Goal: Task Accomplishment & Management: Complete application form

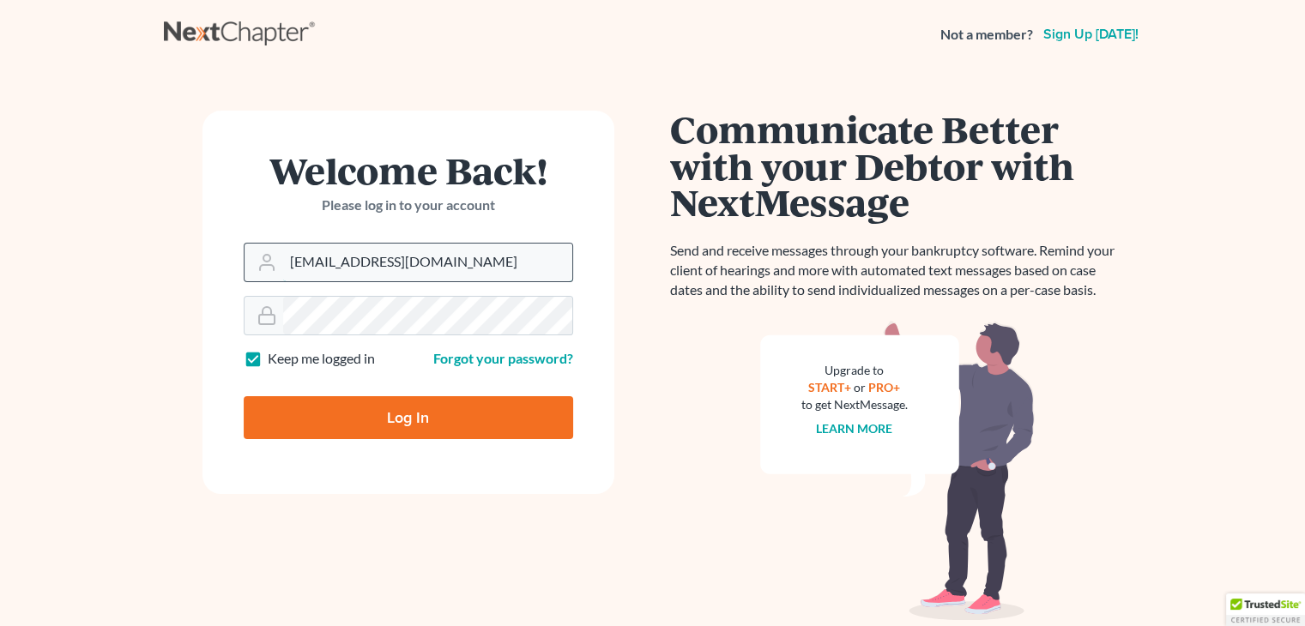
click at [397, 262] on input "[EMAIL_ADDRESS][DOMAIN_NAME]" at bounding box center [427, 263] width 289 height 38
click at [455, 261] on input "[EMAIL_ADDRESS][DOMAIN_NAME]" at bounding box center [427, 263] width 289 height 38
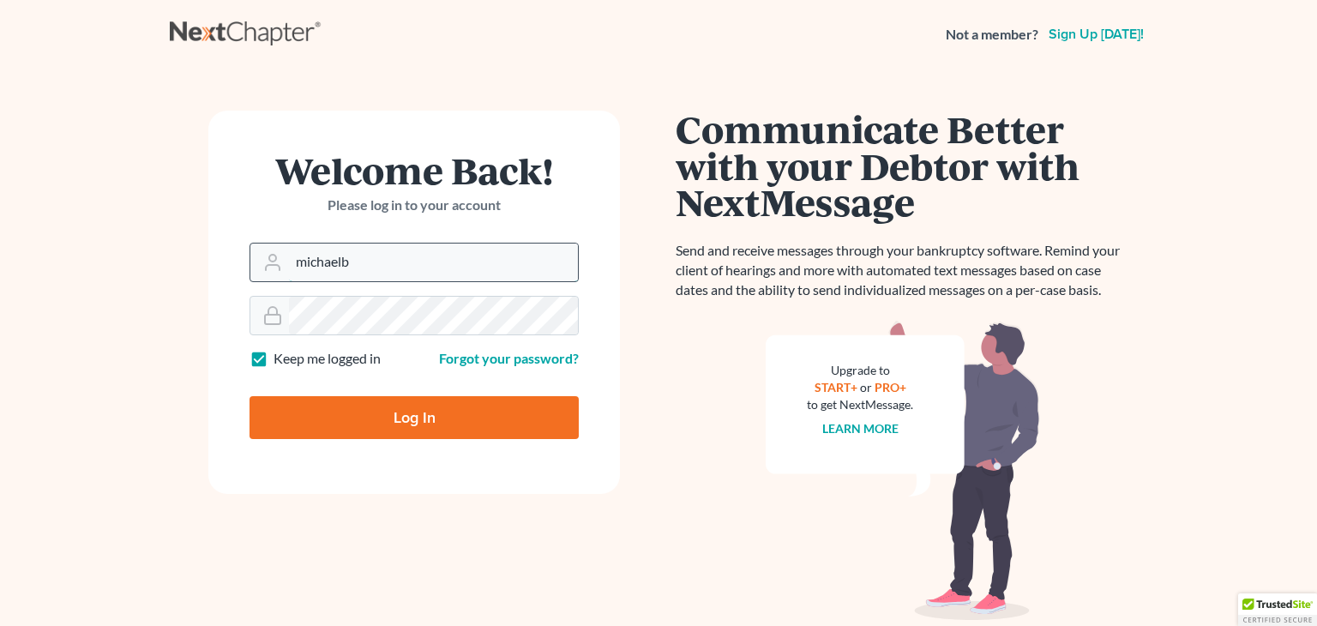
type input "michael"
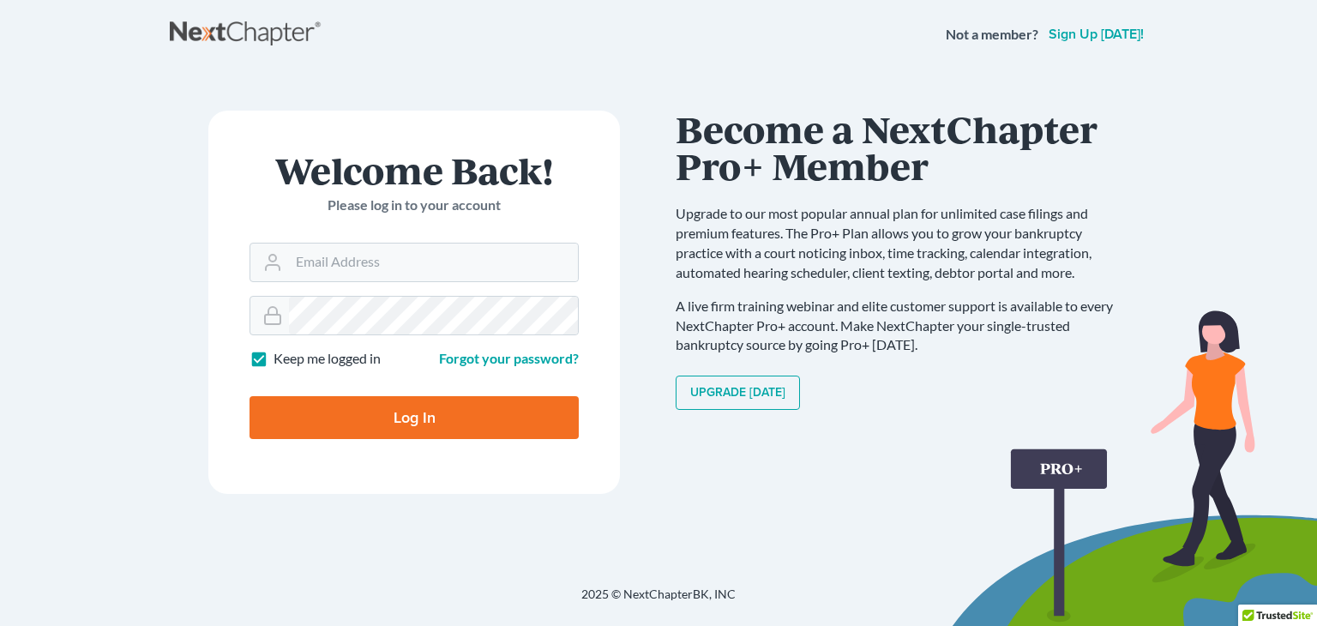
type input "[EMAIL_ADDRESS][DOMAIN_NAME]"
type input "Thinking..."
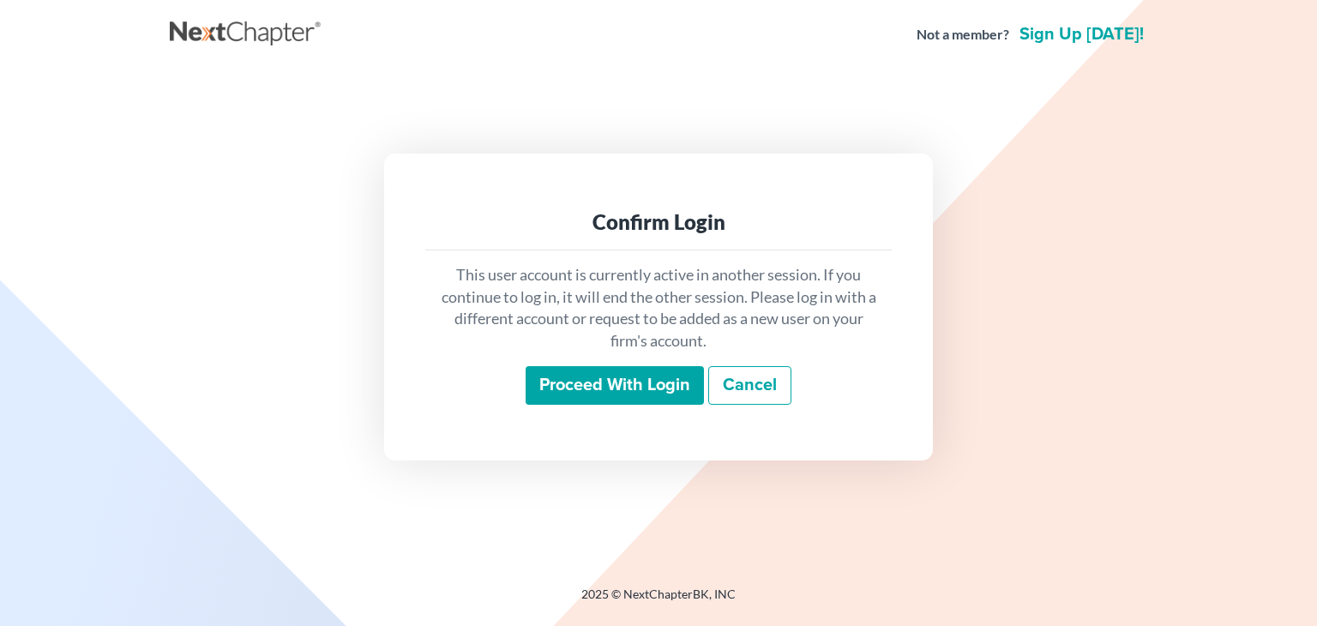
click at [567, 378] on input "Proceed with login" at bounding box center [615, 385] width 178 height 39
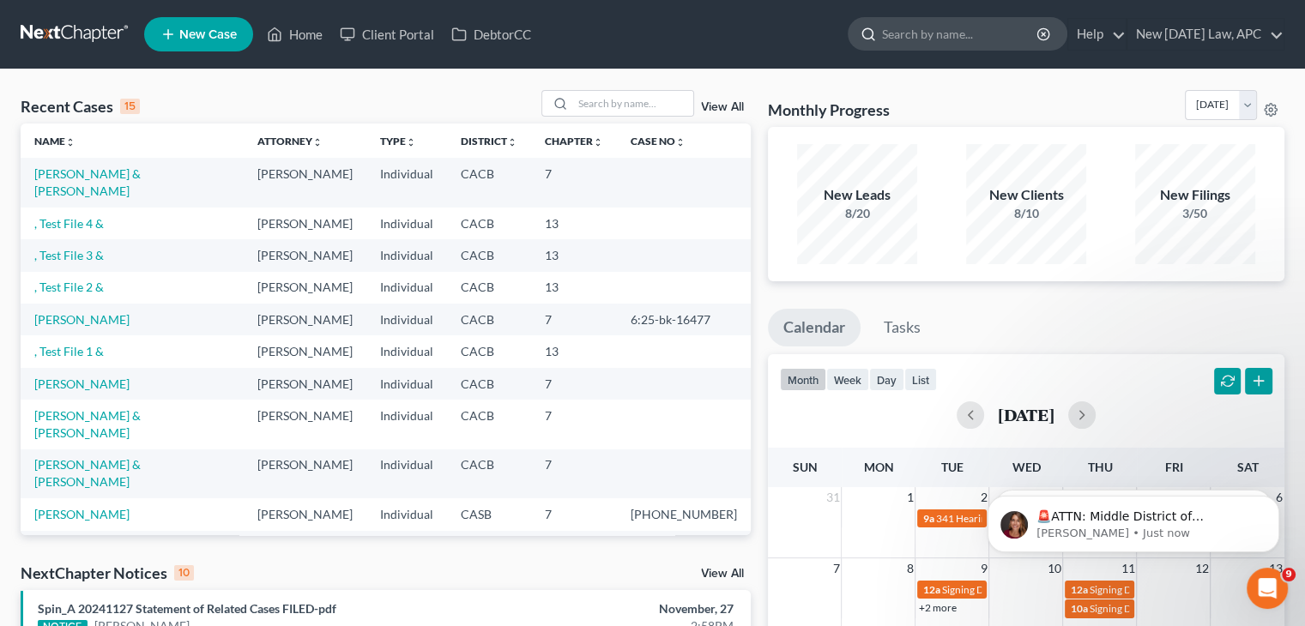
click at [882, 35] on input "search" at bounding box center [960, 34] width 157 height 32
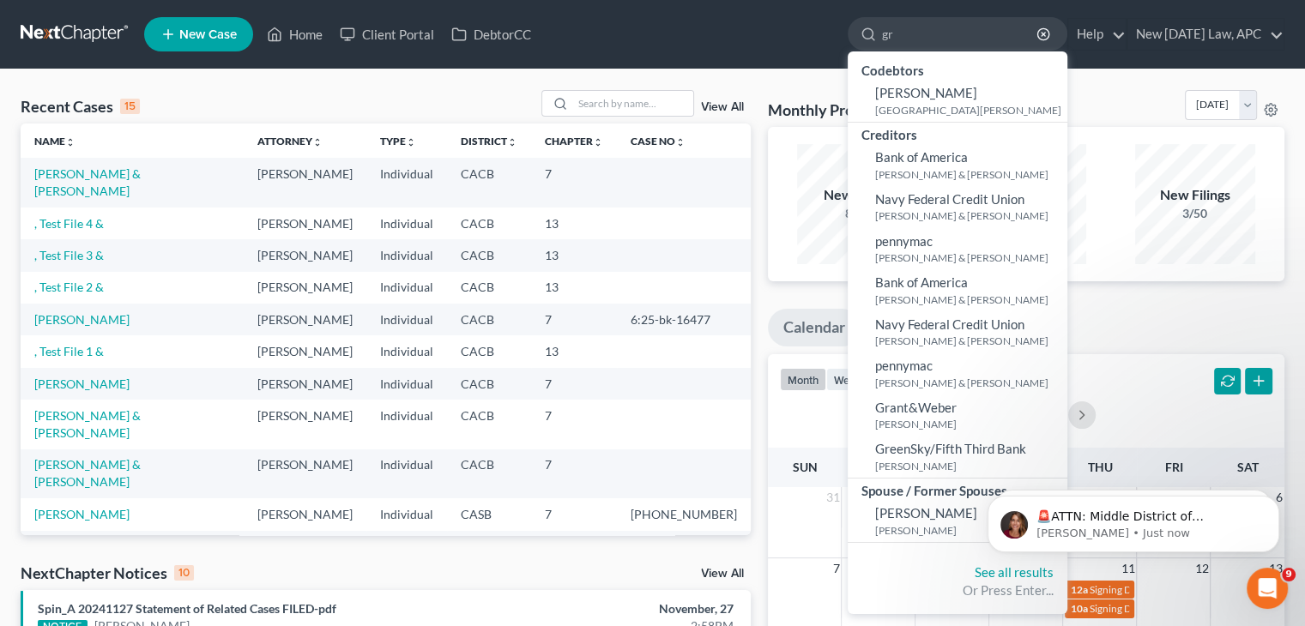
type input "g"
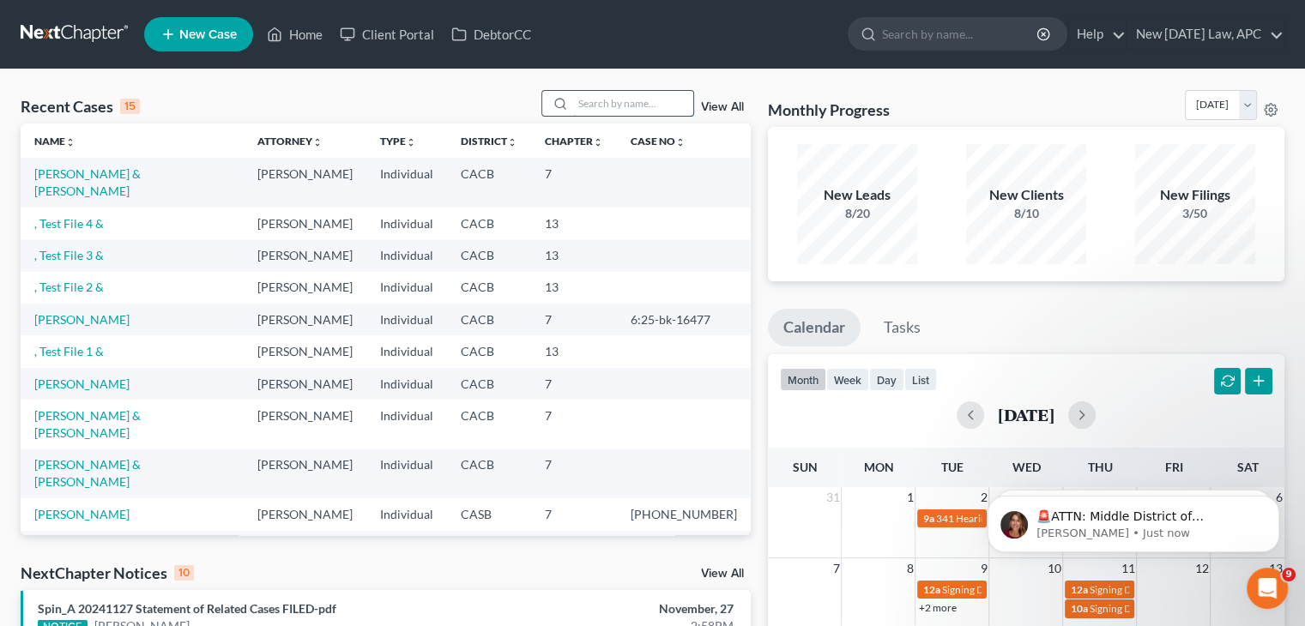
click at [636, 107] on input "search" at bounding box center [633, 103] width 120 height 25
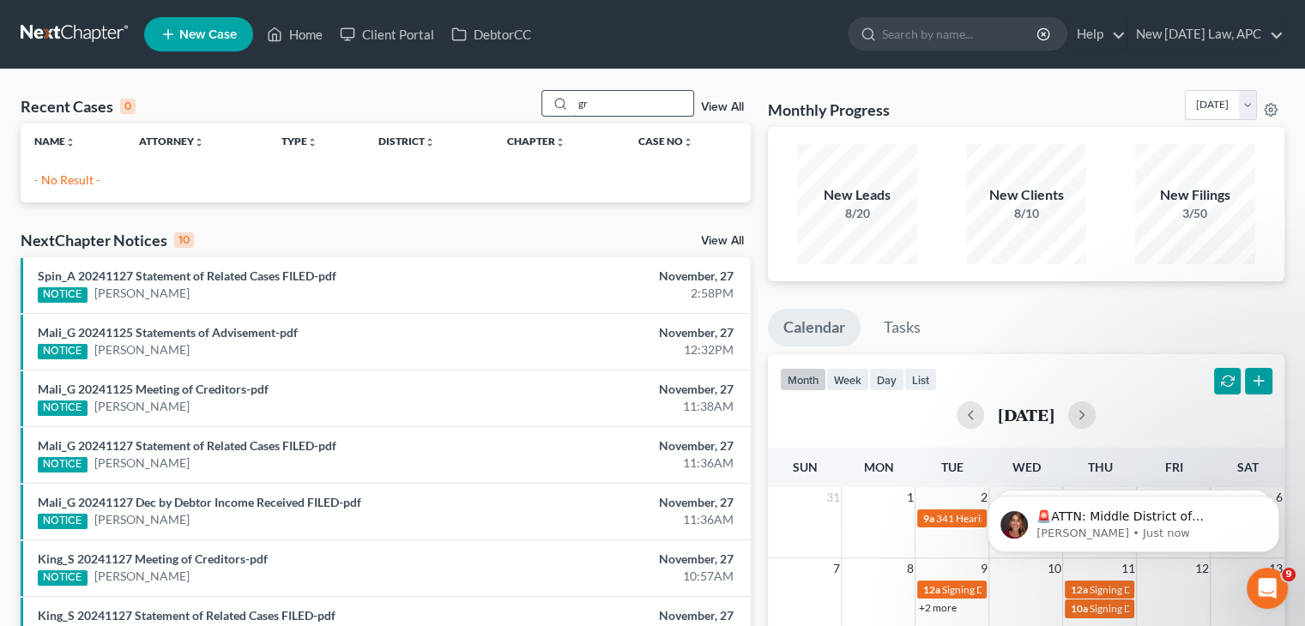
type input "g"
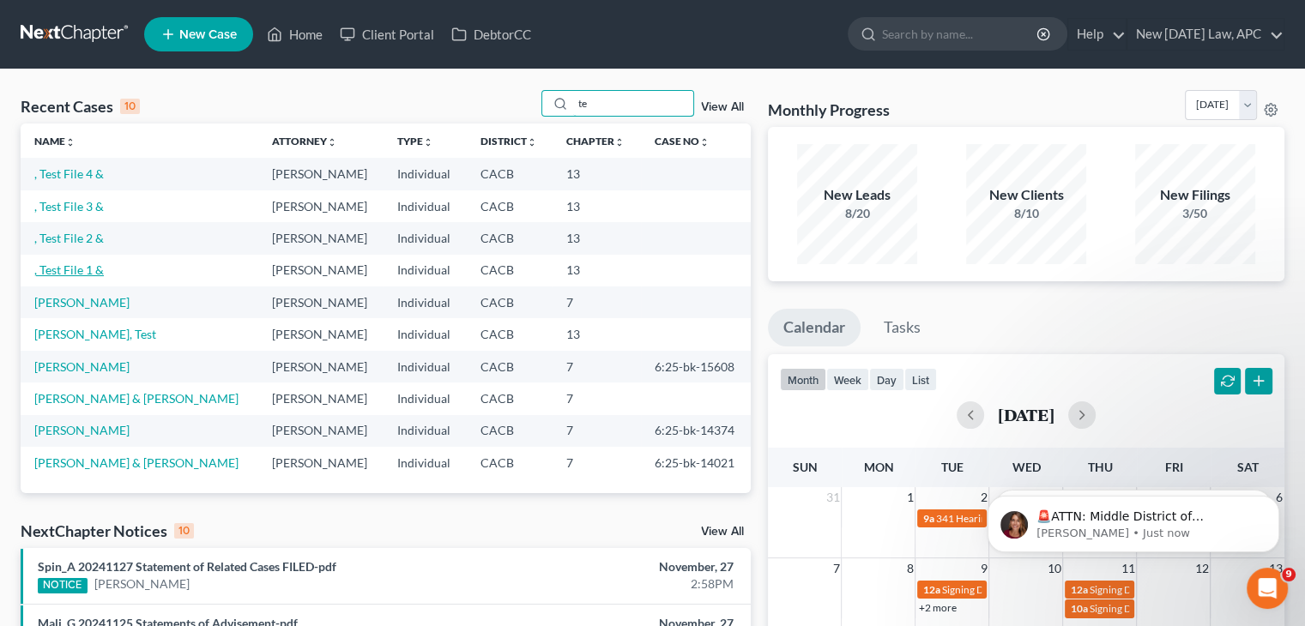
type input "te"
click at [69, 265] on link ", Test File 1 &" at bounding box center [68, 269] width 69 height 15
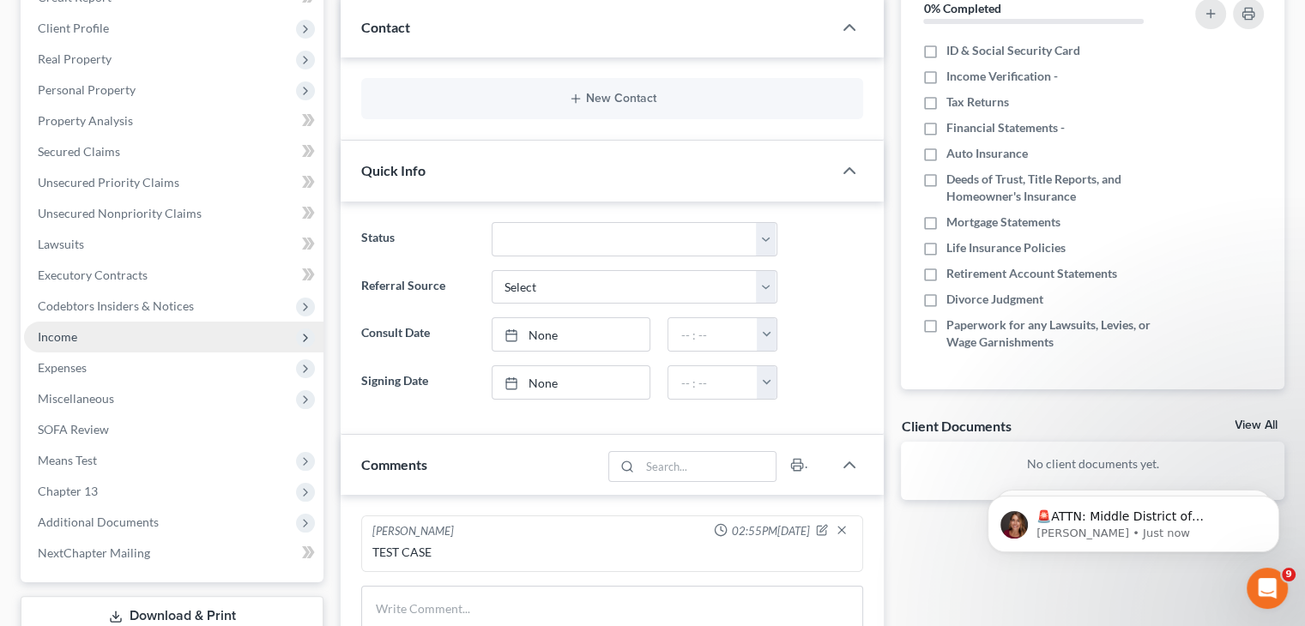
scroll to position [343, 0]
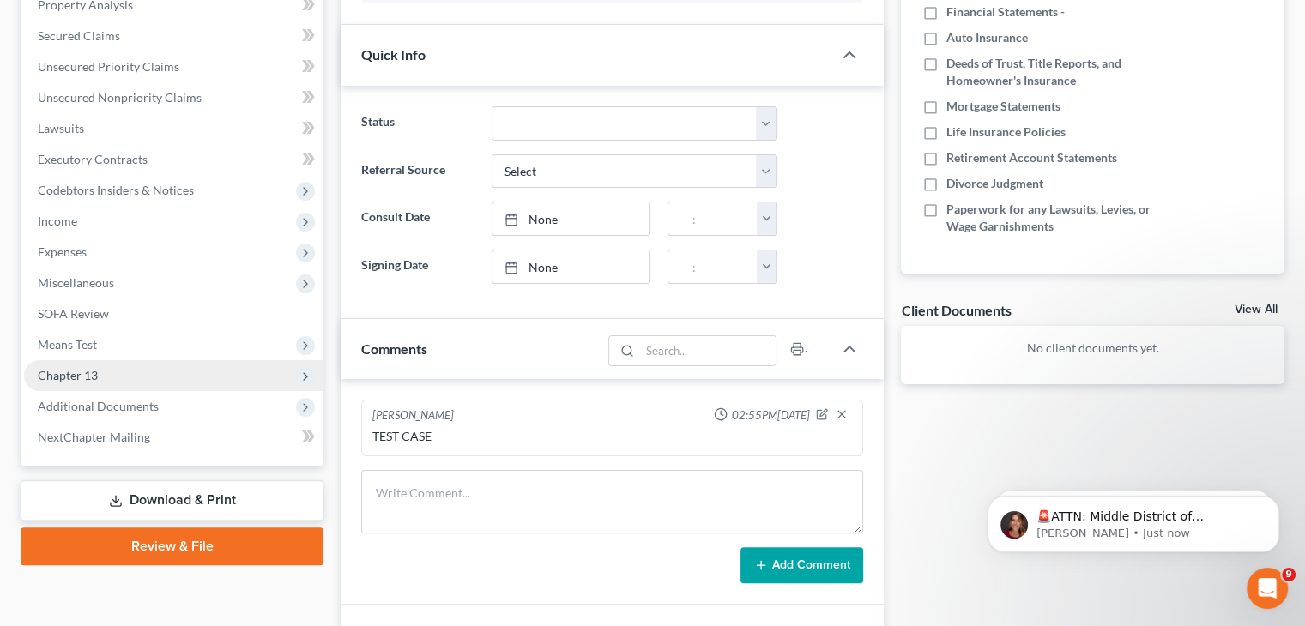
click at [150, 379] on span "Chapter 13" at bounding box center [173, 375] width 299 height 31
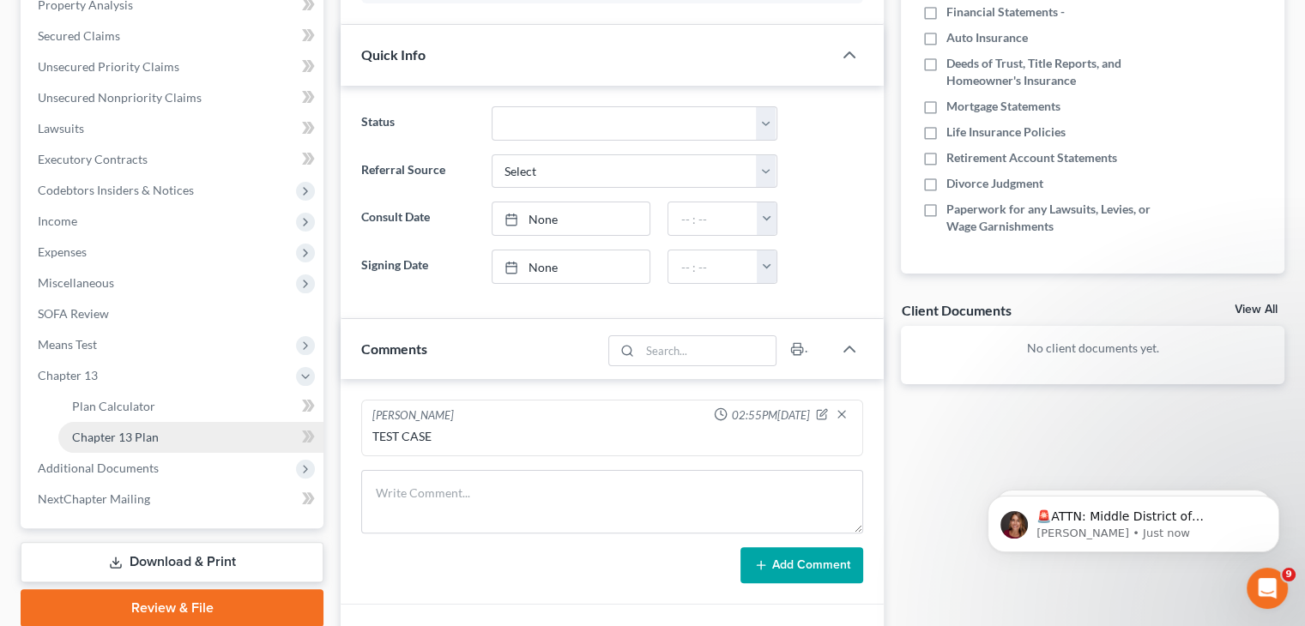
click at [158, 443] on link "Chapter 13 Plan" at bounding box center [190, 437] width 265 height 31
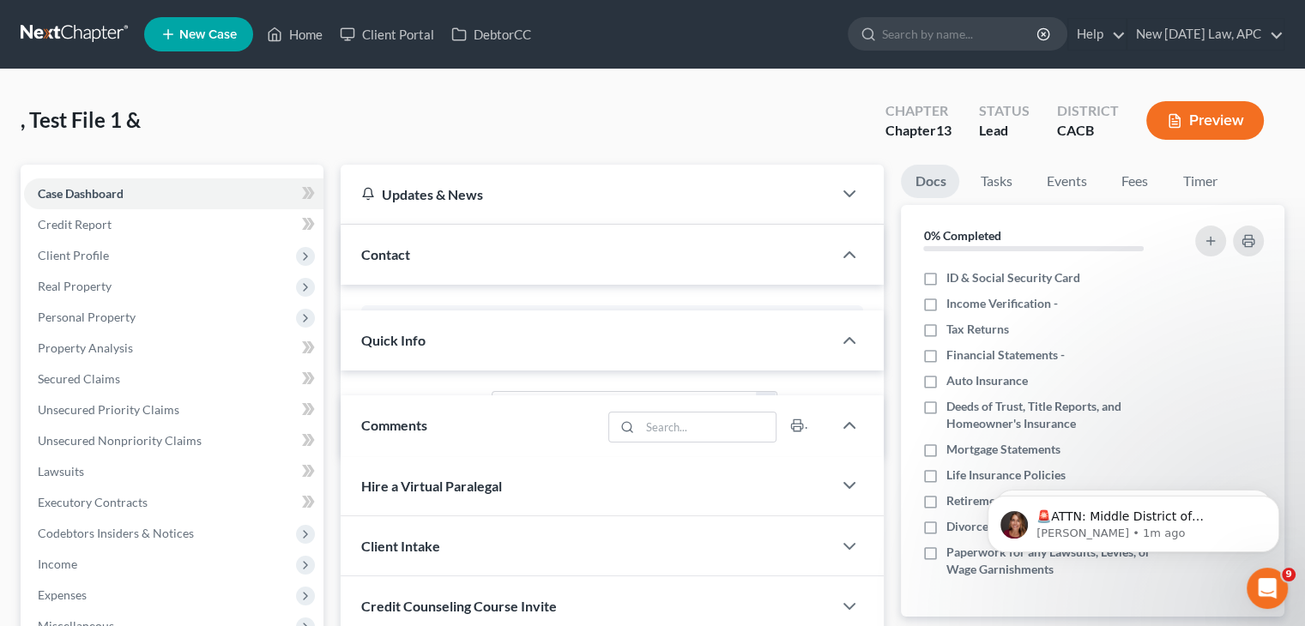
scroll to position [343, 0]
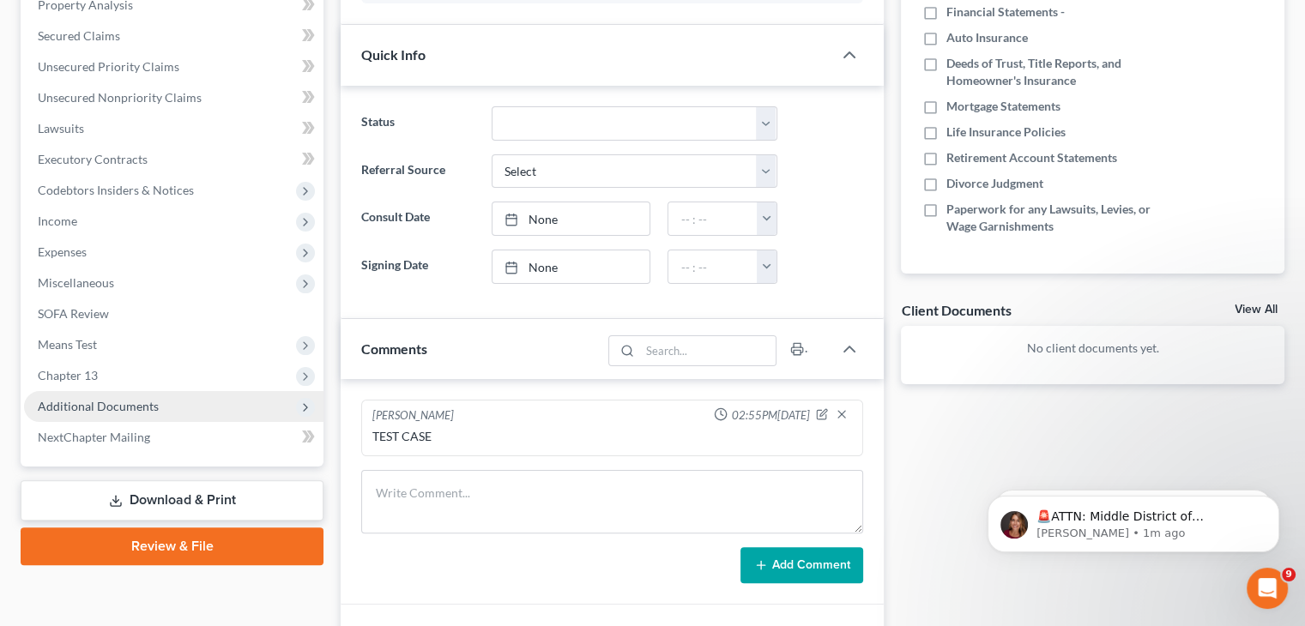
click at [240, 391] on span "Additional Documents" at bounding box center [173, 406] width 299 height 31
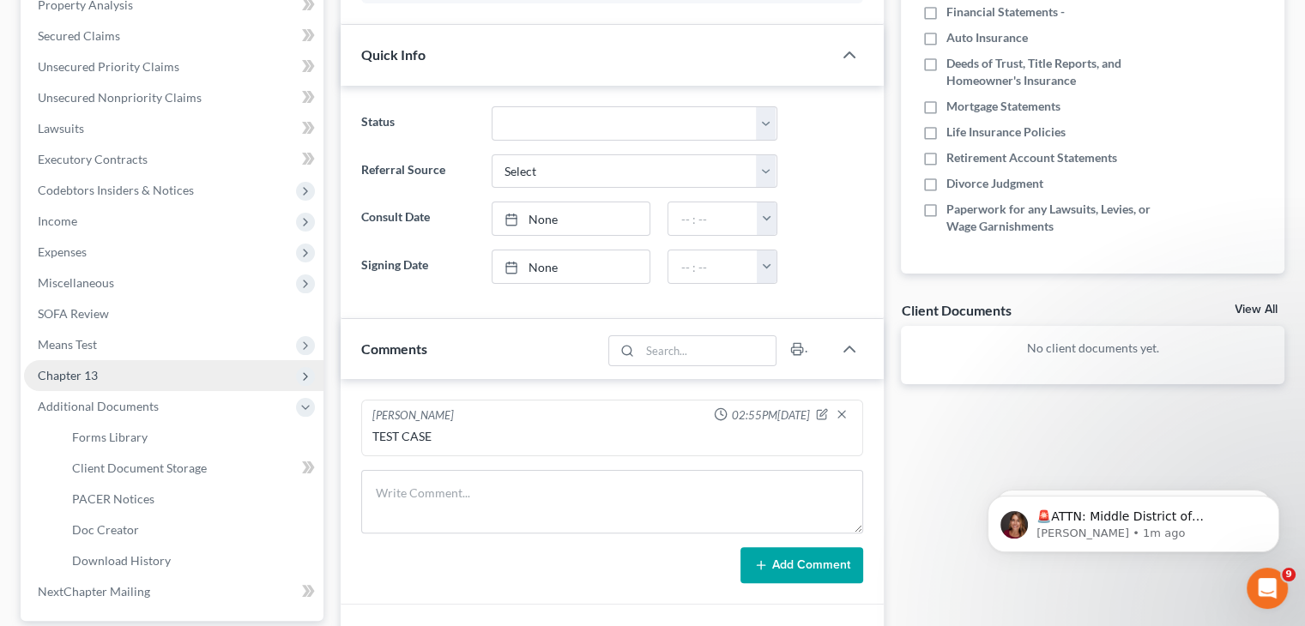
click at [232, 371] on span "Chapter 13" at bounding box center [173, 375] width 299 height 31
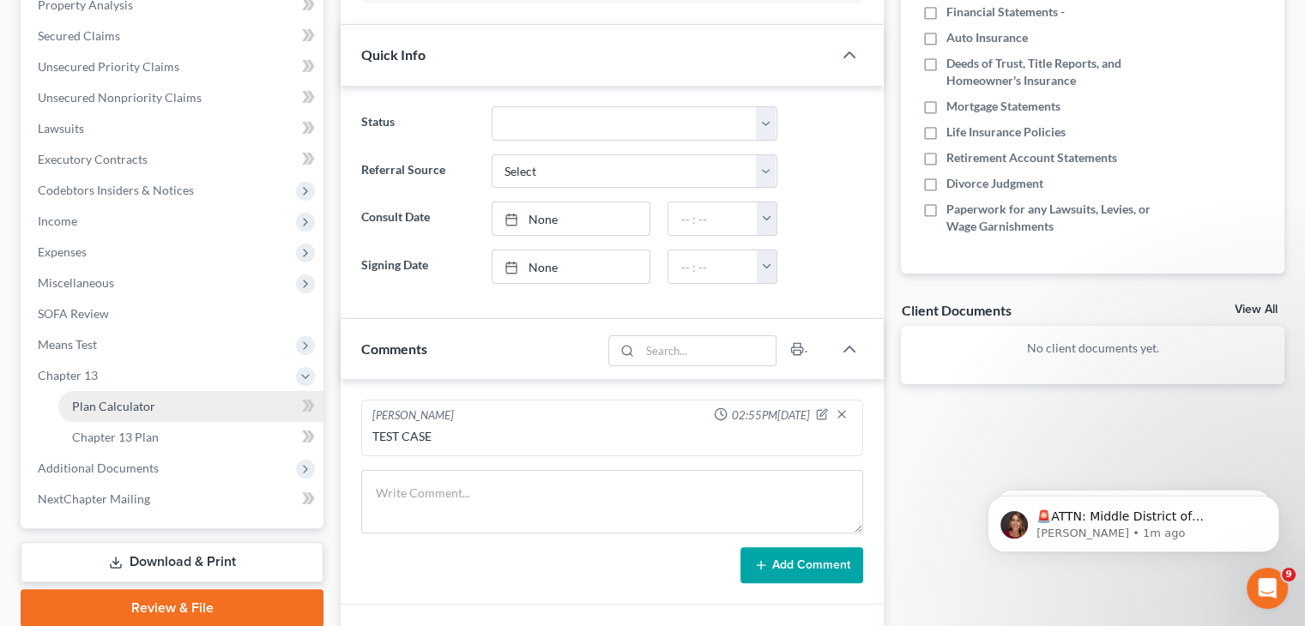
click at [222, 405] on link "Plan Calculator" at bounding box center [190, 406] width 265 height 31
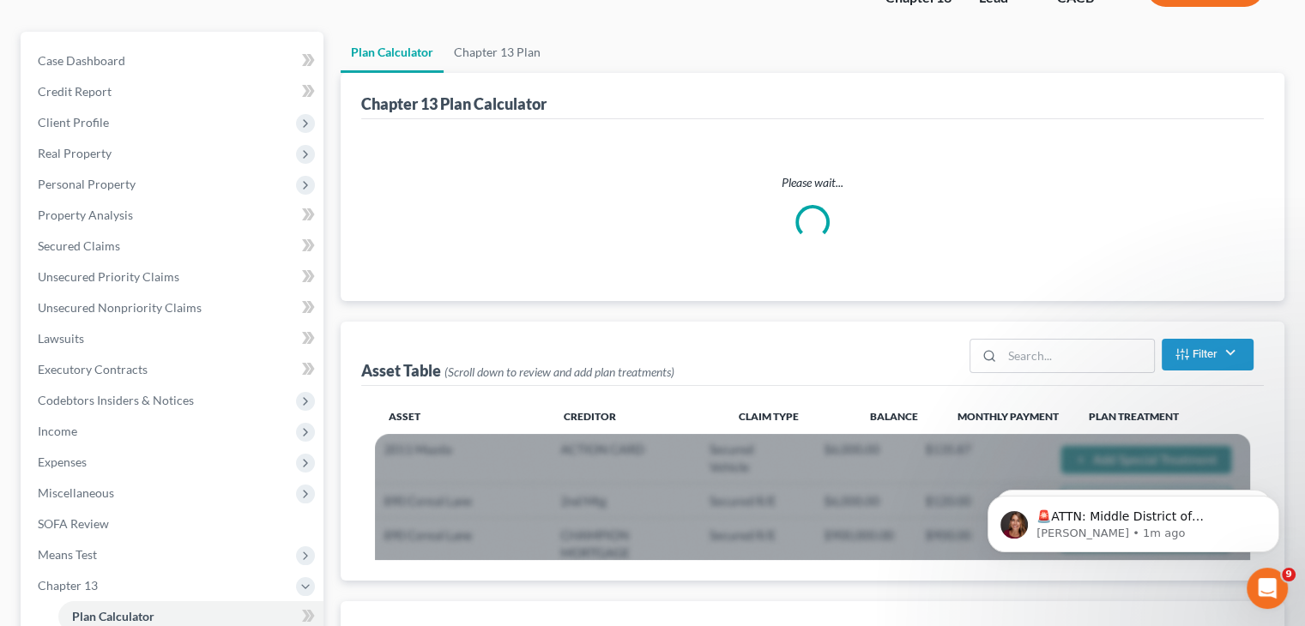
scroll to position [172, 0]
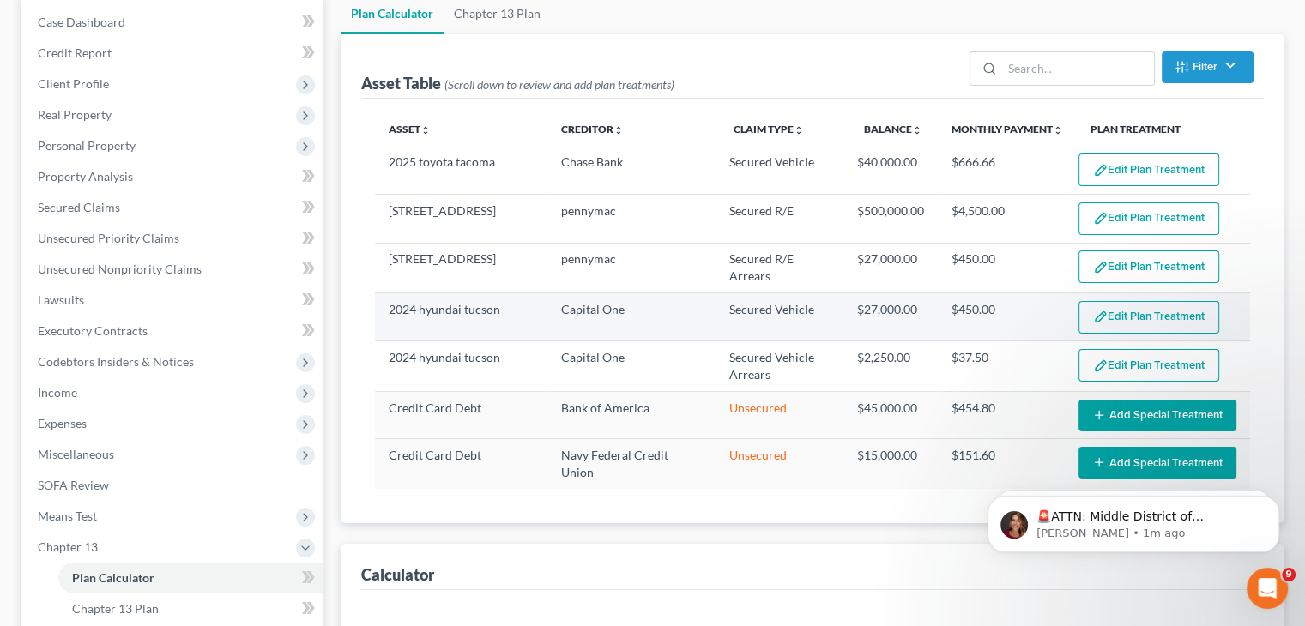
select select "59"
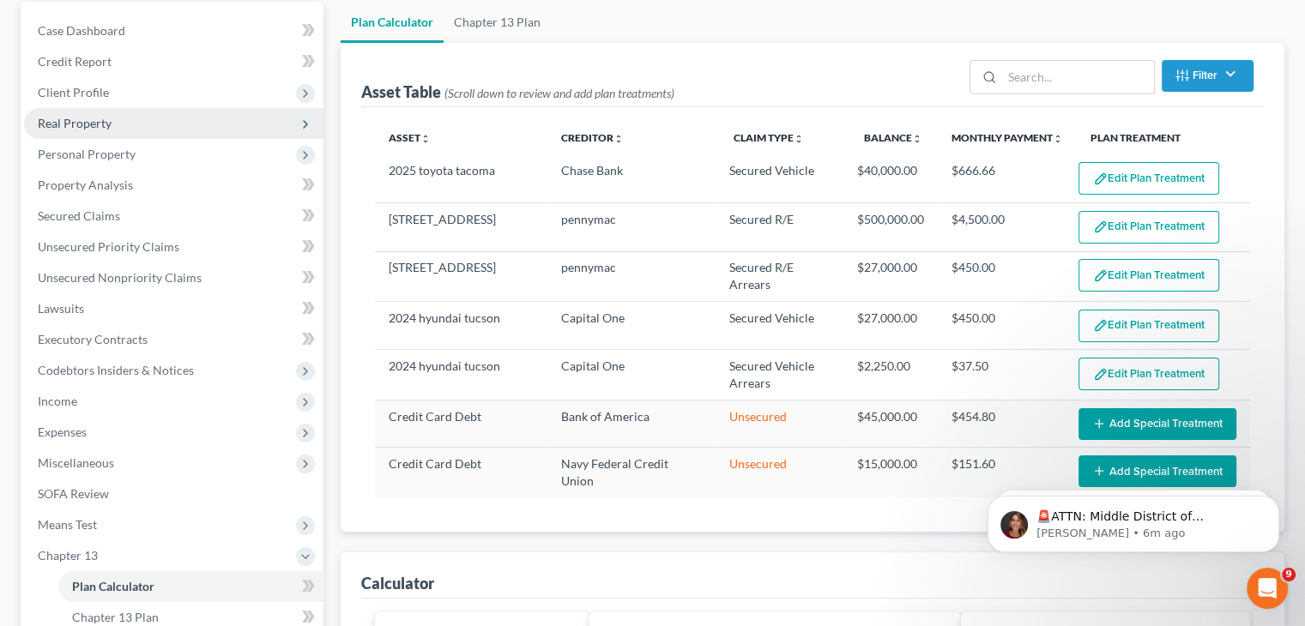
scroll to position [0, 0]
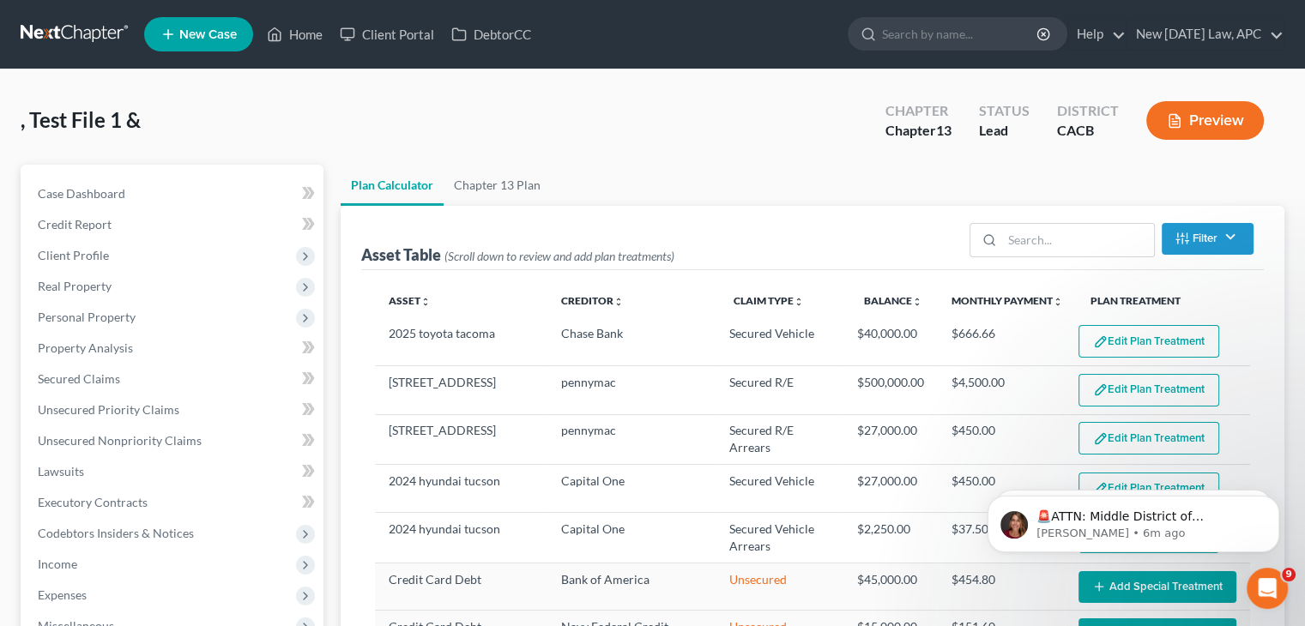
click at [85, 36] on link at bounding box center [76, 34] width 110 height 31
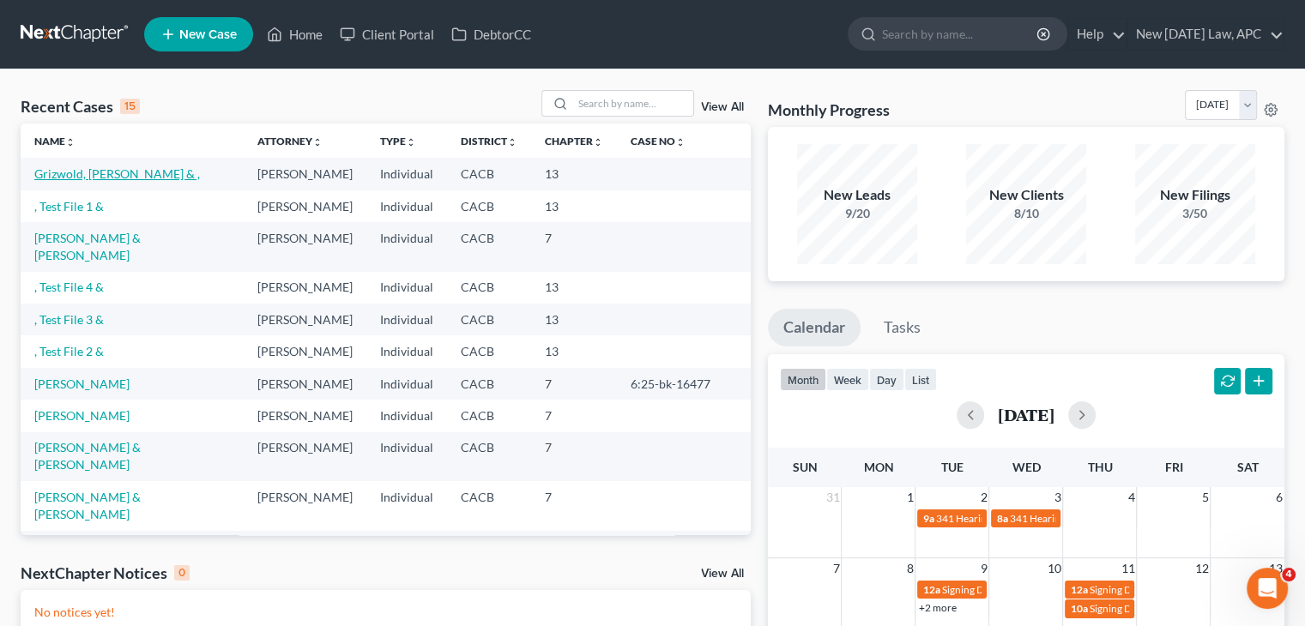
click at [93, 172] on link "Grizwold, [PERSON_NAME] & ," at bounding box center [117, 173] width 166 height 15
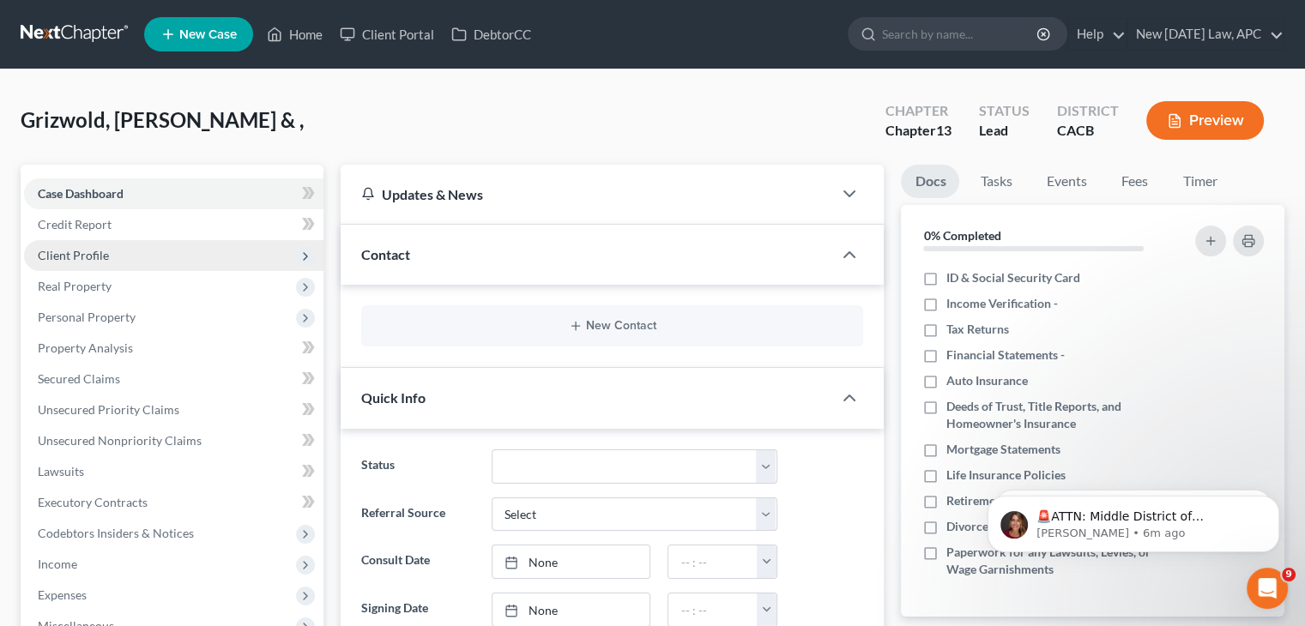
click at [87, 250] on span "Client Profile" at bounding box center [73, 255] width 71 height 15
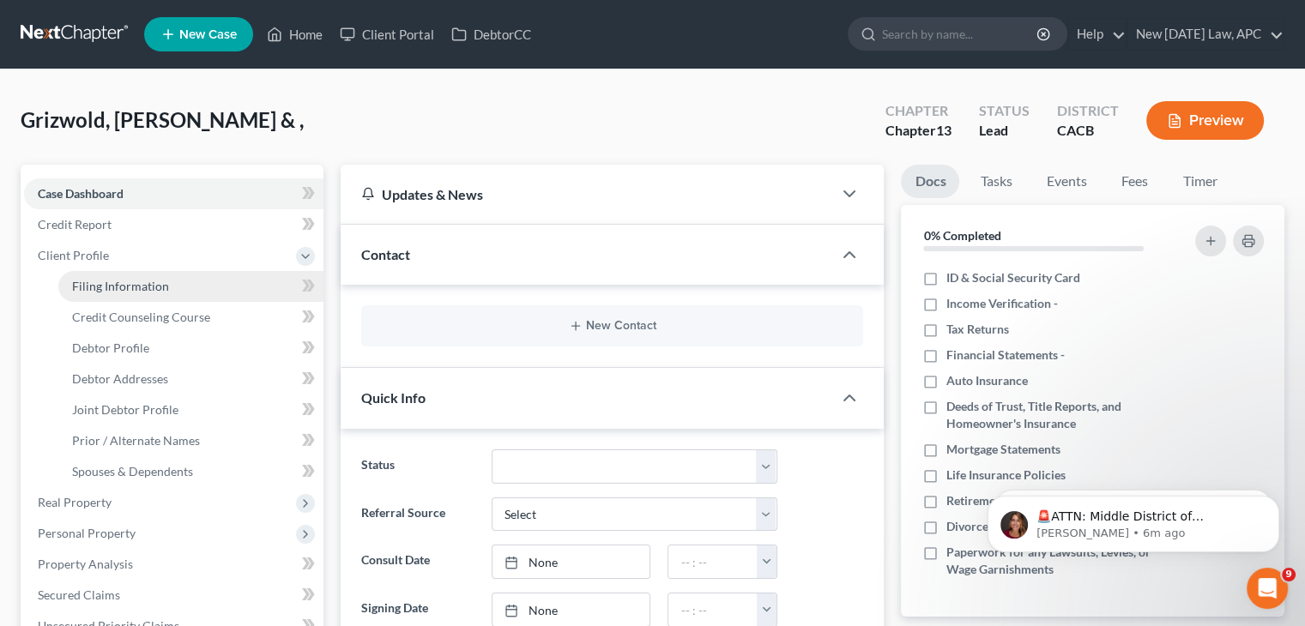
click at [89, 292] on span "Filing Information" at bounding box center [120, 286] width 97 height 15
select select "1"
select select "3"
select select "4"
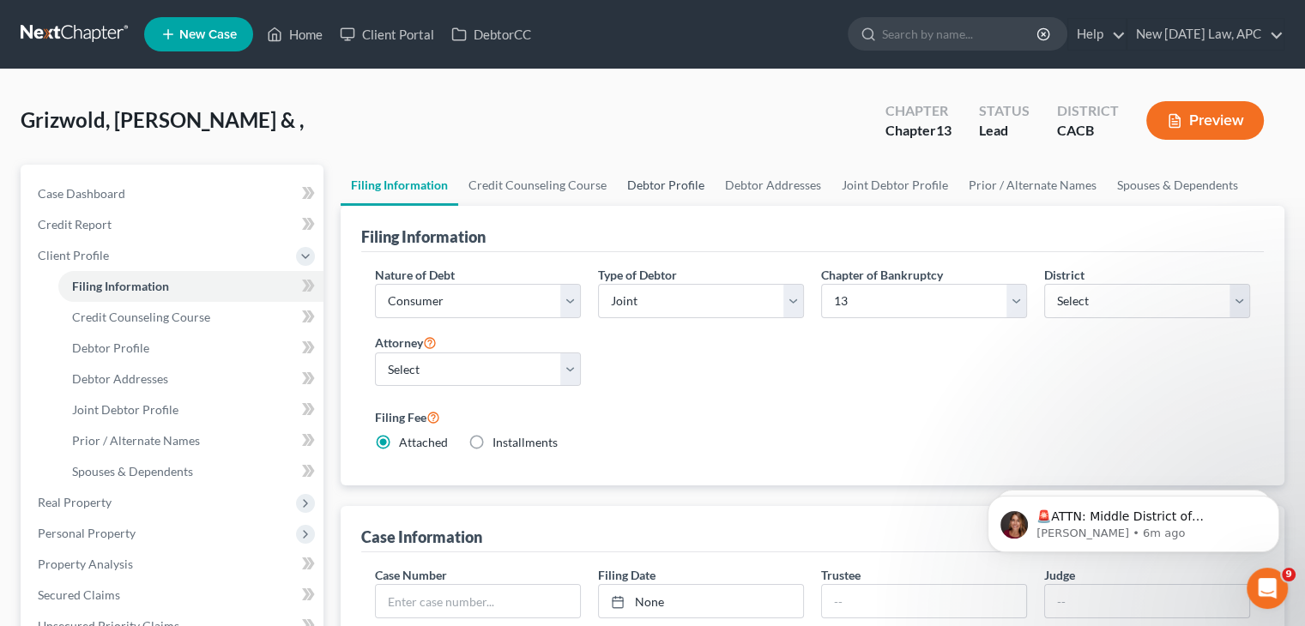
click at [667, 176] on link "Debtor Profile" at bounding box center [666, 185] width 98 height 41
select select "1"
select select "3"
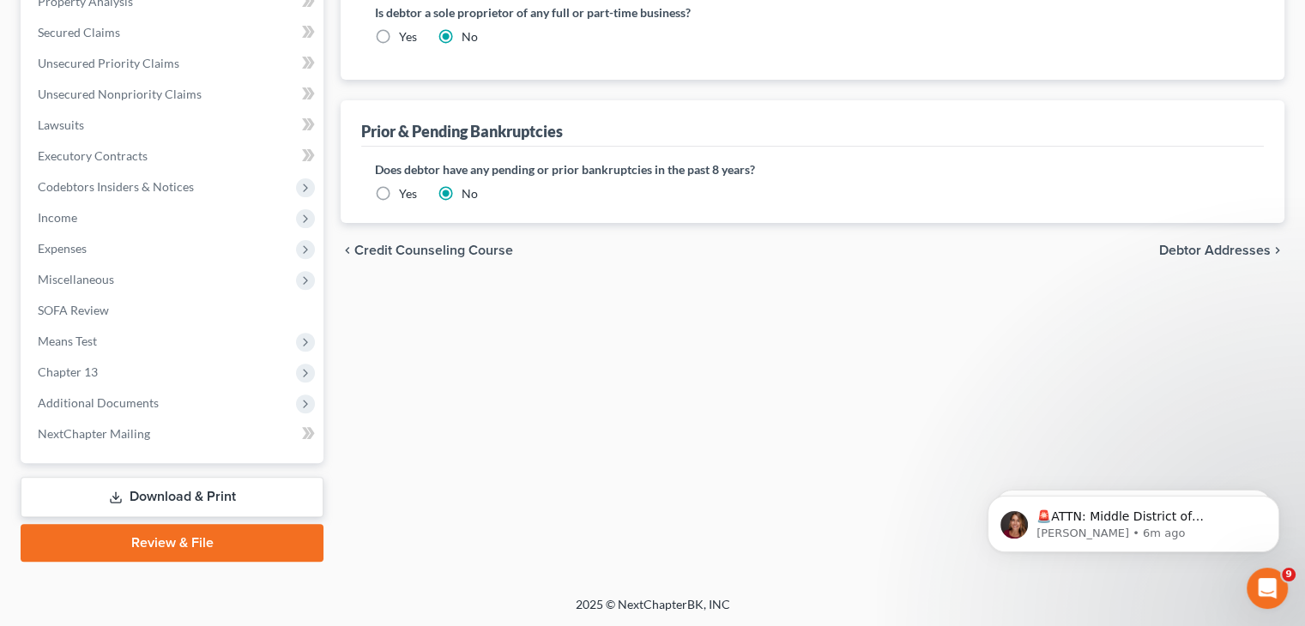
scroll to position [48, 0]
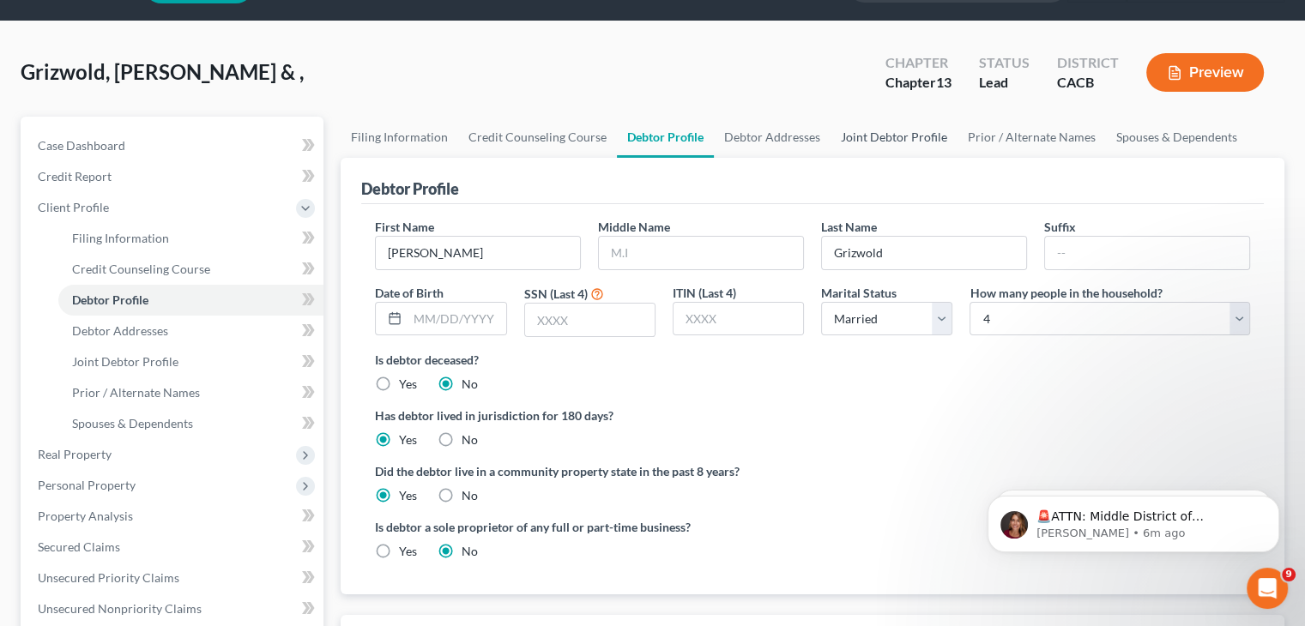
click at [895, 130] on link "Joint Debtor Profile" at bounding box center [893, 137] width 127 height 41
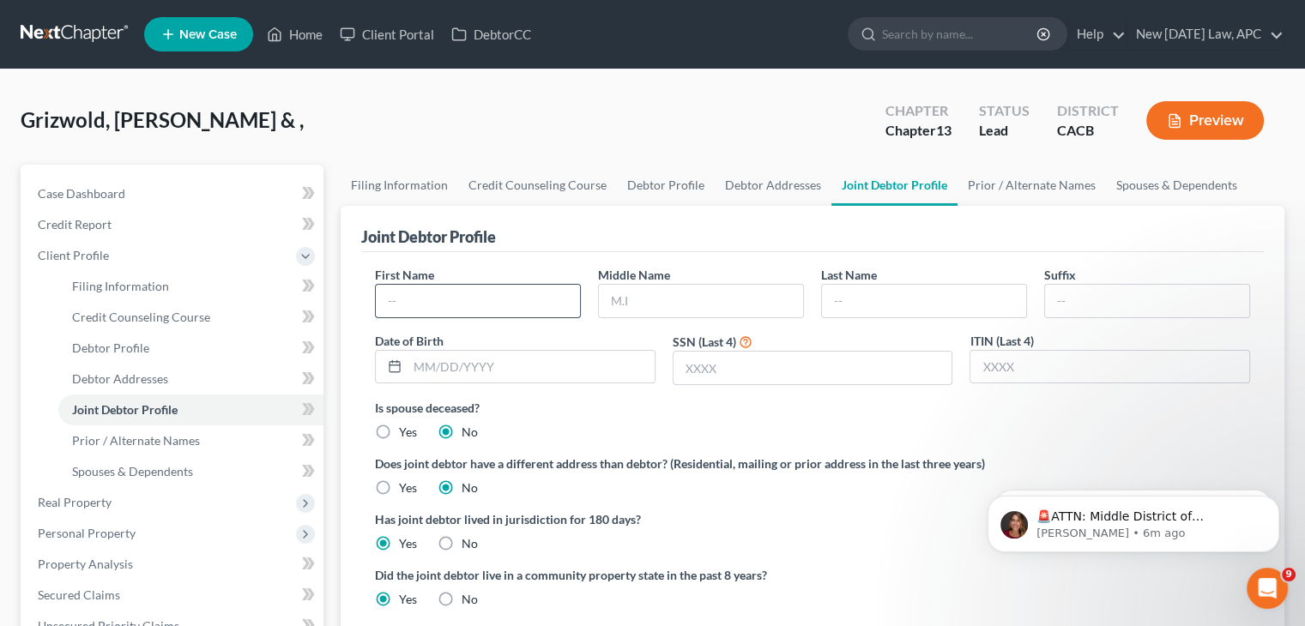
drag, startPoint x: 501, startPoint y: 312, endPoint x: 551, endPoint y: 285, distance: 56.8
click at [502, 309] on input "text" at bounding box center [478, 301] width 204 height 33
type input "e"
type input "[PERSON_NAME]"
type input "Grizwold"
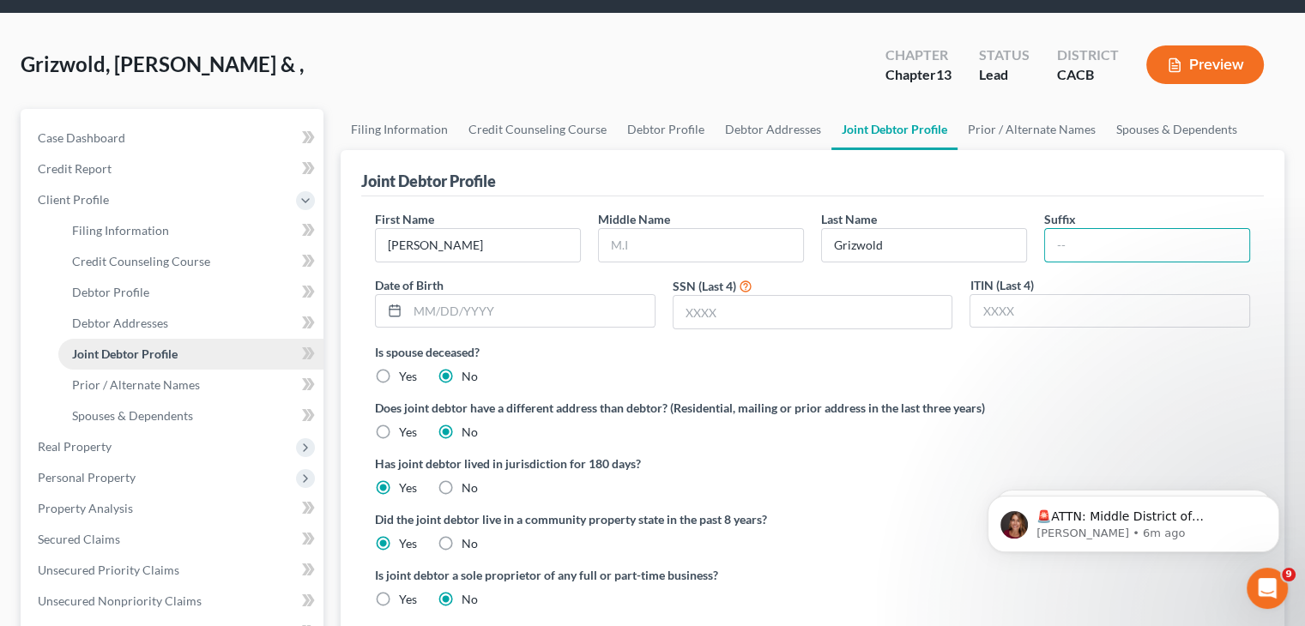
scroll to position [86, 0]
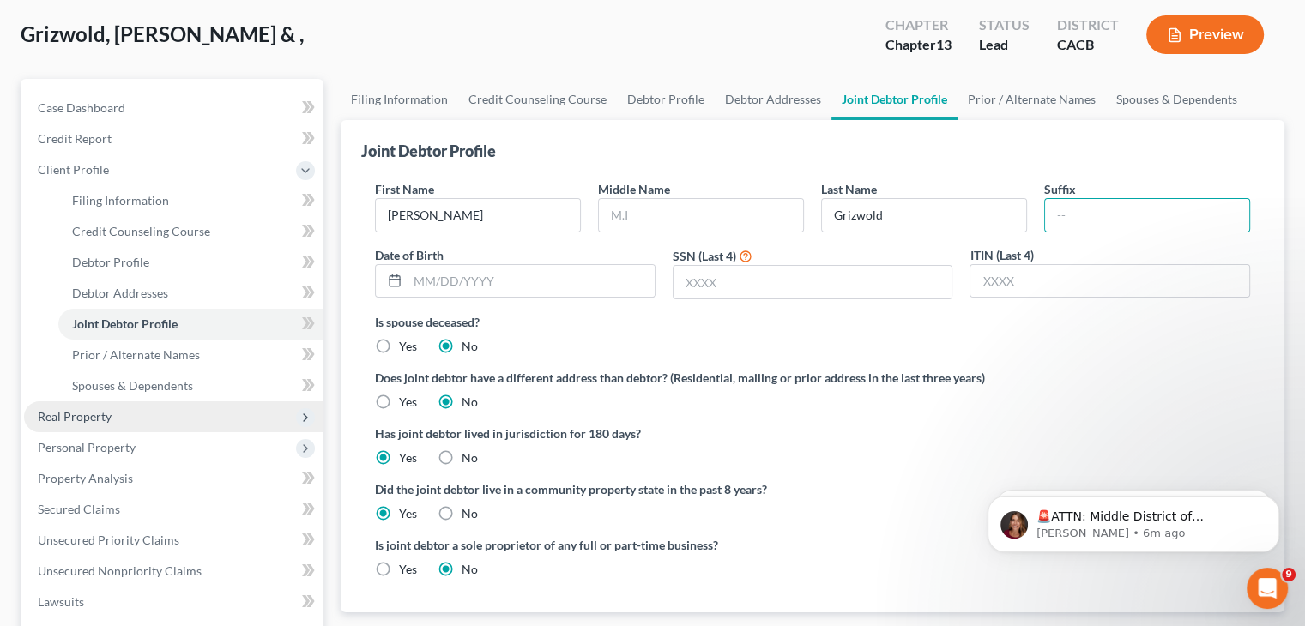
click at [133, 419] on span "Real Property" at bounding box center [173, 416] width 299 height 31
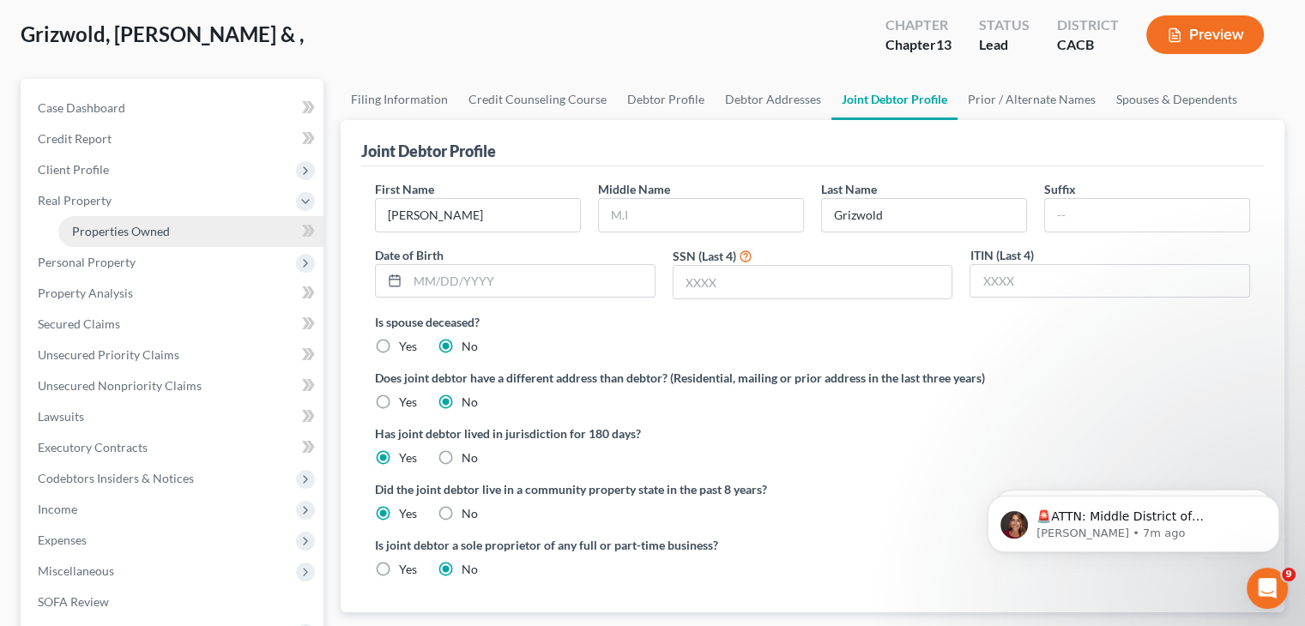
click at [141, 228] on span "Properties Owned" at bounding box center [121, 231] width 98 height 15
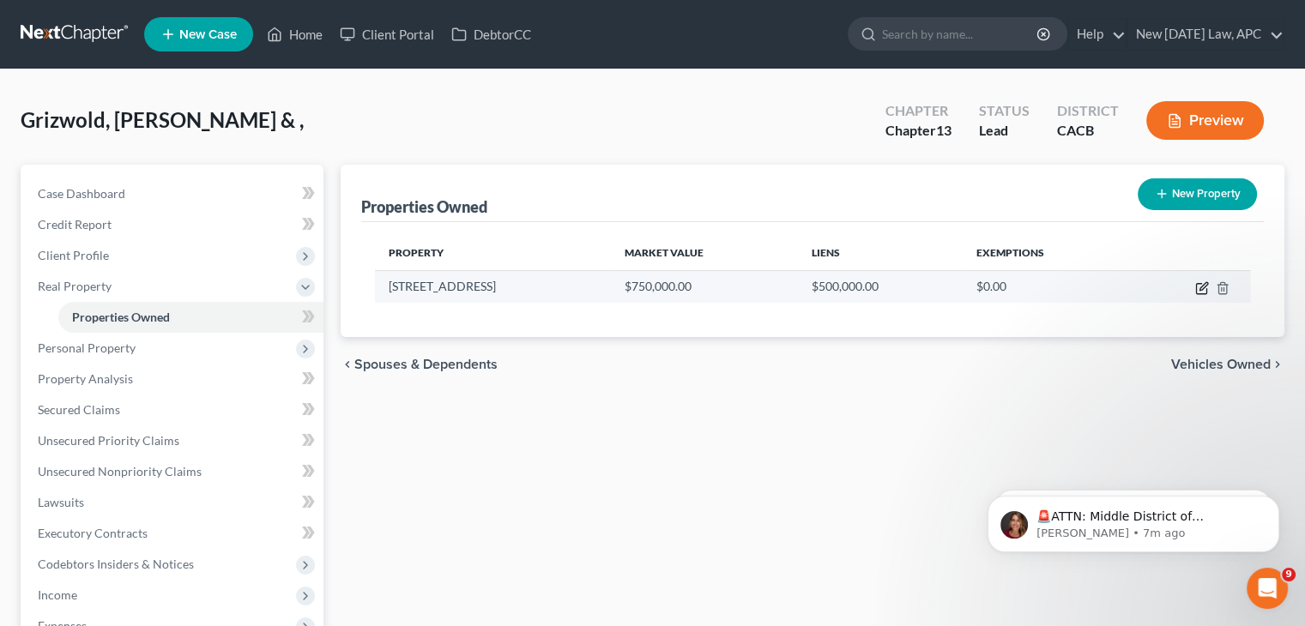
click at [1198, 285] on icon "button" at bounding box center [1202, 288] width 14 height 14
select select "4"
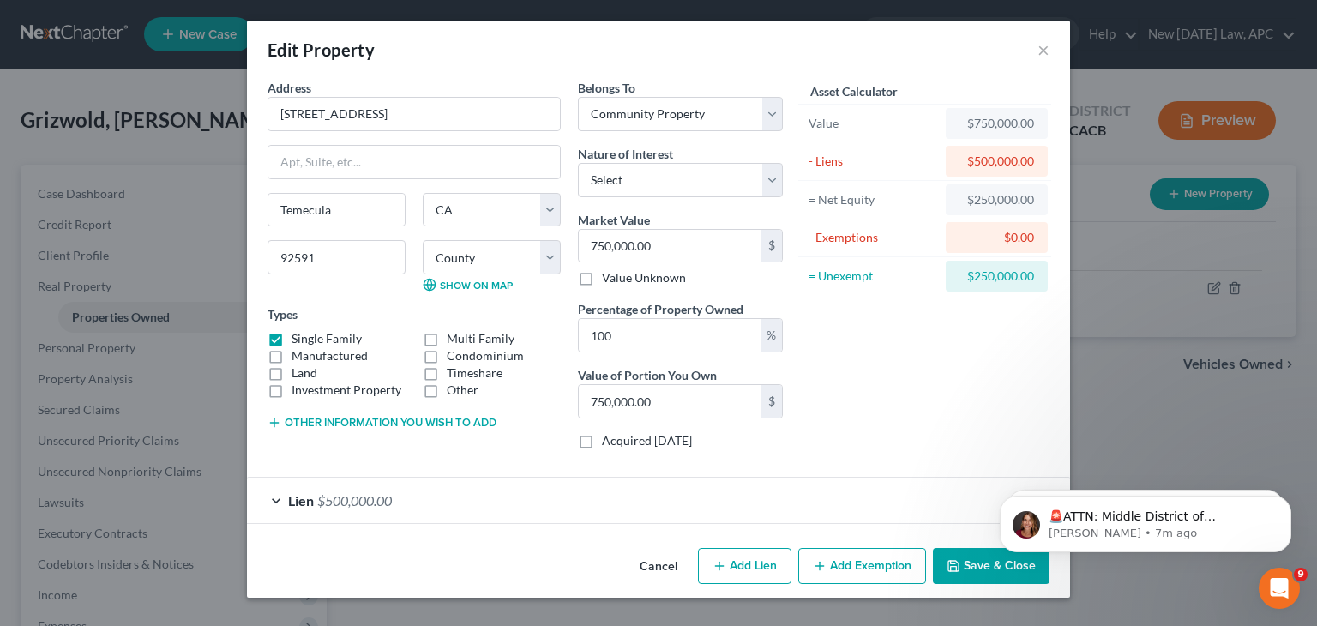
click at [857, 561] on button "Add Exemption" at bounding box center [862, 566] width 128 height 36
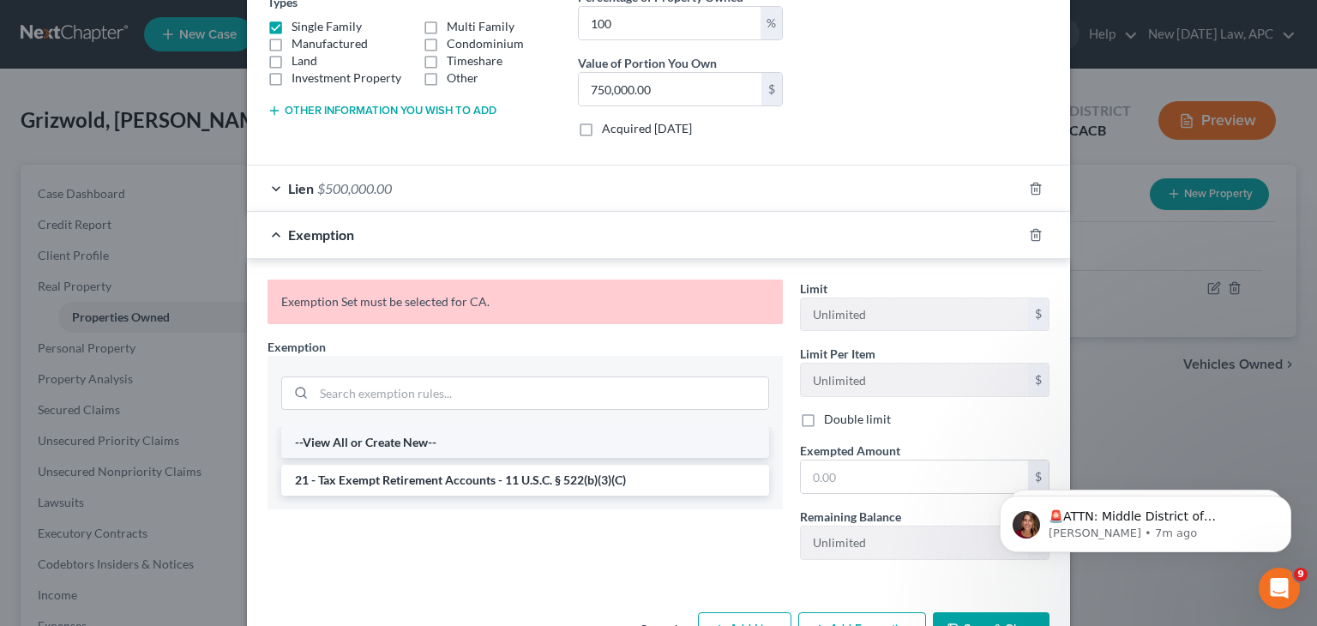
scroll to position [343, 0]
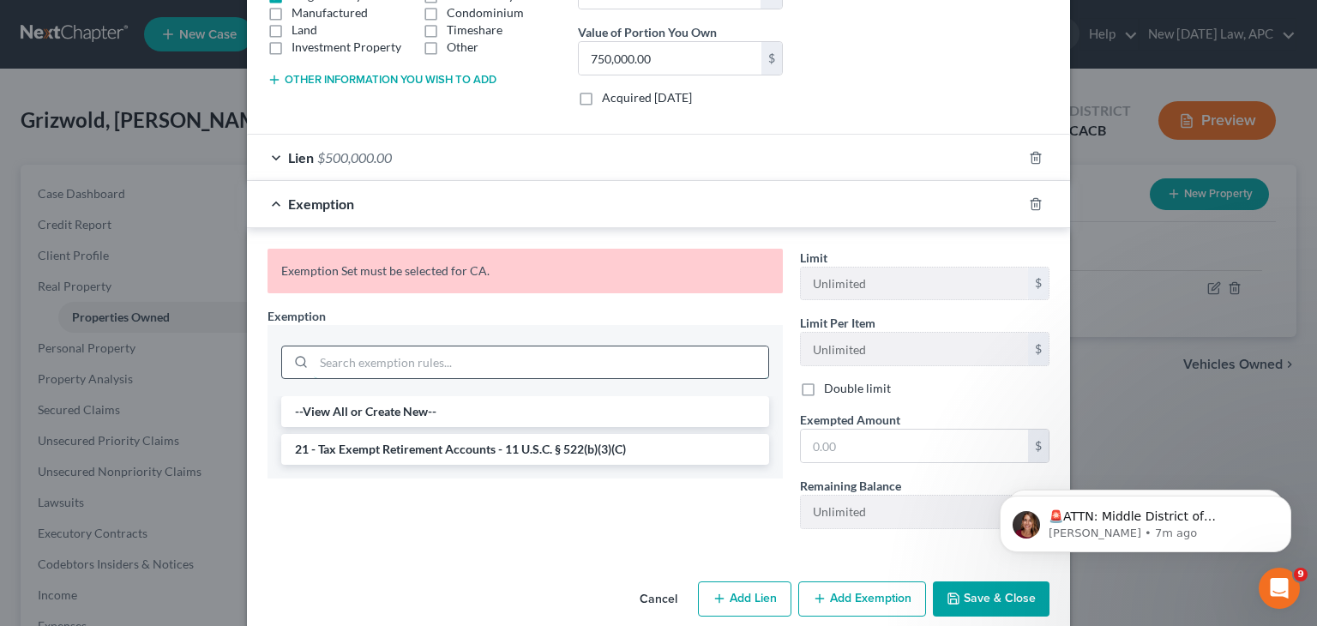
click at [316, 358] on input "search" at bounding box center [541, 362] width 455 height 33
type input "7"
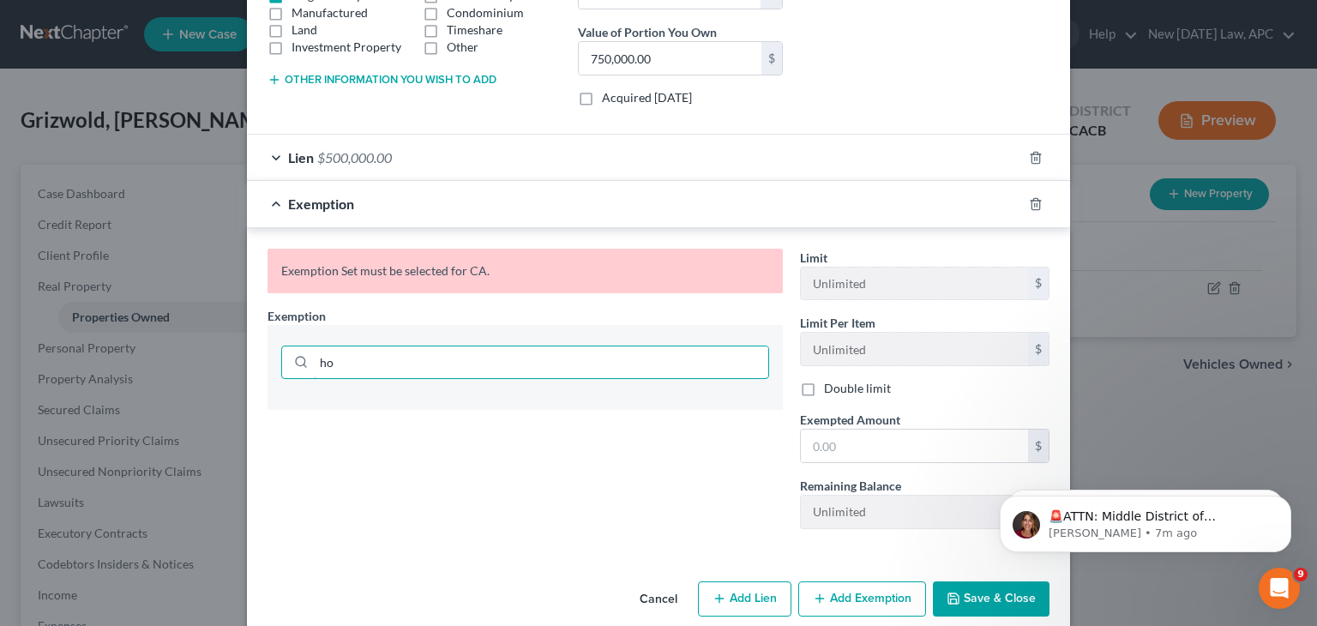
type input "h"
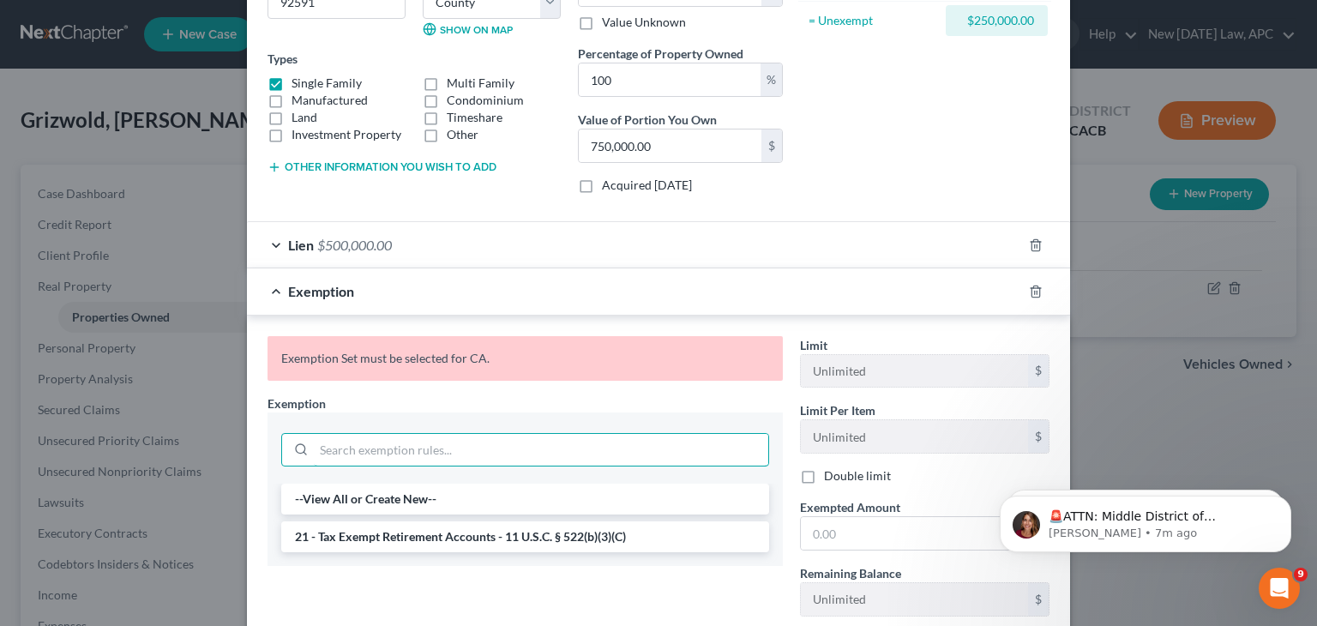
scroll to position [257, 0]
click at [407, 509] on li "--View All or Create New--" at bounding box center [525, 497] width 488 height 31
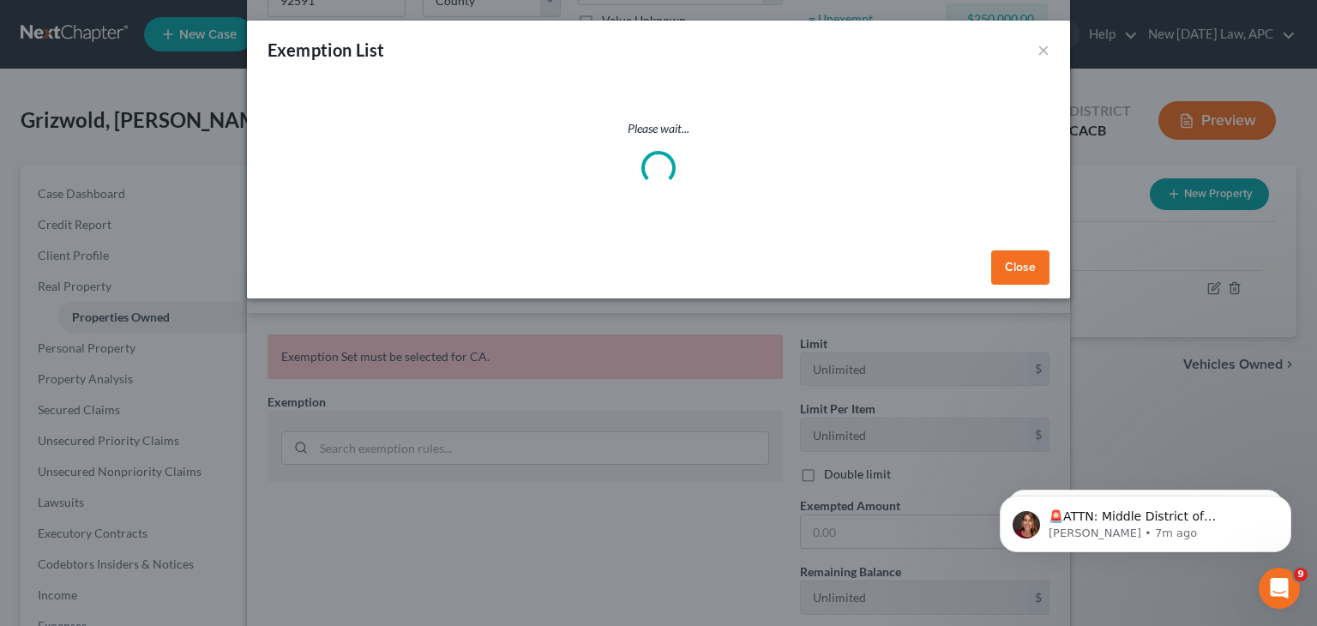
select select "5"
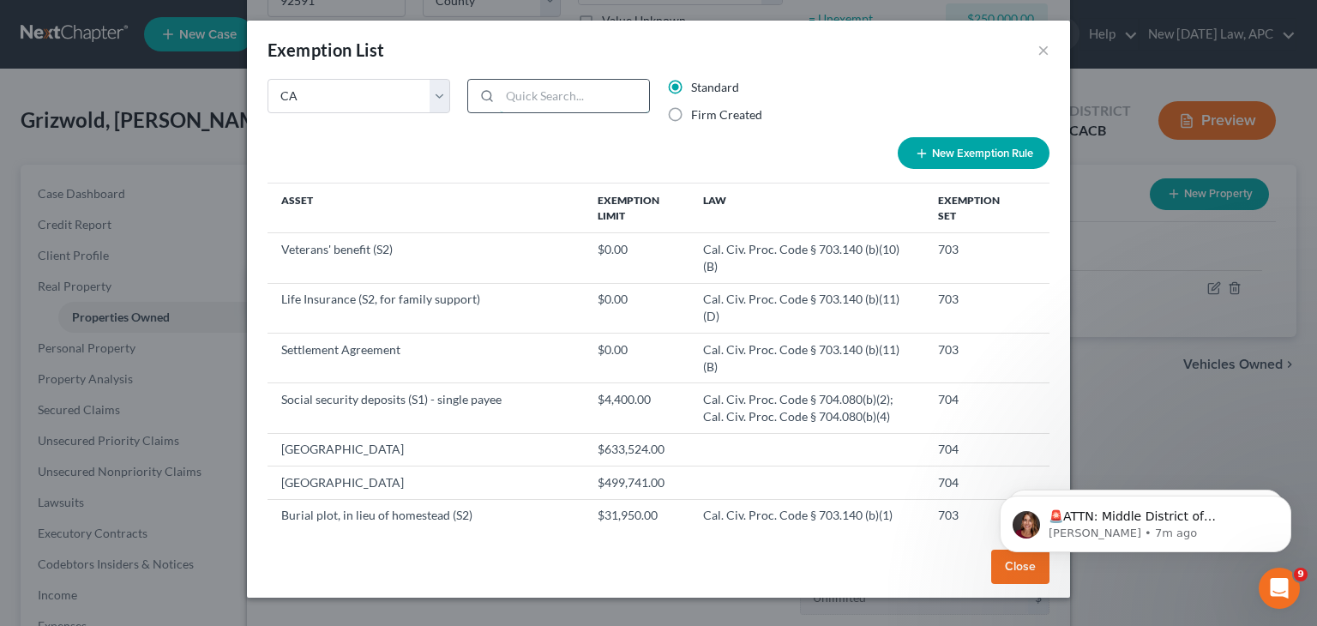
click at [566, 99] on input "search" at bounding box center [574, 96] width 149 height 33
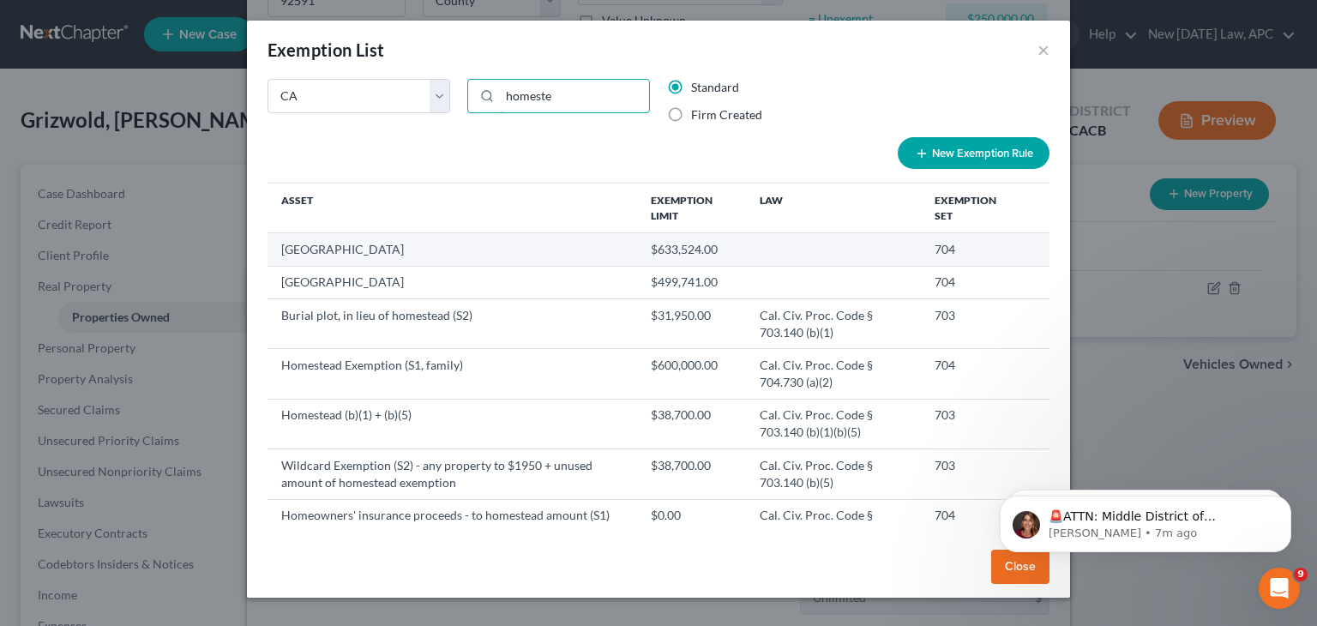
type input "homeste"
click at [385, 249] on td "[GEOGRAPHIC_DATA]" at bounding box center [453, 249] width 370 height 33
click at [853, 250] on td at bounding box center [833, 249] width 175 height 33
click at [943, 256] on td "704" at bounding box center [971, 249] width 101 height 33
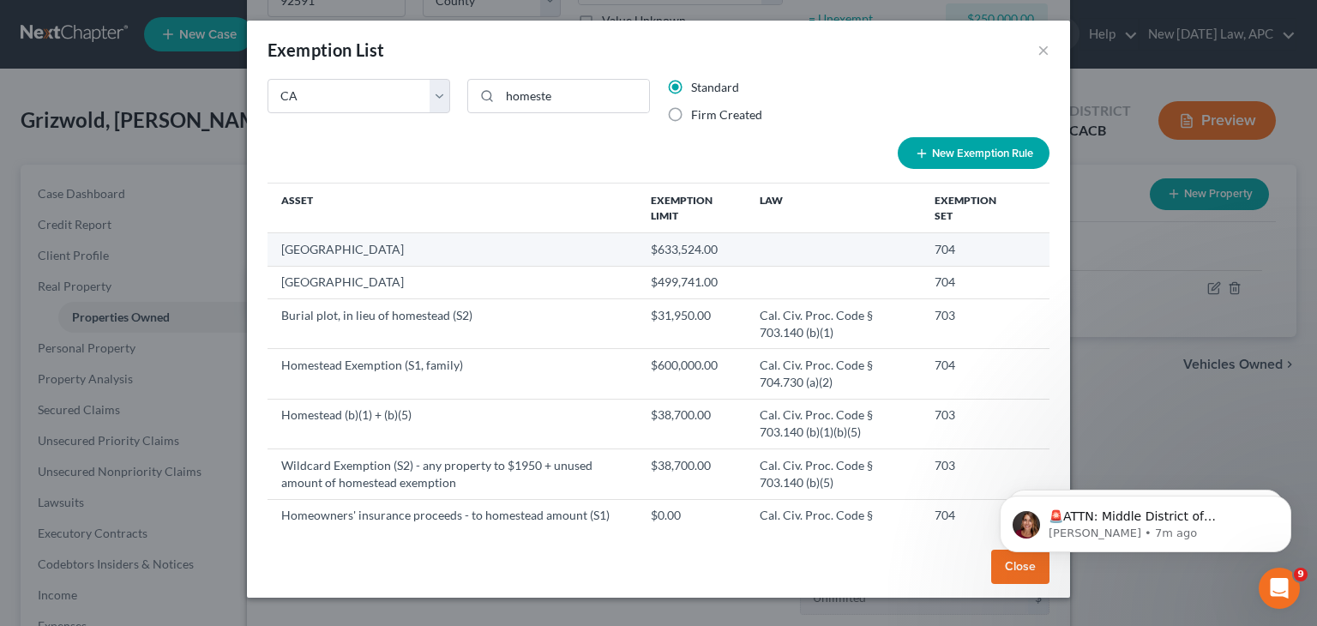
click at [943, 256] on td "704" at bounding box center [971, 249] width 101 height 33
click at [492, 249] on td "[GEOGRAPHIC_DATA]" at bounding box center [453, 249] width 370 height 33
click at [1006, 573] on body "🚨ATTN: Middle District of [US_STATE] The court has added a new Credit Counselin…" at bounding box center [1145, 520] width 329 height 106
click at [1005, 555] on body "🚨ATTN: Middle District of [US_STATE] The court has added a new Credit Counselin…" at bounding box center [1145, 520] width 329 height 106
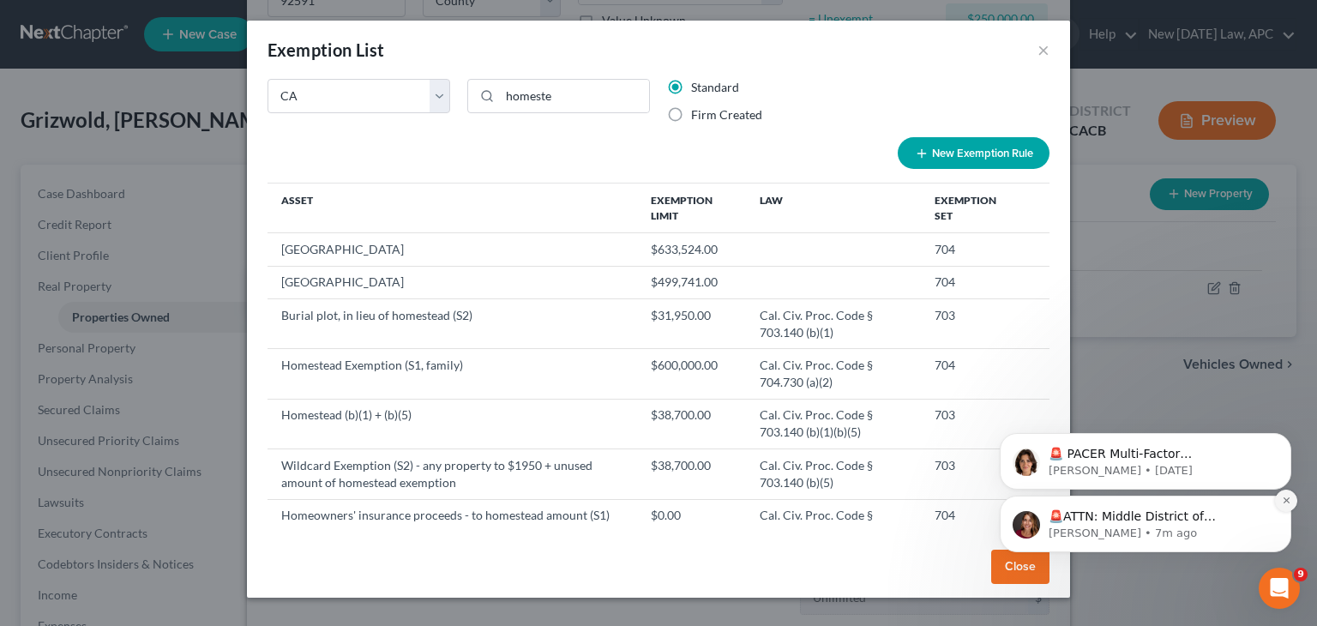
click at [1286, 504] on icon "Dismiss notification" at bounding box center [1286, 500] width 9 height 9
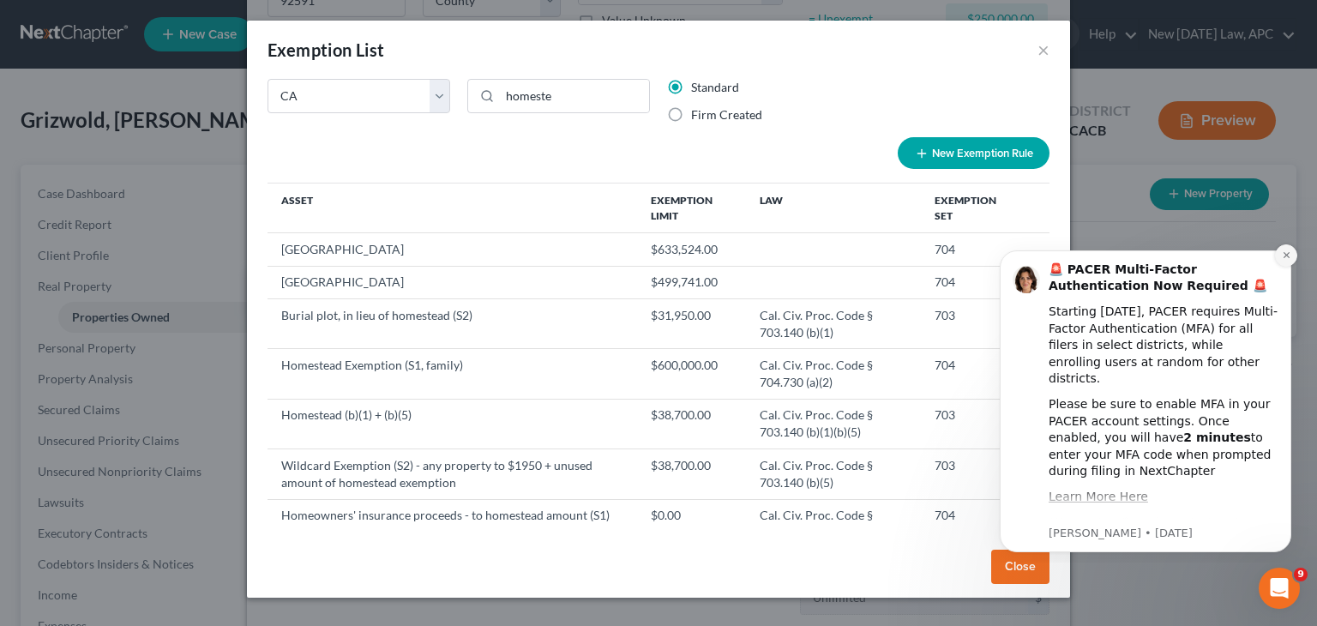
click at [1282, 251] on icon "Dismiss notification" at bounding box center [1286, 254] width 9 height 9
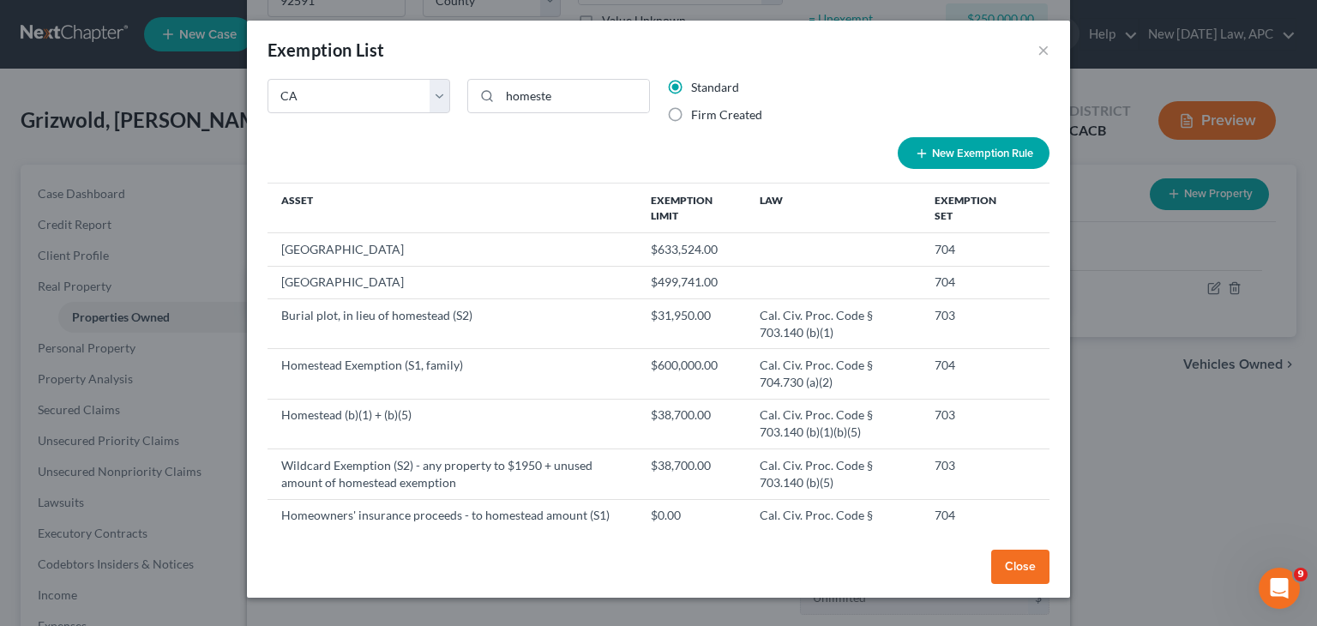
click at [1022, 553] on button "Close" at bounding box center [1020, 567] width 58 height 34
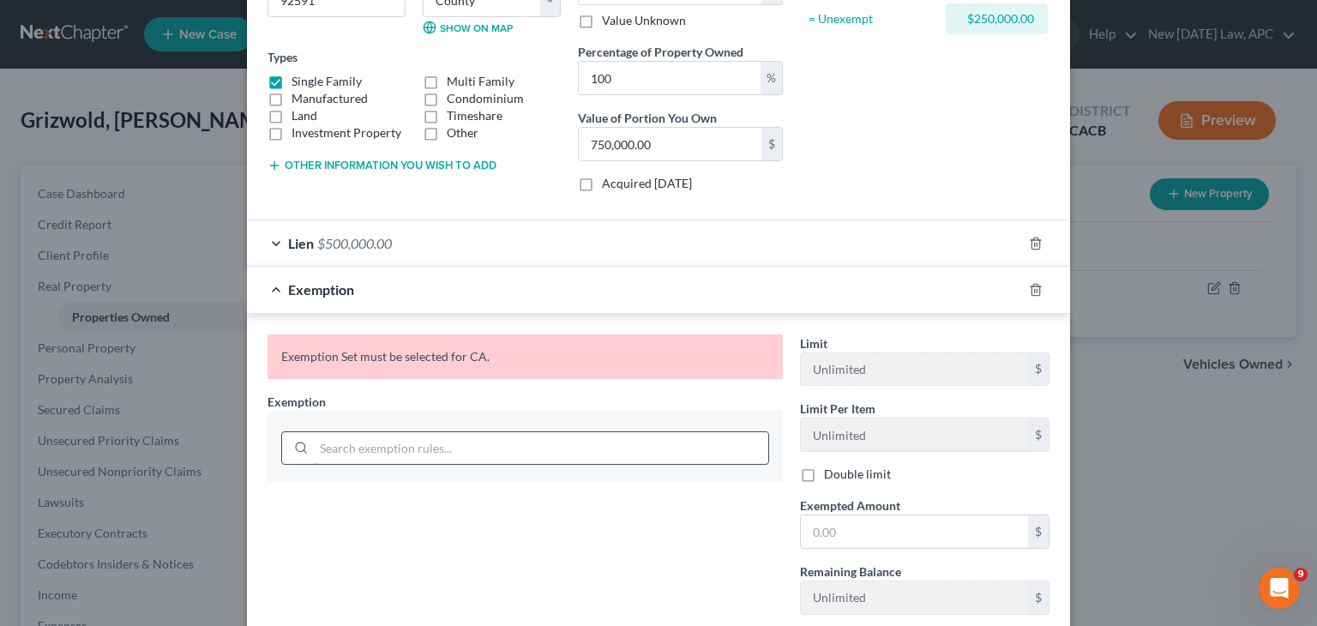
click at [359, 445] on input "search" at bounding box center [541, 448] width 455 height 33
type input "r"
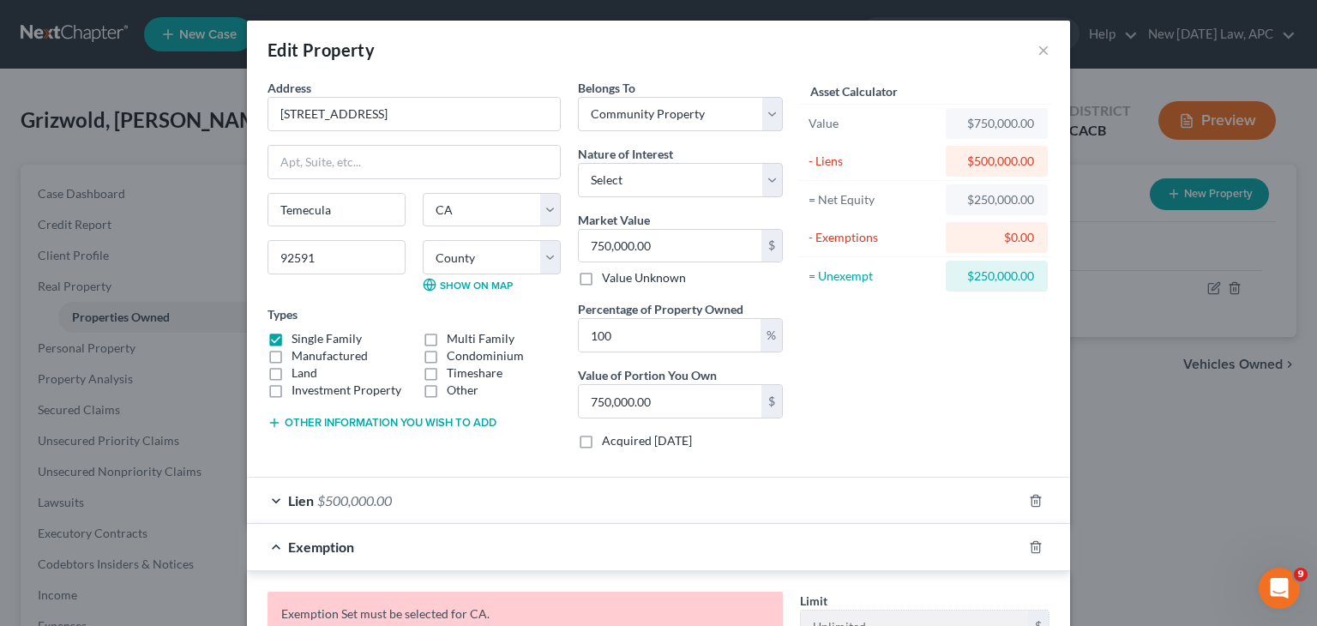
scroll to position [172, 0]
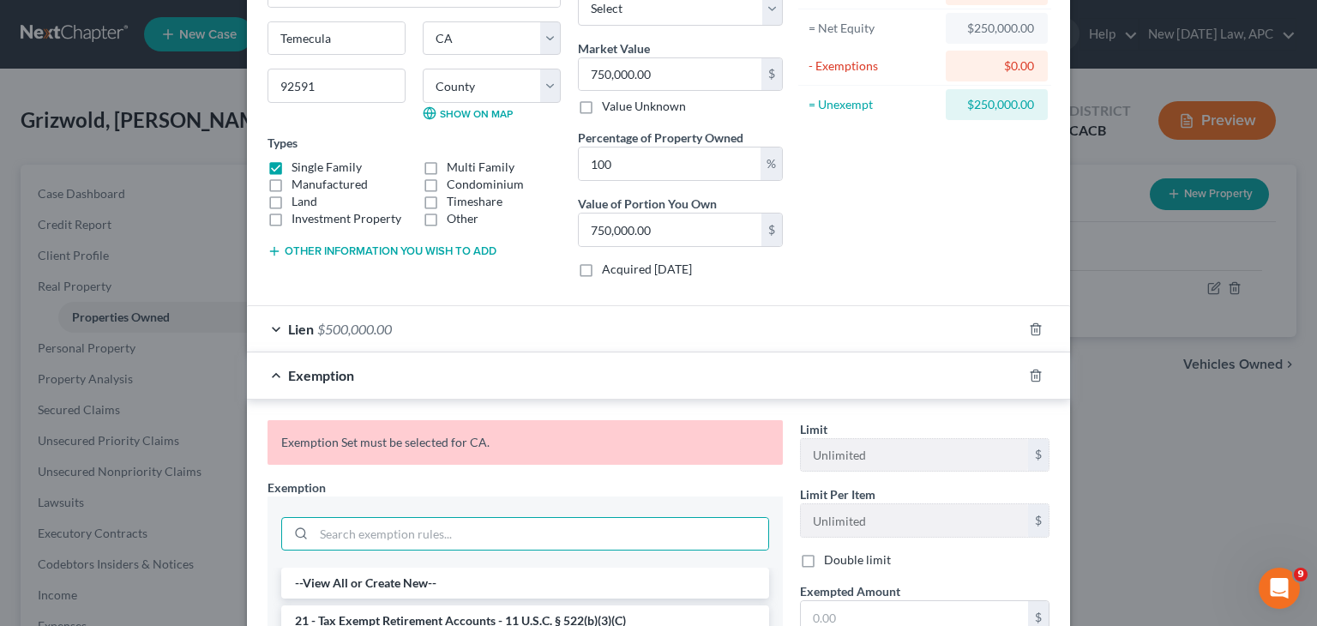
click at [434, 316] on div "Lien $500,000.00" at bounding box center [634, 328] width 775 height 45
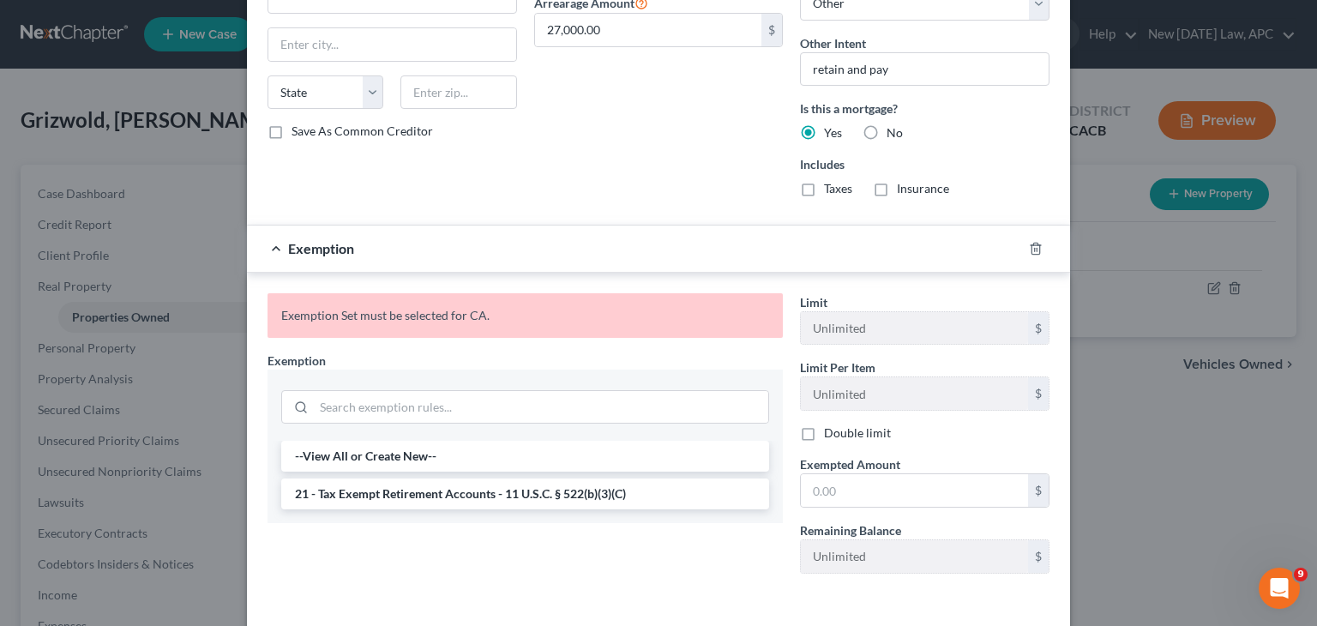
scroll to position [809, 0]
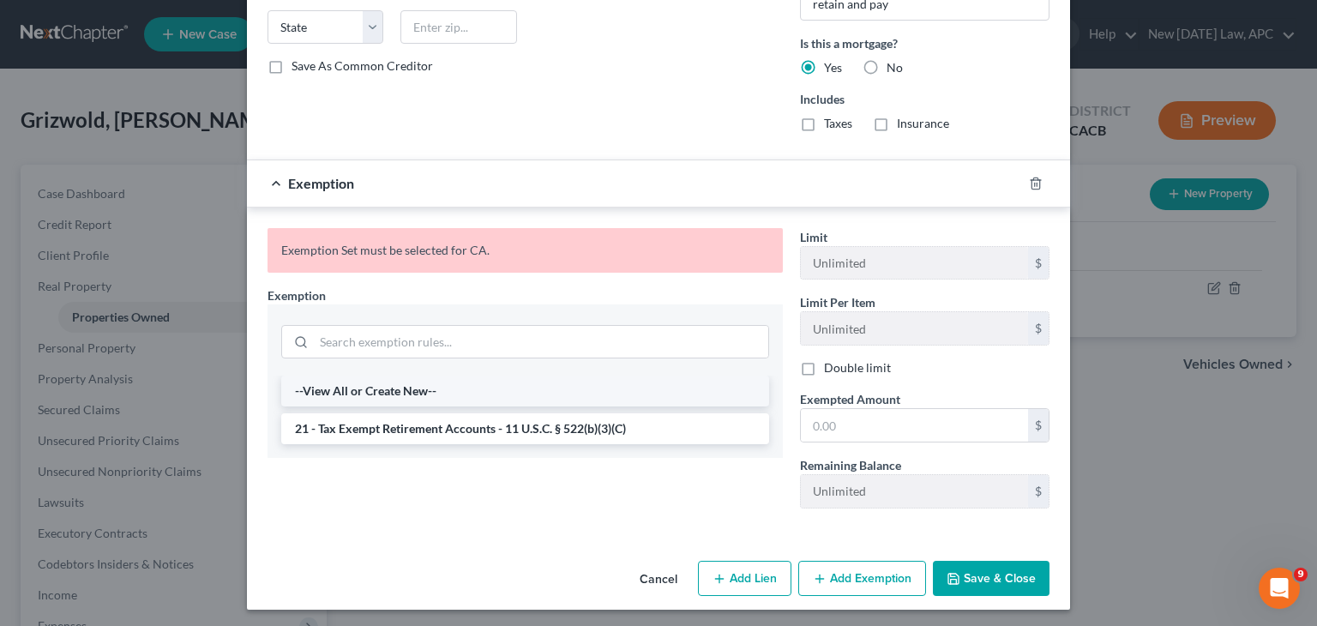
click at [426, 387] on li "--View All or Create New--" at bounding box center [525, 391] width 488 height 31
select select "5"
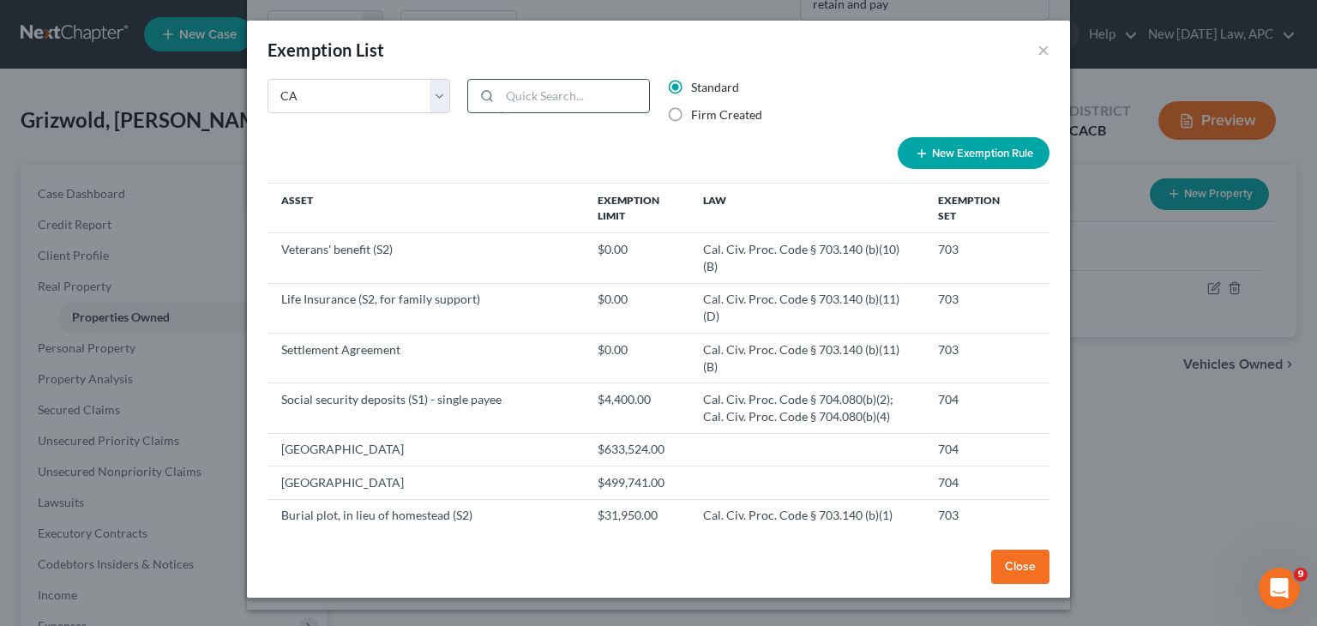
click at [552, 99] on input "search" at bounding box center [574, 96] width 149 height 33
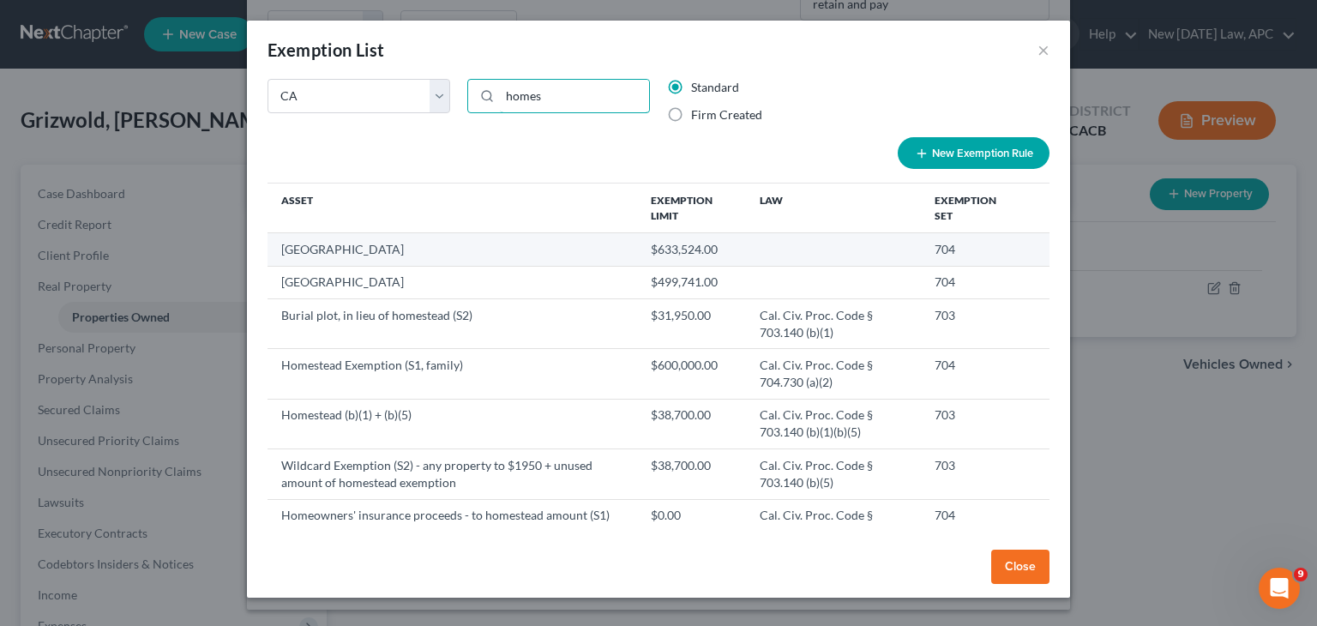
type input "homes"
click at [373, 249] on td "[GEOGRAPHIC_DATA]" at bounding box center [453, 249] width 370 height 33
click at [900, 238] on td at bounding box center [833, 249] width 175 height 33
drag, startPoint x: 900, startPoint y: 238, endPoint x: 933, endPoint y: 241, distance: 33.6
click at [912, 238] on tr "[GEOGRAPHIC_DATA] $633,524.00 704" at bounding box center [659, 249] width 782 height 33
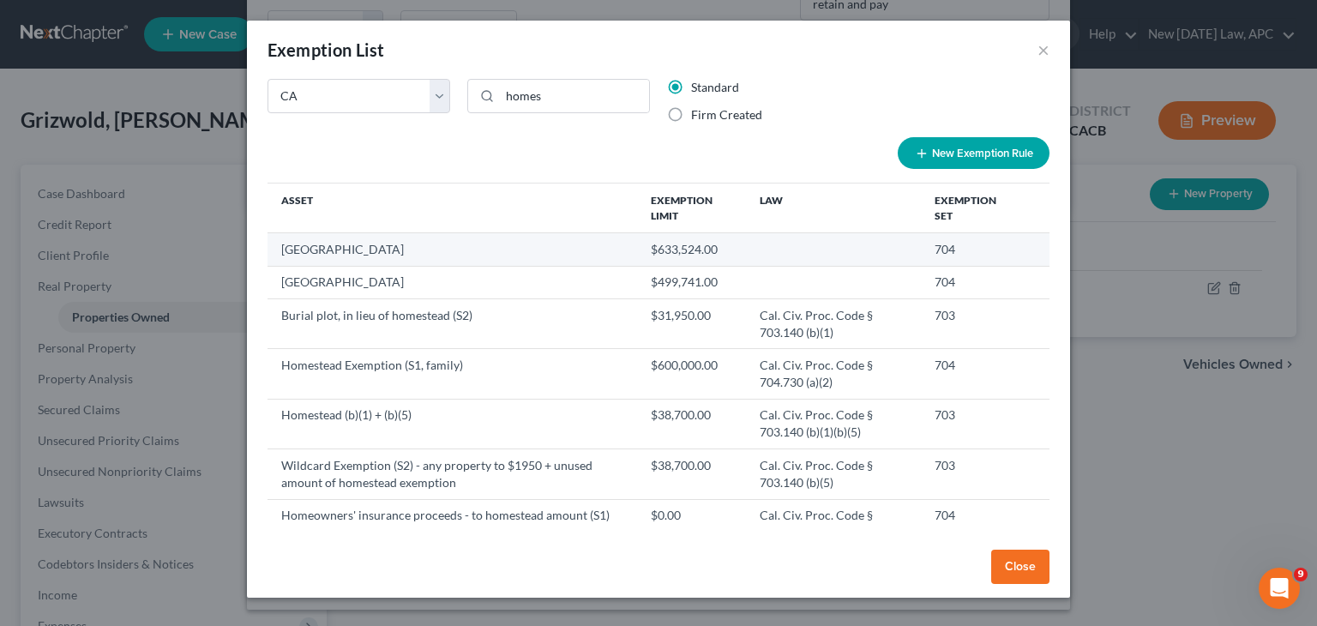
click at [933, 241] on td "704" at bounding box center [971, 249] width 101 height 33
click at [813, 250] on td at bounding box center [833, 249] width 175 height 33
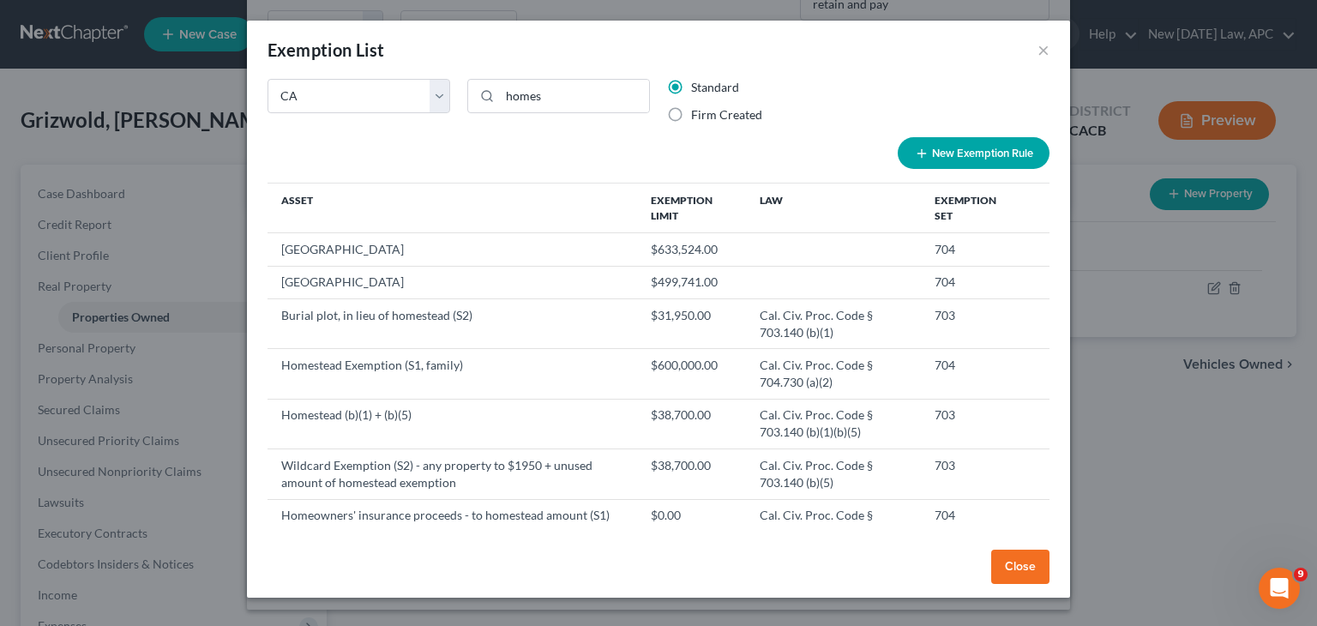
drag, startPoint x: 1011, startPoint y: 570, endPoint x: 870, endPoint y: 539, distance: 145.0
click at [1011, 569] on button "Close" at bounding box center [1020, 567] width 58 height 34
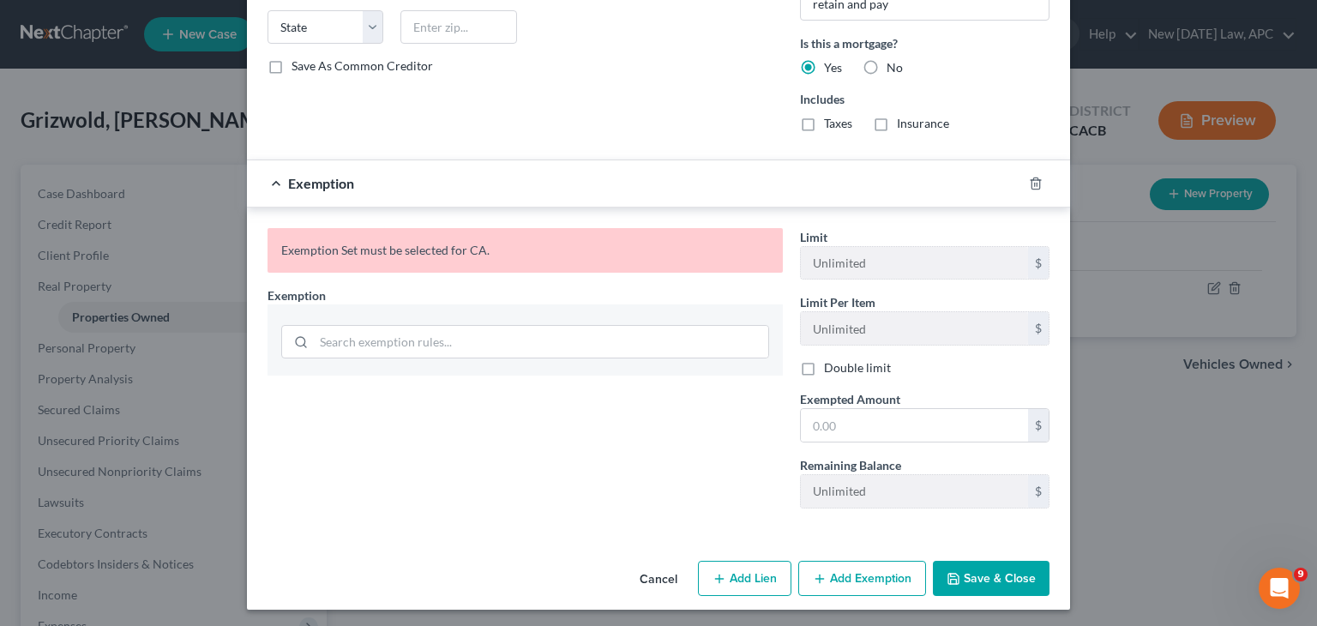
click at [593, 459] on div "Exemption Set must be selected for CA. Exemption *" at bounding box center [525, 375] width 533 height 294
click at [655, 574] on button "Cancel" at bounding box center [658, 580] width 65 height 34
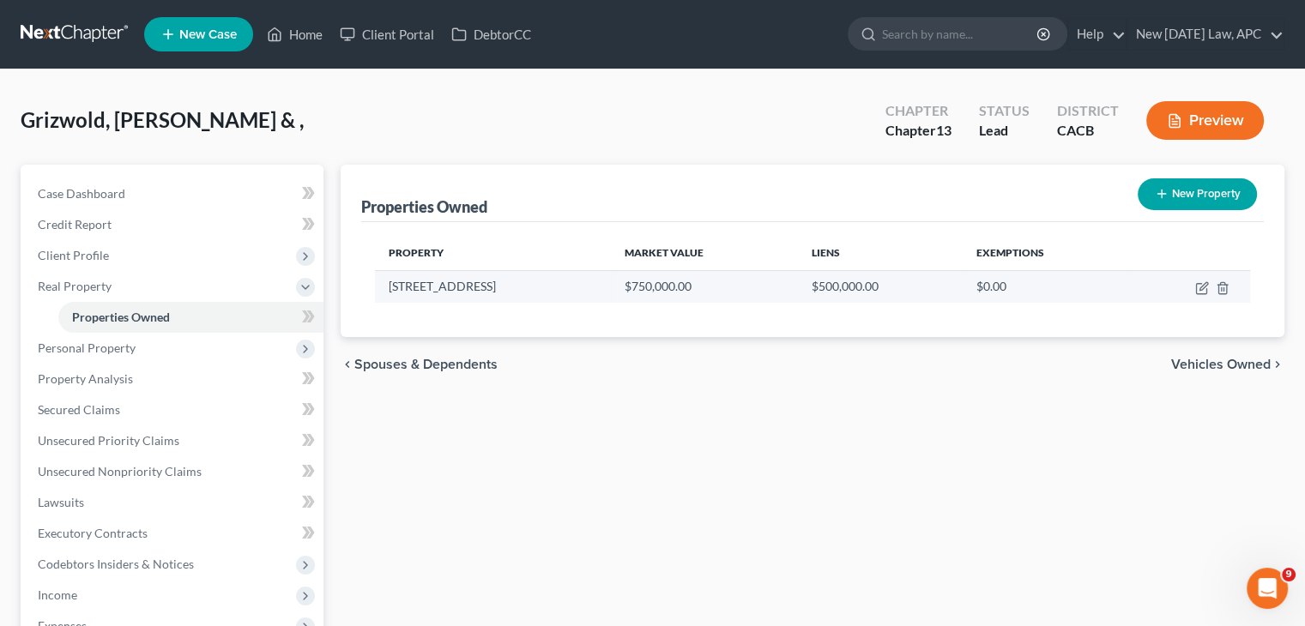
click at [456, 299] on td "[STREET_ADDRESS]" at bounding box center [493, 286] width 236 height 33
click at [461, 282] on td "[STREET_ADDRESS]" at bounding box center [493, 286] width 236 height 33
click at [1203, 284] on icon "button" at bounding box center [1203, 286] width 8 height 8
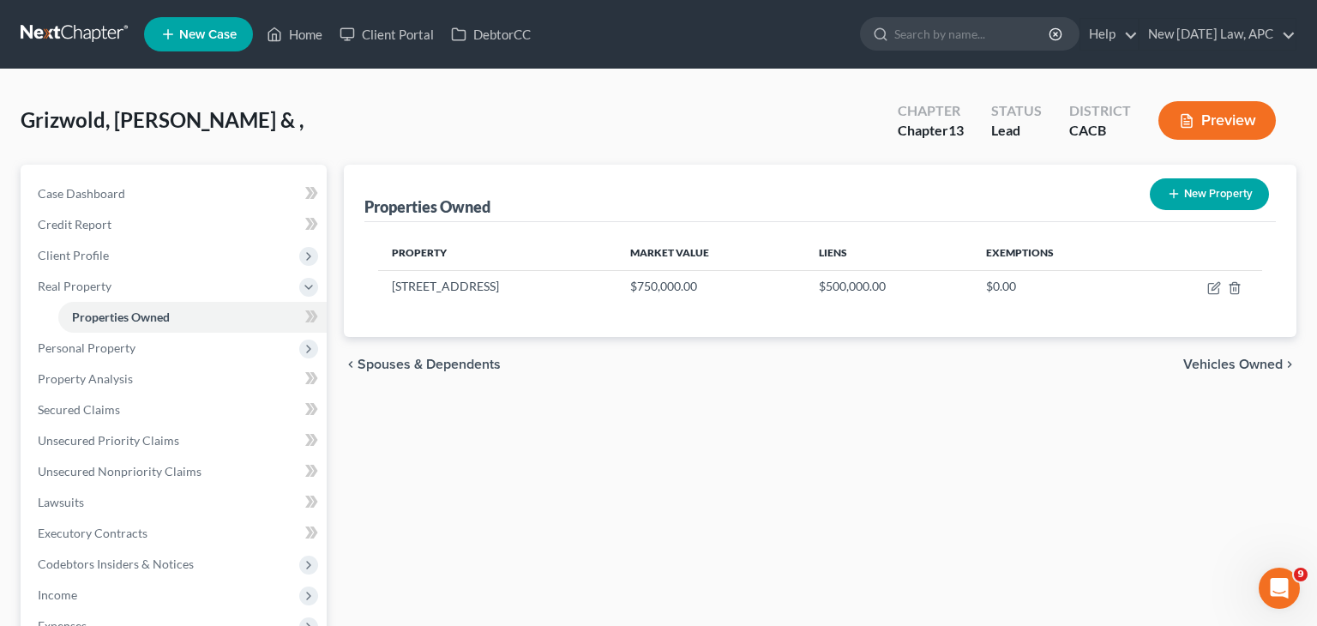
select select "4"
select select "32"
select select "4"
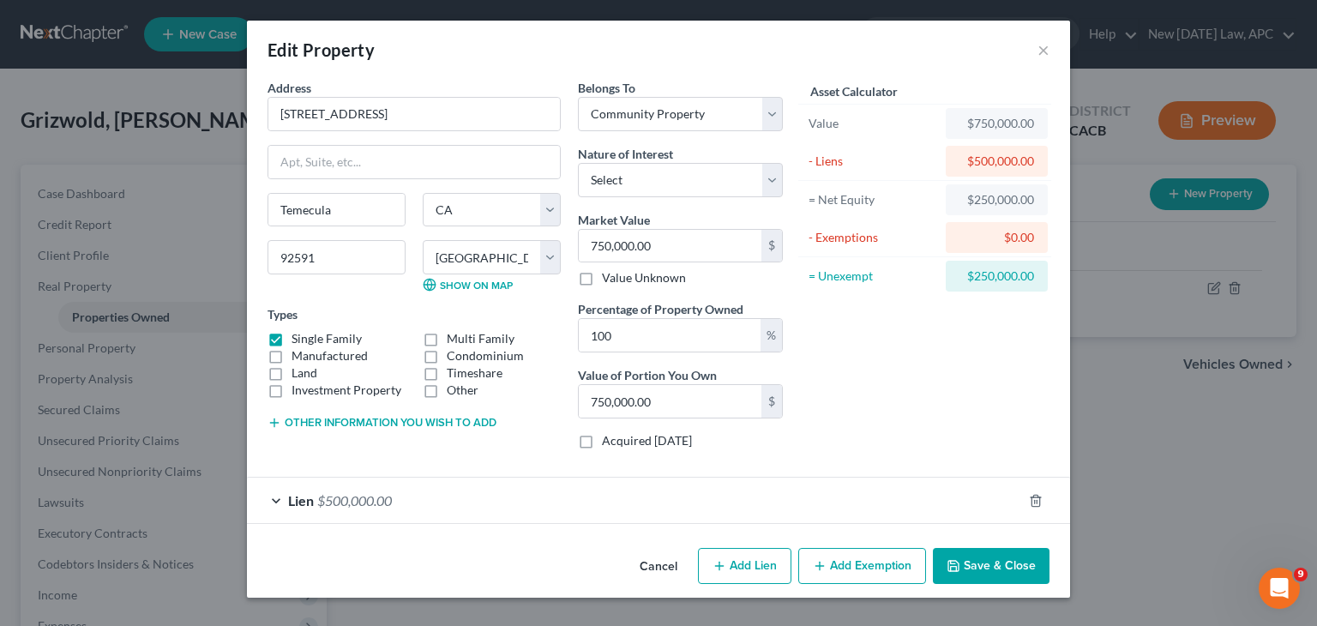
click at [883, 569] on button "Add Exemption" at bounding box center [862, 566] width 128 height 36
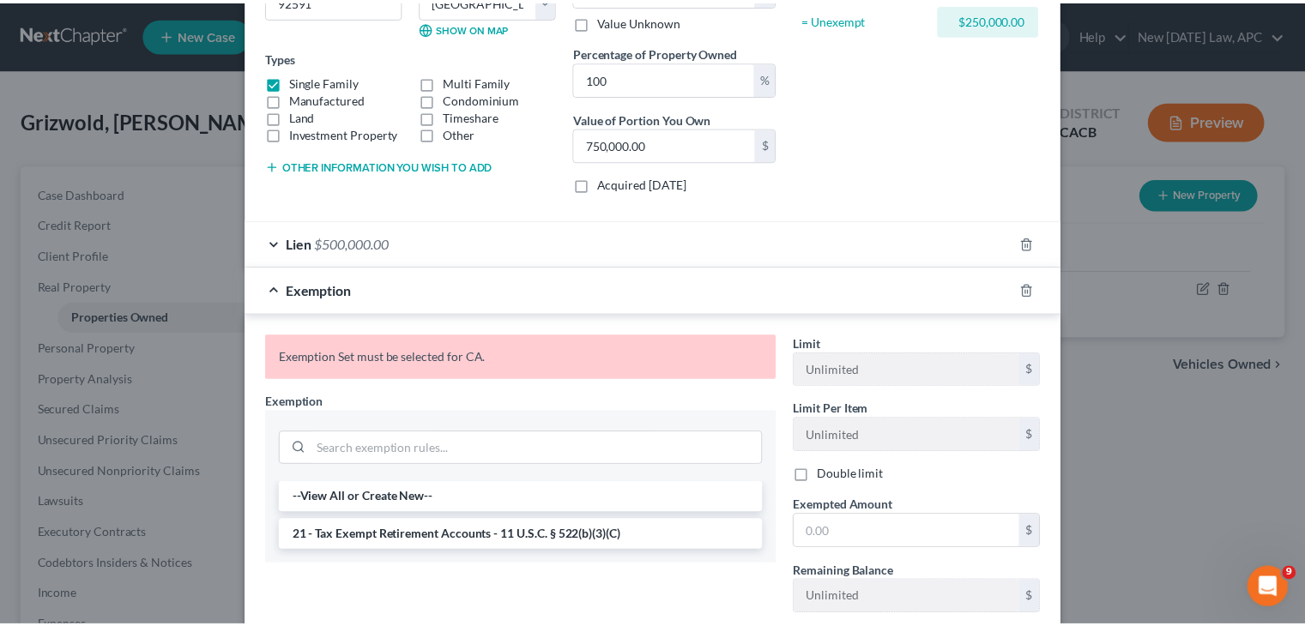
scroll to position [0, 0]
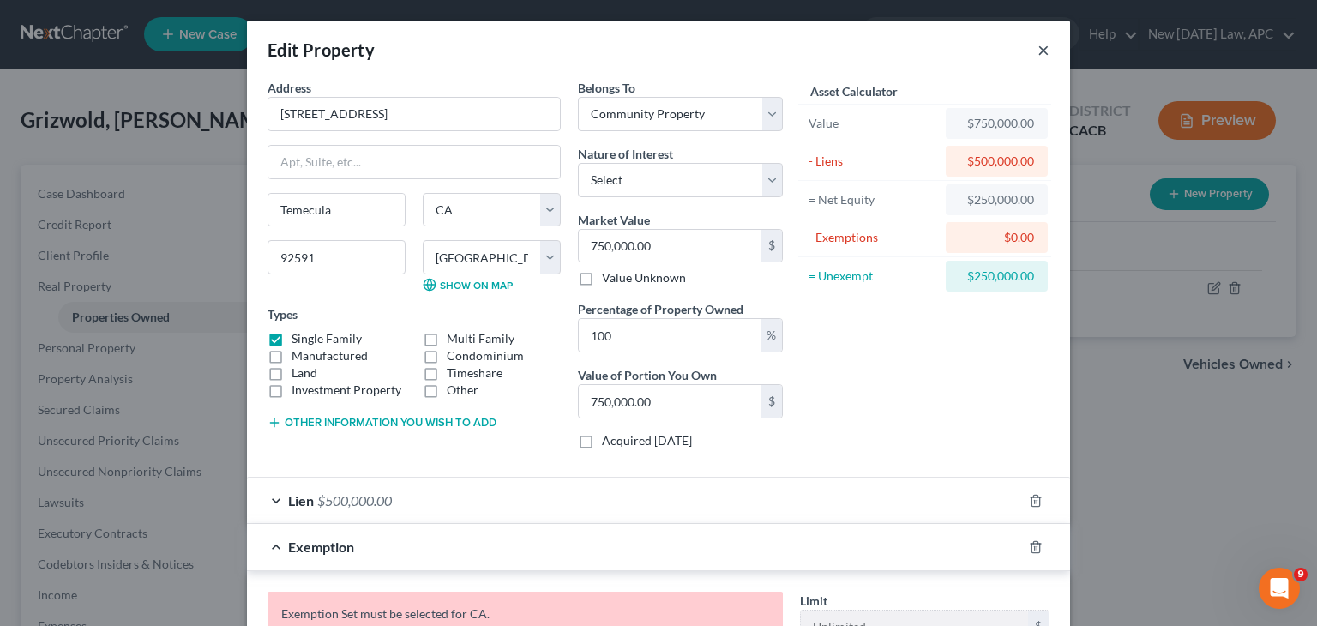
click at [1038, 48] on button "×" at bounding box center [1044, 49] width 12 height 21
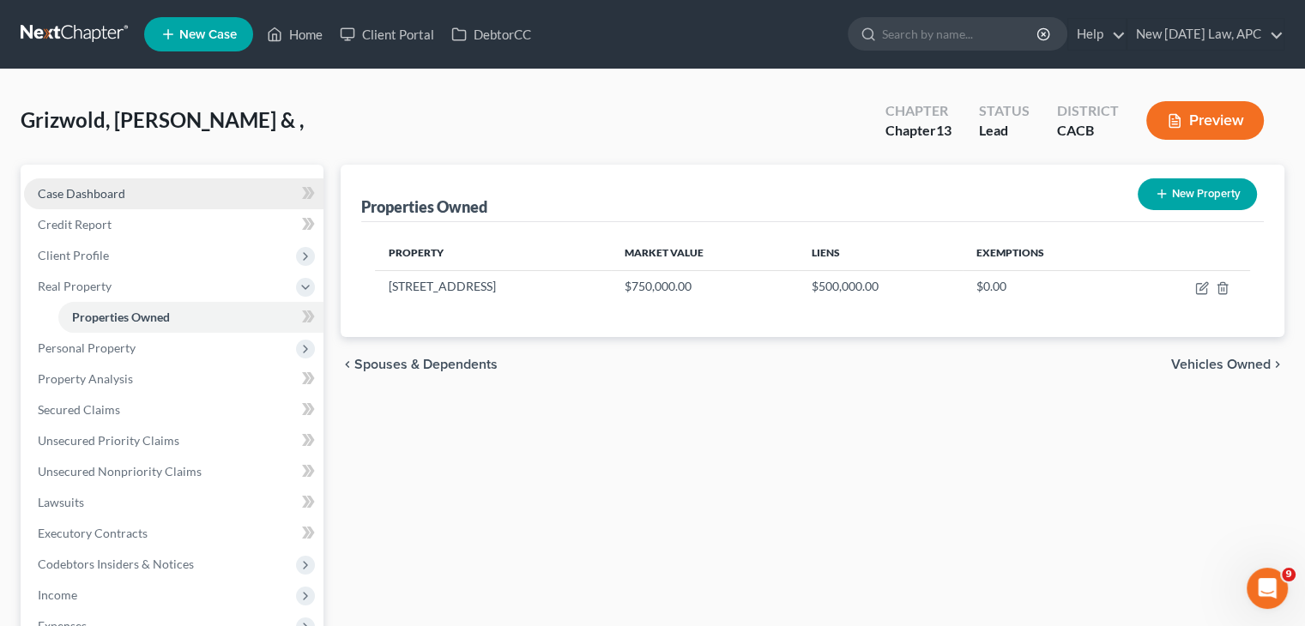
click at [144, 194] on link "Case Dashboard" at bounding box center [173, 193] width 299 height 31
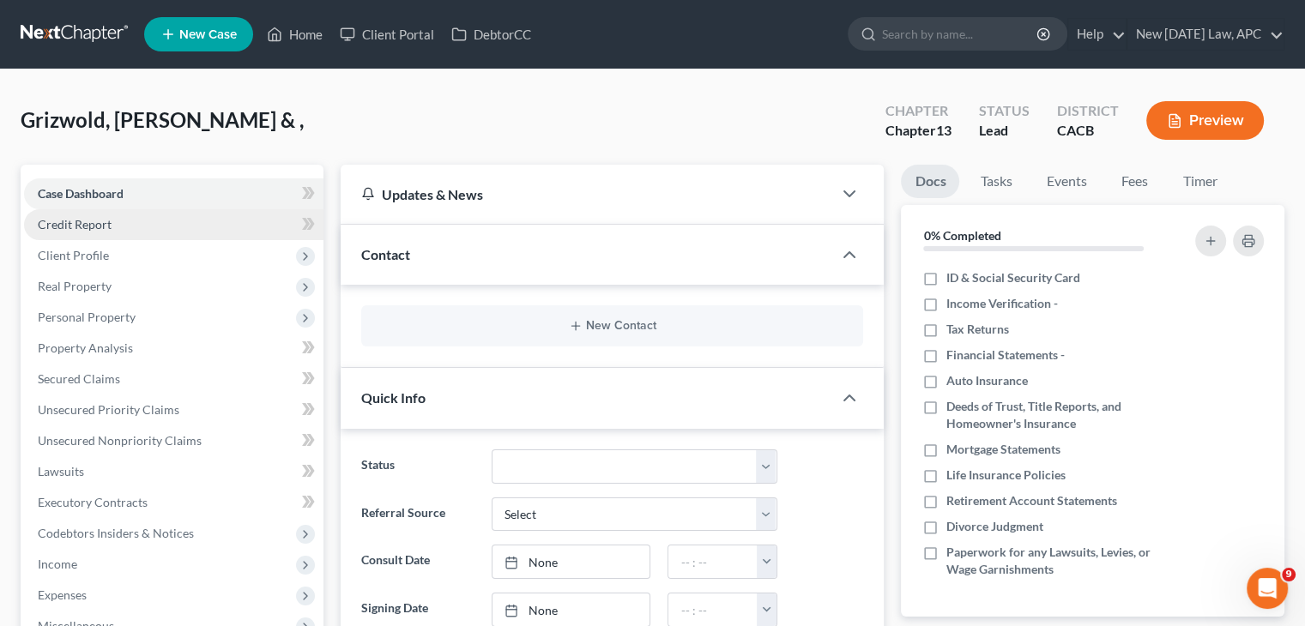
click at [134, 221] on link "Credit Report" at bounding box center [173, 224] width 299 height 31
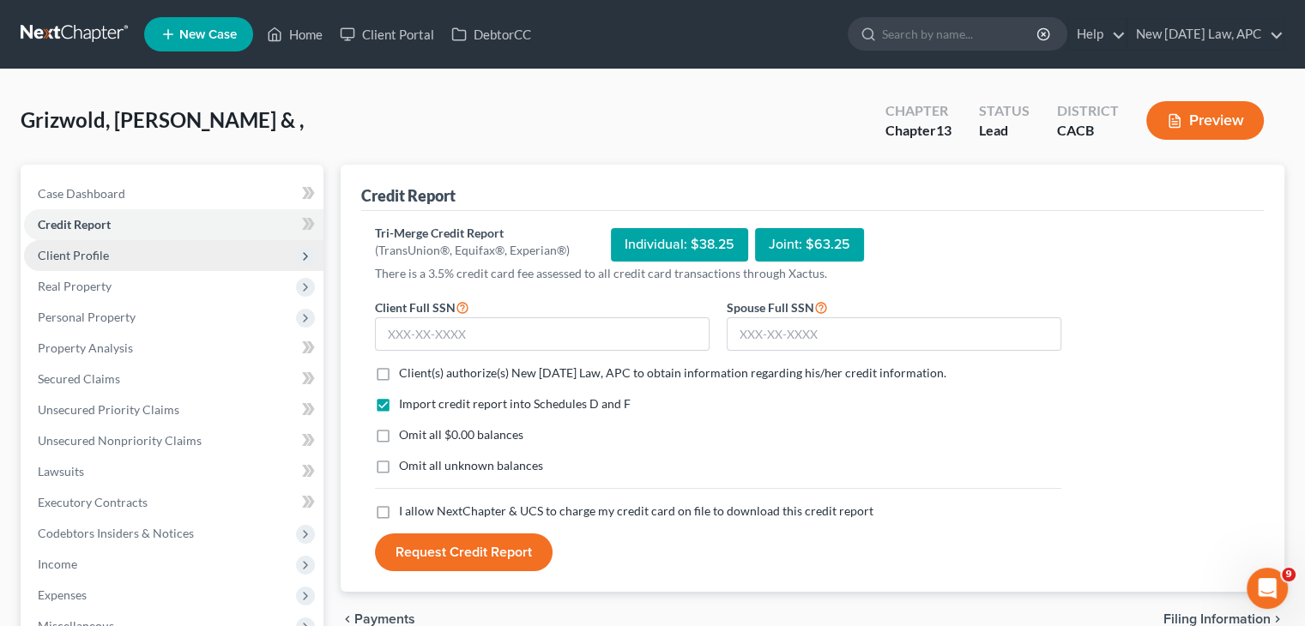
click at [144, 254] on span "Client Profile" at bounding box center [173, 255] width 299 height 31
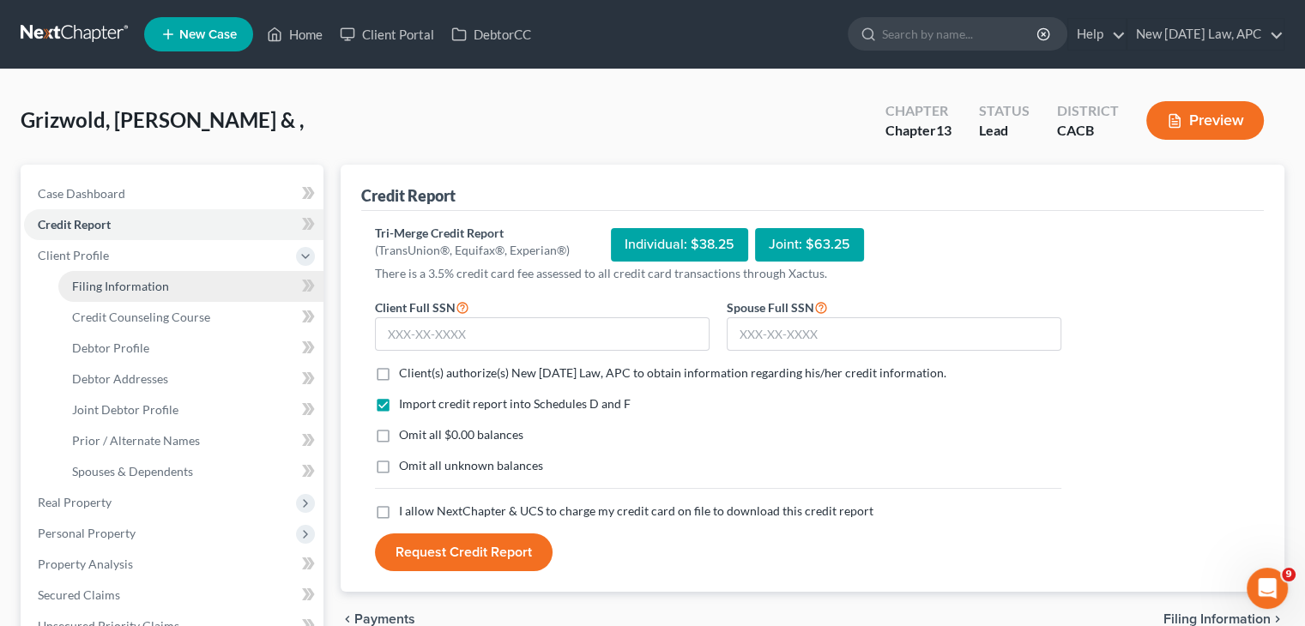
click at [142, 285] on span "Filing Information" at bounding box center [120, 286] width 97 height 15
select select "1"
select select "3"
select select "7"
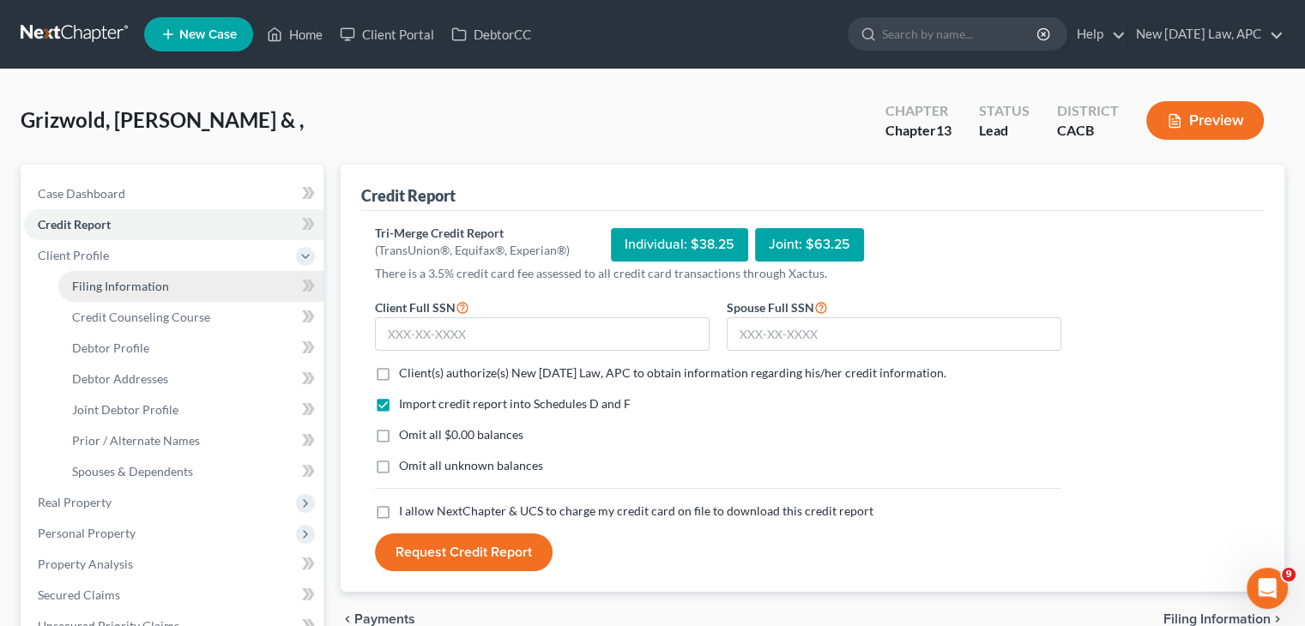
select select "0"
select select "4"
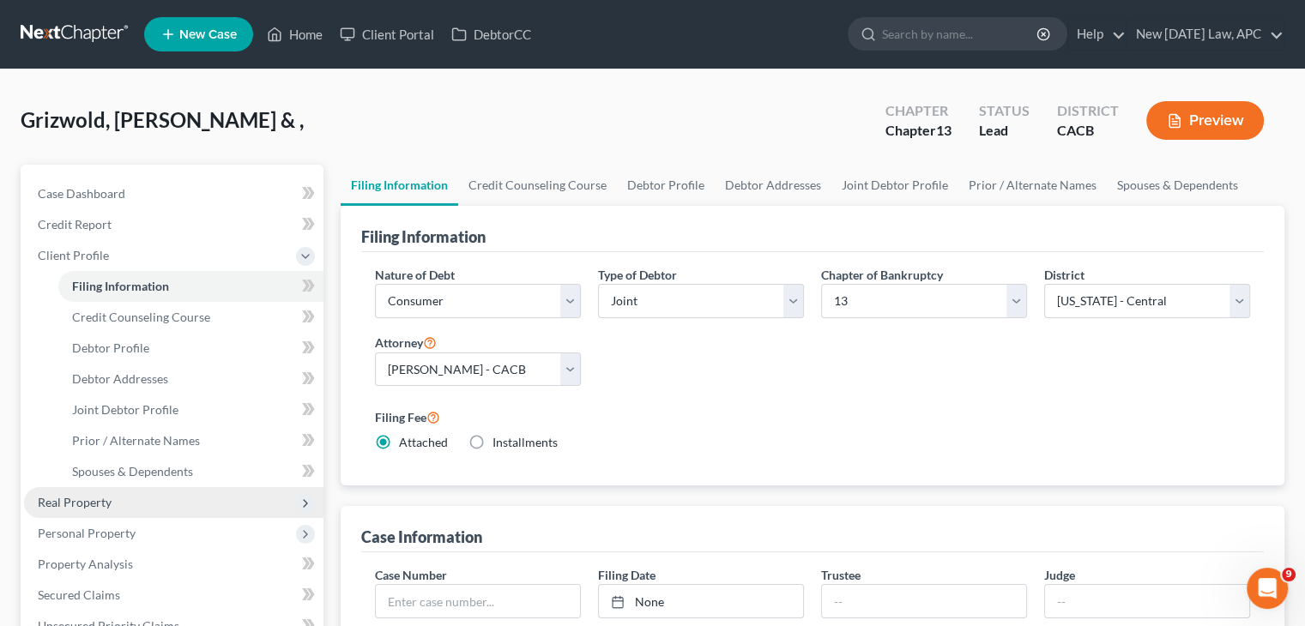
click at [93, 501] on span "Real Property" at bounding box center [75, 502] width 74 height 15
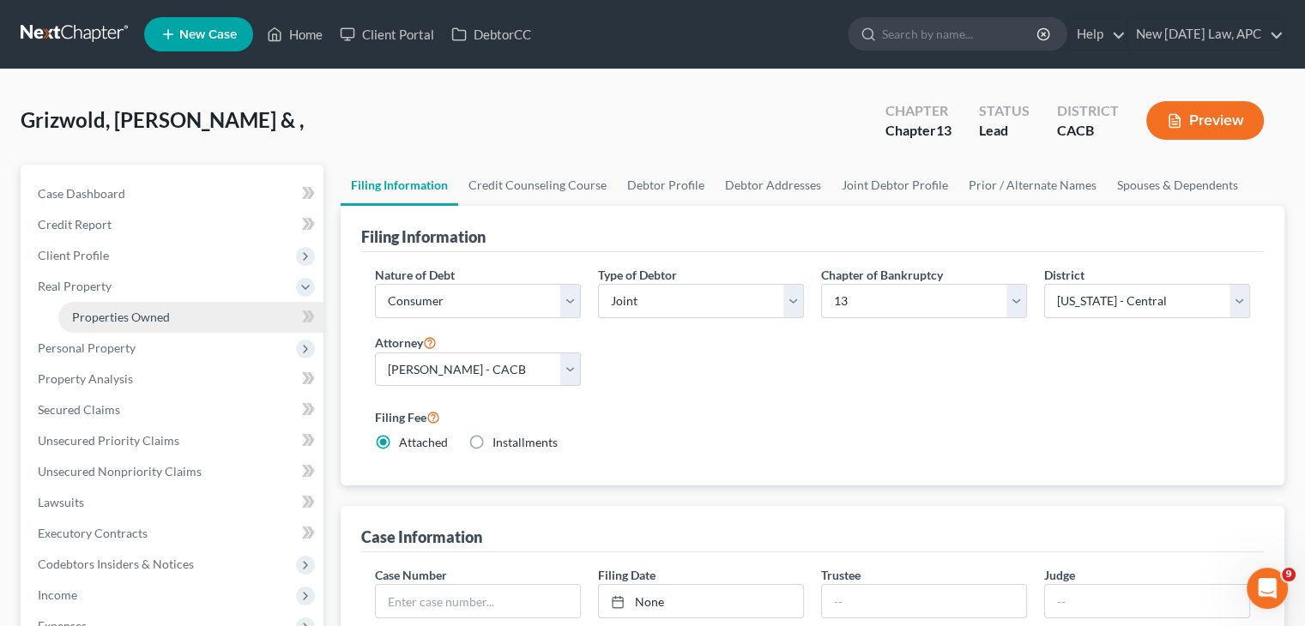
click at [189, 309] on link "Properties Owned" at bounding box center [190, 317] width 265 height 31
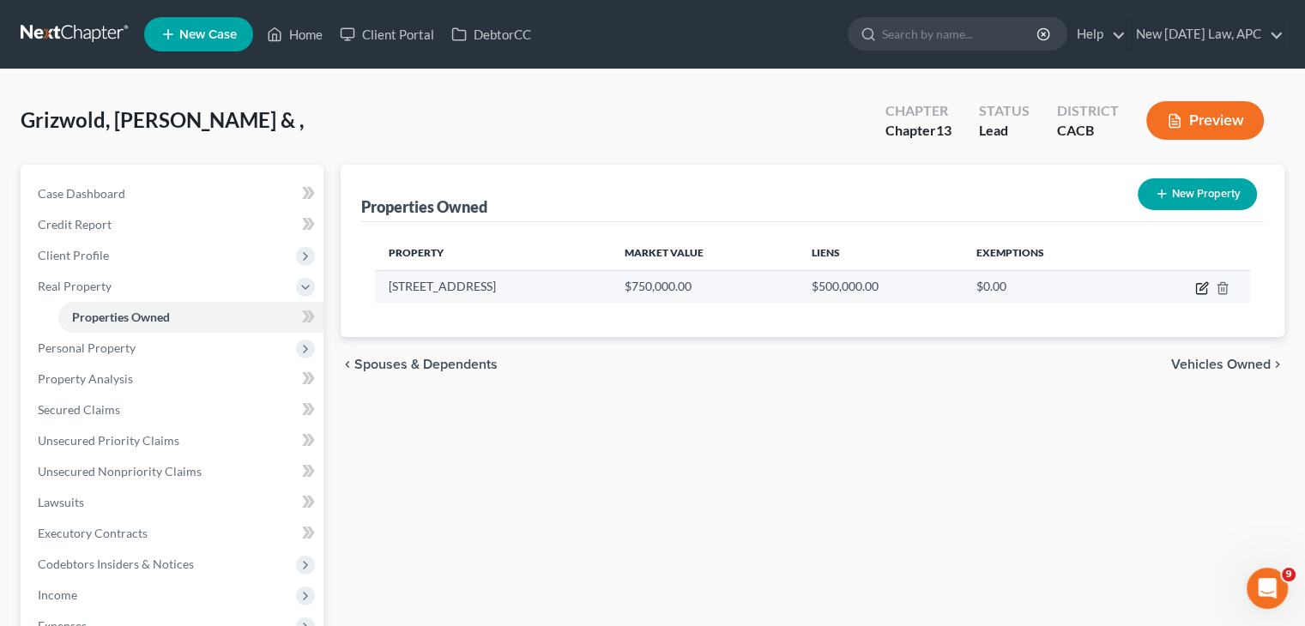
click at [1198, 286] on icon "button" at bounding box center [1202, 288] width 14 height 14
select select "4"
select select "32"
select select "4"
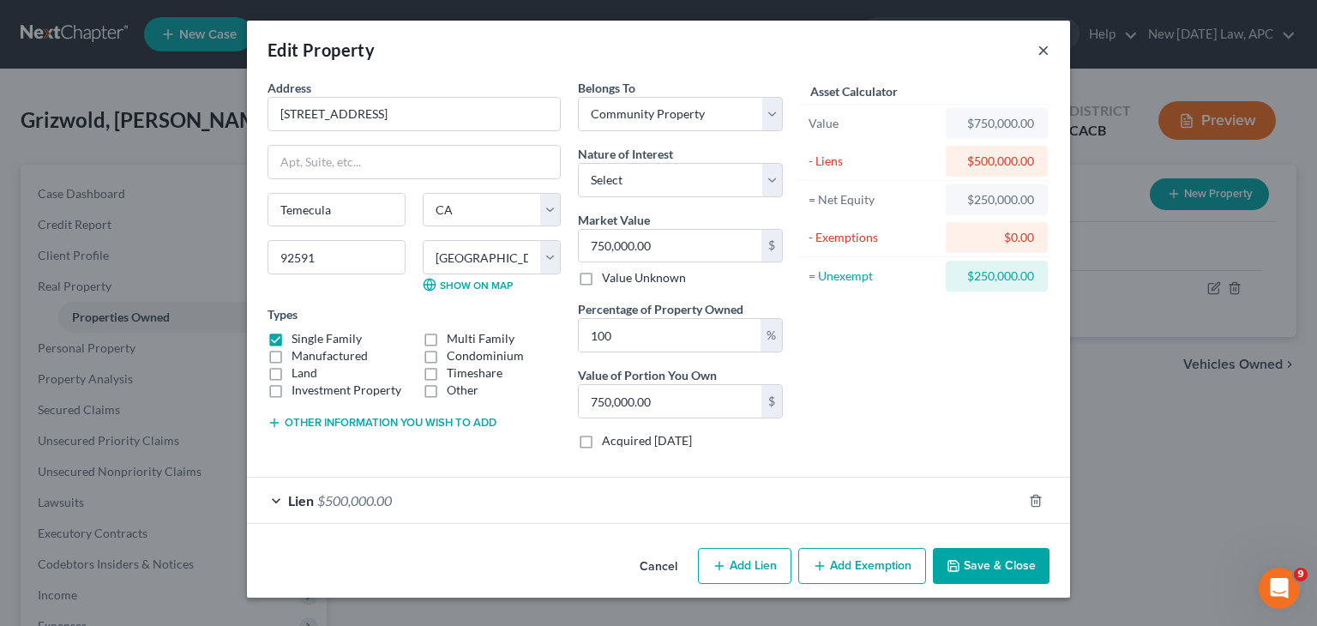
click at [1039, 50] on button "×" at bounding box center [1044, 49] width 12 height 21
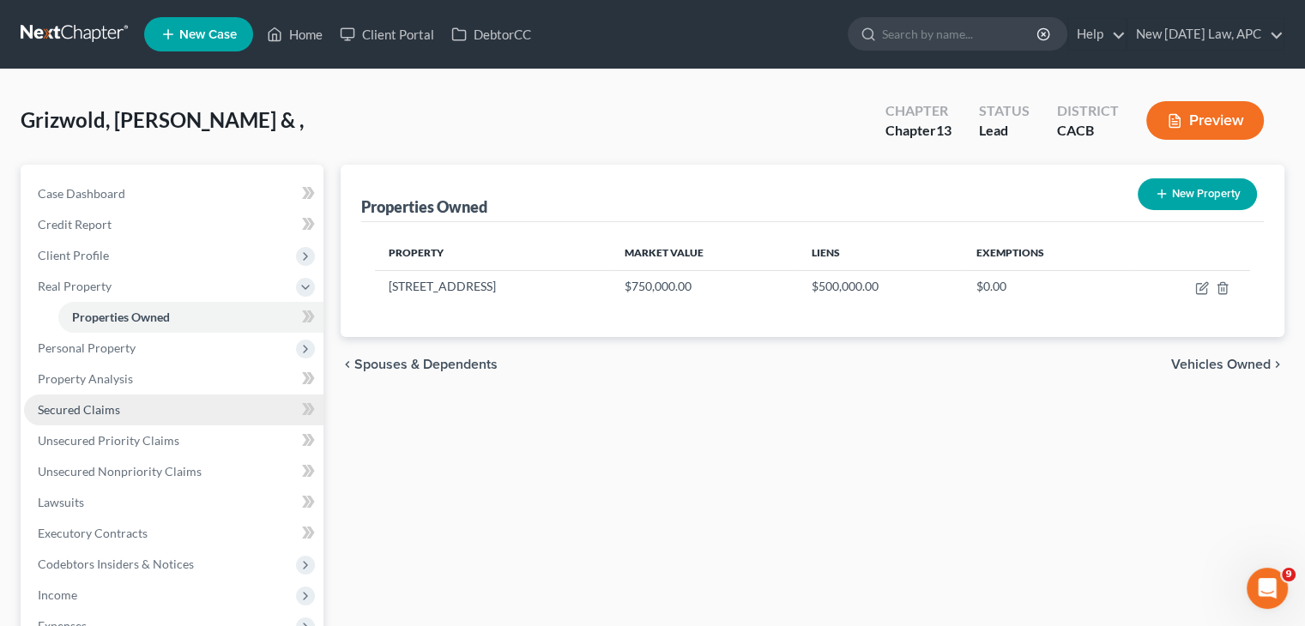
click at [127, 413] on link "Secured Claims" at bounding box center [173, 410] width 299 height 31
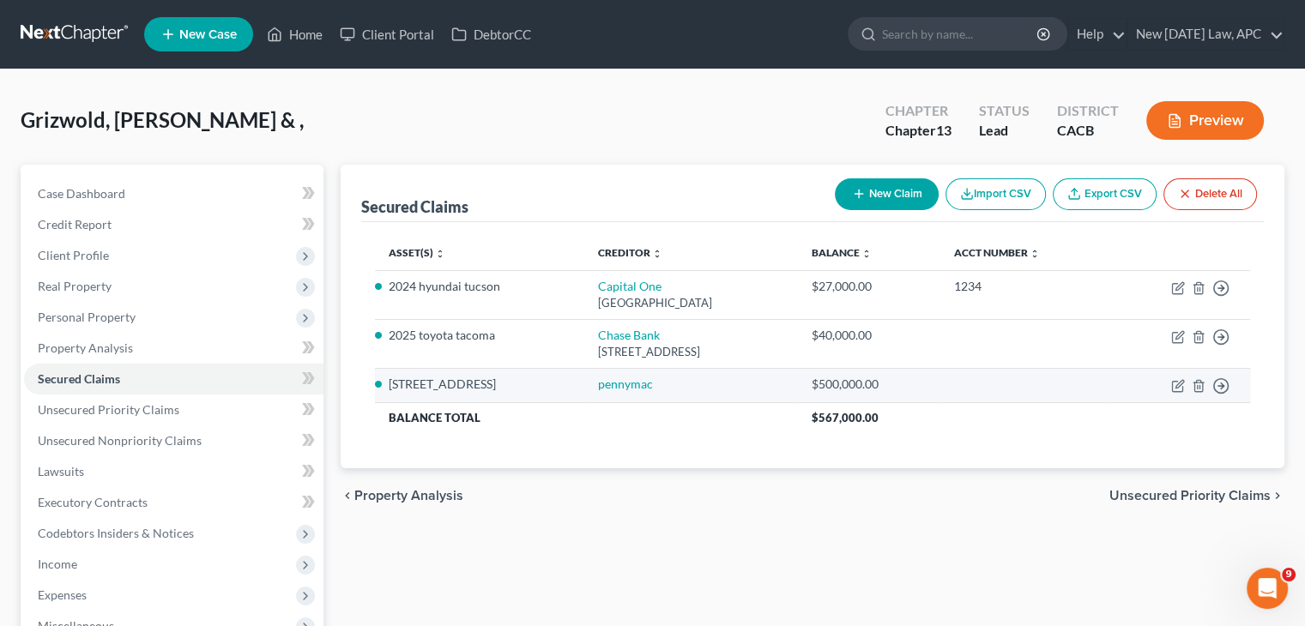
click at [767, 371] on td "pennymac" at bounding box center [691, 385] width 214 height 34
click at [912, 382] on div "$500,000.00" at bounding box center [868, 384] width 115 height 17
click at [1180, 386] on icon "button" at bounding box center [1178, 386] width 14 height 14
select select "4"
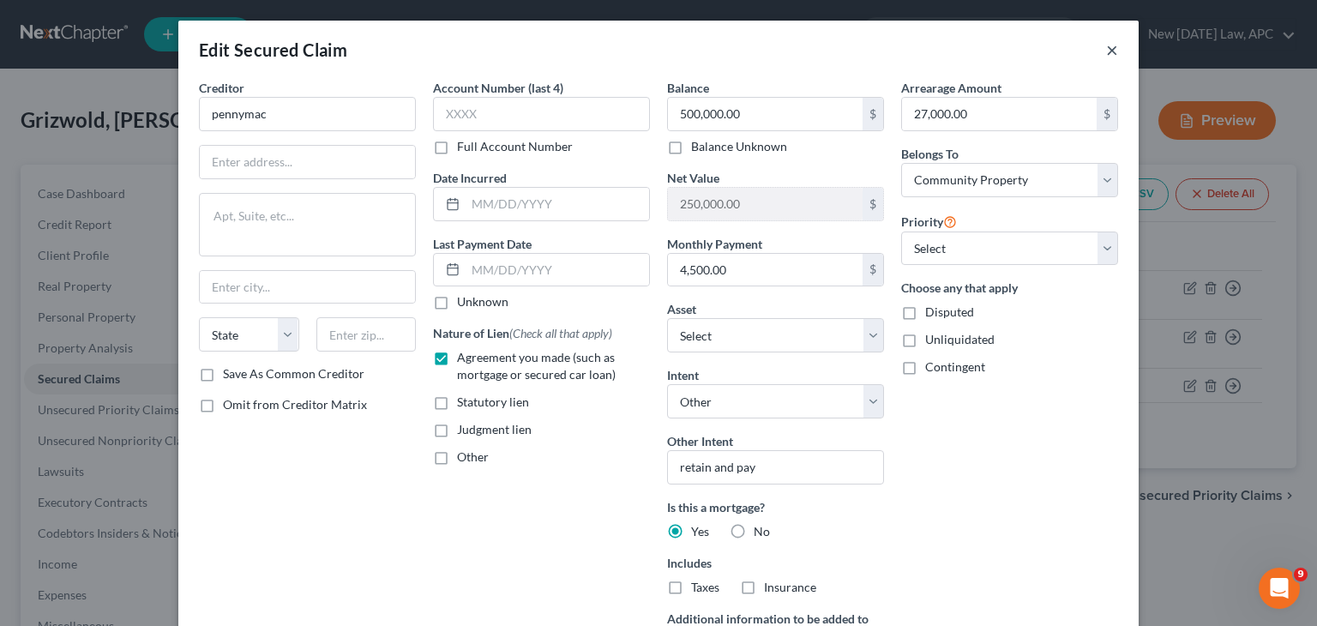
click at [1106, 49] on button "×" at bounding box center [1112, 49] width 12 height 21
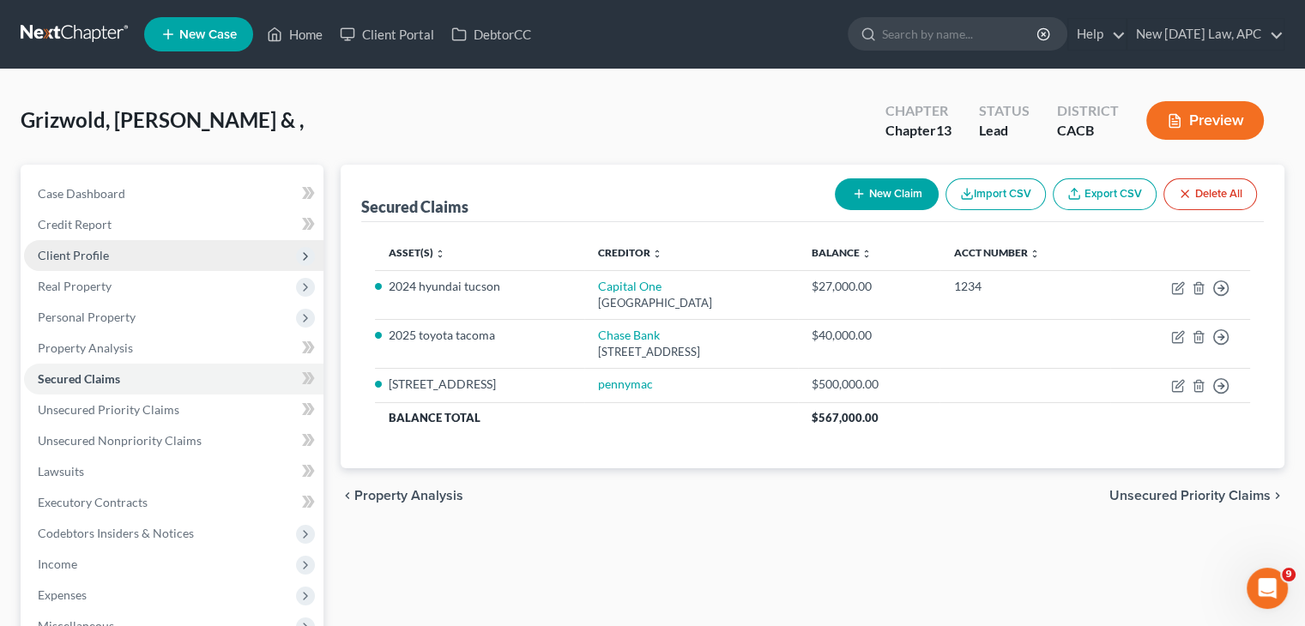
click at [78, 252] on span "Client Profile" at bounding box center [73, 255] width 71 height 15
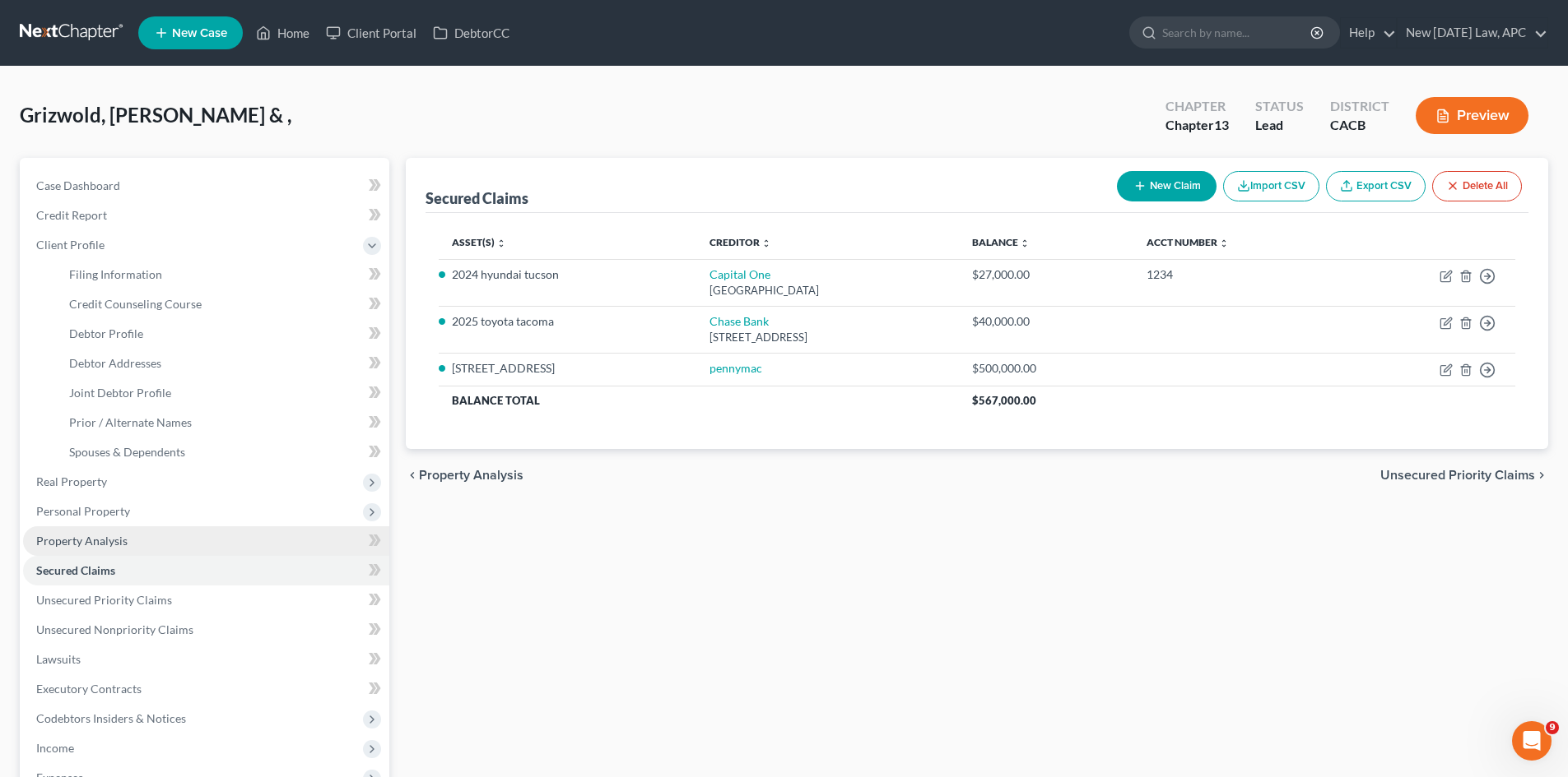
click at [83, 539] on span "Property Analysis" at bounding box center [82, 541] width 91 height 14
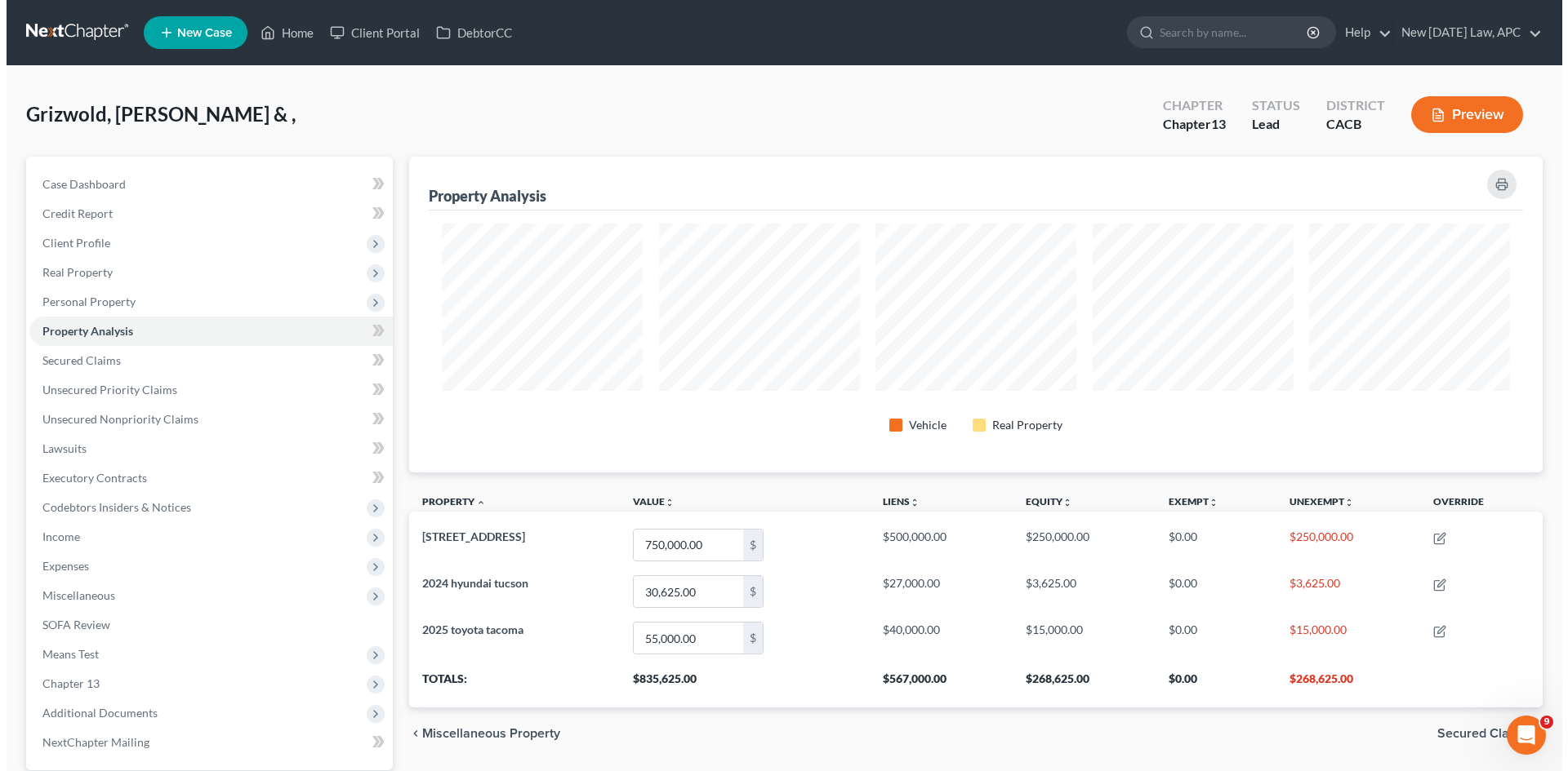
scroll to position [316, 1133]
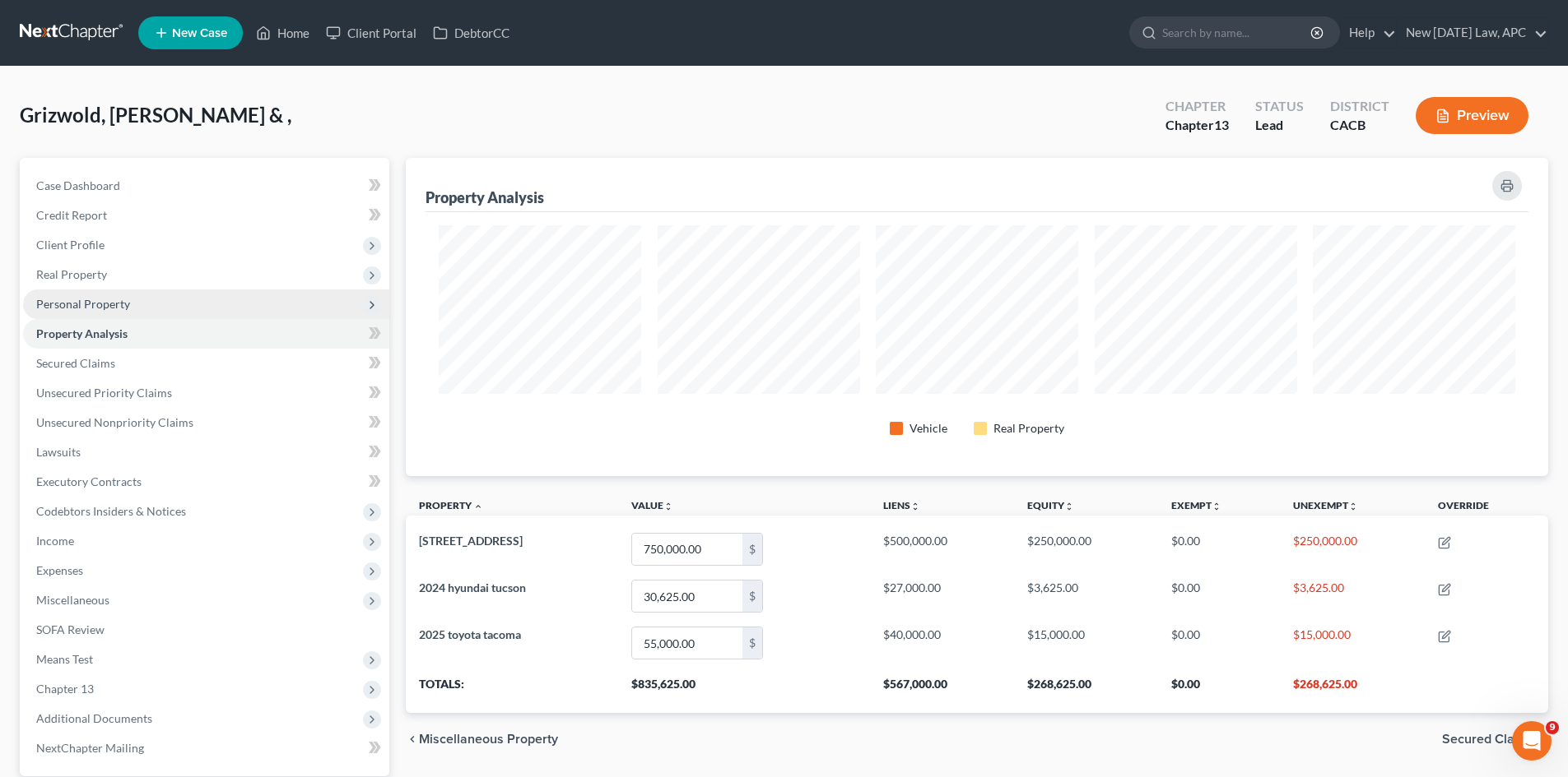
click at [79, 303] on span "Personal Property" at bounding box center [83, 304] width 94 height 14
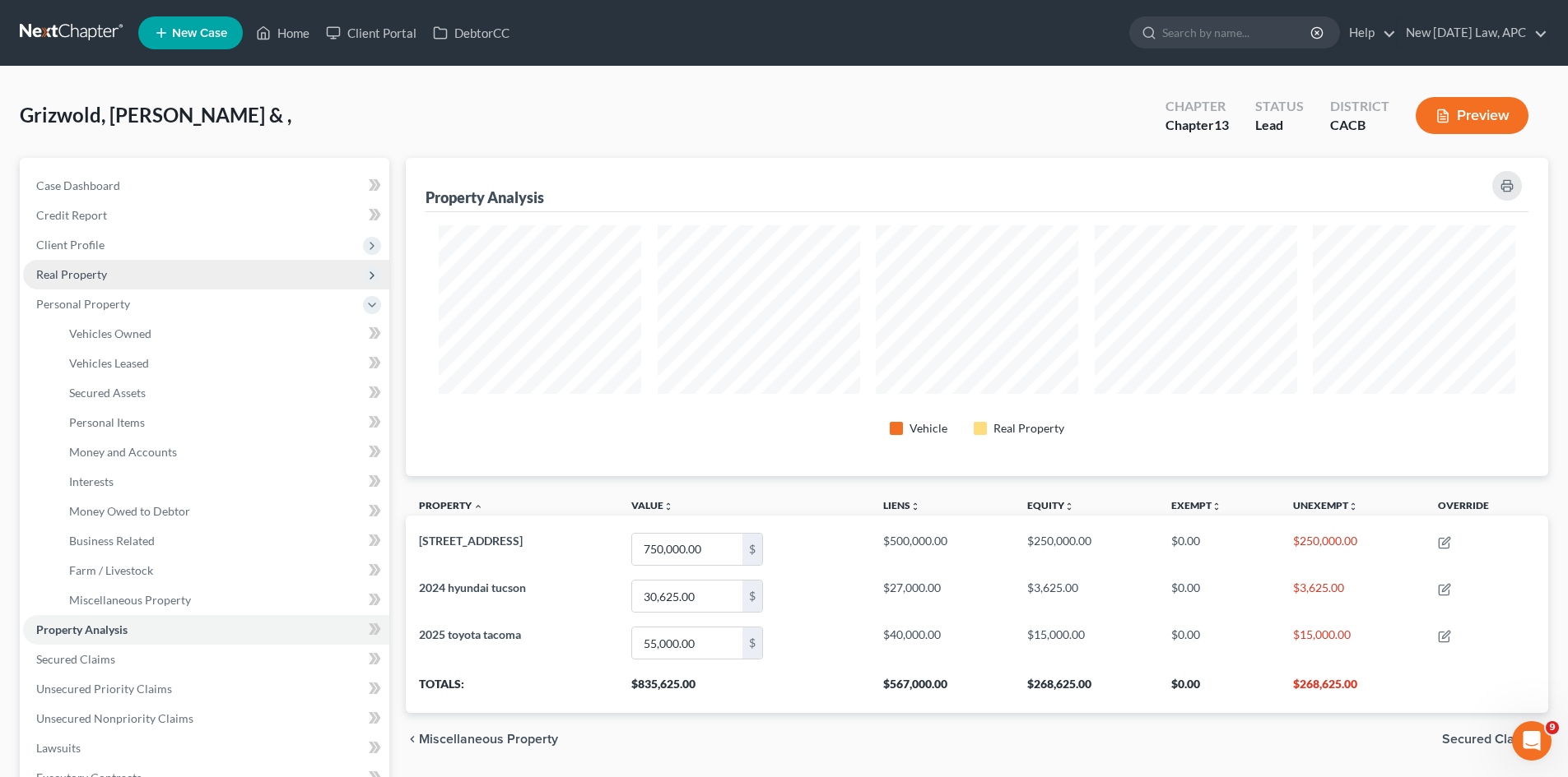
click at [80, 263] on span "Real Property" at bounding box center [206, 274] width 367 height 30
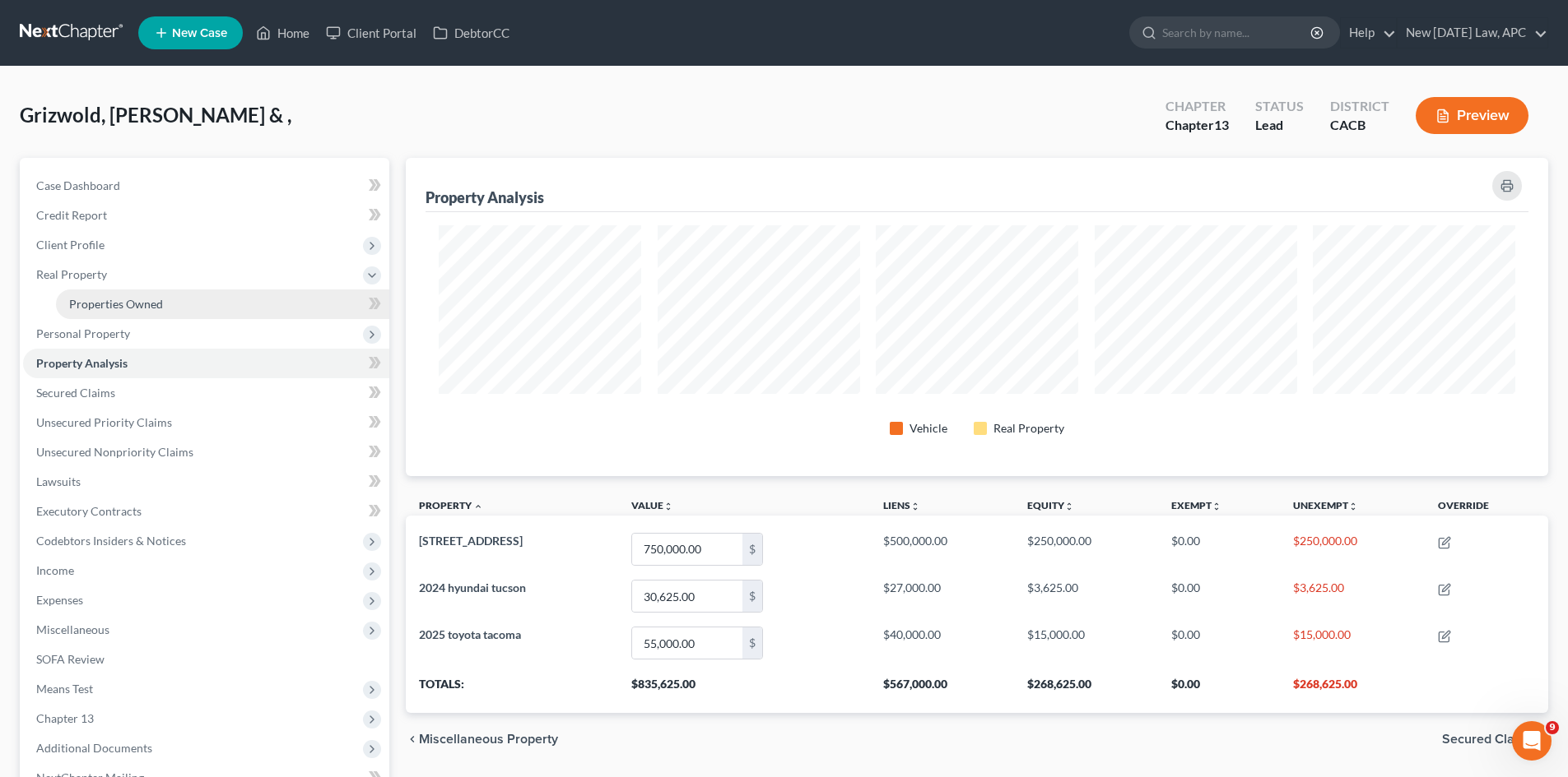
click at [94, 297] on span "Properties Owned" at bounding box center [116, 304] width 94 height 14
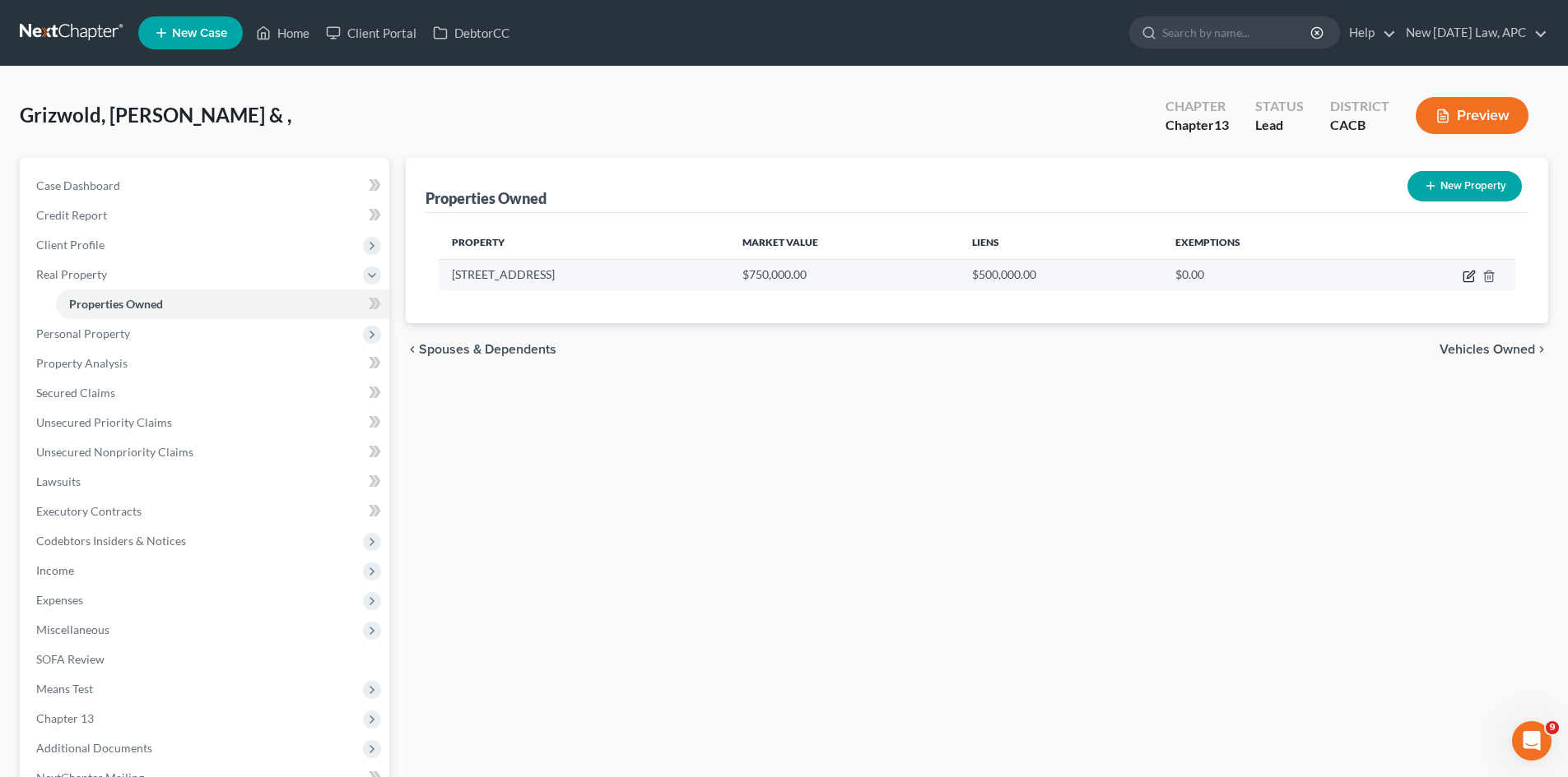
click at [1264, 279] on icon "button" at bounding box center [1469, 276] width 13 height 13
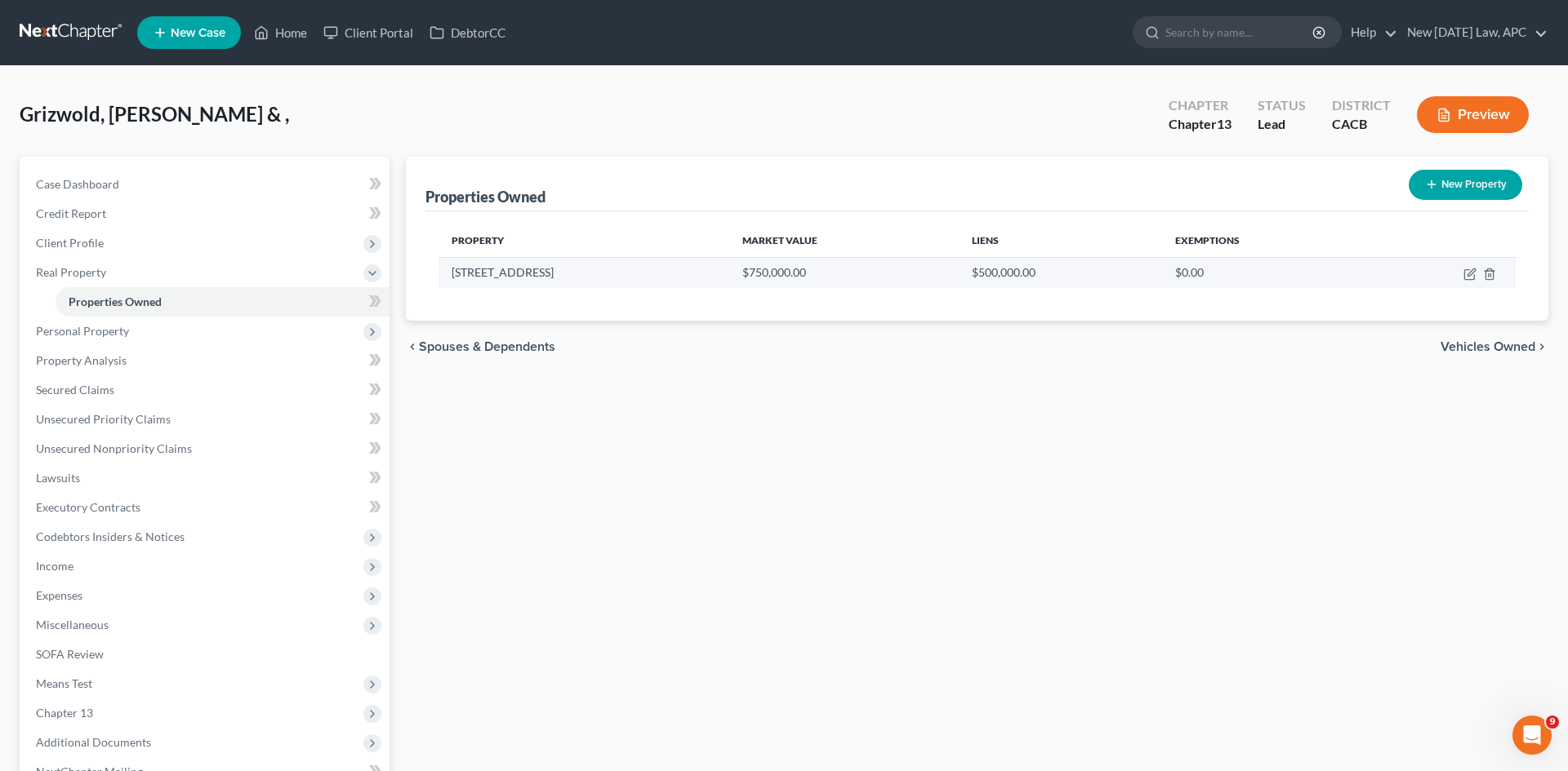
select select "4"
select select "32"
select select "4"
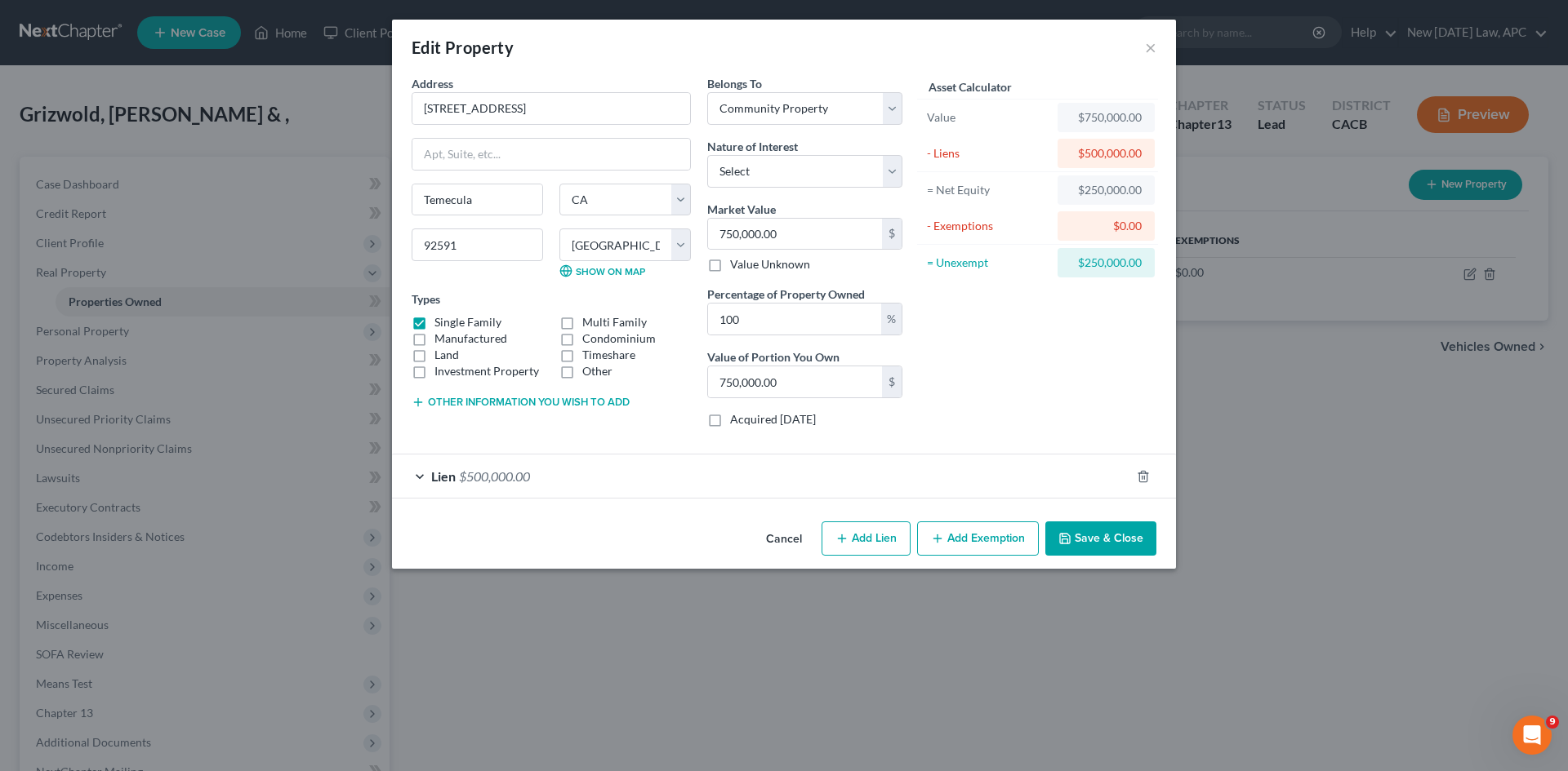
click at [990, 538] on button "Add Exemption" at bounding box center [978, 539] width 122 height 34
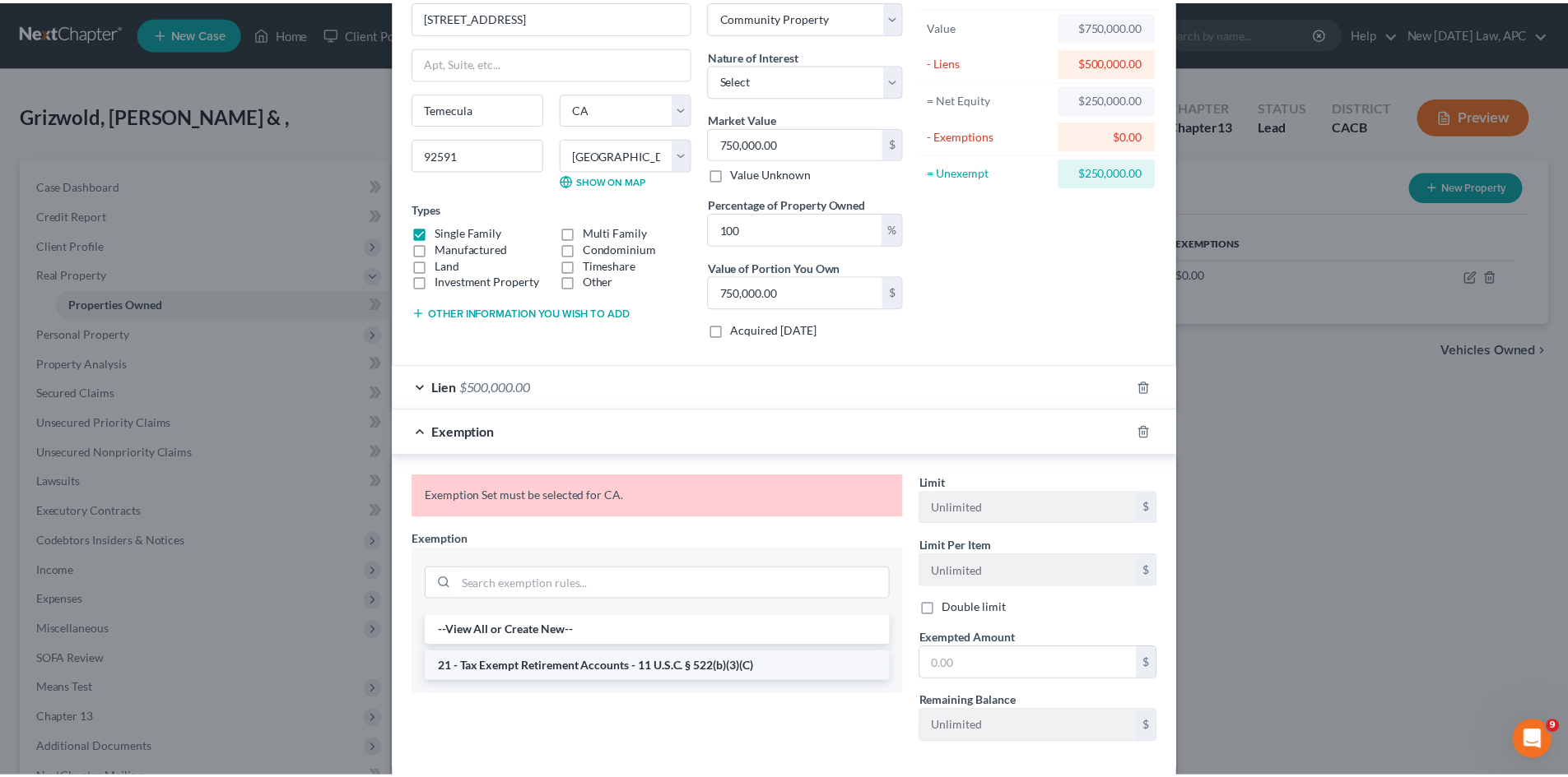
scroll to position [177, 0]
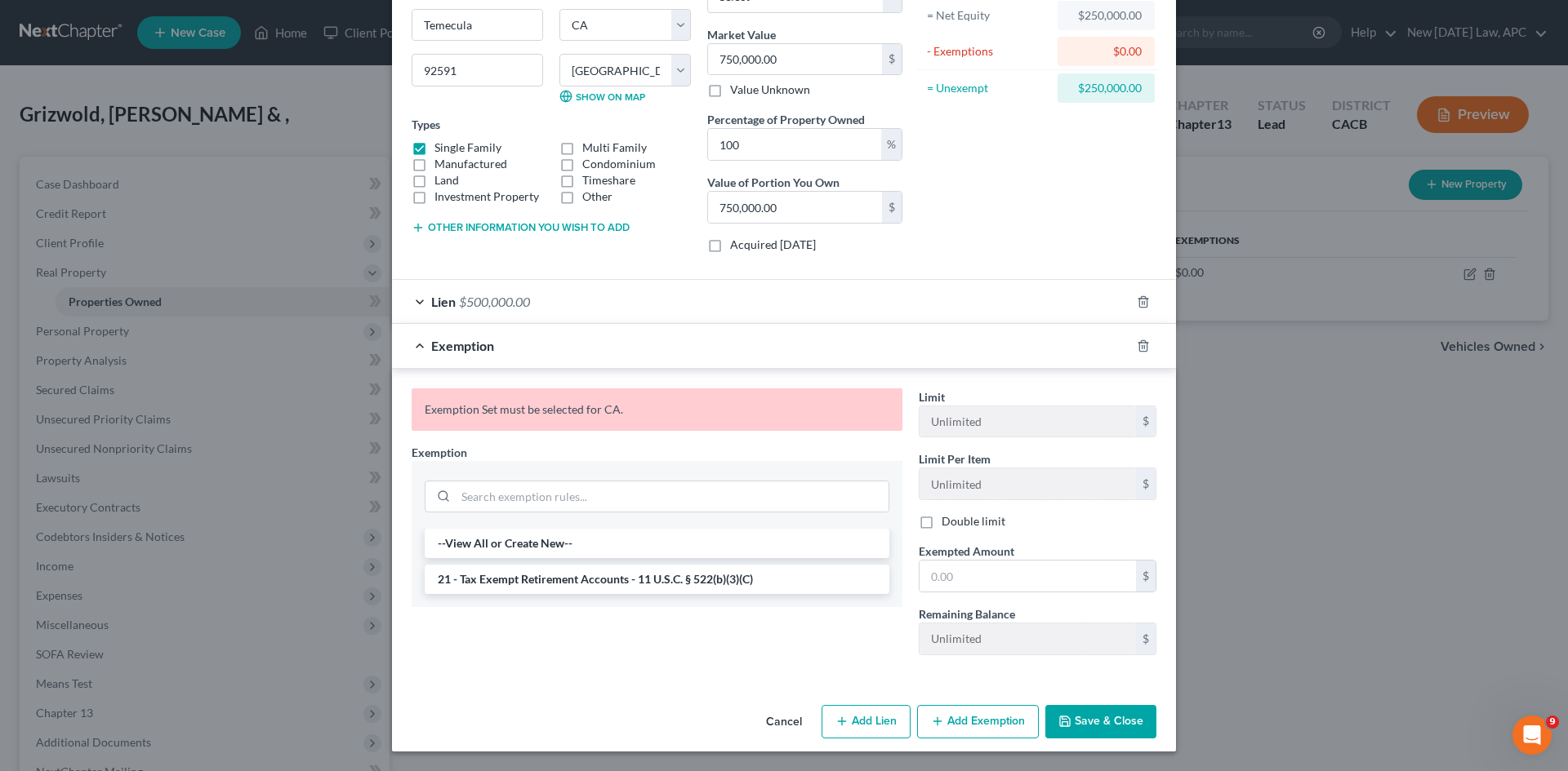
click at [772, 595] on button "Cancel" at bounding box center [784, 723] width 62 height 32
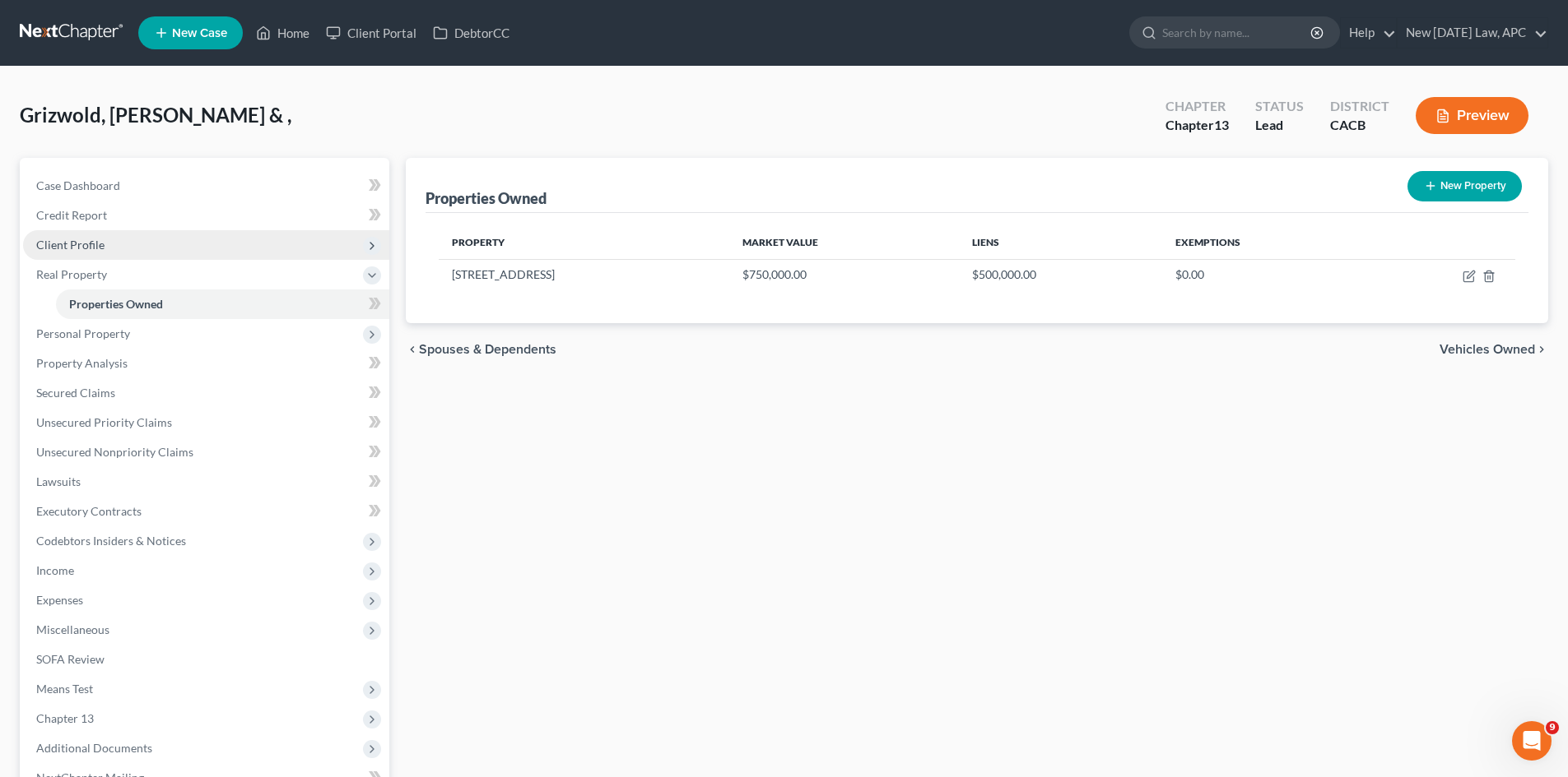
click at [132, 245] on span "Client Profile" at bounding box center [206, 245] width 367 height 30
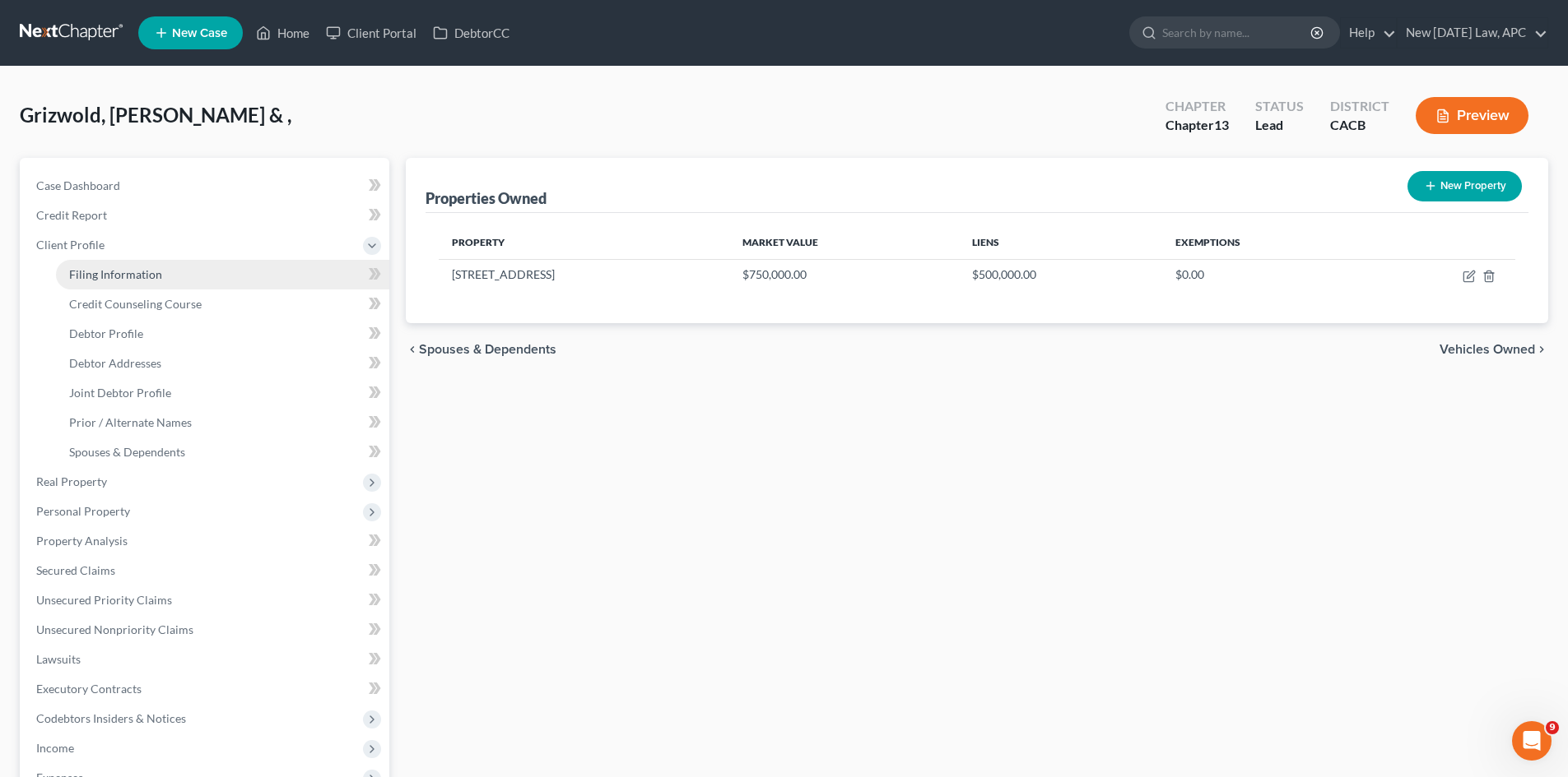
click at [150, 264] on link "Filing Information" at bounding box center [222, 274] width 333 height 30
select select "1"
select select "3"
select select "7"
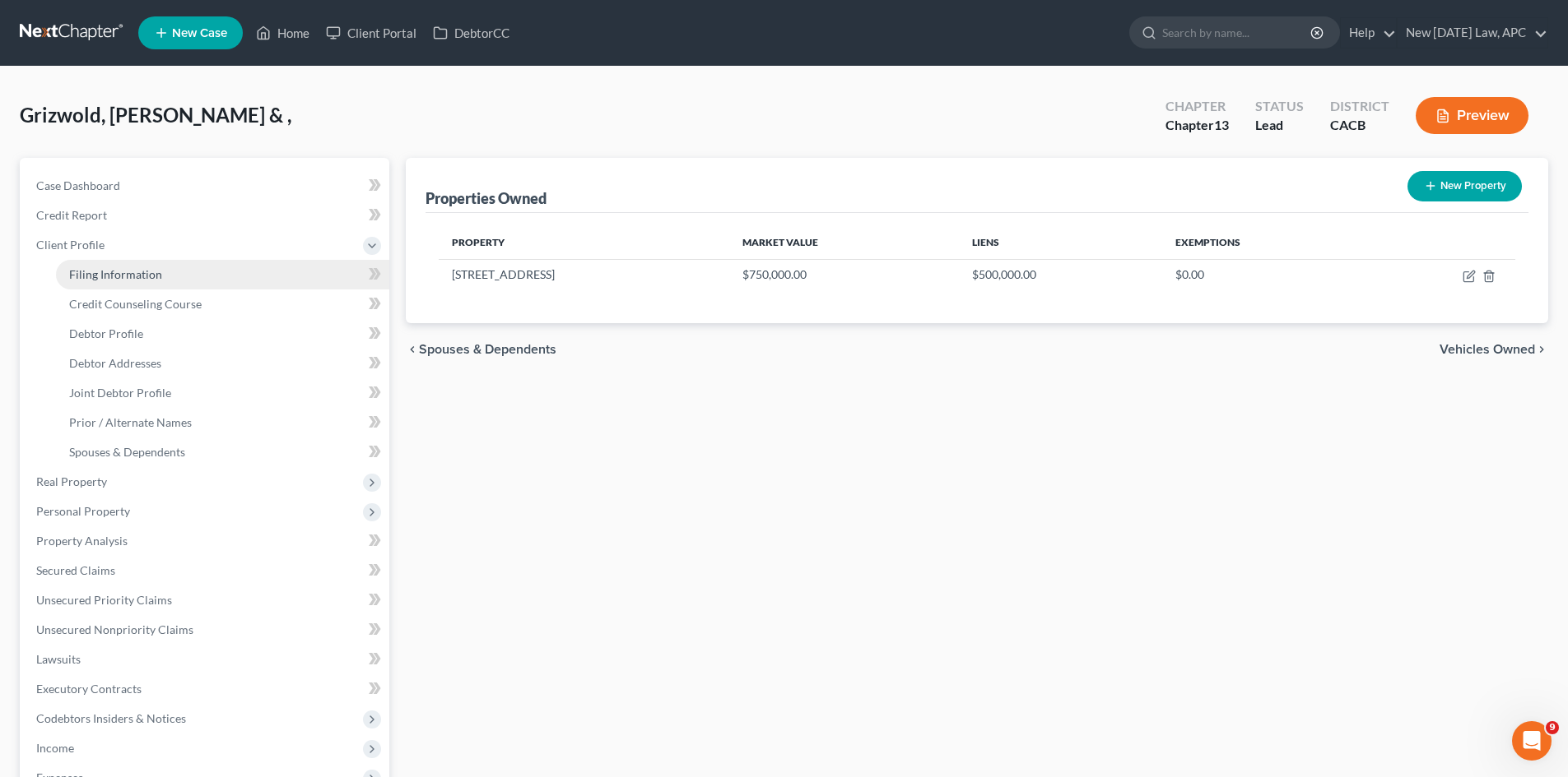
select select "0"
select select "4"
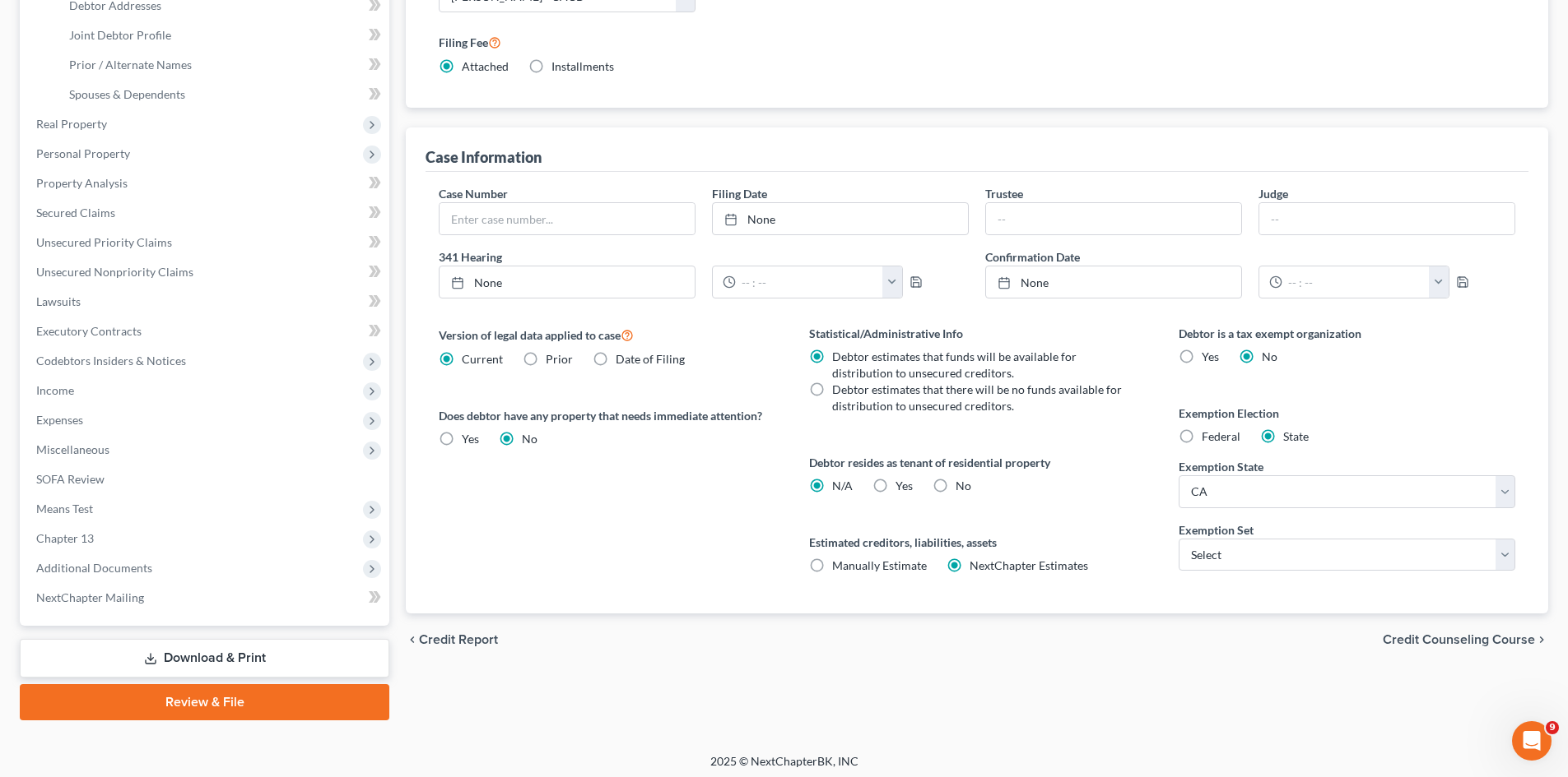
scroll to position [364, 0]
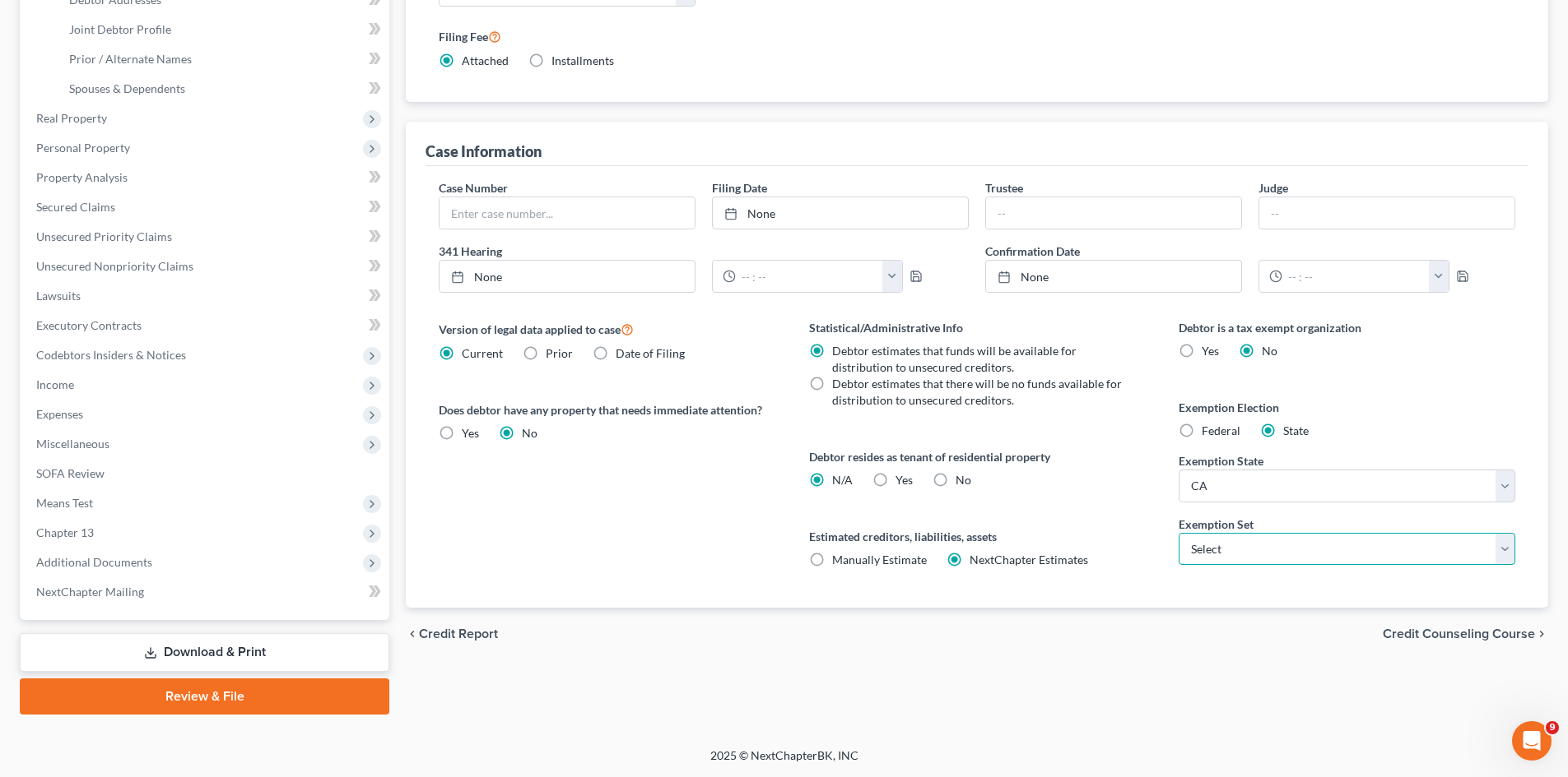
click at [1264, 547] on select "Select 703 704" at bounding box center [1346, 550] width 337 height 33
select select "1"
click at [1178, 533] on select "Select 703 704" at bounding box center [1346, 550] width 337 height 33
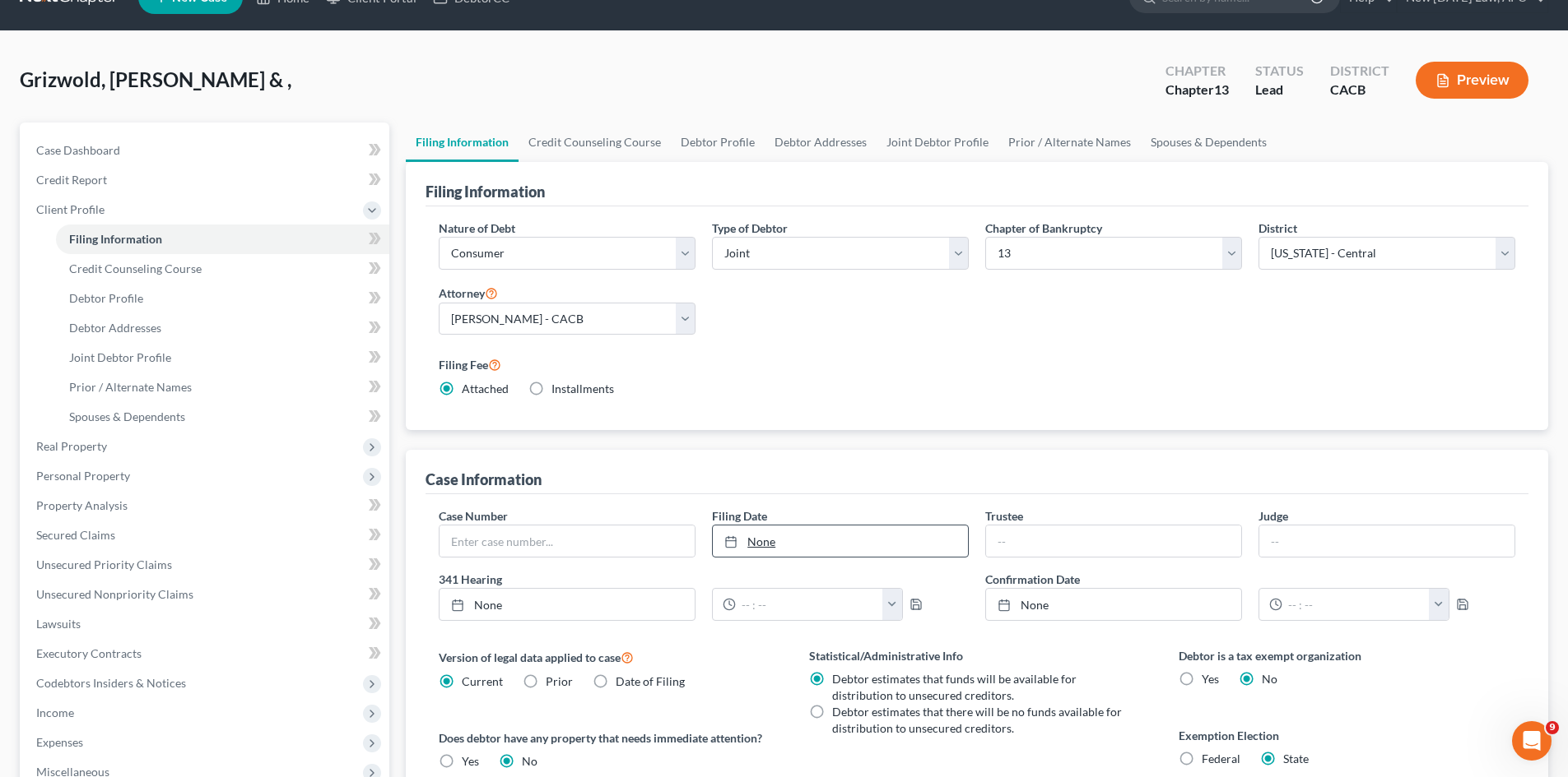
scroll to position [35, 0]
click at [94, 454] on span "Real Property" at bounding box center [72, 447] width 71 height 14
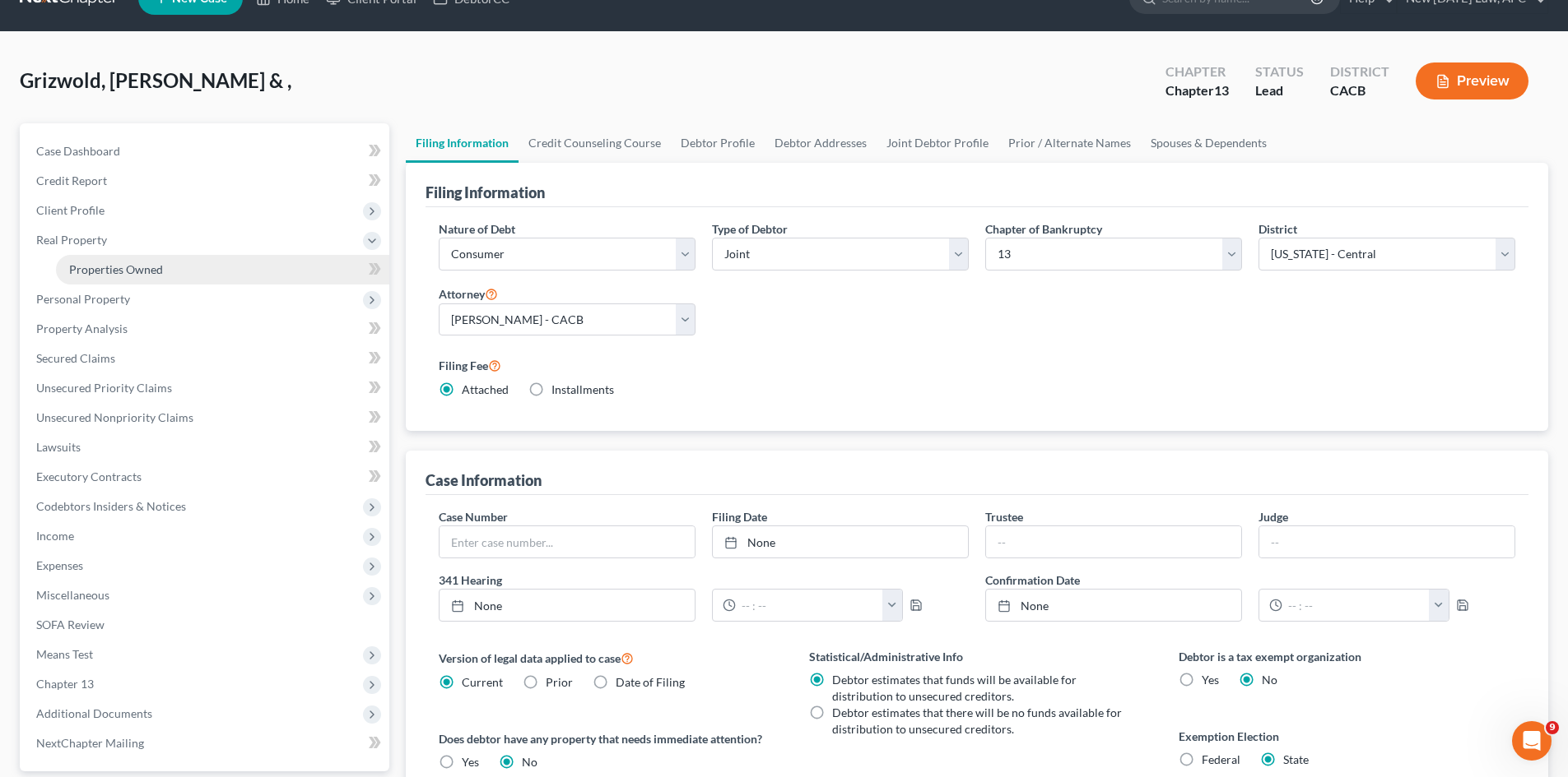
click at [129, 274] on span "Properties Owned" at bounding box center [116, 270] width 94 height 14
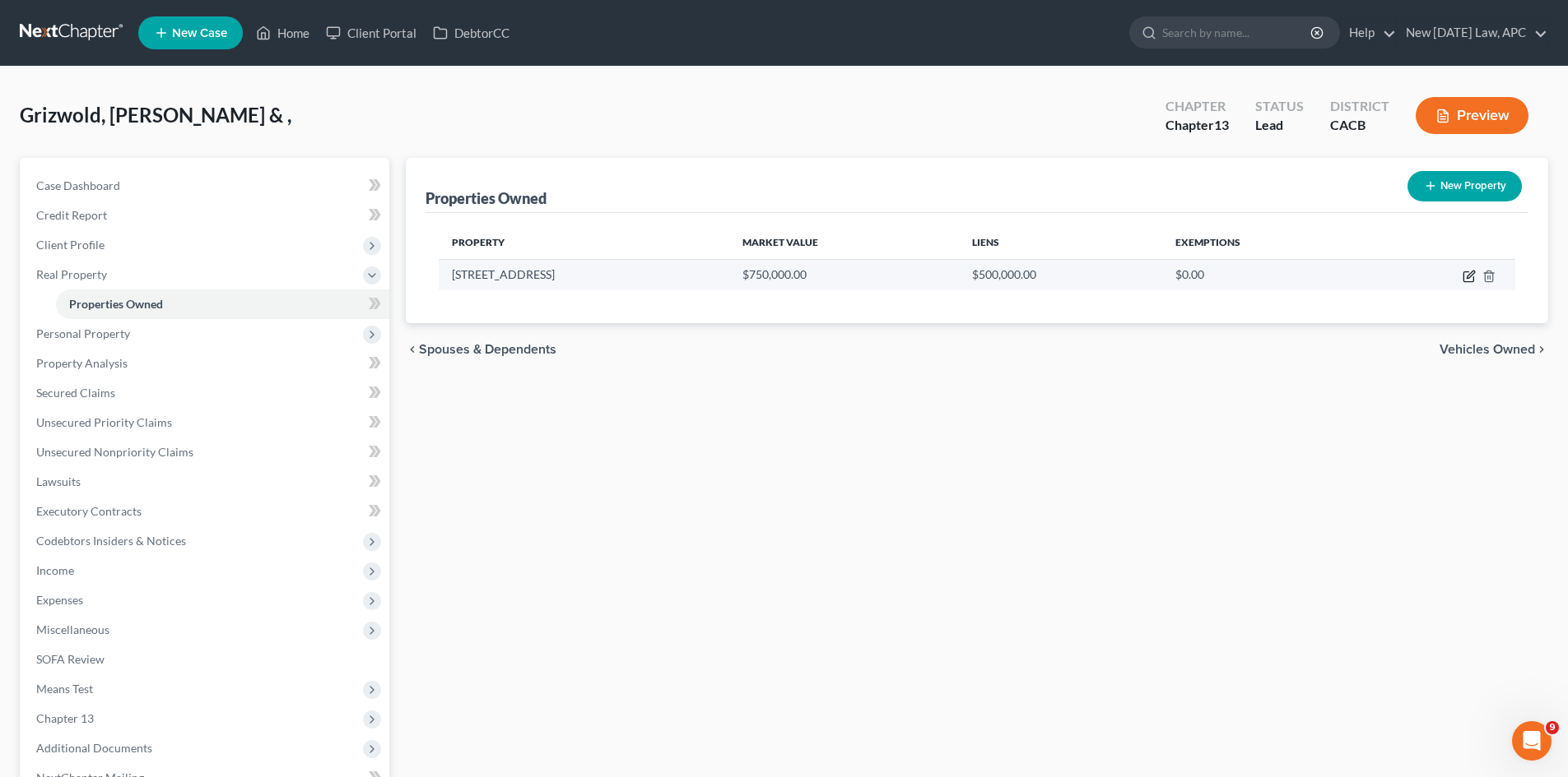
click at [1264, 274] on icon "button" at bounding box center [1469, 276] width 13 height 13
select select "4"
select select "32"
select select "4"
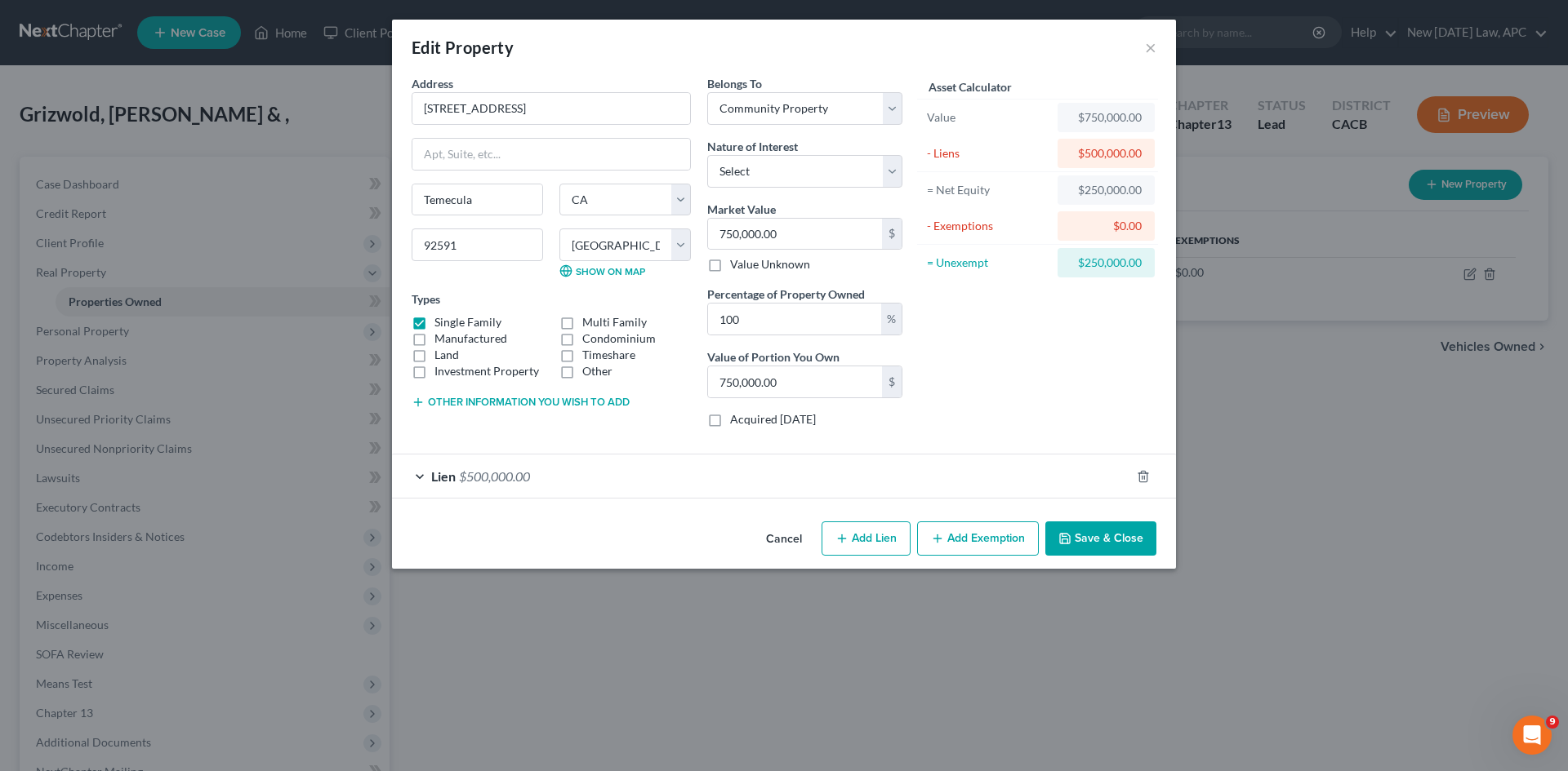
click at [952, 538] on button "Add Exemption" at bounding box center [978, 539] width 122 height 34
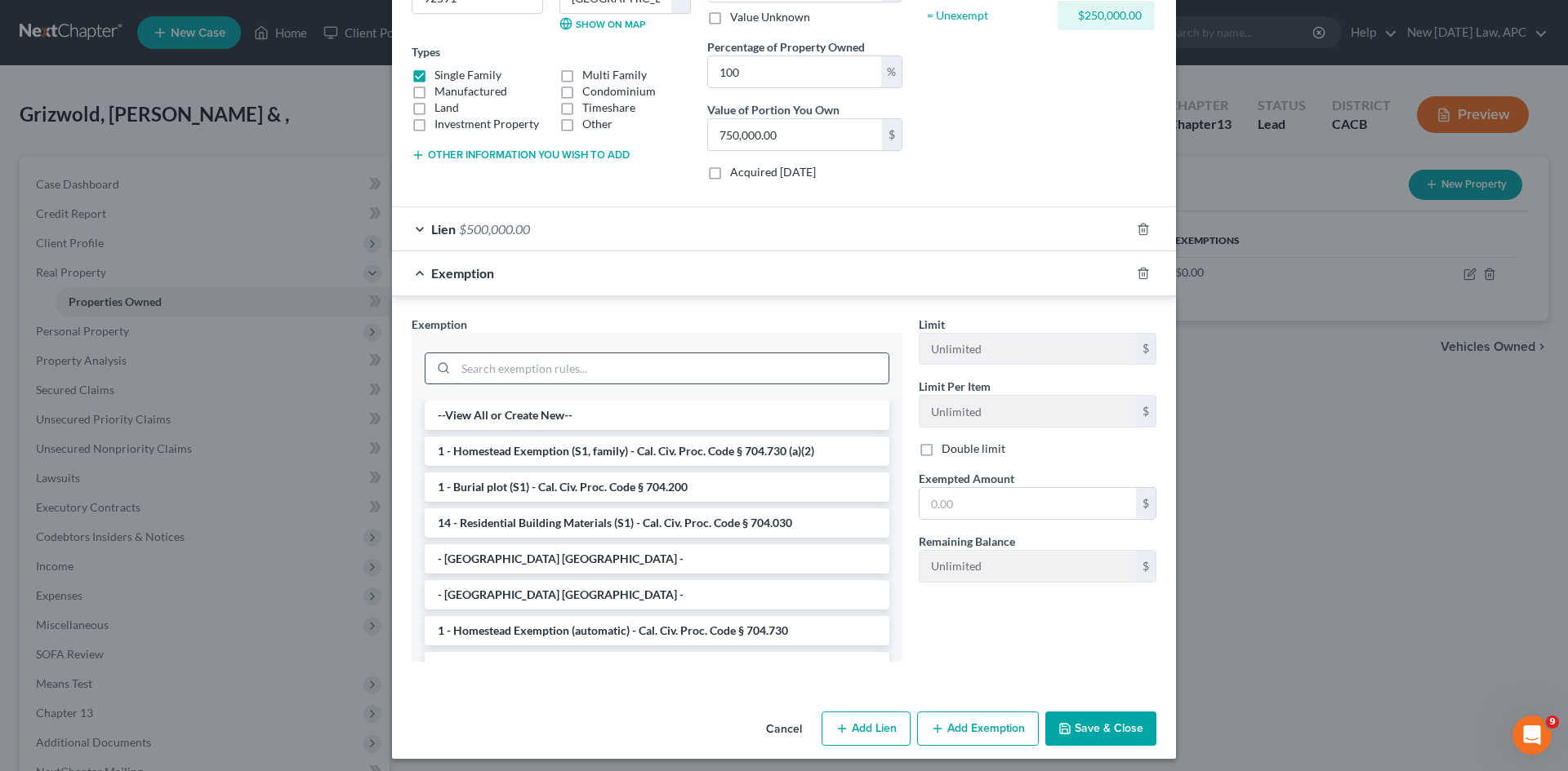
scroll to position [255, 0]
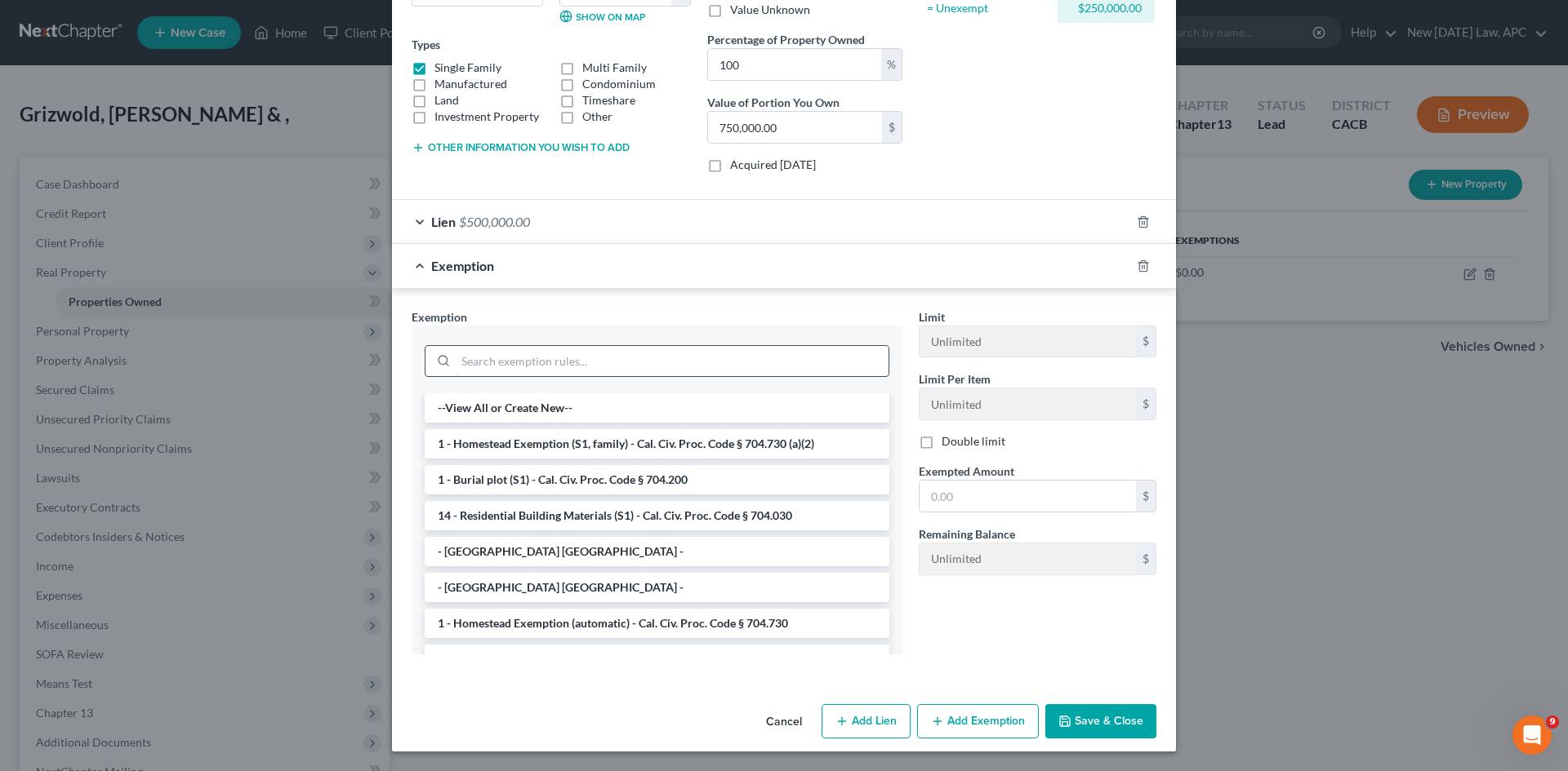
click at [539, 349] on input "search" at bounding box center [672, 362] width 433 height 31
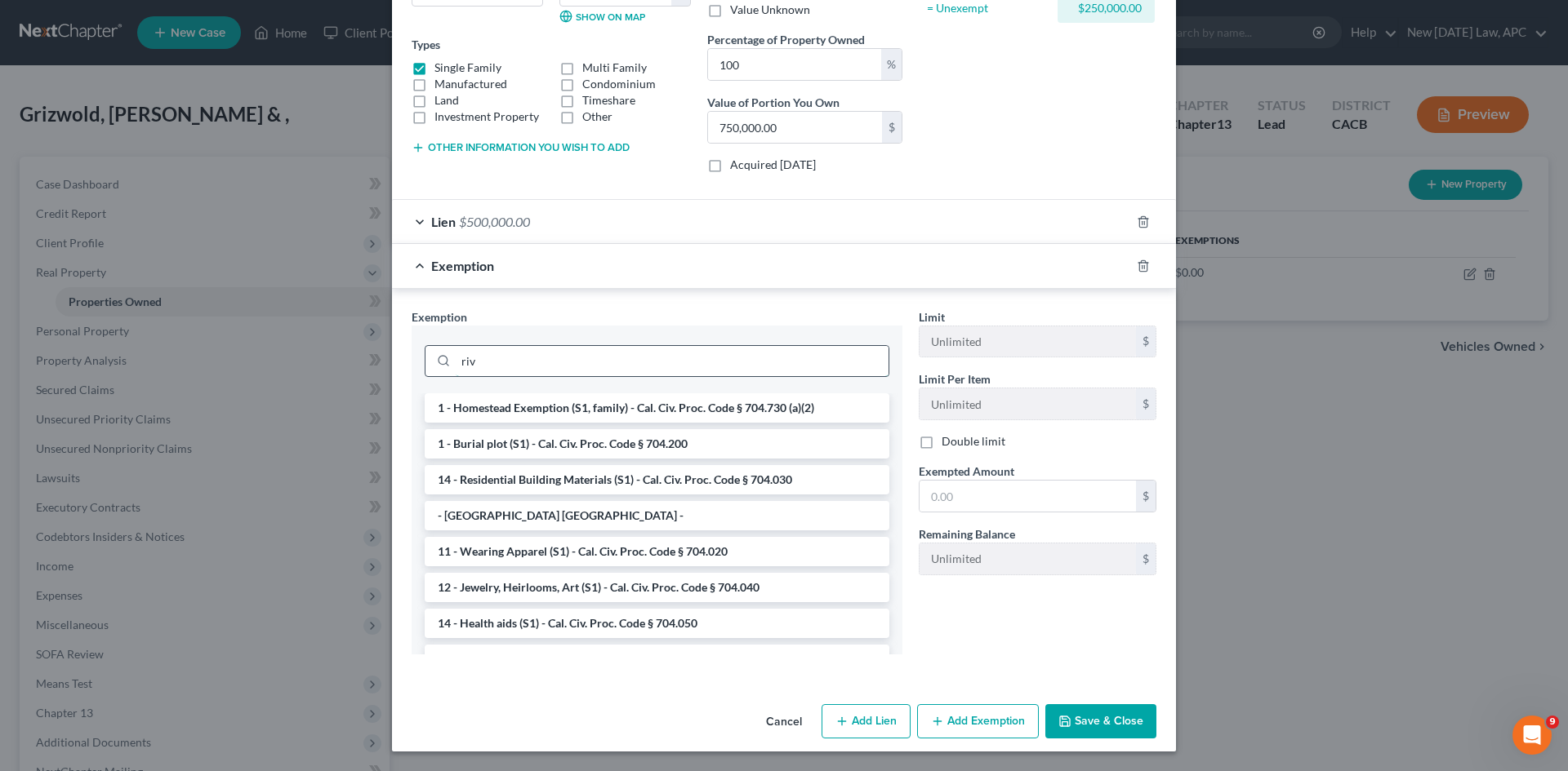
scroll to position [175, 0]
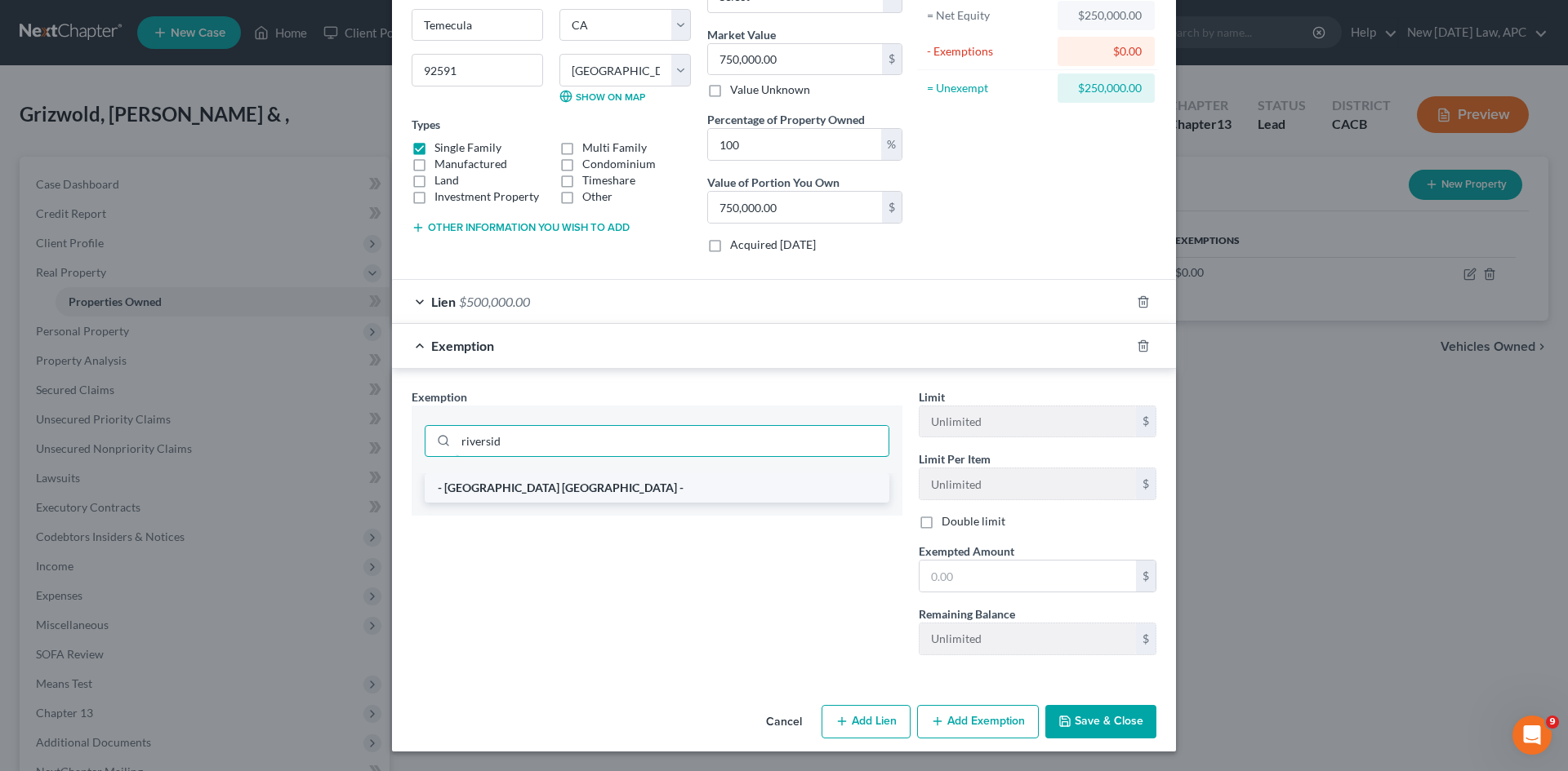
type input "riversid"
click at [547, 494] on li "- [GEOGRAPHIC_DATA] [GEOGRAPHIC_DATA] -" at bounding box center [657, 487] width 465 height 30
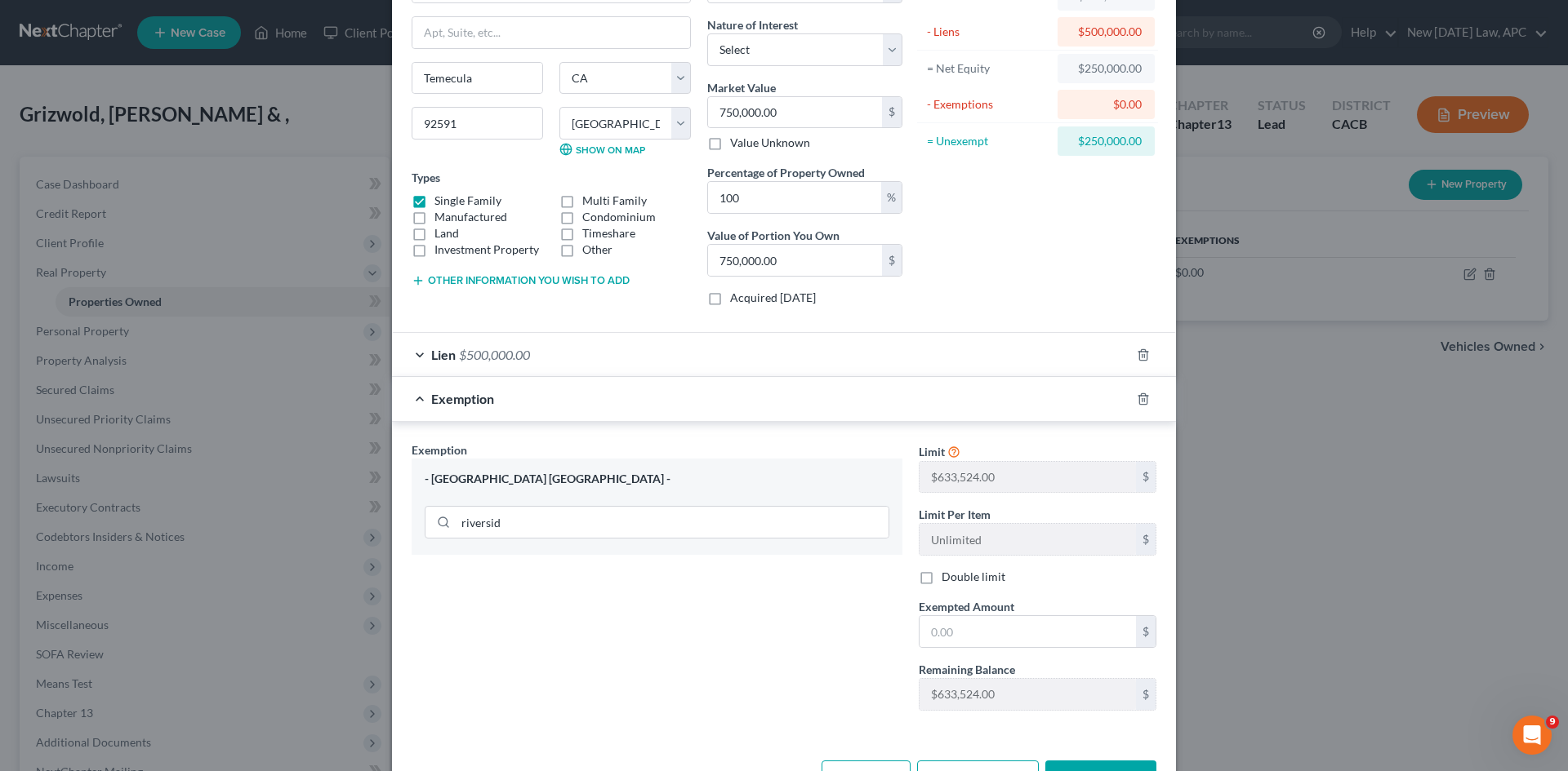
scroll to position [93, 0]
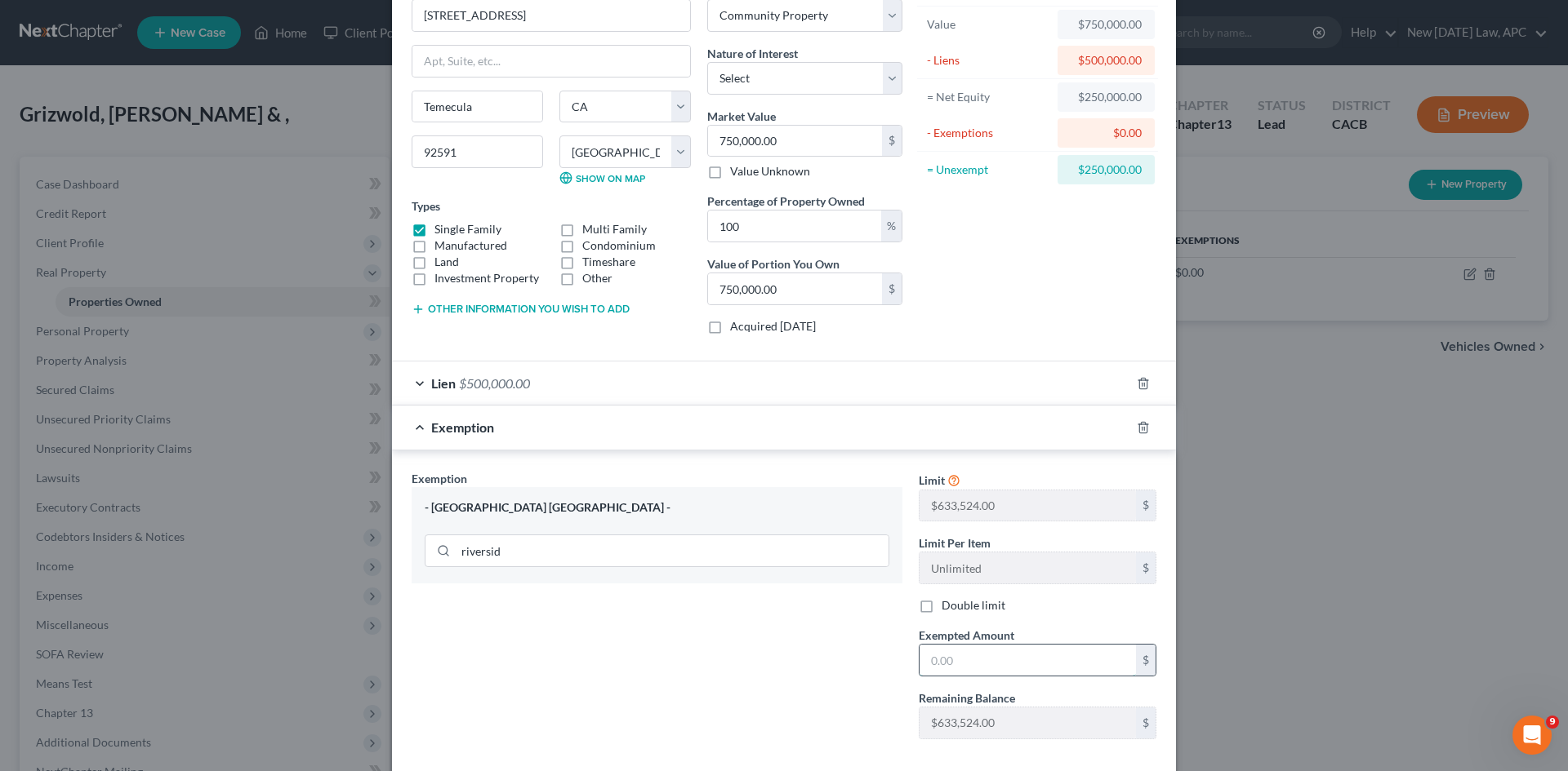
click at [971, 595] on input "text" at bounding box center [1027, 661] width 216 height 31
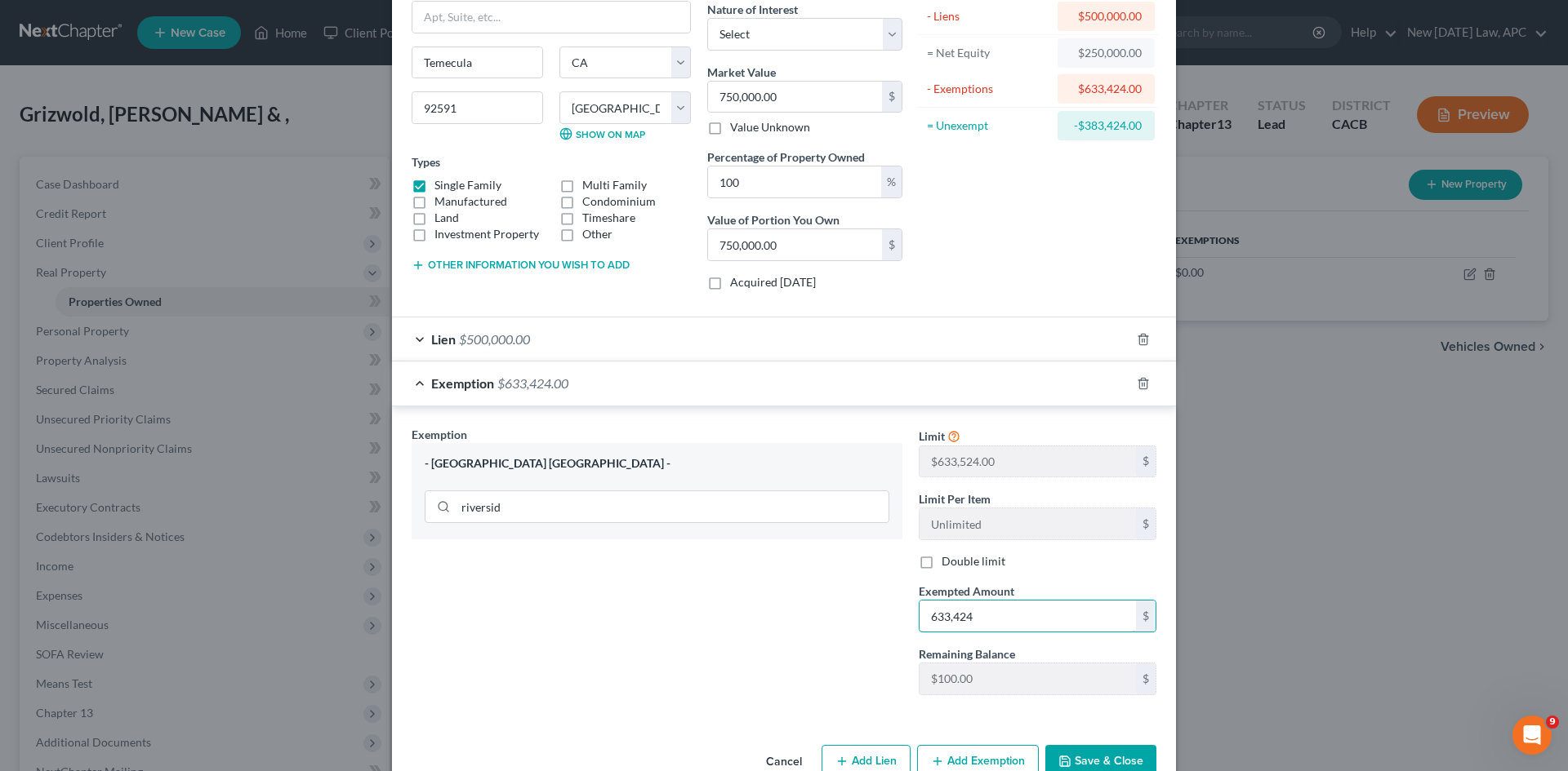
scroll to position [177, 0]
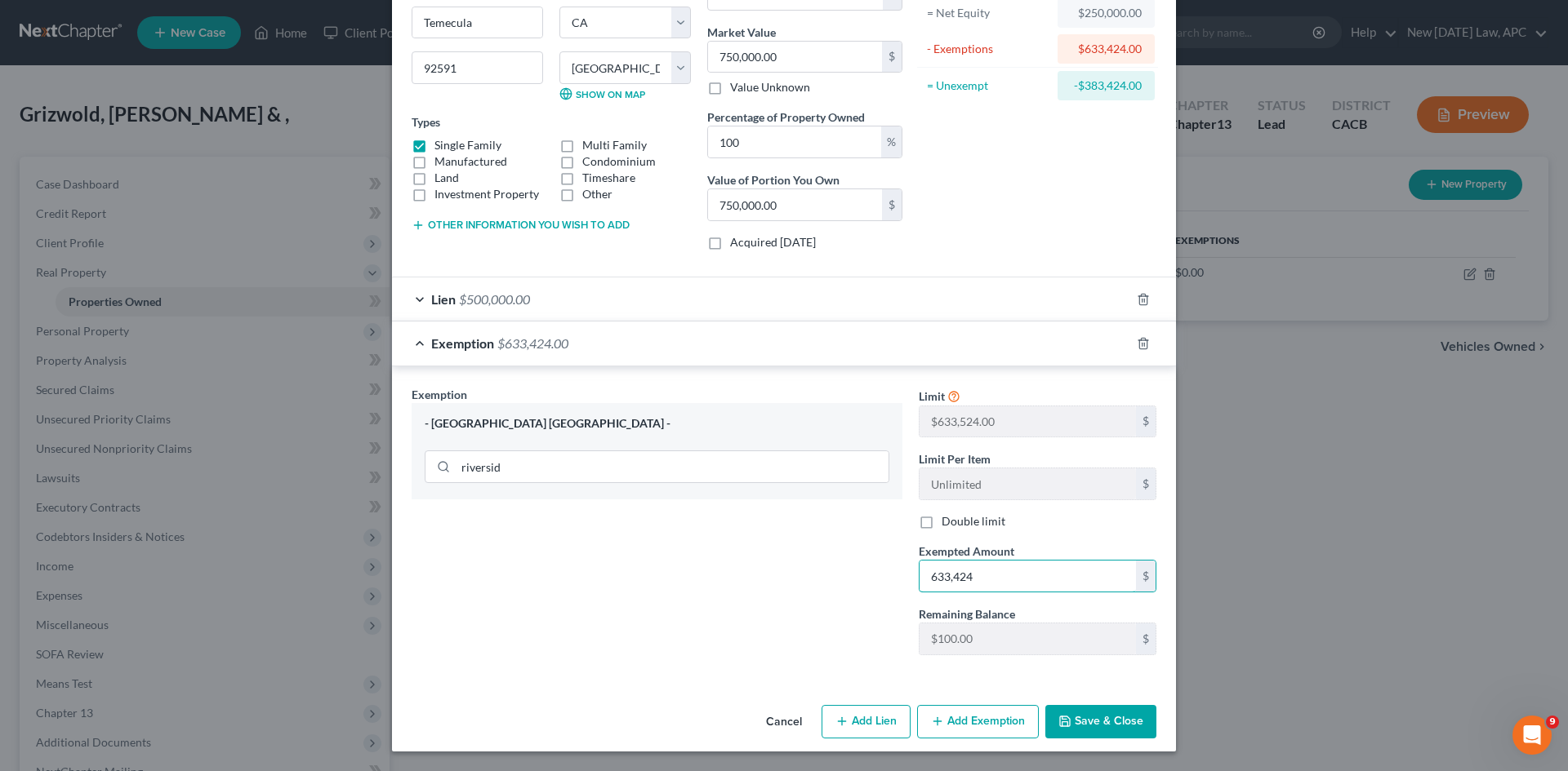
type input "633,424"
click at [1088, 595] on button "Save & Close" at bounding box center [1101, 722] width 111 height 34
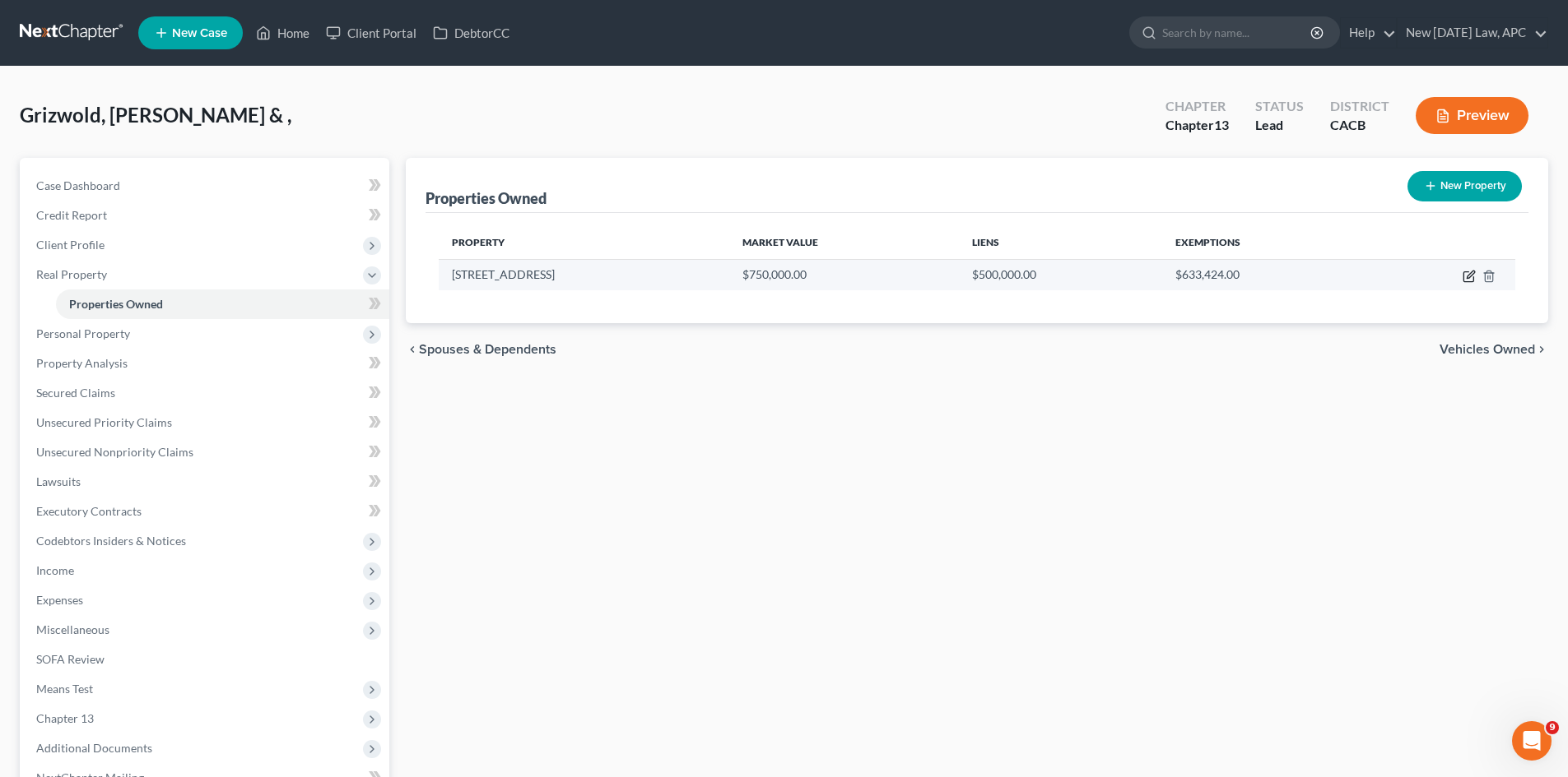
click at [1264, 274] on icon "button" at bounding box center [1469, 276] width 13 height 13
select select "4"
select select "32"
select select "4"
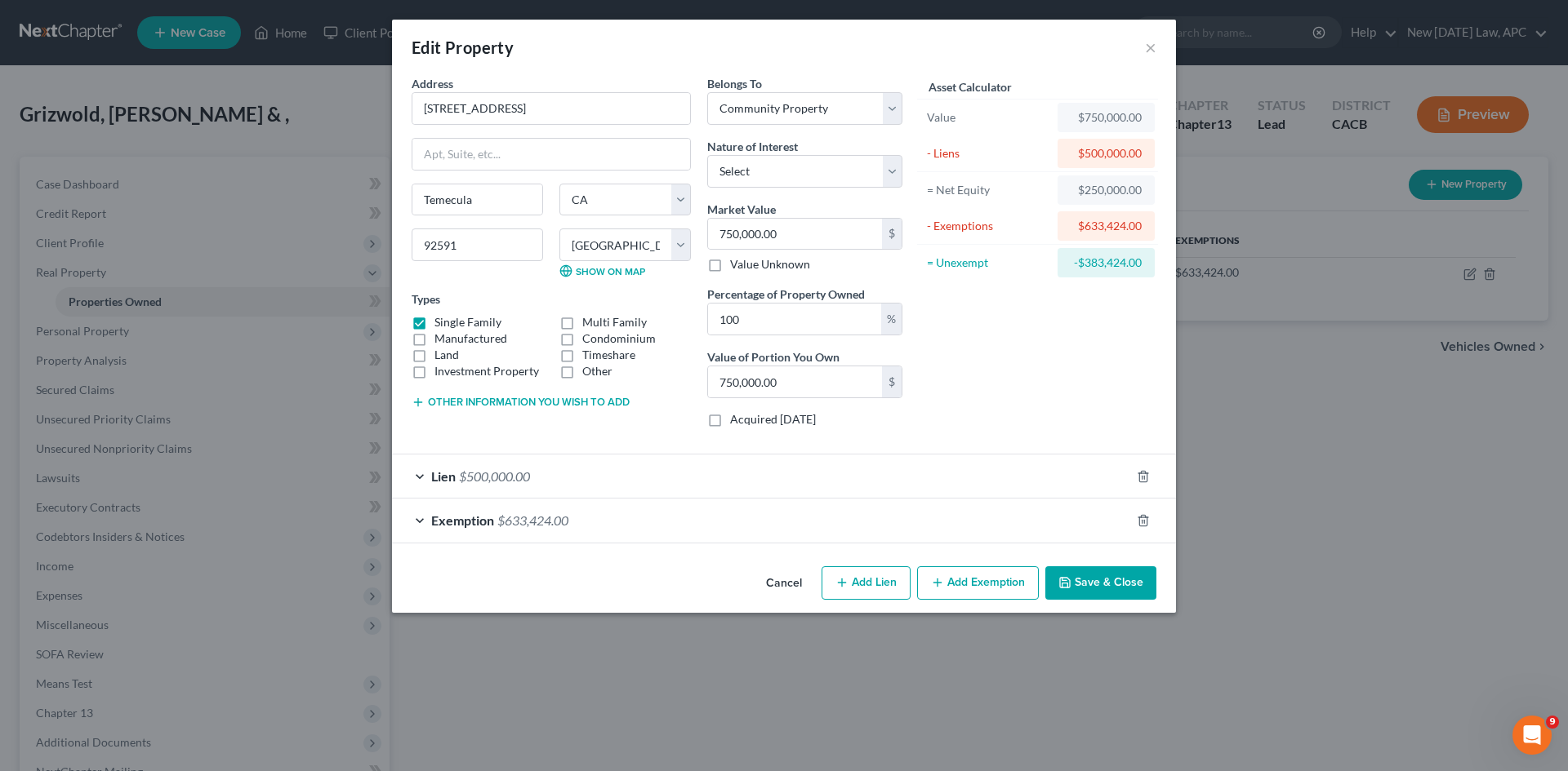
click at [619, 482] on div "Lien $500,000.00" at bounding box center [761, 476] width 738 height 43
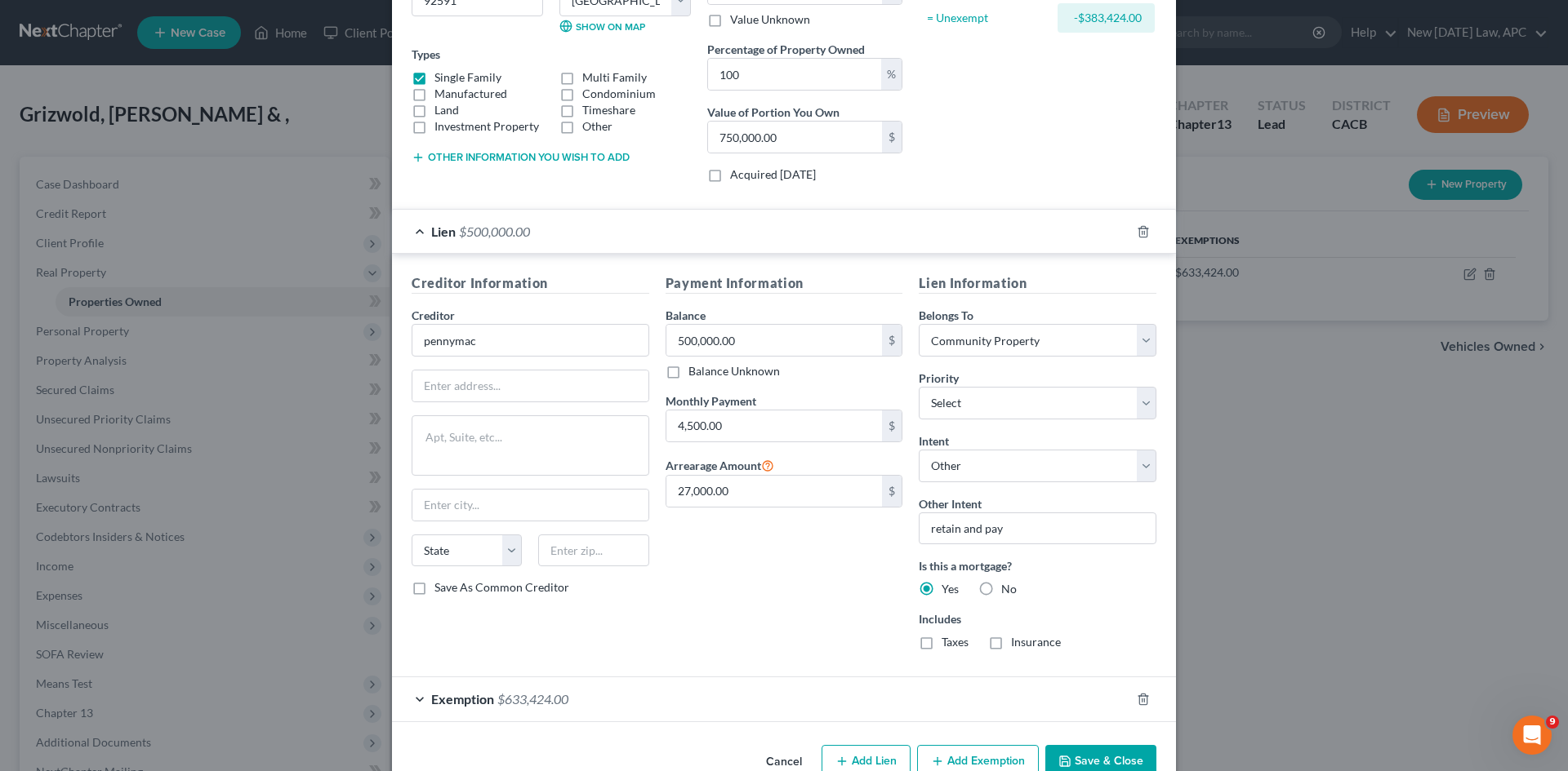
scroll to position [285, 0]
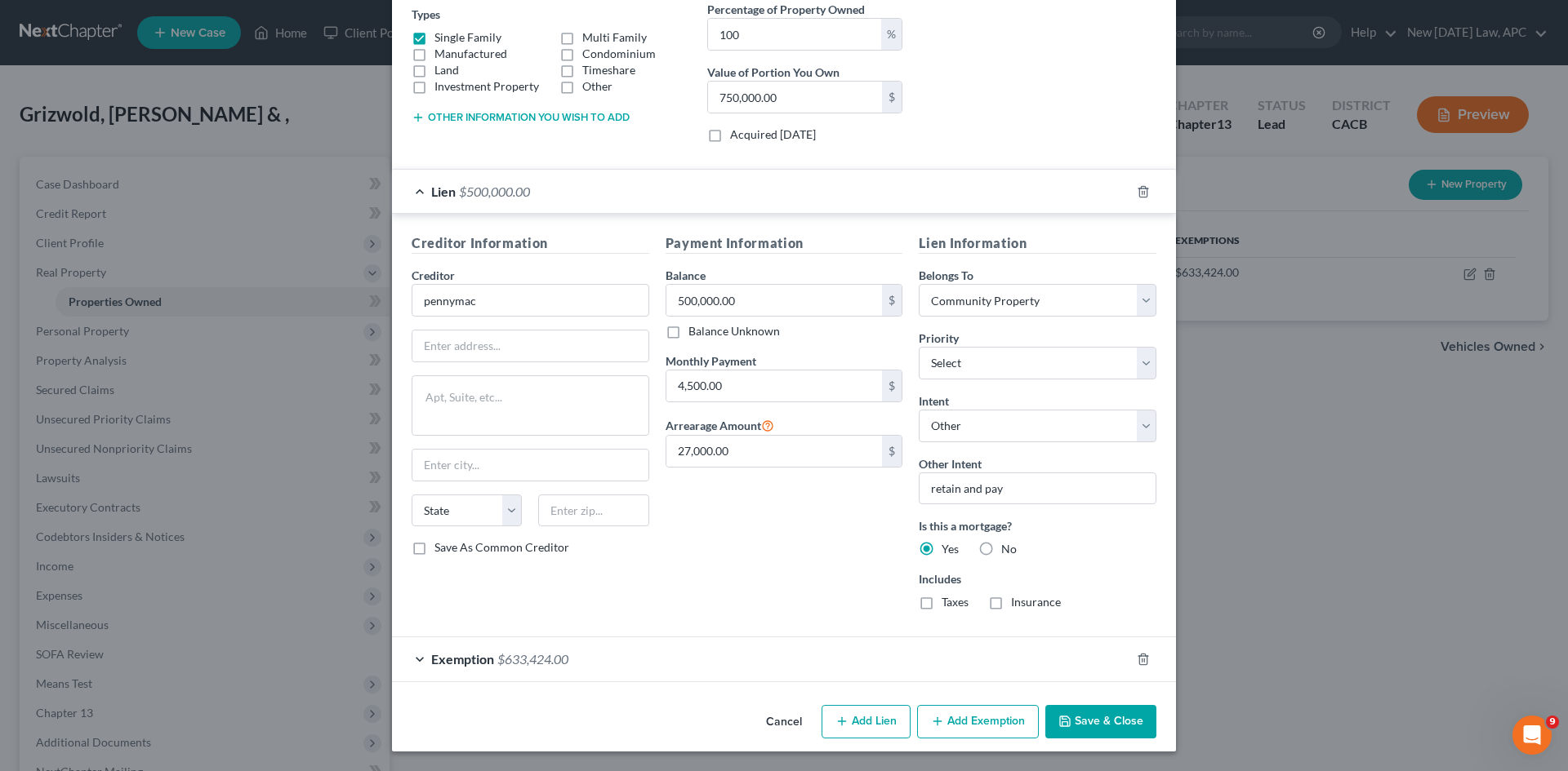
click at [1082, 595] on button "Save & Close" at bounding box center [1101, 722] width 111 height 34
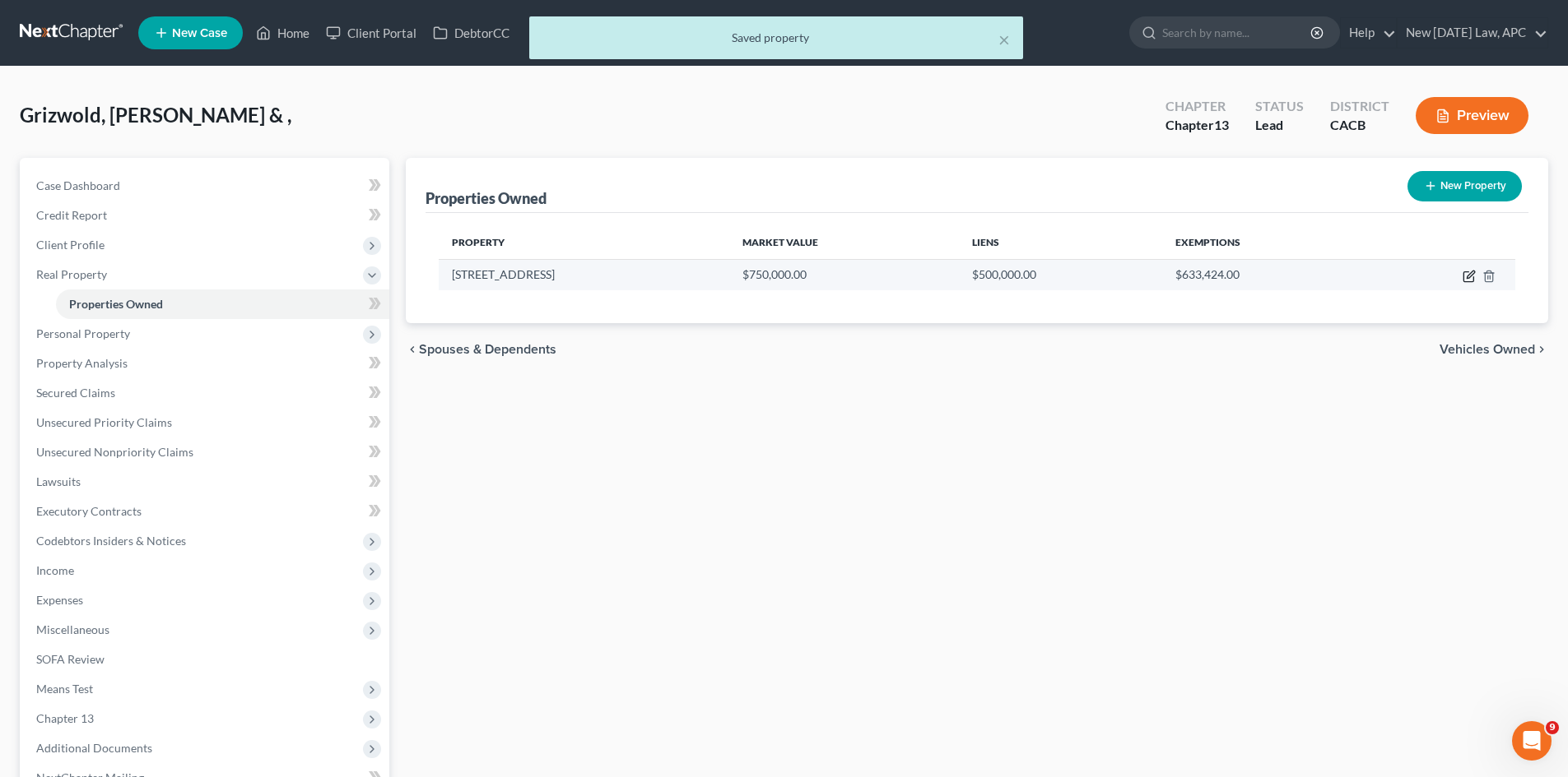
click at [1264, 278] on icon "button" at bounding box center [1470, 274] width 8 height 8
select select "4"
select select "32"
select select "4"
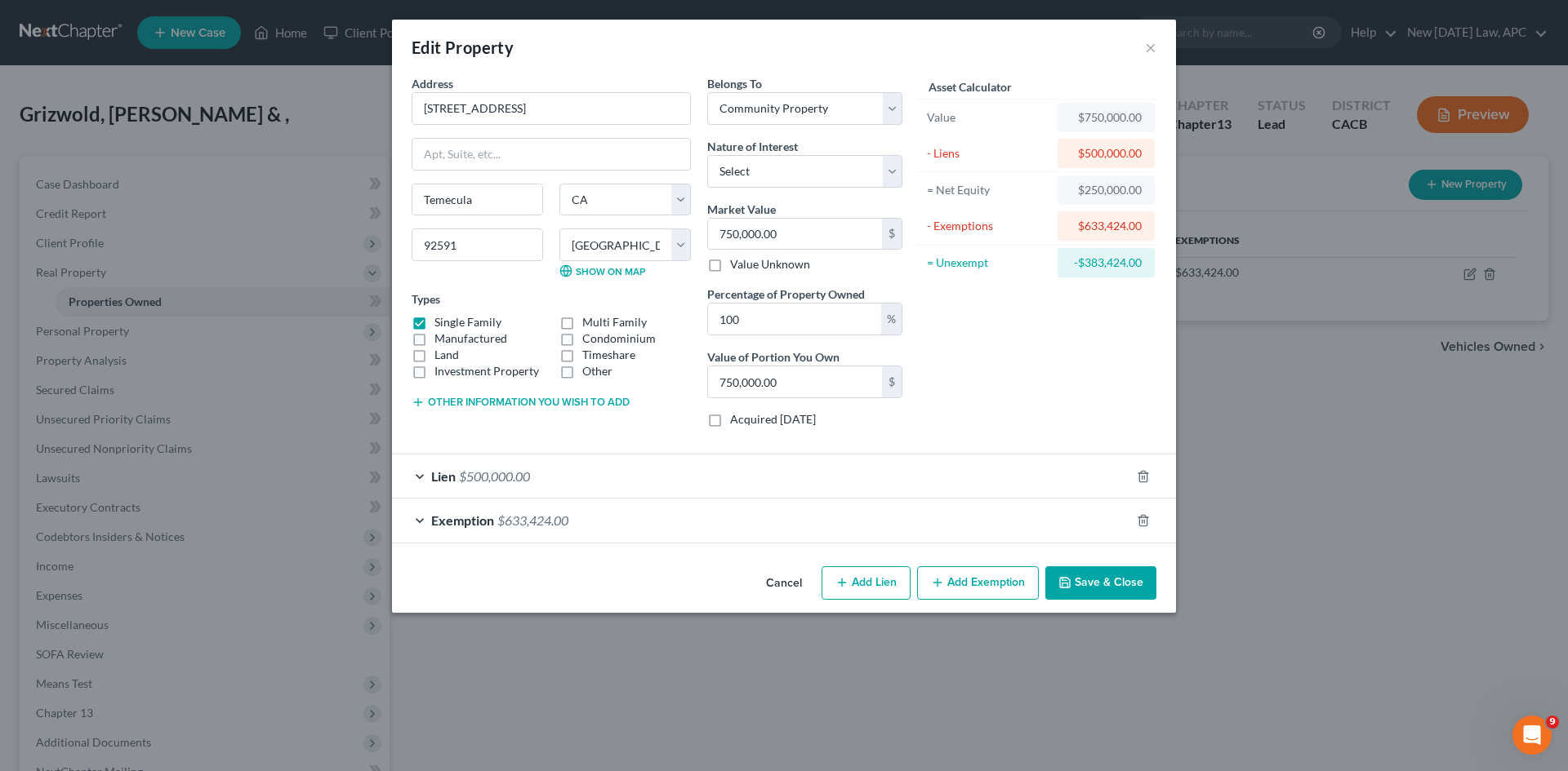
click at [688, 518] on div "Exemption $633,424.00" at bounding box center [761, 520] width 738 height 43
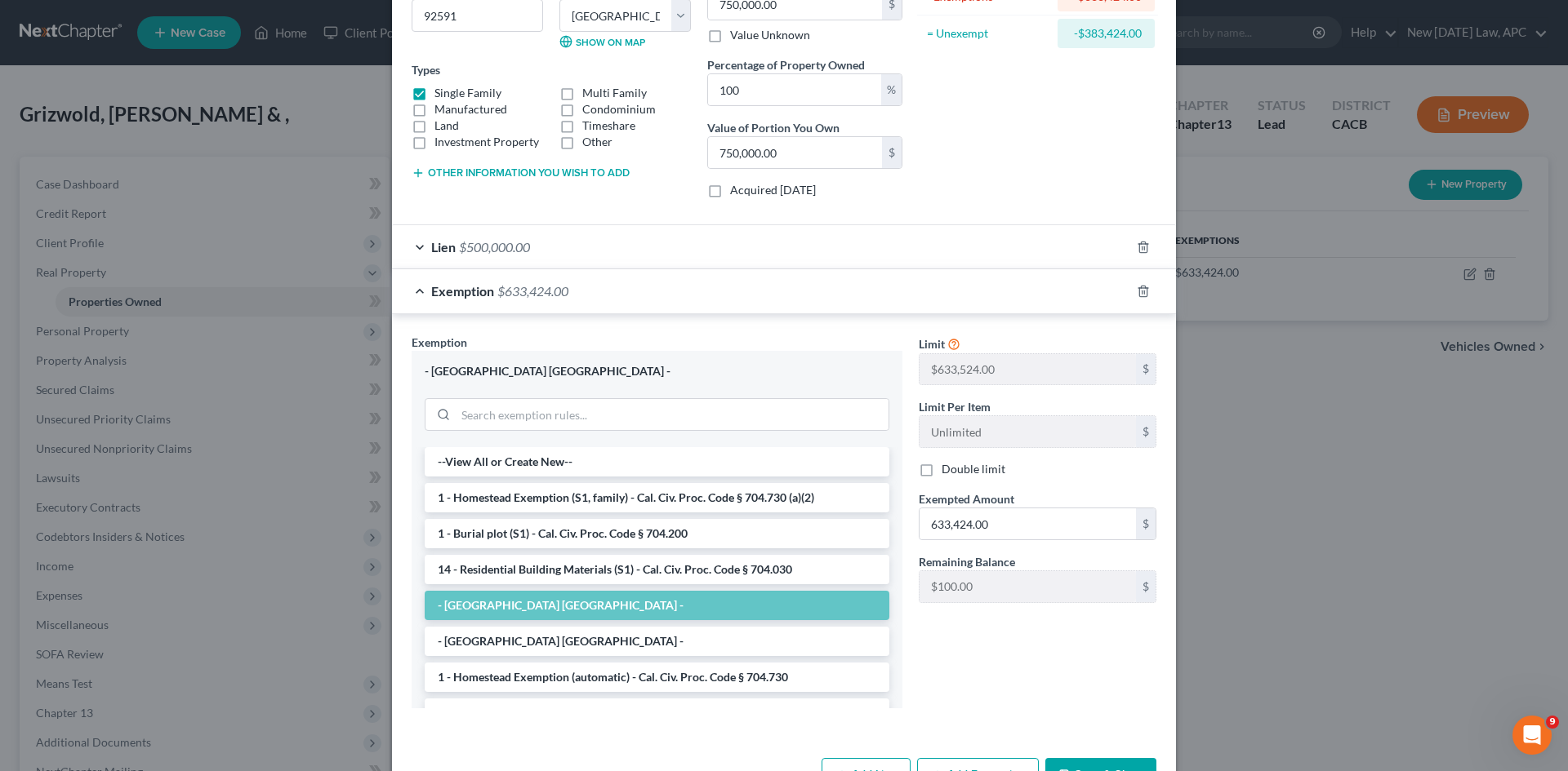
scroll to position [284, 0]
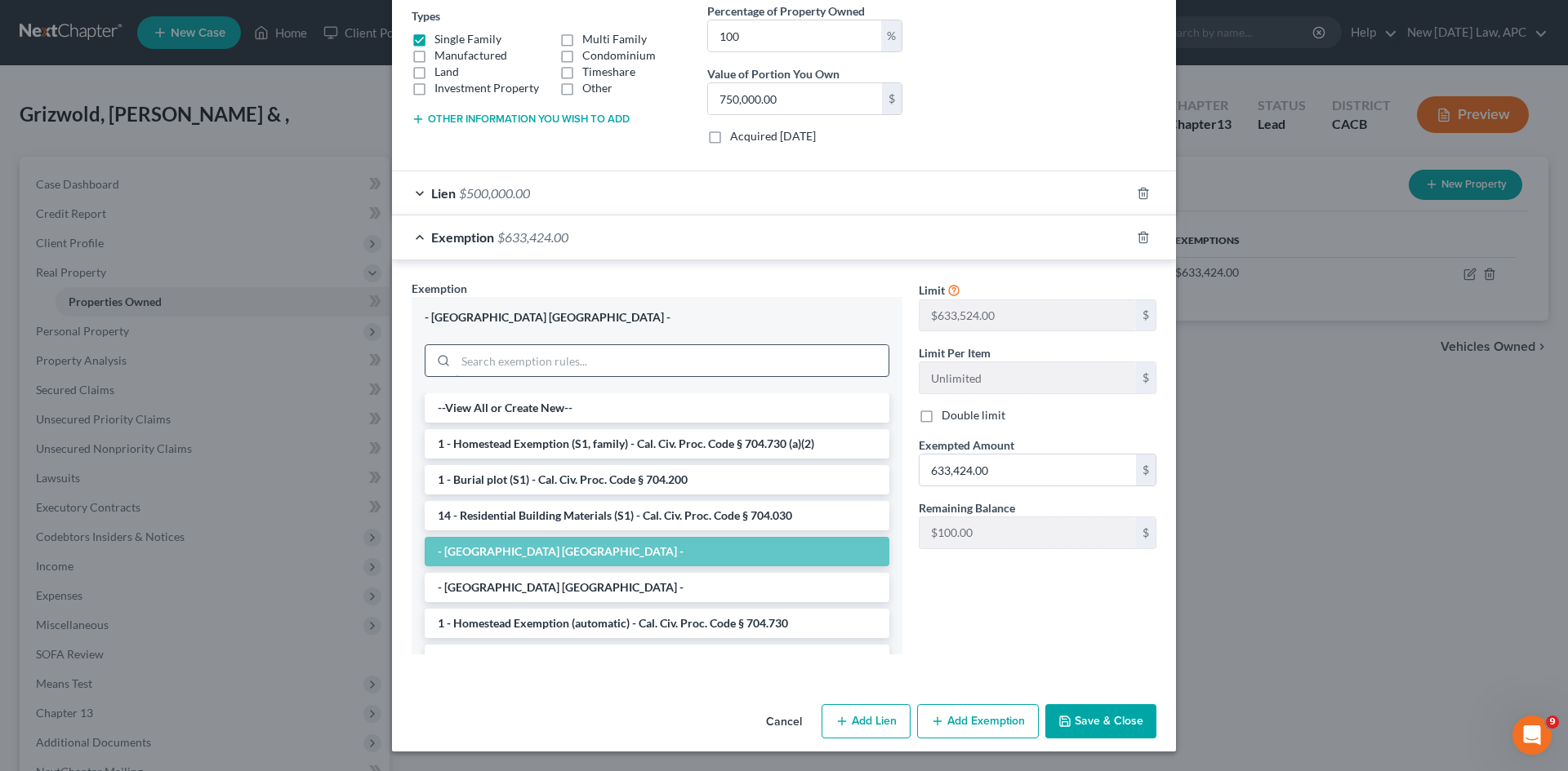
click at [571, 359] on input "search" at bounding box center [672, 361] width 433 height 31
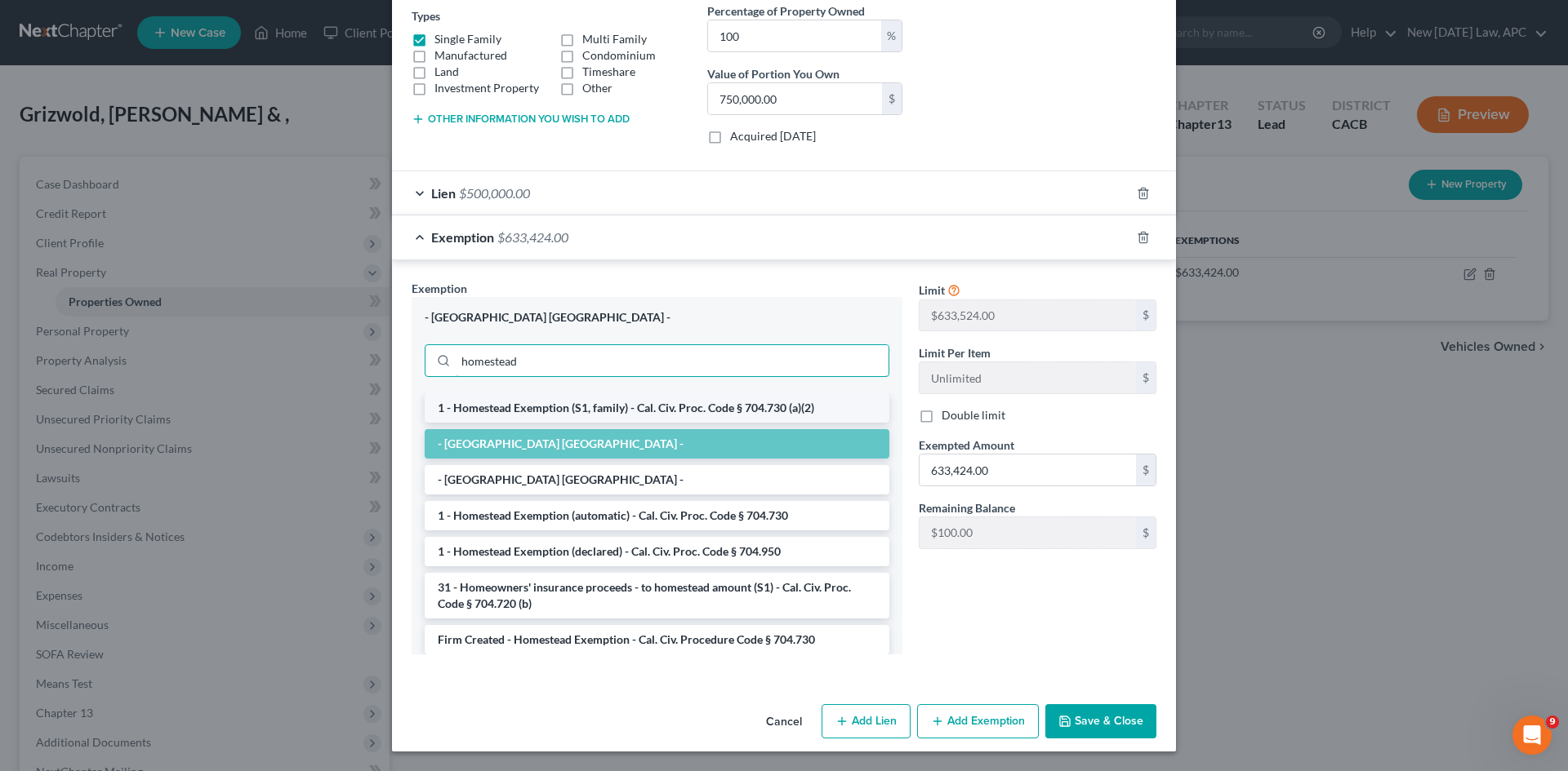
type input "homestead"
click at [661, 411] on li "1 - Homestead Exemption (S1, family) - Cal. Civ. Proc. Code § 704.730 (a)(2)" at bounding box center [657, 407] width 465 height 30
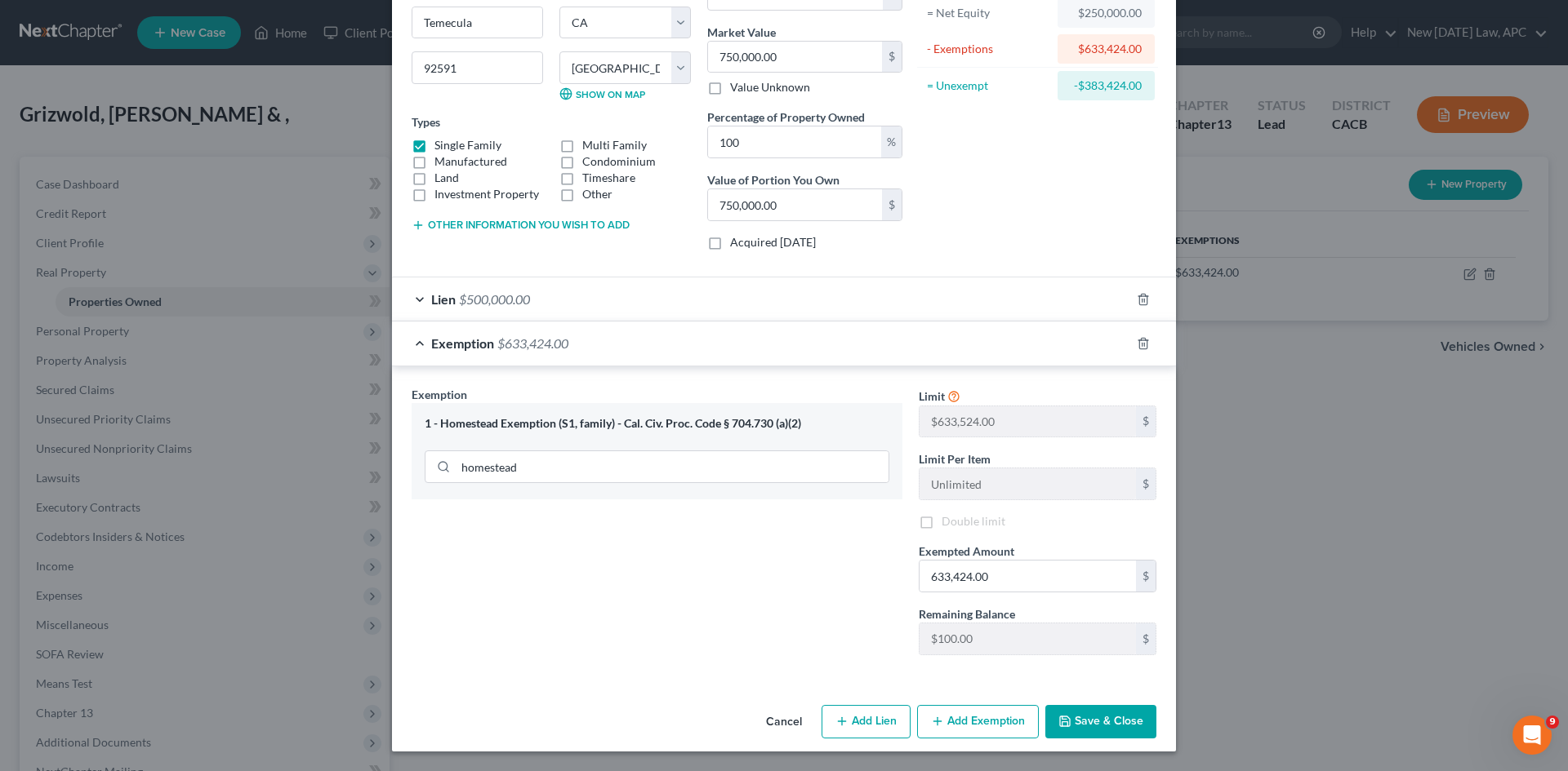
scroll to position [177, 0]
click at [698, 300] on div "Lien $500,000.00" at bounding box center [761, 299] width 738 height 43
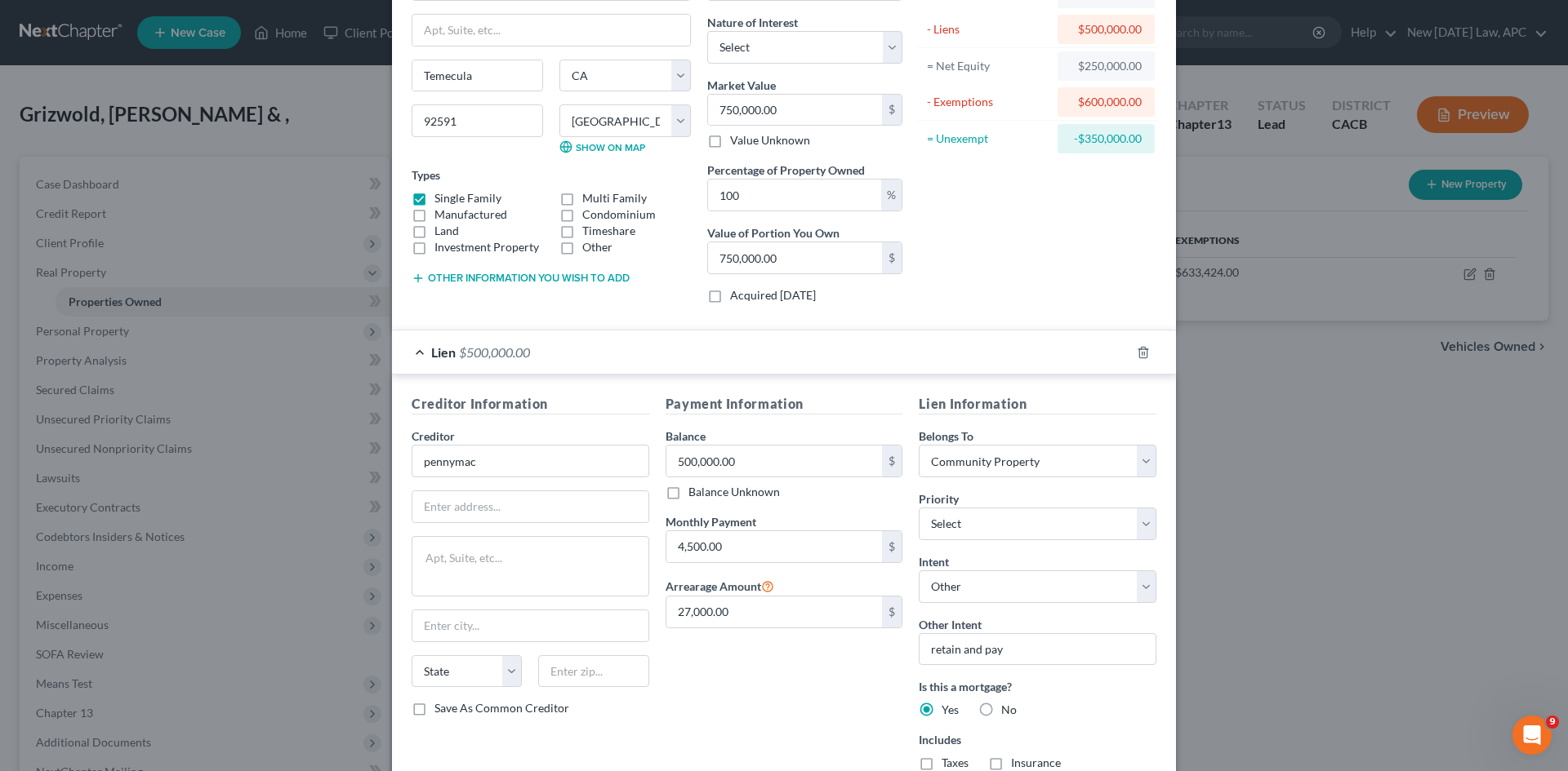
scroll to position [14, 0]
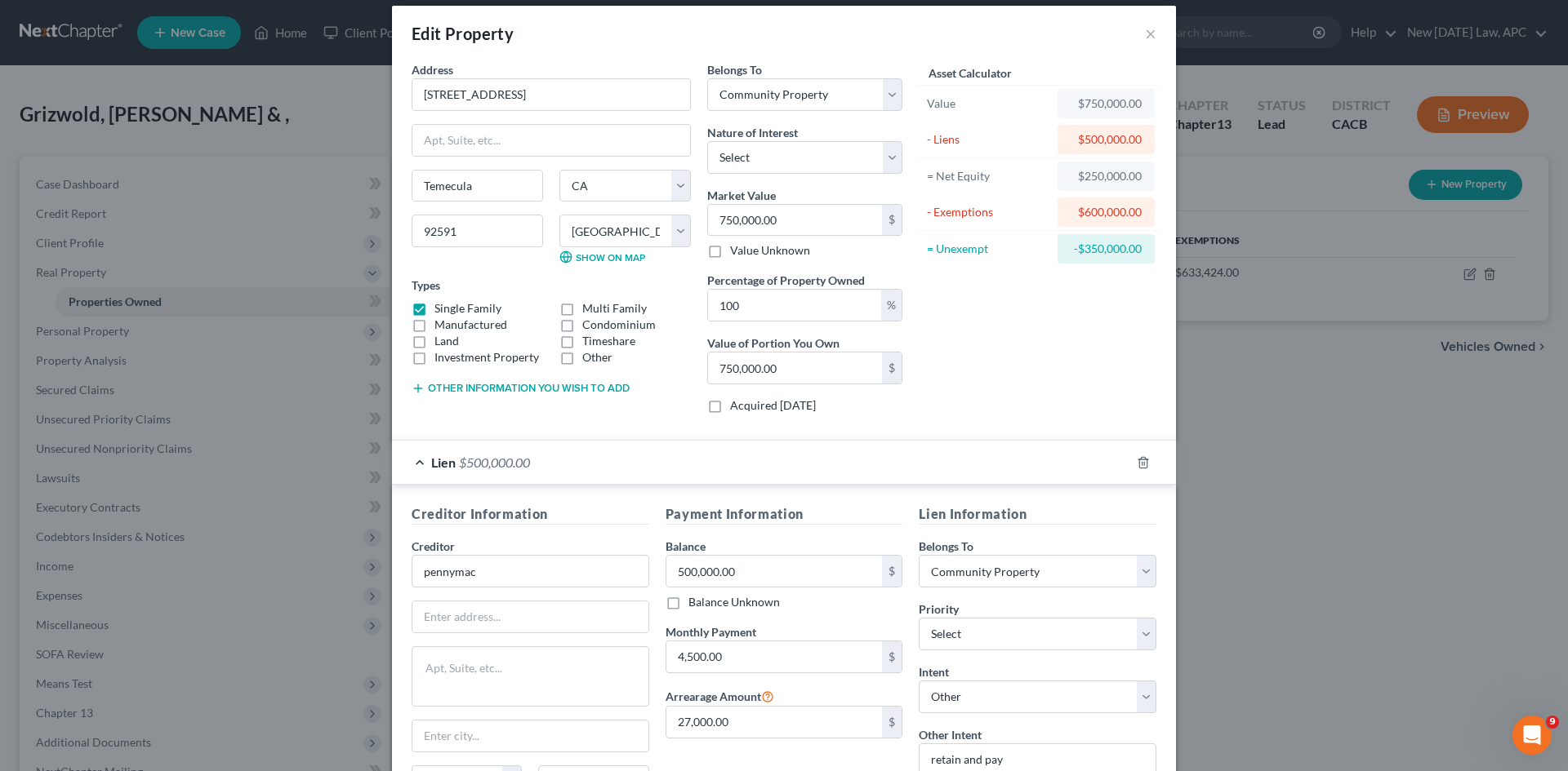
click at [1078, 101] on div "$750,000.00" at bounding box center [1105, 103] width 71 height 16
click at [1068, 358] on div "Asset Calculator Value $750,000.00 - Liens $500,000.00 = Net Equity $250,000.00…" at bounding box center [1037, 244] width 254 height 366
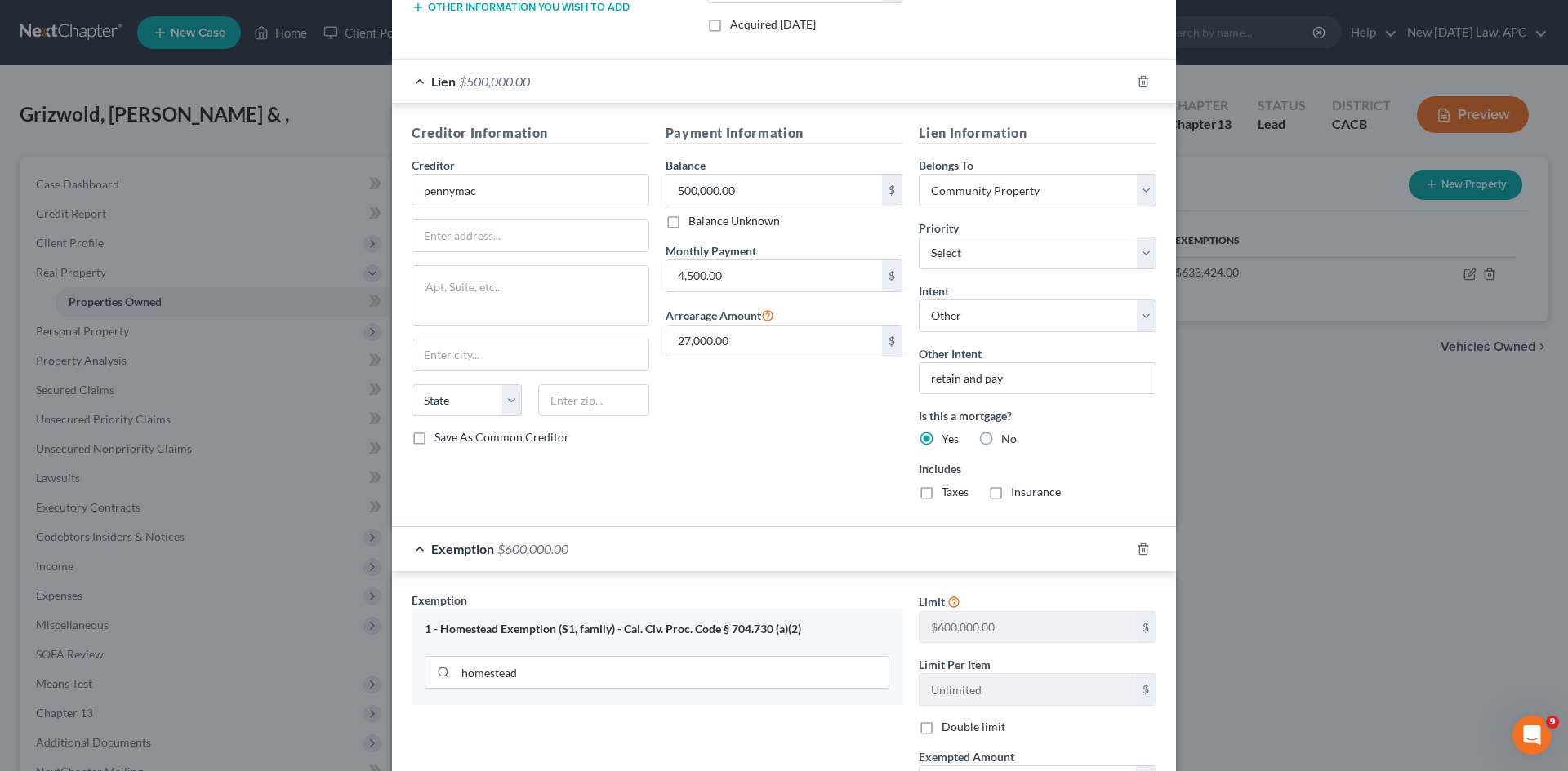
scroll to position [422, 0]
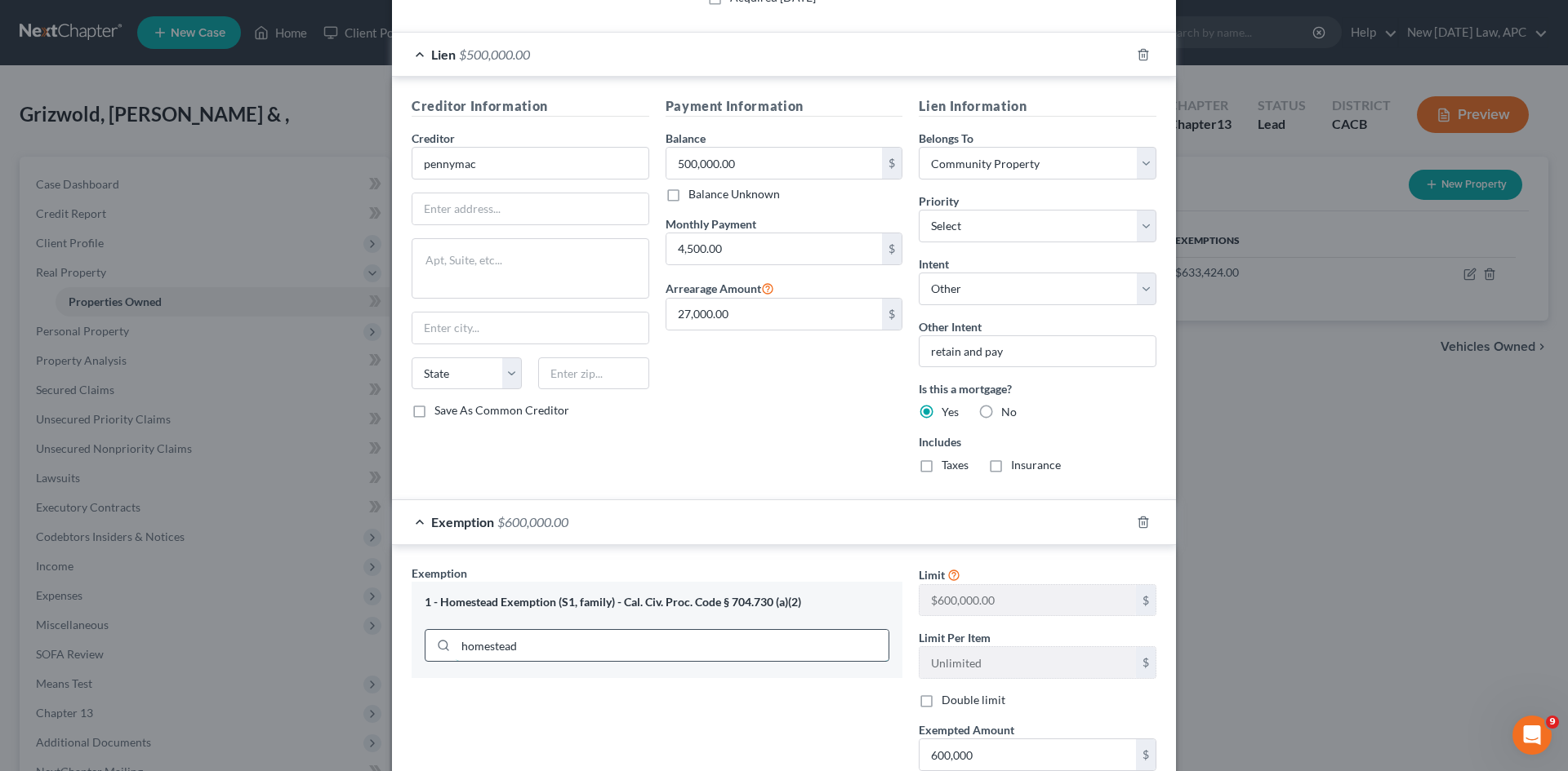
click at [537, 595] on input "homestead" at bounding box center [672, 645] width 433 height 31
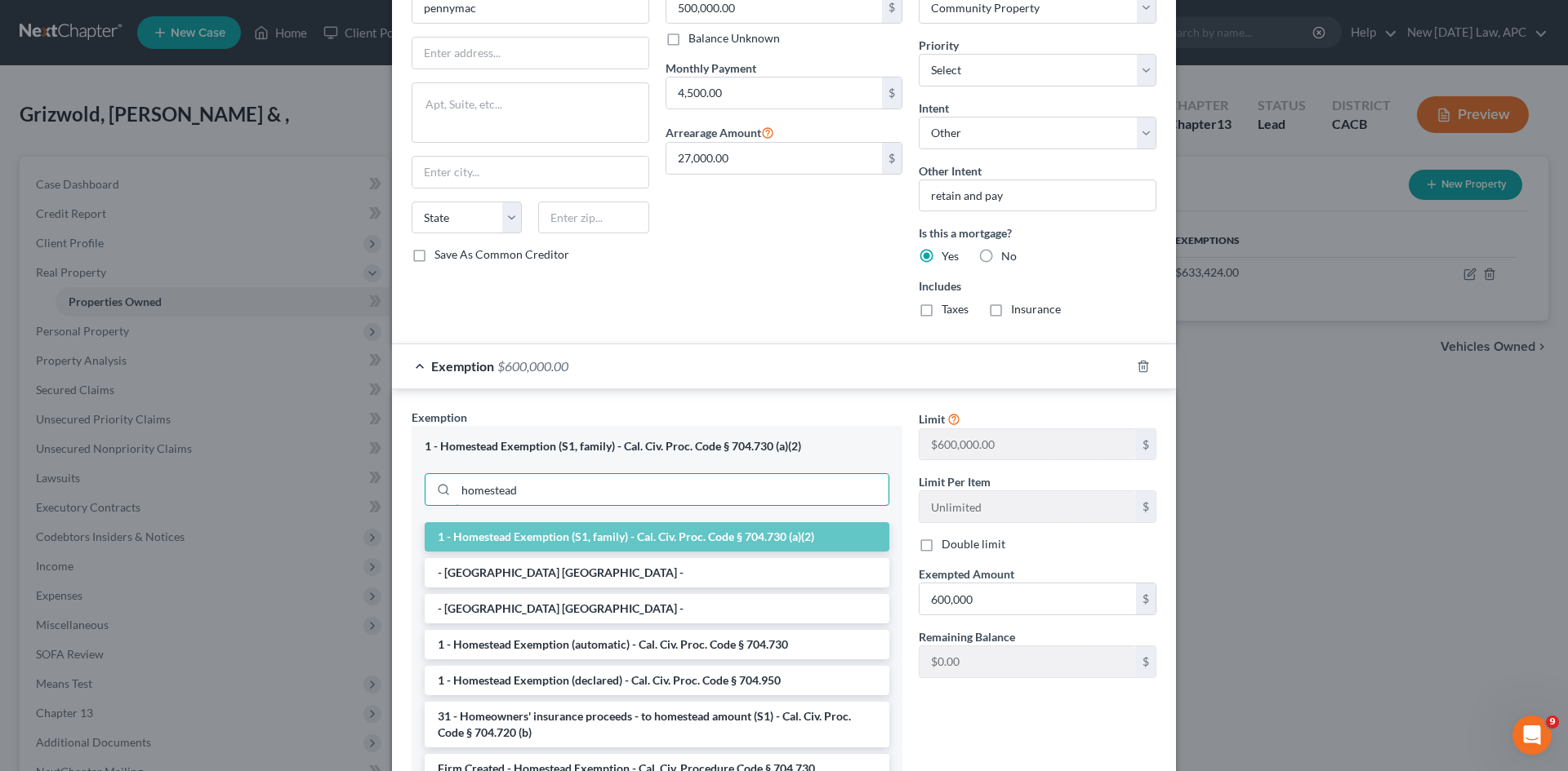
scroll to position [585, 0]
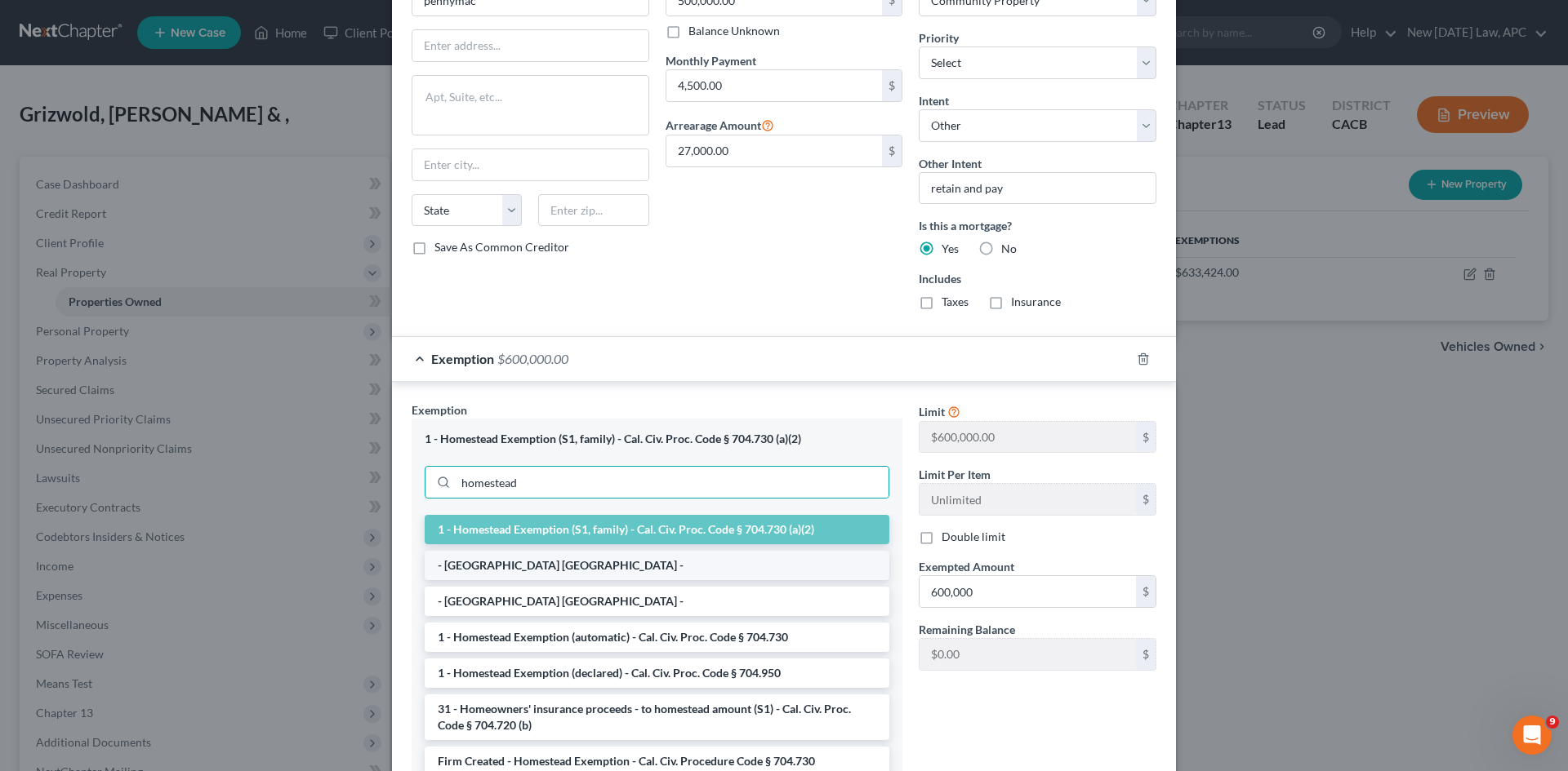
click at [598, 563] on li "- [GEOGRAPHIC_DATA] [GEOGRAPHIC_DATA] -" at bounding box center [657, 565] width 465 height 30
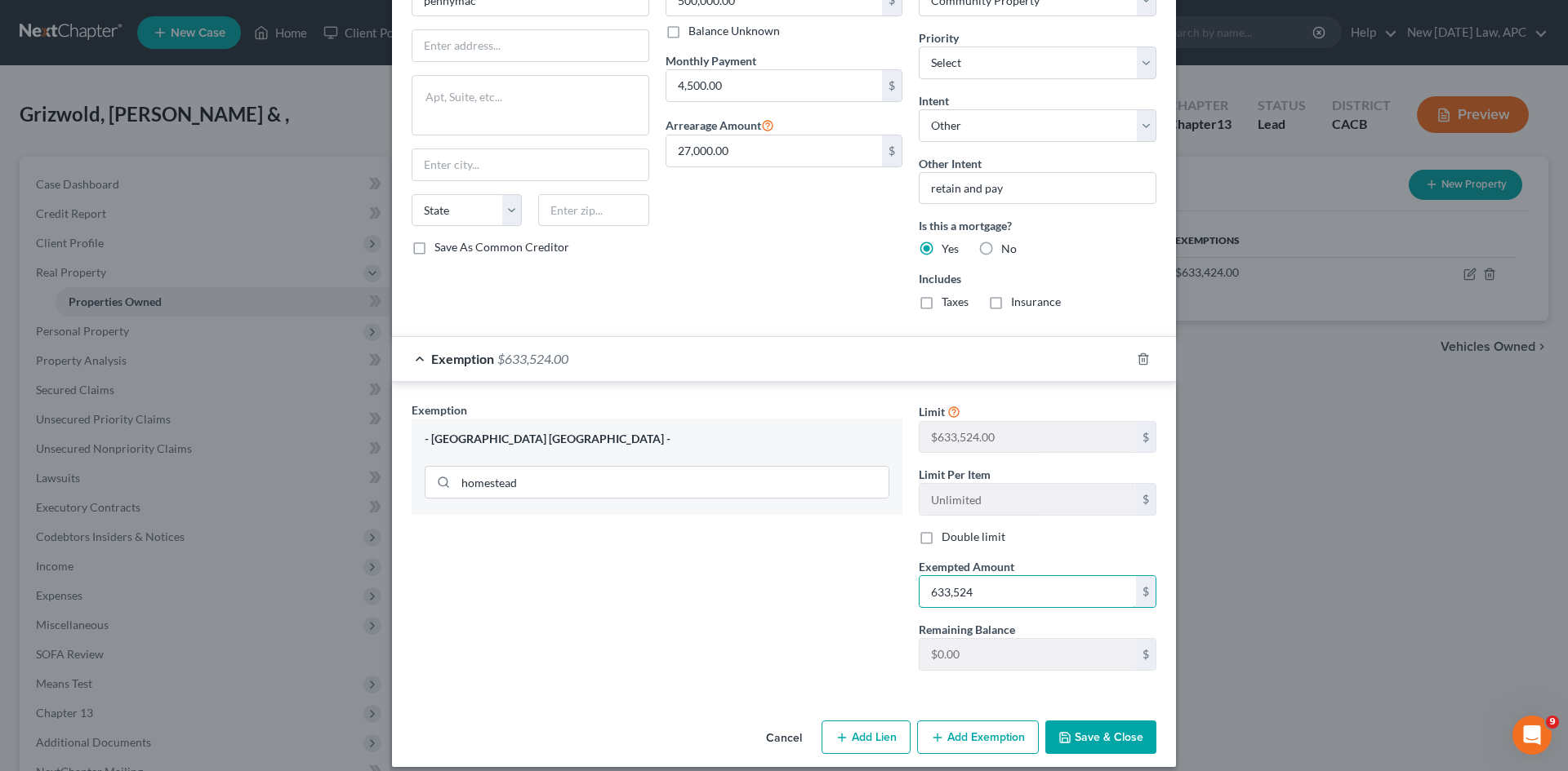
type input "633,524"
click at [1121, 595] on button "Save & Close" at bounding box center [1101, 738] width 111 height 34
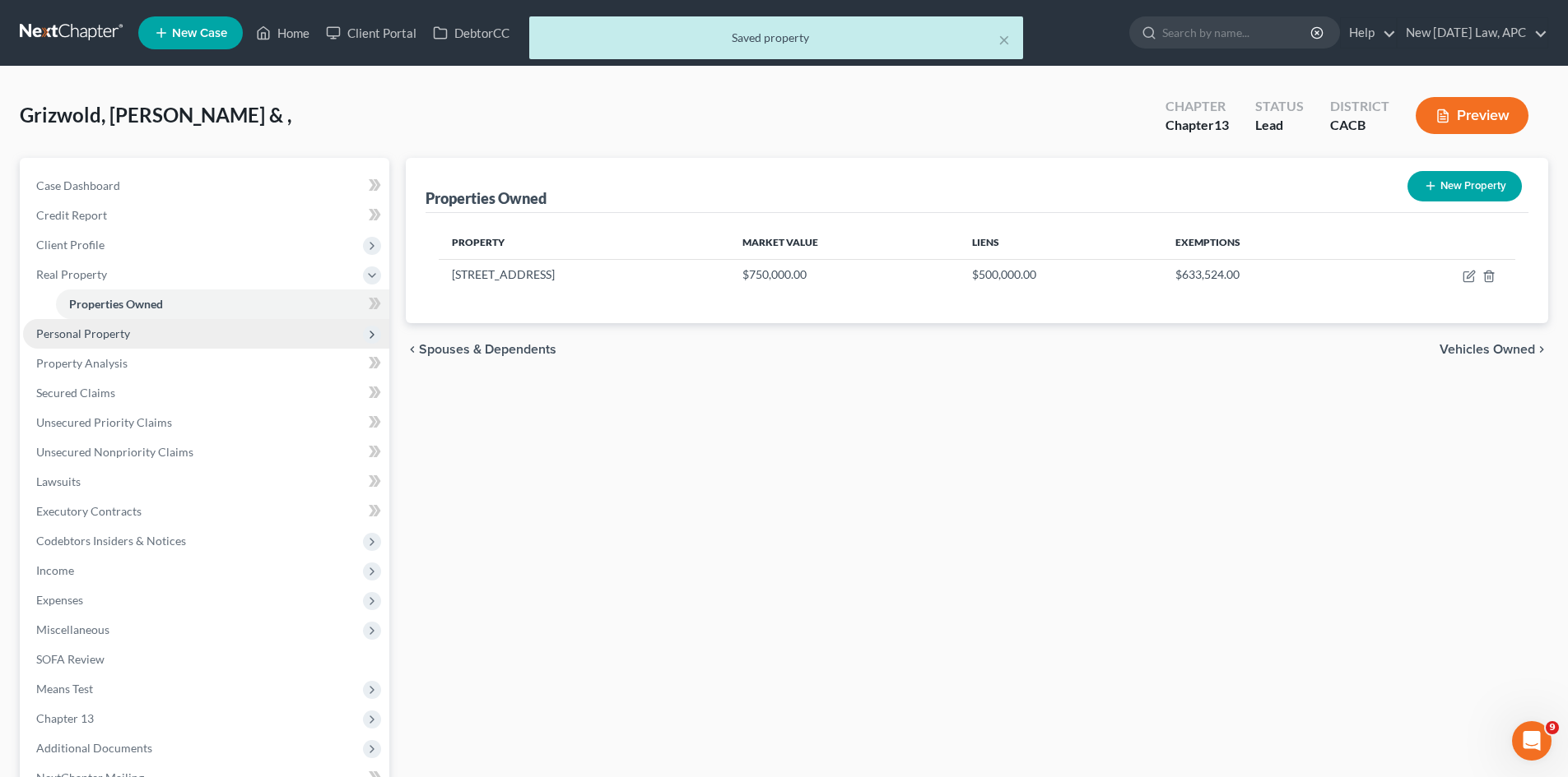
click at [145, 326] on span "Personal Property" at bounding box center [206, 334] width 367 height 30
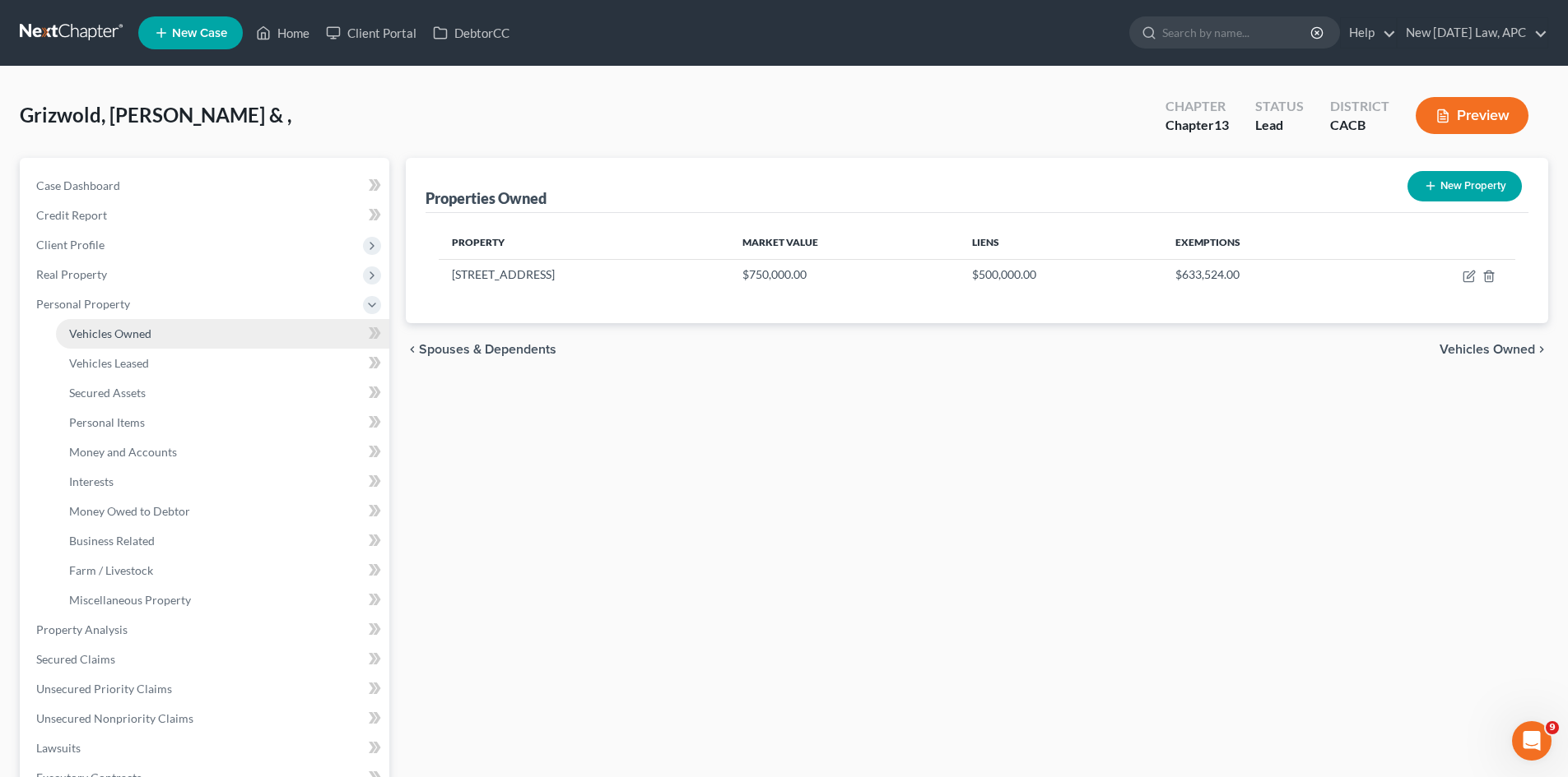
click at [123, 328] on span "Vehicles Owned" at bounding box center [110, 333] width 83 height 14
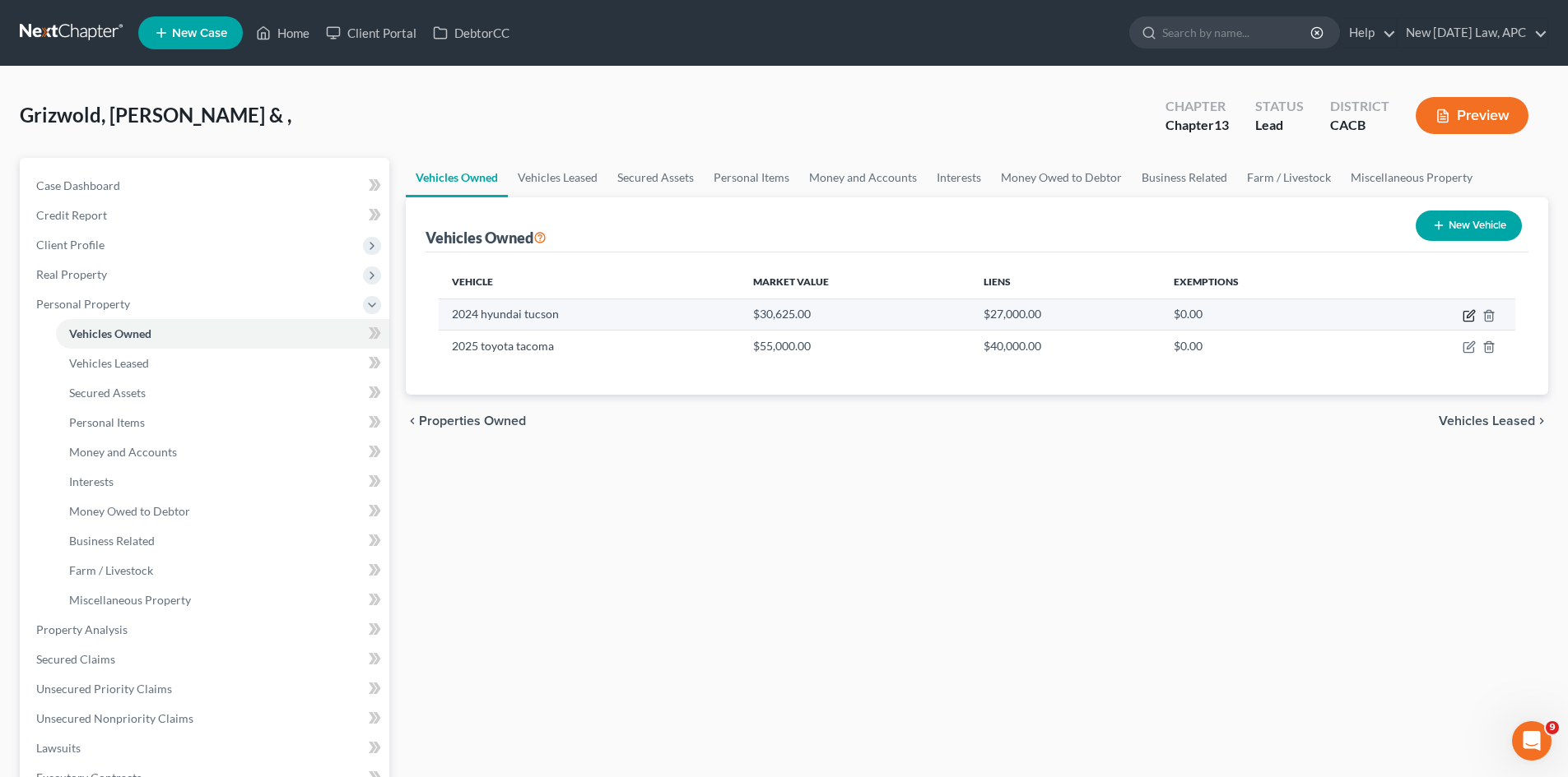
click at [1264, 318] on icon "button" at bounding box center [1470, 314] width 8 height 8
select select "0"
select select "2"
select select "4"
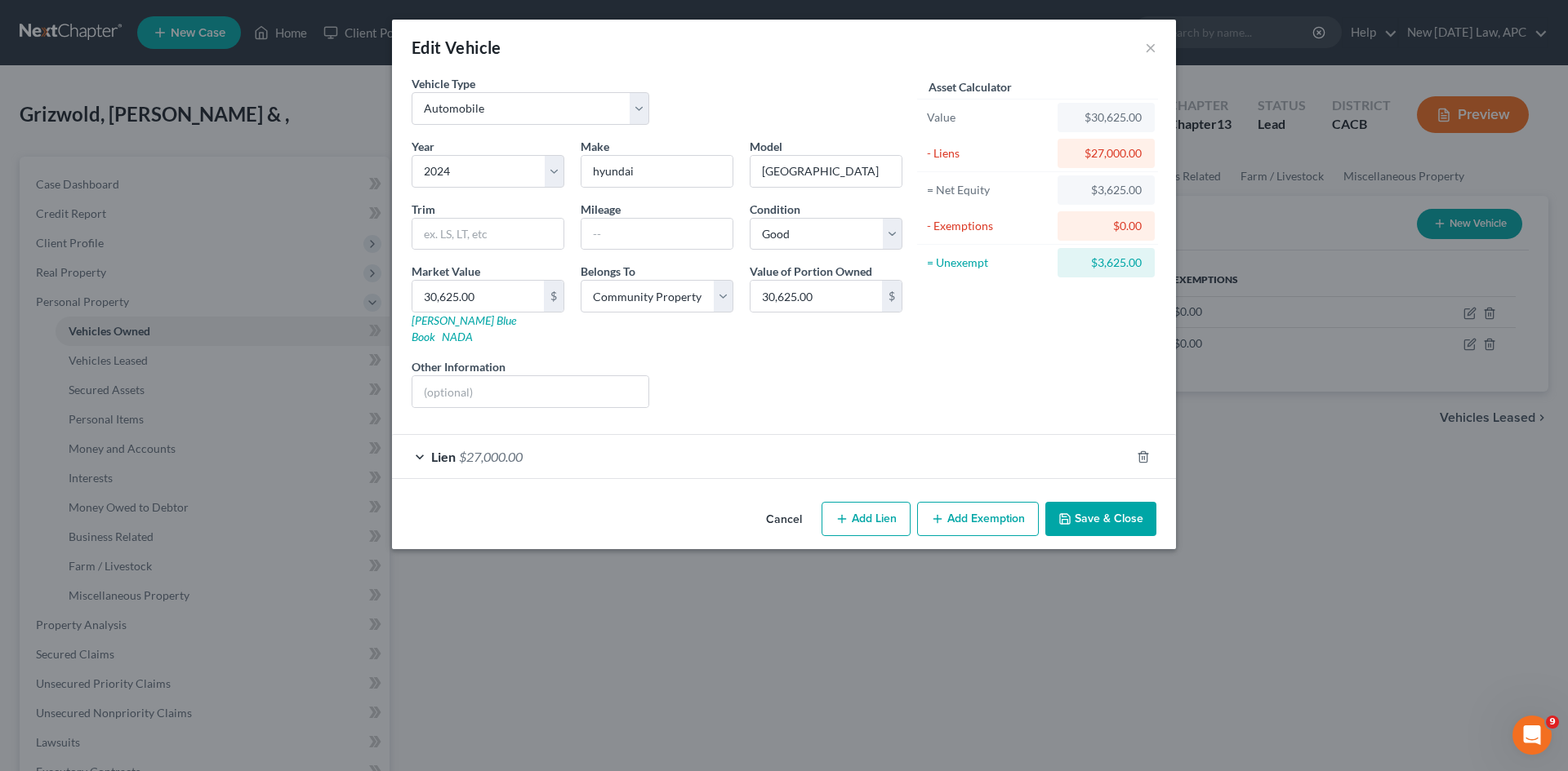
click at [987, 502] on button "Add Exemption" at bounding box center [978, 519] width 122 height 34
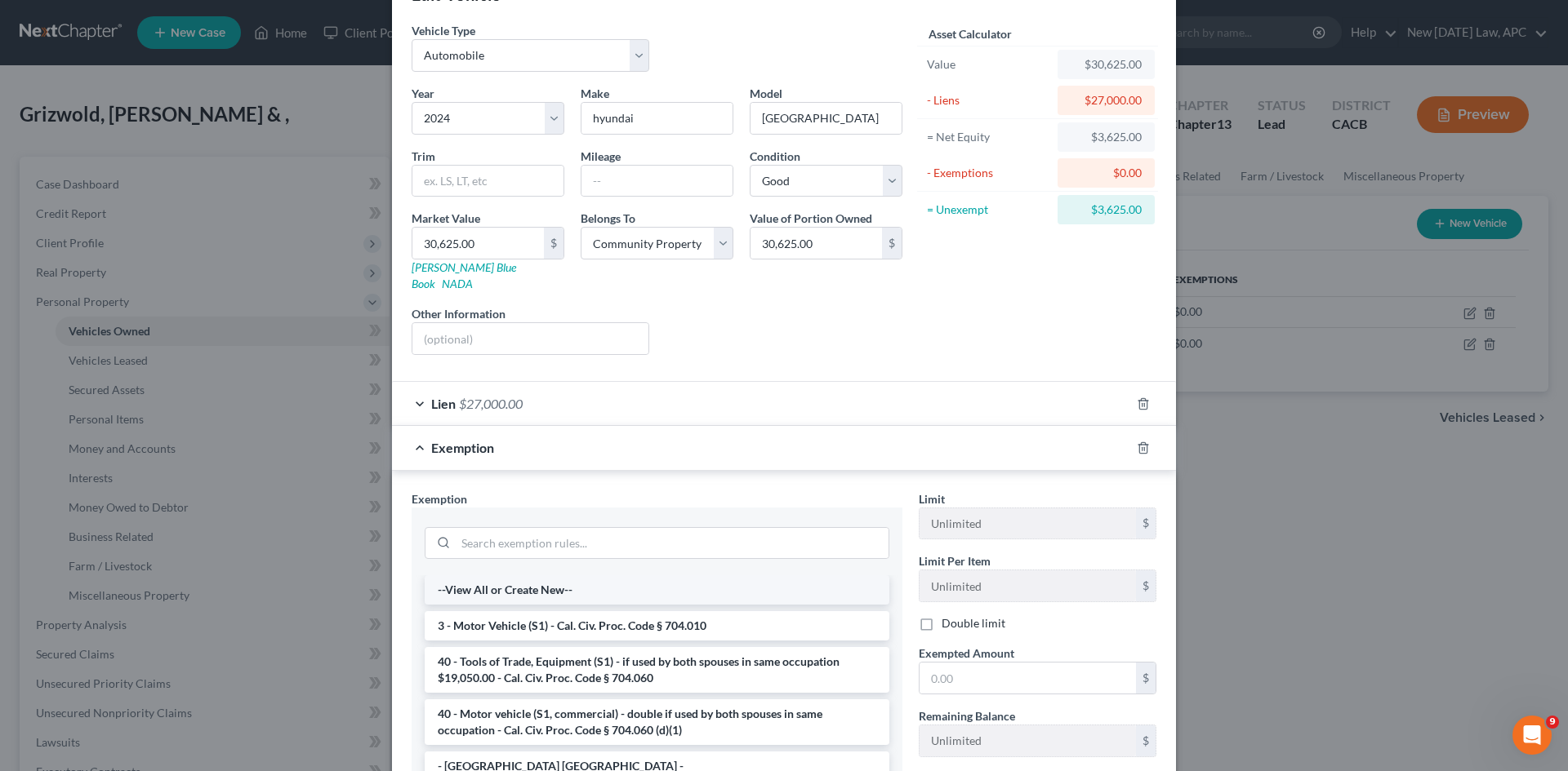
scroll to position [219, 0]
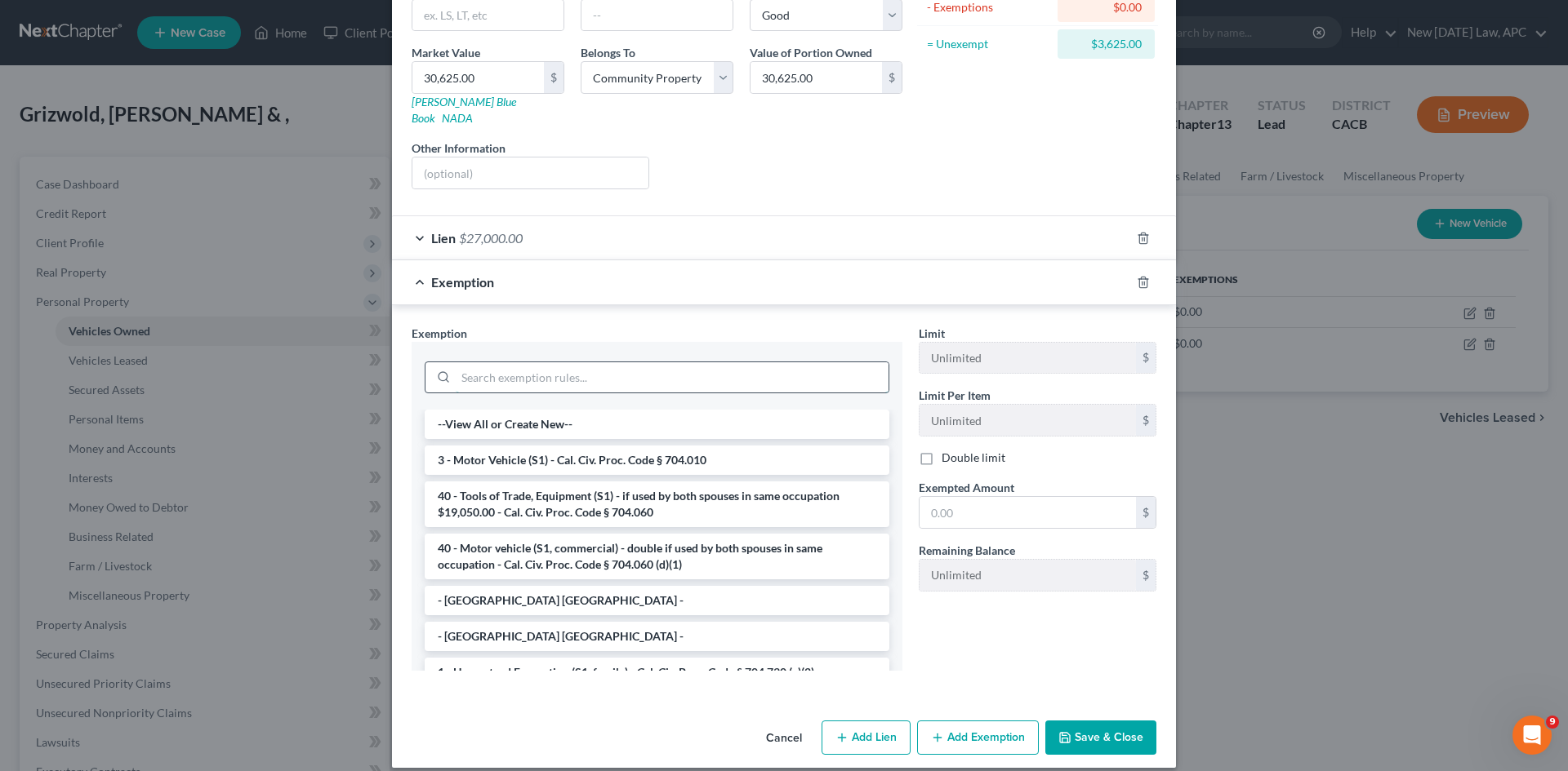
click at [543, 363] on input "search" at bounding box center [672, 378] width 433 height 31
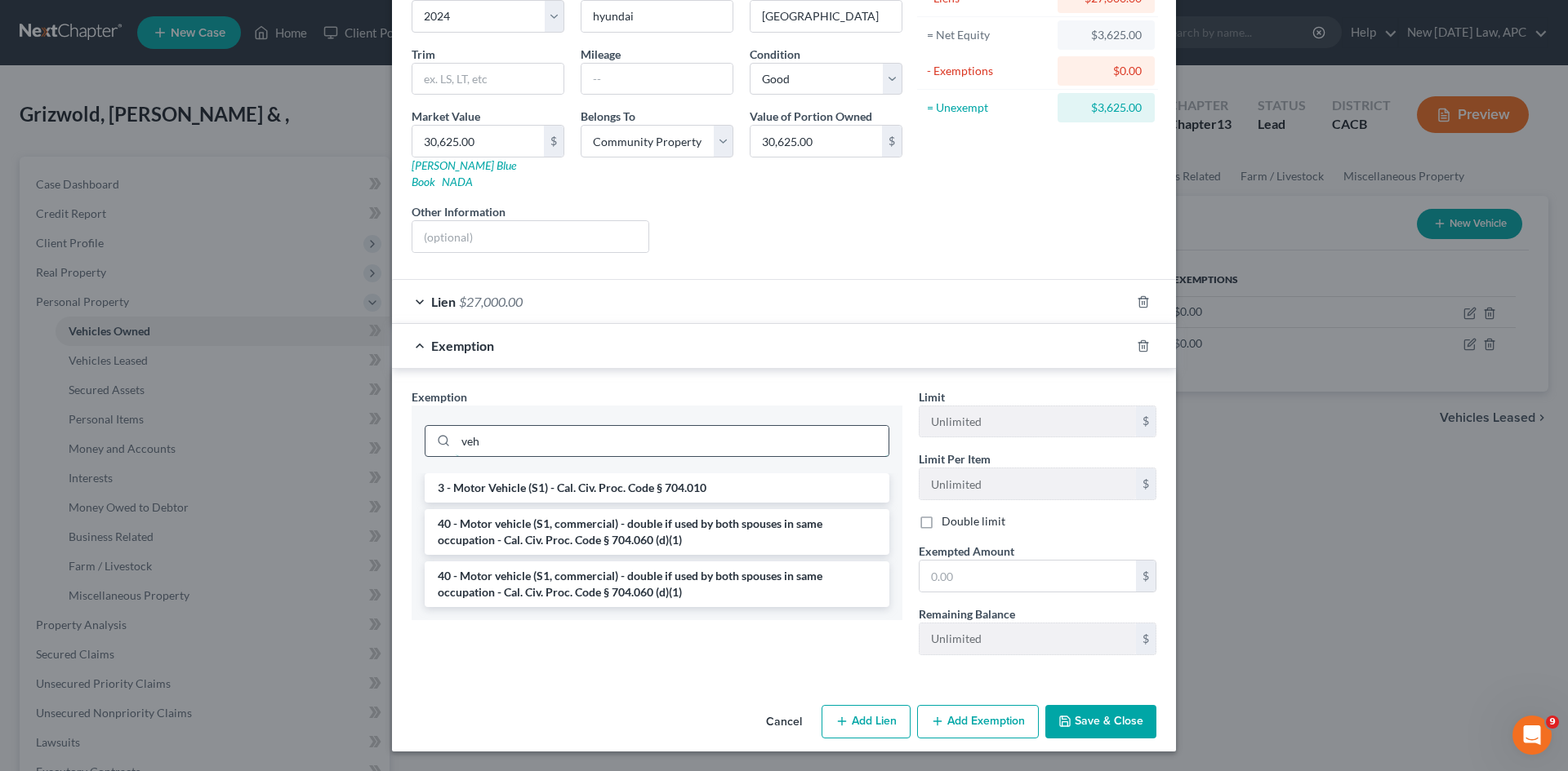
scroll to position [139, 0]
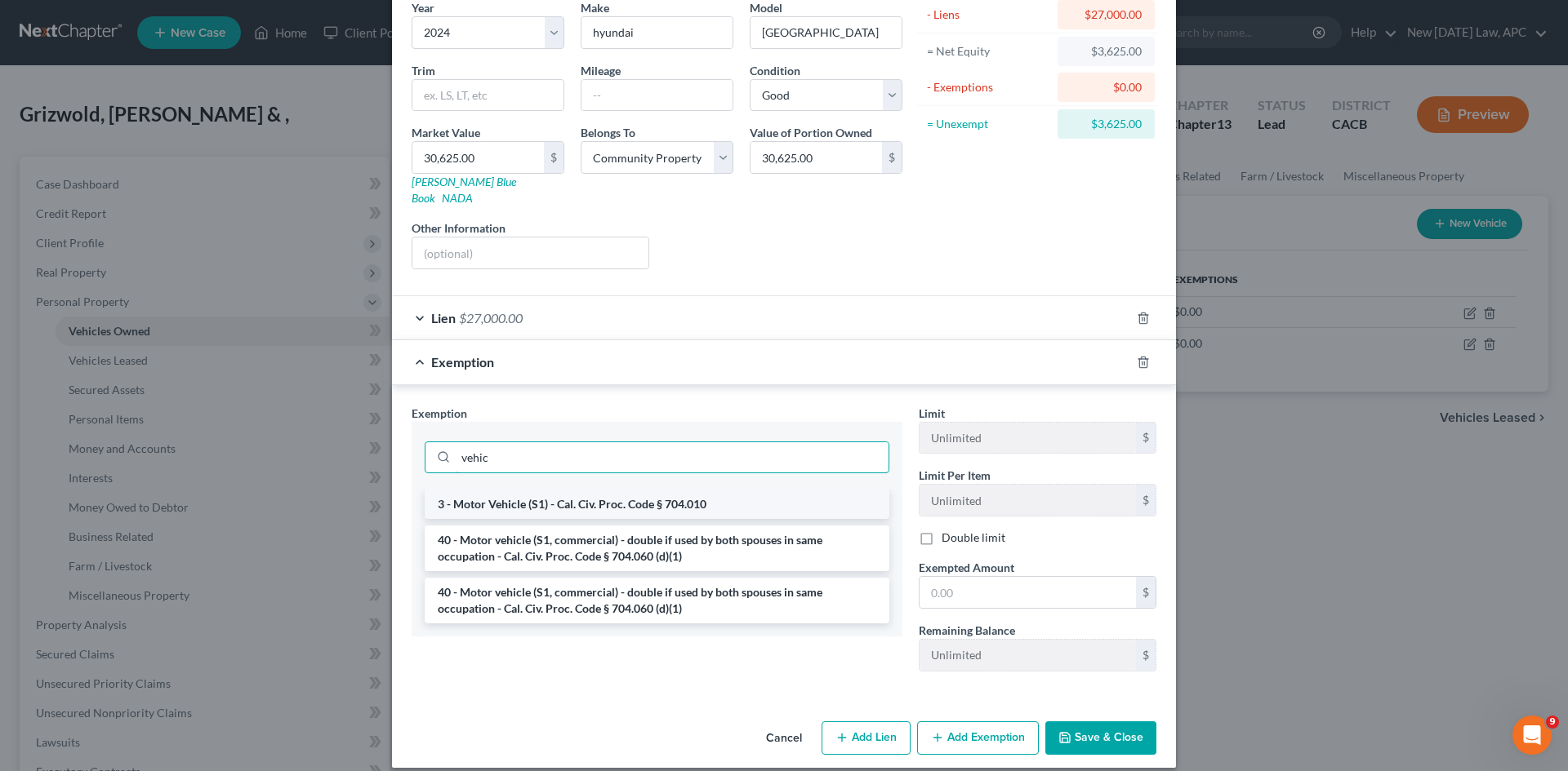
type input "vehic"
click at [588, 490] on li "3 - Motor Vehicle (S1) - Cal. Civ. Proc. Code § 704.010" at bounding box center [657, 504] width 465 height 30
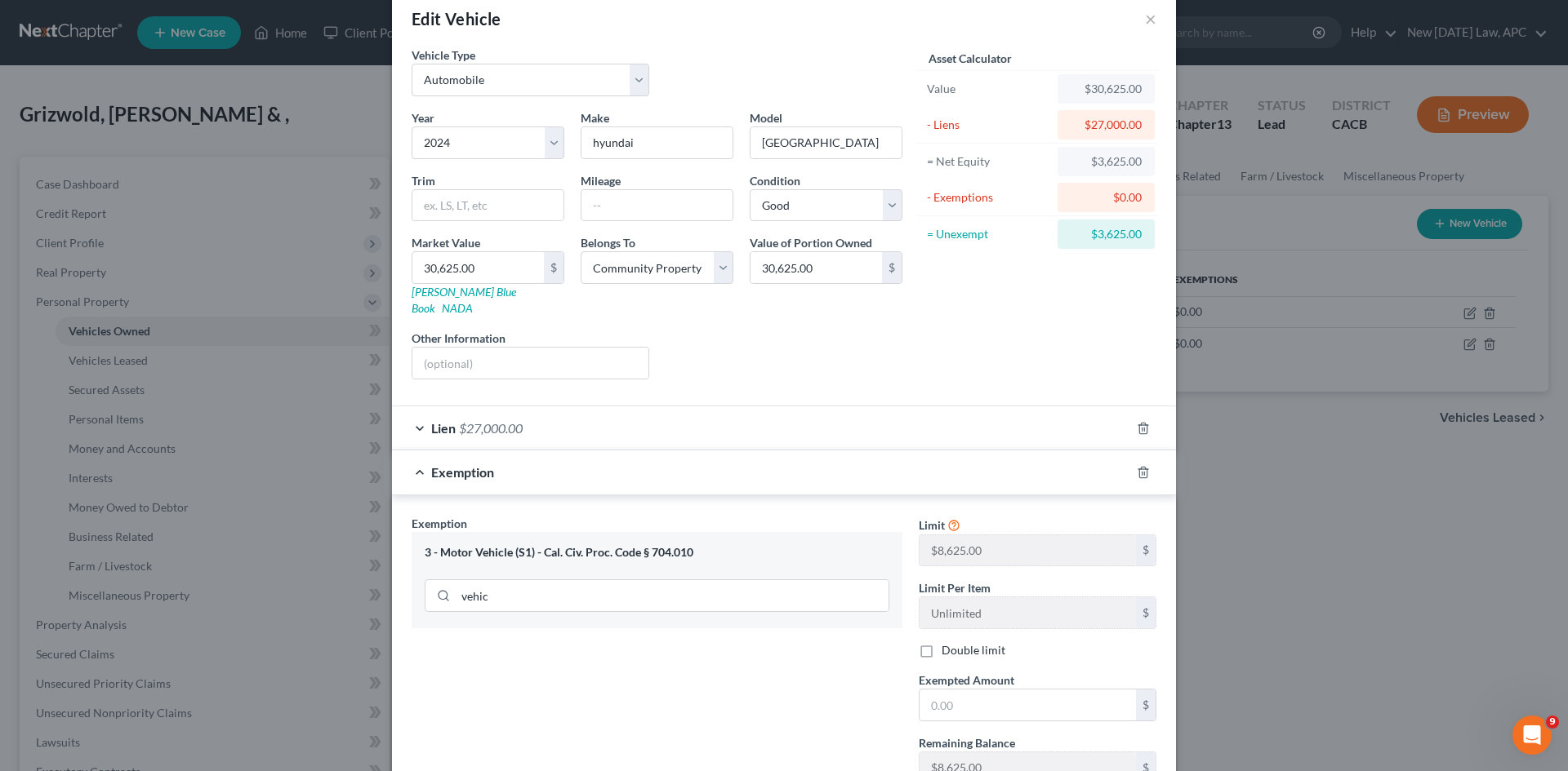
scroll to position [0, 0]
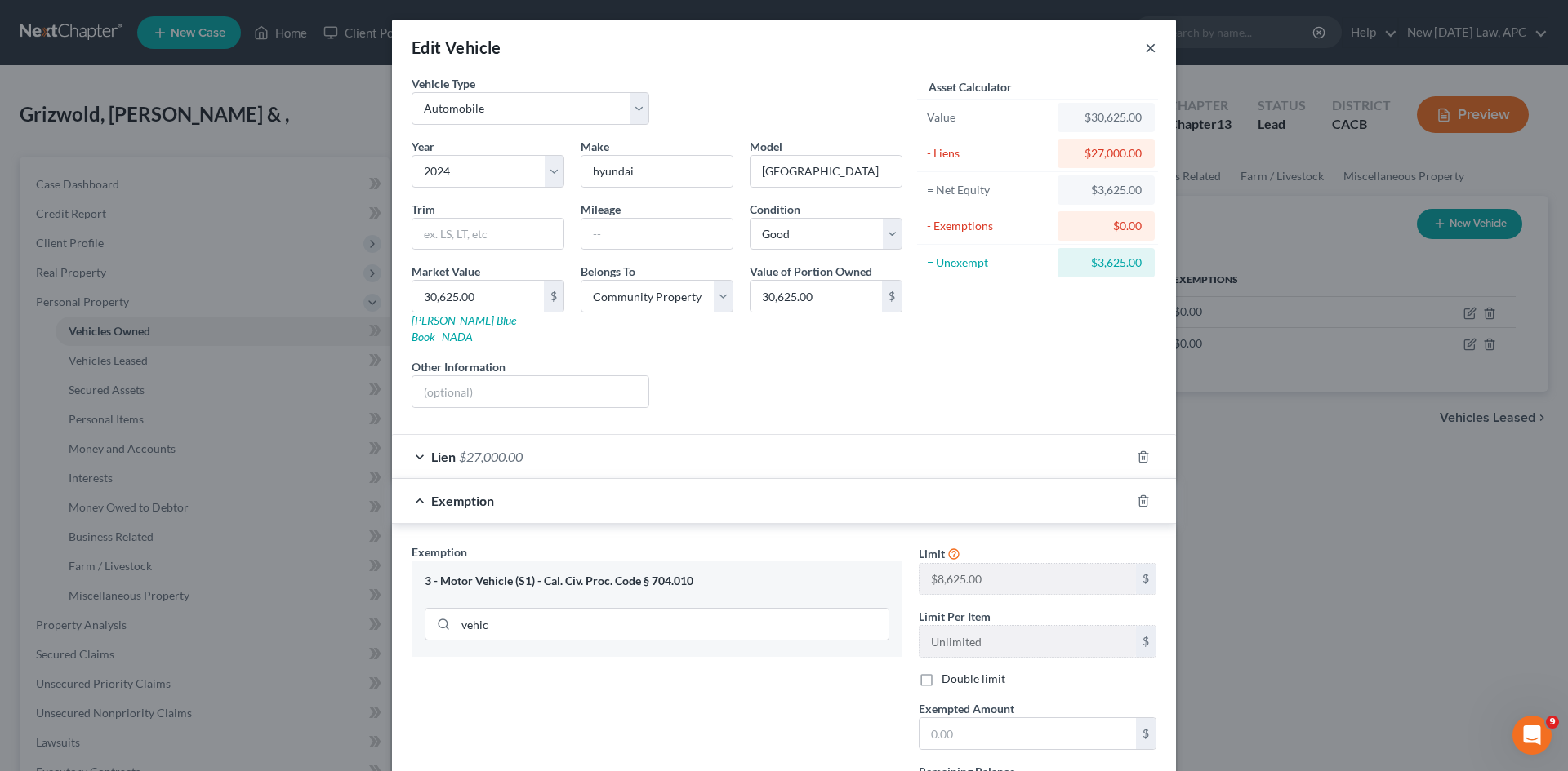
click at [1144, 57] on button "×" at bounding box center [1150, 47] width 11 height 20
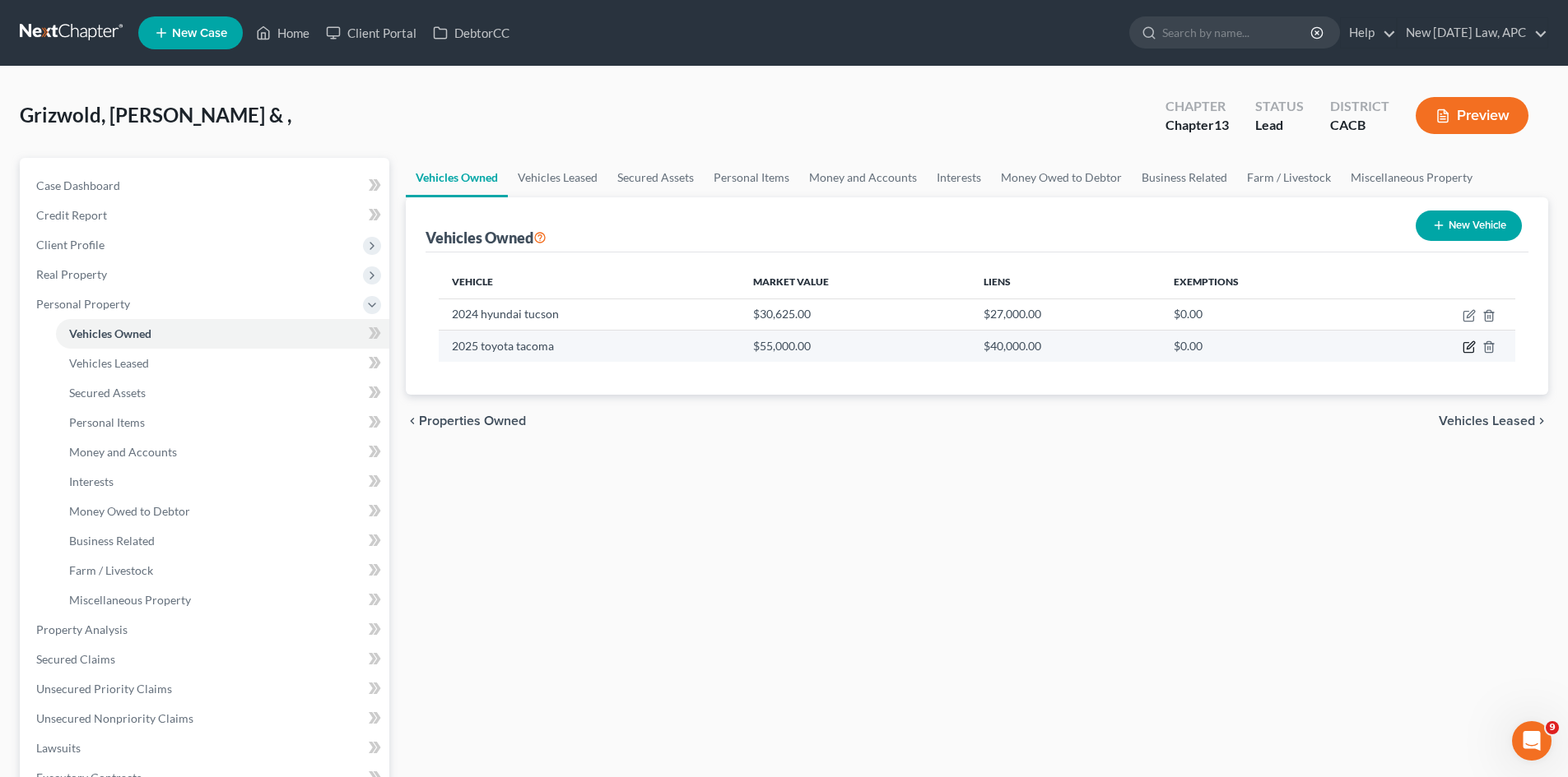
click at [1264, 350] on icon "button" at bounding box center [1469, 347] width 13 height 13
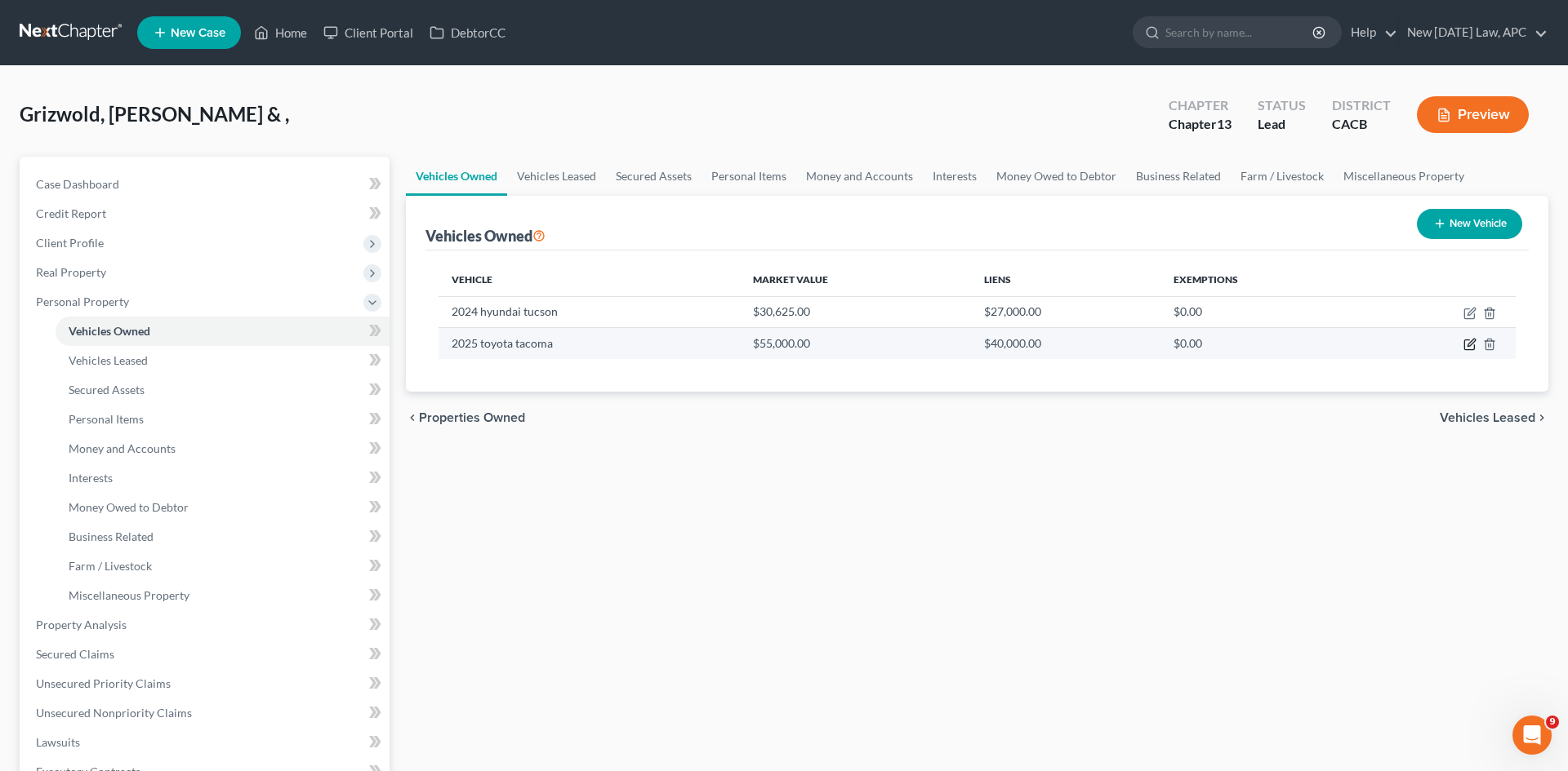
select select "0"
select select "1"
select select "2"
select select "4"
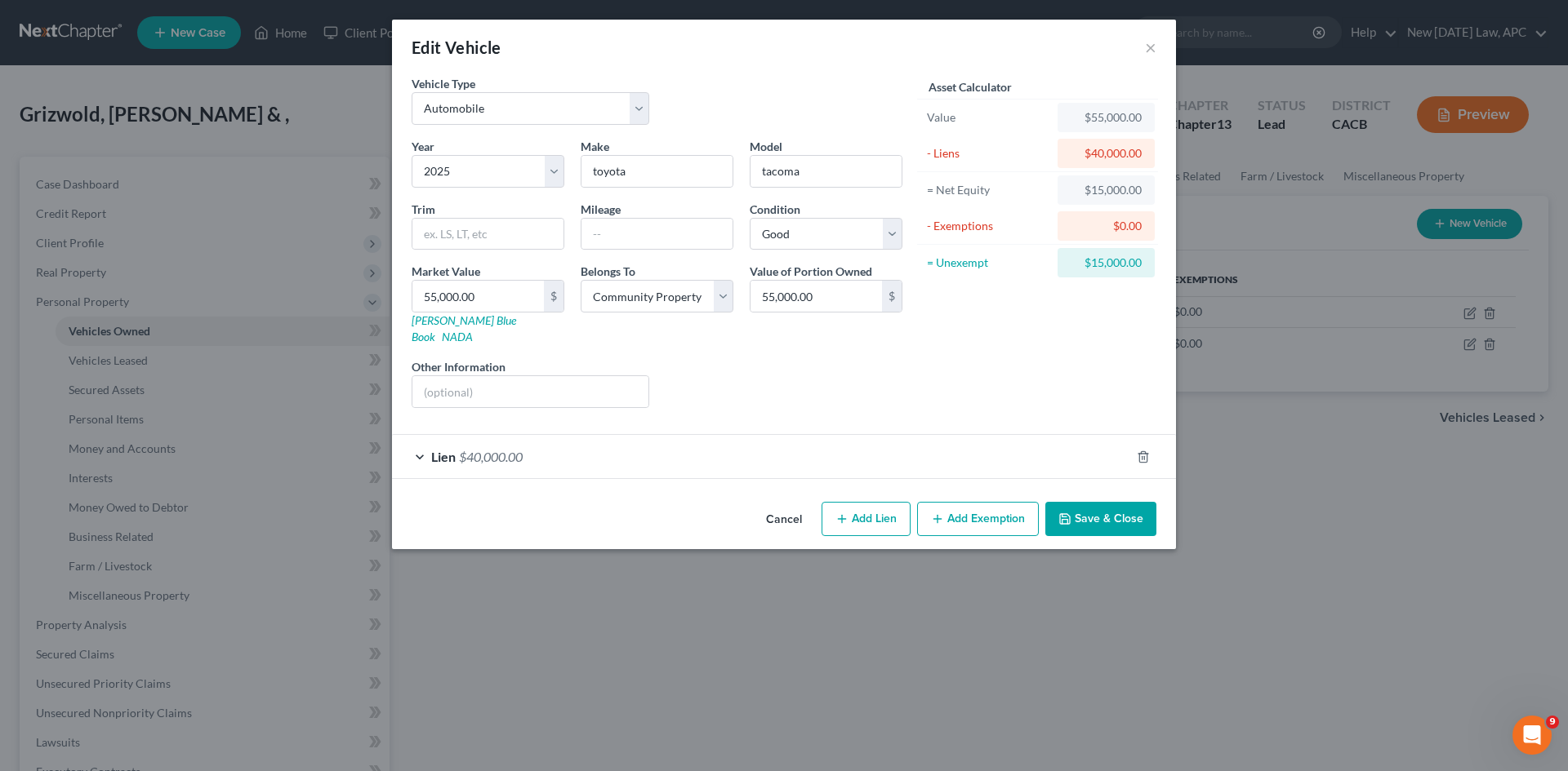
click at [978, 509] on button "Add Exemption" at bounding box center [978, 519] width 122 height 34
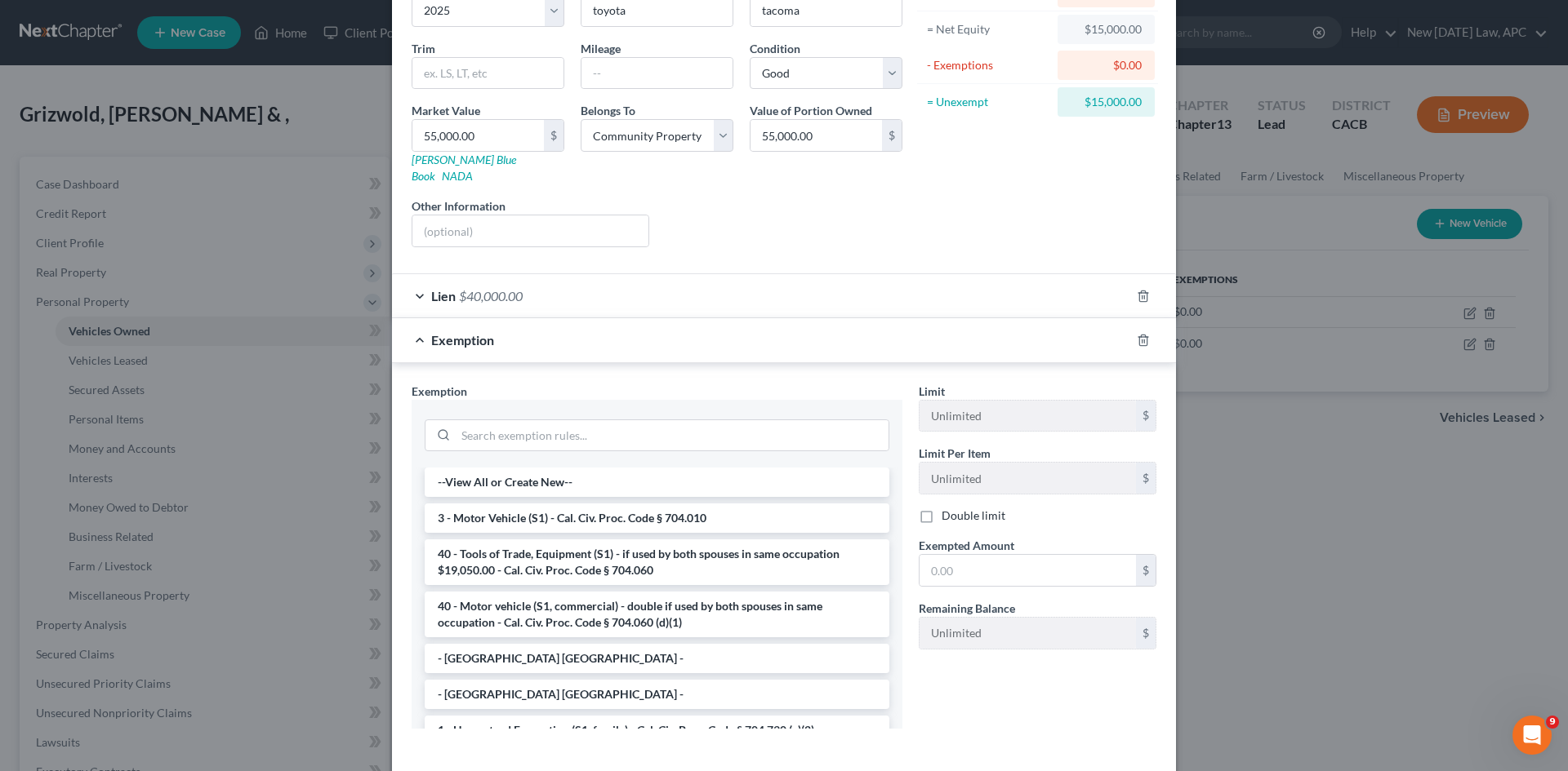
scroll to position [219, 0]
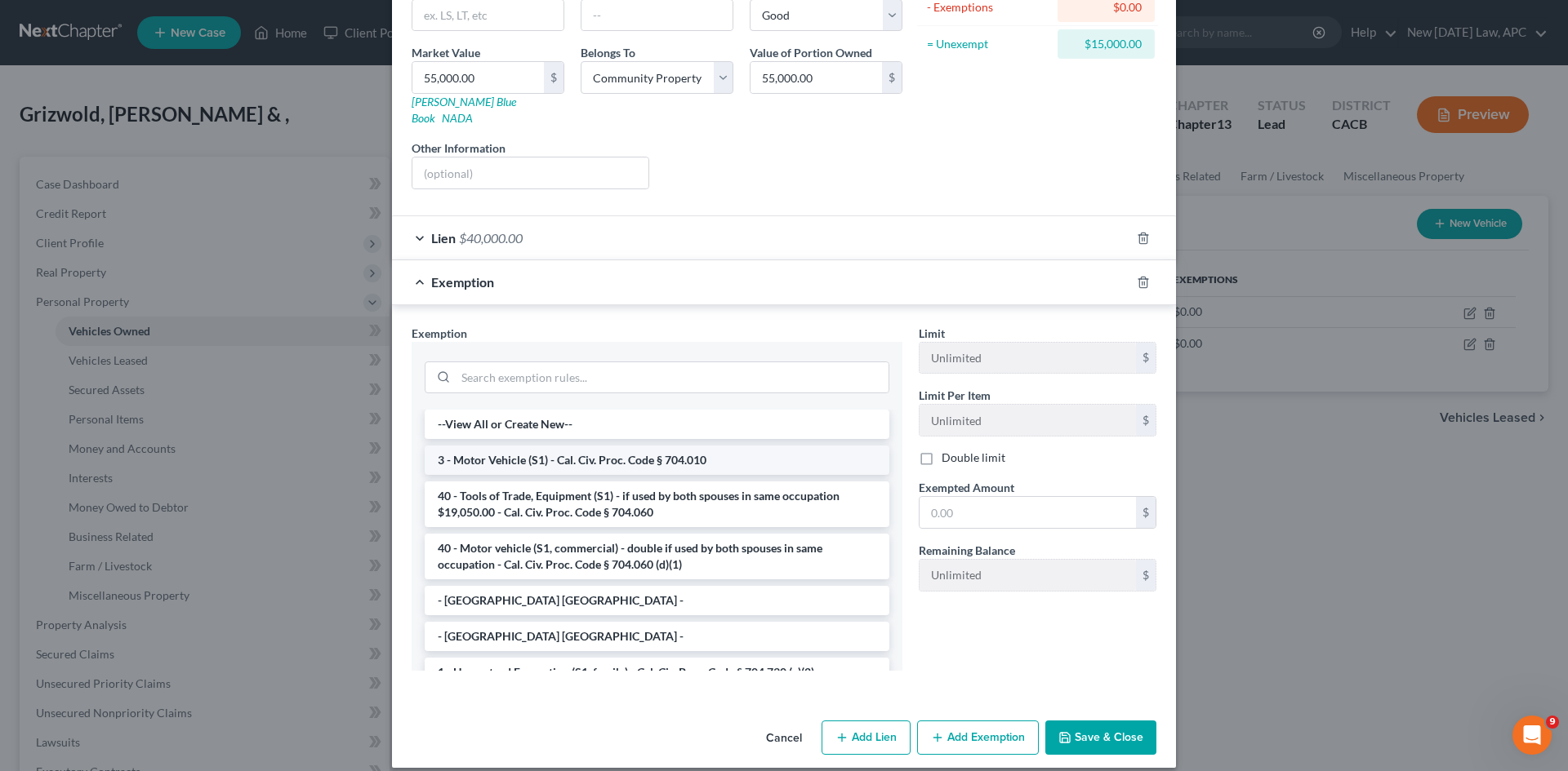
click at [627, 445] on li "3 - Motor Vehicle (S1) - Cal. Civ. Proc. Code § 704.010" at bounding box center [657, 460] width 465 height 30
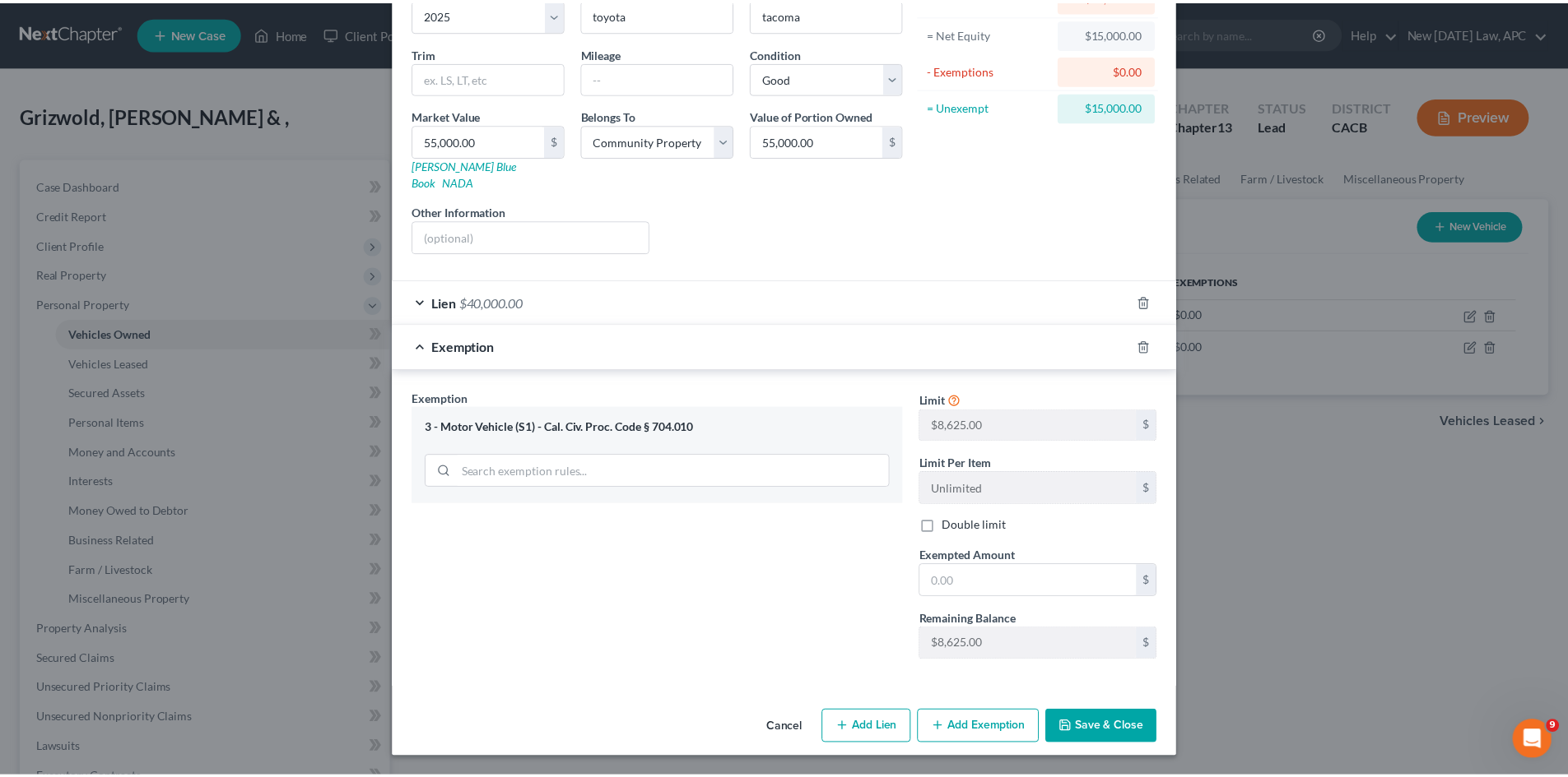
scroll to position [142, 0]
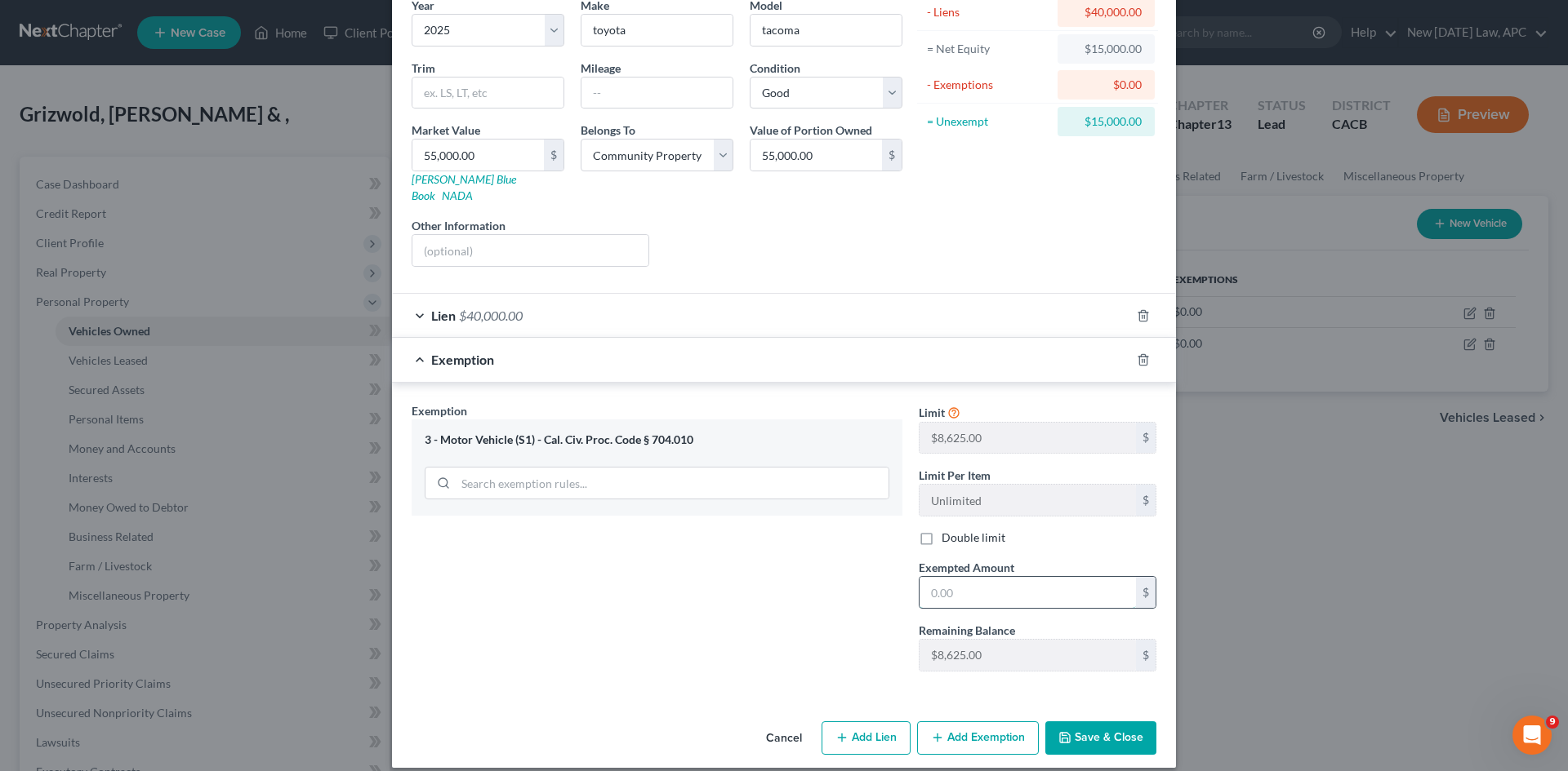
click at [995, 587] on input "text" at bounding box center [1027, 592] width 216 height 31
type input "8,625"
click at [1104, 595] on button "Save & Close" at bounding box center [1101, 739] width 111 height 34
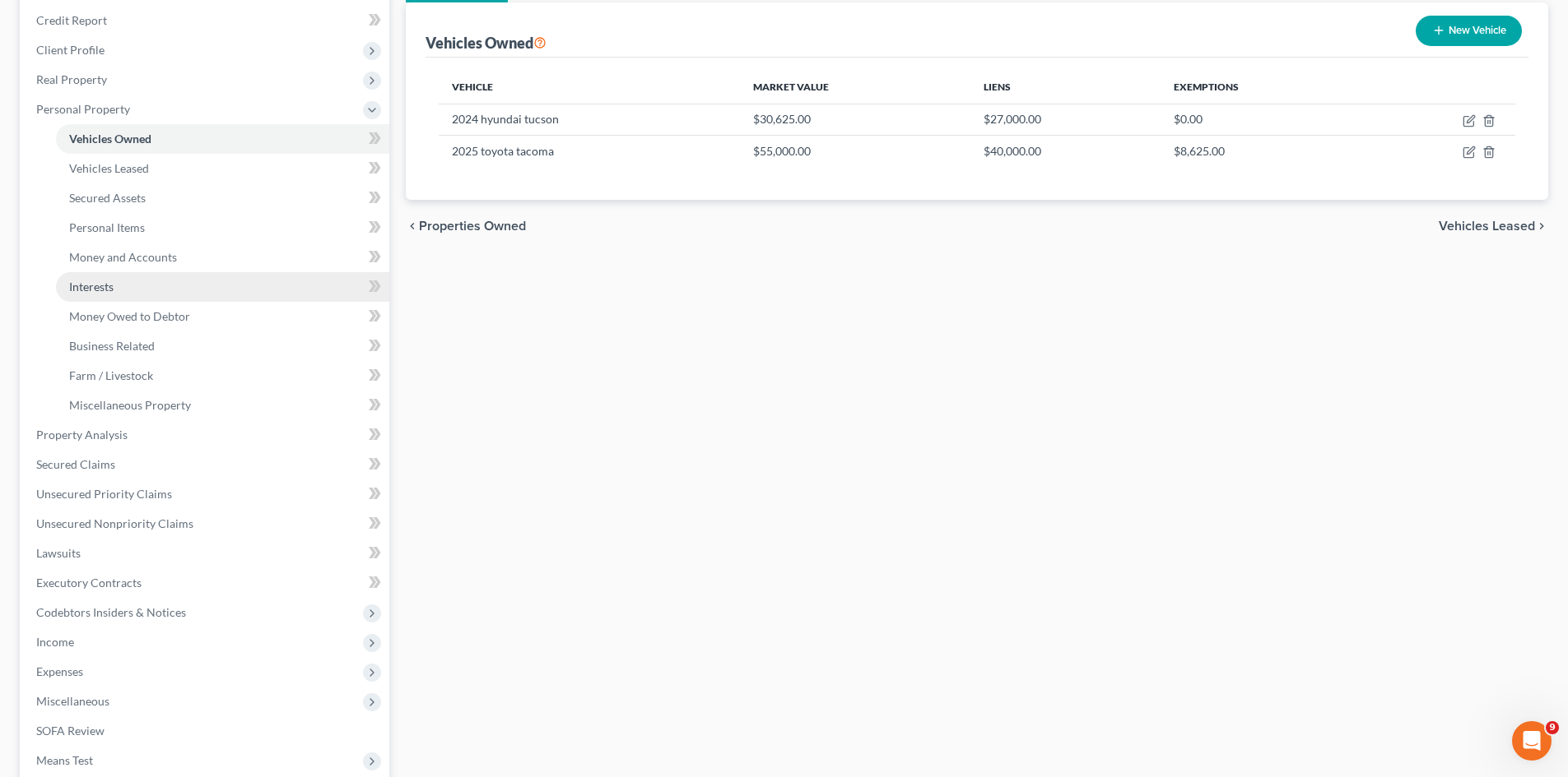
scroll to position [247, 0]
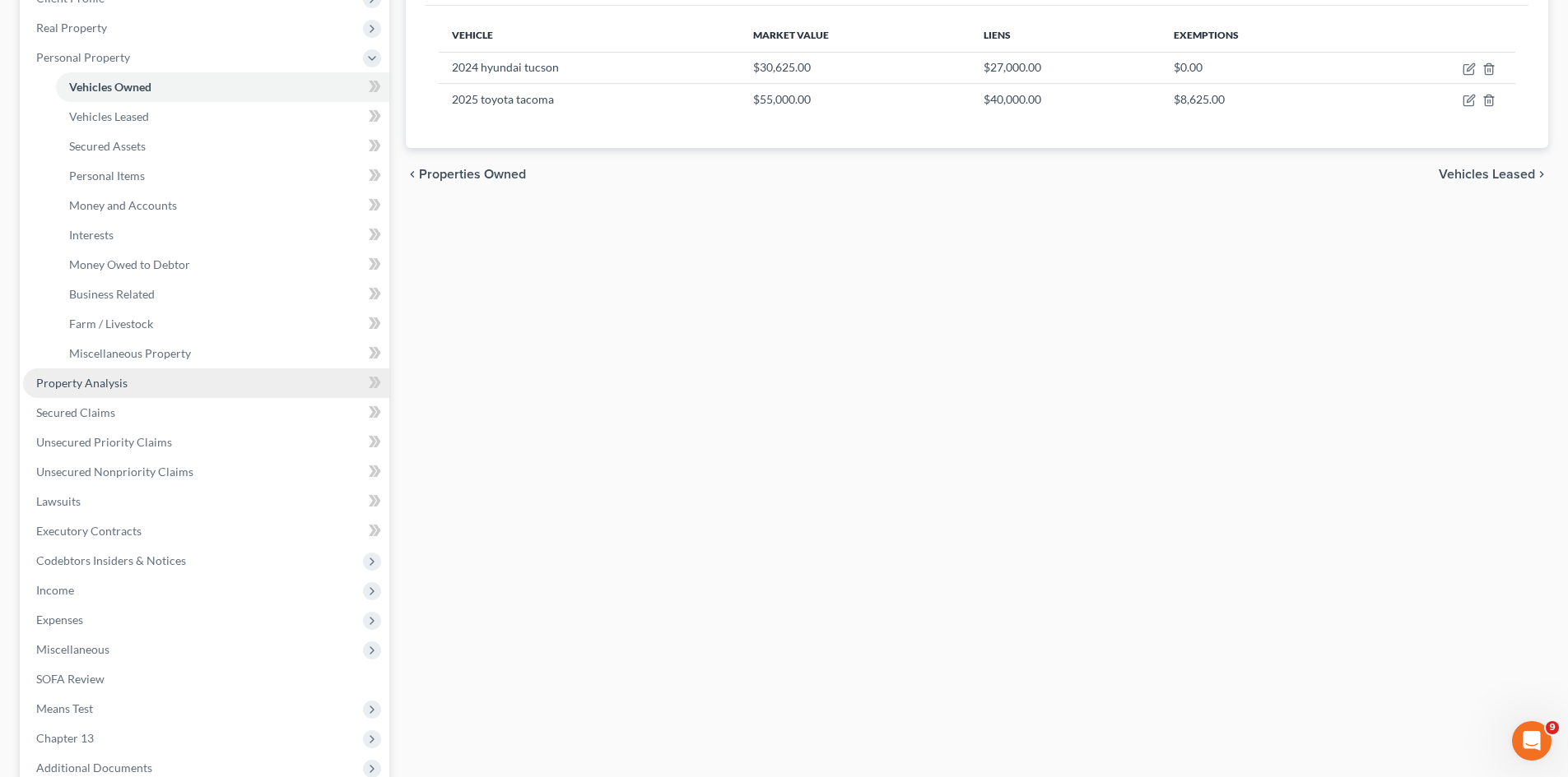
click at [173, 371] on link "Property Analysis" at bounding box center [206, 383] width 367 height 30
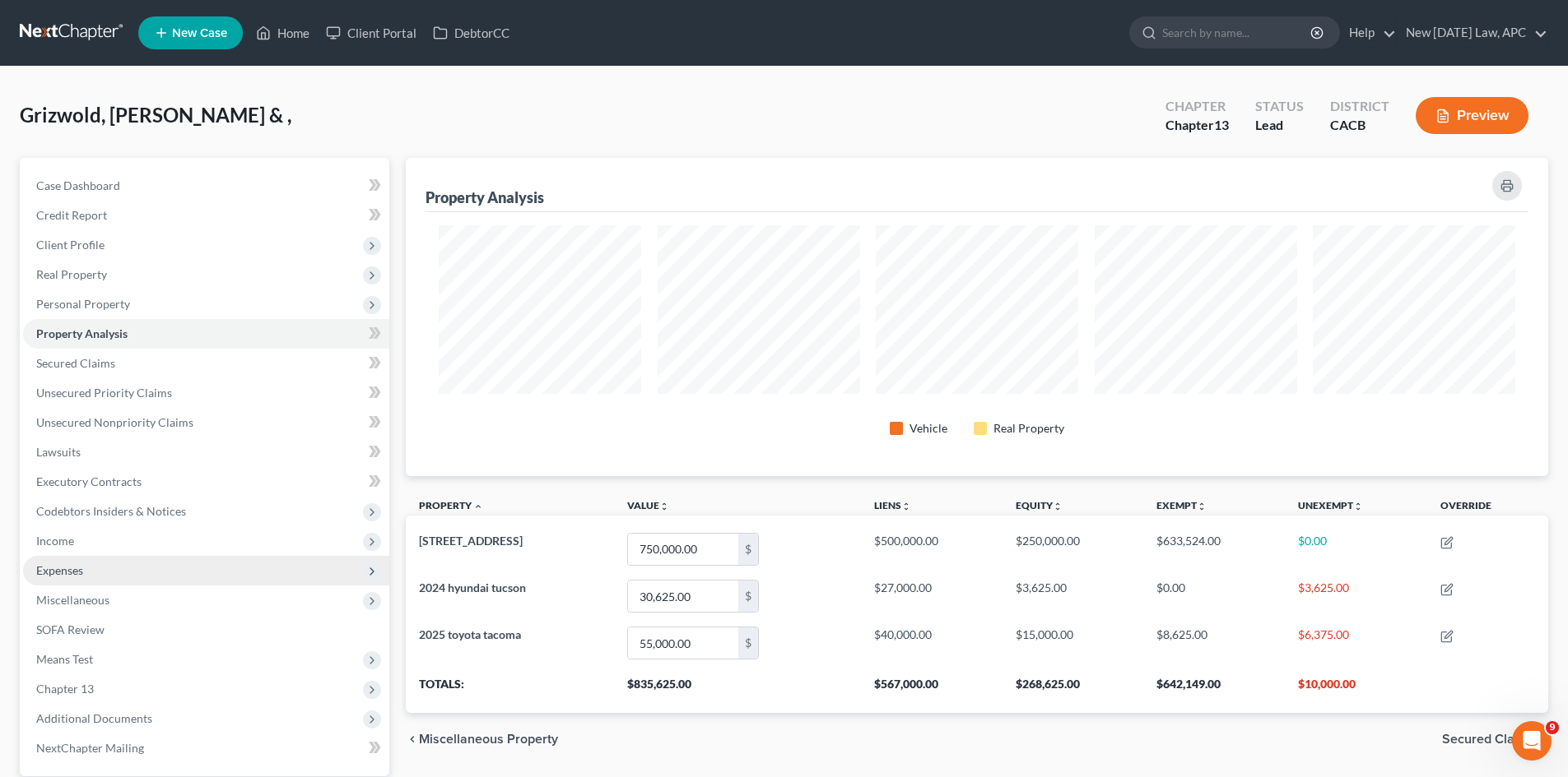
click at [75, 566] on span "Expenses" at bounding box center [59, 571] width 47 height 14
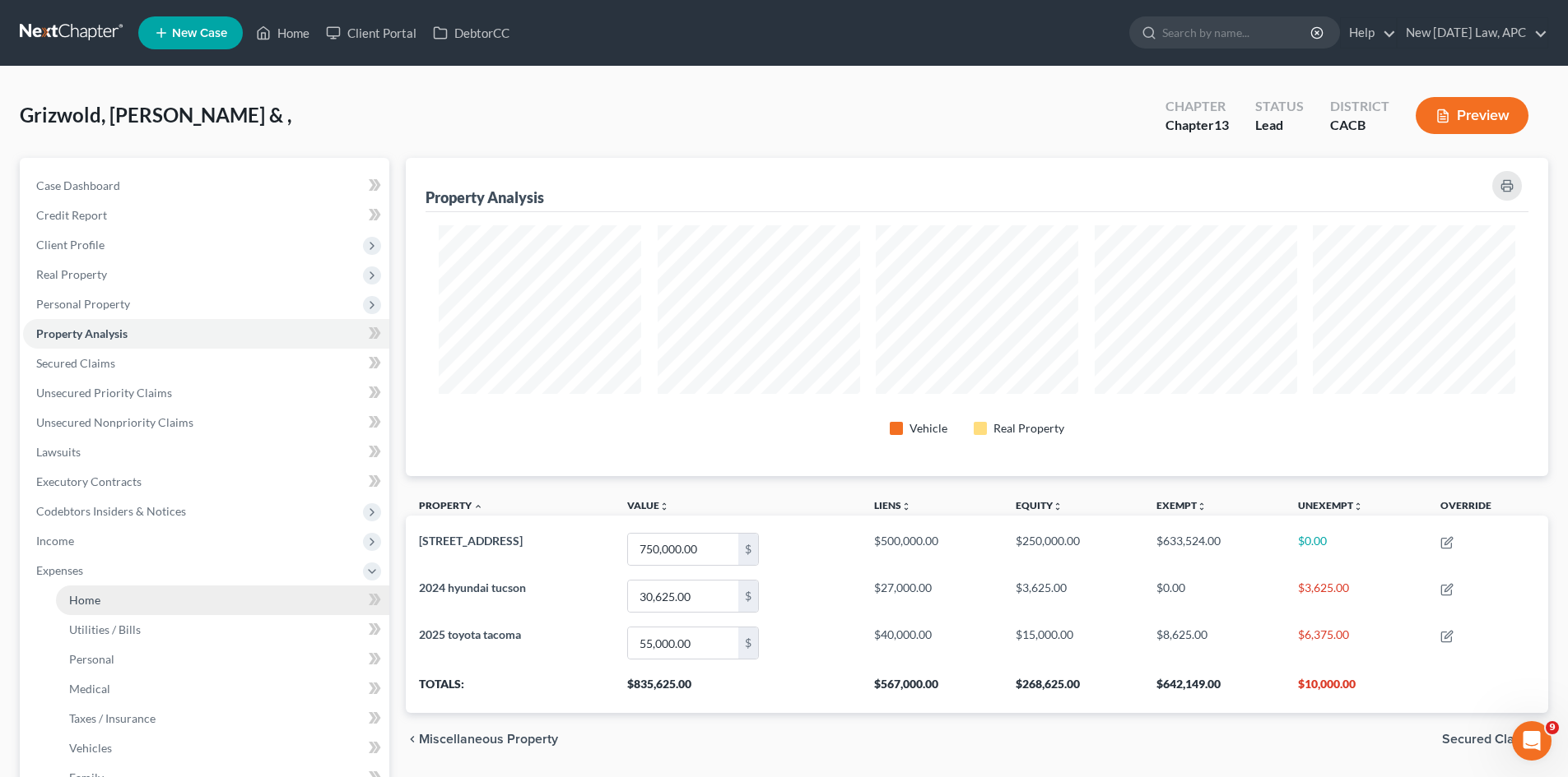
click at [101, 600] on link "Home" at bounding box center [222, 600] width 333 height 30
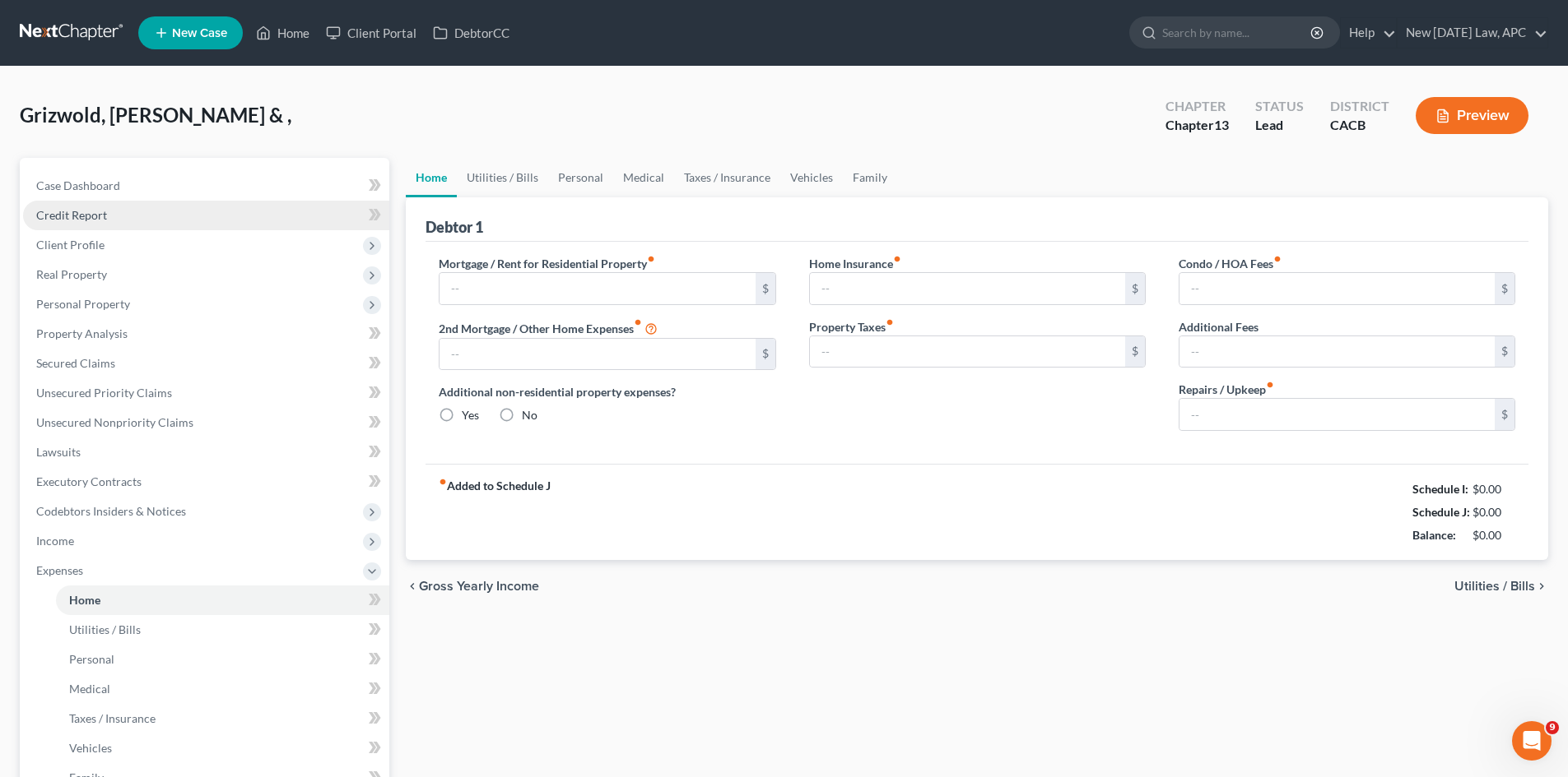
type input "0.00"
radio input "true"
type input "0.00"
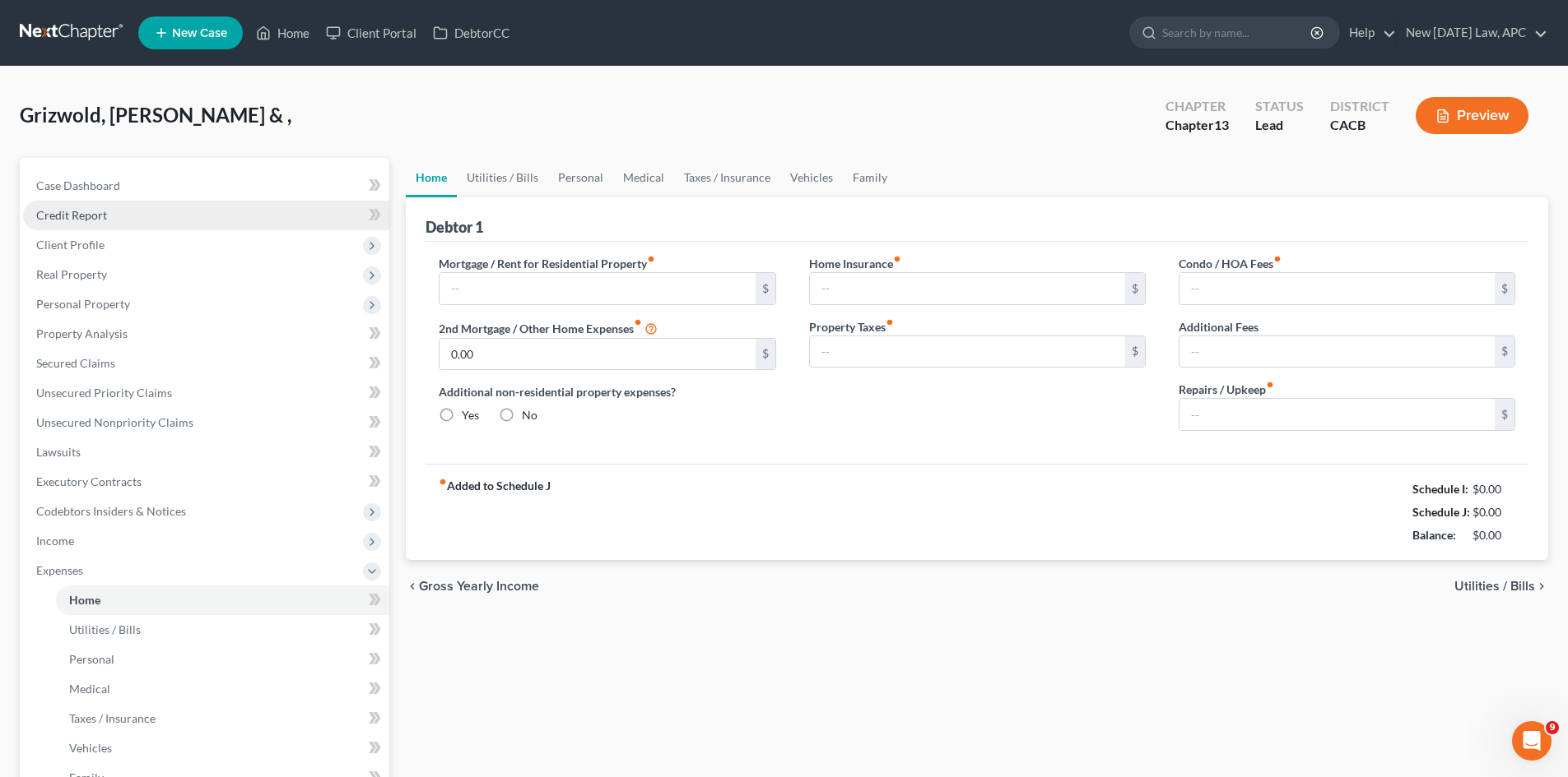
type input "0.00"
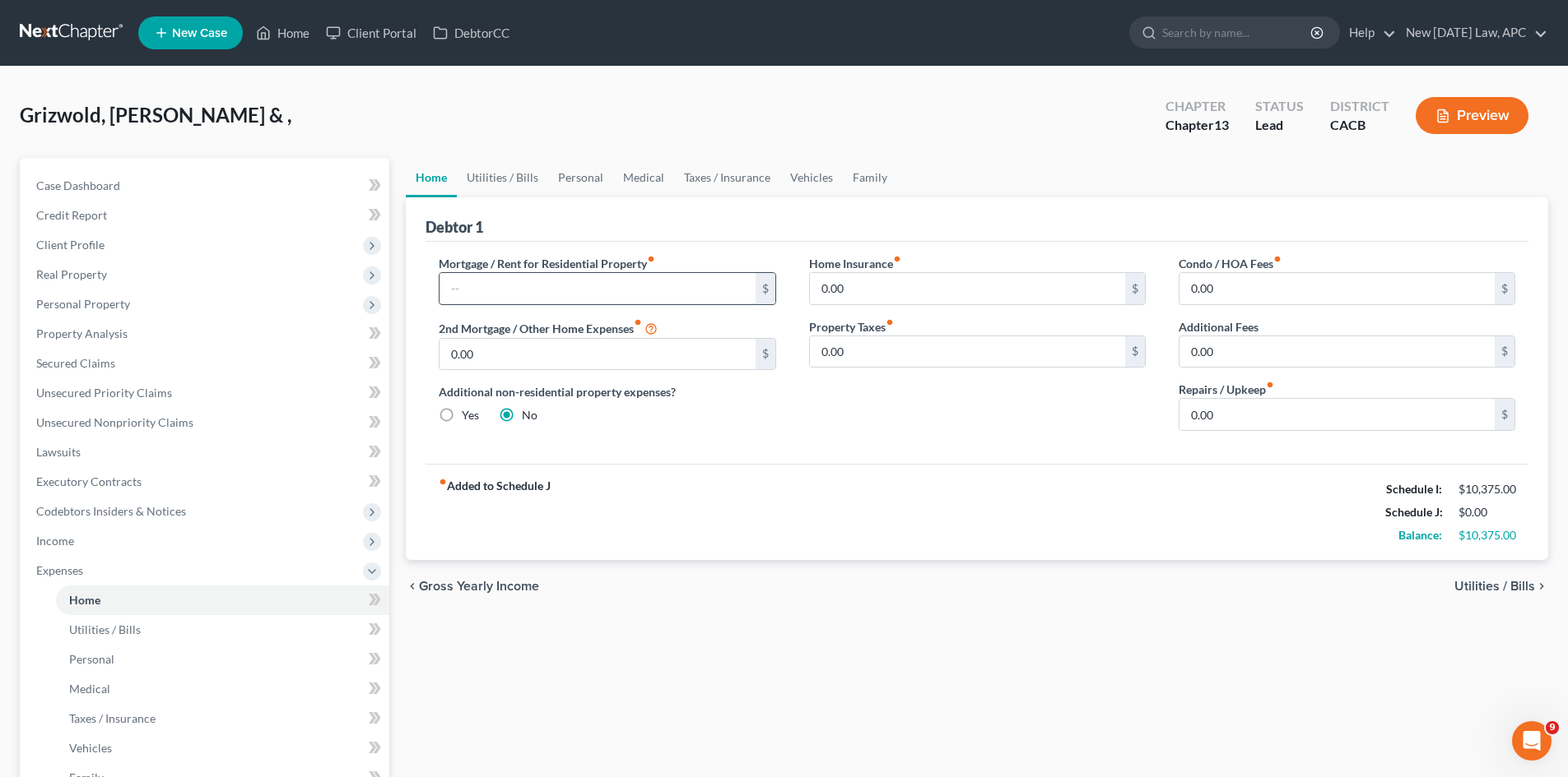
click at [613, 282] on input "text" at bounding box center [597, 289] width 315 height 32
type input "4,500"
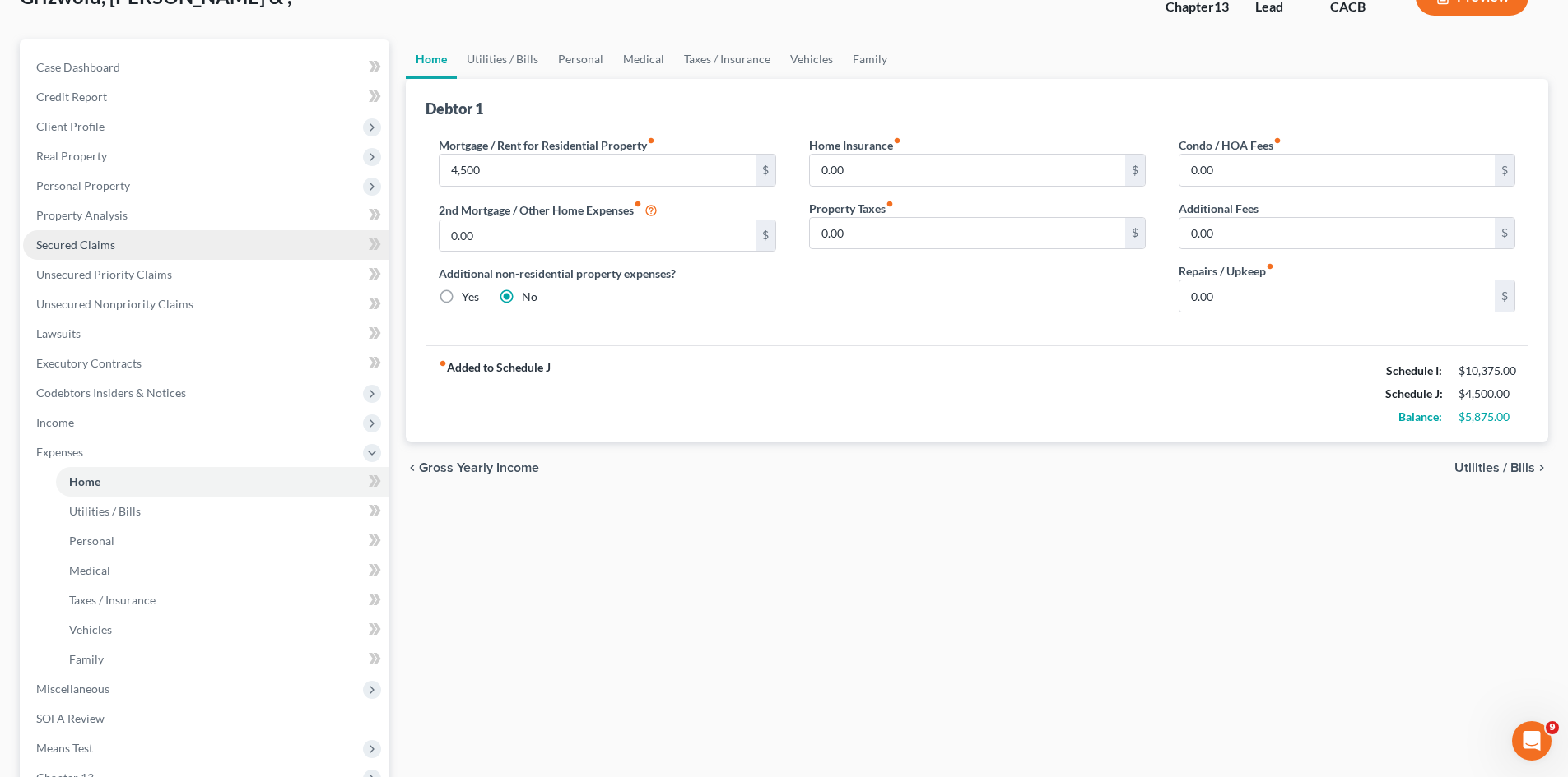
scroll to position [82, 0]
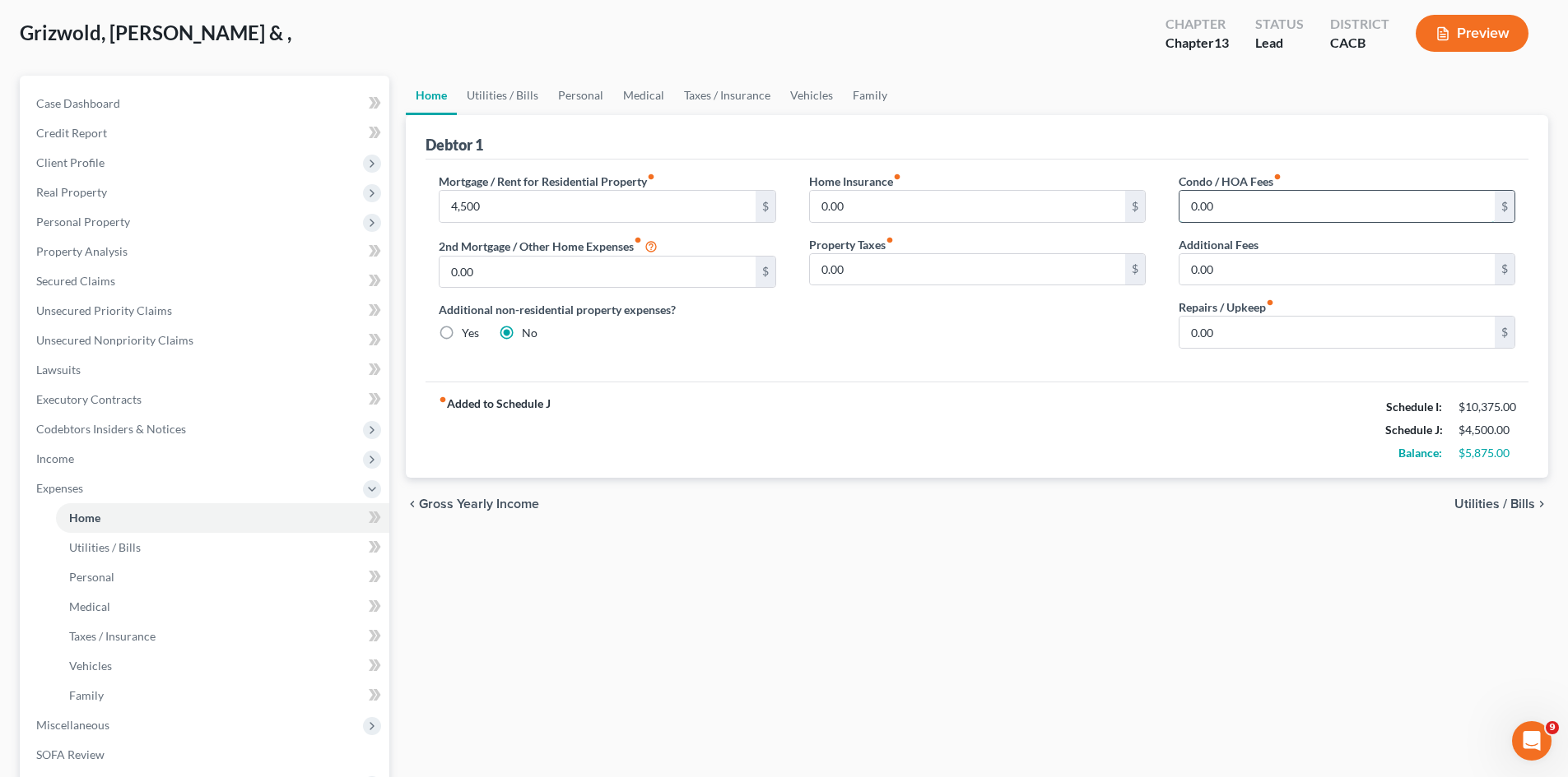
click at [1236, 208] on input "0.00" at bounding box center [1337, 206] width 315 height 32
type input "50"
click at [911, 338] on div "Home Insurance fiber_manual_record 0.00 $ Property Taxes fiber_manual_record 0.…" at bounding box center [977, 267] width 369 height 189
click at [112, 551] on span "Utilities / Bills" at bounding box center [105, 547] width 72 height 14
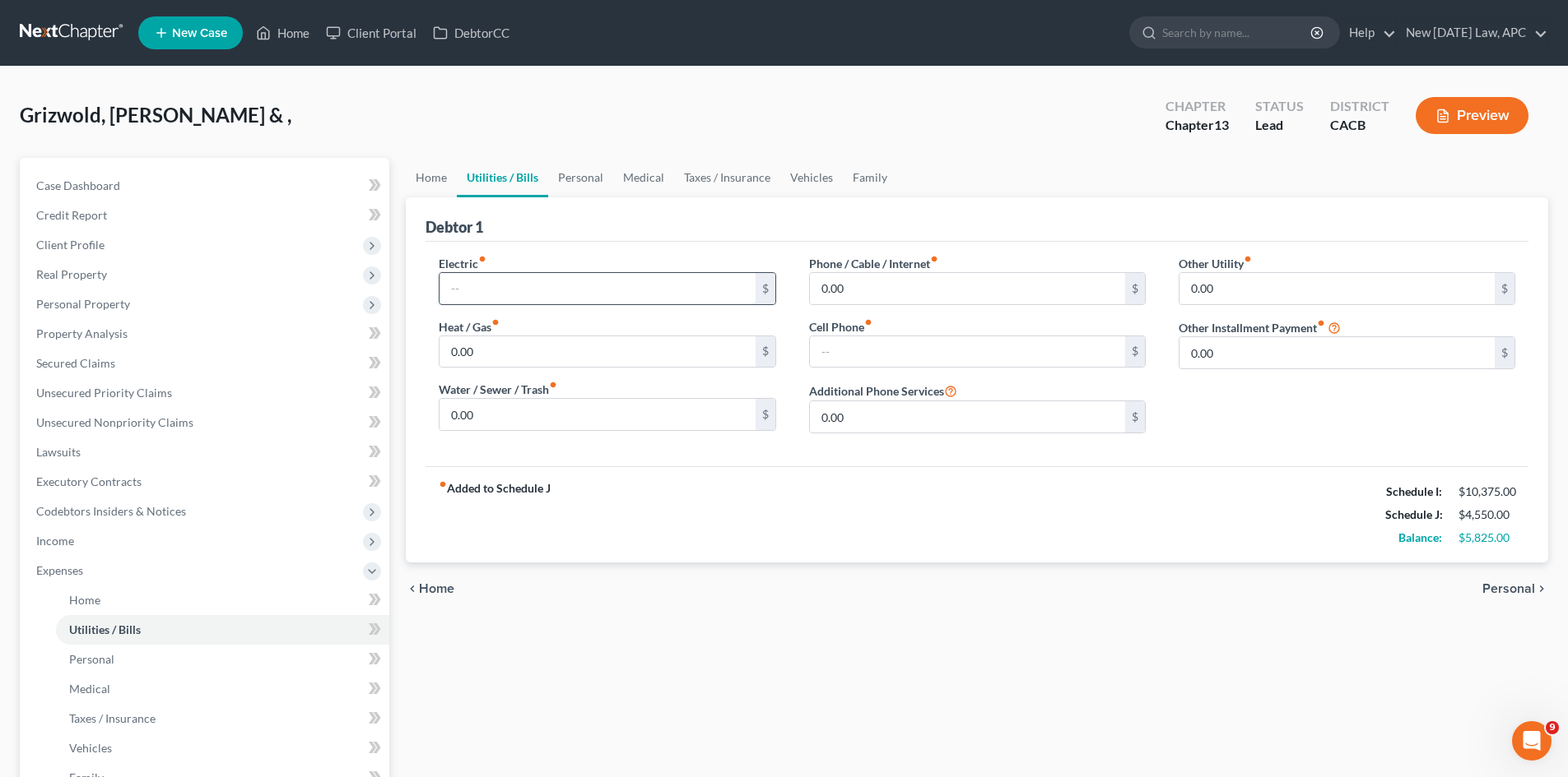
click at [529, 293] on input "text" at bounding box center [597, 289] width 315 height 32
click at [146, 595] on link "Home" at bounding box center [222, 600] width 333 height 30
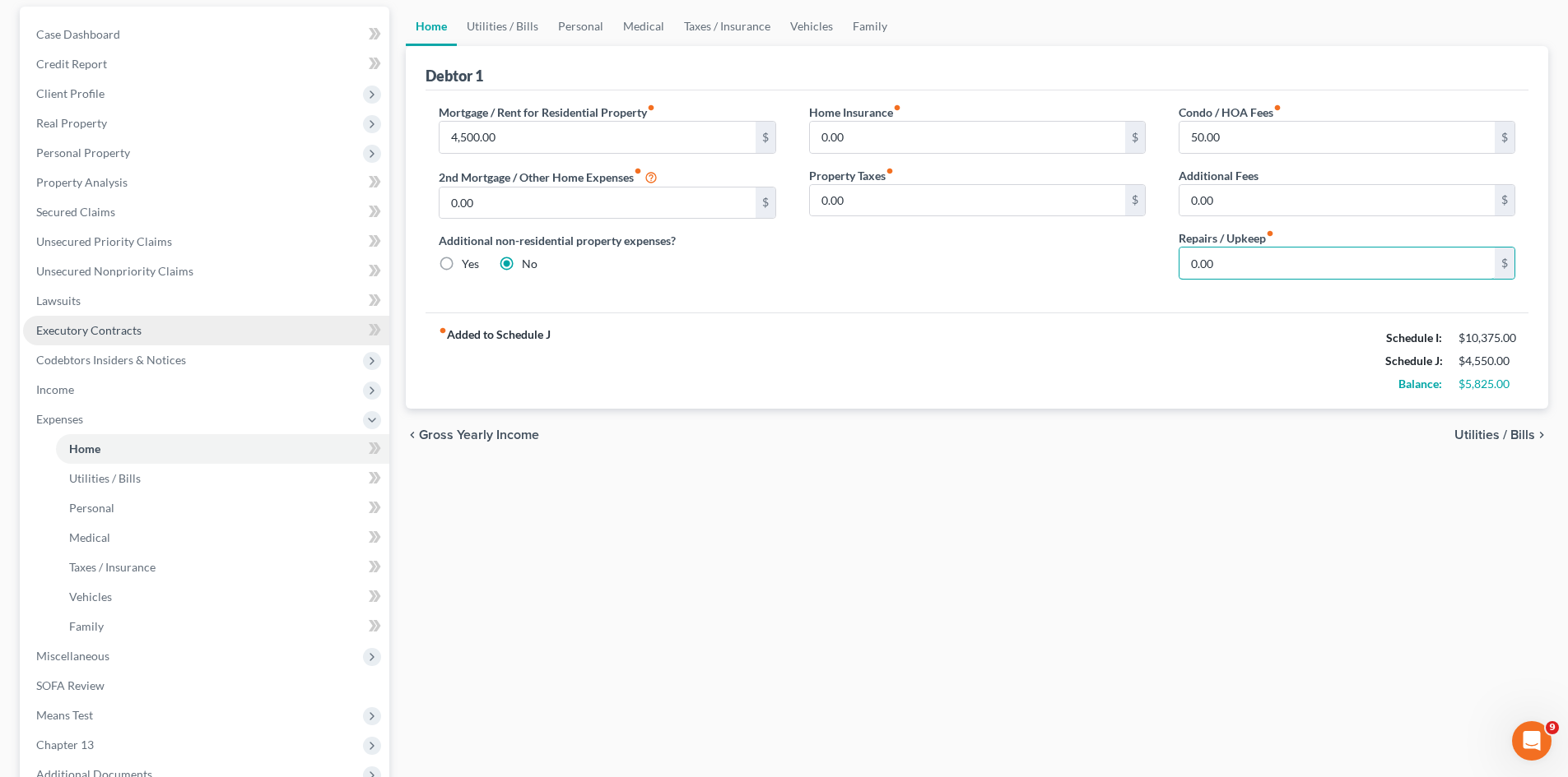
scroll to position [165, 0]
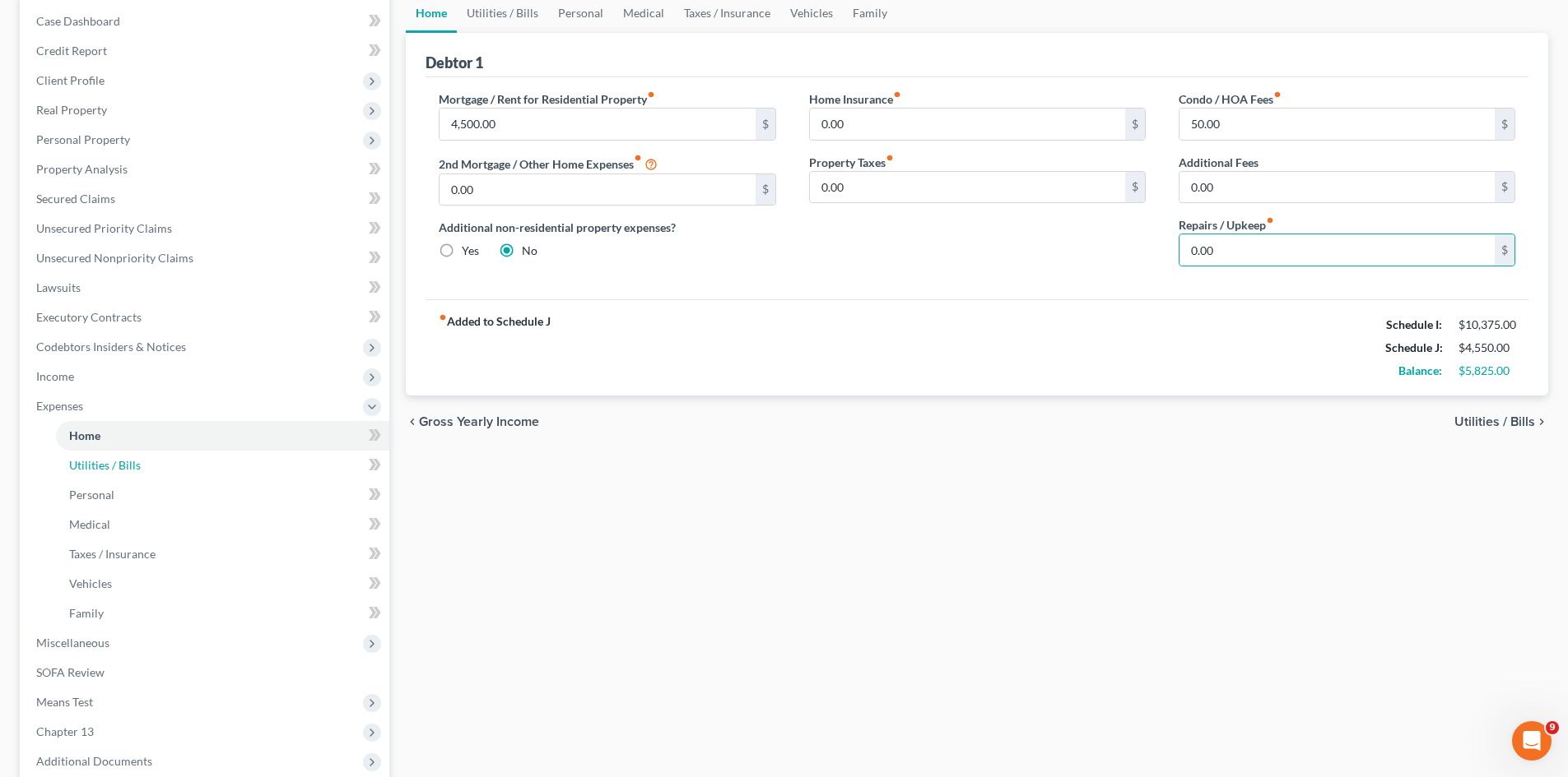
click at [121, 463] on span "Utilities / Bills" at bounding box center [105, 465] width 72 height 14
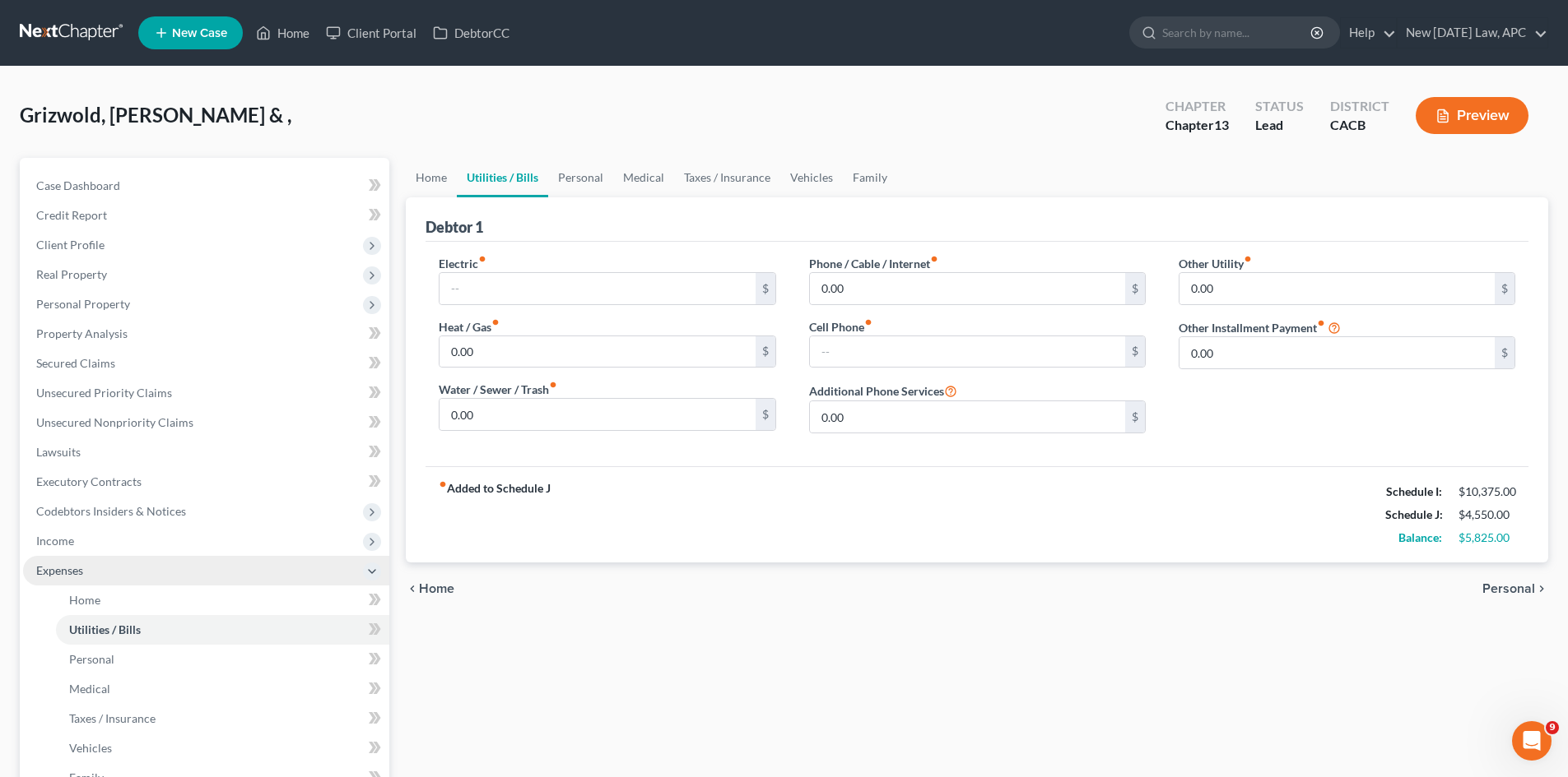
click at [93, 564] on span "Expenses" at bounding box center [206, 571] width 367 height 30
click at [104, 563] on span "Expenses" at bounding box center [206, 571] width 367 height 30
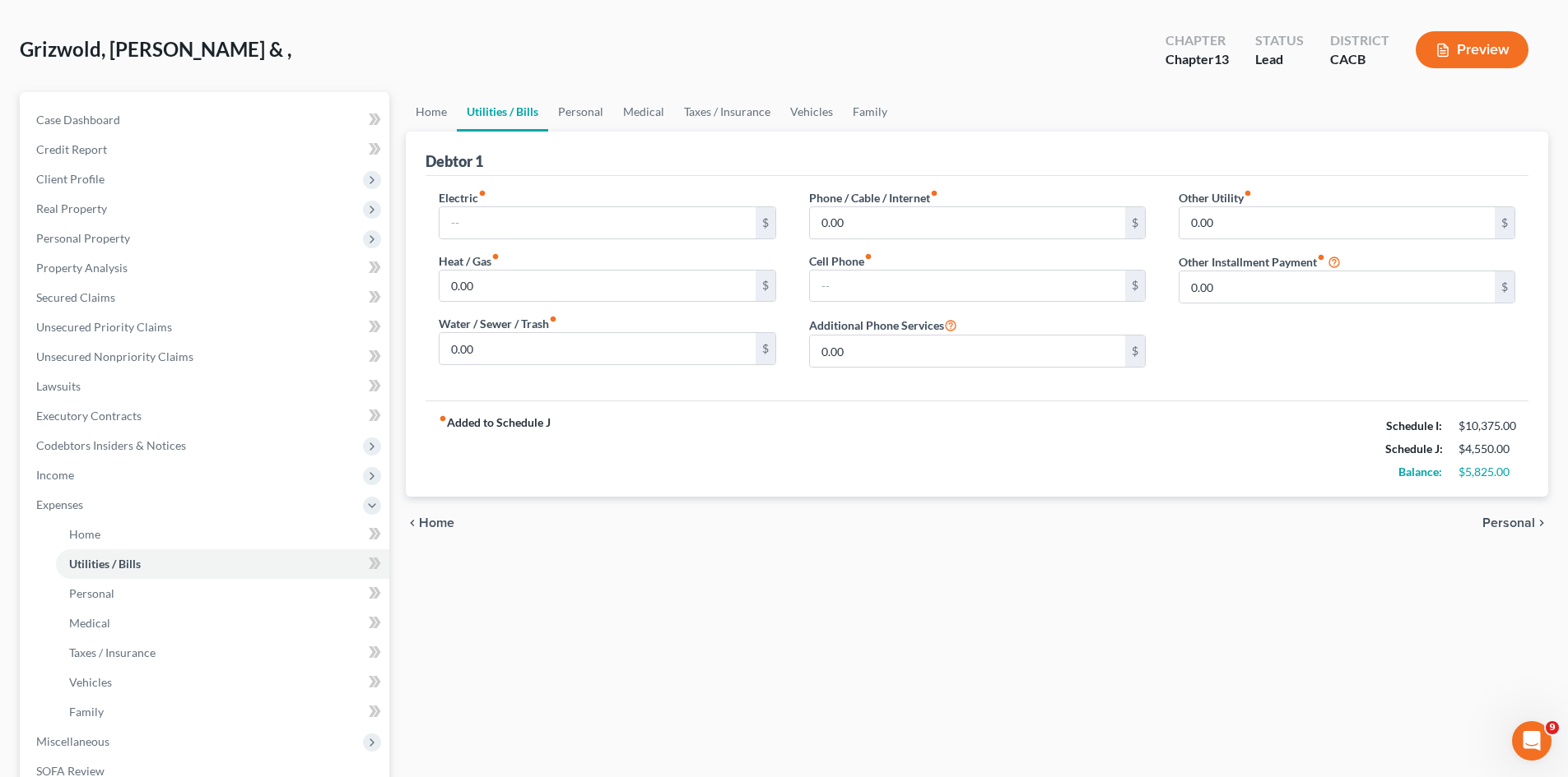
scroll to position [364, 0]
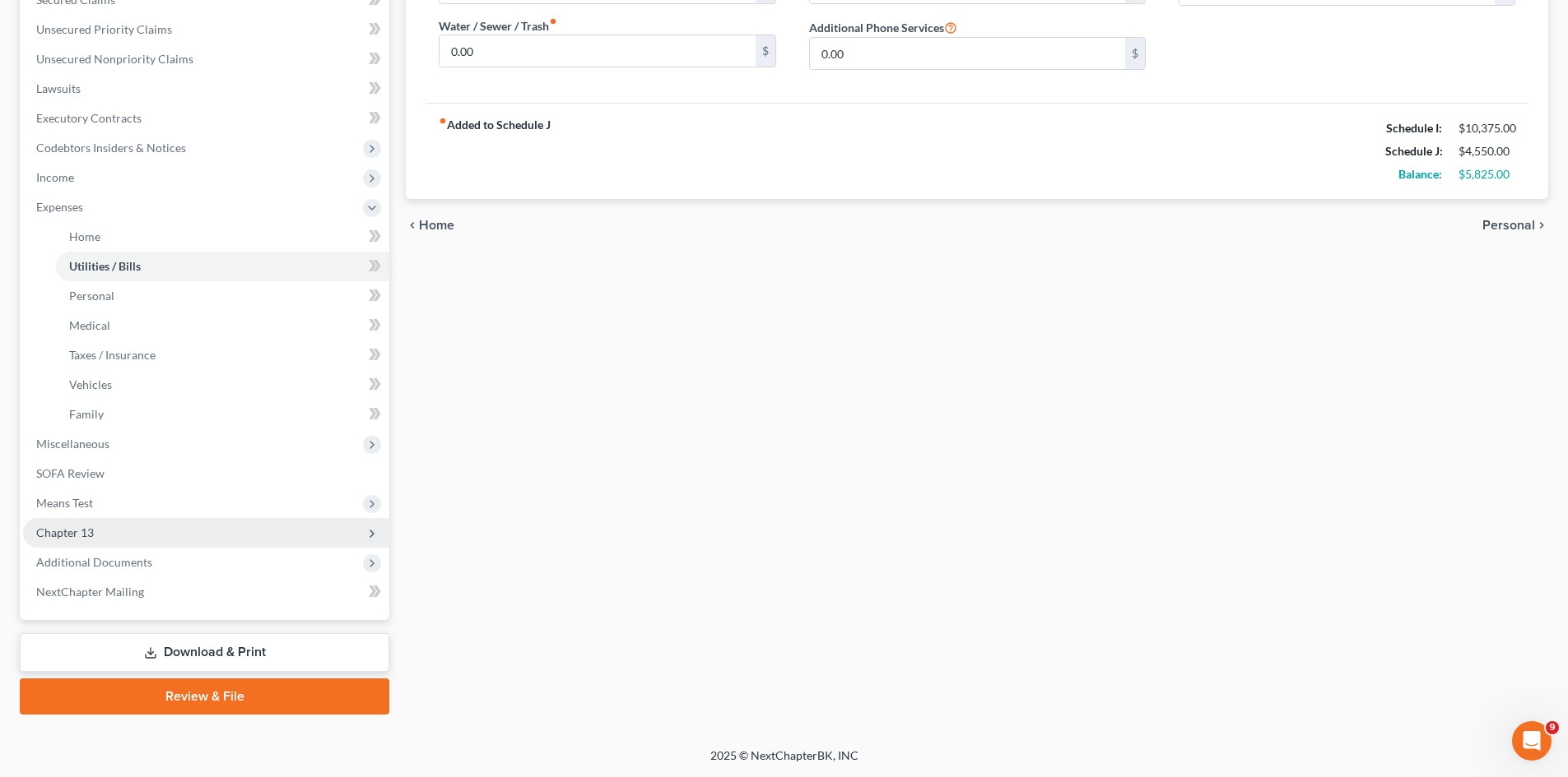
click at [118, 532] on span "Chapter 13" at bounding box center [206, 532] width 367 height 30
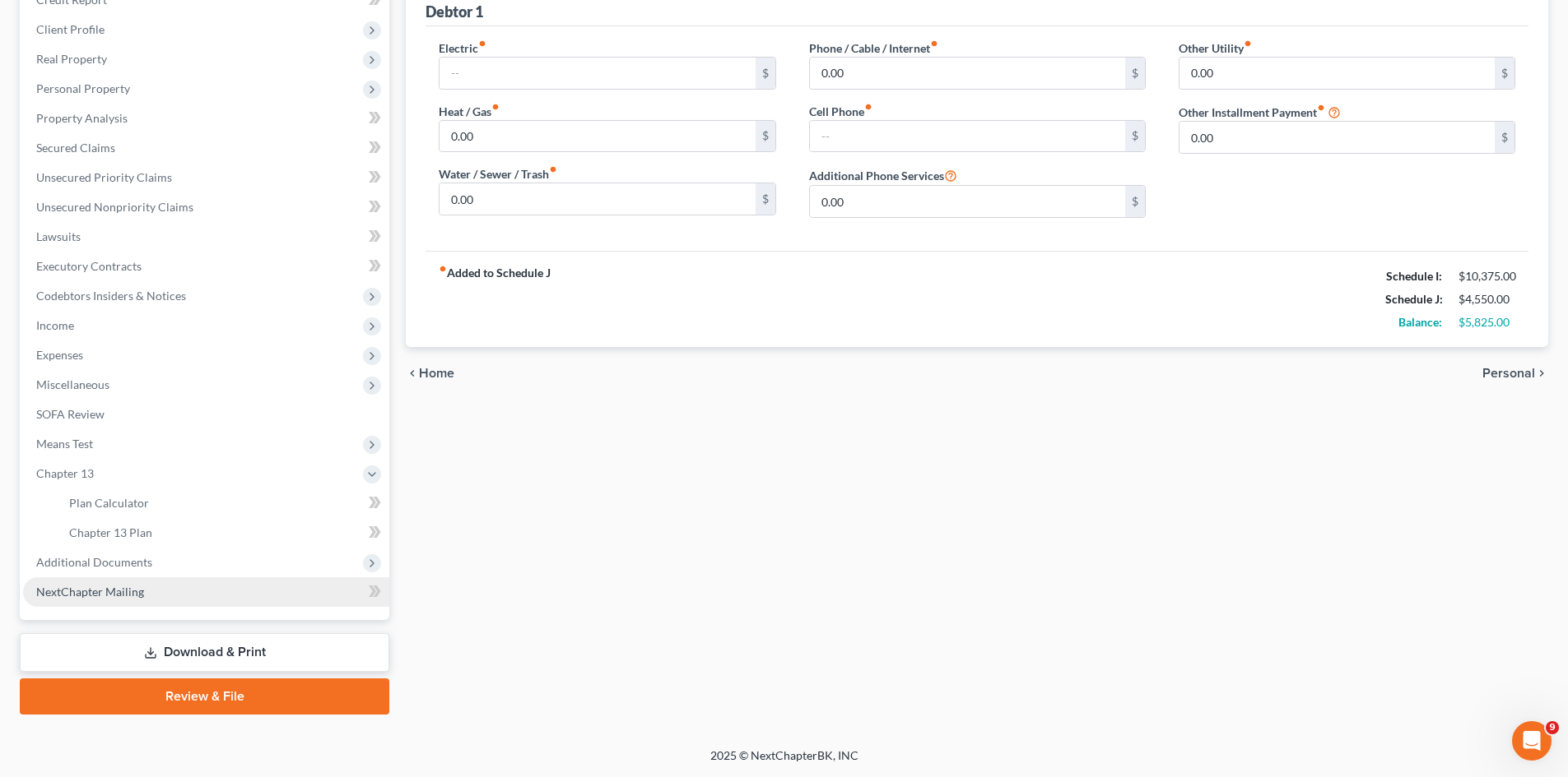
scroll to position [216, 0]
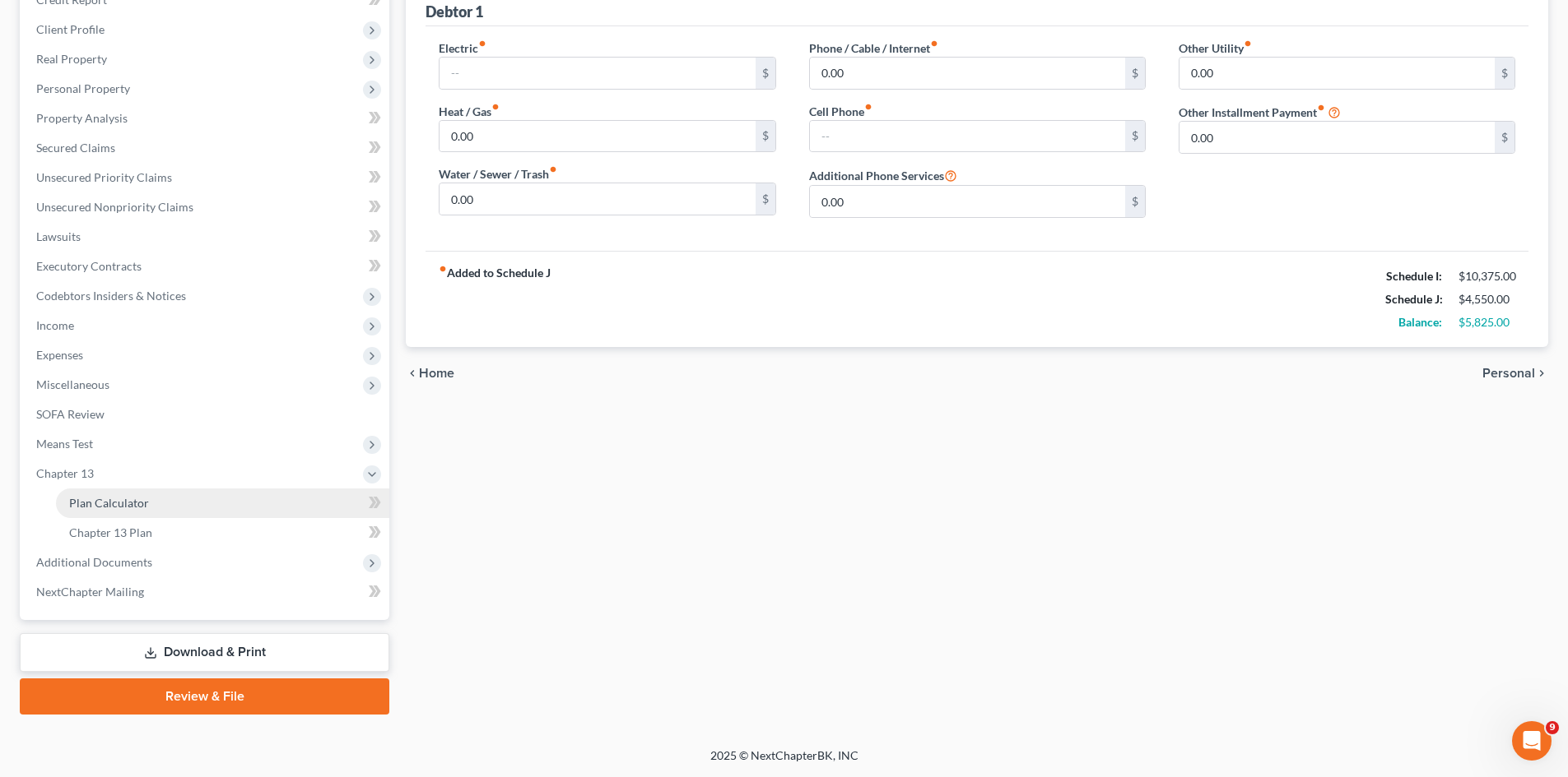
click at [143, 504] on span "Plan Calculator" at bounding box center [108, 503] width 80 height 14
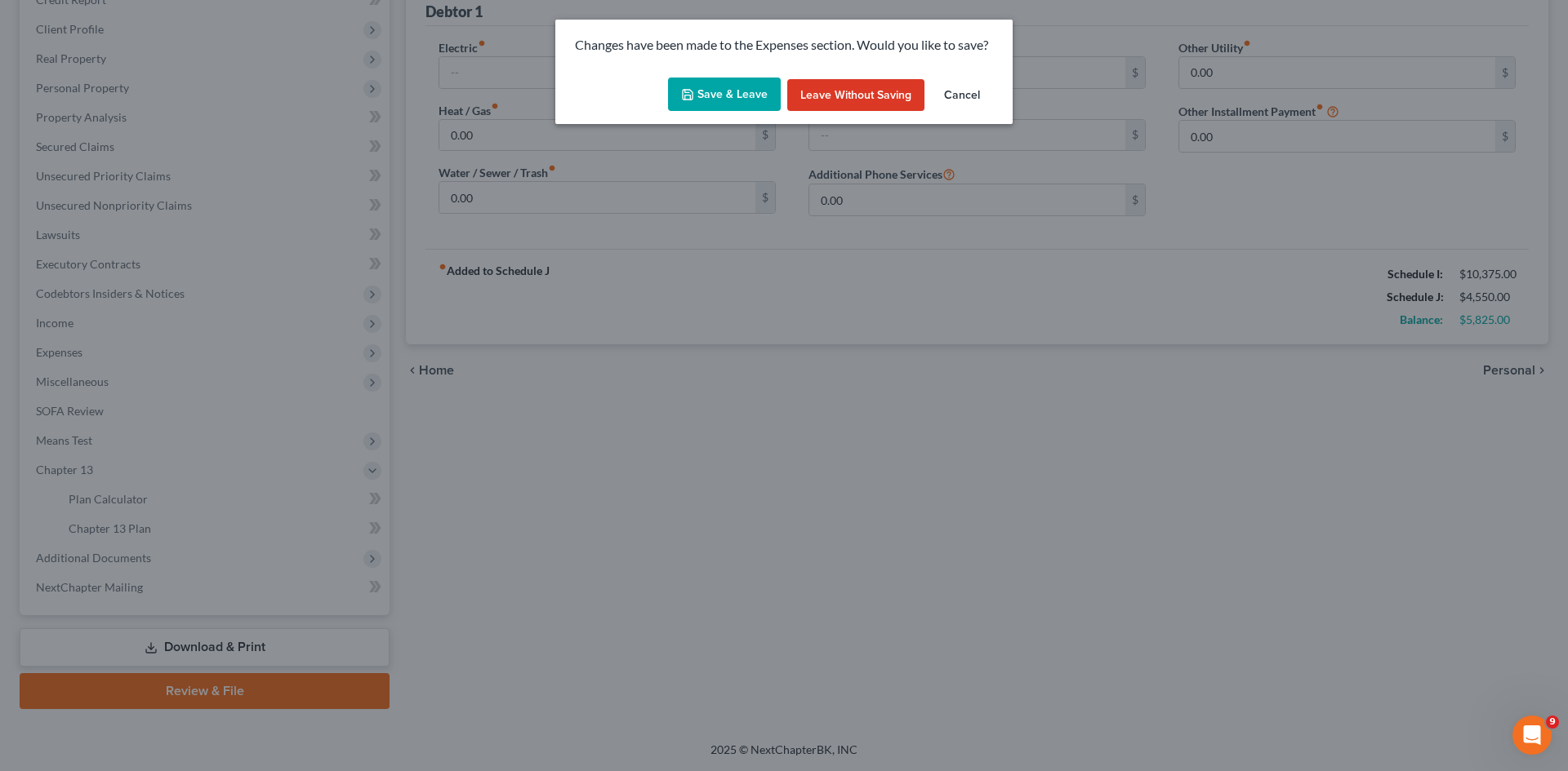
click at [736, 94] on button "Save & Leave" at bounding box center [724, 94] width 112 height 34
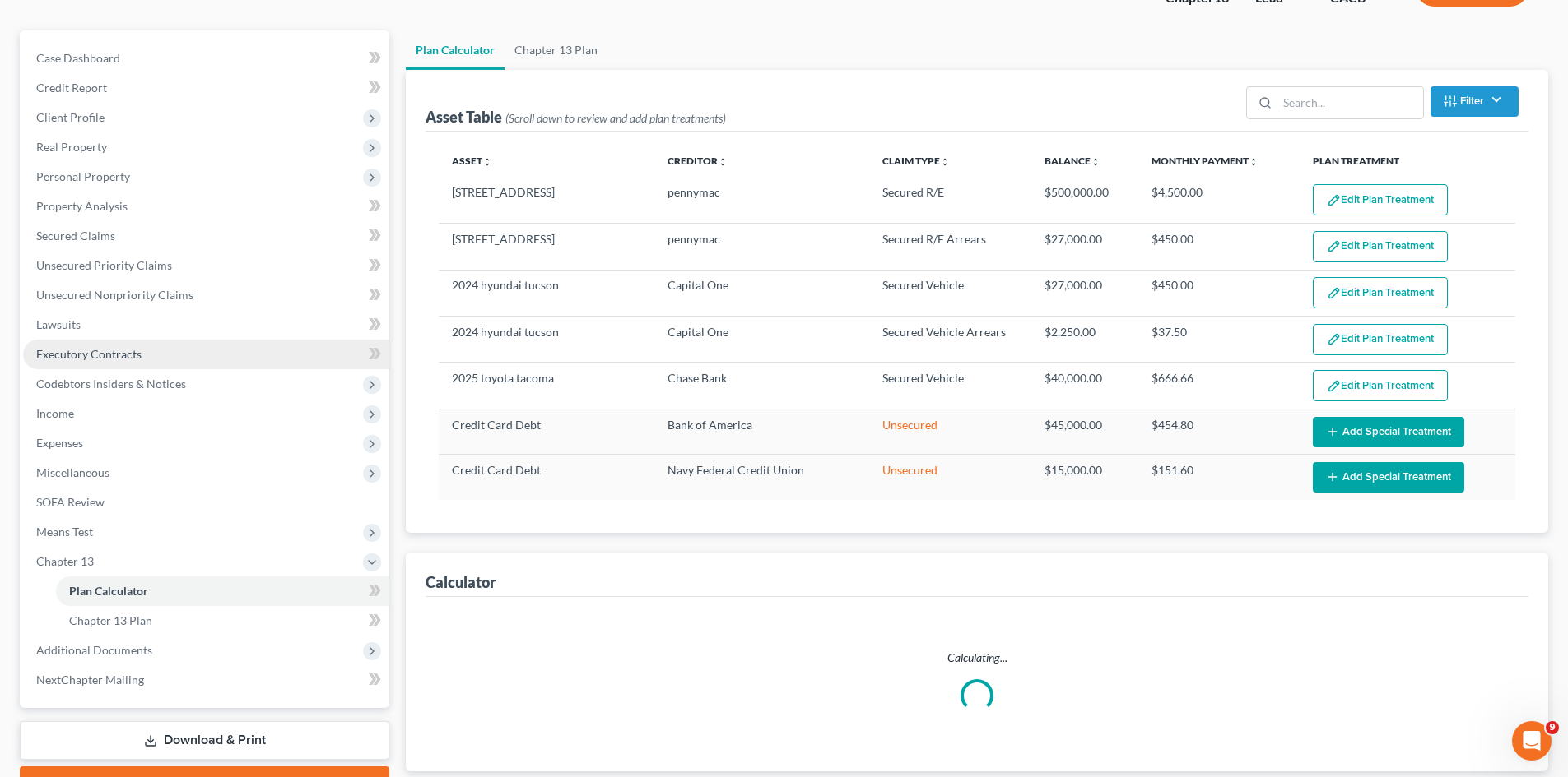
scroll to position [237, 0]
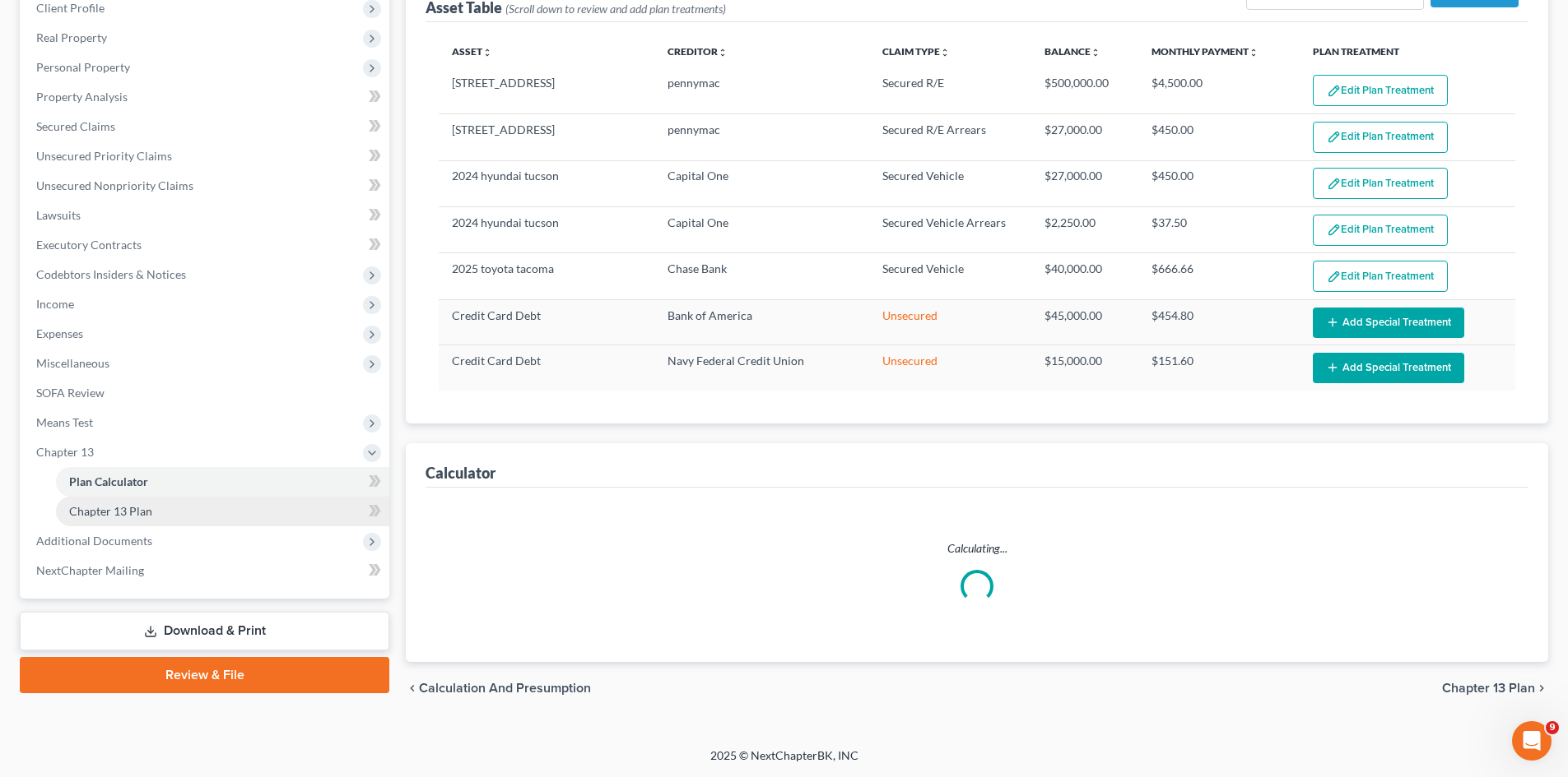
select select "59"
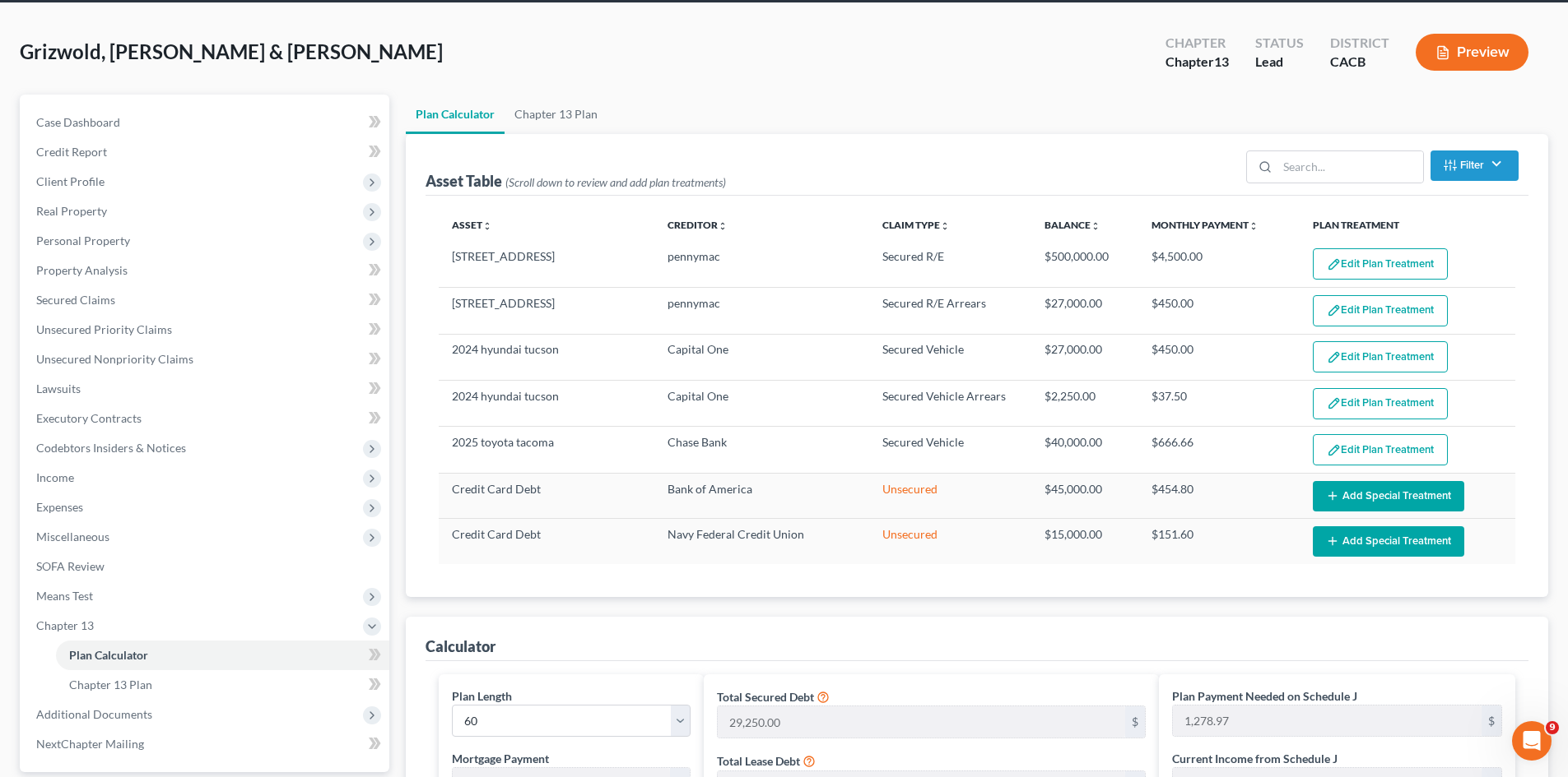
scroll to position [0, 0]
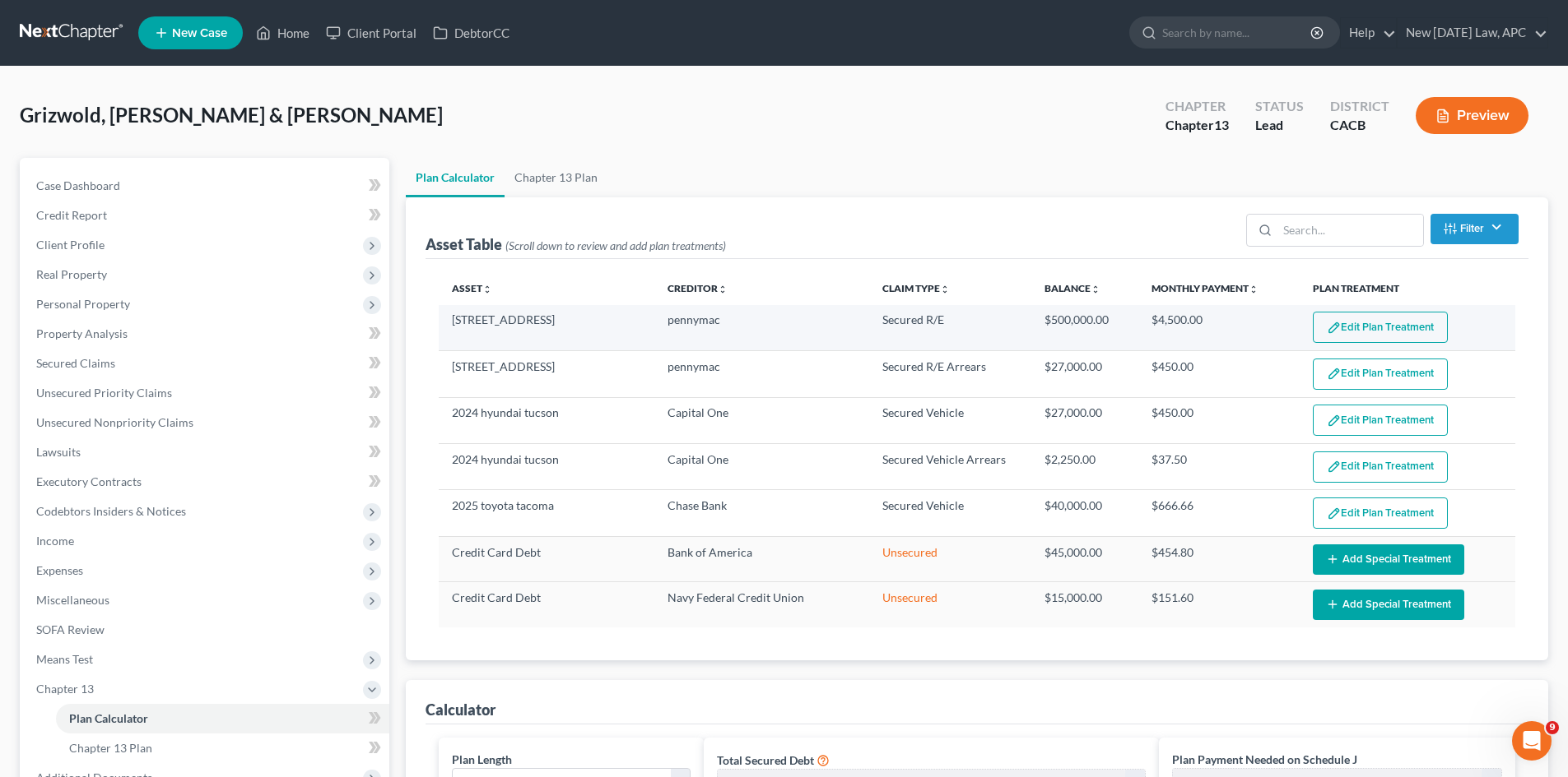
click at [1264, 328] on button "Edit Plan Treatment" at bounding box center [1380, 327] width 135 height 32
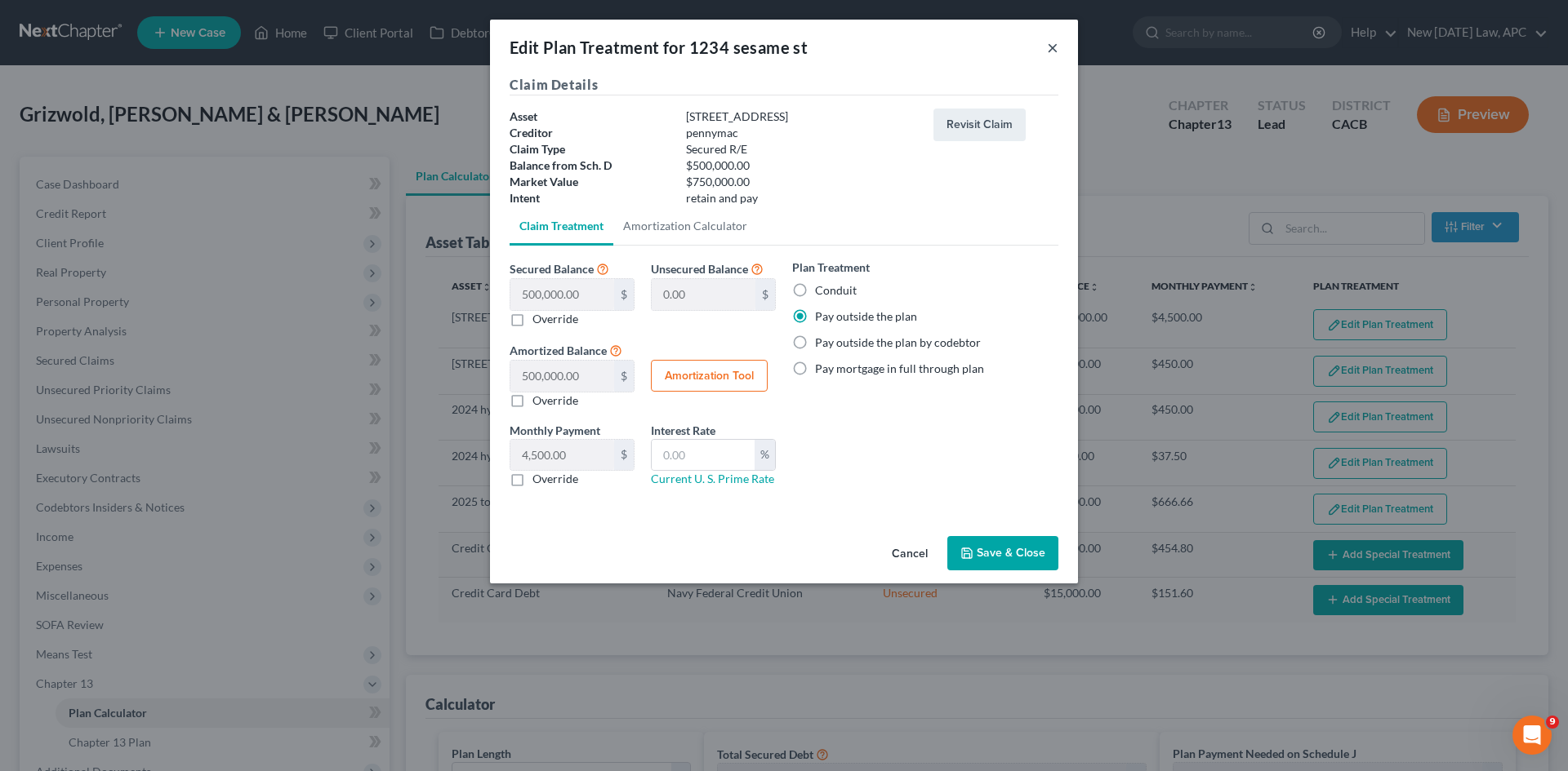
click at [1051, 50] on button "×" at bounding box center [1053, 47] width 11 height 20
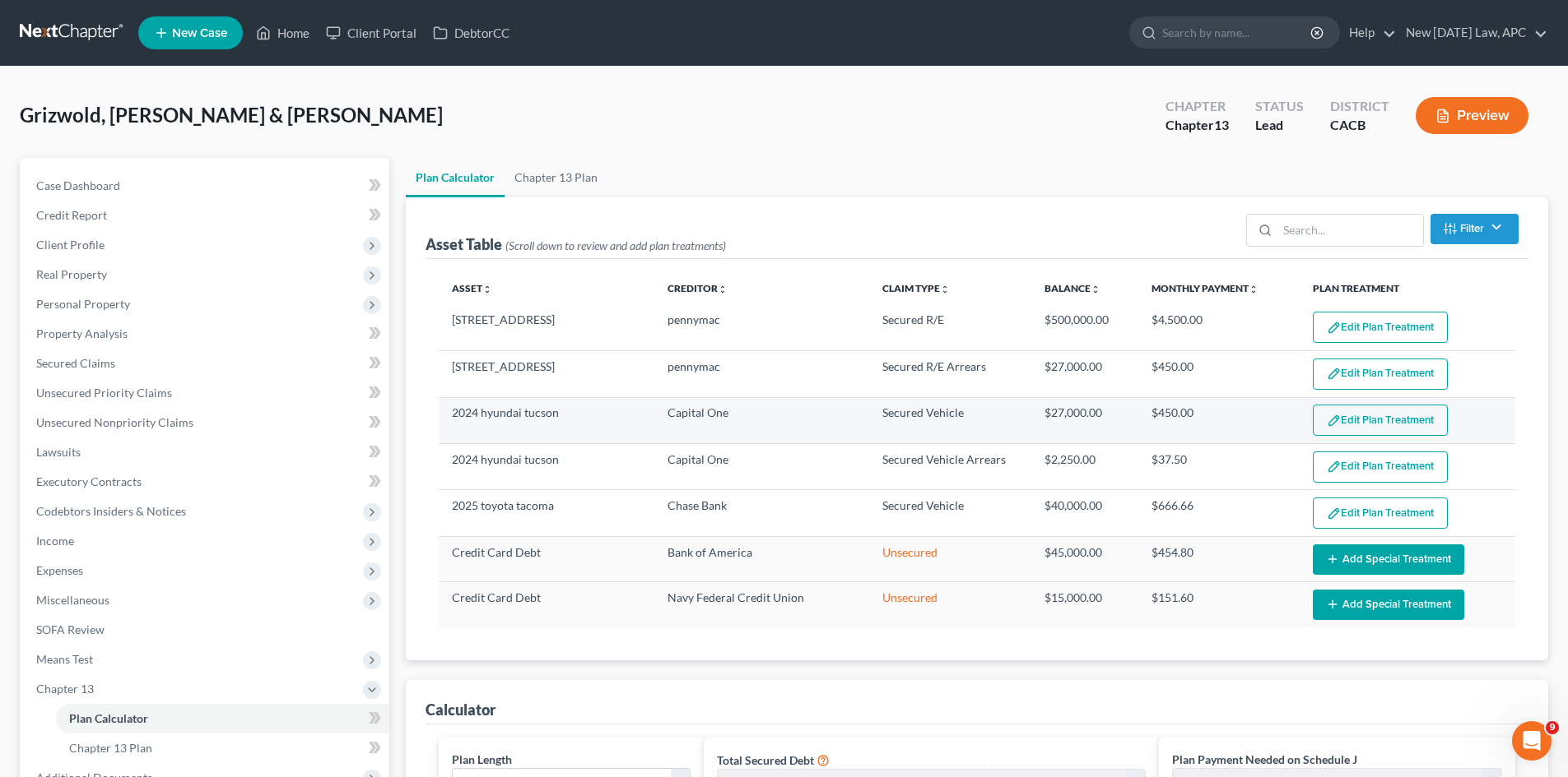
click at [1264, 419] on button "Edit Plan Treatment" at bounding box center [1380, 420] width 135 height 32
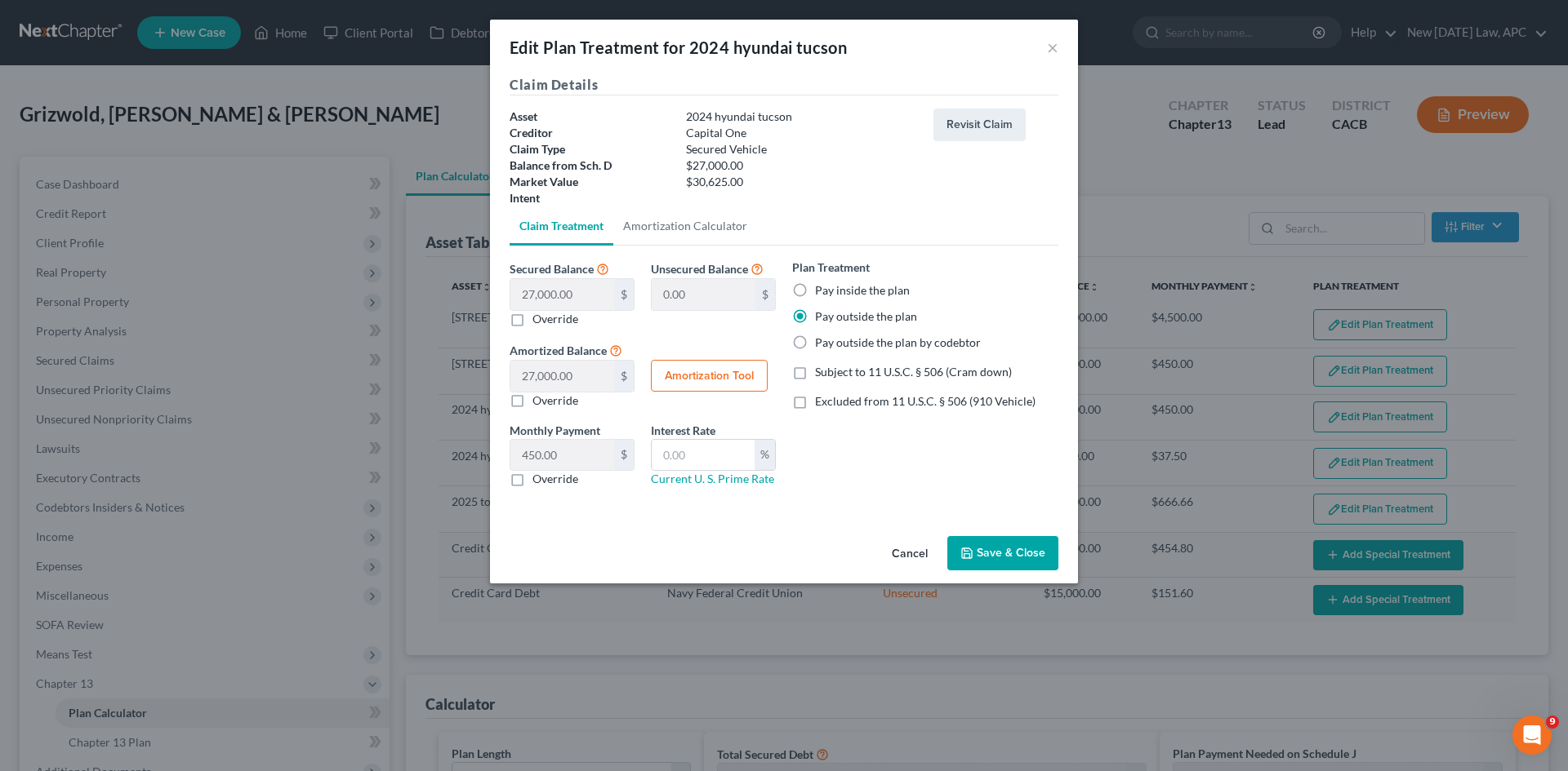
click at [1059, 43] on div "Edit Plan Treatment for 2024 hyundai tucson ×" at bounding box center [784, 48] width 588 height 55
click at [1053, 46] on button "×" at bounding box center [1053, 47] width 11 height 20
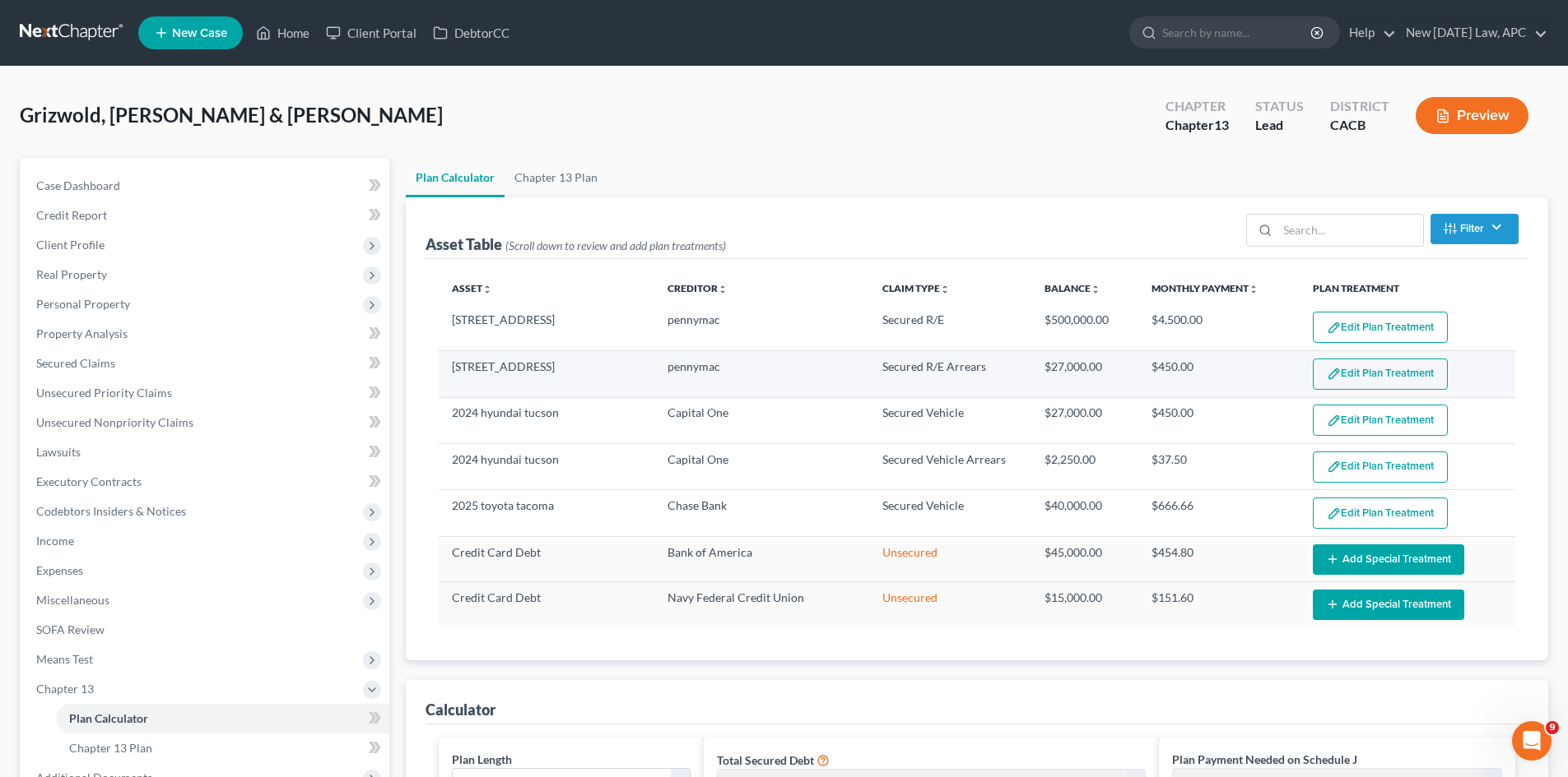
click at [1264, 369] on button "Edit Plan Treatment" at bounding box center [1380, 374] width 135 height 32
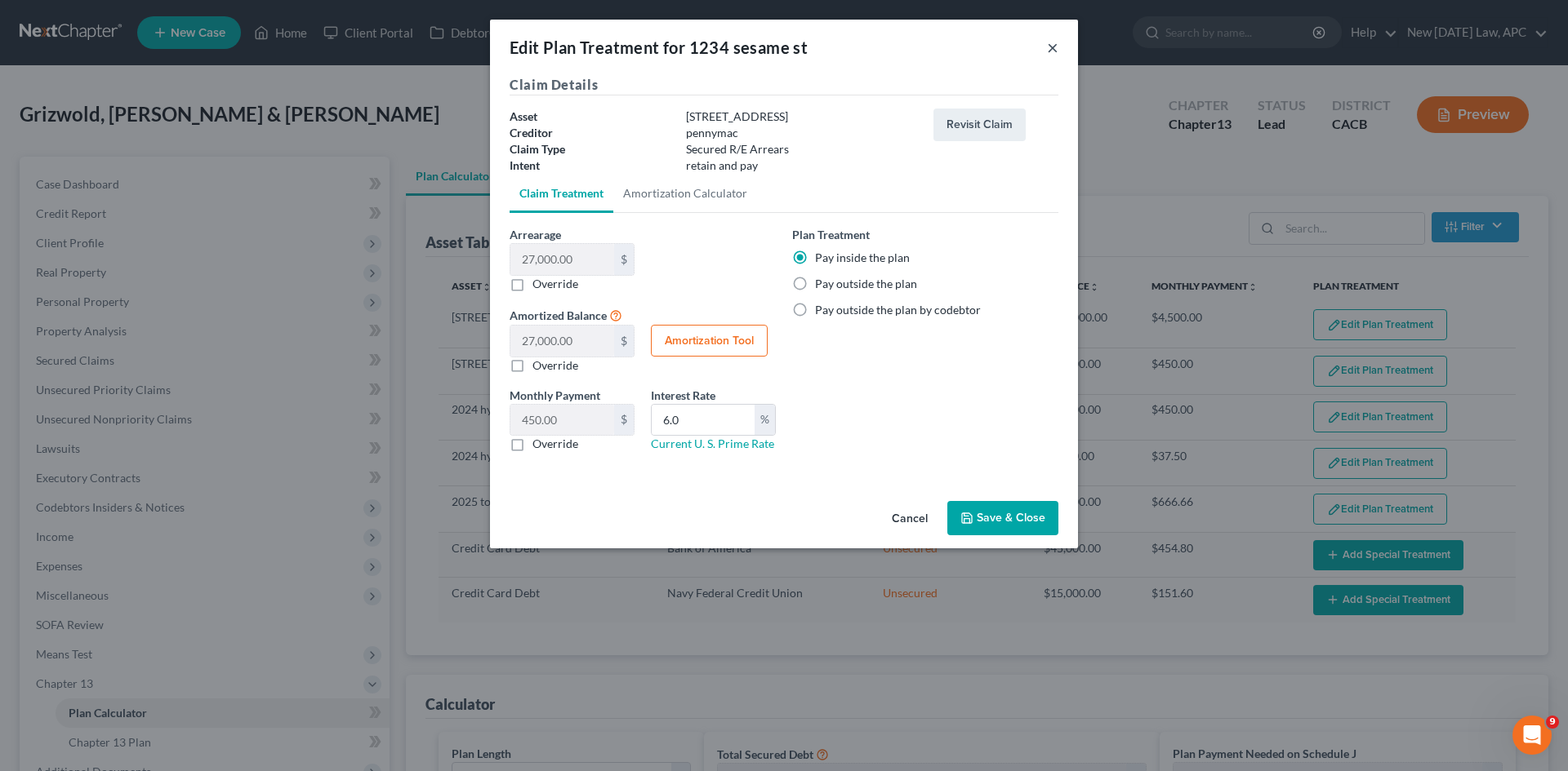
click at [1056, 49] on button "×" at bounding box center [1053, 47] width 11 height 20
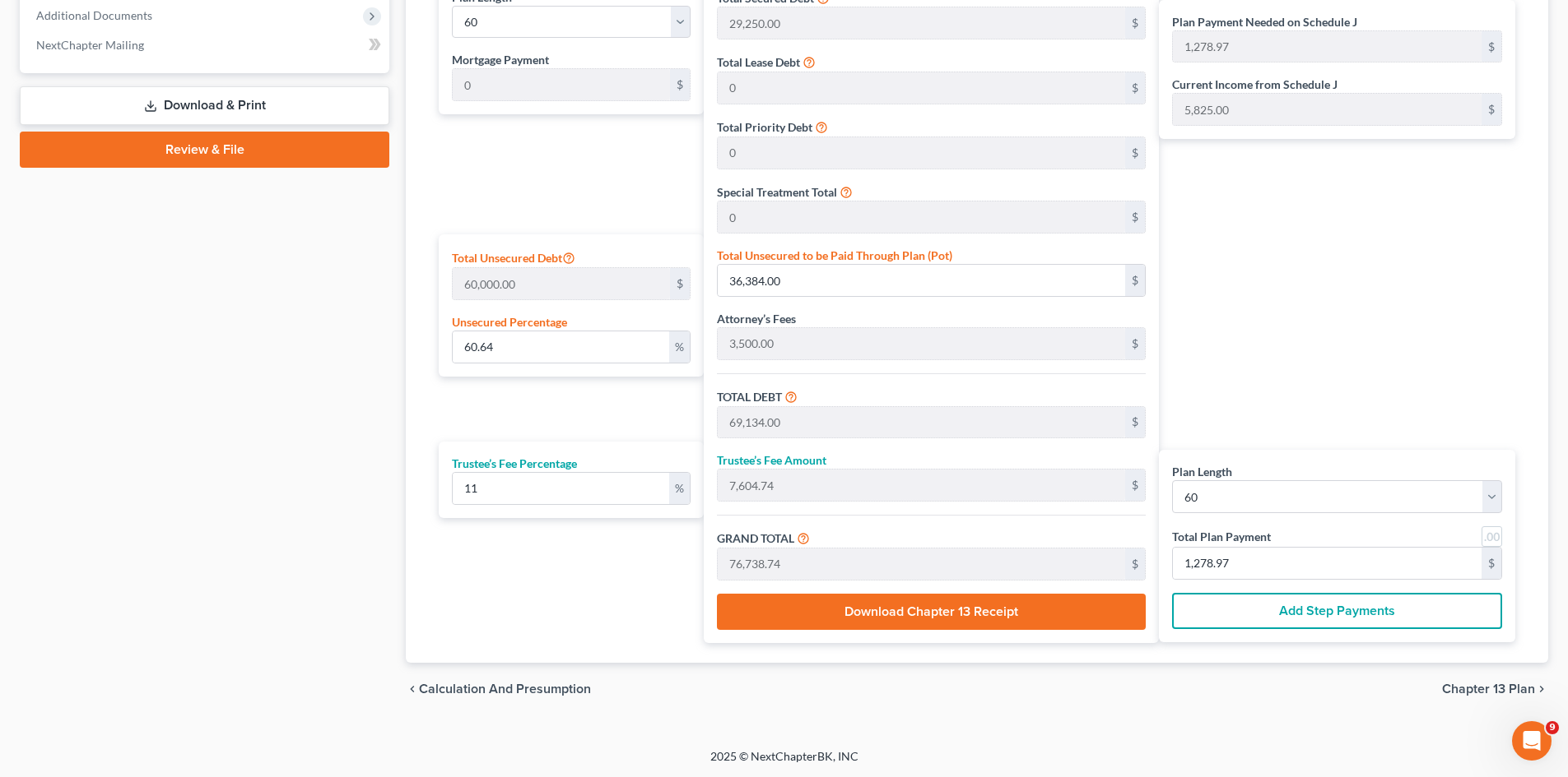
scroll to position [764, 0]
click at [1264, 600] on span "Chapter 13 Plan" at bounding box center [1488, 689] width 93 height 13
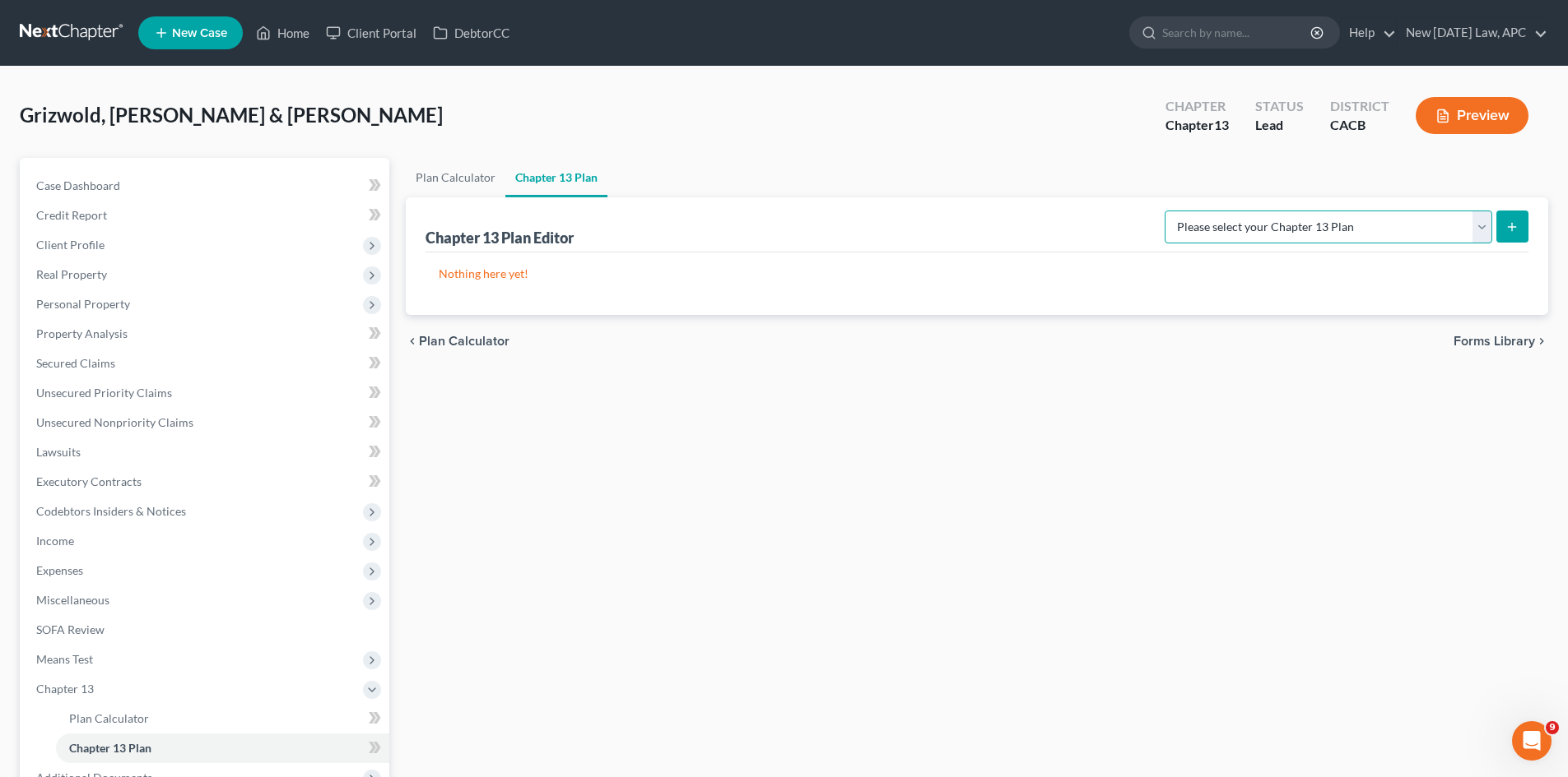
click at [1247, 234] on select "Please select your Chapter 13 Plan [GEOGRAPHIC_DATA] of [US_STATE] - Effective …" at bounding box center [1328, 227] width 327 height 33
select select "1"
click at [1200, 211] on select "Please select your Chapter 13 Plan [GEOGRAPHIC_DATA] of [US_STATE] - Effective …" at bounding box center [1328, 227] width 327 height 33
click at [1264, 228] on button "submit" at bounding box center [1511, 226] width 32 height 32
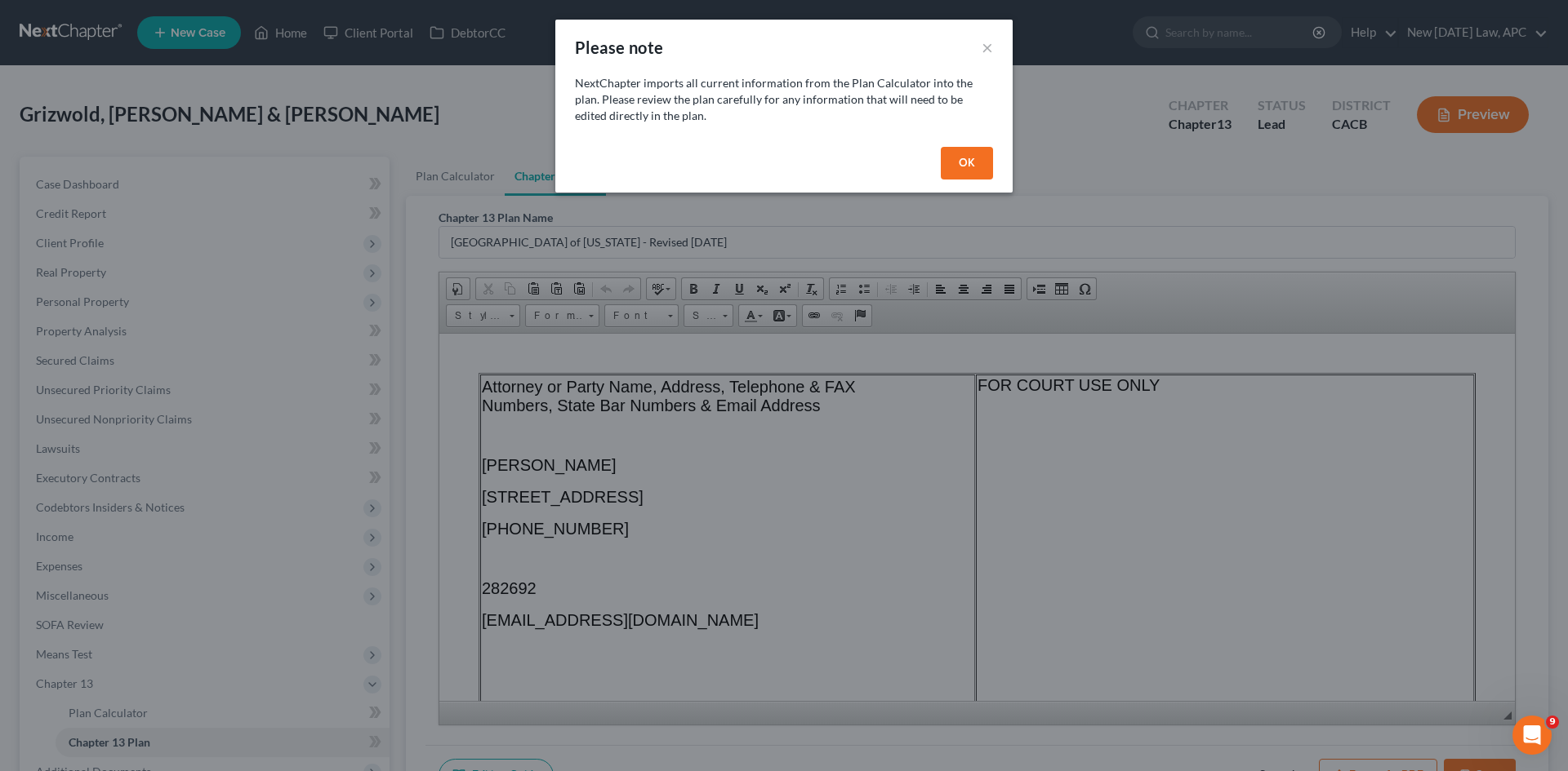
click at [949, 161] on button "OK" at bounding box center [966, 163] width 52 height 32
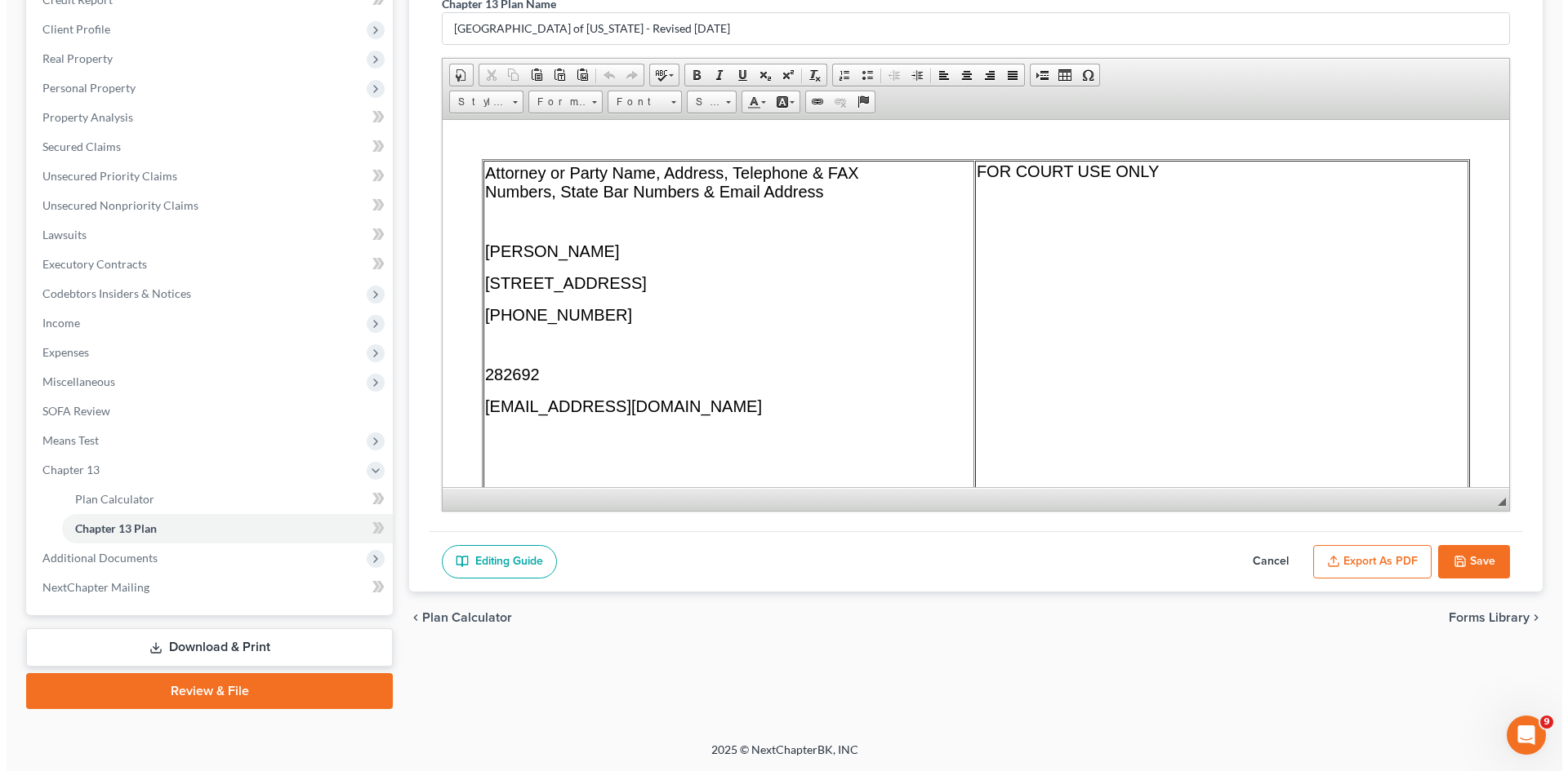
scroll to position [245, 0]
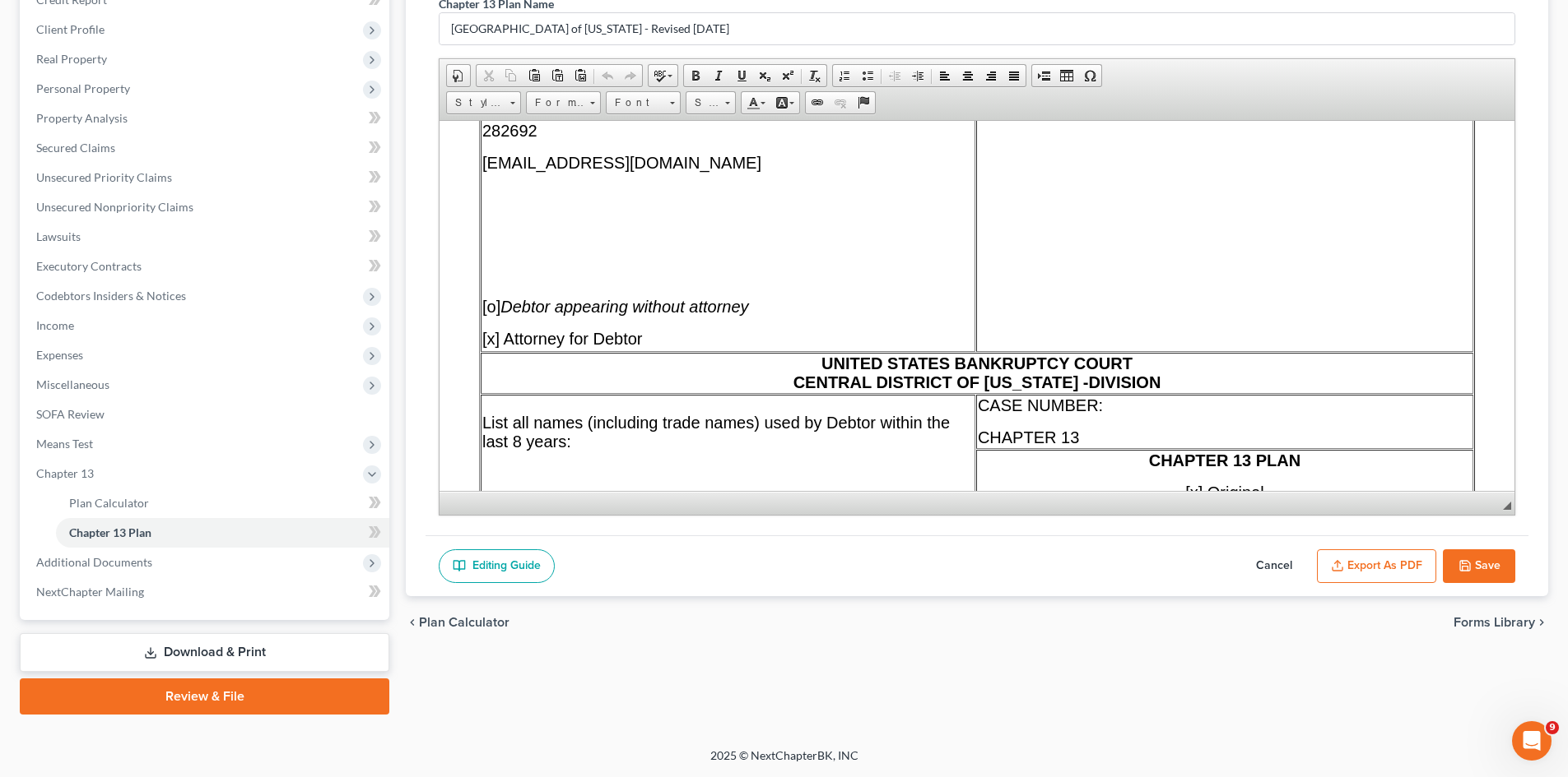
click at [1264, 562] on button "Export as PDF" at bounding box center [1376, 567] width 119 height 35
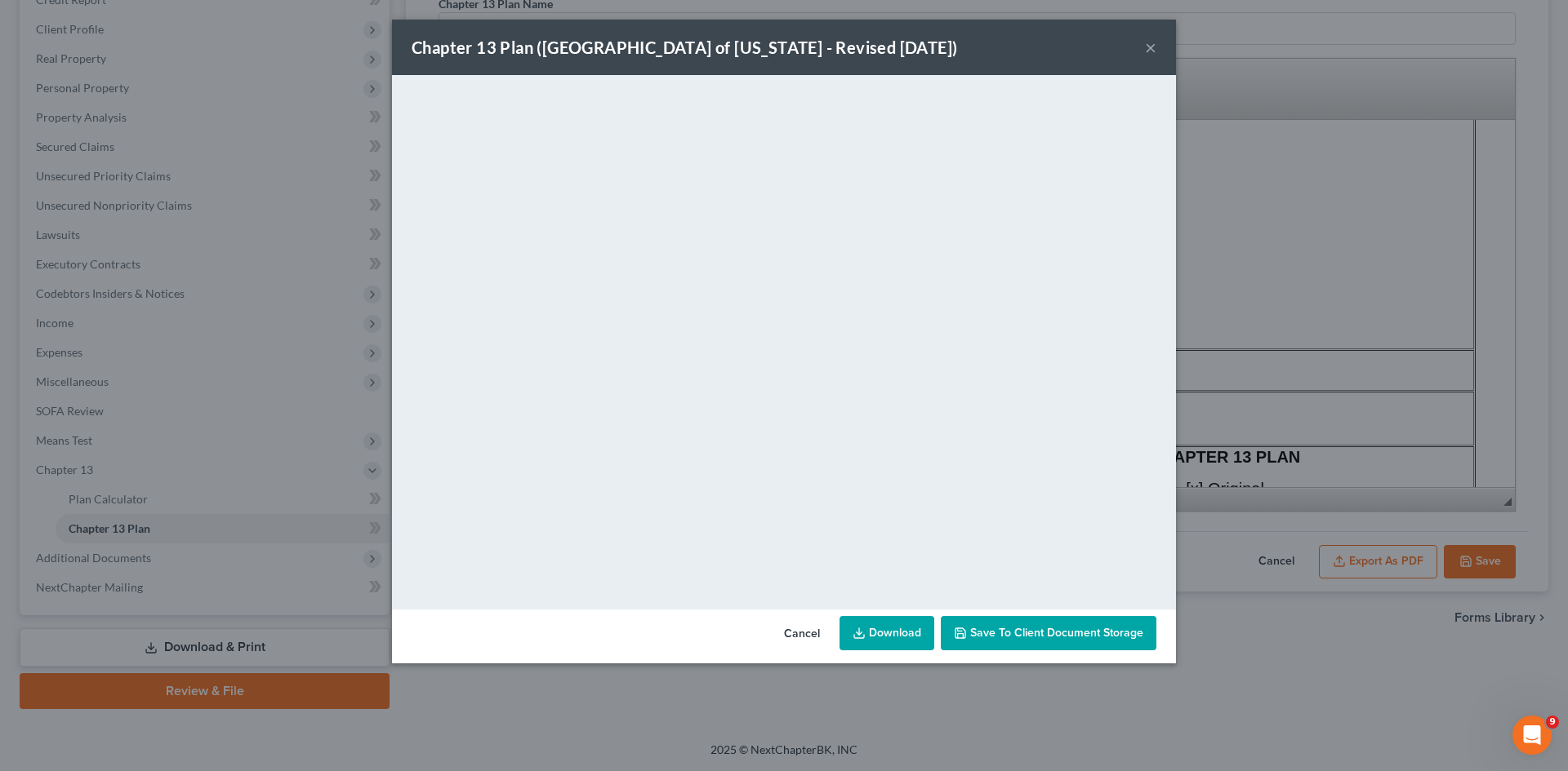
click at [915, 595] on link "Download" at bounding box center [886, 634] width 94 height 34
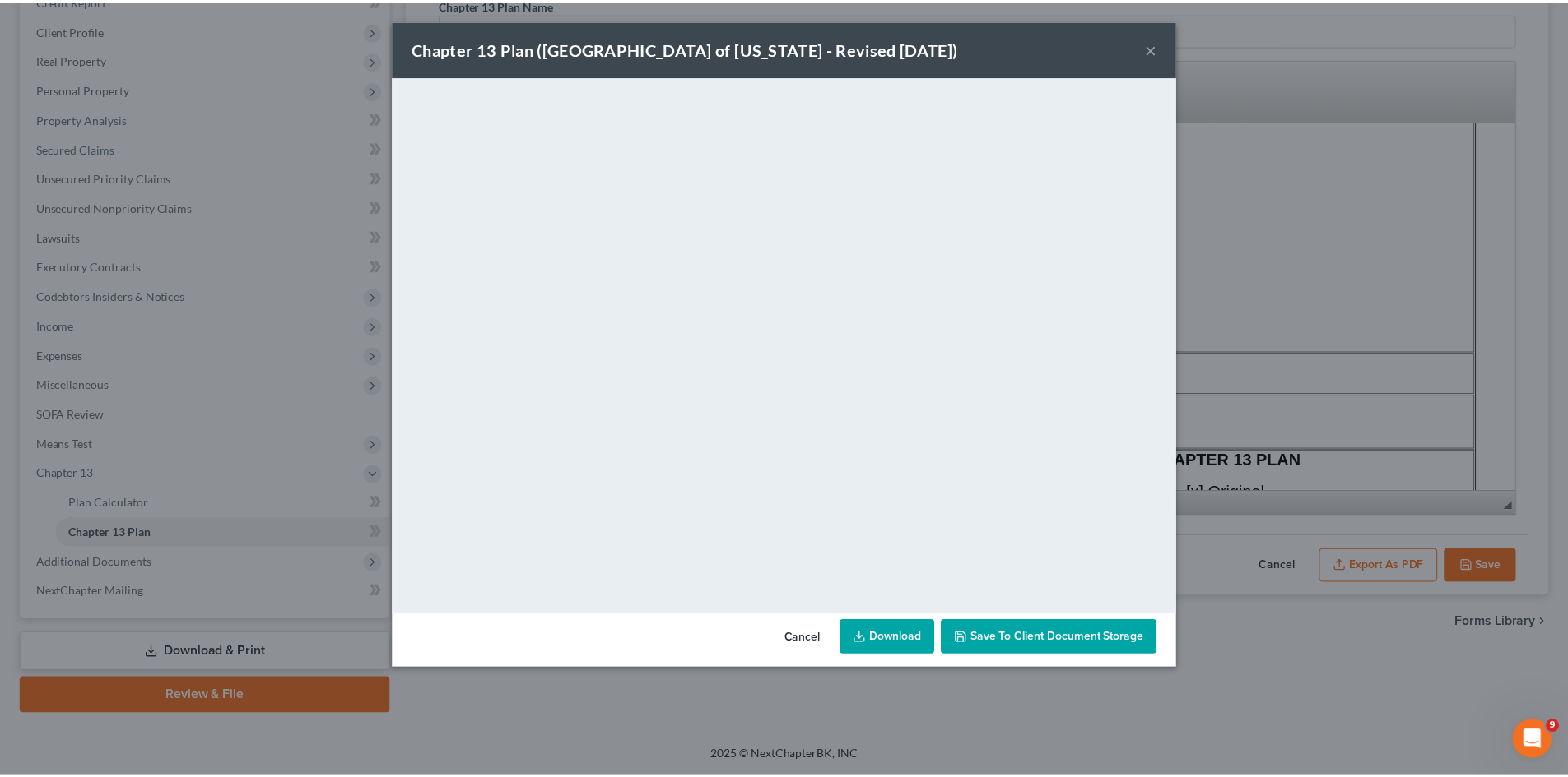
scroll to position [214, 0]
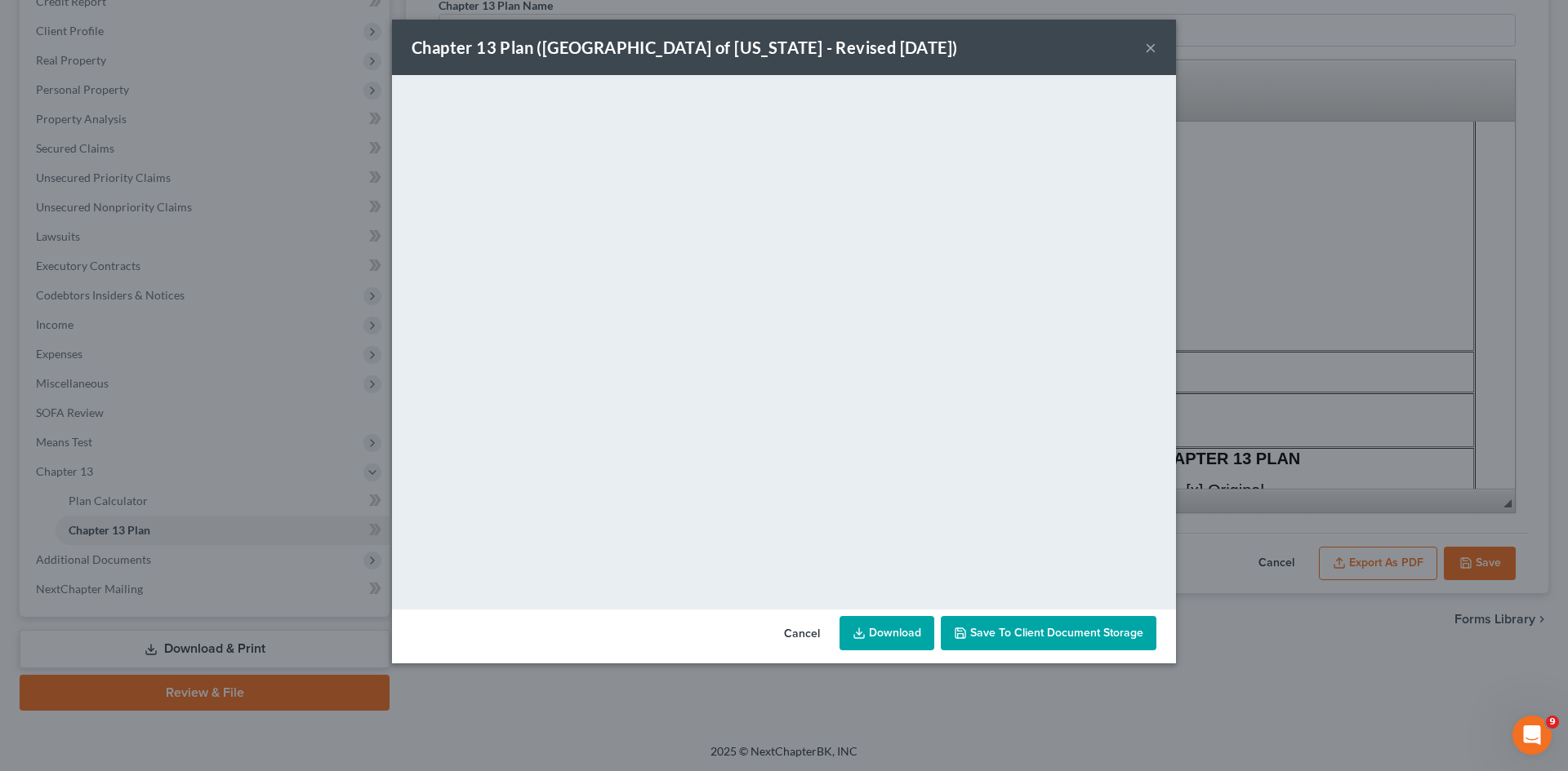
click at [1152, 54] on button "×" at bounding box center [1150, 47] width 11 height 20
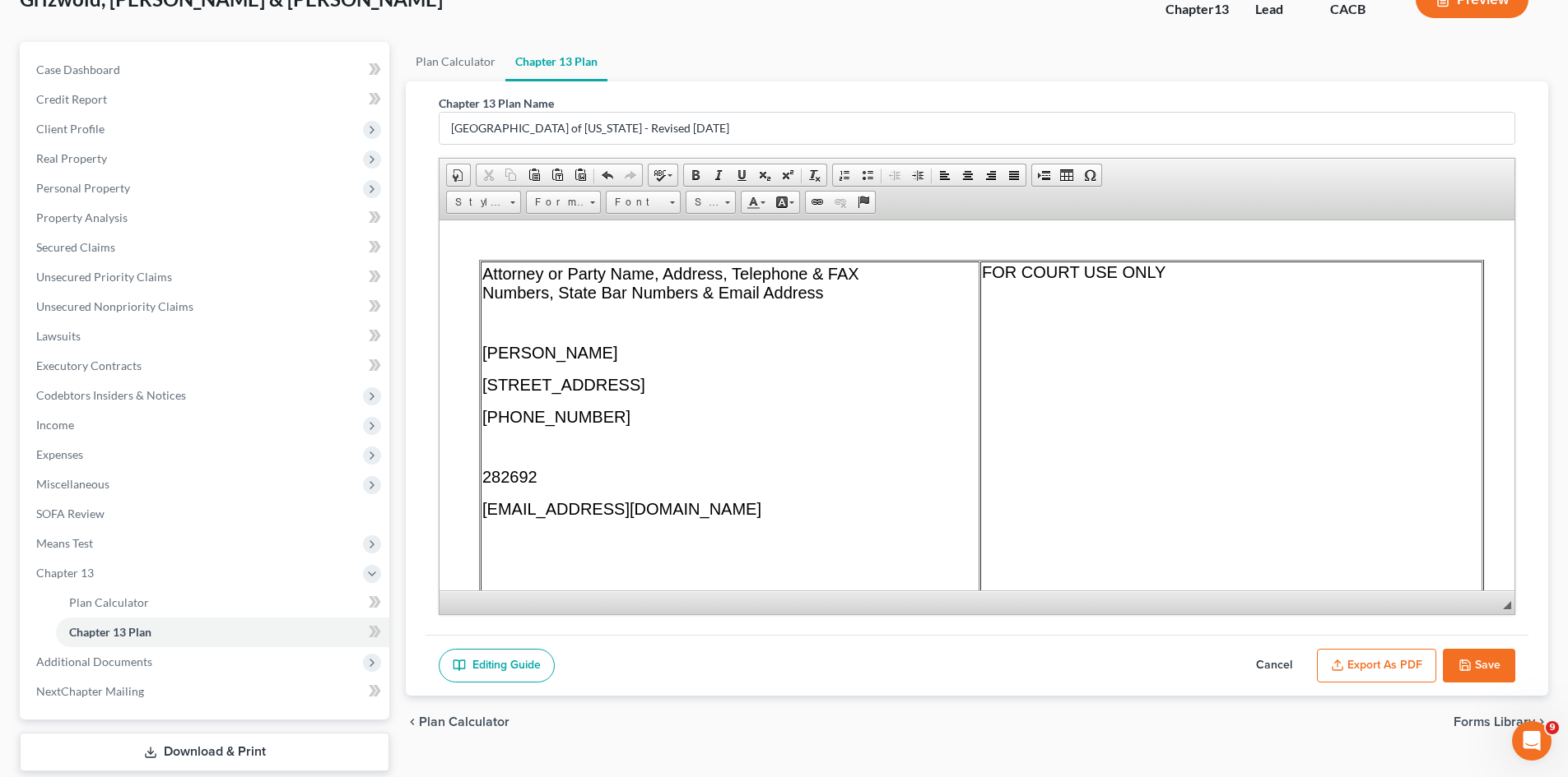
scroll to position [0, 0]
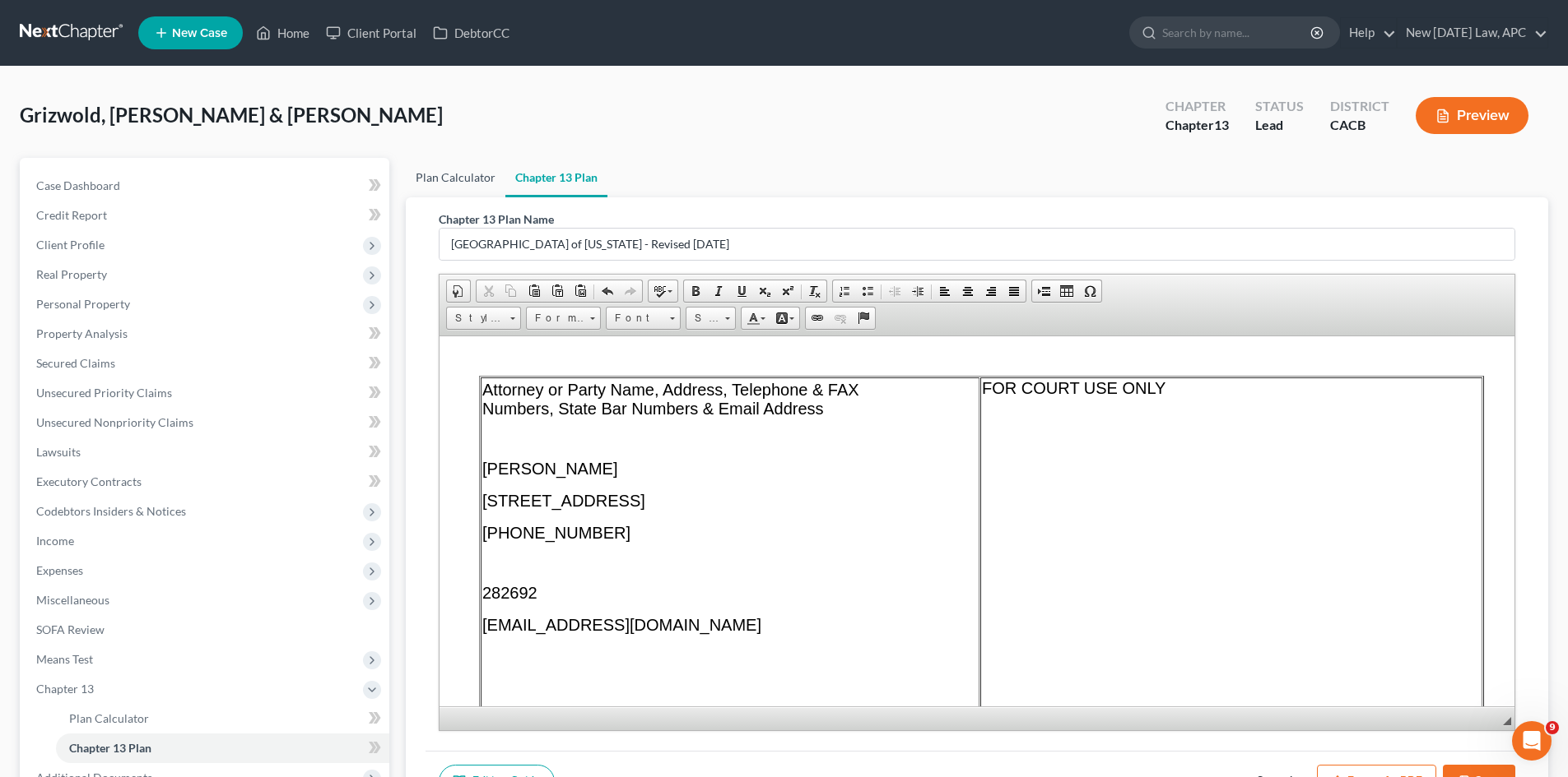
click at [448, 189] on link "Plan Calculator" at bounding box center [456, 177] width 100 height 39
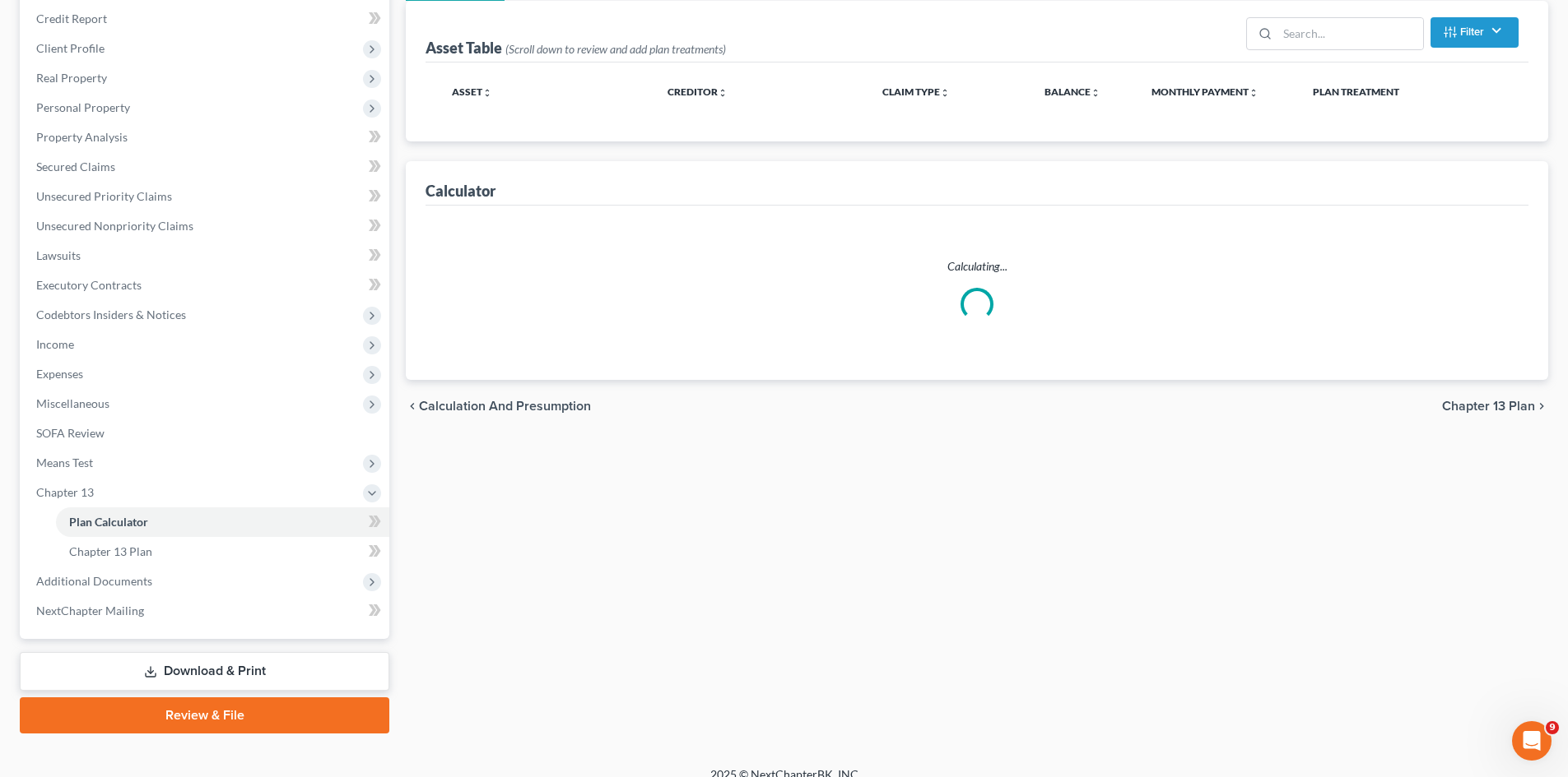
select select "59"
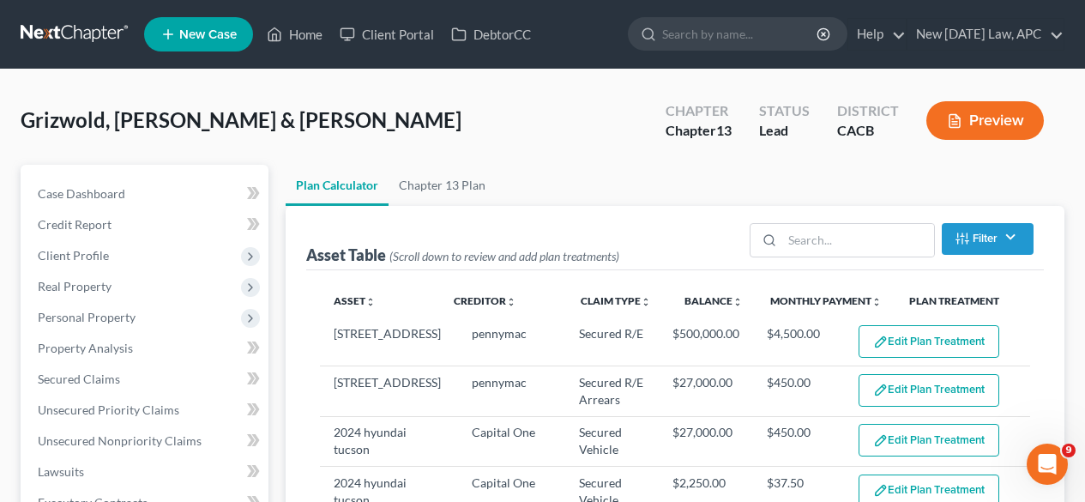
click at [105, 34] on link at bounding box center [76, 34] width 110 height 31
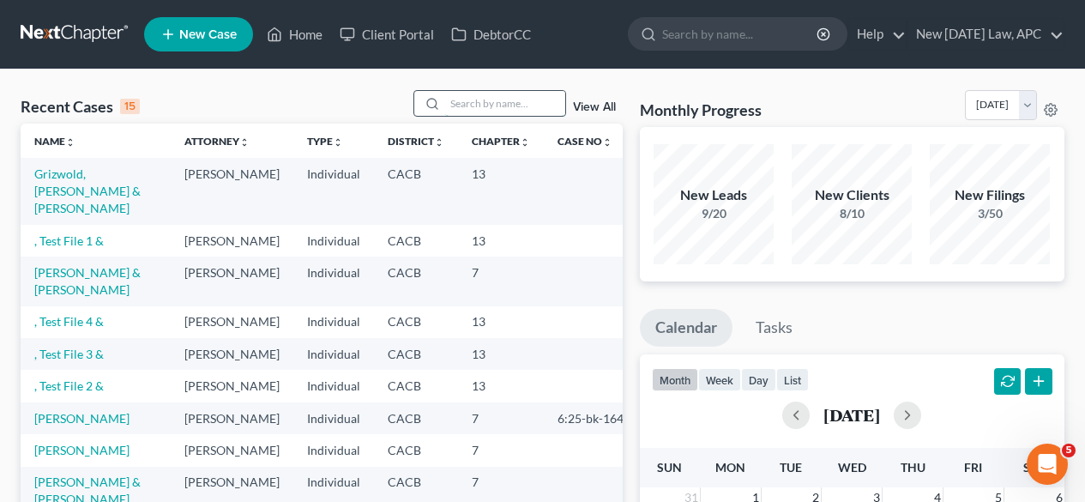
click at [455, 105] on input "search" at bounding box center [505, 103] width 120 height 25
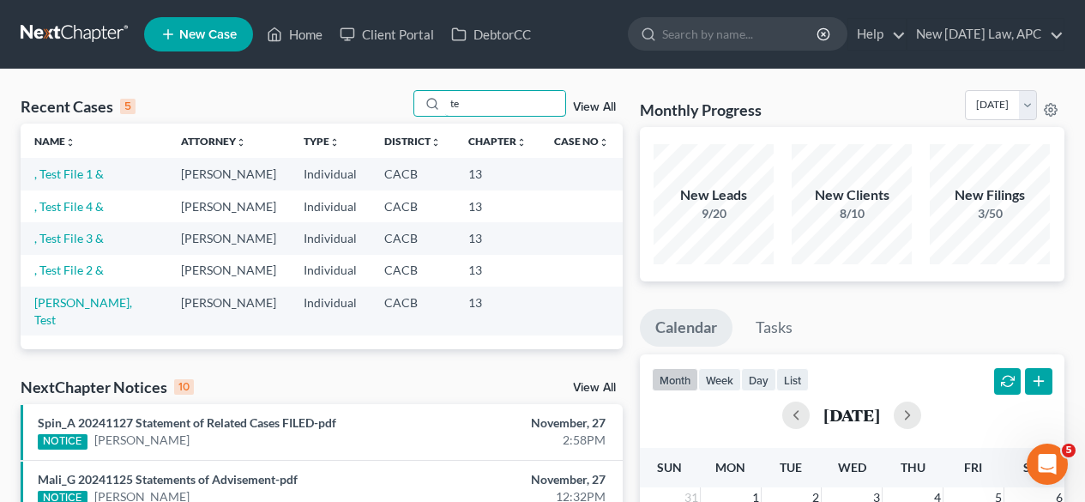
type input "t"
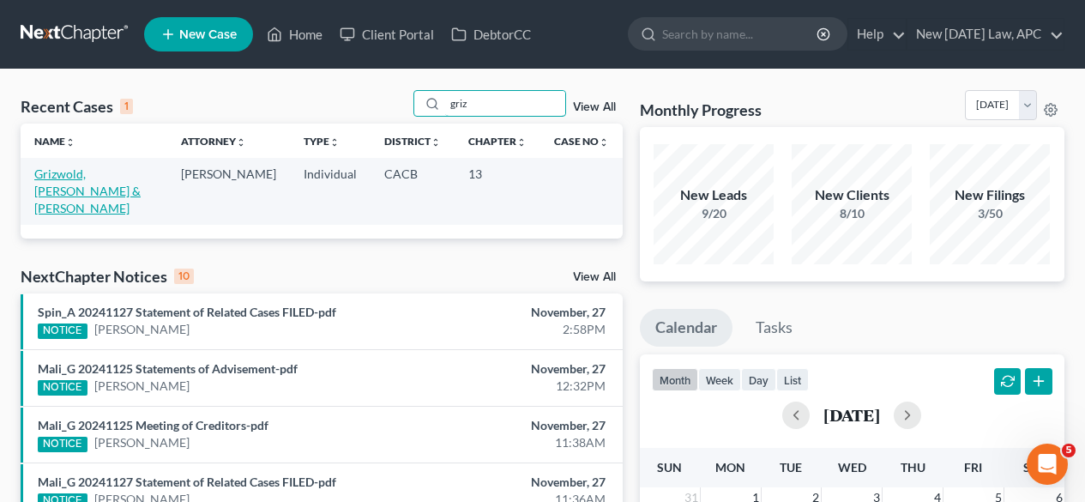
type input "griz"
click at [118, 167] on link "Grizwold, [PERSON_NAME] & [PERSON_NAME]" at bounding box center [87, 190] width 106 height 49
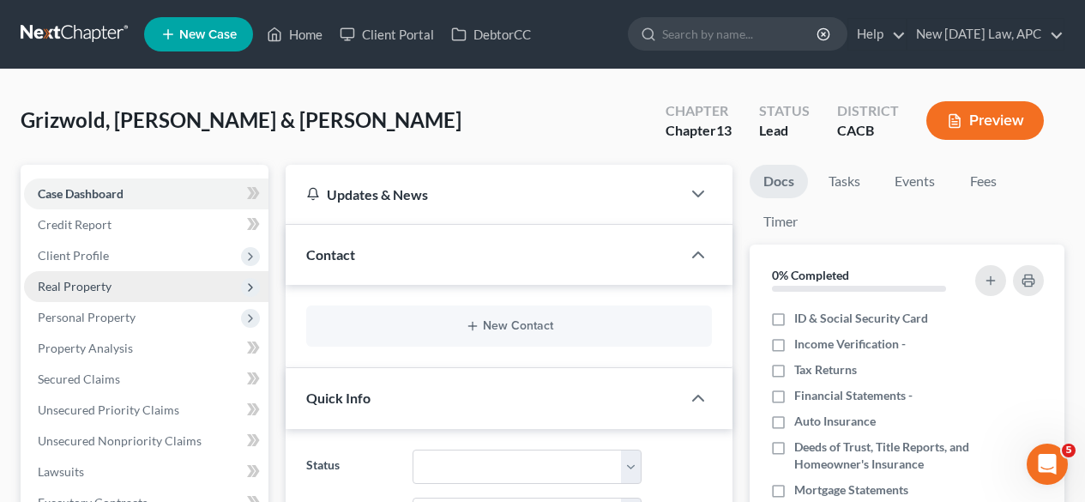
click at [90, 288] on span "Real Property" at bounding box center [75, 286] width 74 height 15
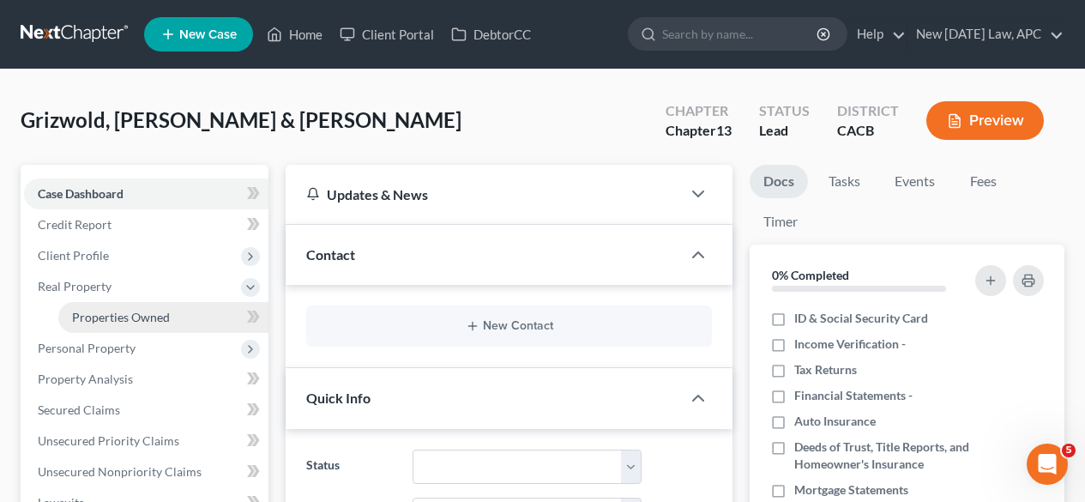
click at [103, 312] on span "Properties Owned" at bounding box center [121, 317] width 98 height 15
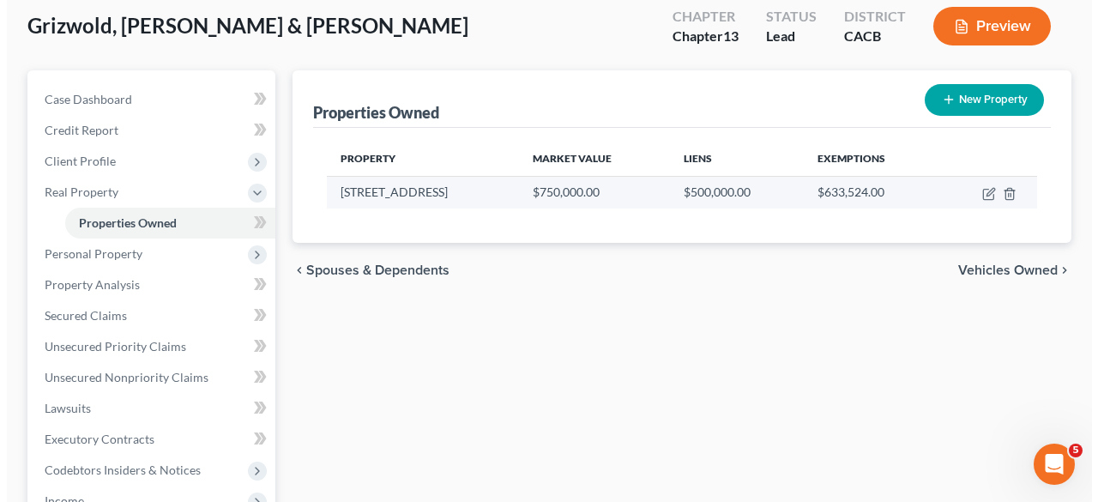
scroll to position [95, 0]
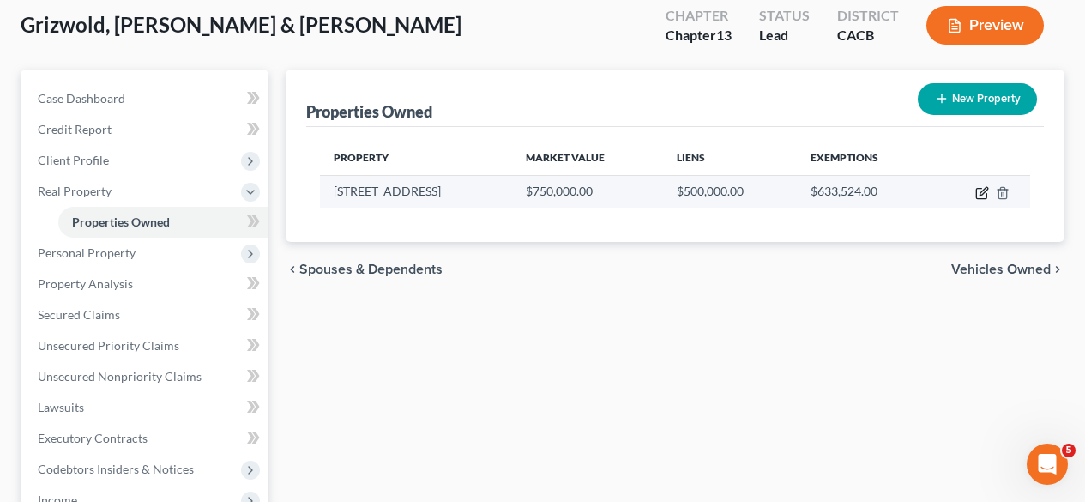
click at [982, 193] on icon "button" at bounding box center [982, 193] width 14 height 14
select select "4"
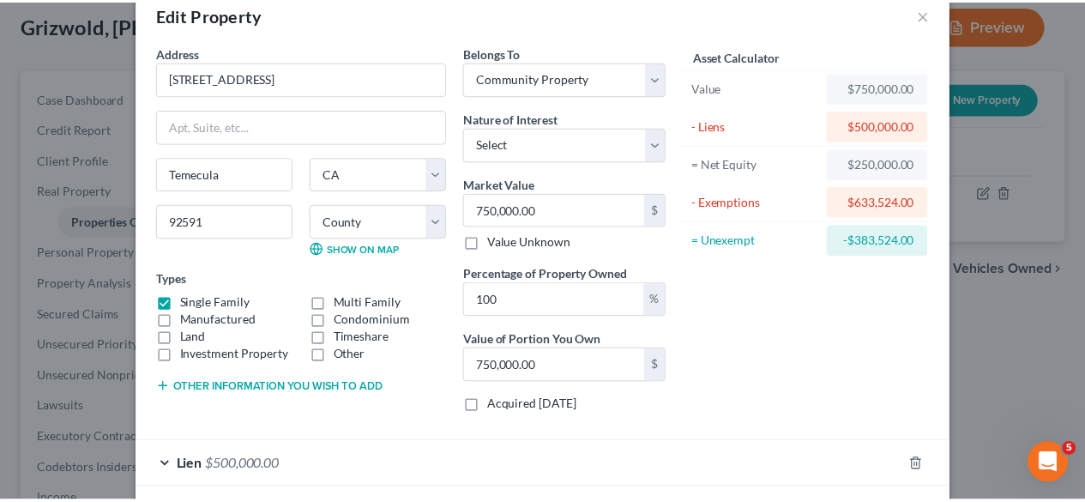
scroll to position [0, 0]
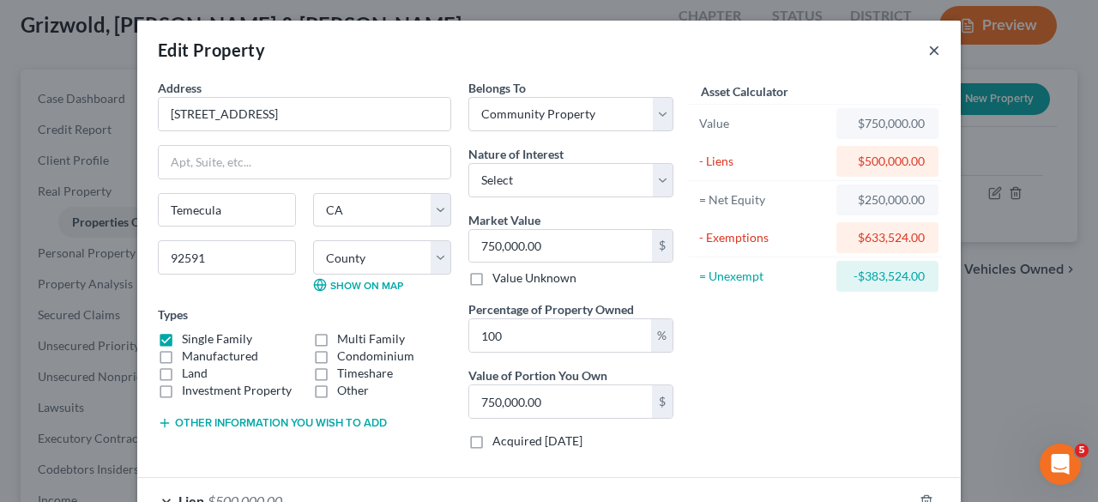
click at [928, 49] on button "×" at bounding box center [934, 49] width 12 height 21
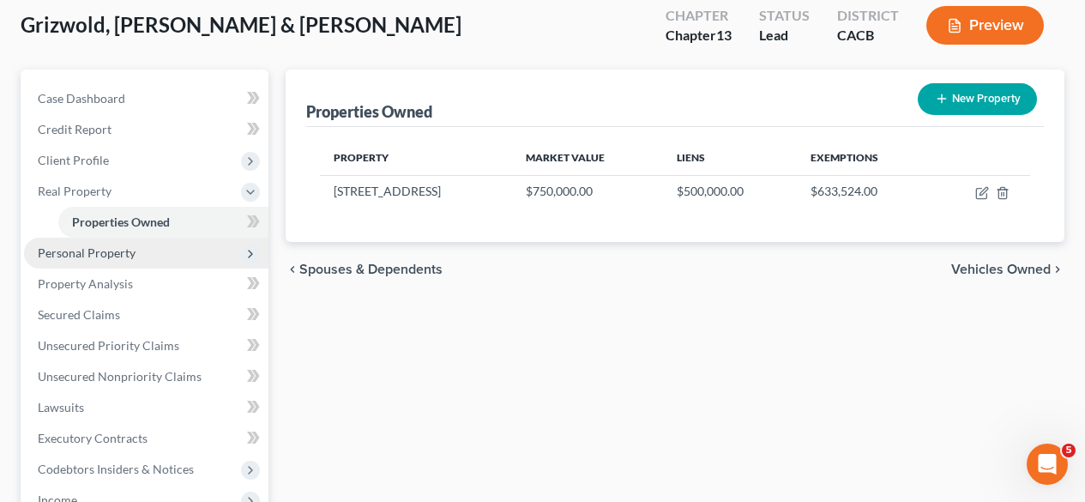
click at [119, 253] on span "Personal Property" at bounding box center [87, 252] width 98 height 15
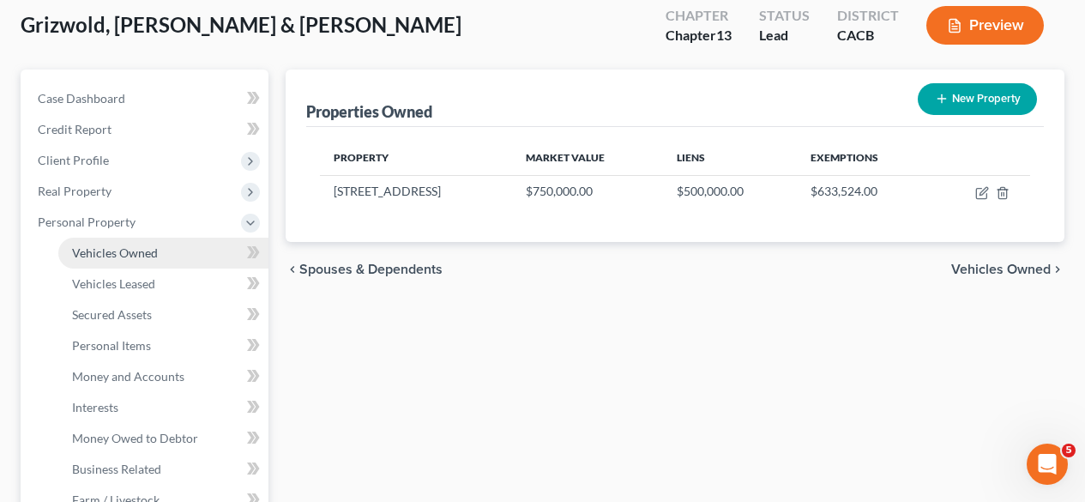
click at [119, 253] on span "Vehicles Owned" at bounding box center [115, 252] width 86 height 15
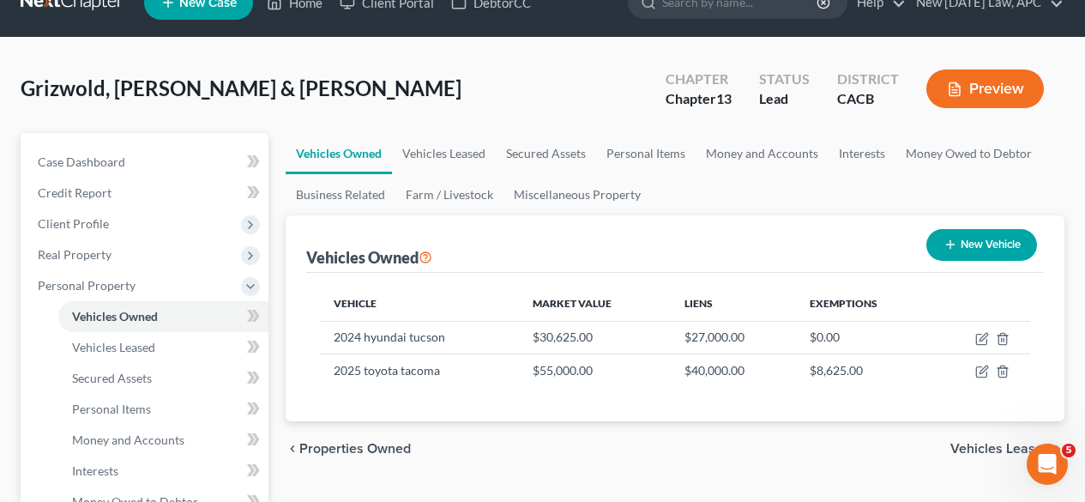
scroll to position [33, 0]
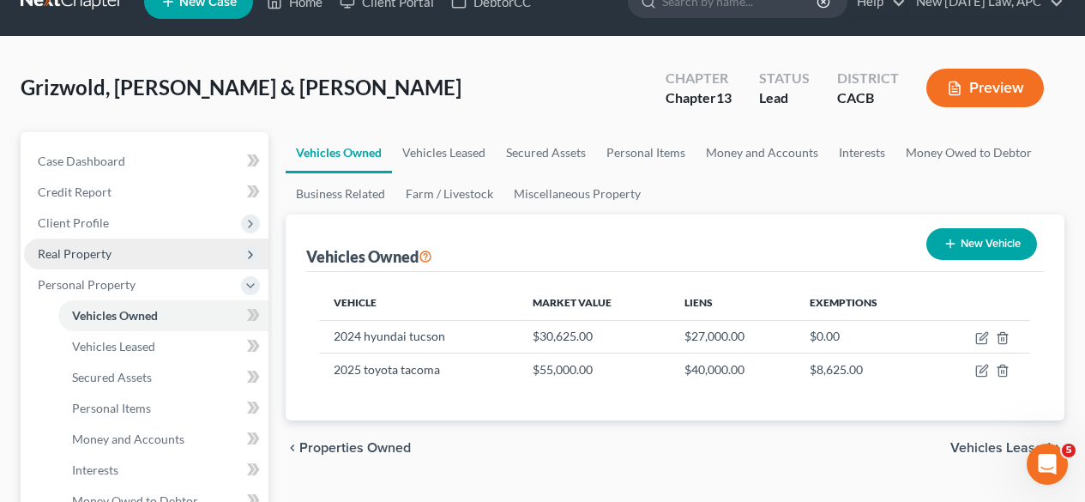
click at [103, 256] on span "Real Property" at bounding box center [75, 253] width 74 height 15
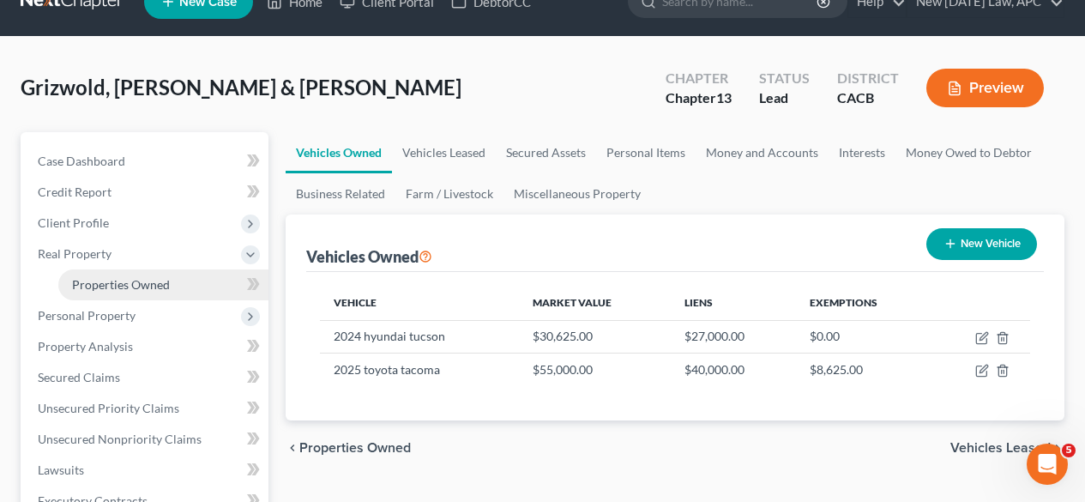
click at [118, 282] on span "Properties Owned" at bounding box center [121, 284] width 98 height 15
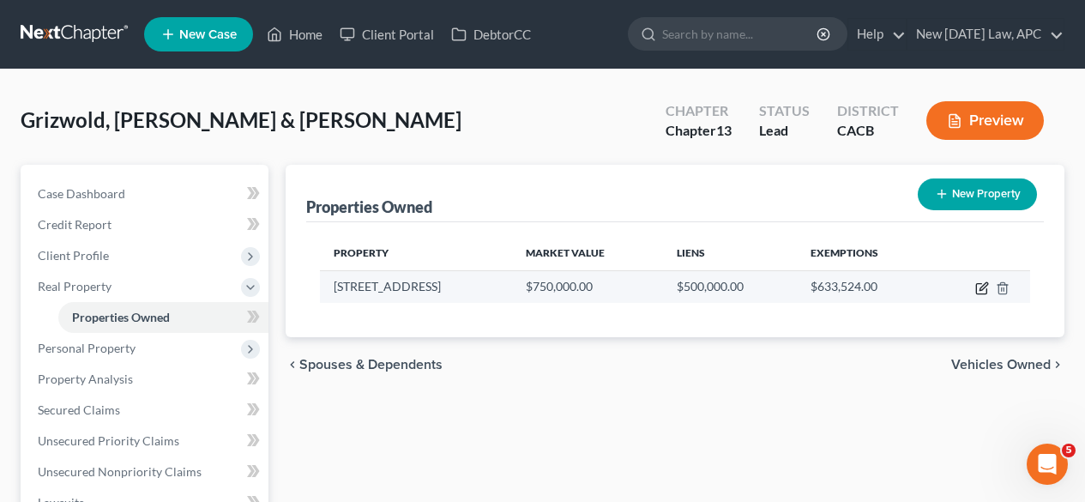
click at [979, 286] on icon "button" at bounding box center [982, 288] width 14 height 14
select select "4"
select select "32"
select select "4"
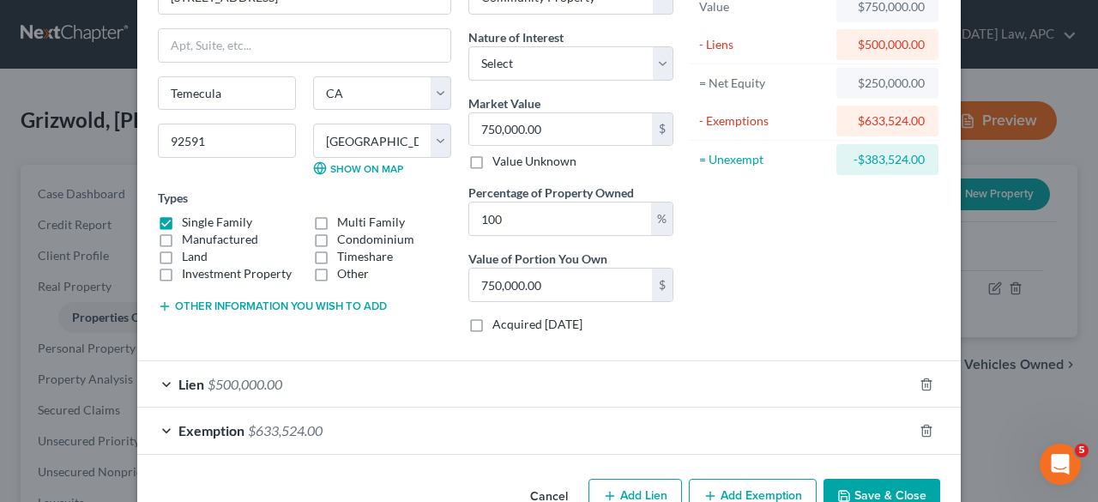
scroll to position [163, 0]
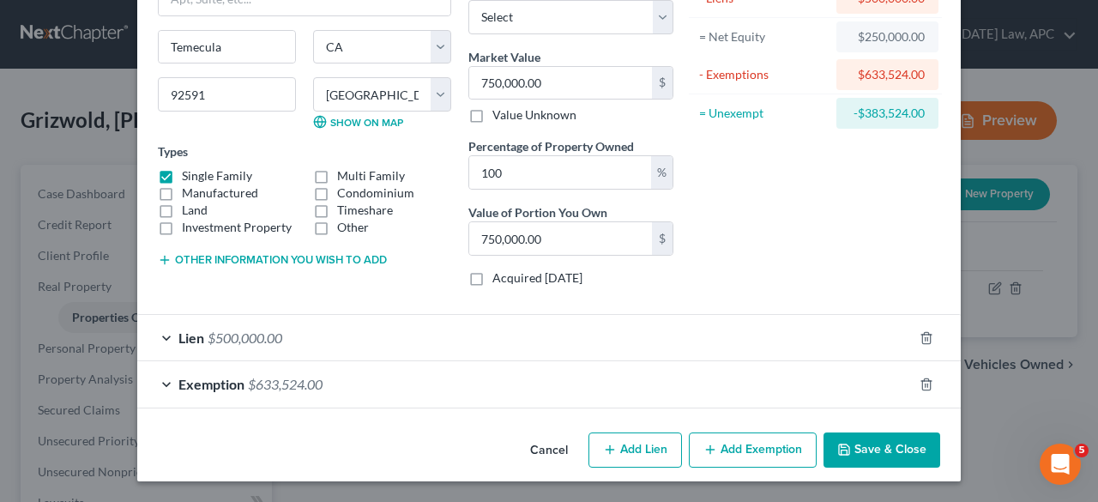
click at [528, 324] on div "Lien $500,000.00" at bounding box center [524, 337] width 775 height 45
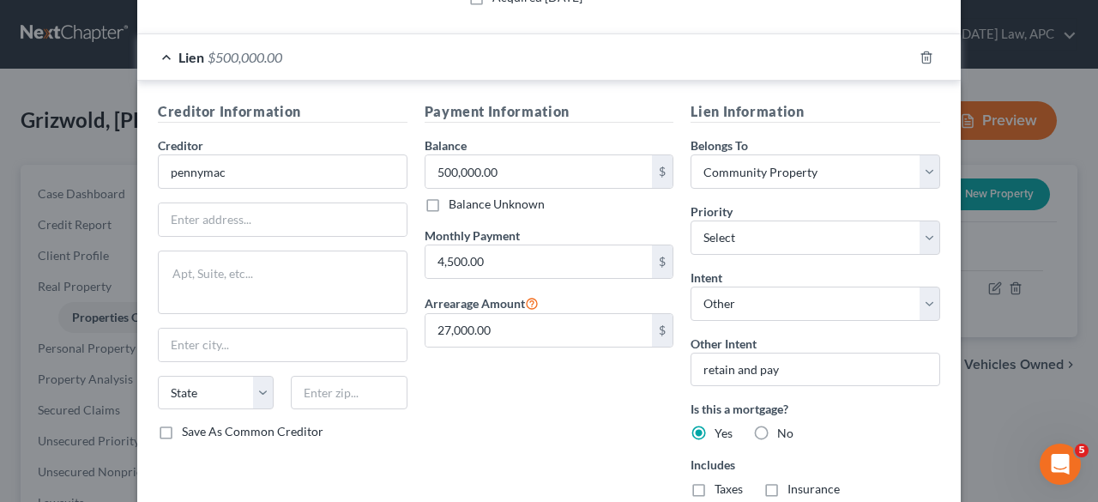
scroll to position [417, 0]
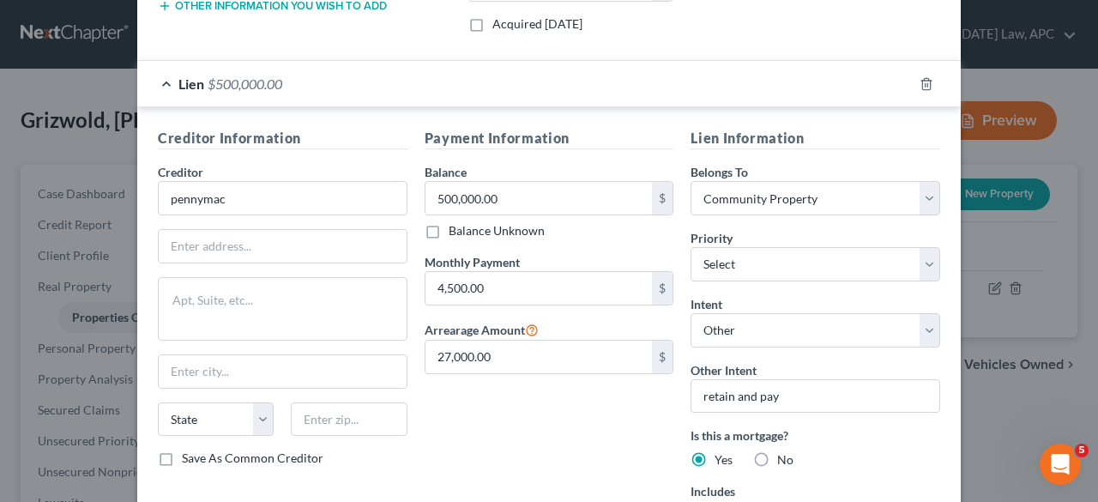
click at [988, 414] on div "Edit Property × Address * 1234 sesame [GEOGRAPHIC_DATA] [US_STATE][GEOGRAPHIC_D…" at bounding box center [549, 251] width 1098 height 502
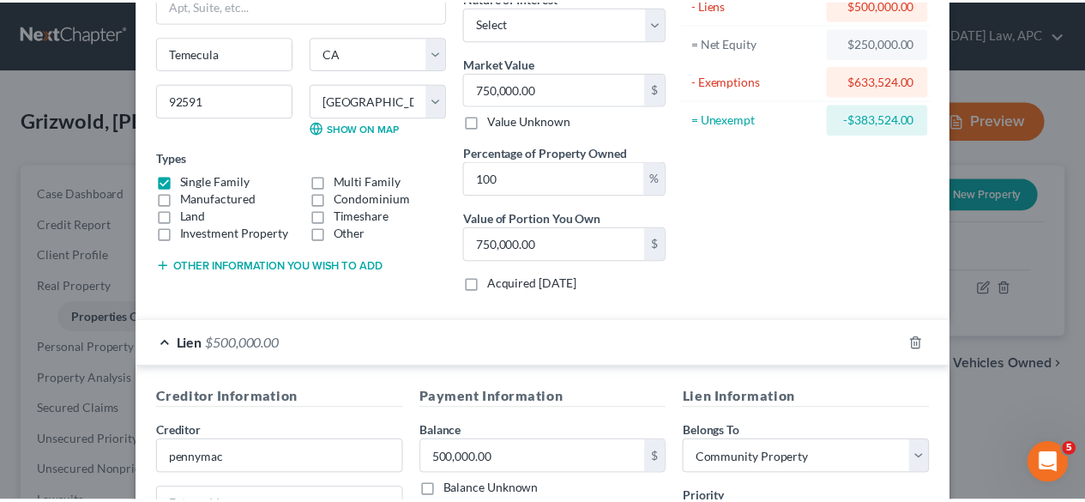
scroll to position [0, 0]
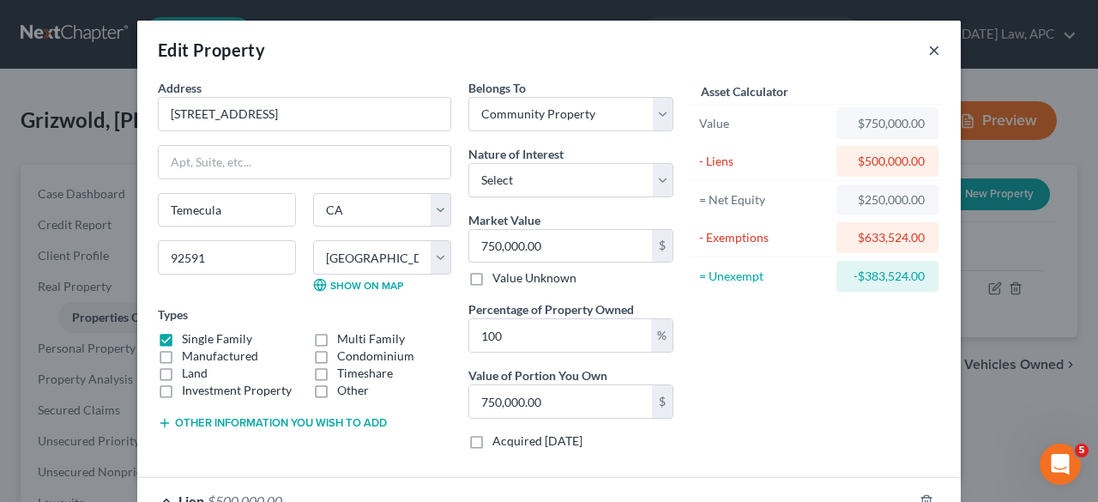
click at [928, 51] on button "×" at bounding box center [934, 49] width 12 height 21
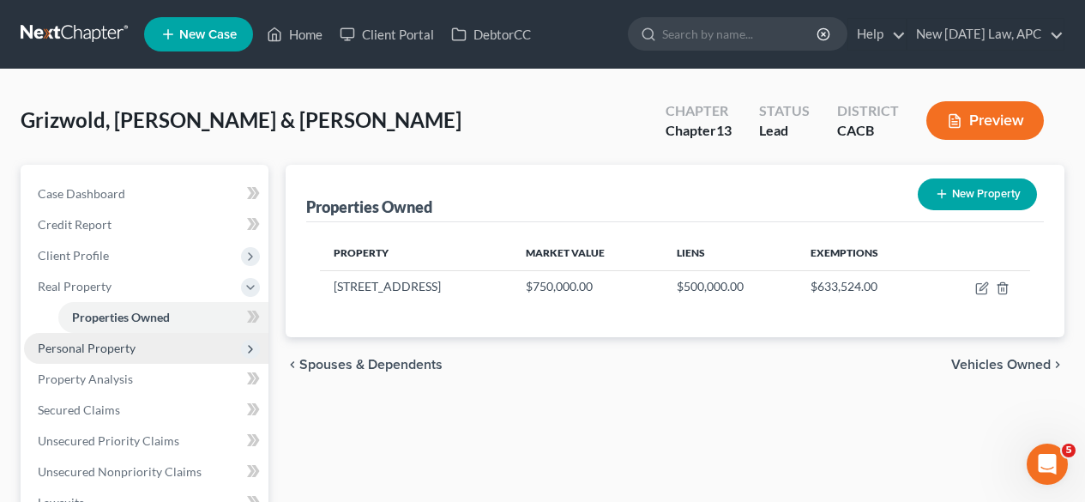
click at [112, 340] on span "Personal Property" at bounding box center [146, 348] width 244 height 31
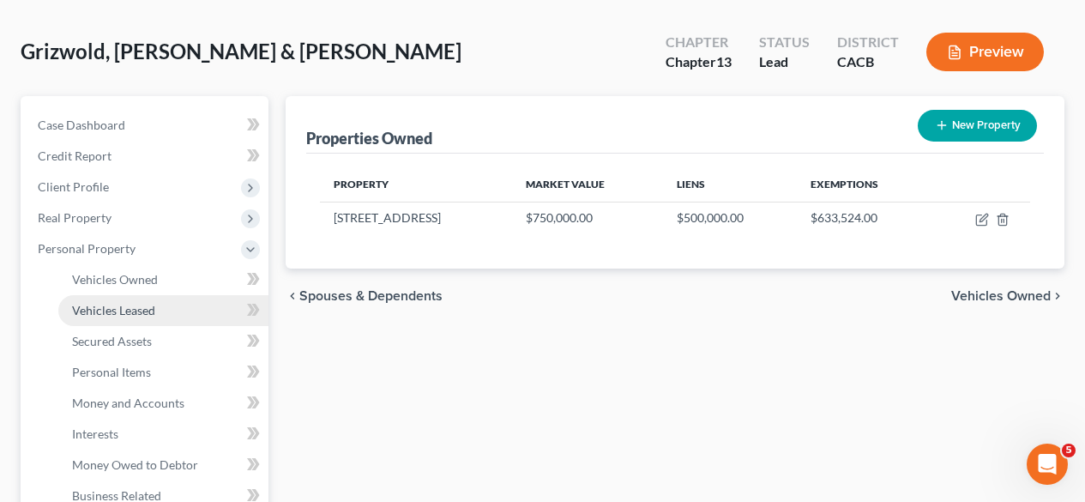
scroll to position [69, 0]
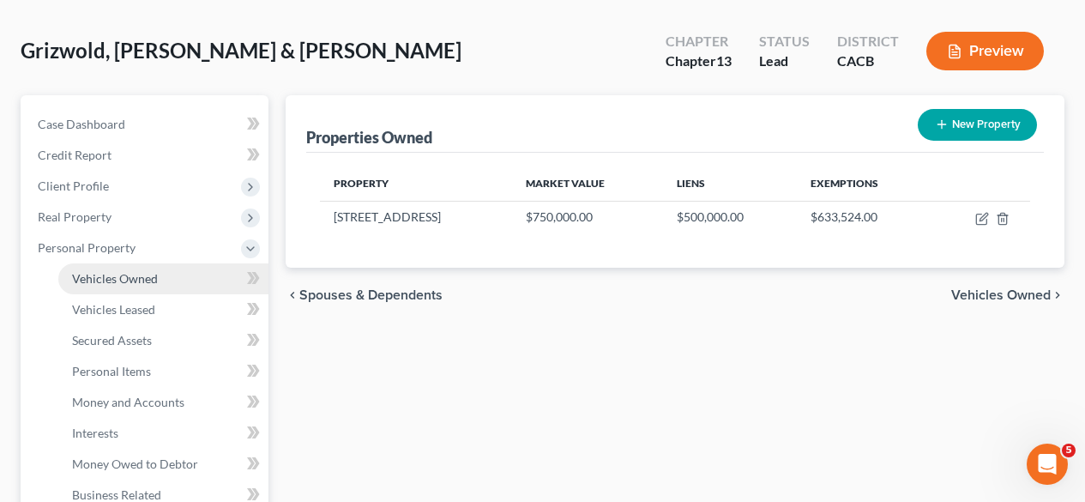
click at [143, 276] on span "Vehicles Owned" at bounding box center [115, 278] width 86 height 15
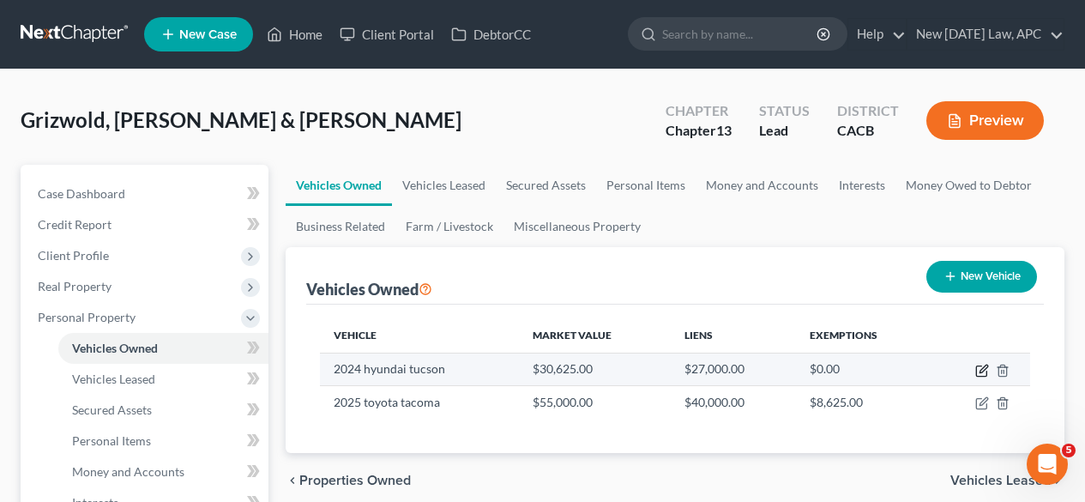
click at [977, 372] on icon "button" at bounding box center [982, 371] width 14 height 14
select select "0"
select select "2"
select select "4"
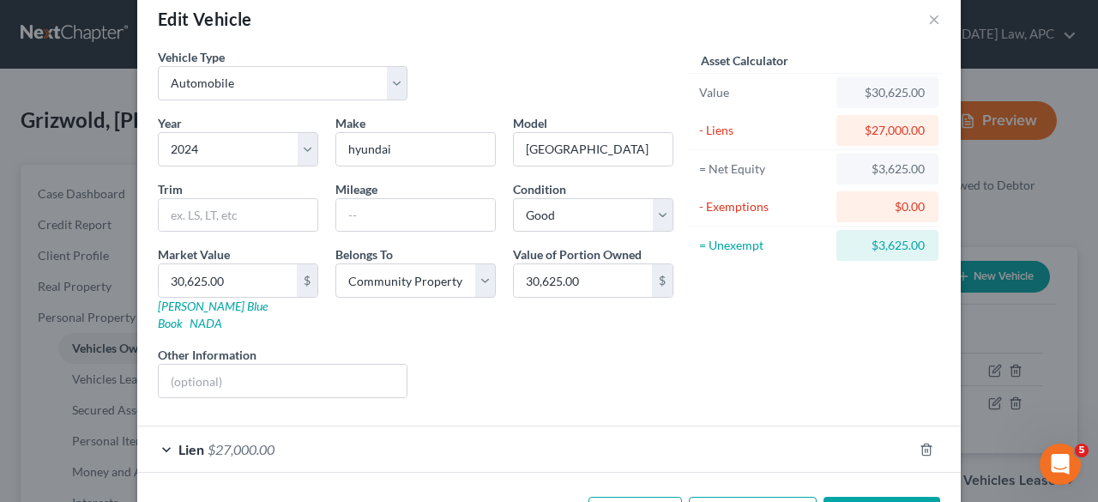
scroll to position [79, 0]
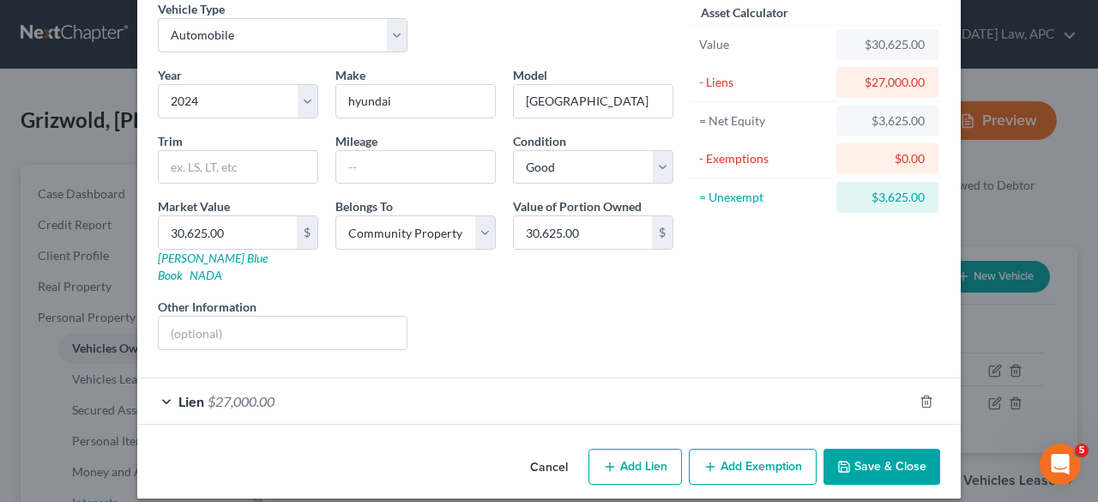
click at [245, 393] on span "$27,000.00" at bounding box center [241, 401] width 67 height 16
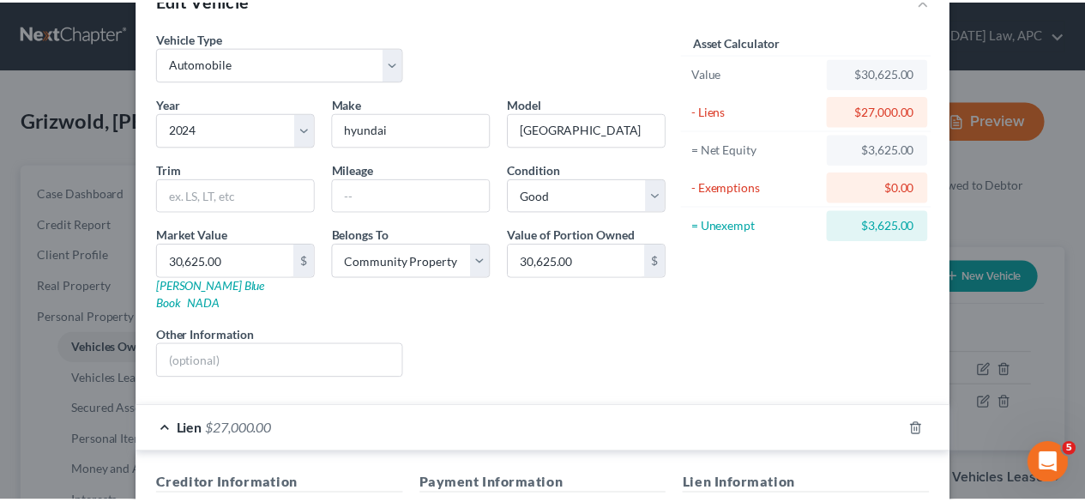
scroll to position [10, 0]
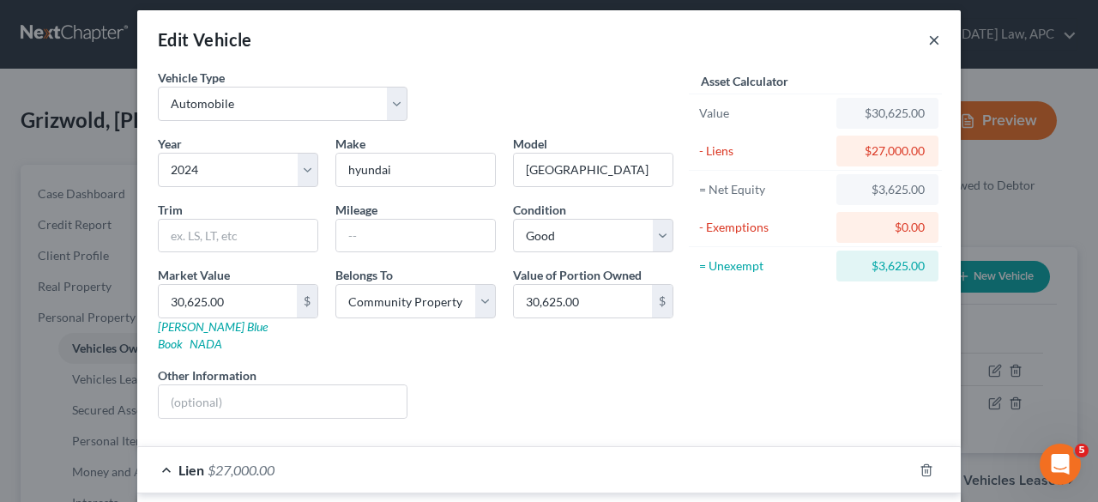
click at [929, 45] on button "×" at bounding box center [934, 39] width 12 height 21
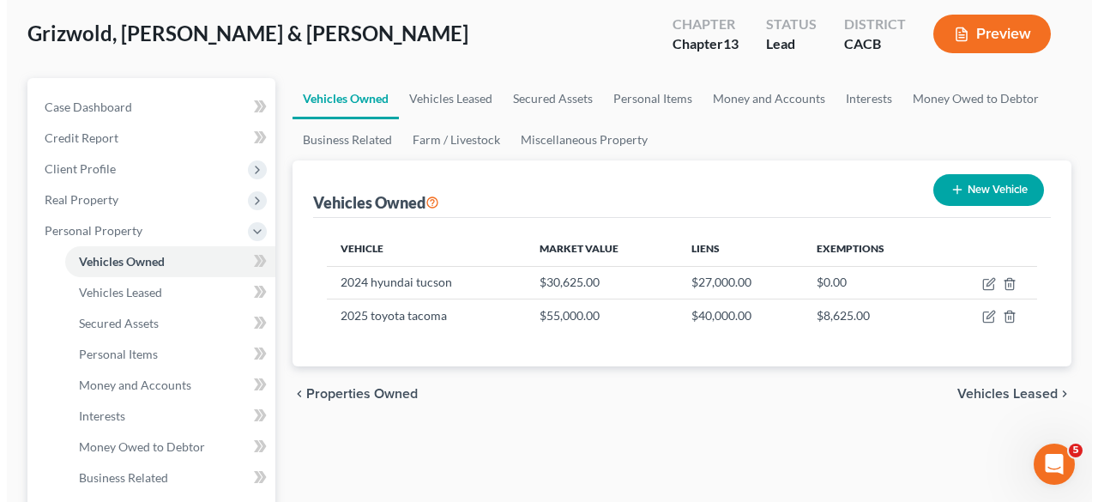
scroll to position [87, 0]
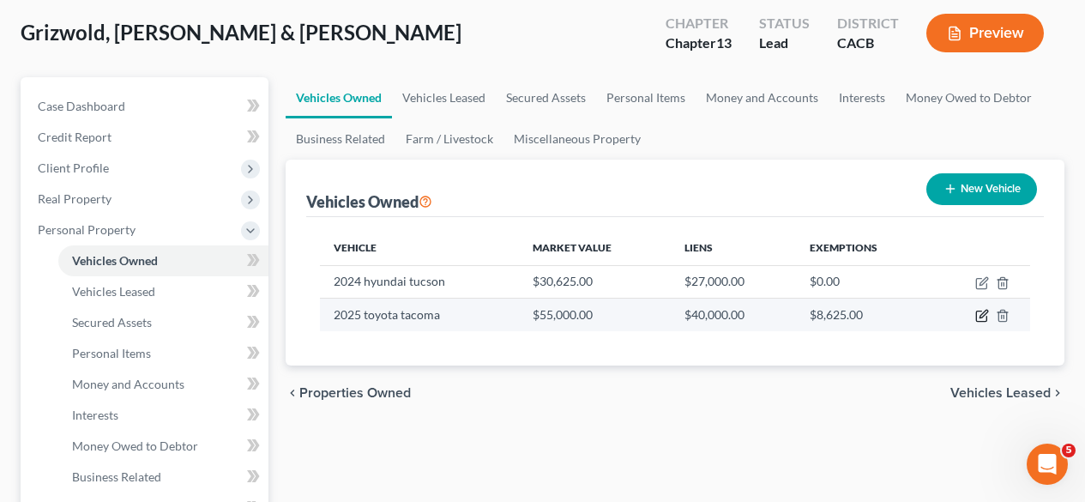
click at [980, 318] on icon "button" at bounding box center [982, 316] width 14 height 14
select select "0"
select select "1"
select select "2"
select select "4"
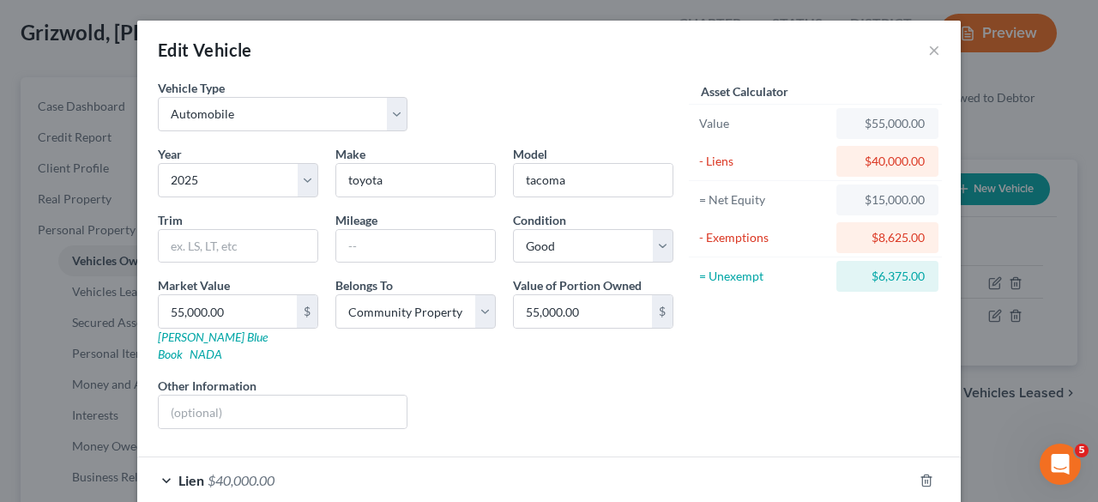
scroll to position [125, 0]
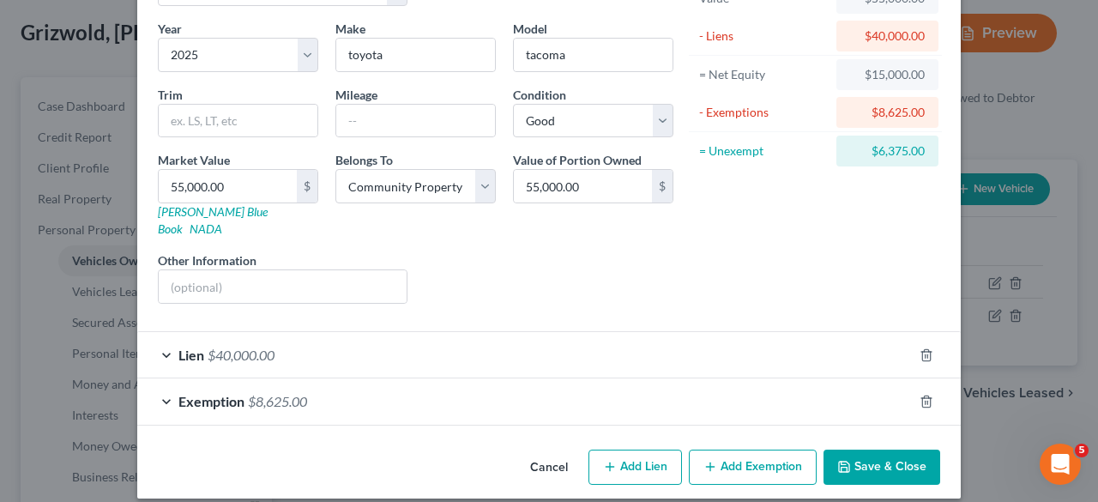
click at [408, 378] on div "Exemption $8,625.00" at bounding box center [524, 400] width 775 height 45
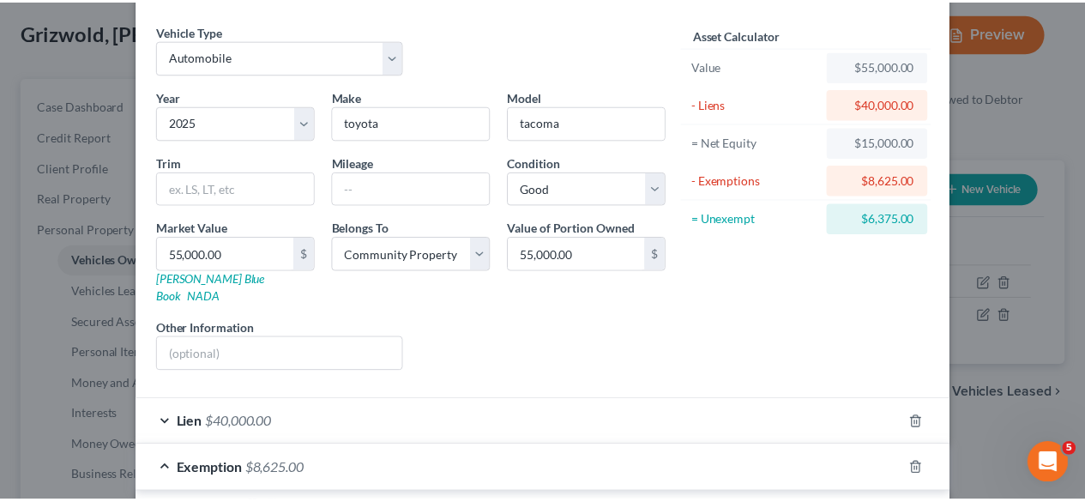
scroll to position [41, 0]
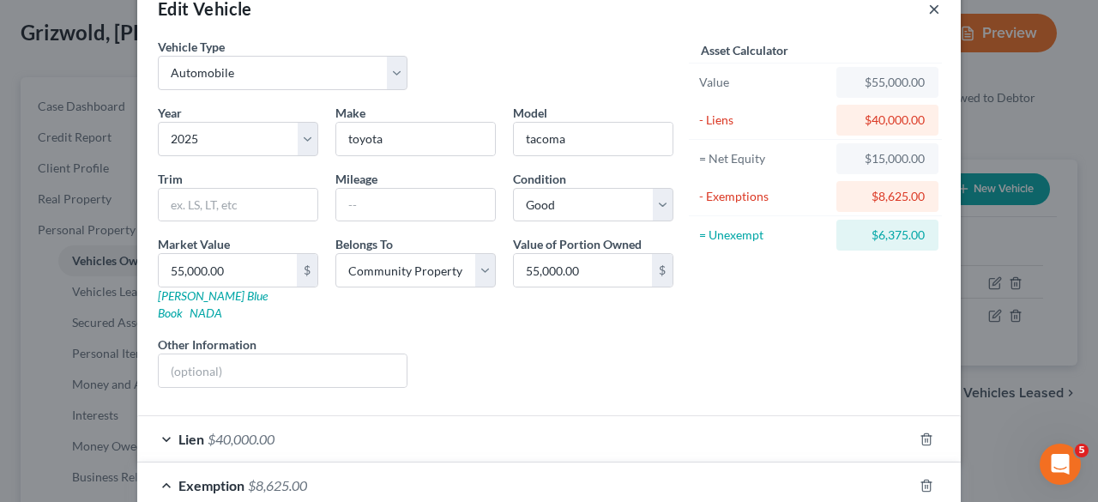
click at [931, 8] on button "×" at bounding box center [934, 8] width 12 height 21
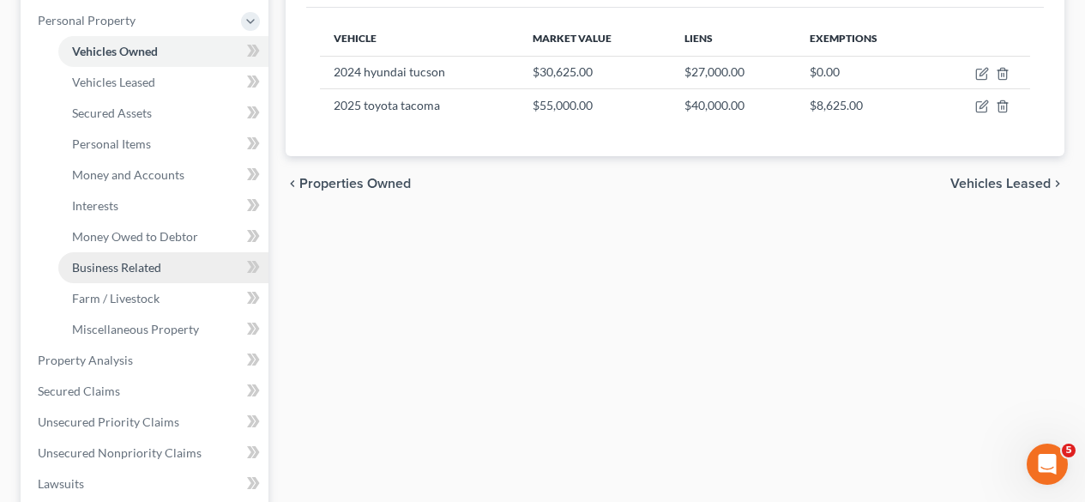
scroll to position [298, 0]
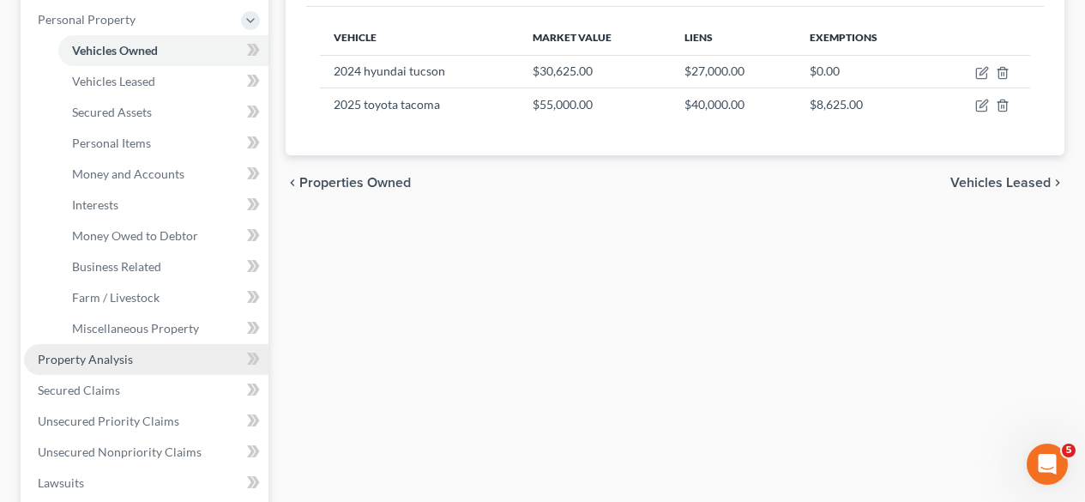
click at [191, 359] on link "Property Analysis" at bounding box center [146, 359] width 244 height 31
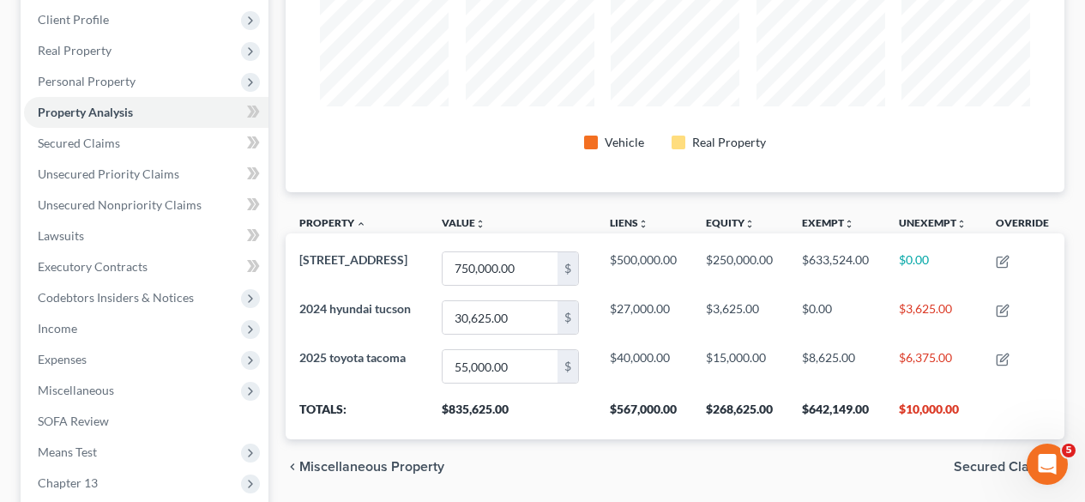
scroll to position [244, 0]
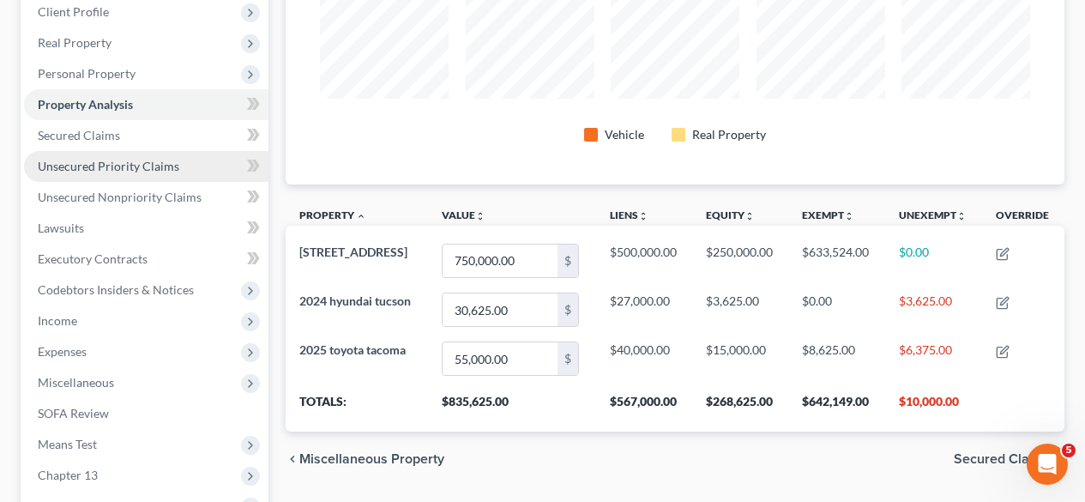
click at [113, 167] on span "Unsecured Priority Claims" at bounding box center [109, 166] width 142 height 15
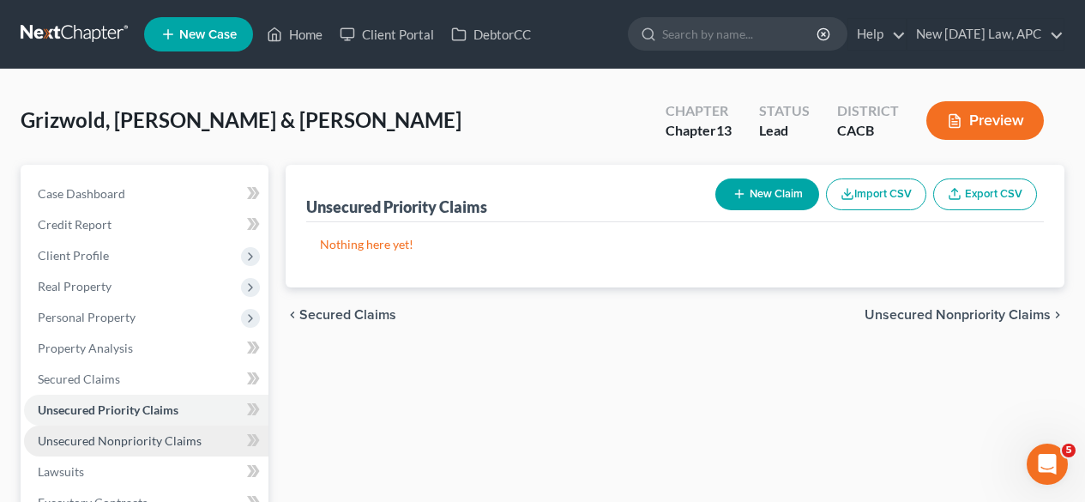
click at [87, 438] on span "Unsecured Nonpriority Claims" at bounding box center [120, 440] width 164 height 15
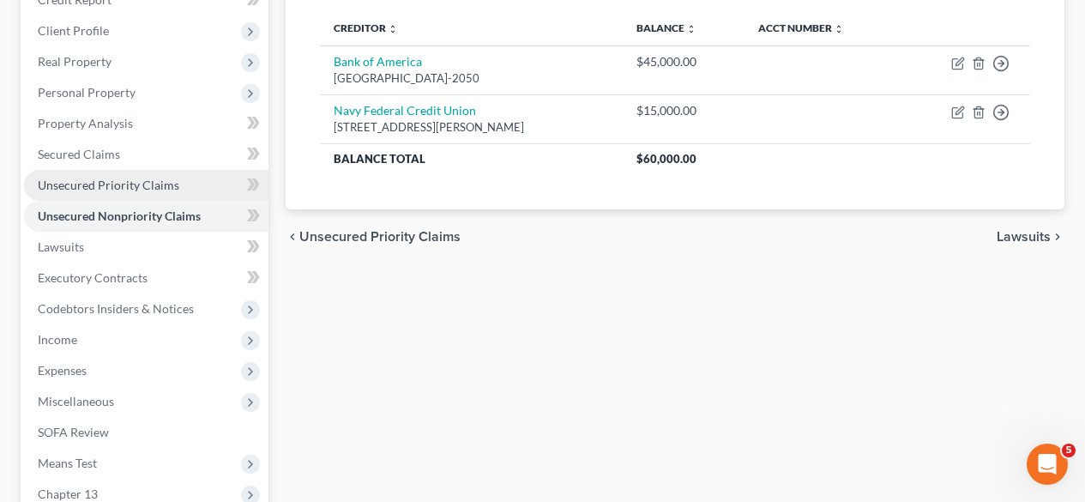
scroll to position [226, 0]
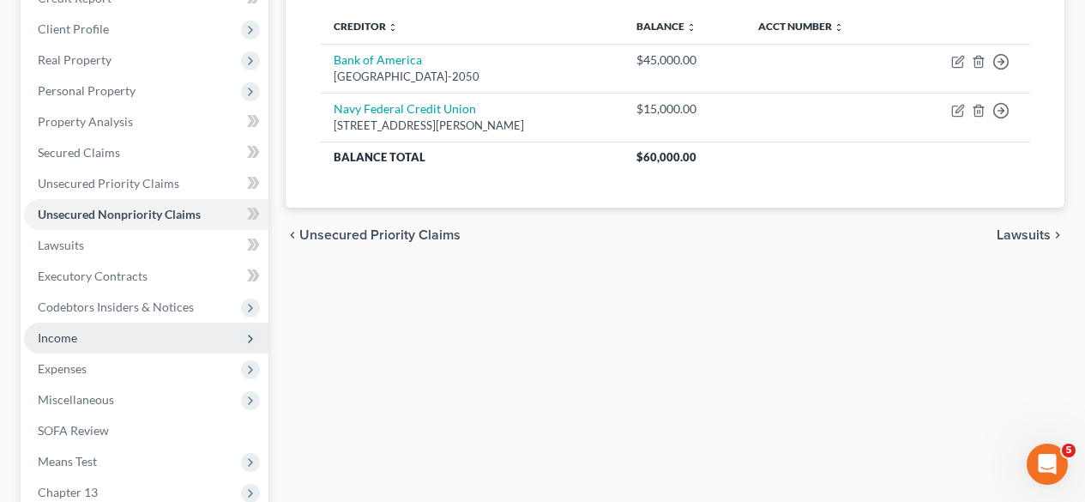
click at [142, 335] on span "Income" at bounding box center [146, 337] width 244 height 31
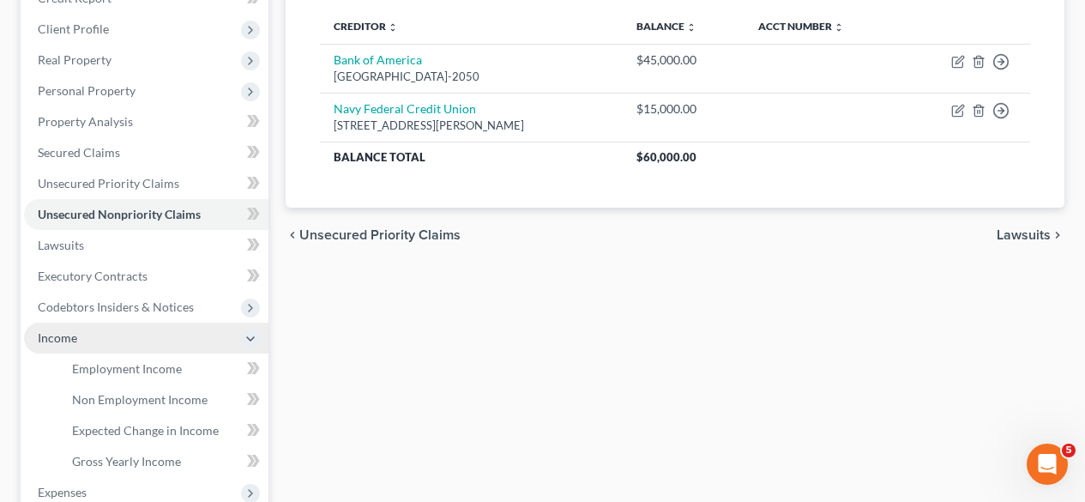
click at [142, 335] on span "Income" at bounding box center [146, 337] width 244 height 31
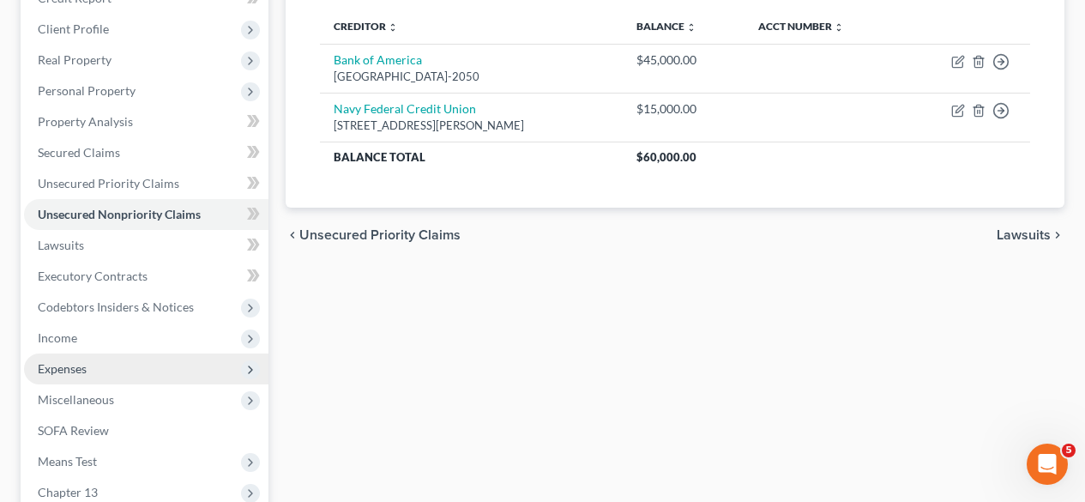
click at [130, 365] on span "Expenses" at bounding box center [146, 368] width 244 height 31
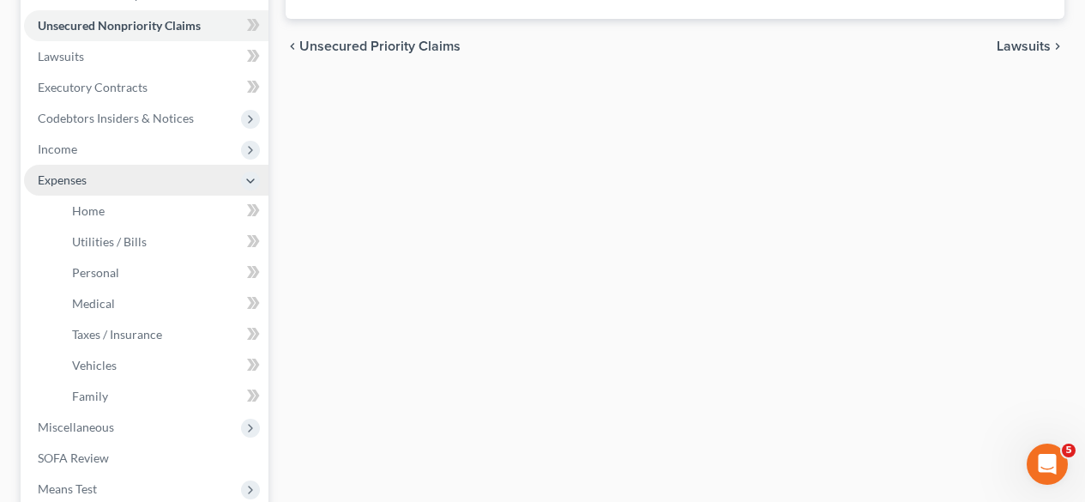
scroll to position [418, 0]
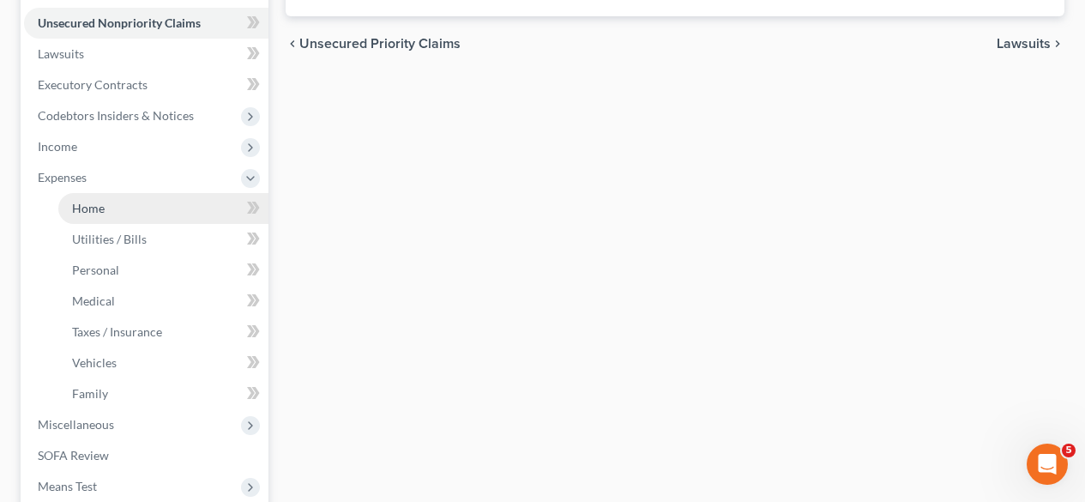
click at [123, 208] on link "Home" at bounding box center [163, 208] width 210 height 31
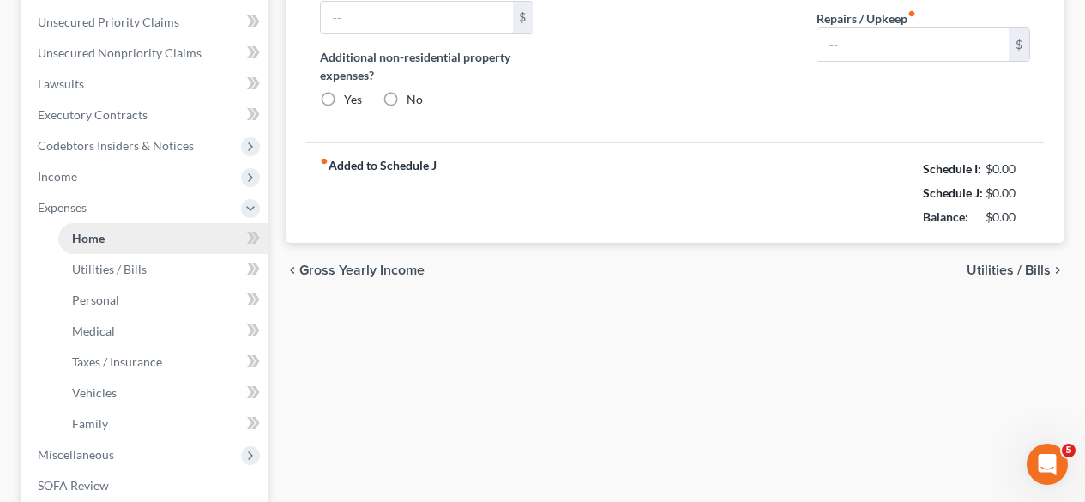
type input "4,500.00"
type input "0.00"
radio input "true"
type input "0.00"
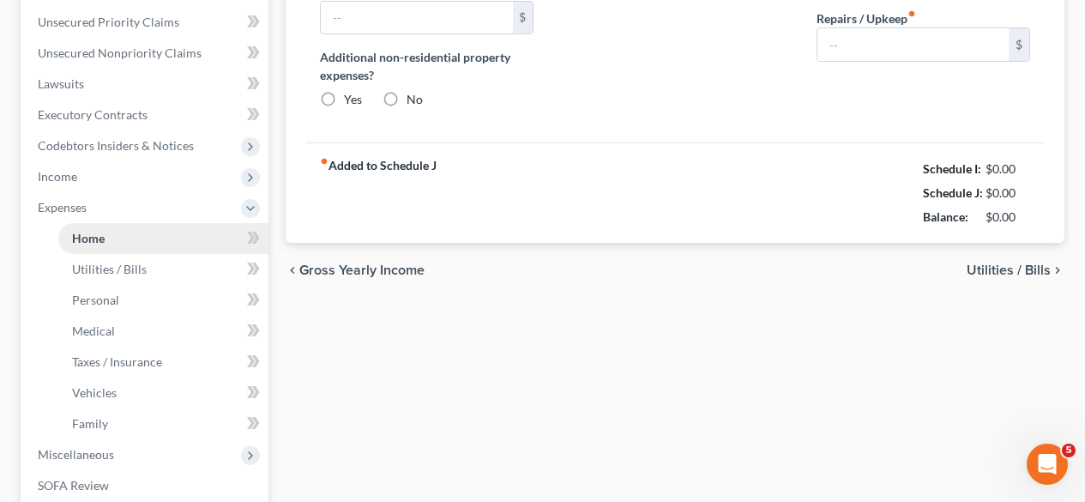
type input "0.00"
type input "280.00"
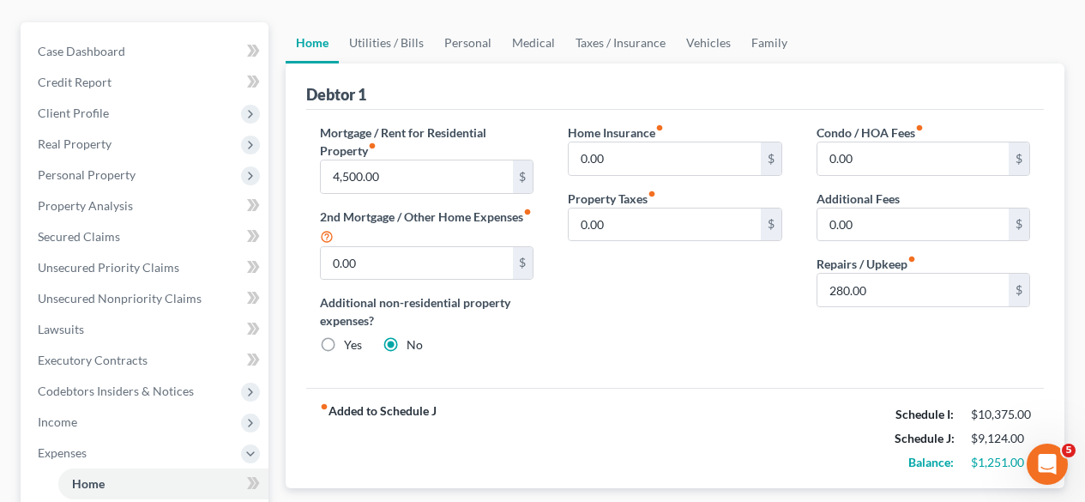
scroll to position [142, 0]
click at [391, 48] on link "Utilities / Bills" at bounding box center [386, 43] width 95 height 41
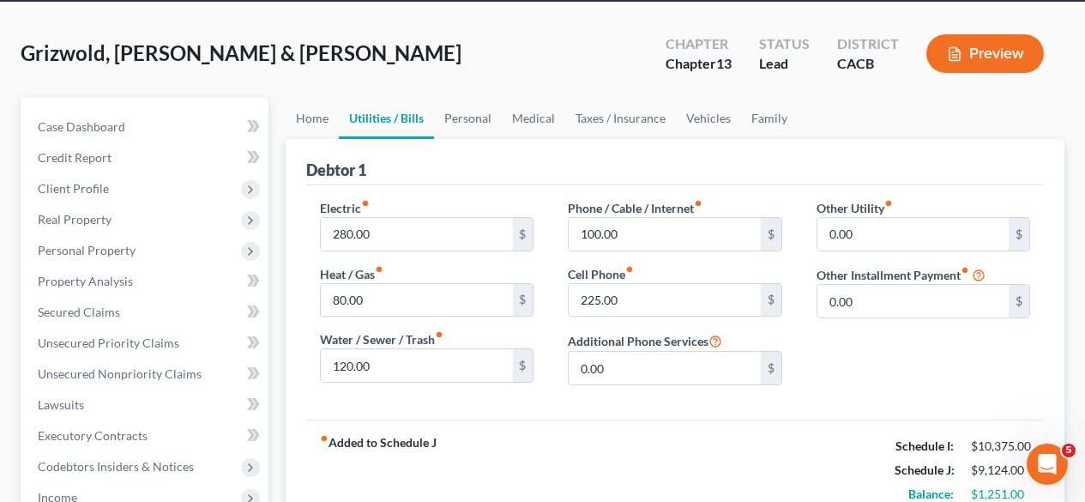
scroll to position [68, 0]
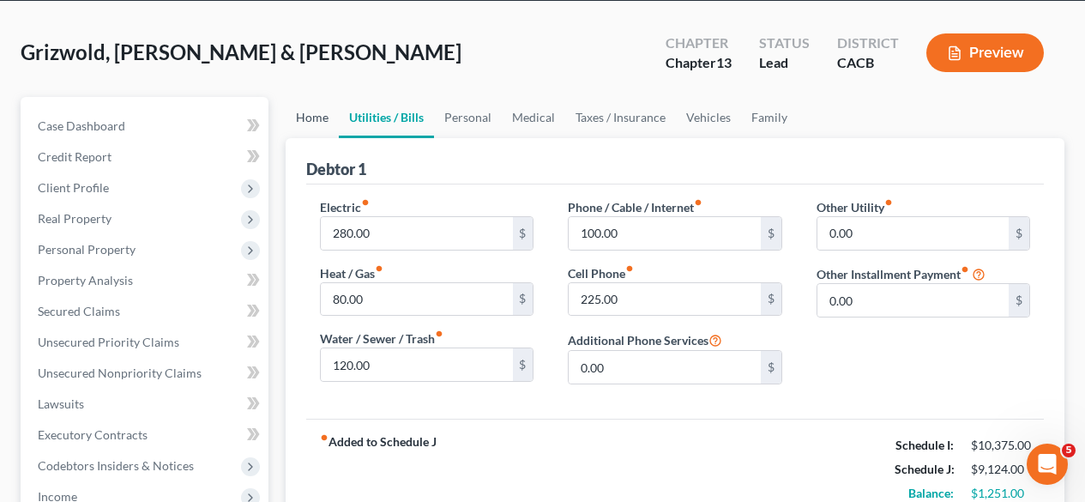
click at [322, 110] on link "Home" at bounding box center [312, 117] width 53 height 41
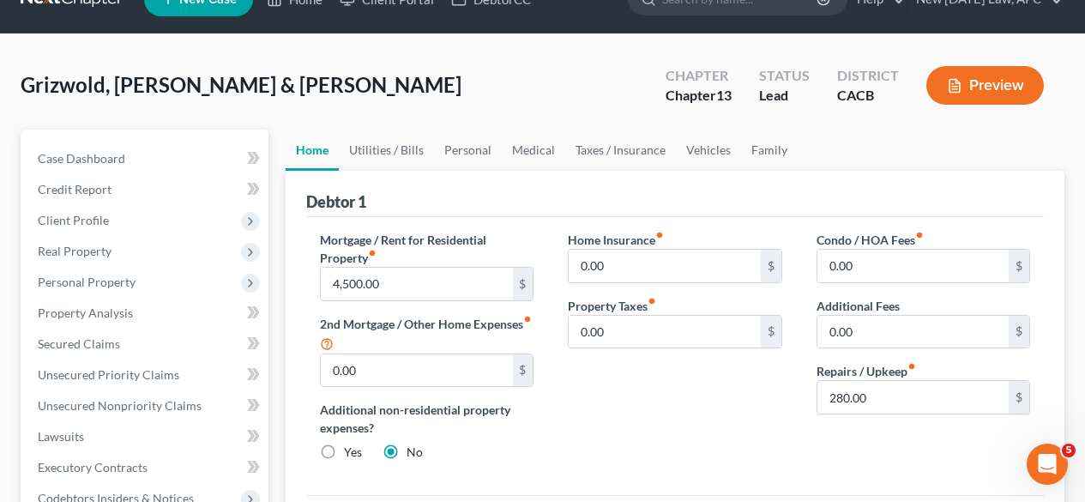
scroll to position [40, 0]
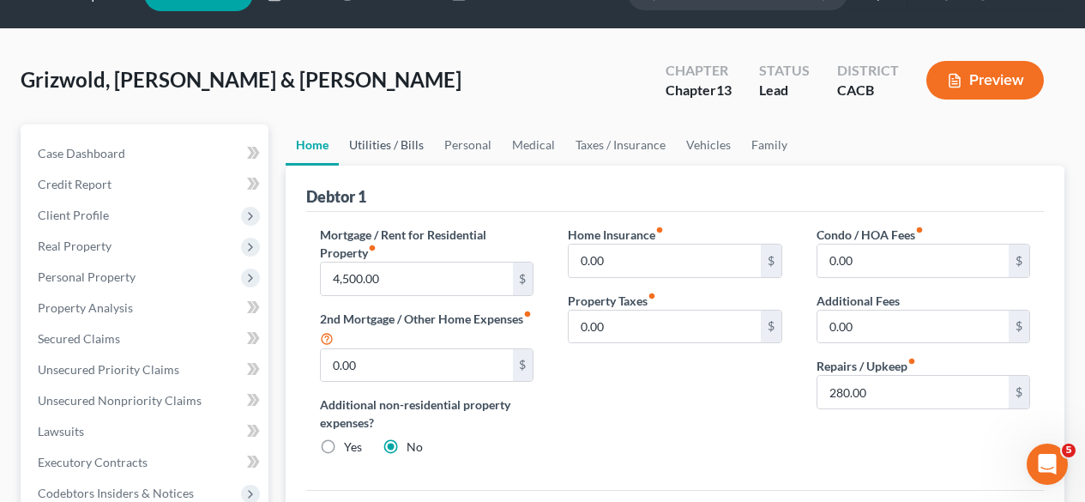
click at [399, 154] on link "Utilities / Bills" at bounding box center [386, 144] width 95 height 41
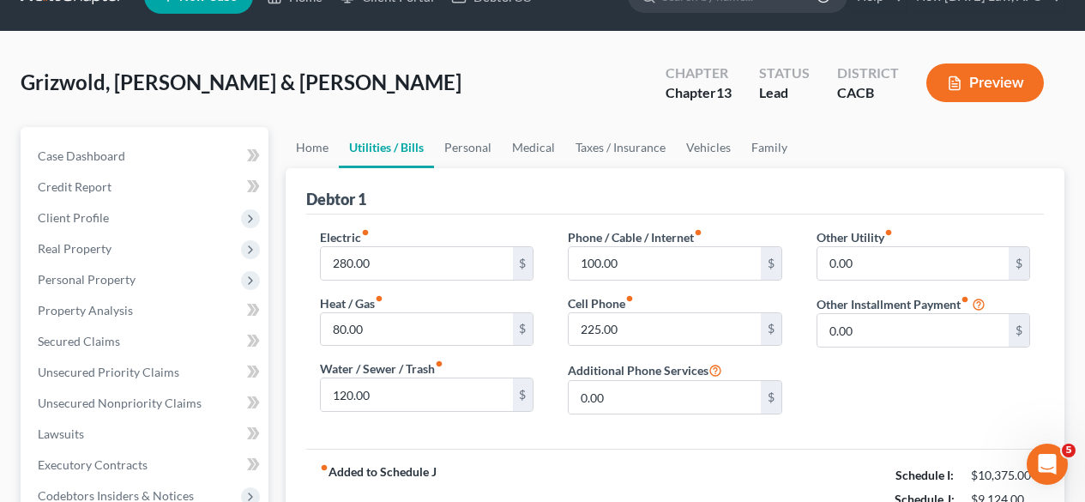
scroll to position [42, 0]
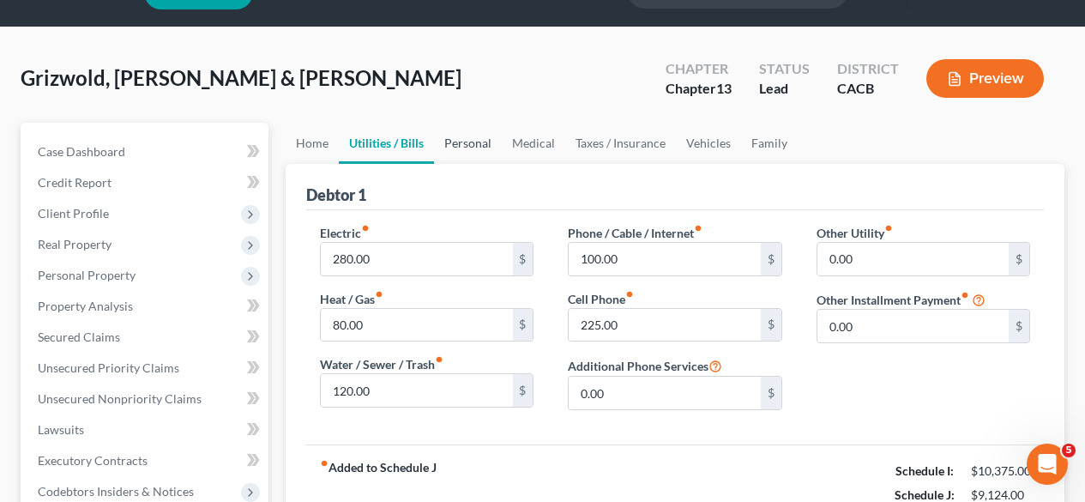
click at [469, 142] on link "Personal" at bounding box center [468, 143] width 68 height 41
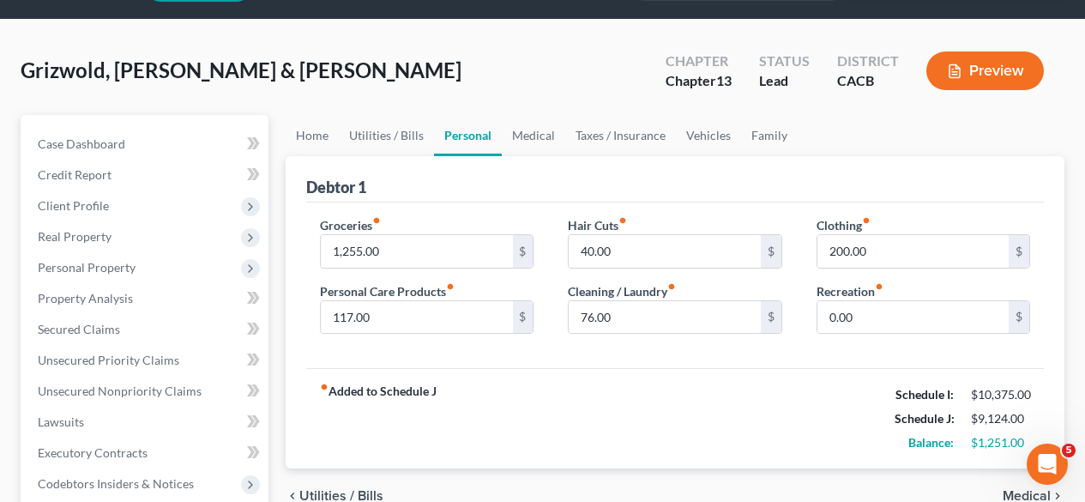
scroll to position [53, 0]
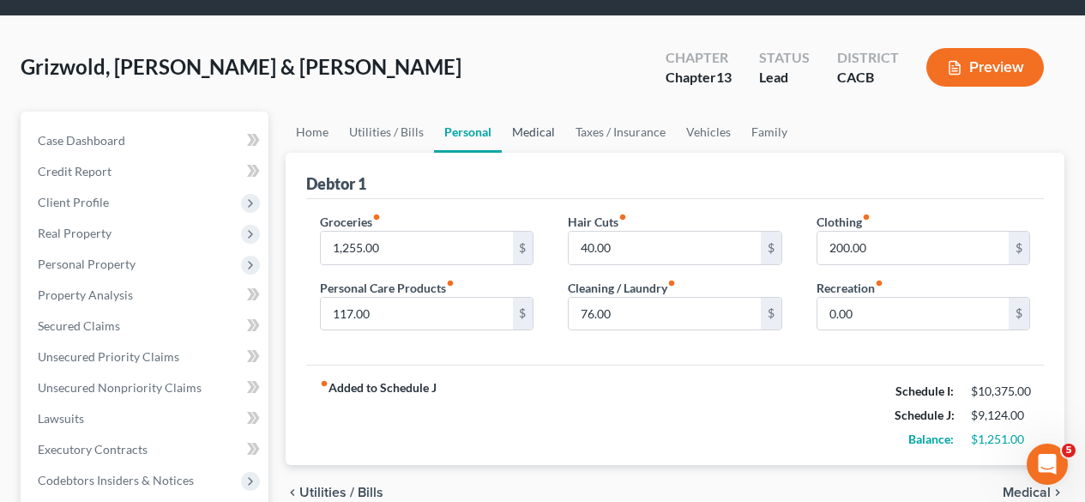
click at [533, 132] on link "Medical" at bounding box center [533, 131] width 63 height 41
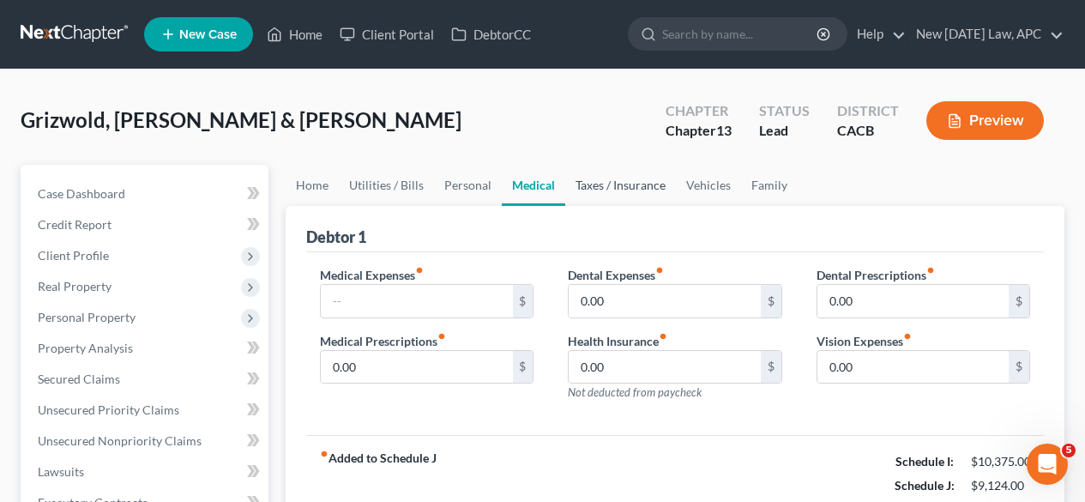
click at [603, 185] on link "Taxes / Insurance" at bounding box center [620, 185] width 111 height 41
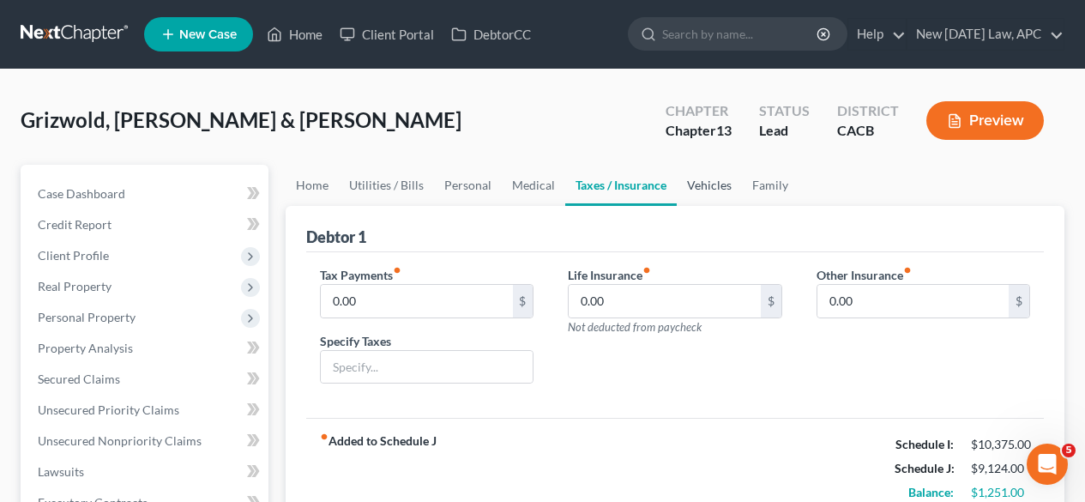
click at [702, 184] on link "Vehicles" at bounding box center [709, 185] width 65 height 41
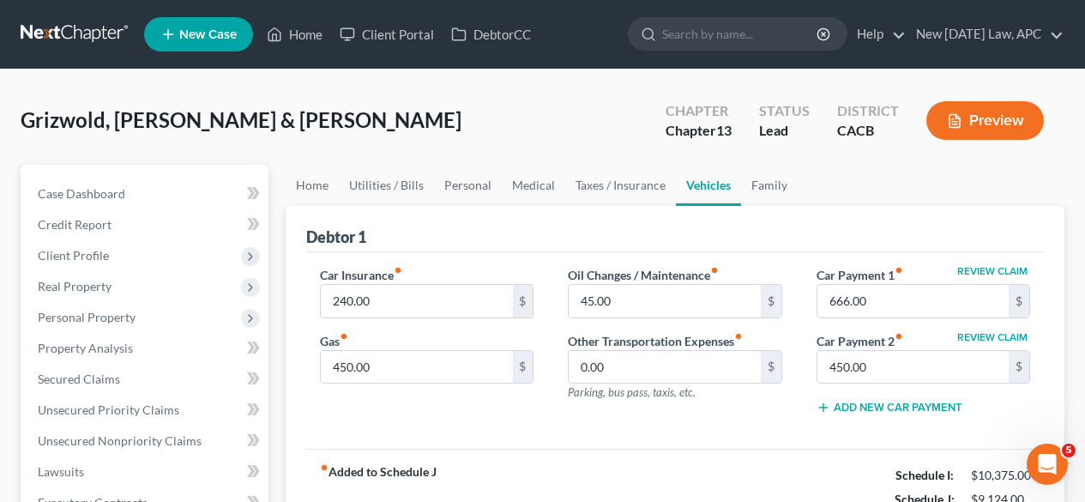
scroll to position [75, 0]
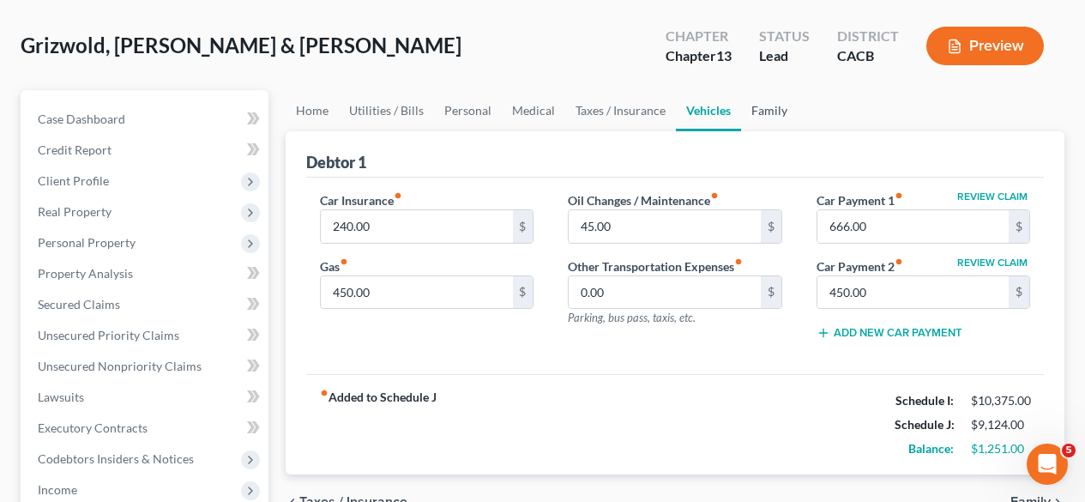
click at [764, 108] on link "Family" at bounding box center [769, 110] width 57 height 41
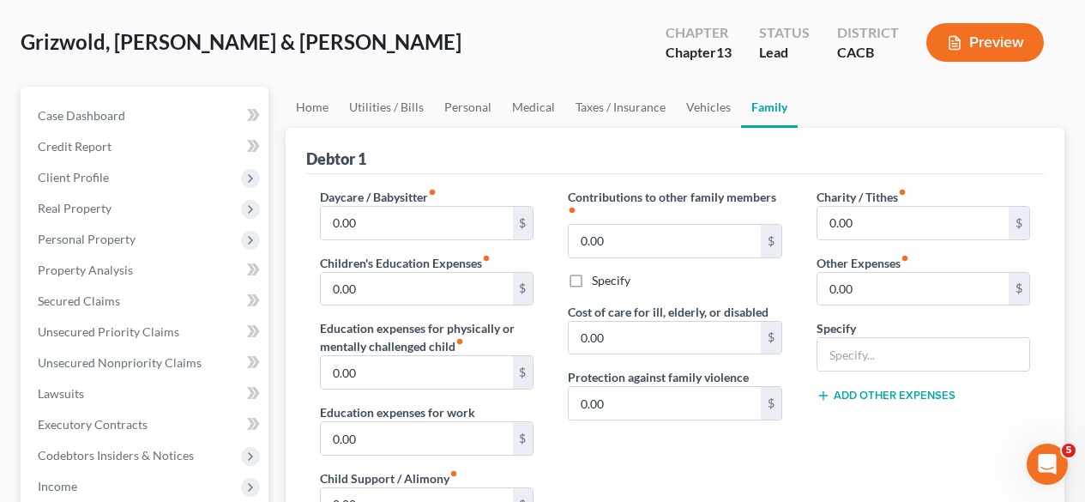
scroll to position [80, 0]
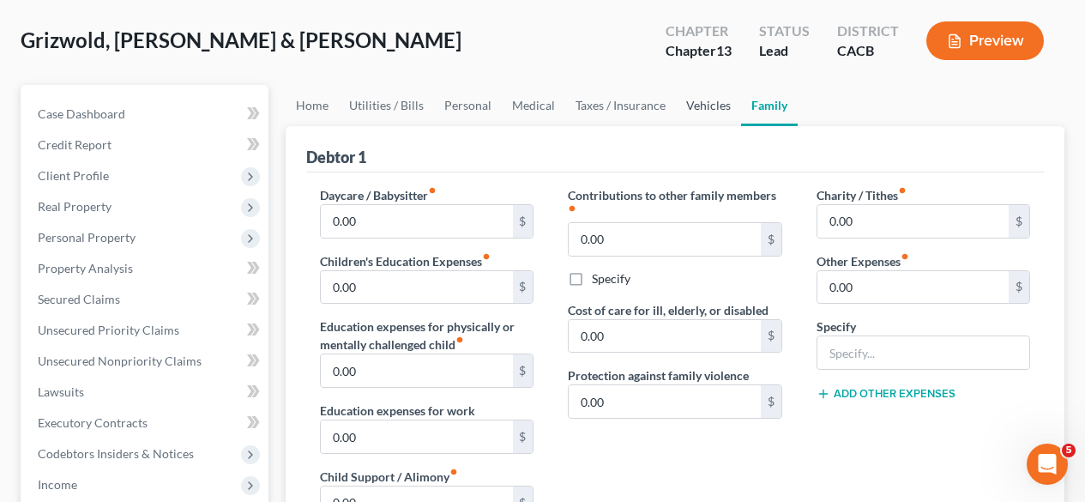
click at [697, 99] on link "Vehicles" at bounding box center [708, 105] width 65 height 41
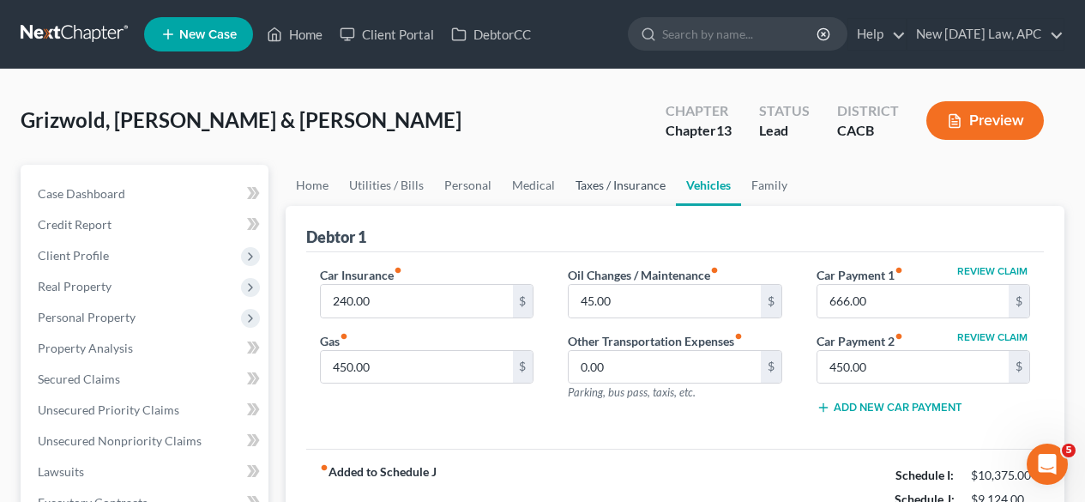
click at [600, 198] on link "Taxes / Insurance" at bounding box center [620, 185] width 111 height 41
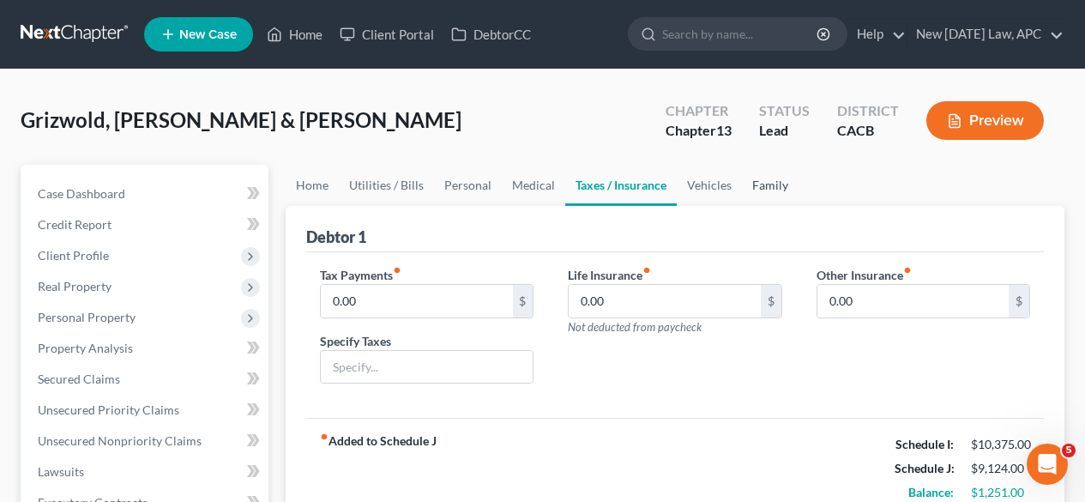
click at [765, 190] on link "Family" at bounding box center [770, 185] width 57 height 41
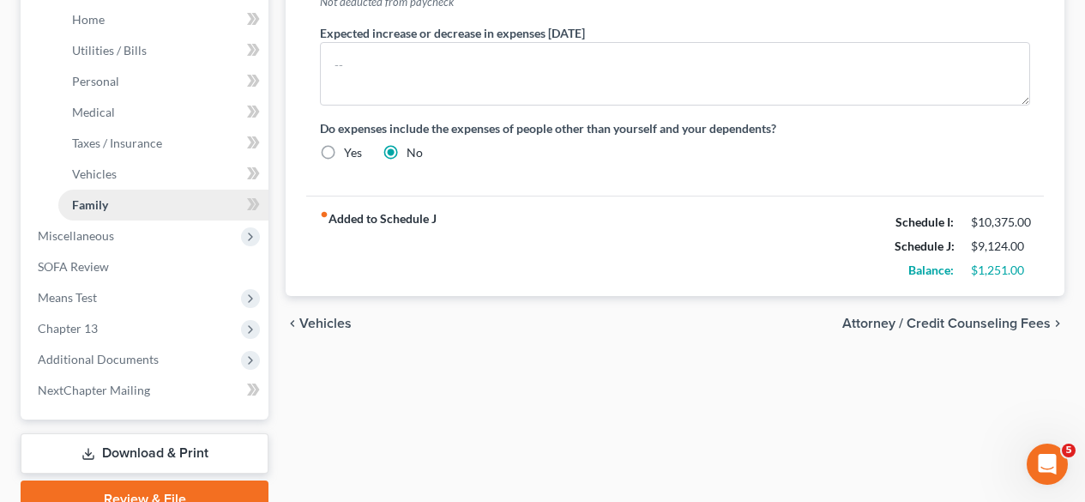
scroll to position [607, 0]
click at [114, 291] on span "Means Test" at bounding box center [146, 296] width 244 height 31
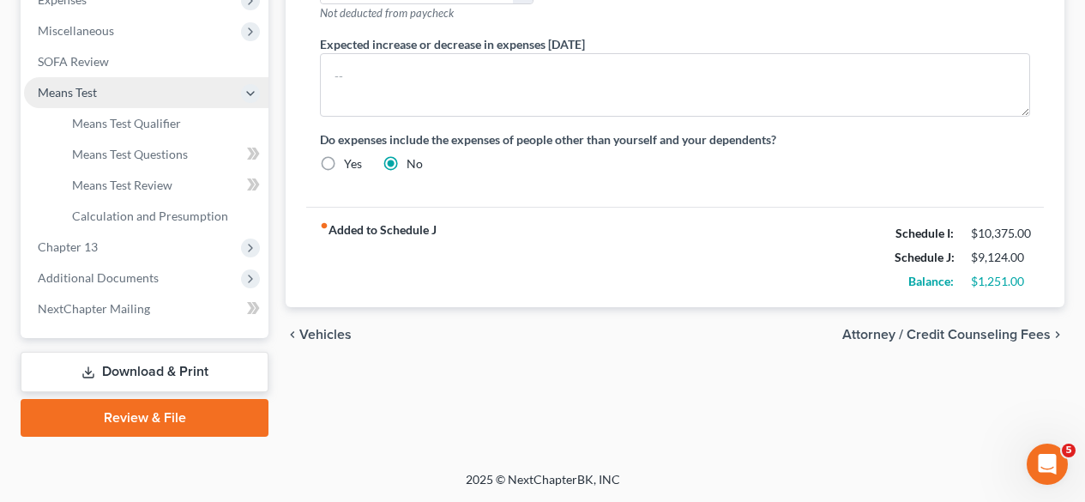
scroll to position [594, 0]
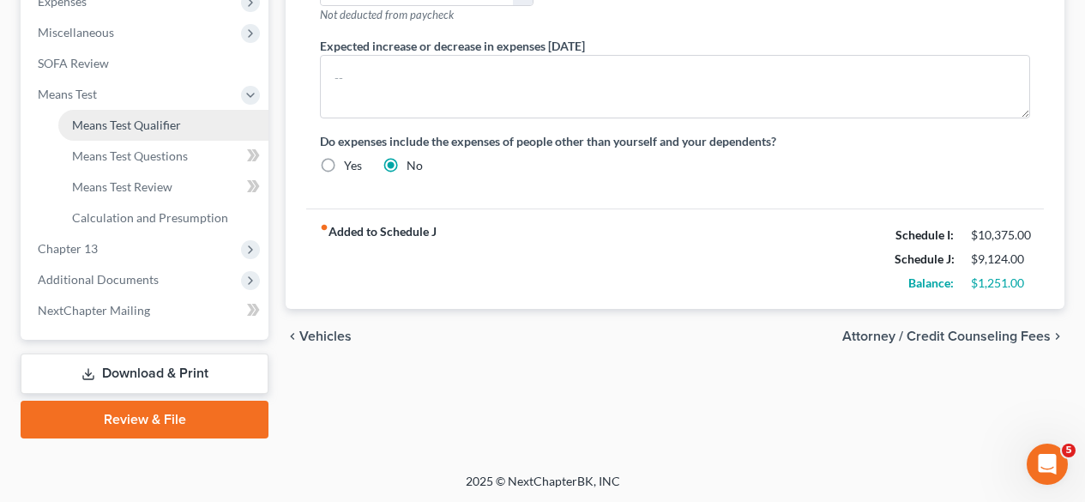
click at [151, 121] on span "Means Test Qualifier" at bounding box center [126, 125] width 109 height 15
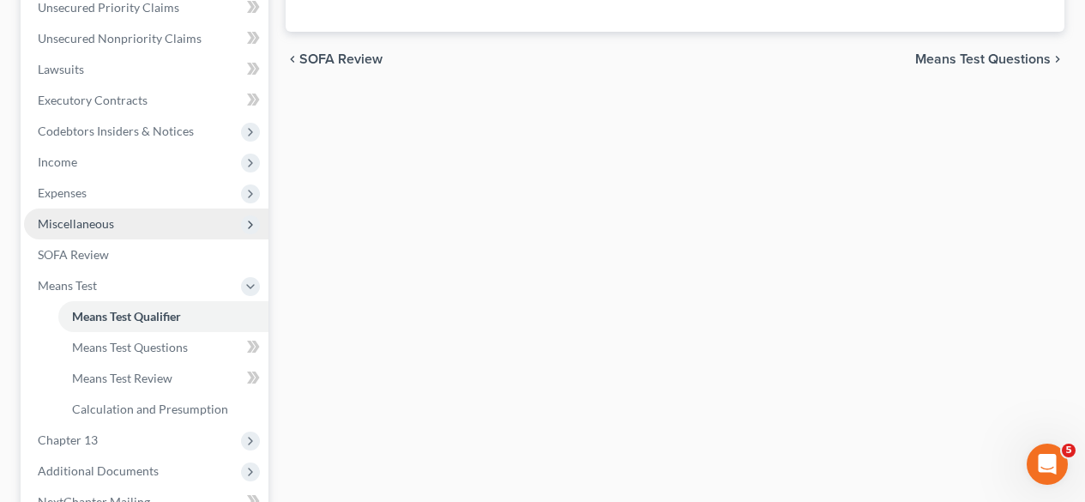
scroll to position [403, 0]
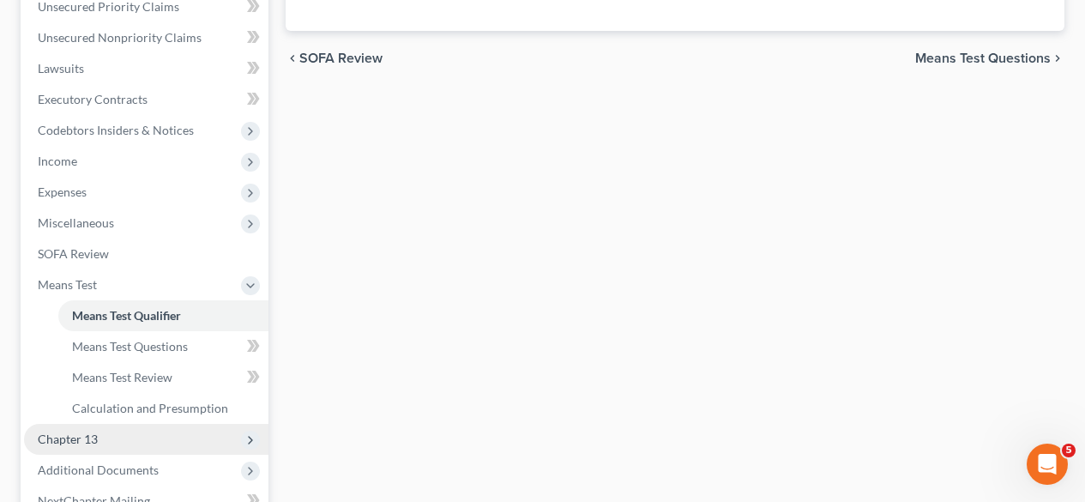
click at [90, 433] on span "Chapter 13" at bounding box center [68, 438] width 60 height 15
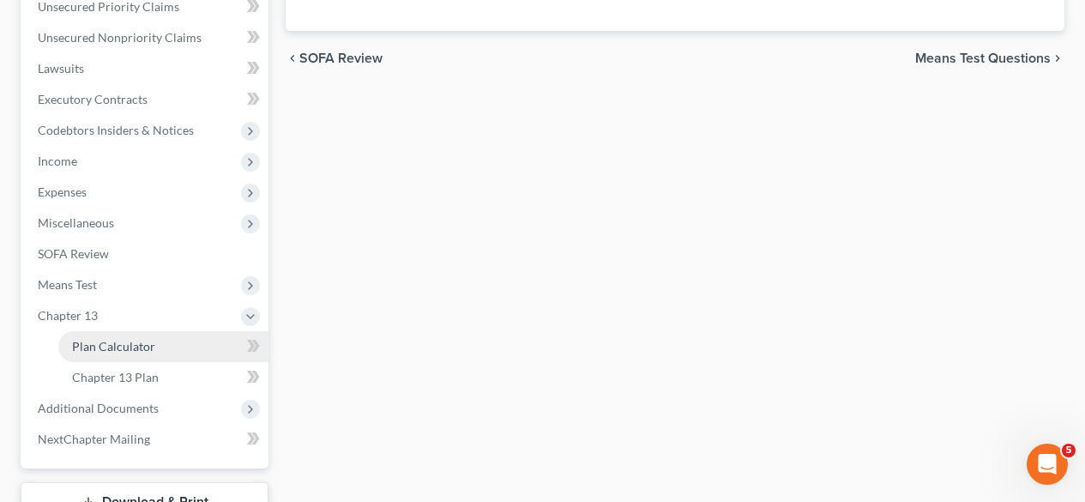
click at [163, 348] on link "Plan Calculator" at bounding box center [163, 346] width 210 height 31
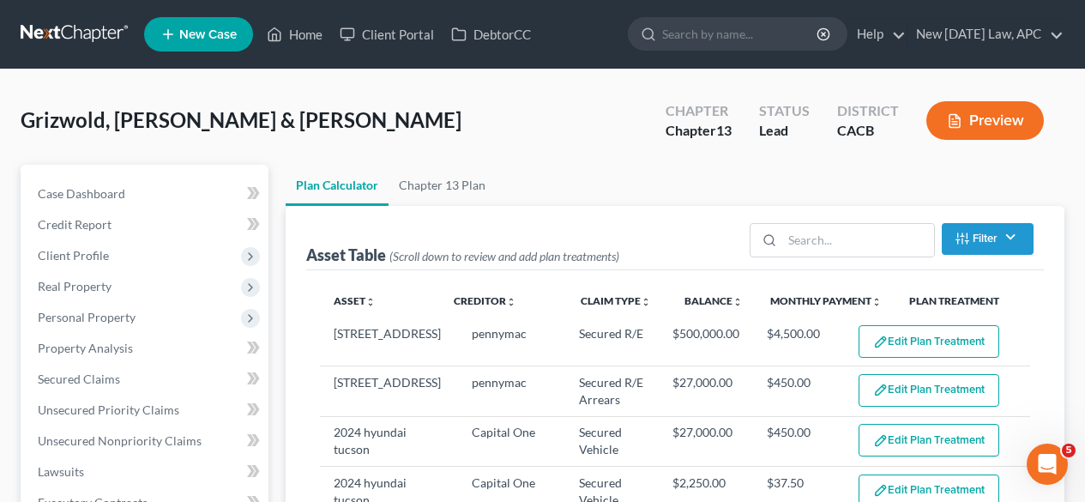
select select "59"
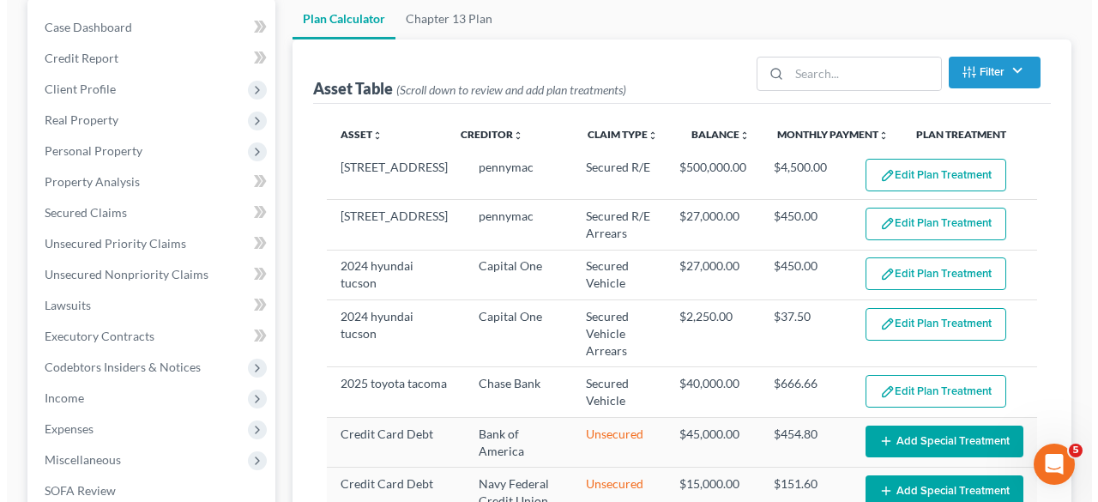
scroll to position [152, 0]
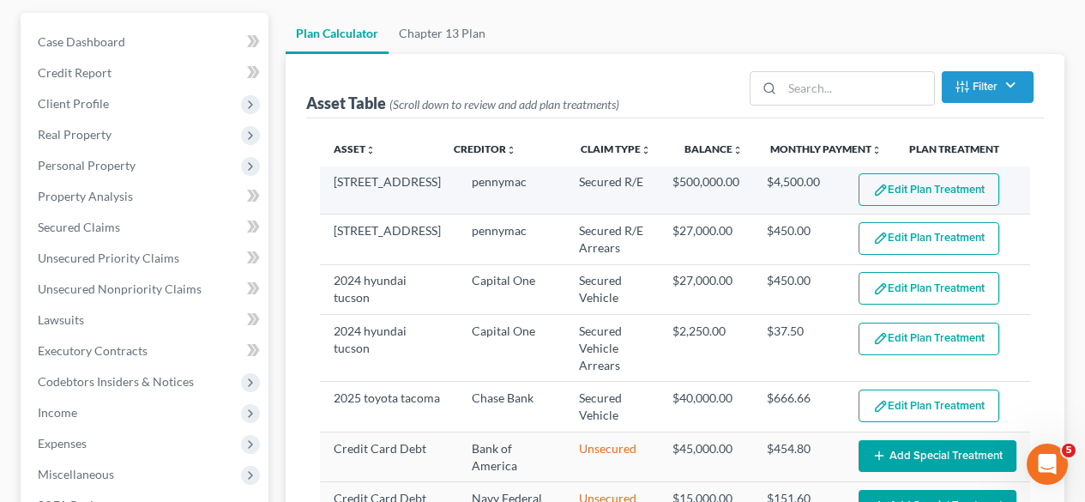
click at [921, 197] on button "Edit Plan Treatment" at bounding box center [929, 189] width 141 height 33
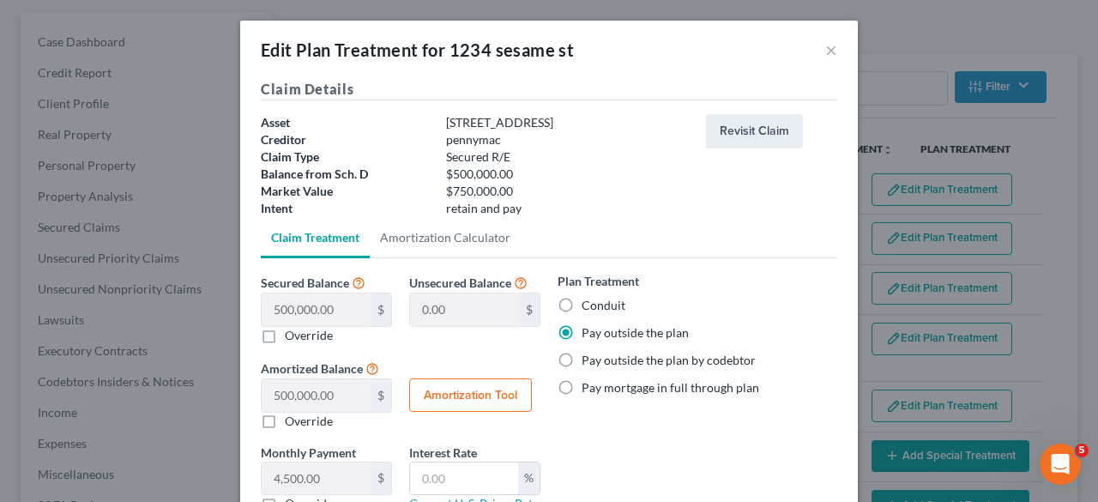
click at [581, 306] on label "Conduit" at bounding box center [603, 305] width 44 height 17
click at [588, 306] on input "Conduit" at bounding box center [593, 302] width 11 height 11
radio input "true"
click at [581, 334] on label "Pay outside the plan" at bounding box center [634, 332] width 107 height 17
click at [588, 334] on input "Pay outside the plan" at bounding box center [593, 329] width 11 height 11
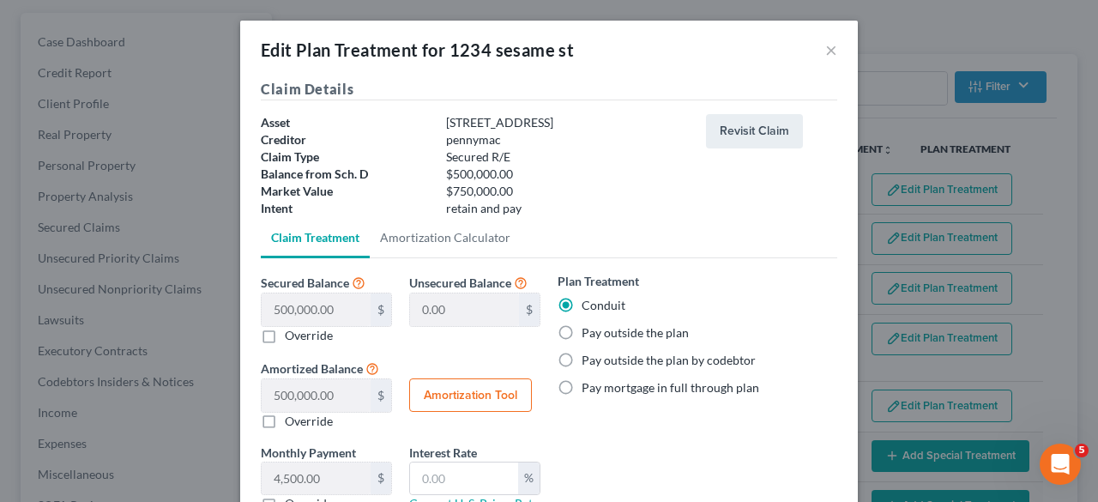
radio input "true"
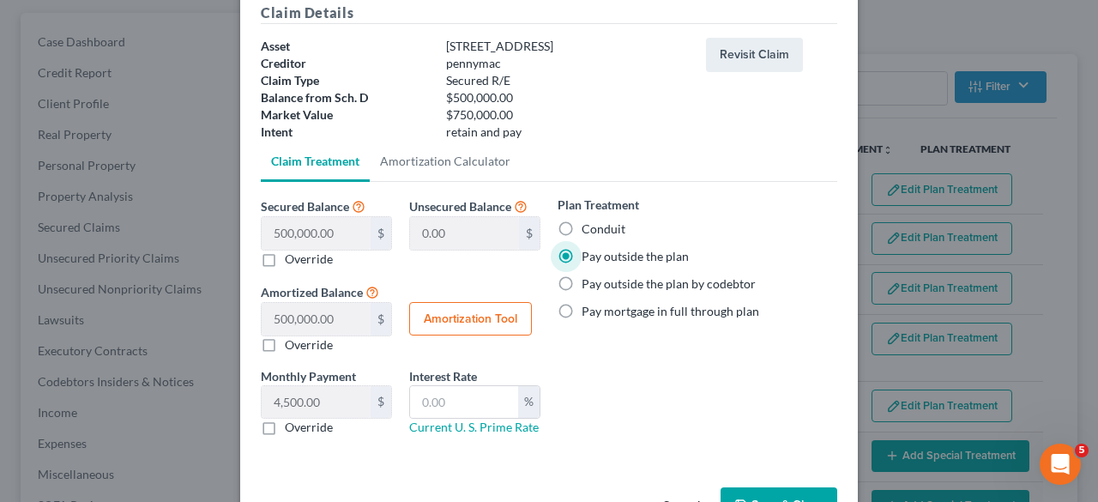
scroll to position [132, 0]
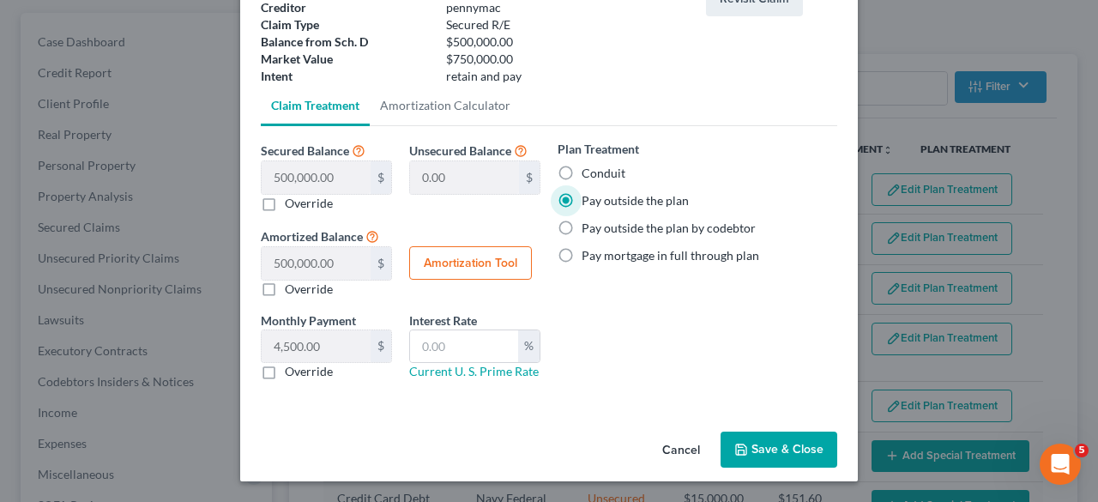
click at [764, 449] on button "Save & Close" at bounding box center [778, 449] width 117 height 36
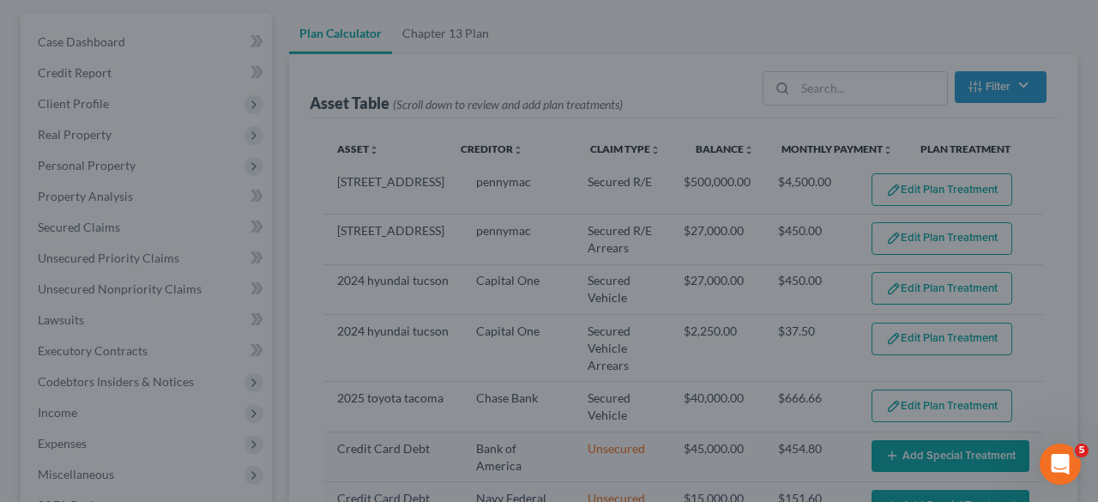
select select "59"
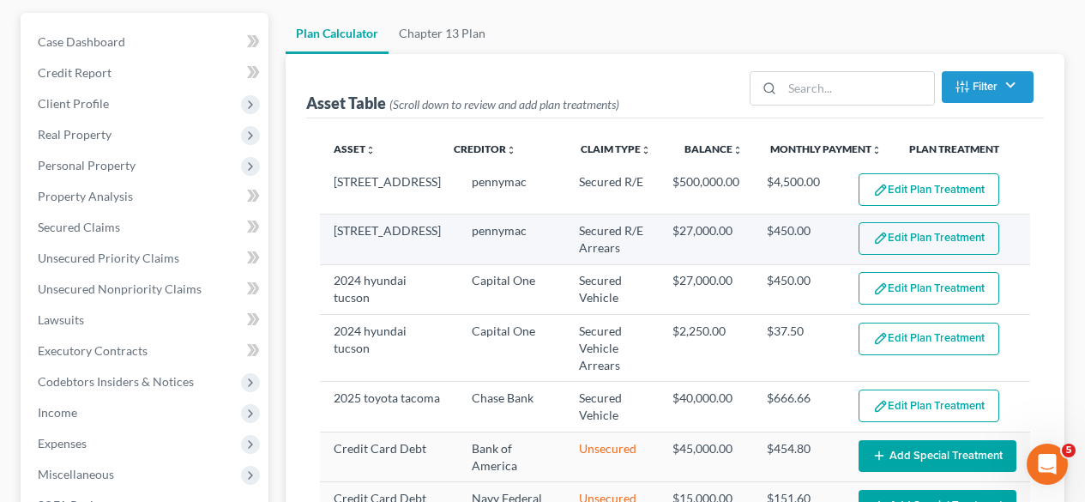
click at [930, 247] on button "Edit Plan Treatment" at bounding box center [929, 238] width 141 height 33
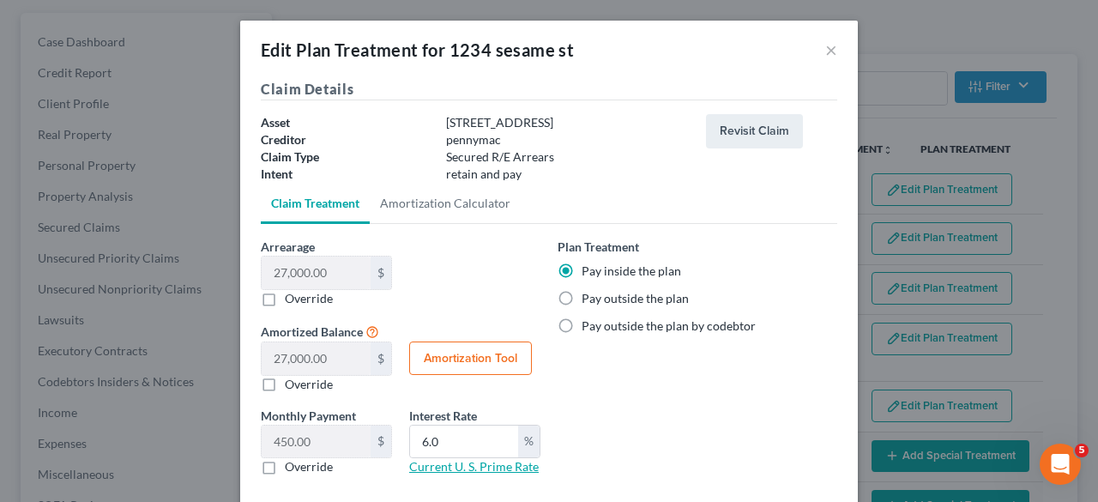
click at [508, 467] on link "Current U. S. Prime Rate" at bounding box center [474, 466] width 130 height 15
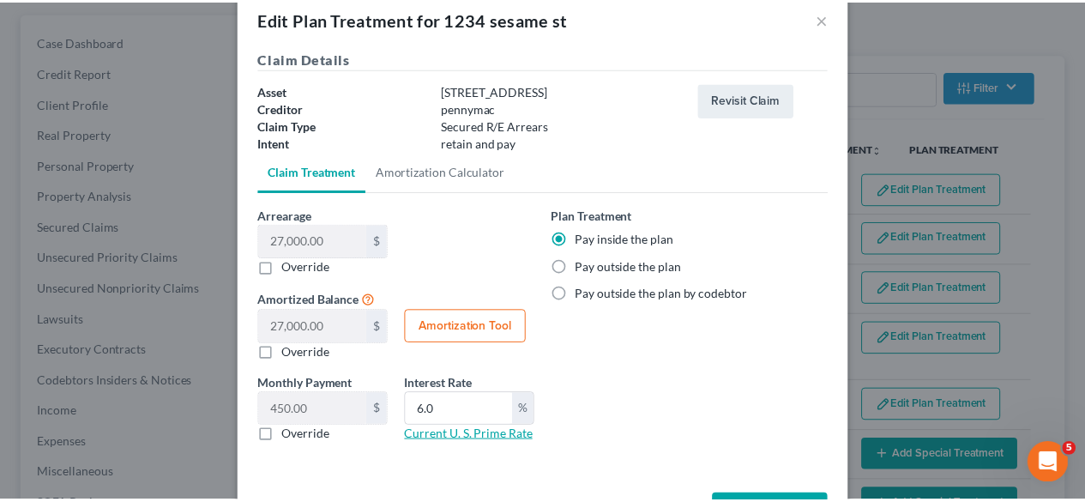
scroll to position [30, 0]
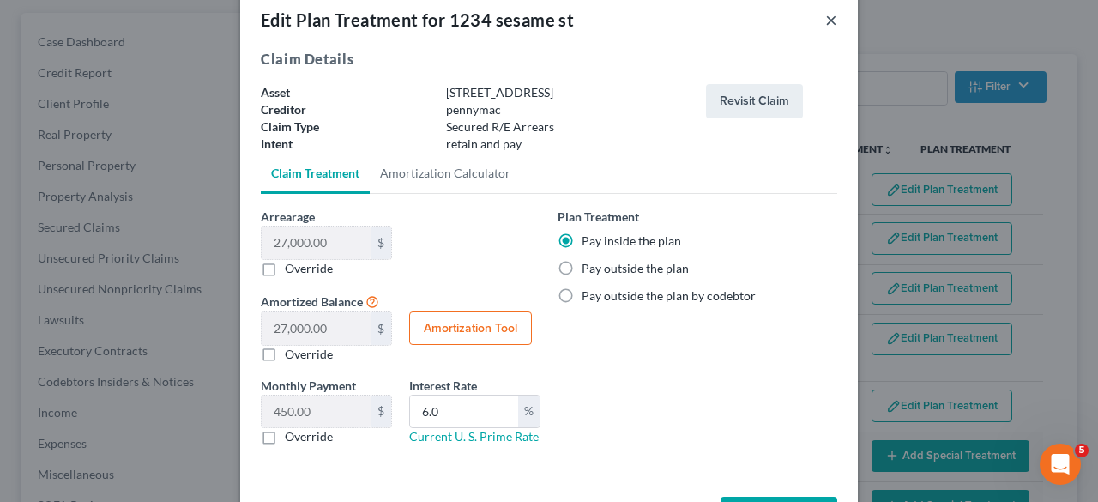
click at [825, 21] on button "×" at bounding box center [831, 19] width 12 height 21
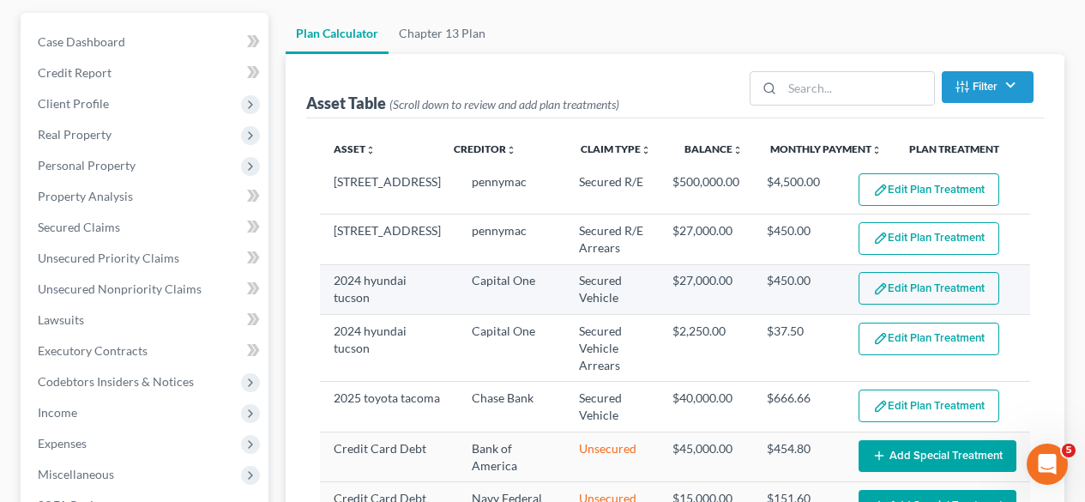
click at [906, 287] on button "Edit Plan Treatment" at bounding box center [929, 288] width 141 height 33
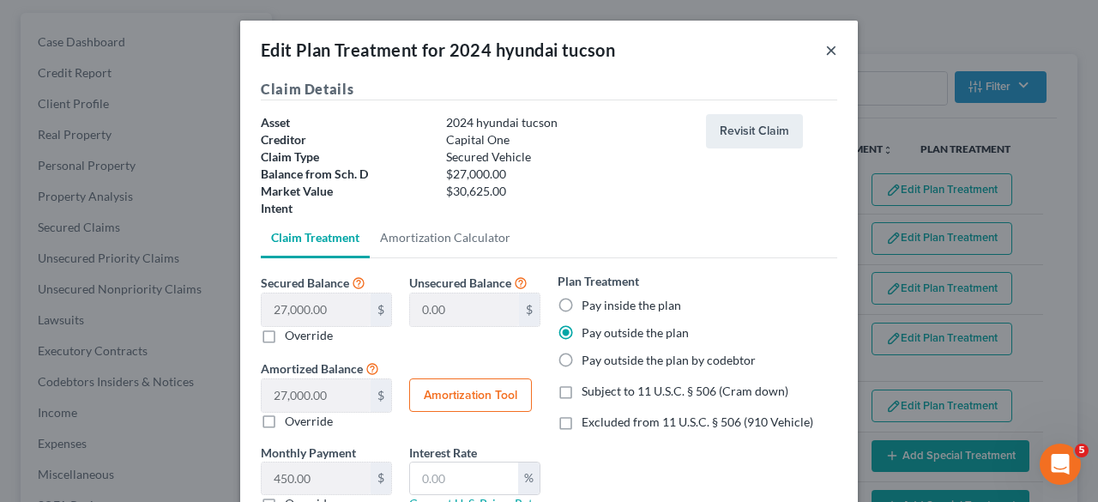
click at [825, 49] on button "×" at bounding box center [831, 49] width 12 height 21
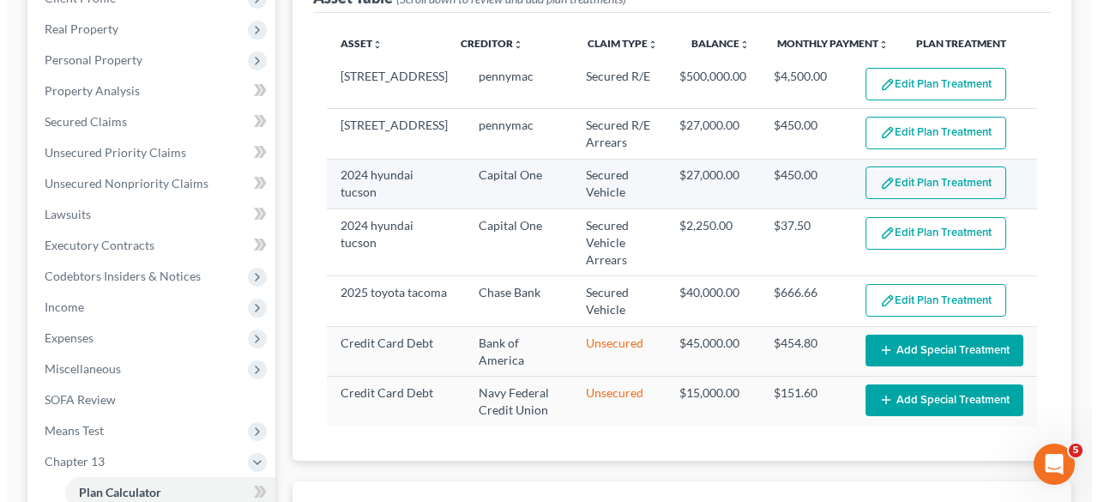
scroll to position [258, 0]
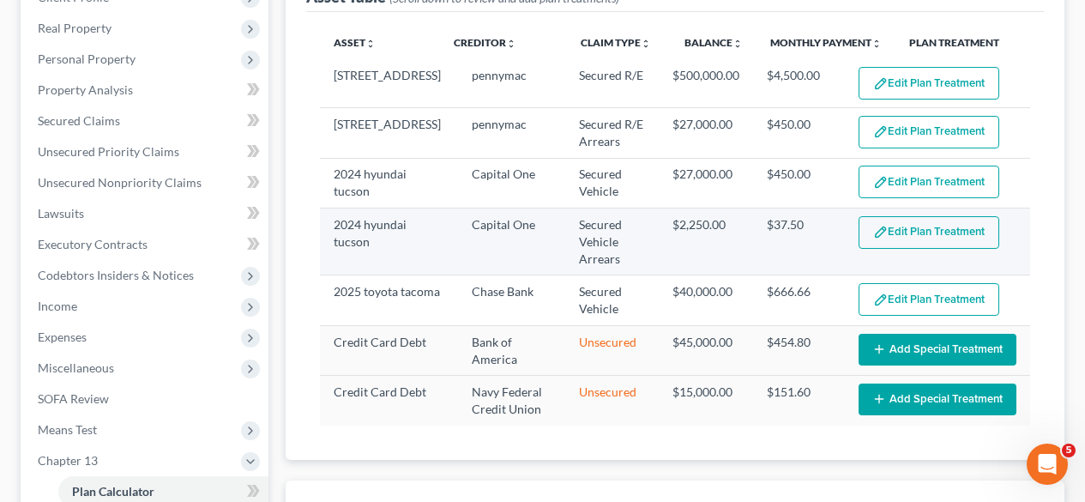
click at [932, 237] on button "Edit Plan Treatment" at bounding box center [929, 232] width 141 height 33
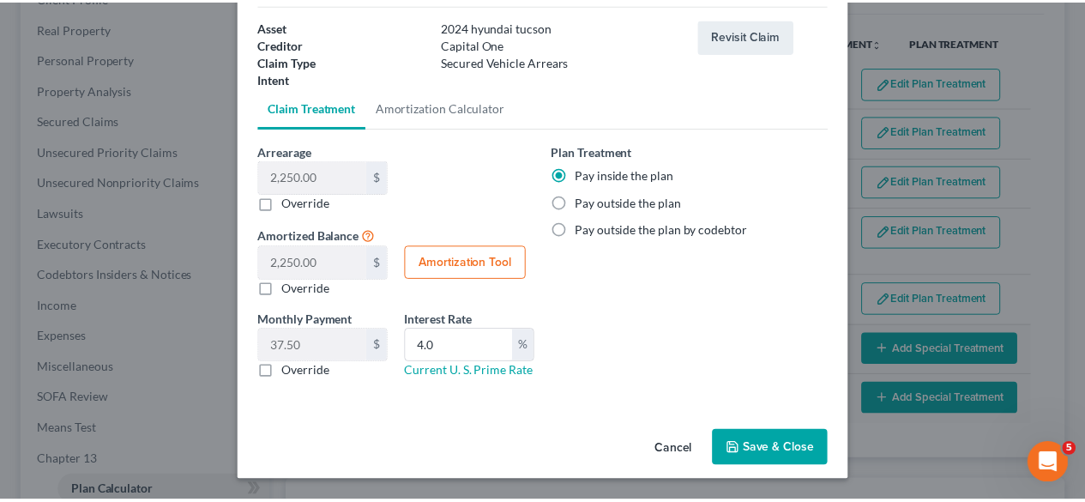
scroll to position [0, 0]
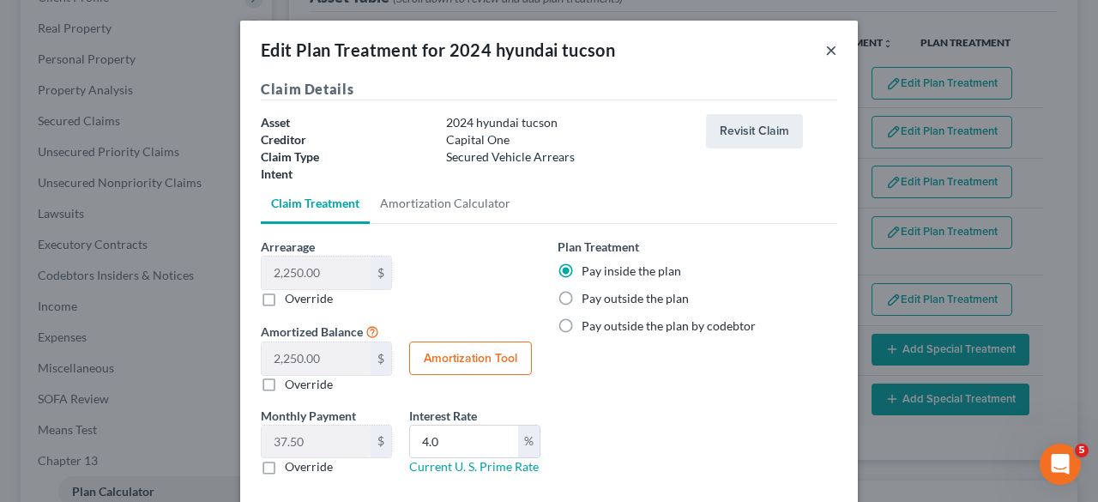
click at [829, 43] on button "×" at bounding box center [831, 49] width 12 height 21
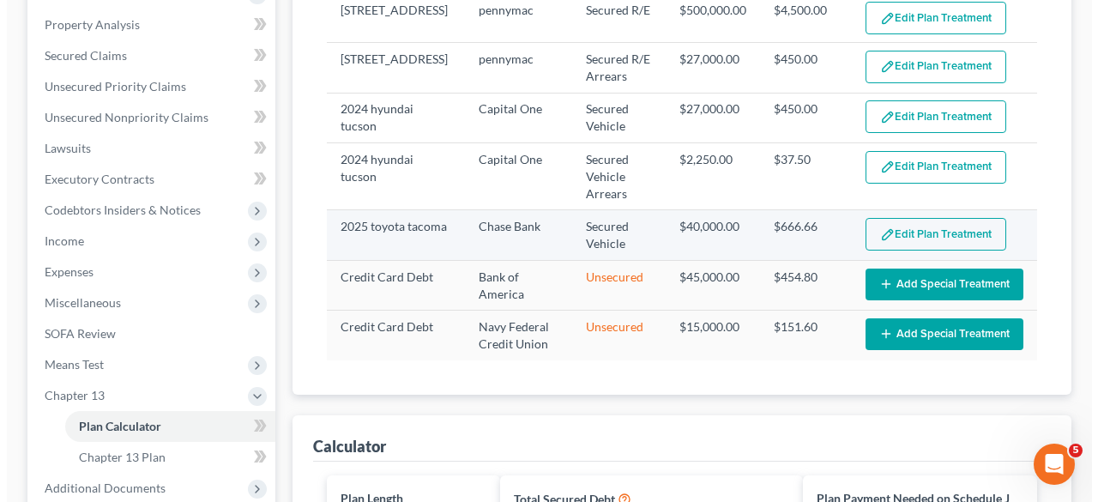
scroll to position [331, 0]
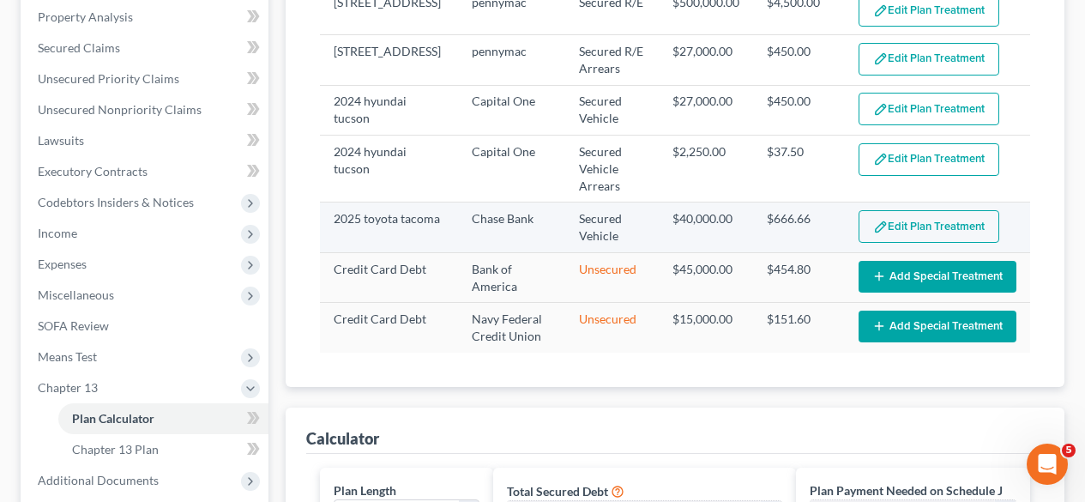
click at [911, 217] on button "Edit Plan Treatment" at bounding box center [929, 226] width 141 height 33
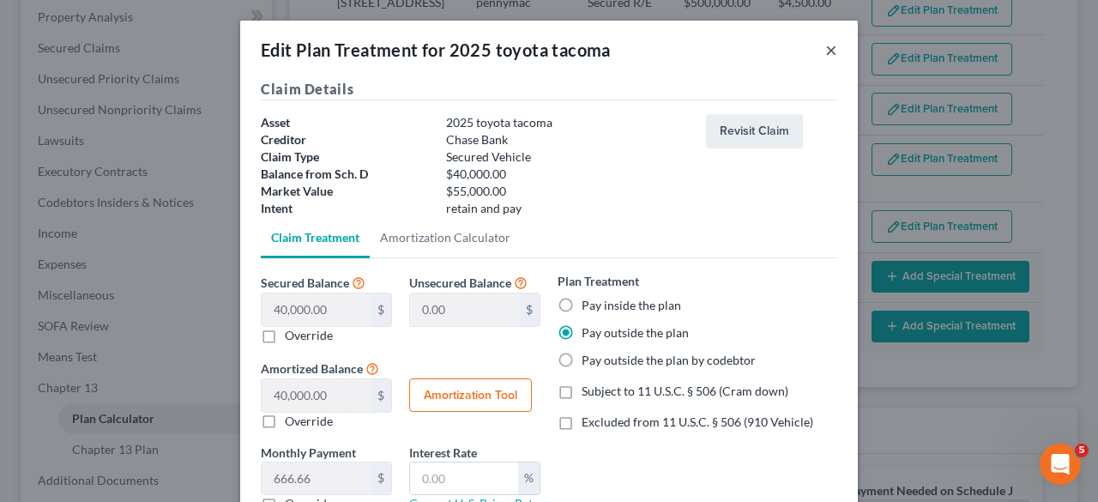
click at [825, 45] on button "×" at bounding box center [831, 49] width 12 height 21
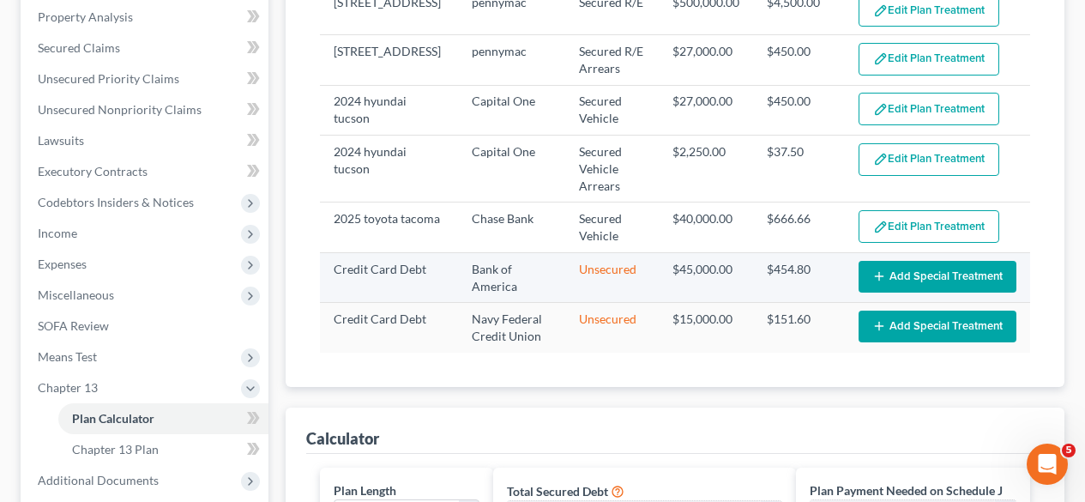
click at [929, 276] on button "Add Special Treatment" at bounding box center [938, 277] width 158 height 32
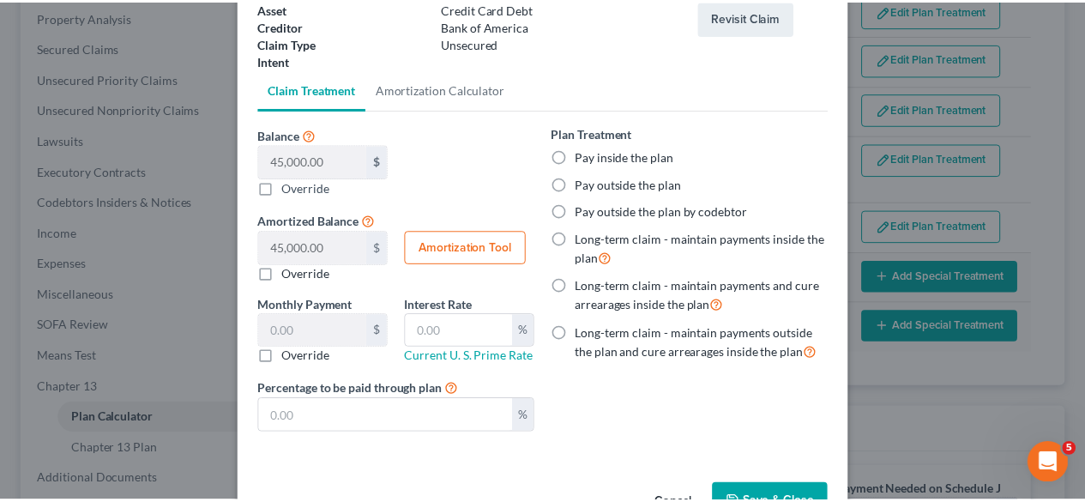
scroll to position [0, 0]
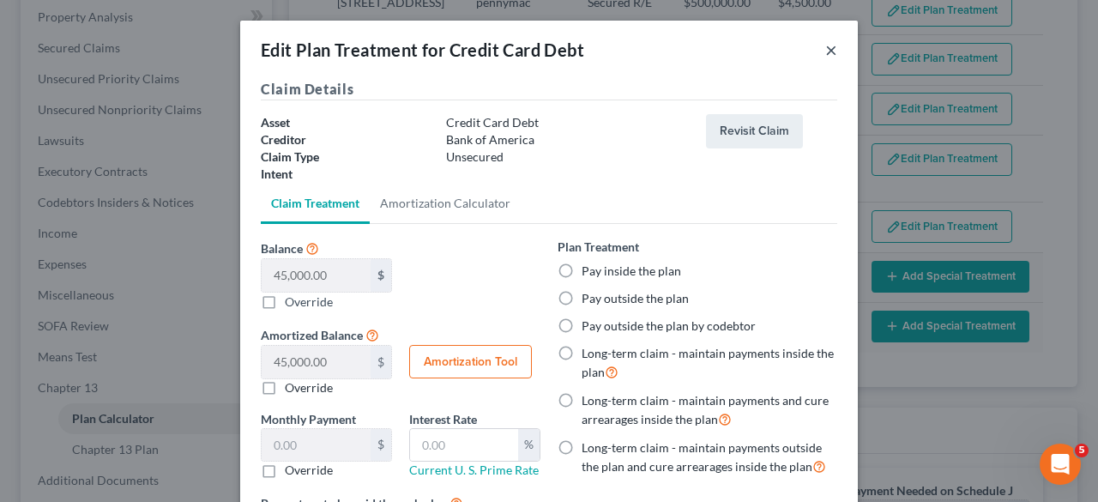
click at [825, 48] on button "×" at bounding box center [831, 49] width 12 height 21
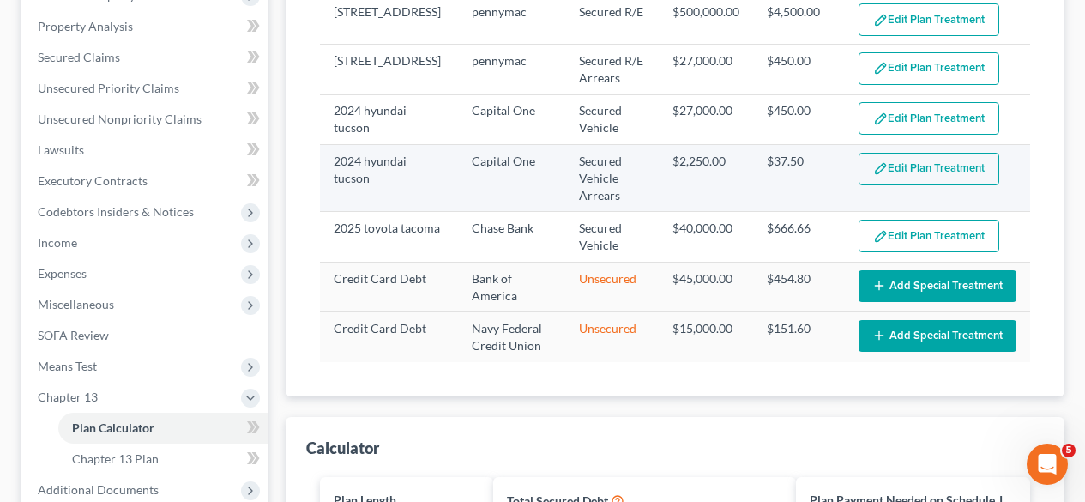
scroll to position [321, 0]
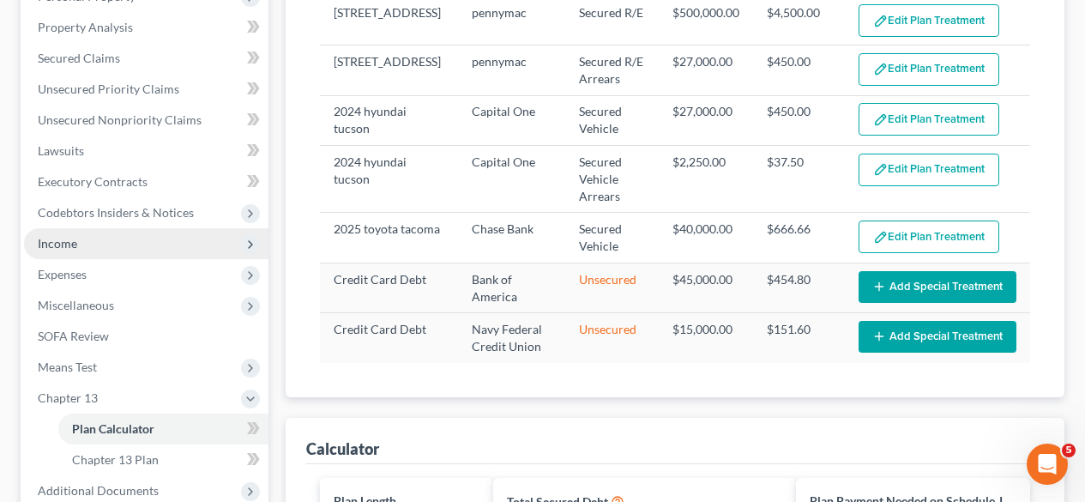
click at [110, 244] on span "Income" at bounding box center [146, 243] width 244 height 31
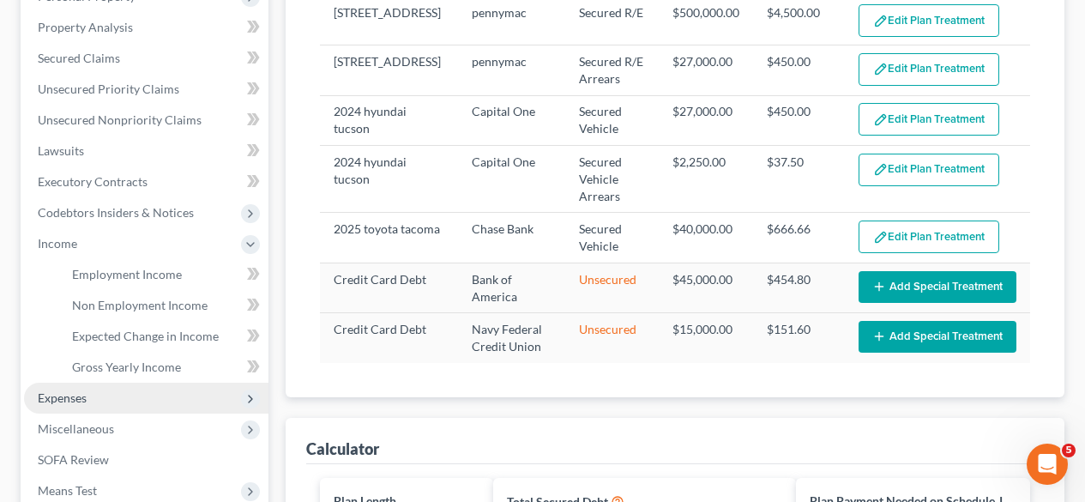
click at [46, 401] on span "Expenses" at bounding box center [62, 397] width 49 height 15
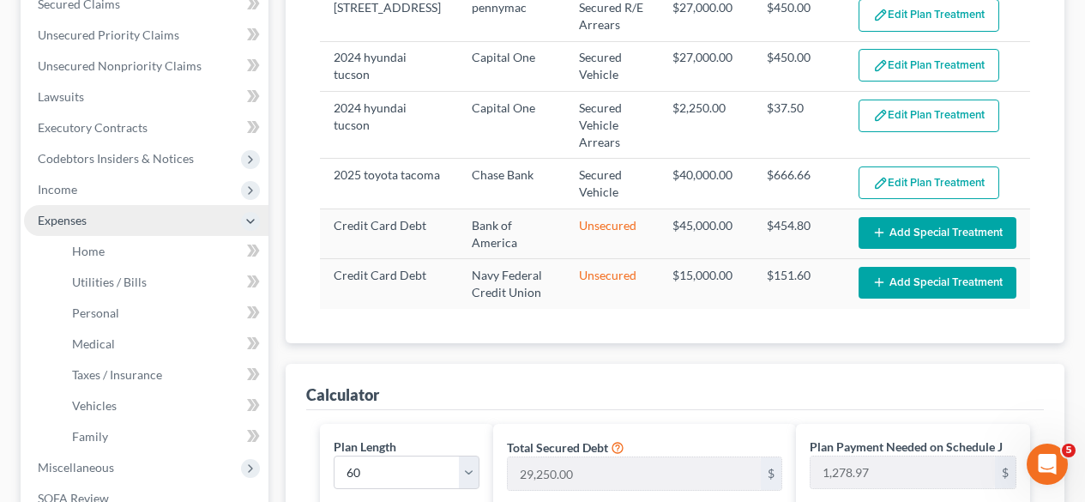
scroll to position [379, 0]
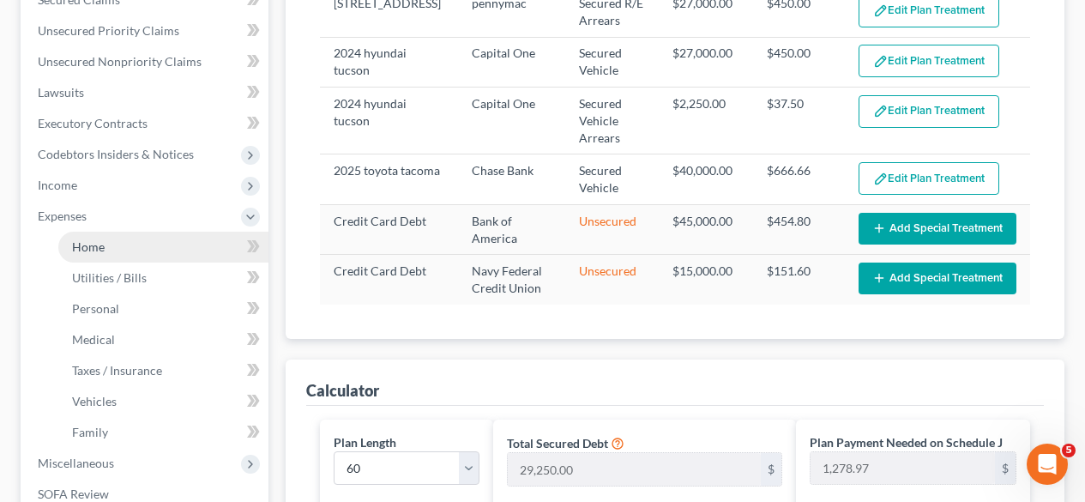
click at [92, 238] on link "Home" at bounding box center [163, 247] width 210 height 31
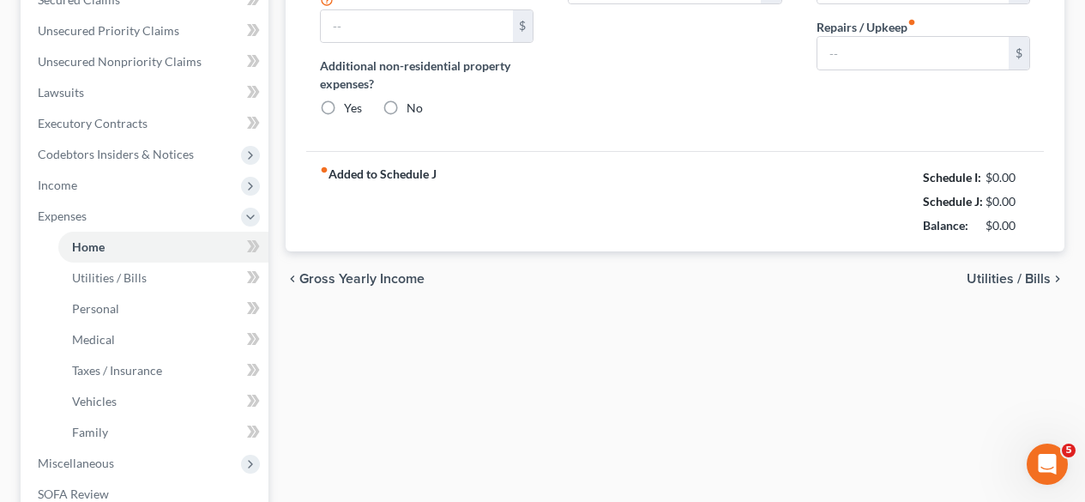
type input "4,500.00"
type input "0.00"
radio input "true"
type input "0.00"
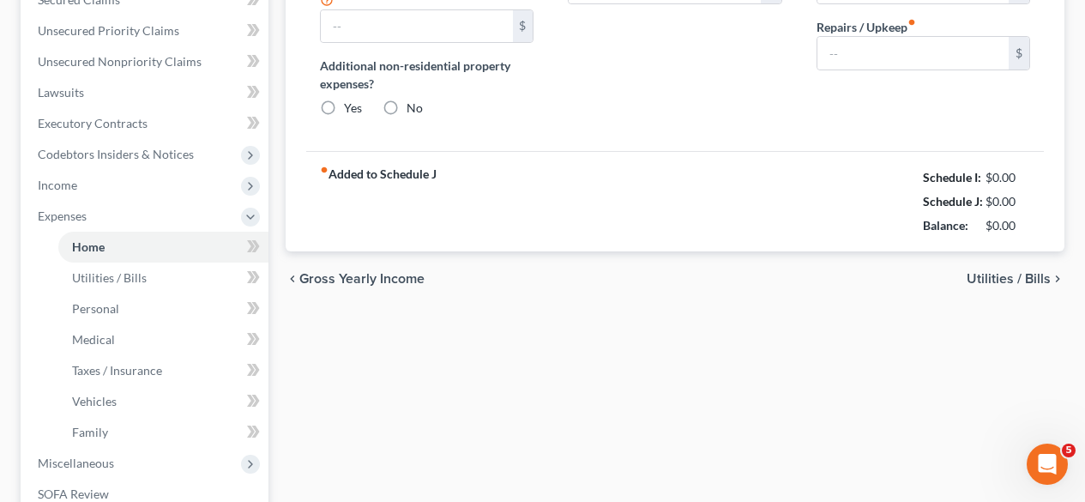
type input "0.00"
type input "280.00"
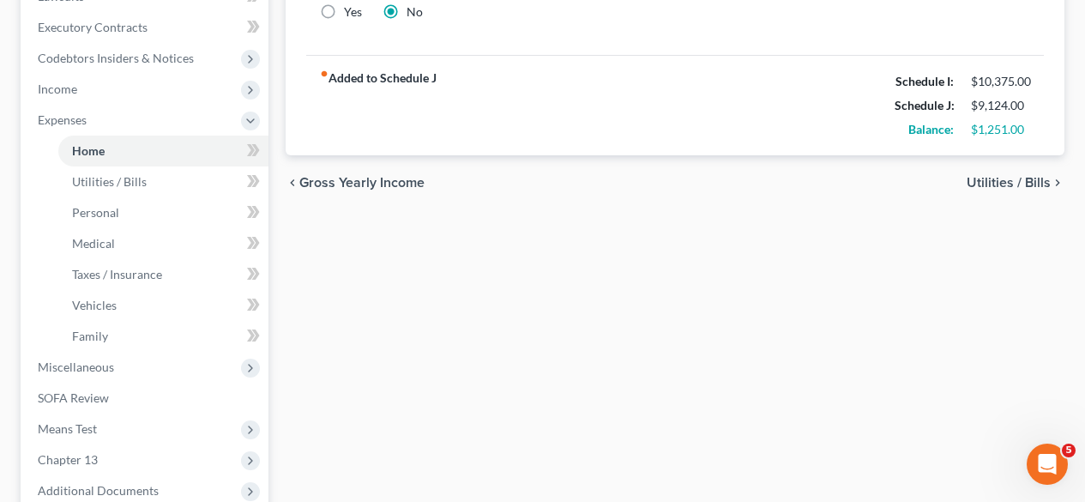
scroll to position [508, 0]
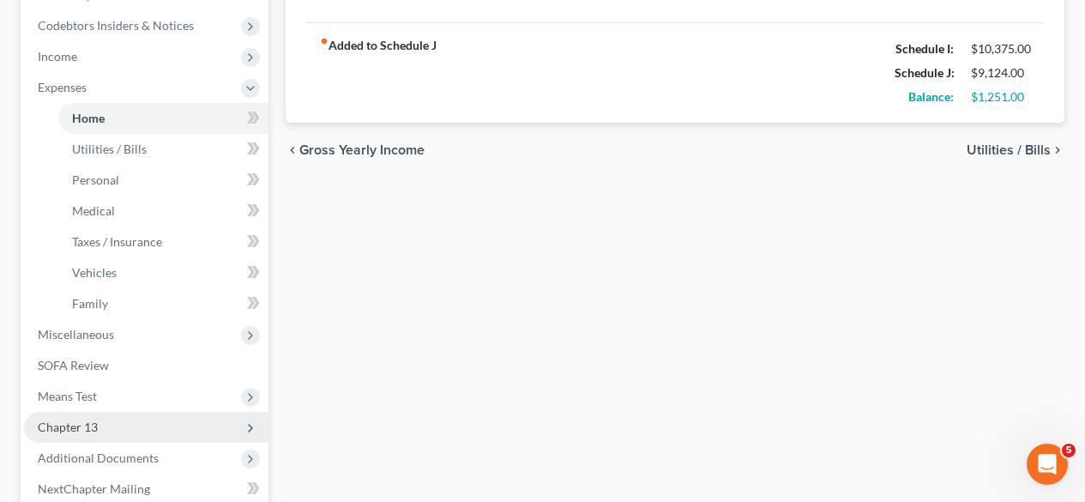
click at [117, 431] on span "Chapter 13" at bounding box center [146, 427] width 244 height 31
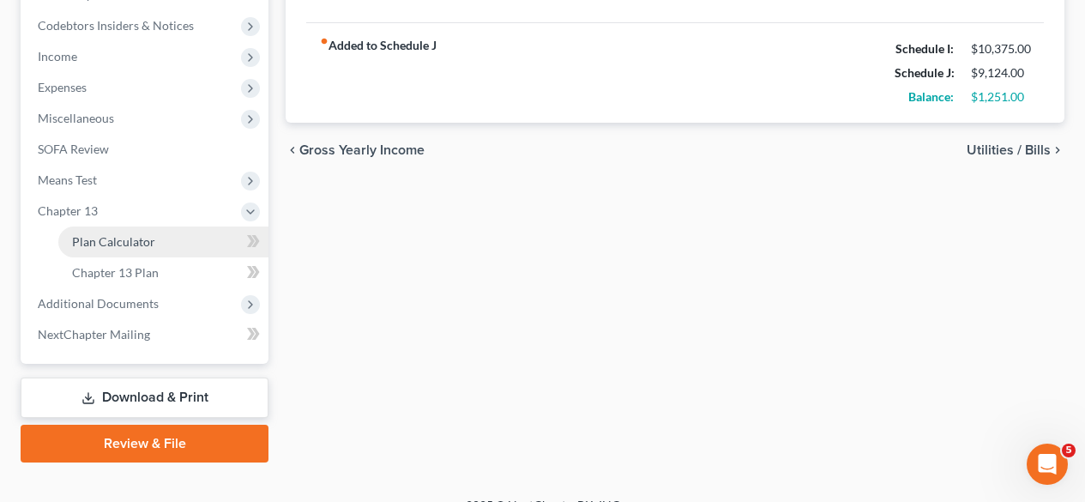
click at [130, 247] on span "Plan Calculator" at bounding box center [113, 241] width 83 height 15
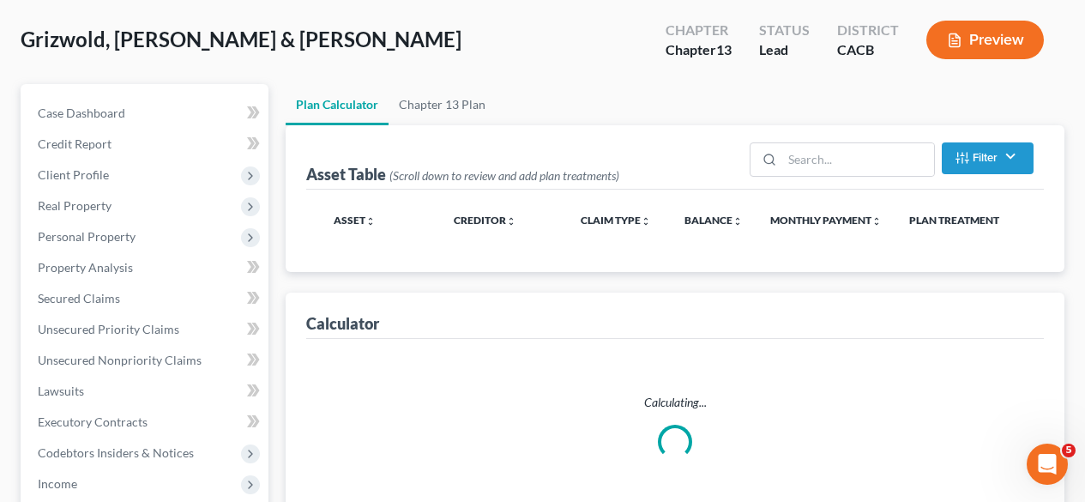
scroll to position [47, 0]
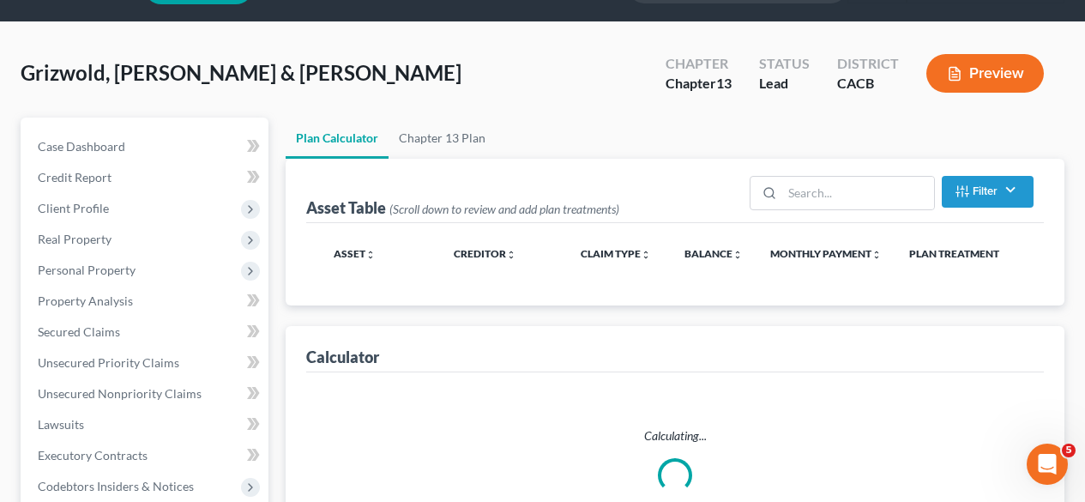
select select "59"
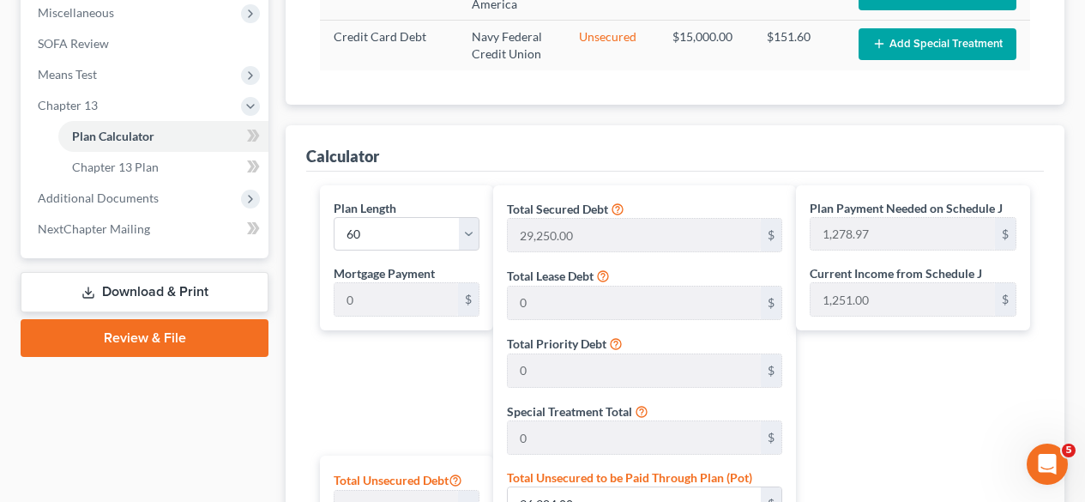
scroll to position [617, 0]
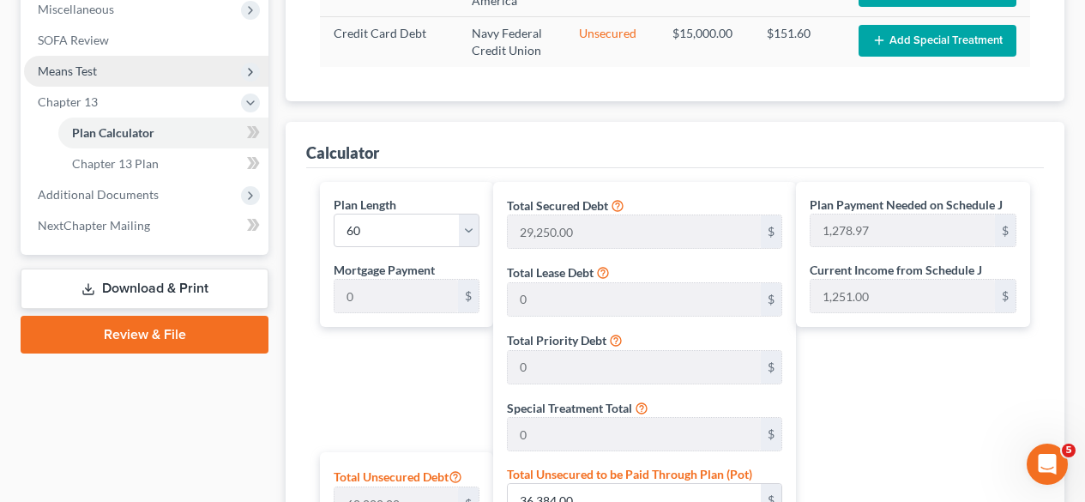
click at [86, 69] on span "Means Test" at bounding box center [67, 70] width 59 height 15
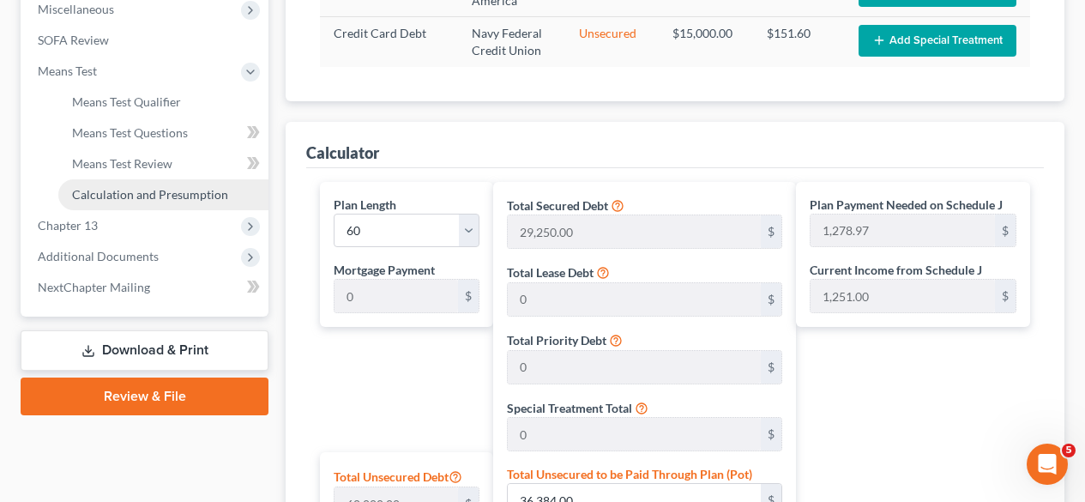
click at [150, 188] on span "Calculation and Presumption" at bounding box center [150, 194] width 156 height 15
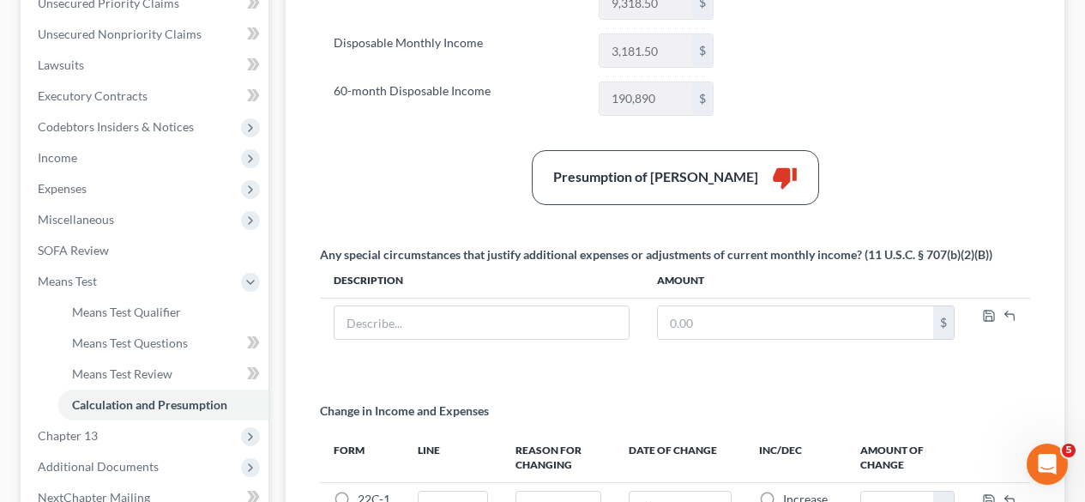
scroll to position [387, 0]
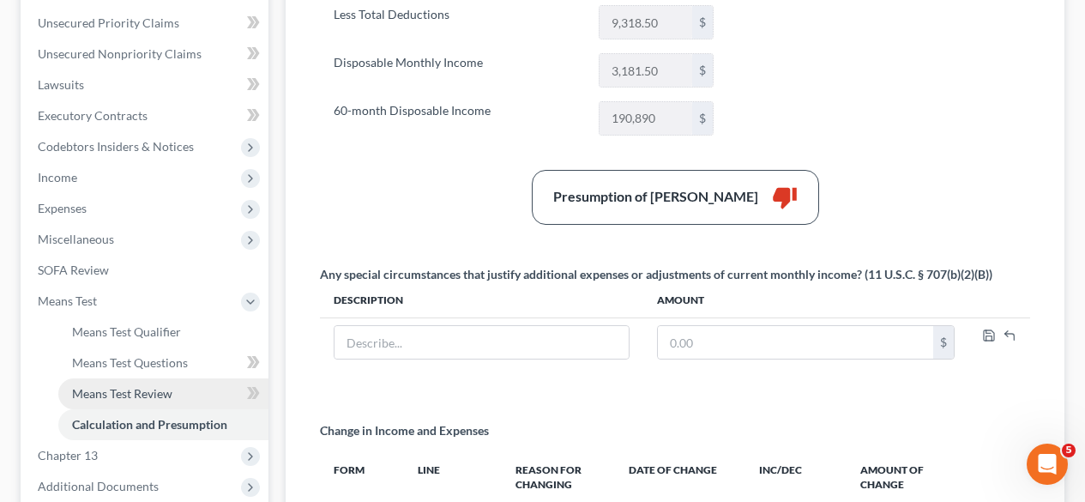
click at [111, 384] on link "Means Test Review" at bounding box center [163, 393] width 210 height 31
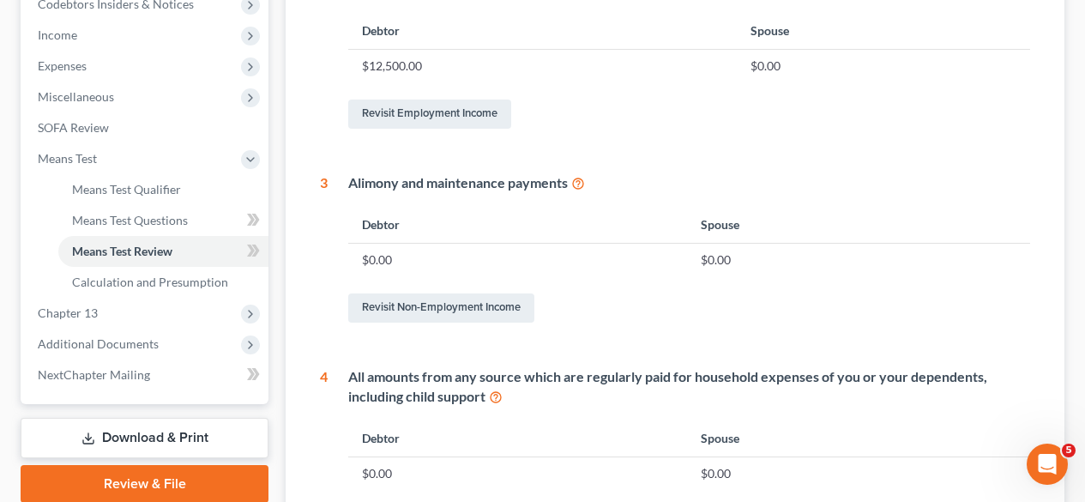
scroll to position [530, 0]
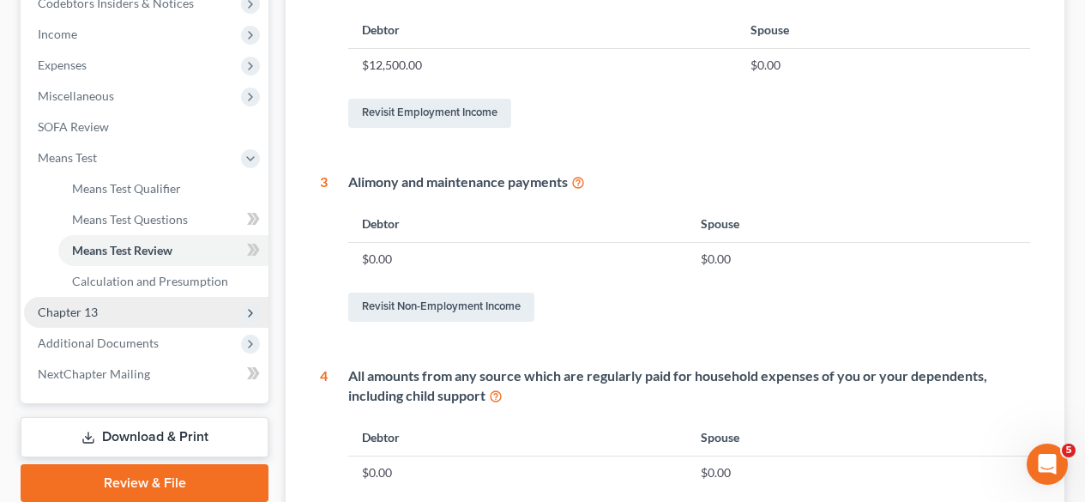
click at [118, 306] on span "Chapter 13" at bounding box center [146, 312] width 244 height 31
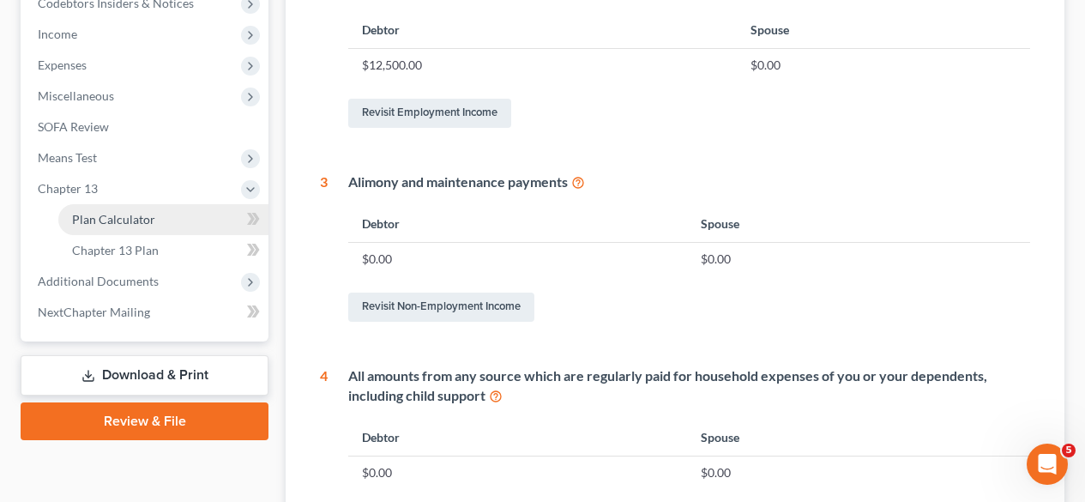
click at [133, 221] on span "Plan Calculator" at bounding box center [113, 219] width 83 height 15
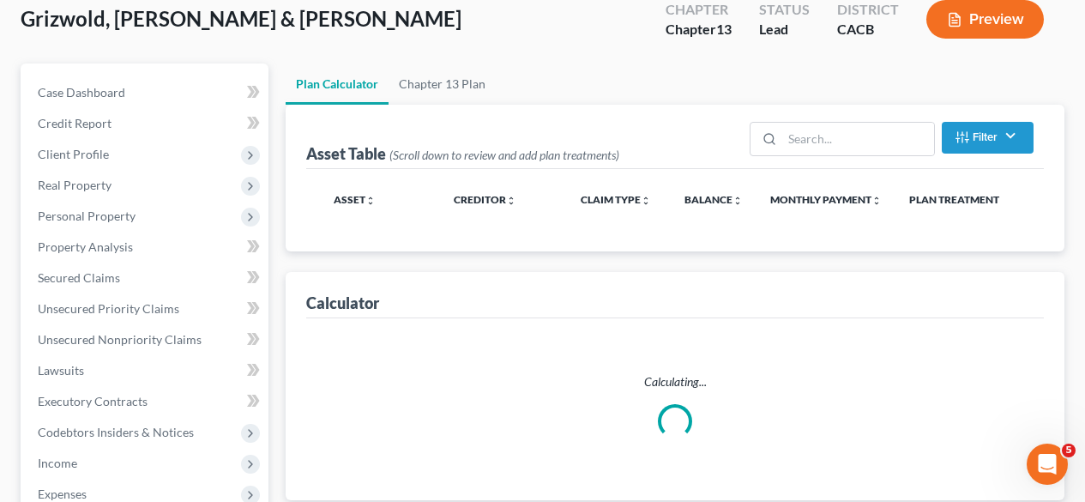
scroll to position [39, 0]
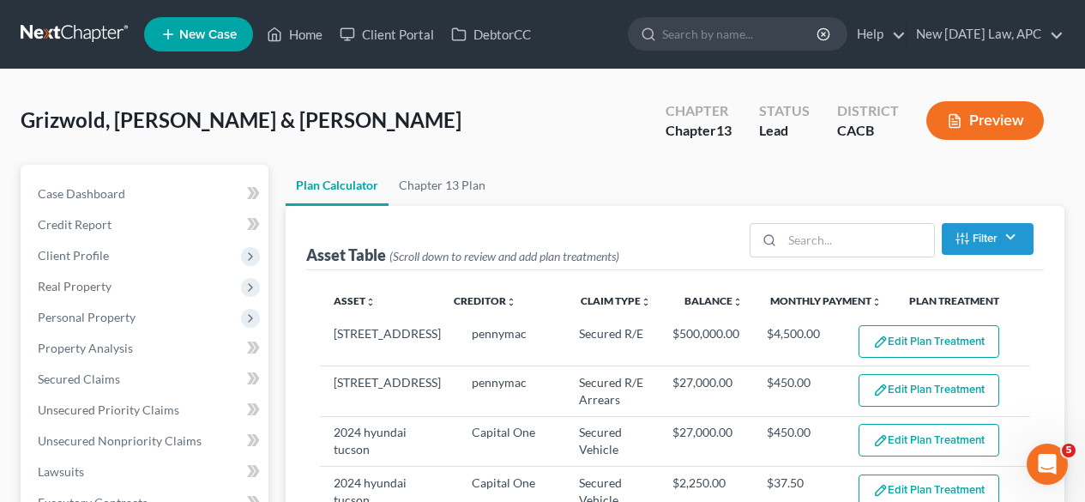
select select "59"
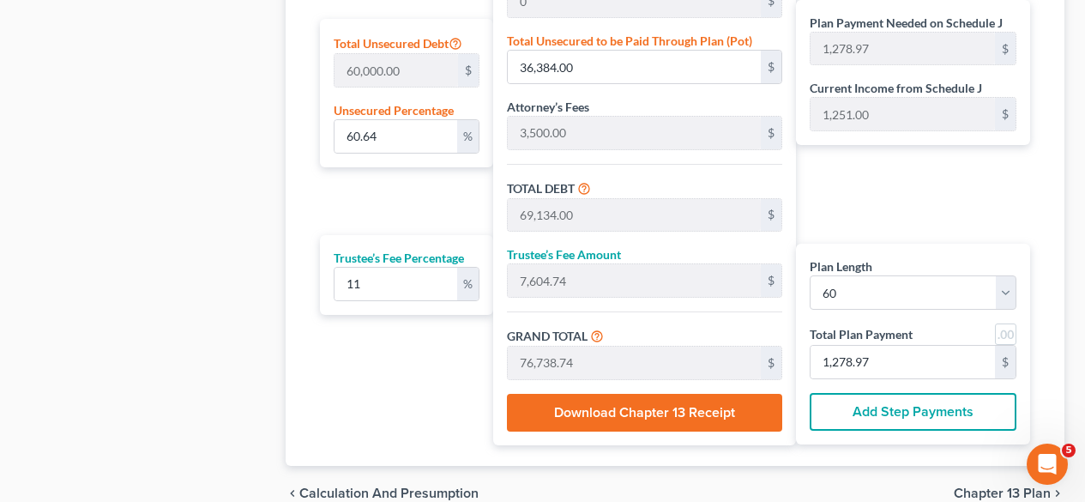
scroll to position [1051, 0]
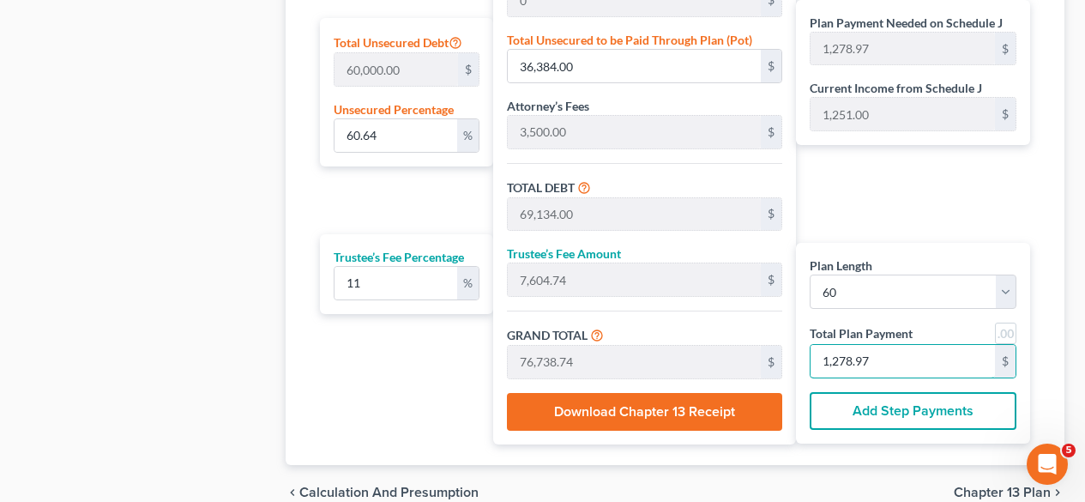
type input "0"
type input "54.05"
type input "5.94"
type input "60.00"
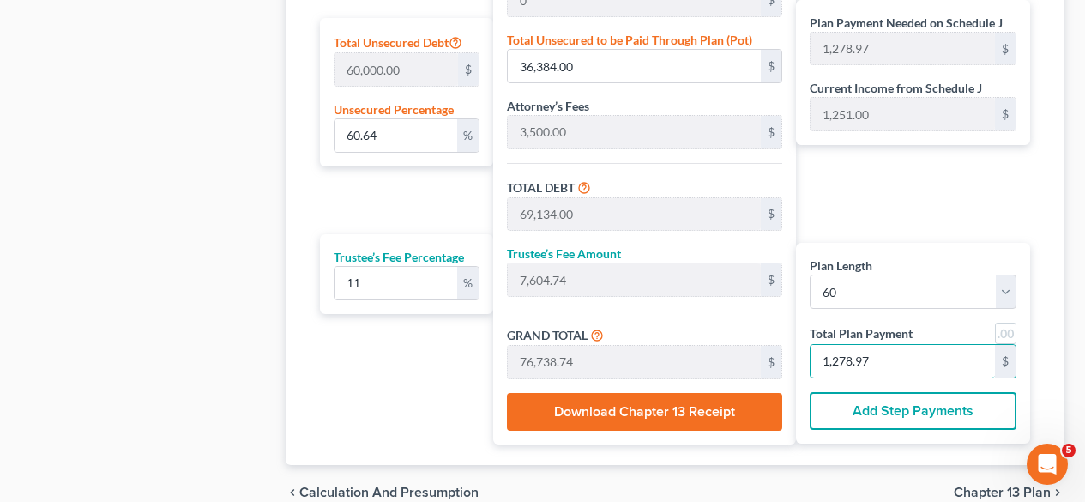
type input "1"
type input "702.70"
type input "77.29"
type input "780.00"
type input "13"
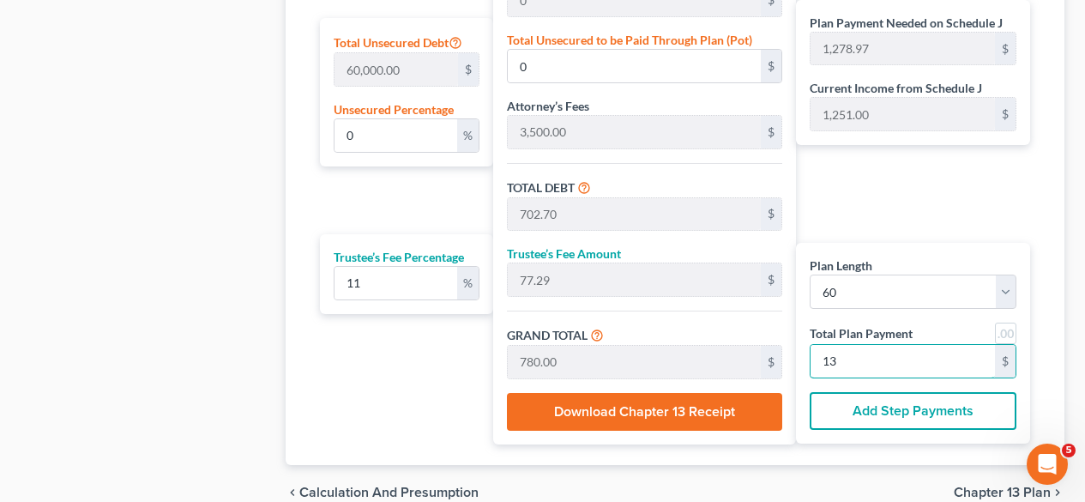
type input "7,027.02"
type input "772.97"
type input "7,800.00"
type input "130"
type input "62.53"
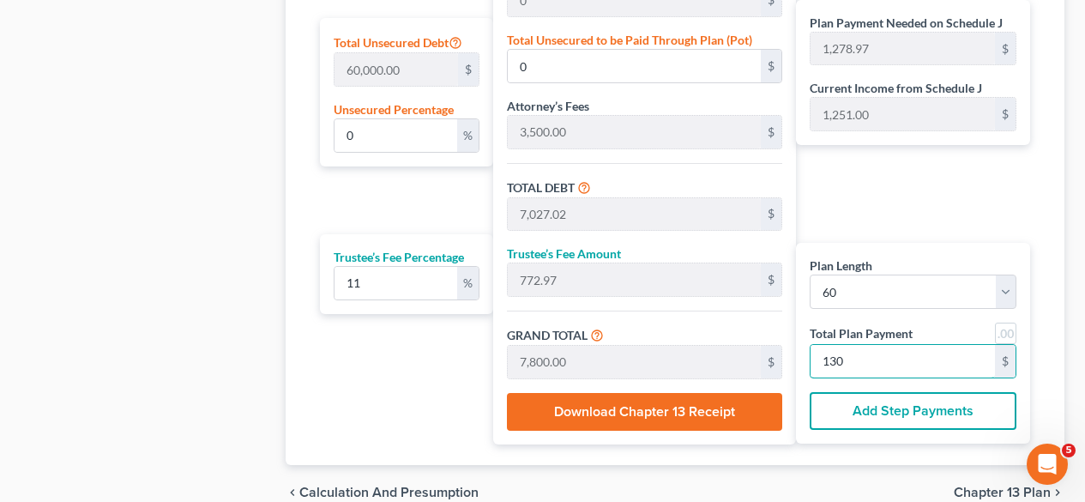
type input "37,520.27"
type input "70,270.27"
type input "7,729.72"
type input "78,000.00"
type input "1,300"
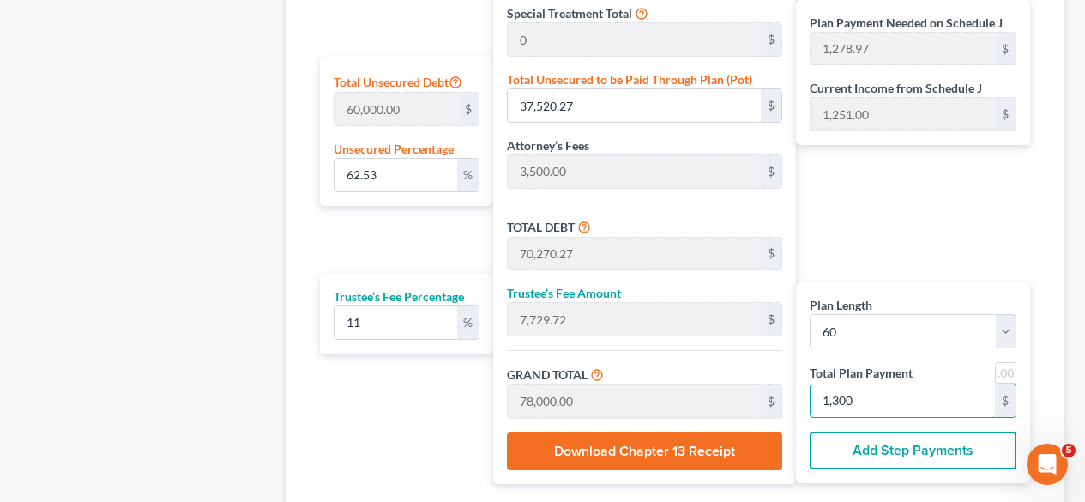
scroll to position [1009, 0]
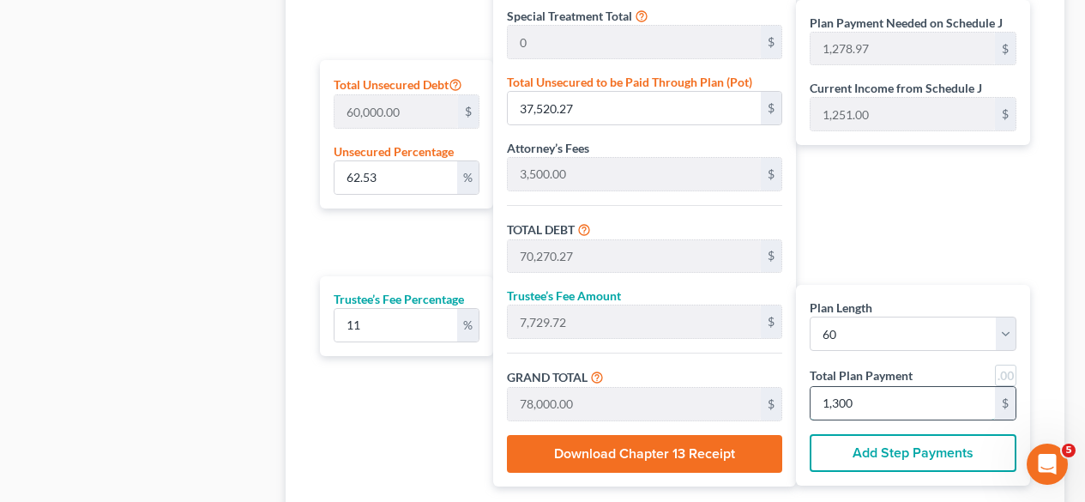
type input "0"
type input "7,027.02"
type input "772.97"
type input "7,800.00"
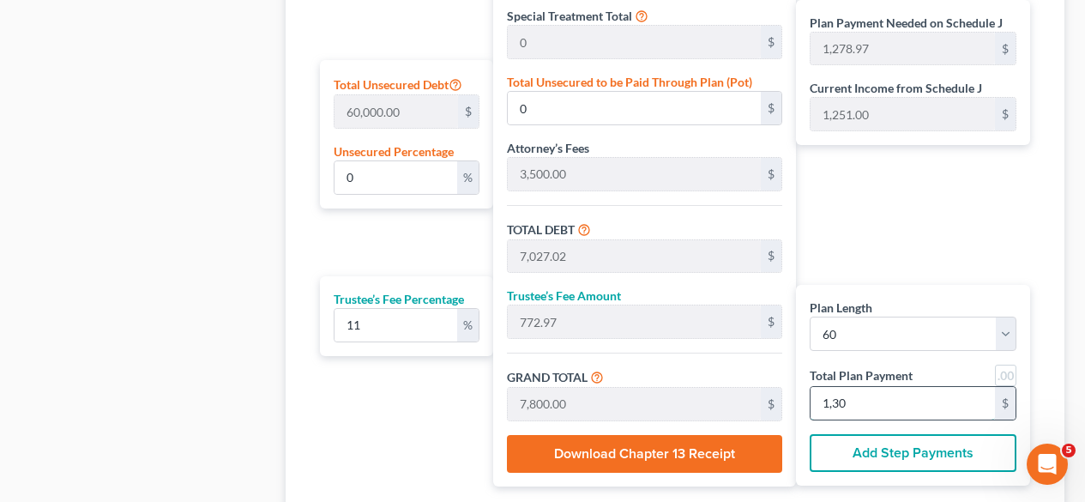
type input "130"
type input "702.70"
type input "77.29"
type input "780.00"
type input "13"
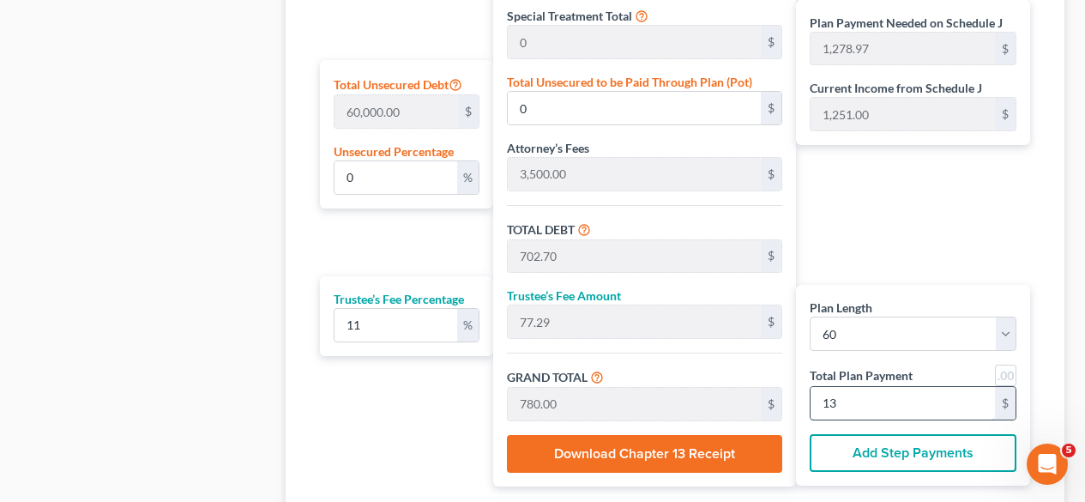
type input "54.05"
type input "5.94"
type input "60.00"
type input "1"
type input "648.64"
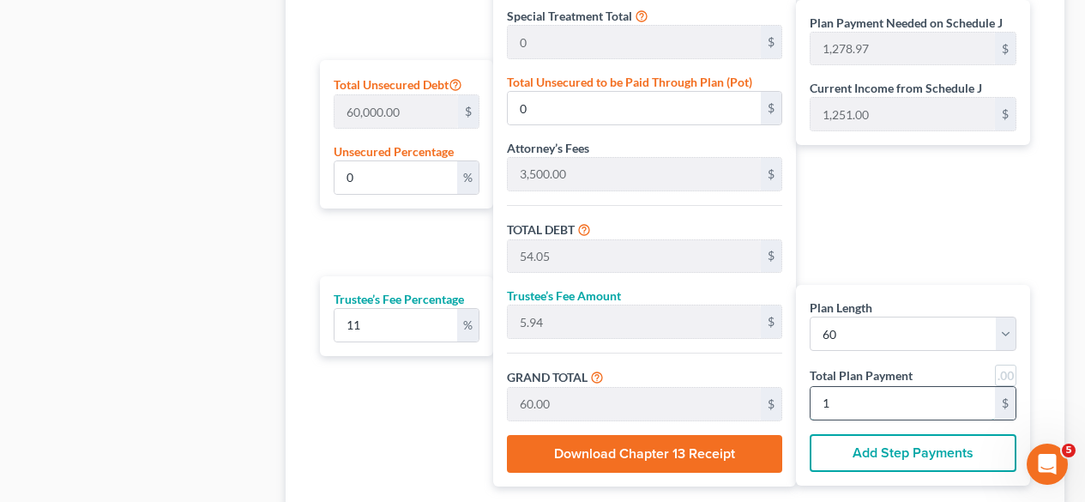
type input "71.35"
type input "720.00"
type input "12"
type input "6,864.86"
type input "755.13"
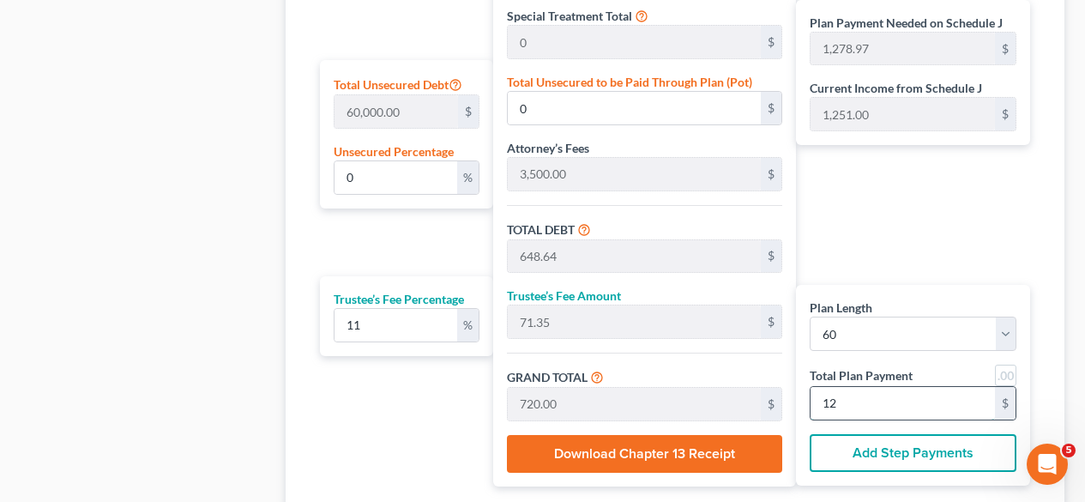
type input "7,620.00"
type input "127"
type input "60.55"
type input "36,331.08"
type input "69,081.08"
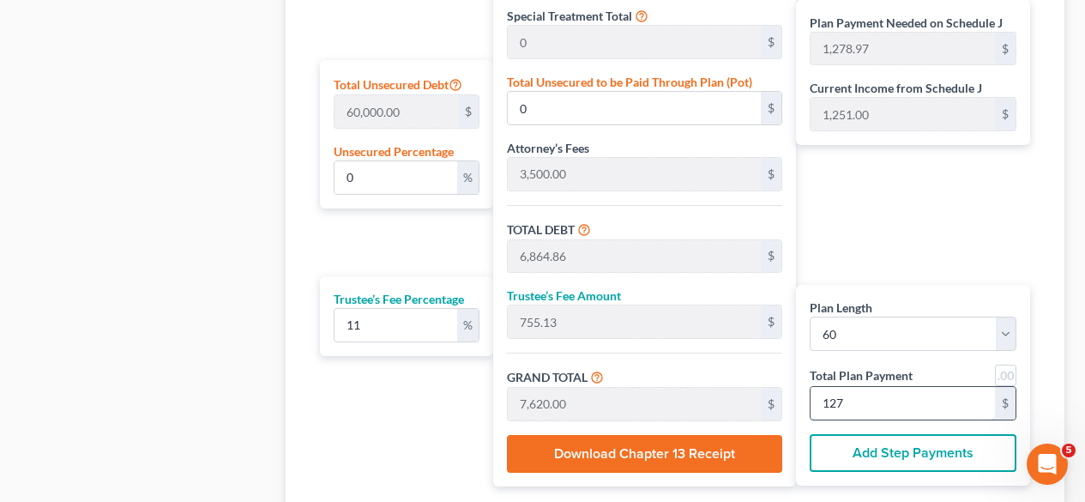
type input "7,598.91"
type input "76,680.00"
type input "1,278."
type input "60.63"
type input "36,379.72"
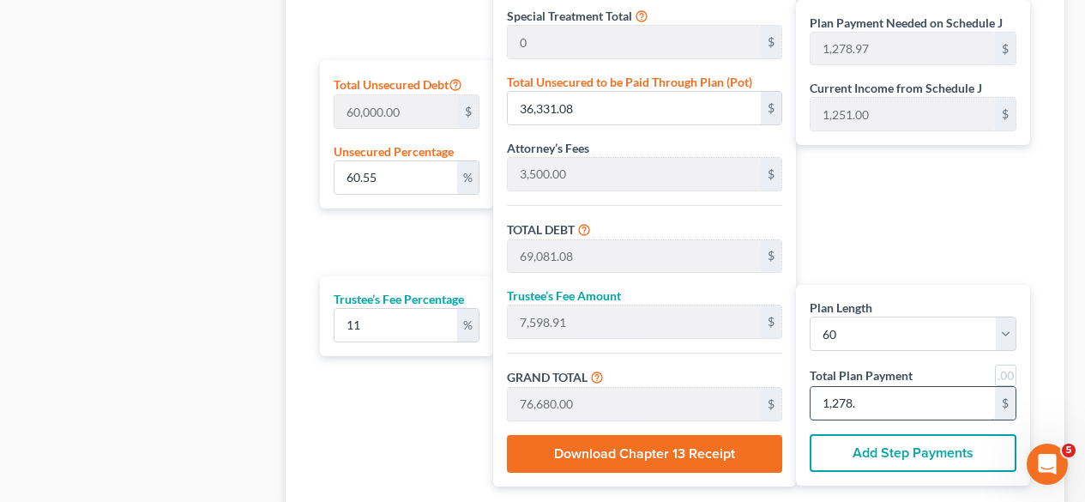
type input "69,129.72"
type input "7,604.27"
type input "76,734.00"
type input "1,278.9"
type input "60.64"
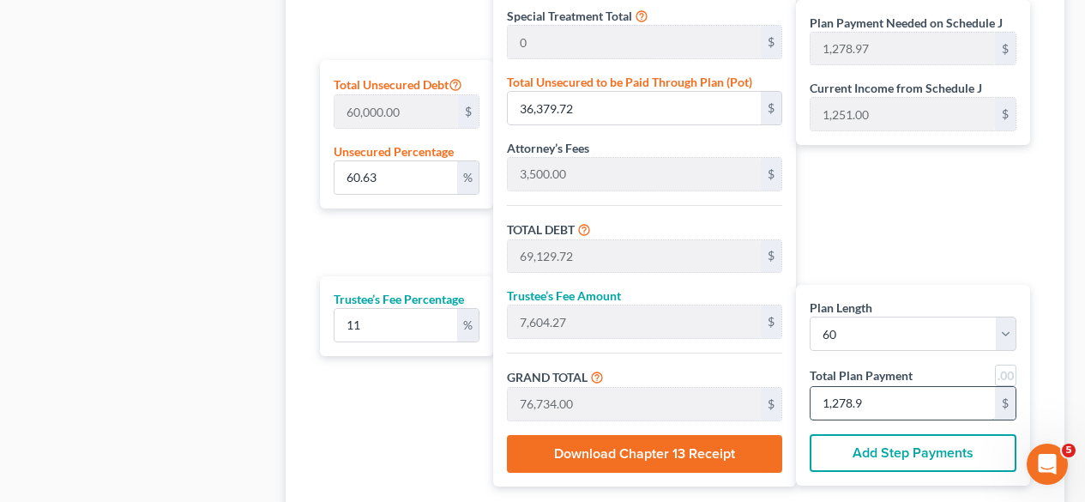
type input "36,383.51"
type input "69,133.51"
type input "7,604.68"
type input "76,738.20"
type input "1,278.97"
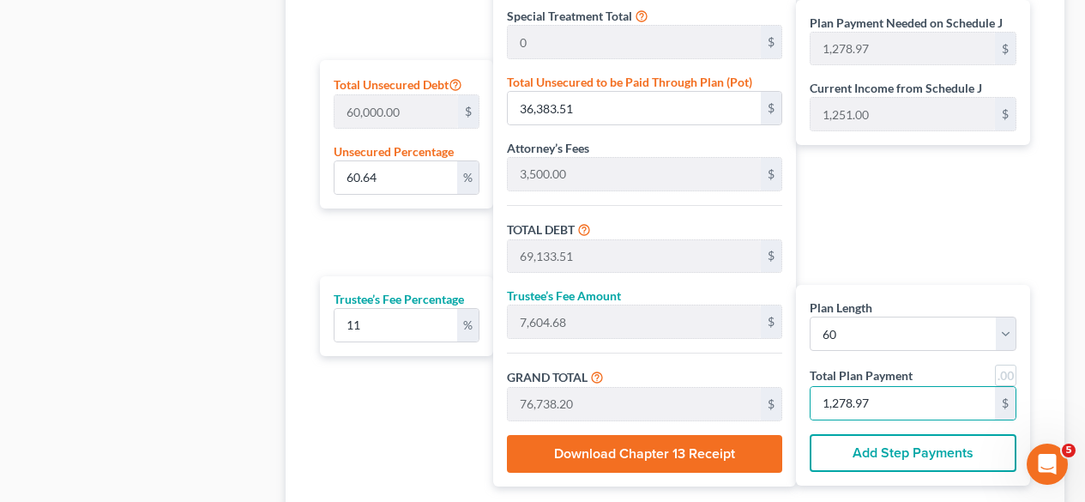
click at [912, 292] on div "Plan Length 1 2 3 4 5 6 7 8 9 10 11 12 13 14 15 16 17 18 19 20 21 22 23 24 25 2…" at bounding box center [913, 385] width 234 height 201
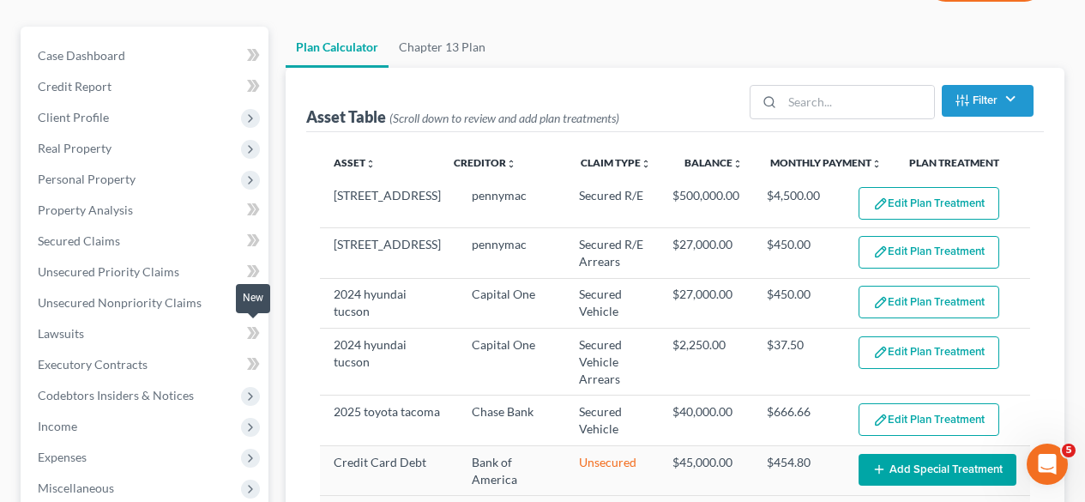
scroll to position [121, 0]
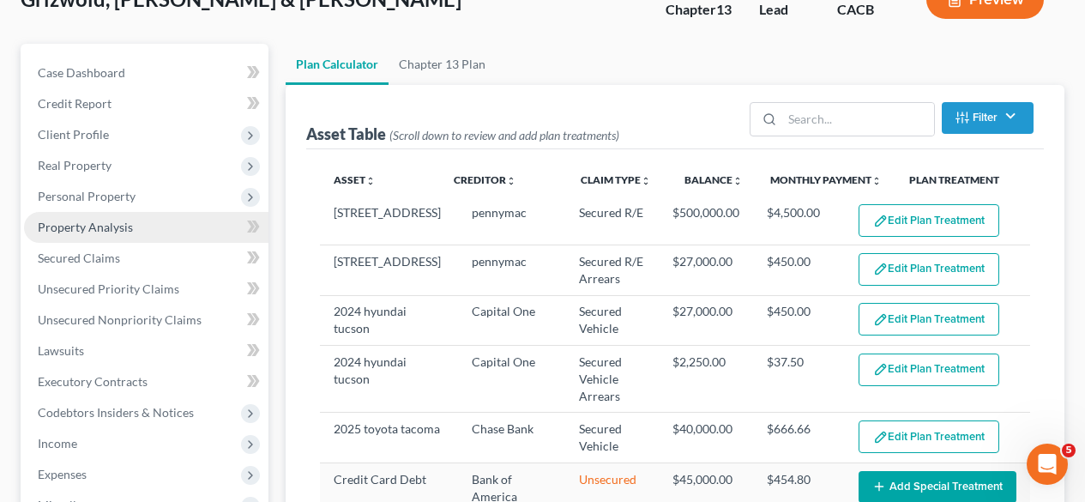
click at [116, 227] on span "Property Analysis" at bounding box center [85, 227] width 95 height 15
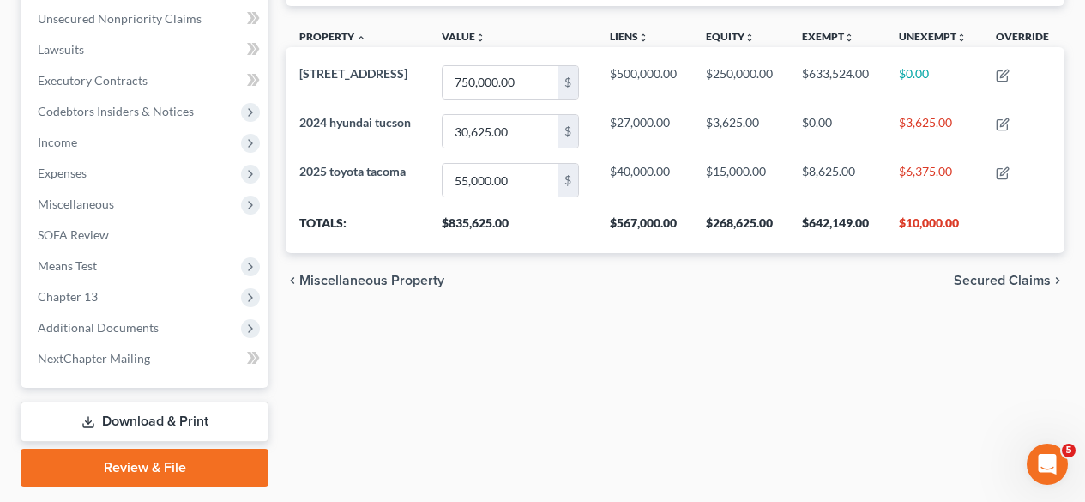
scroll to position [431, 0]
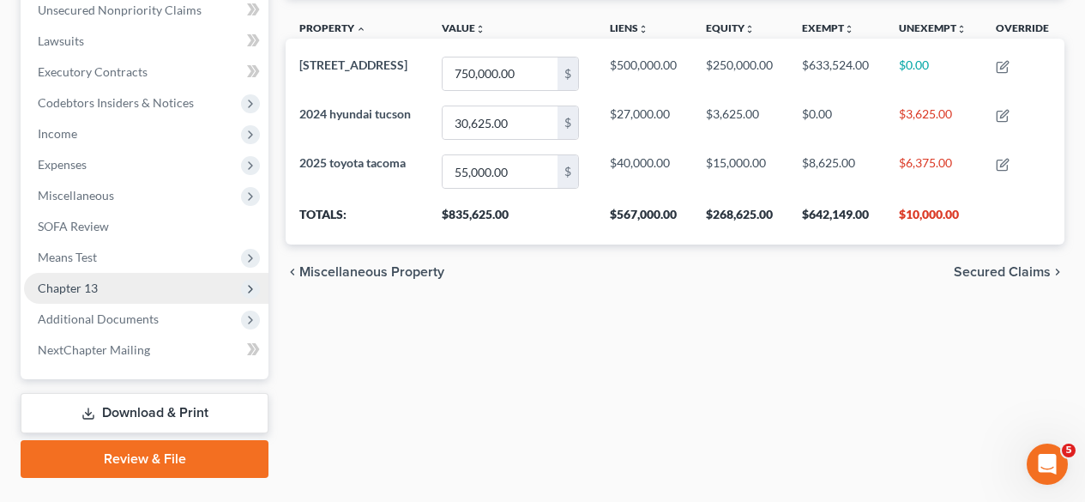
click at [139, 281] on span "Chapter 13" at bounding box center [146, 288] width 244 height 31
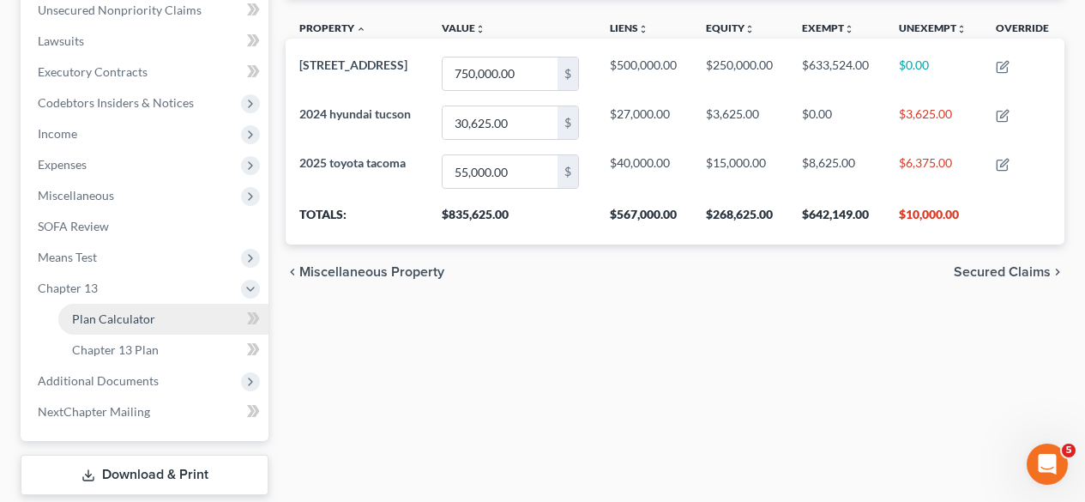
click at [126, 314] on span "Plan Calculator" at bounding box center [113, 318] width 83 height 15
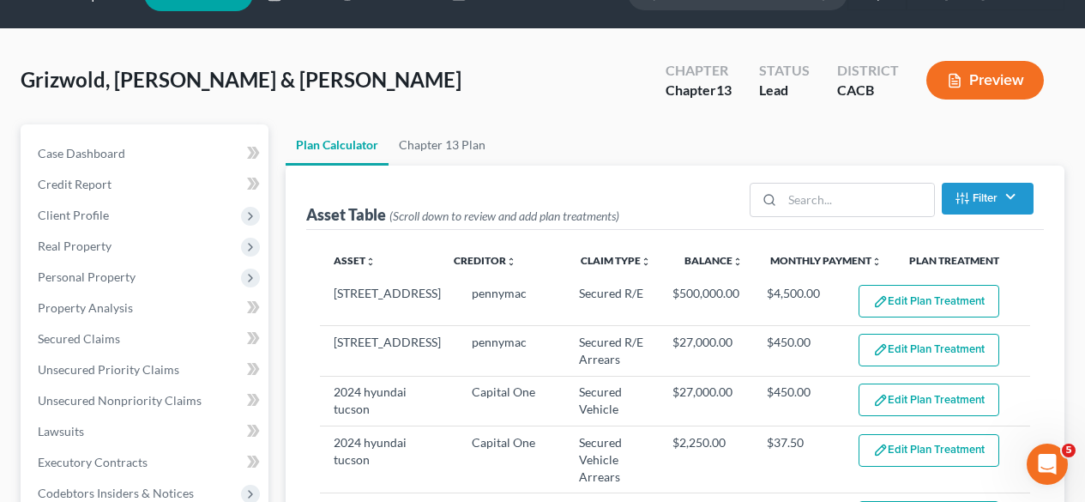
scroll to position [6, 0]
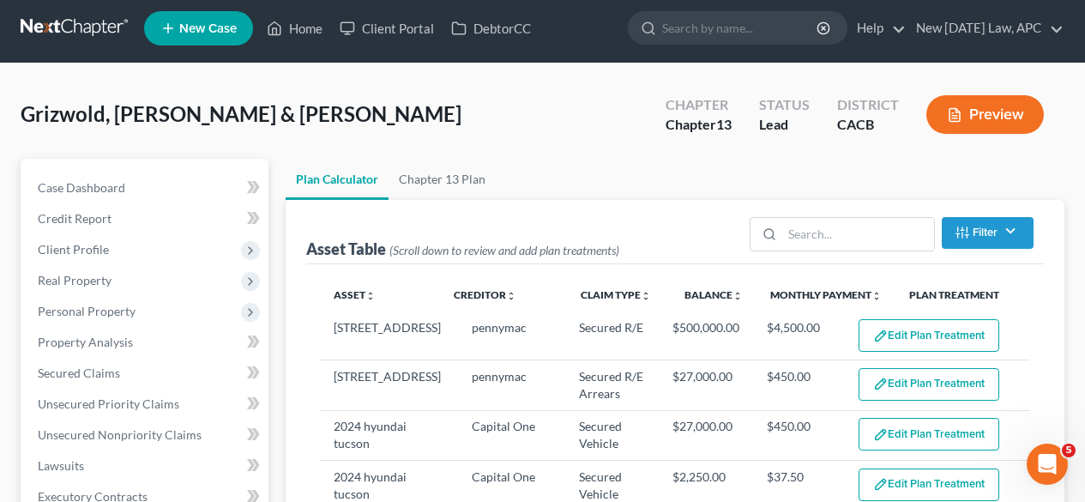
select select "59"
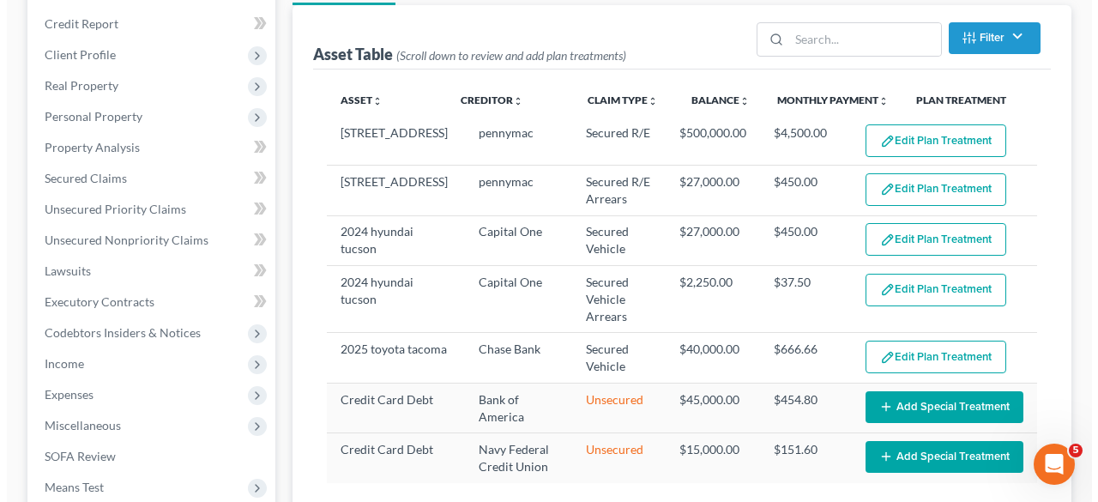
scroll to position [200, 0]
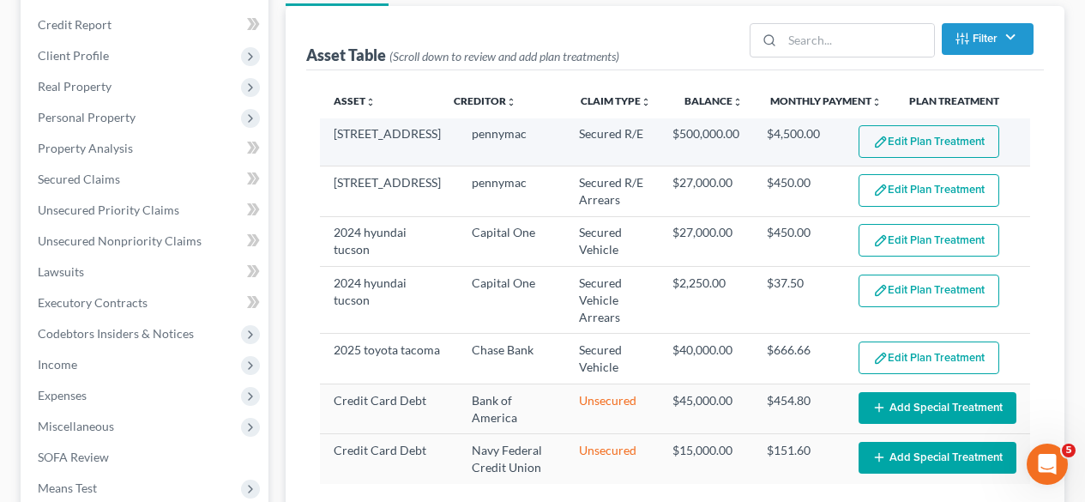
click at [904, 140] on button "Edit Plan Treatment" at bounding box center [929, 141] width 141 height 33
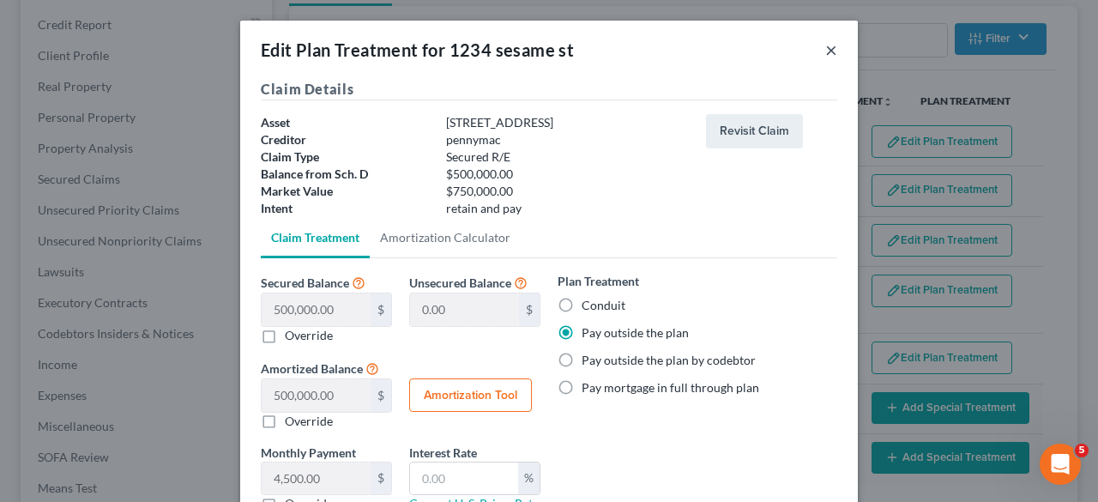
click at [826, 46] on button "×" at bounding box center [831, 49] width 12 height 21
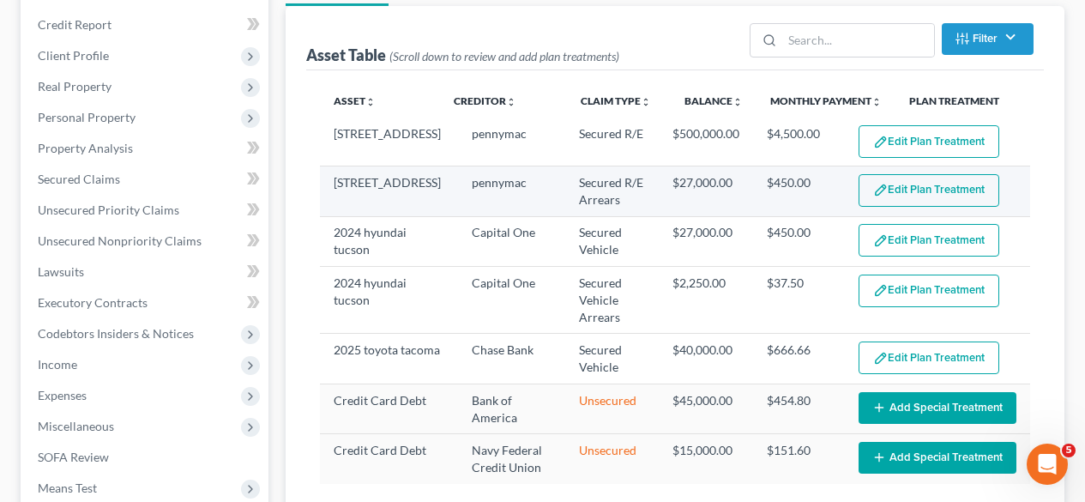
click at [925, 185] on button "Edit Plan Treatment" at bounding box center [929, 190] width 141 height 33
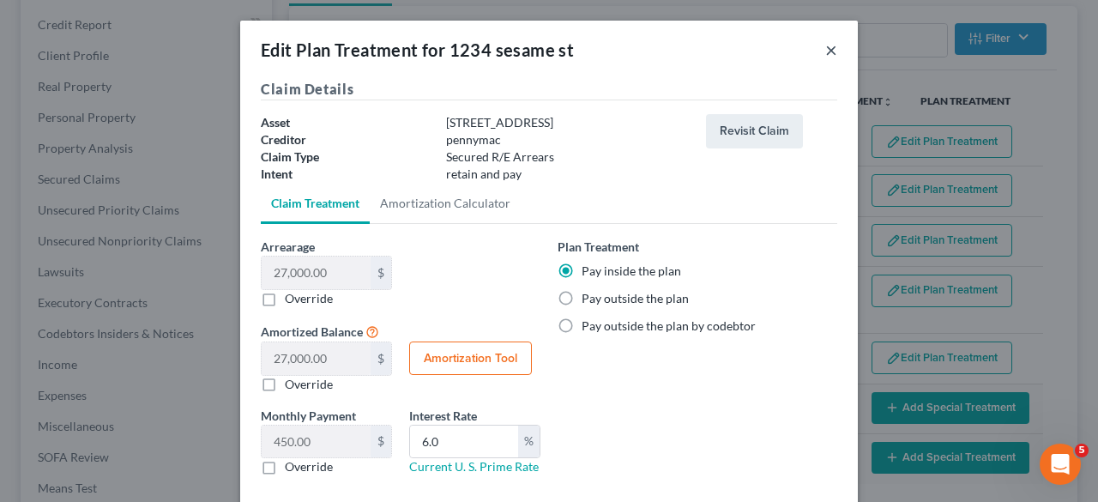
click at [825, 52] on button "×" at bounding box center [831, 49] width 12 height 21
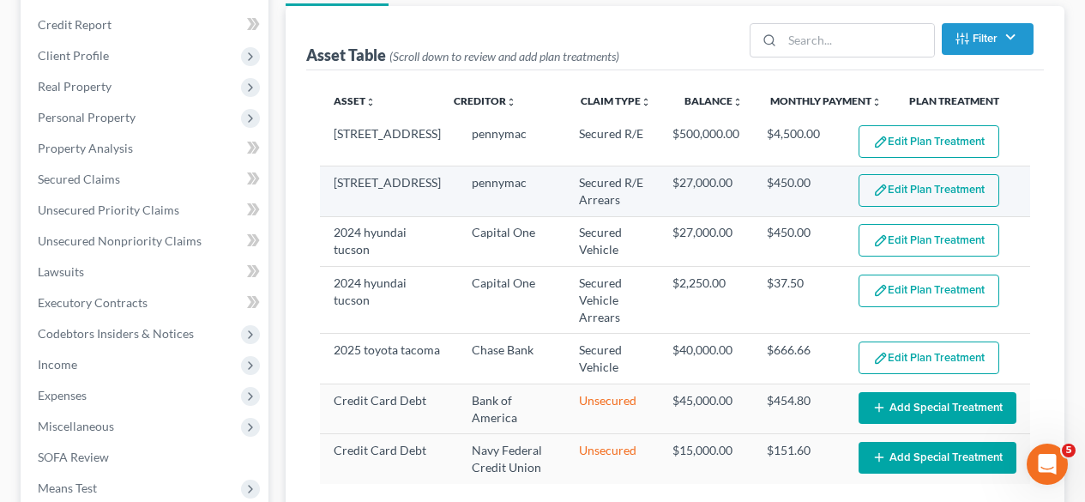
click at [889, 190] on button "Edit Plan Treatment" at bounding box center [929, 190] width 141 height 33
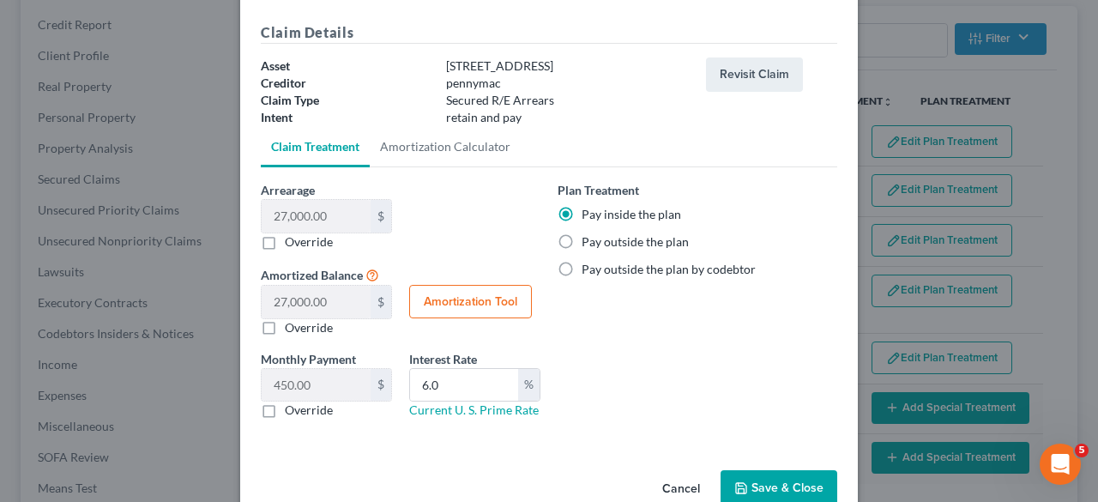
scroll to position [0, 0]
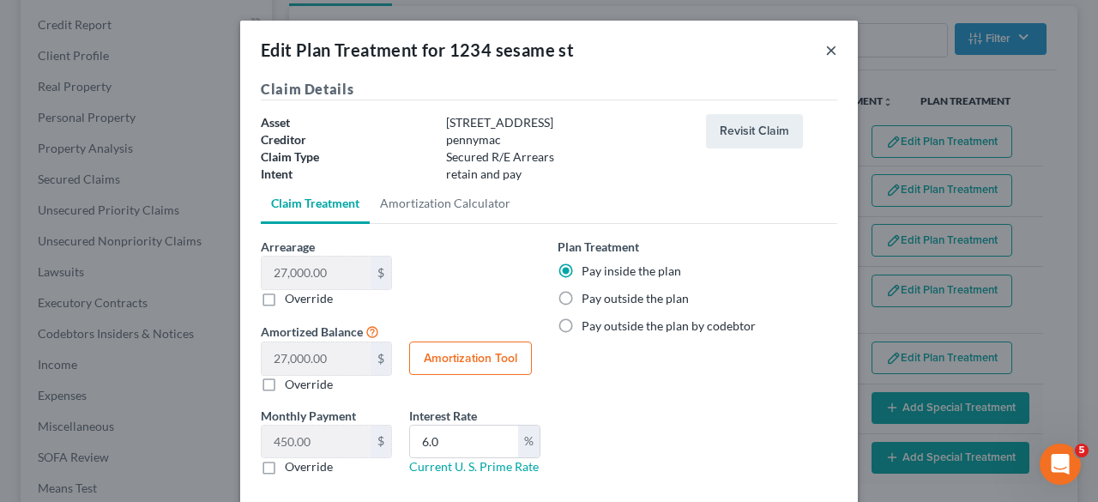
click at [825, 50] on button "×" at bounding box center [831, 49] width 12 height 21
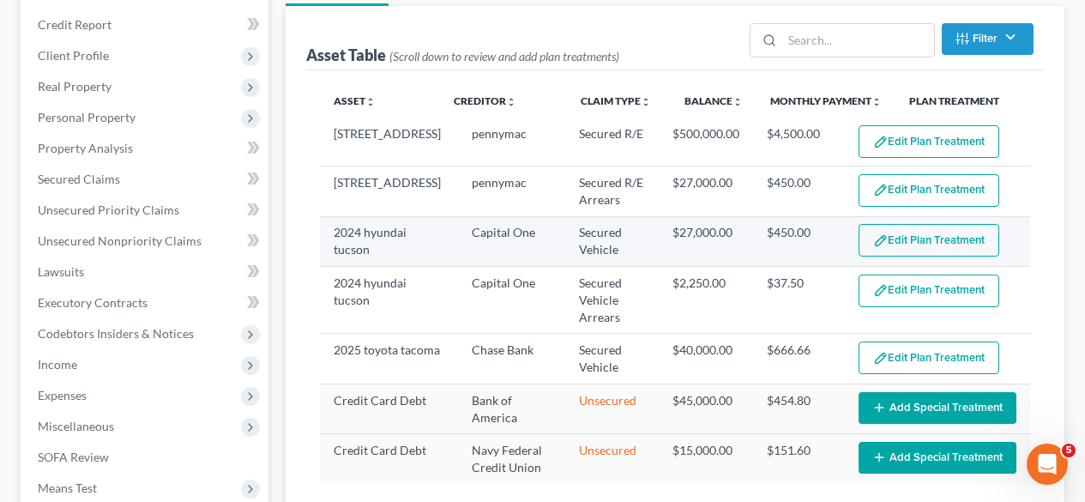
click at [931, 240] on button "Edit Plan Treatment" at bounding box center [929, 240] width 141 height 33
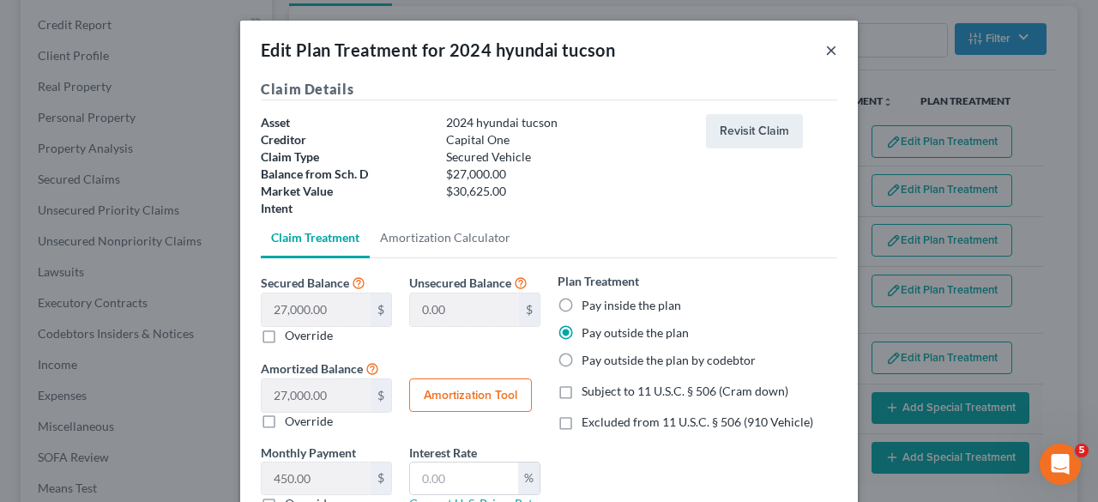
click at [825, 51] on button "×" at bounding box center [831, 49] width 12 height 21
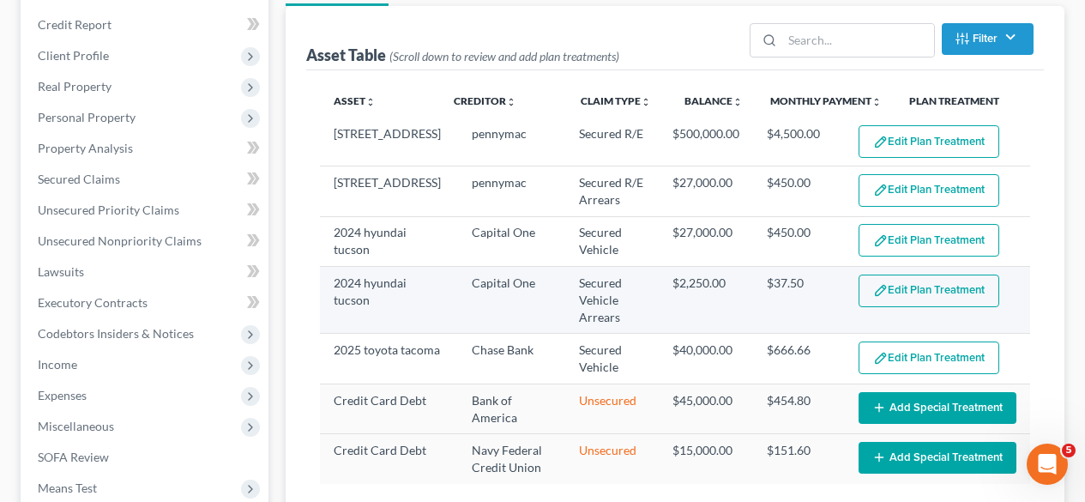
click at [916, 301] on button "Edit Plan Treatment" at bounding box center [929, 290] width 141 height 33
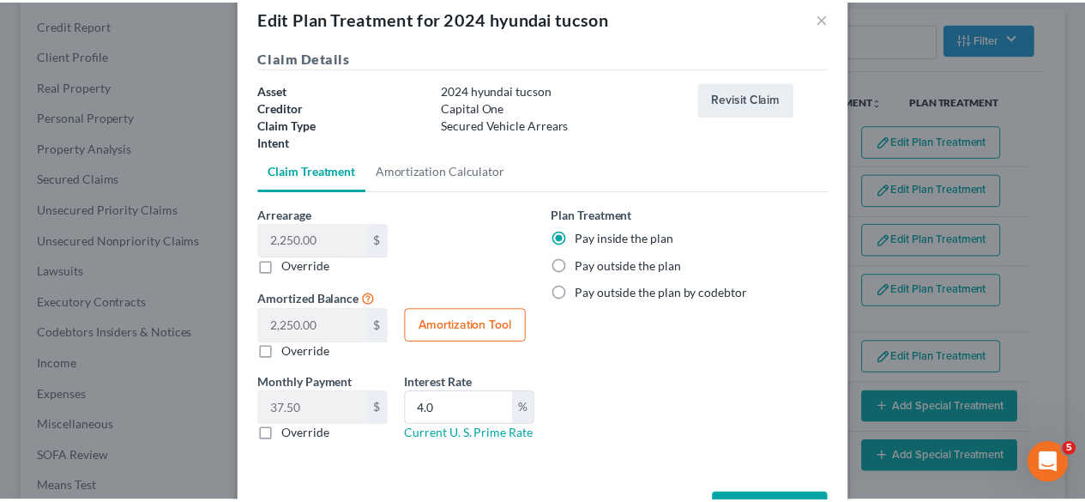
scroll to position [33, 0]
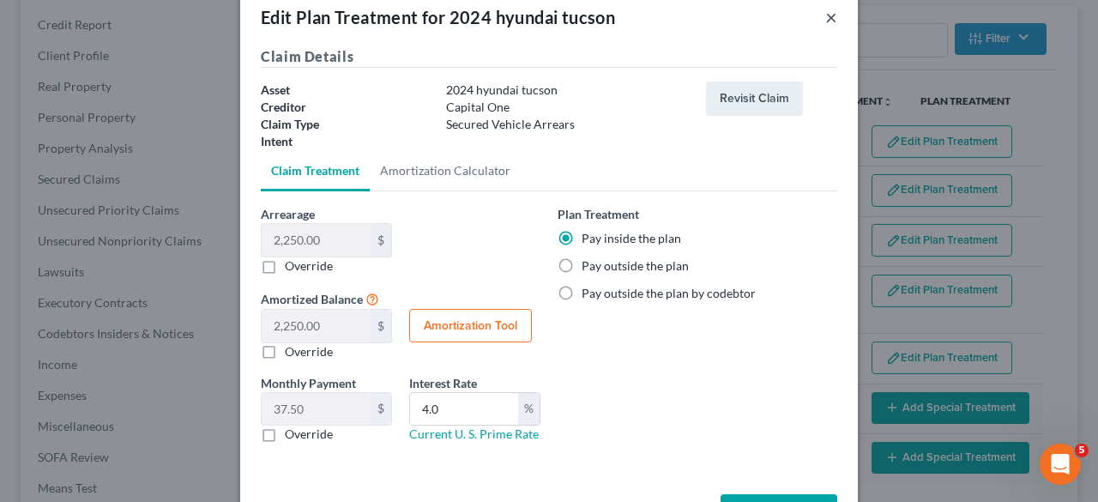
click at [826, 20] on button "×" at bounding box center [831, 17] width 12 height 21
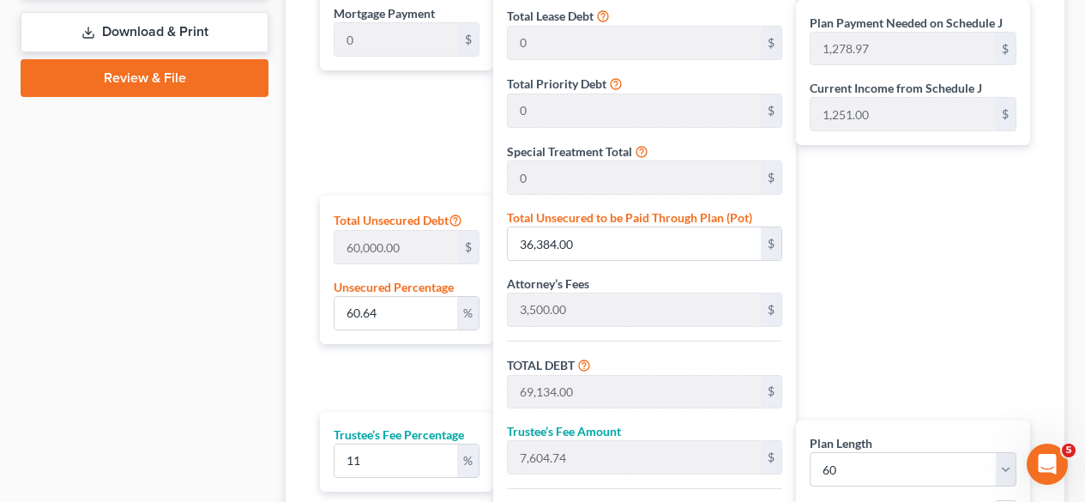
scroll to position [876, 0]
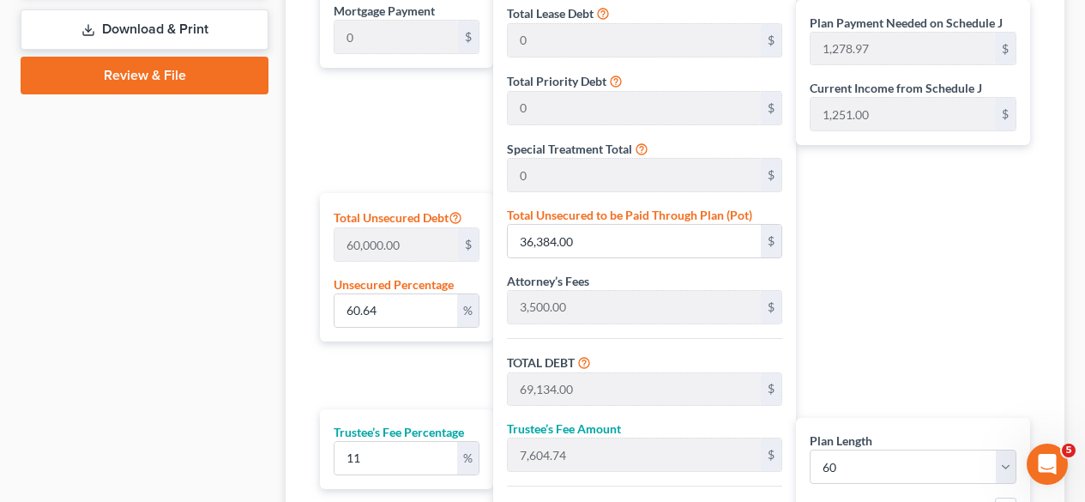
click at [911, 380] on div "Plan Payment Needed on Schedule J 1,278.97 $ Current Income from Schedule J 1,2…" at bounding box center [917, 271] width 243 height 696
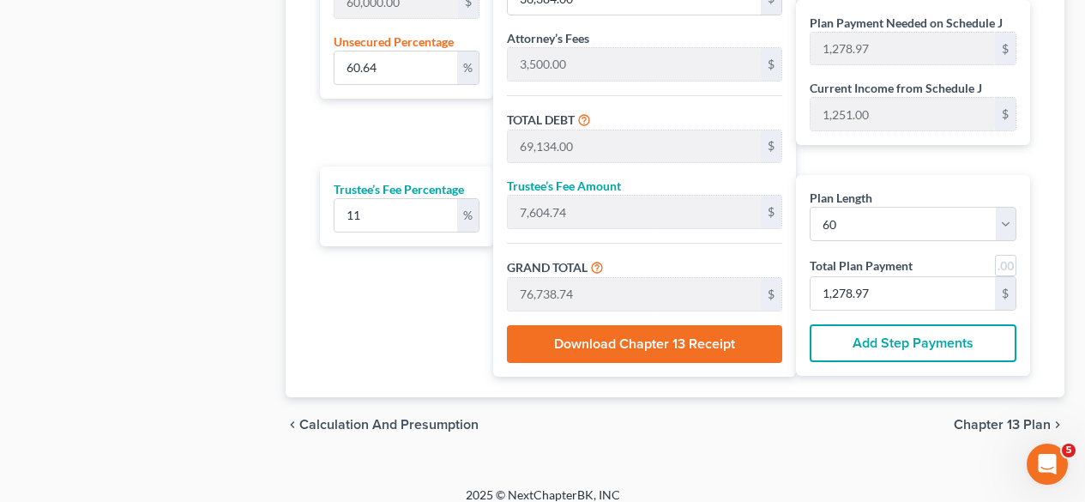
scroll to position [1133, 0]
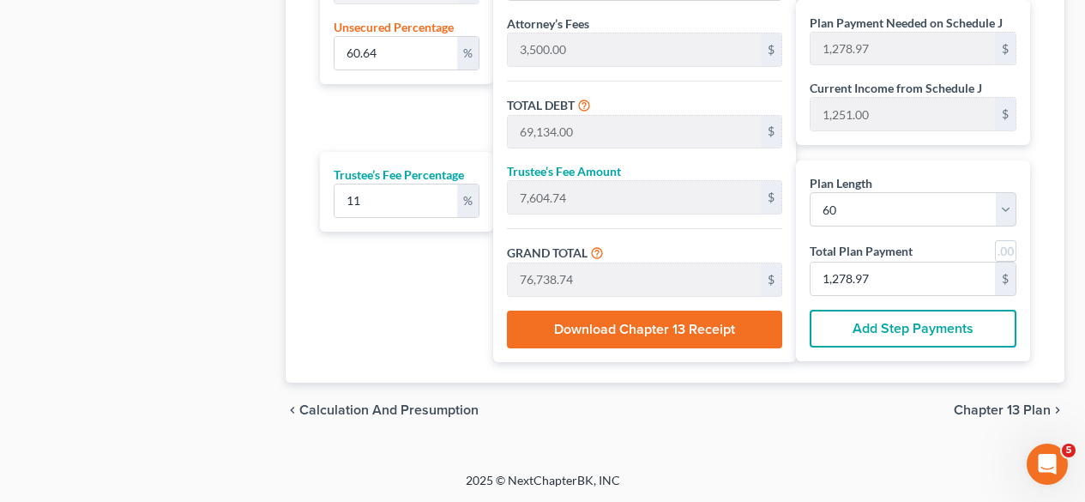
click at [1001, 407] on span "Chapter 13 Plan" at bounding box center [1002, 410] width 97 height 14
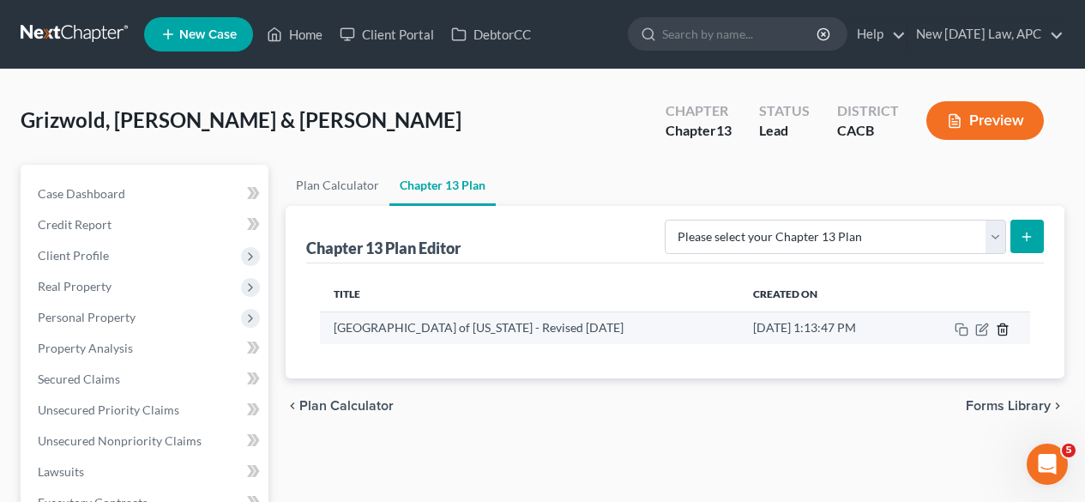
click at [999, 328] on icon "button" at bounding box center [1003, 329] width 14 height 14
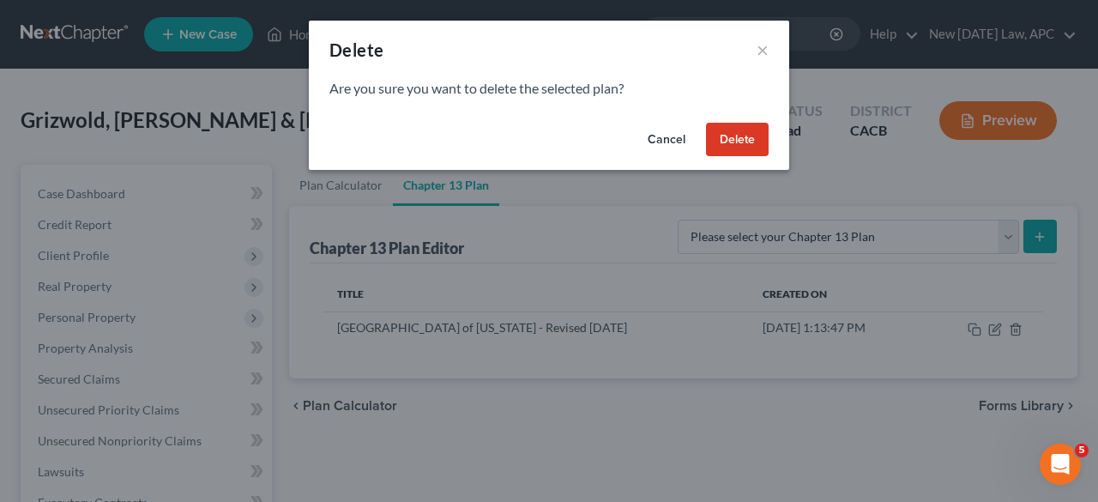
click at [732, 135] on button "Delete" at bounding box center [737, 140] width 63 height 34
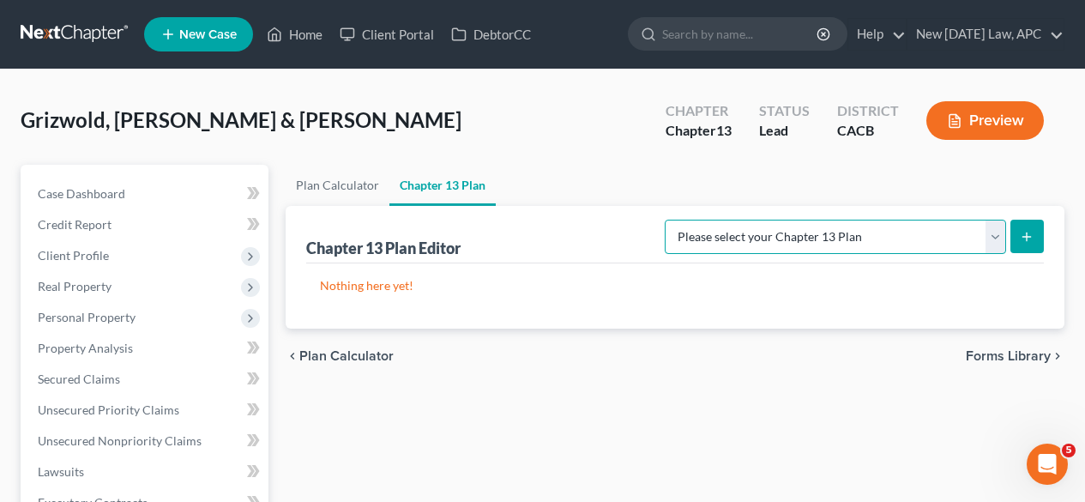
click at [877, 244] on select "Please select your Chapter 13 Plan [GEOGRAPHIC_DATA] of [US_STATE] - Effective …" at bounding box center [835, 237] width 341 height 34
select select "1"
click at [701, 220] on select "Please select your Chapter 13 Plan [GEOGRAPHIC_DATA] of [US_STATE] - Effective …" at bounding box center [835, 237] width 341 height 34
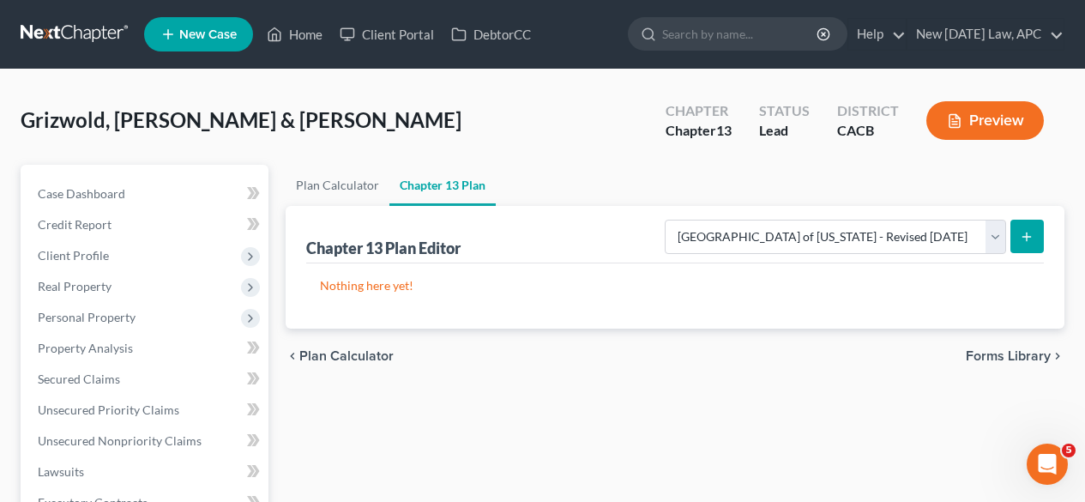
click at [1031, 237] on line "submit" at bounding box center [1027, 237] width 8 height 0
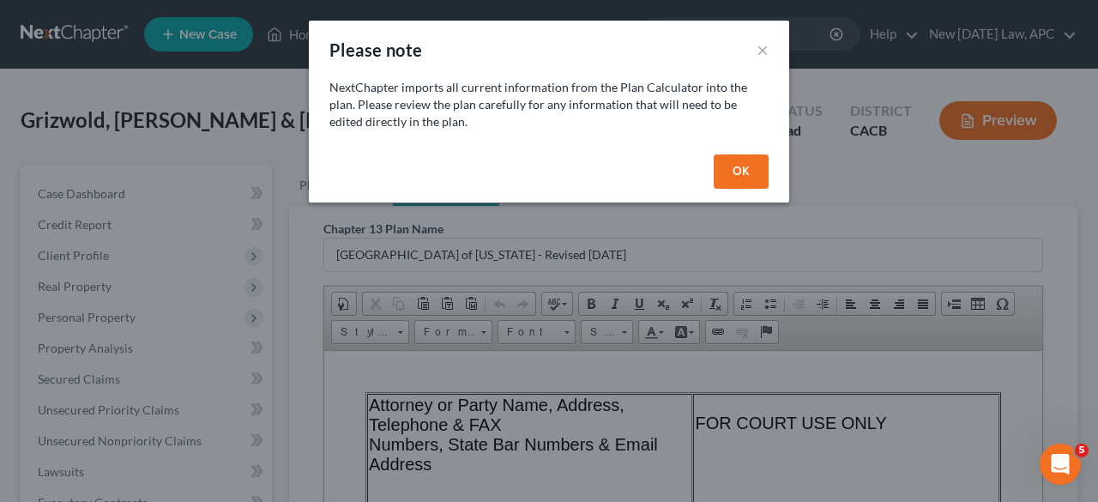
click at [741, 159] on button "OK" at bounding box center [741, 171] width 55 height 34
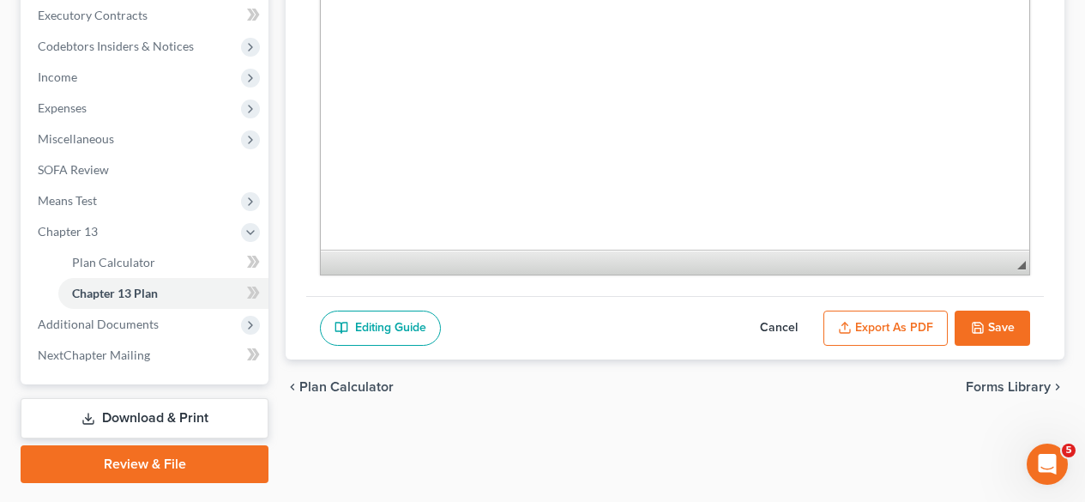
scroll to position [490, 0]
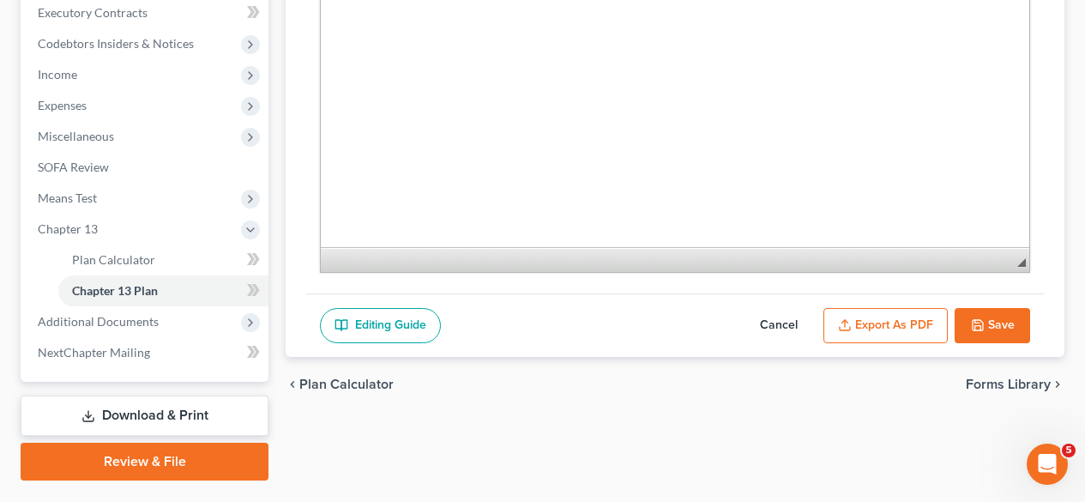
click at [894, 322] on button "Export as PDF" at bounding box center [885, 326] width 124 height 36
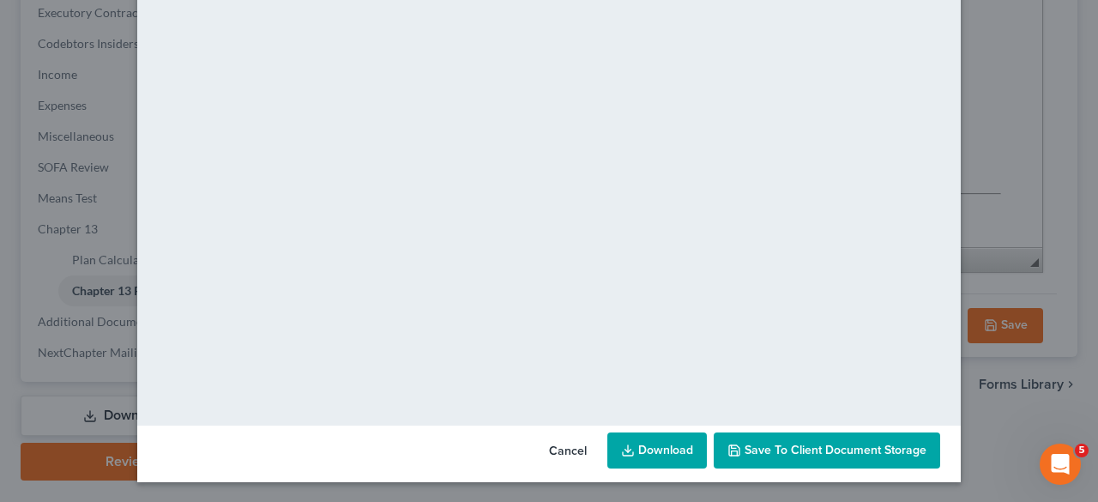
scroll to position [215, 0]
click at [664, 449] on link "Download" at bounding box center [656, 450] width 99 height 36
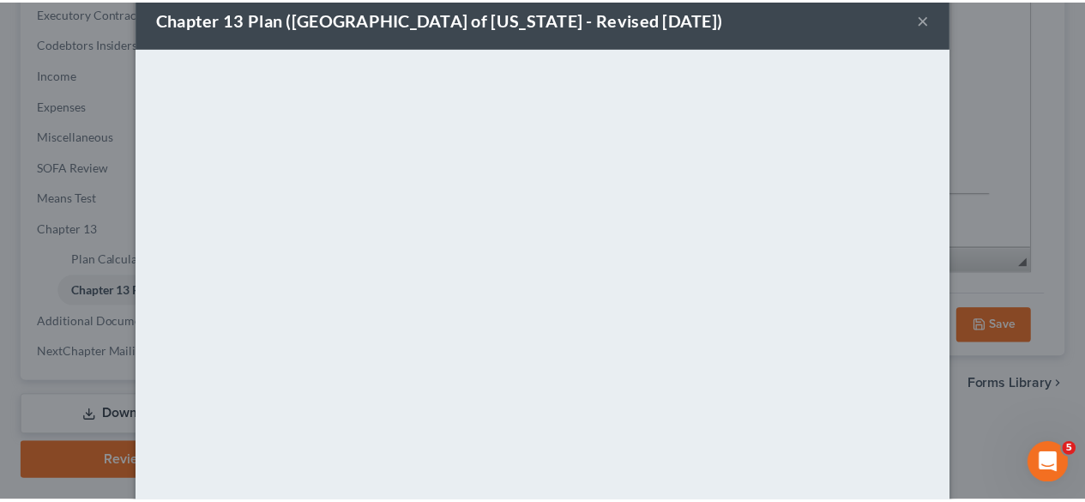
scroll to position [0, 0]
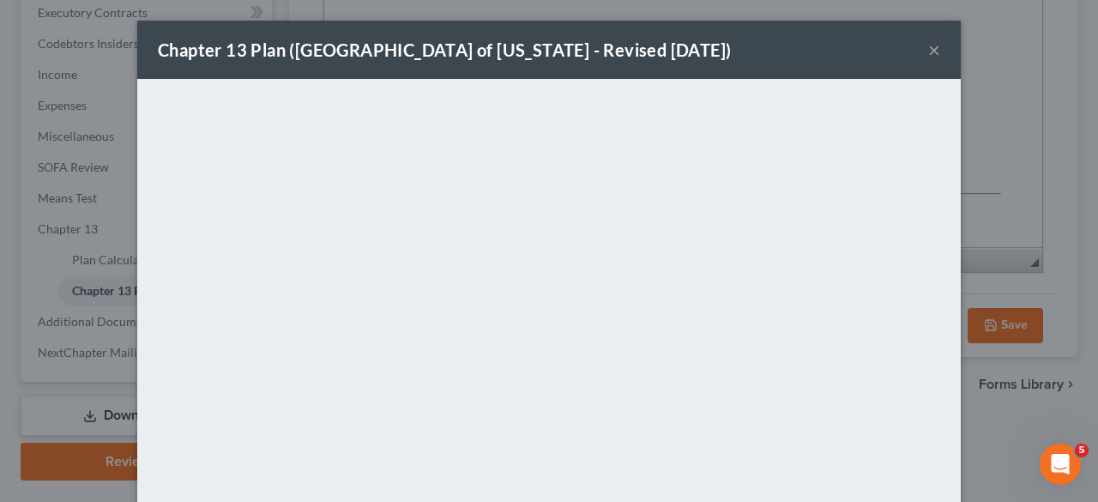
click at [928, 47] on button "×" at bounding box center [934, 49] width 12 height 21
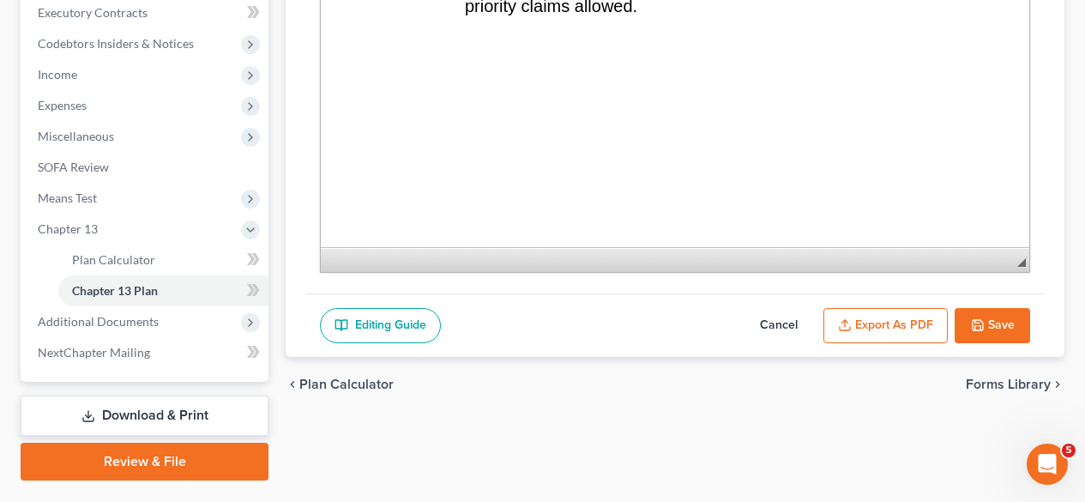
scroll to position [3853, 0]
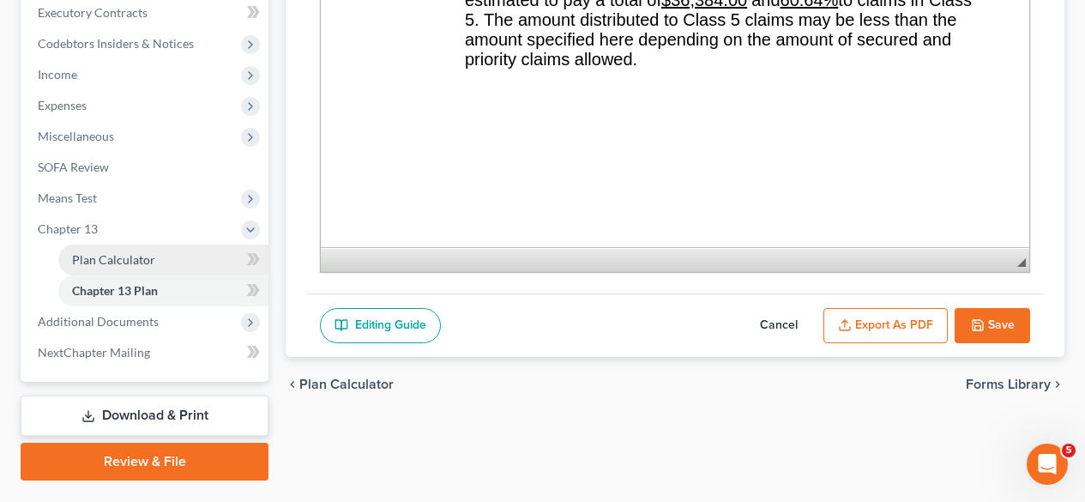
click at [152, 256] on span "Plan Calculator" at bounding box center [113, 259] width 83 height 15
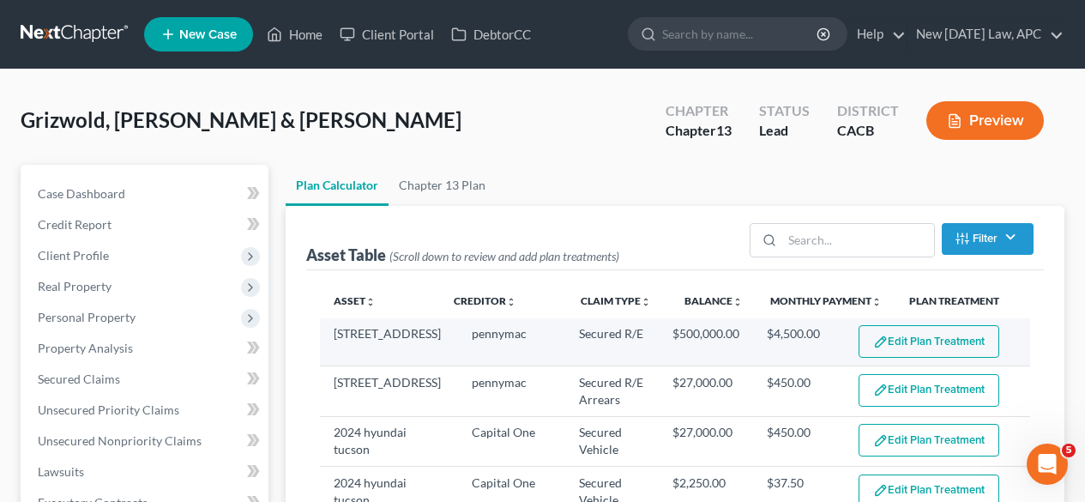
select select "59"
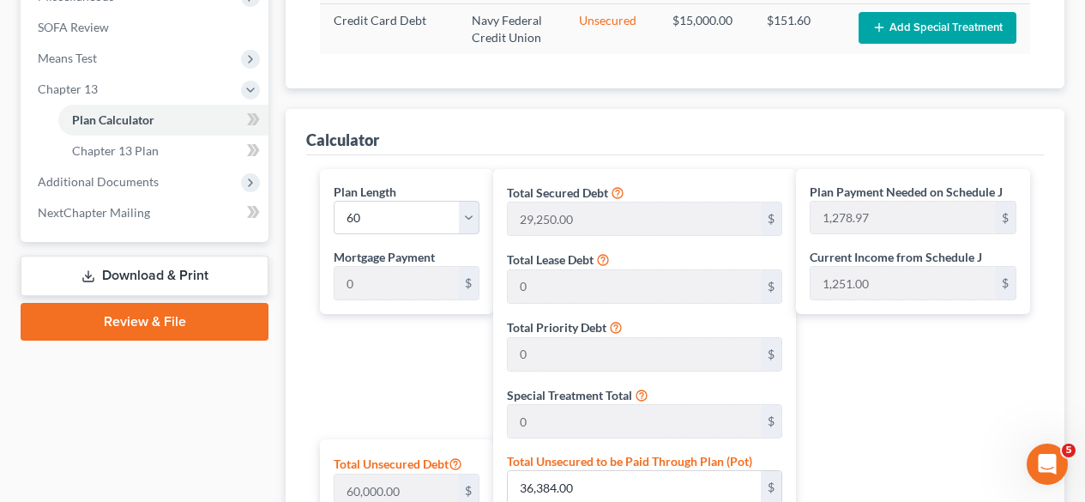
scroll to position [1133, 0]
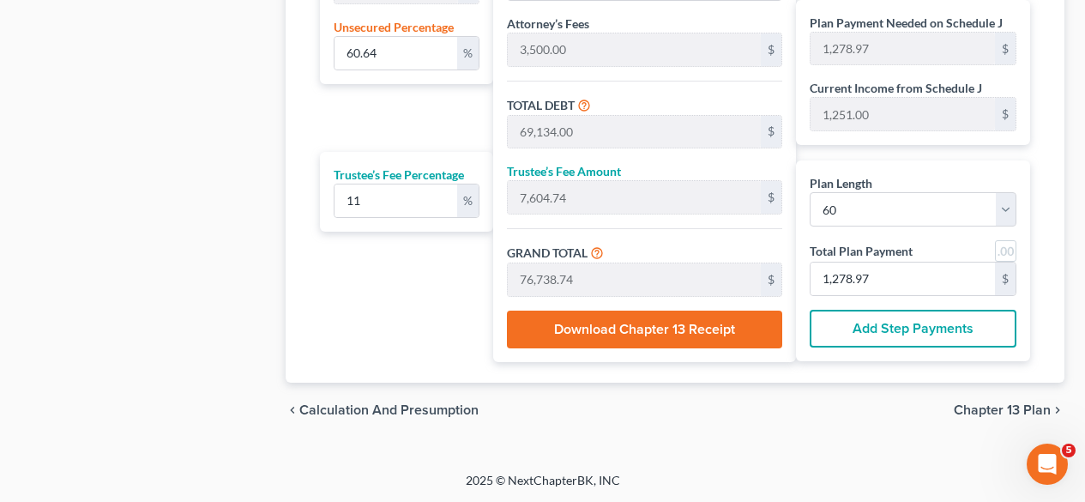
click at [984, 412] on span "Chapter 13 Plan" at bounding box center [1002, 410] width 97 height 14
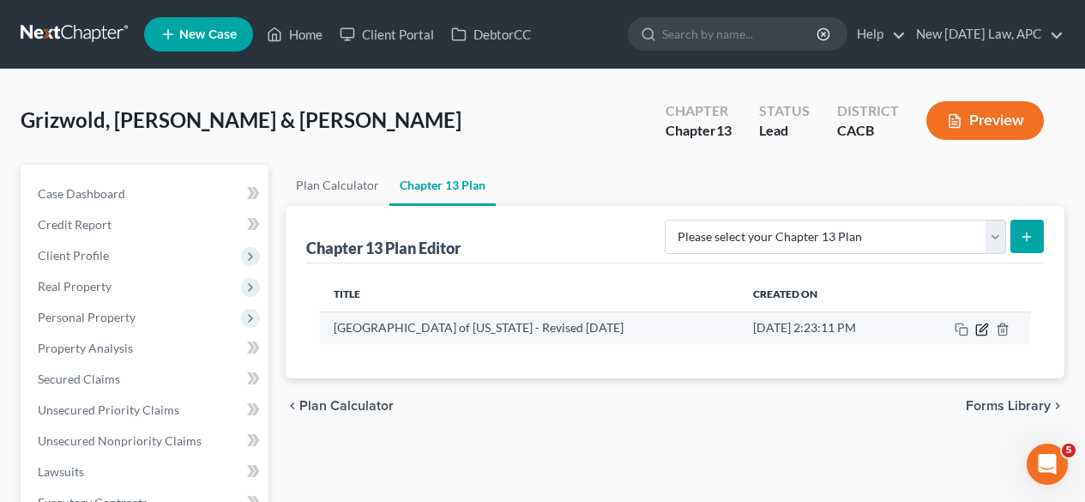
click at [982, 327] on icon "button" at bounding box center [982, 329] width 14 height 14
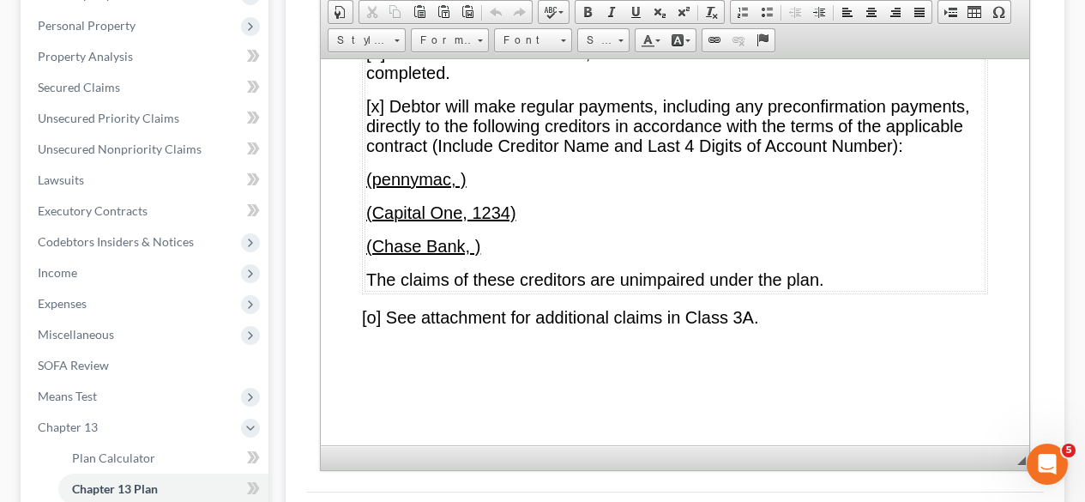
scroll to position [9544, 0]
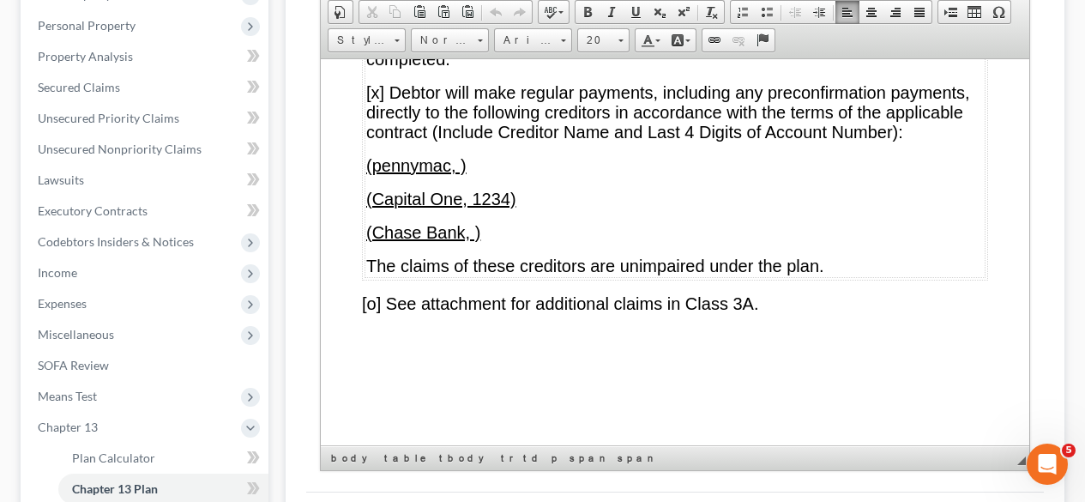
click at [502, 175] on p "(pennymac, )" at bounding box center [675, 165] width 618 height 20
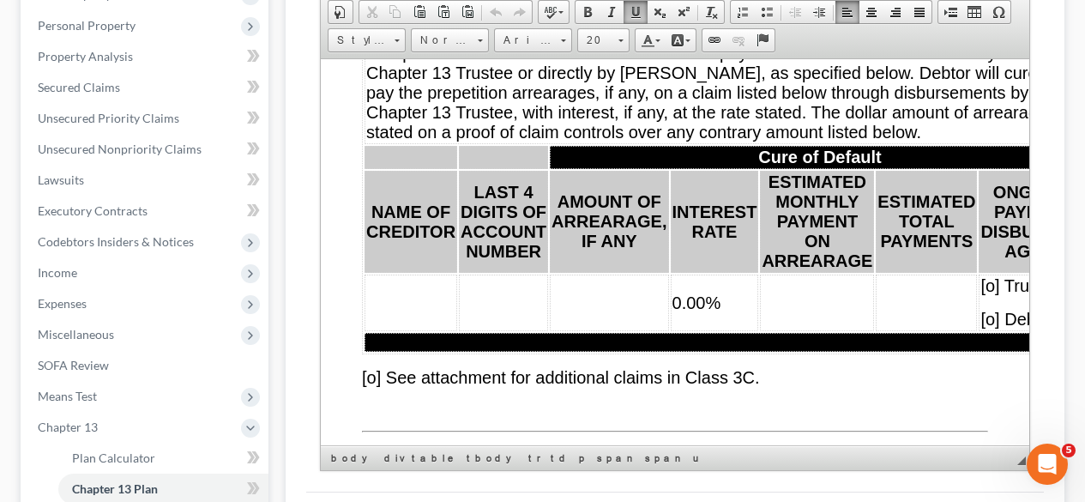
scroll to position [0, 0]
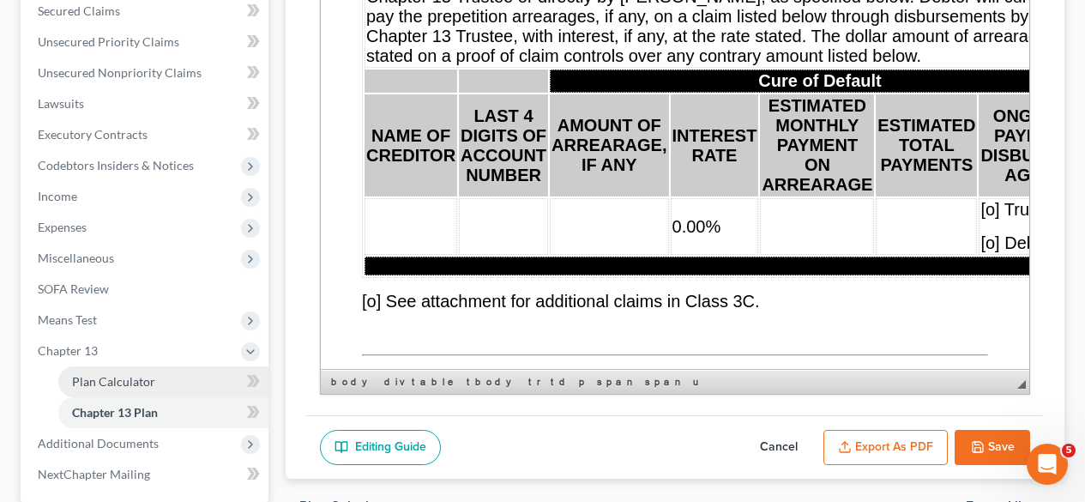
click at [118, 384] on span "Plan Calculator" at bounding box center [113, 381] width 83 height 15
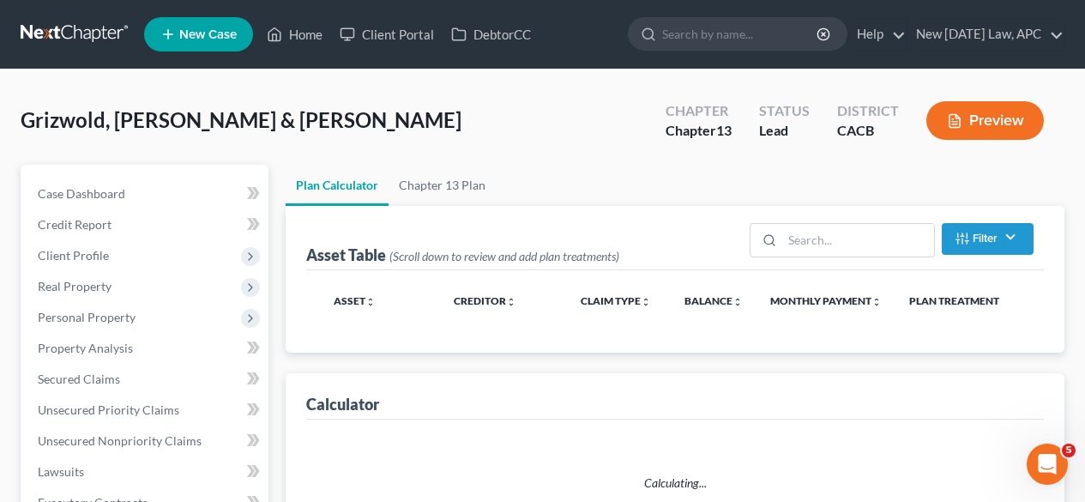
select select "59"
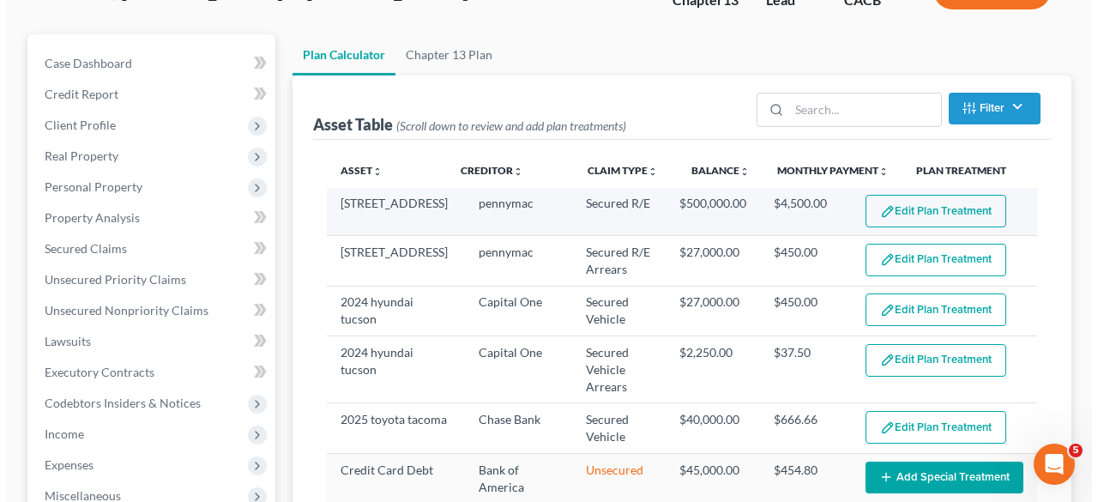
scroll to position [226, 0]
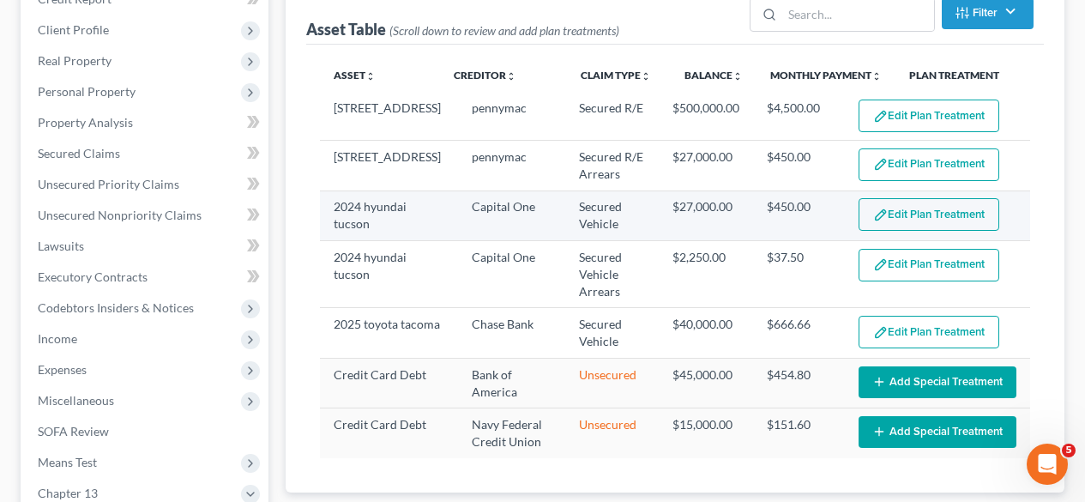
click at [930, 203] on button "Edit Plan Treatment" at bounding box center [929, 214] width 141 height 33
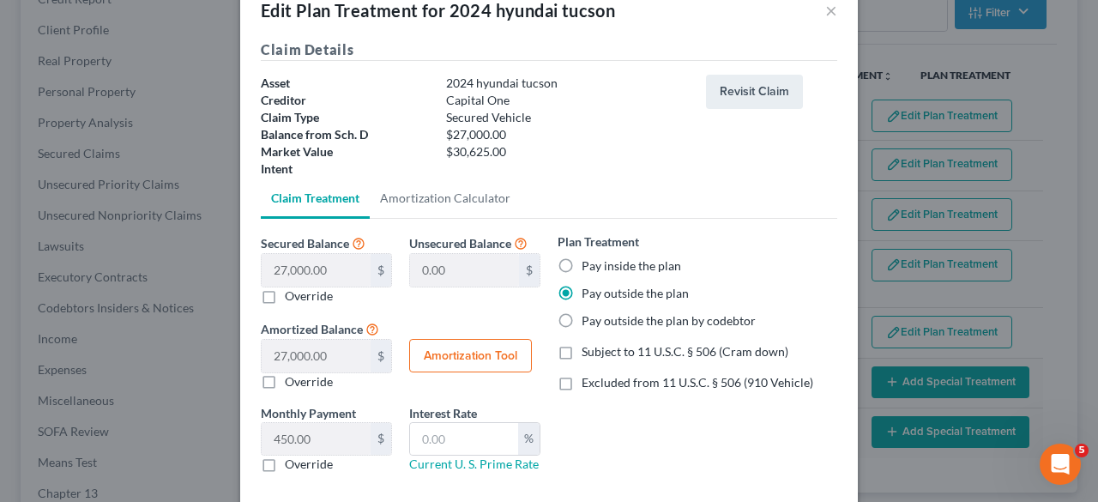
scroll to position [39, 0]
click at [612, 263] on label "Pay inside the plan" at bounding box center [630, 266] width 99 height 17
click at [600, 263] on input "Pay inside the plan" at bounding box center [593, 263] width 11 height 11
radio input "true"
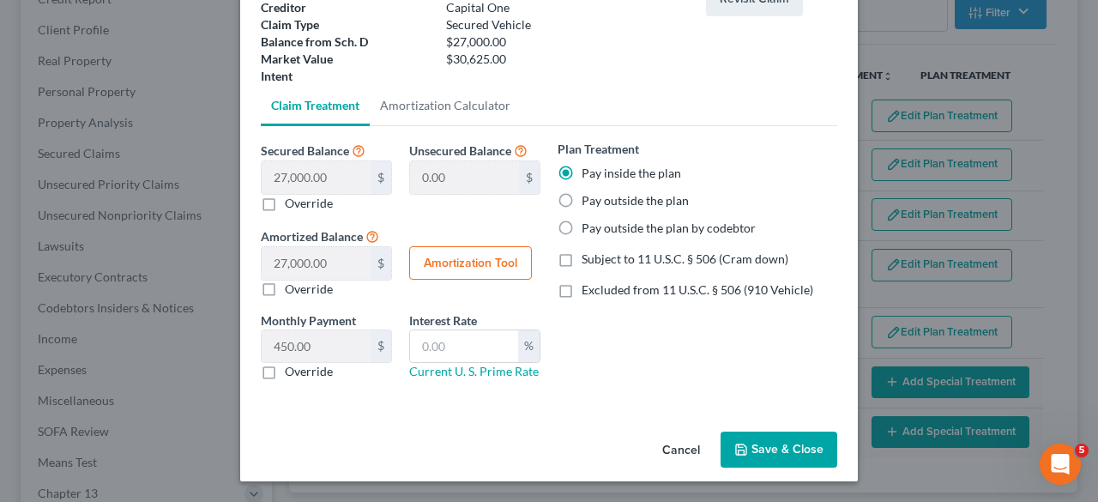
click at [745, 450] on button "Save & Close" at bounding box center [778, 449] width 117 height 36
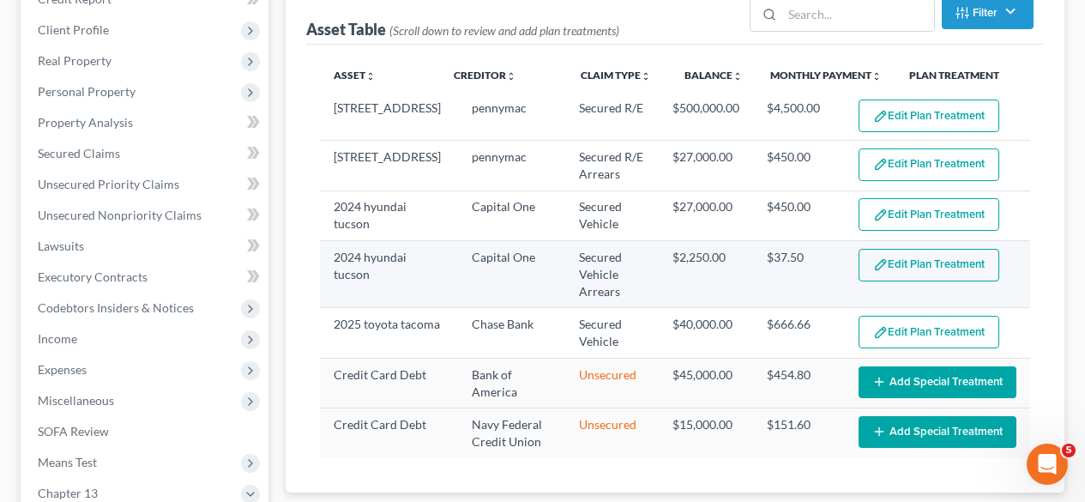
select select "59"
click at [878, 268] on img "button" at bounding box center [880, 264] width 15 height 15
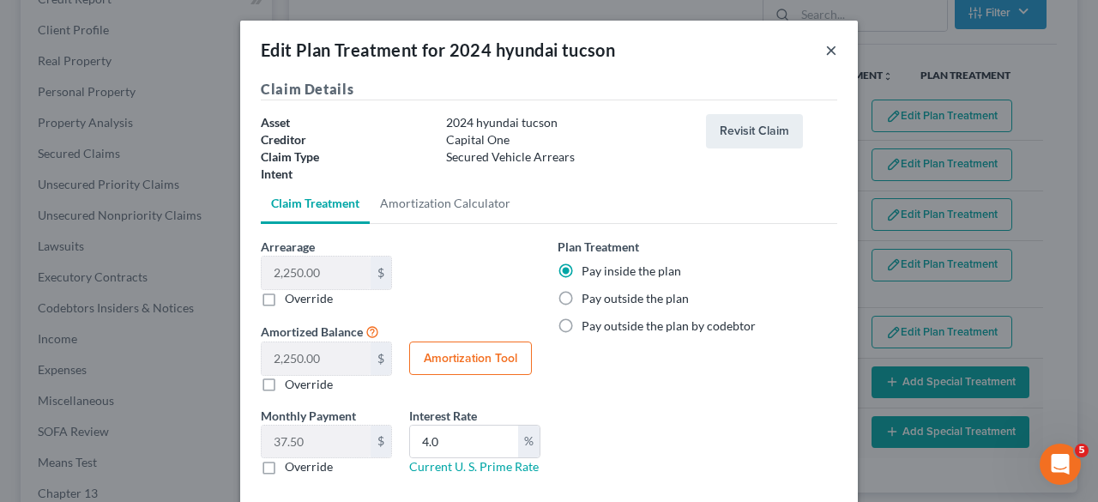
click at [825, 45] on button "×" at bounding box center [831, 49] width 12 height 21
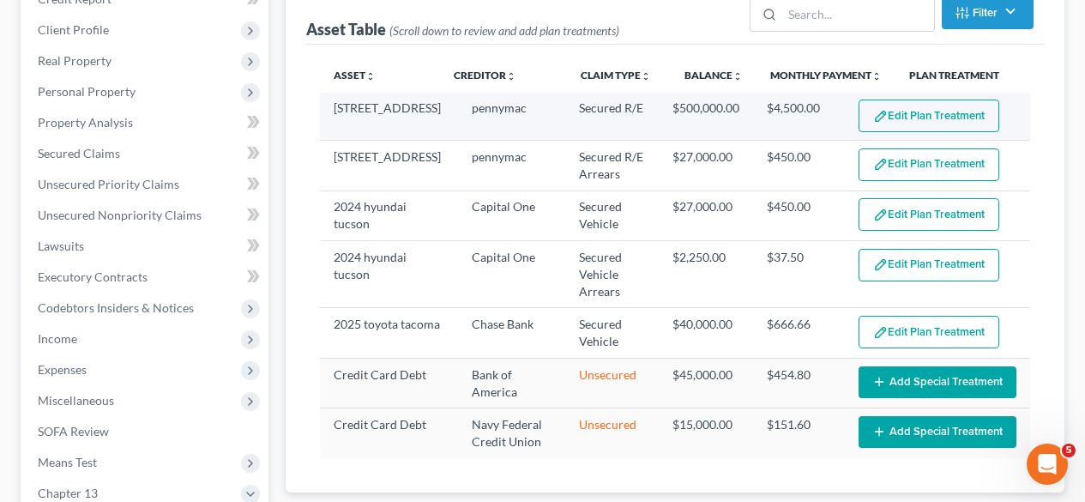
click at [917, 114] on button "Edit Plan Treatment" at bounding box center [929, 115] width 141 height 33
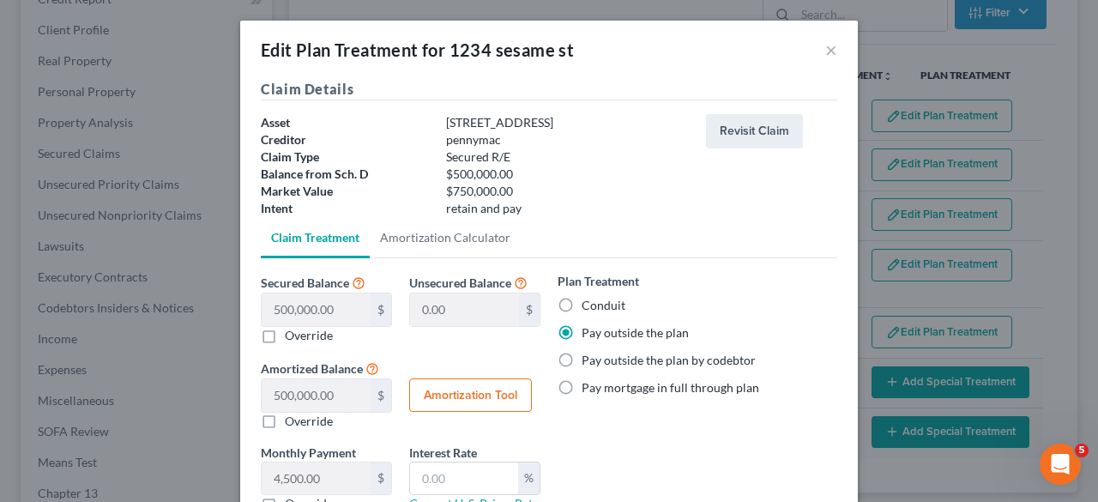
click at [581, 303] on label "Conduit" at bounding box center [603, 305] width 44 height 17
click at [588, 303] on input "Conduit" at bounding box center [593, 302] width 11 height 11
radio input "true"
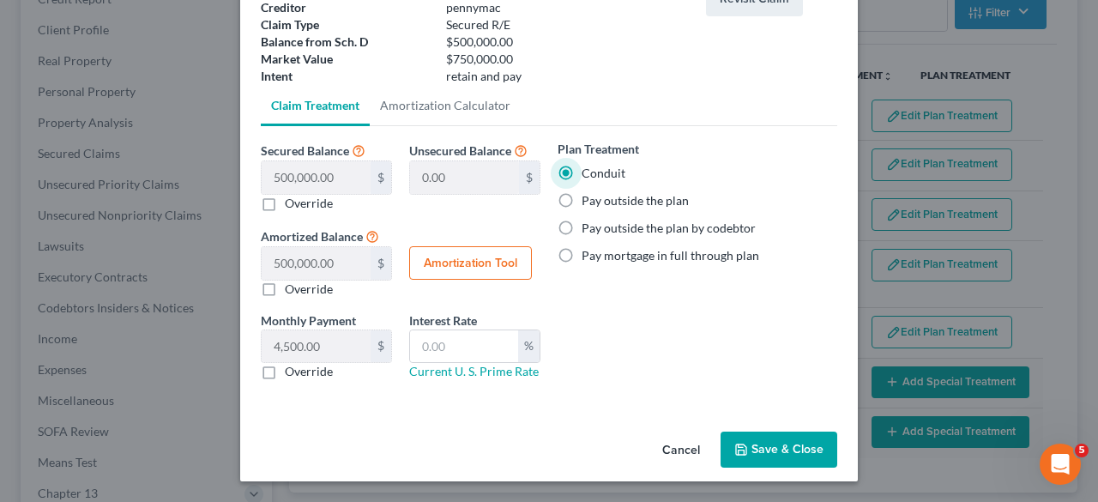
click at [751, 445] on button "Save & Close" at bounding box center [778, 449] width 117 height 36
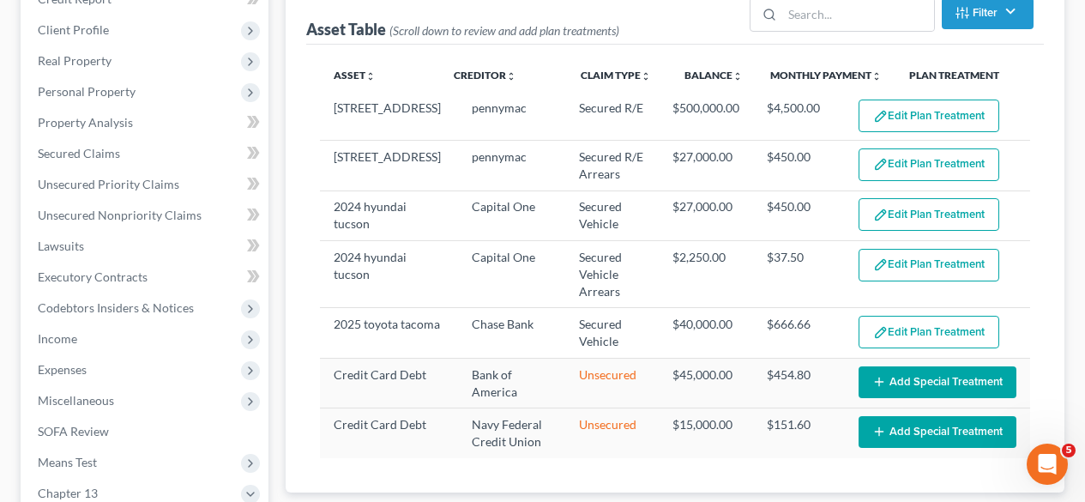
select select "59"
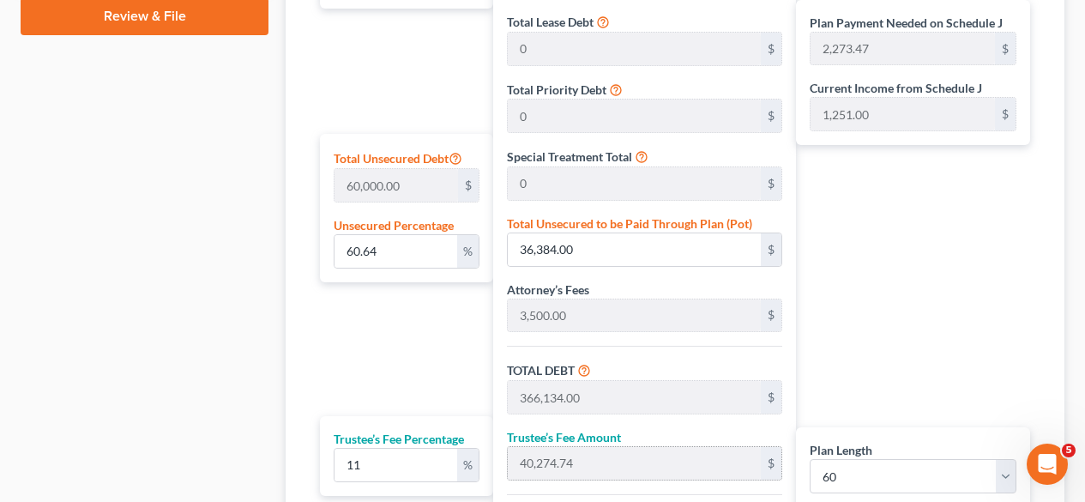
scroll to position [1201, 0]
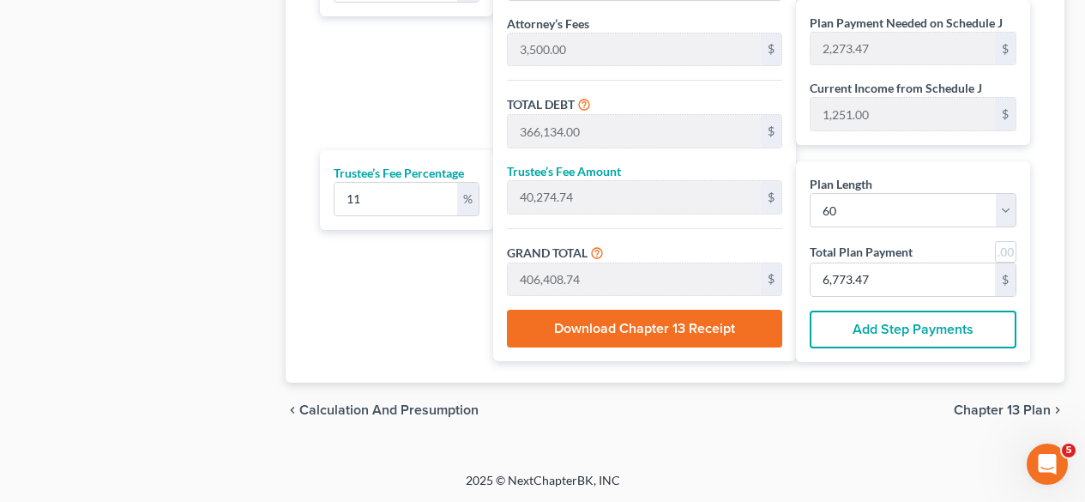
click at [968, 407] on span "Chapter 13 Plan" at bounding box center [1002, 410] width 97 height 14
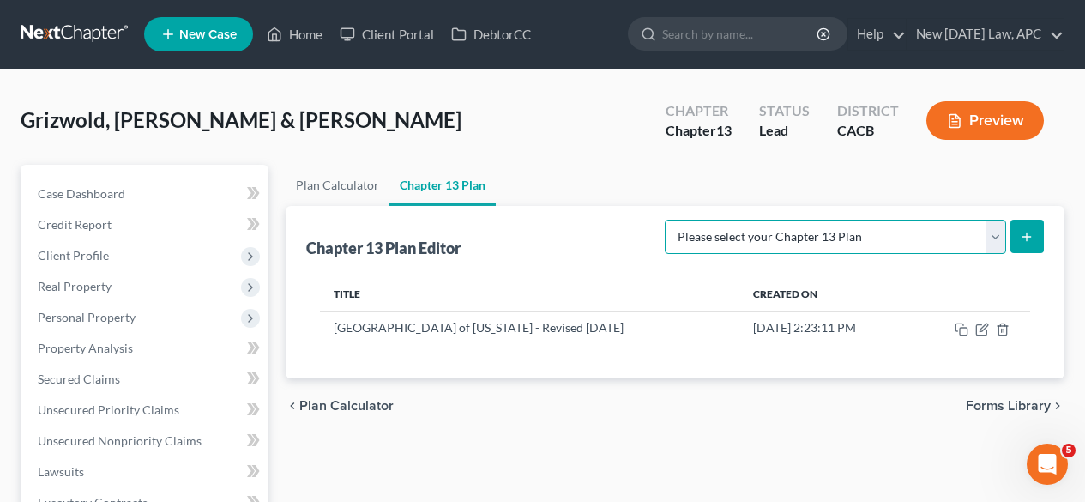
click at [994, 226] on select "Please select your Chapter 13 Plan [GEOGRAPHIC_DATA] of [US_STATE] - Effective …" at bounding box center [835, 237] width 341 height 34
select select "1"
click at [701, 220] on select "Please select your Chapter 13 Plan [GEOGRAPHIC_DATA] of [US_STATE] - Effective …" at bounding box center [835, 237] width 341 height 34
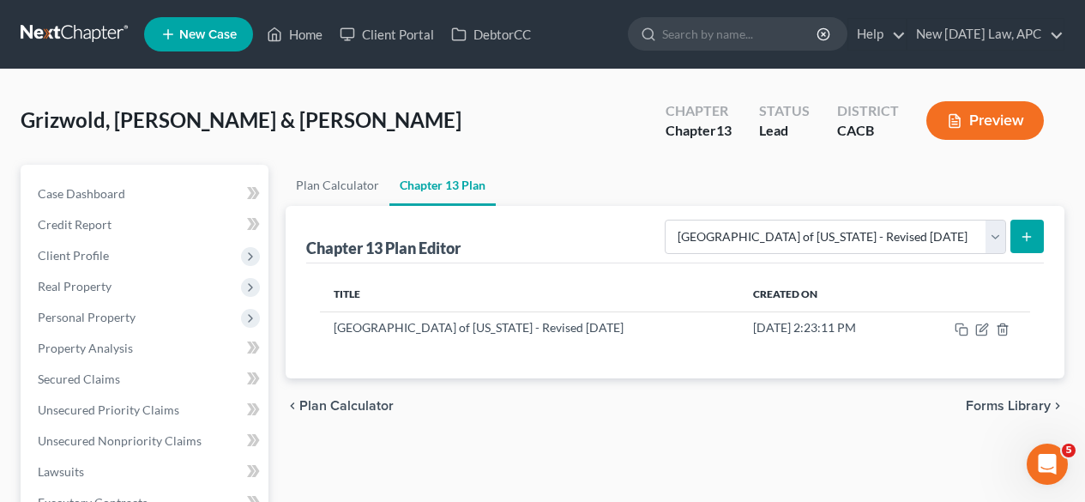
click at [1033, 223] on button "submit" at bounding box center [1026, 236] width 33 height 33
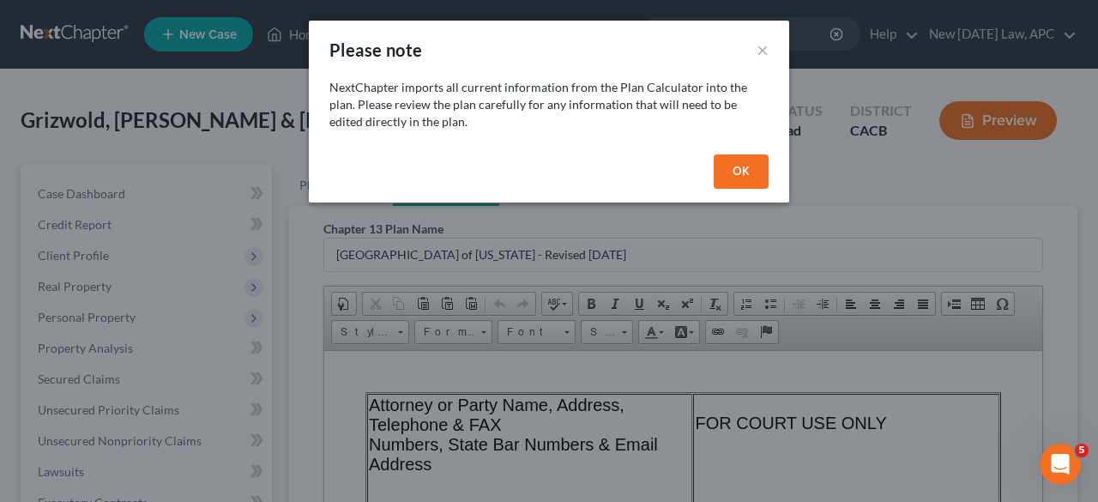
click at [754, 162] on button "OK" at bounding box center [741, 171] width 55 height 34
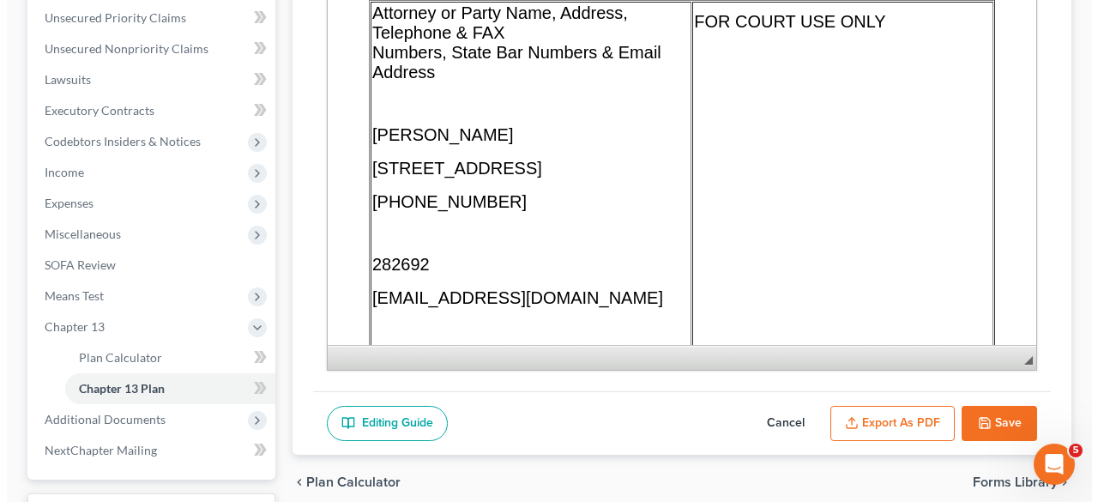
scroll to position [394, 0]
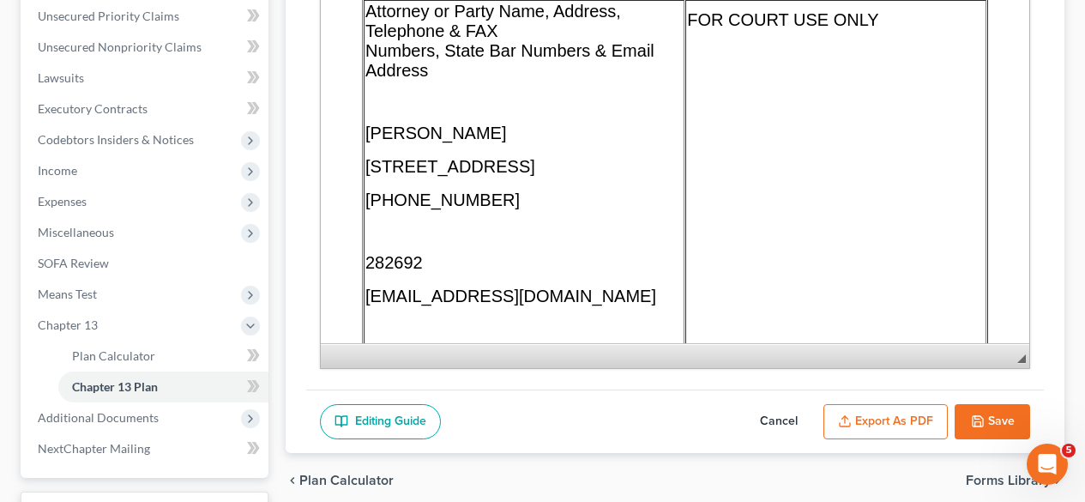
click at [851, 411] on button "Export as PDF" at bounding box center [885, 422] width 124 height 36
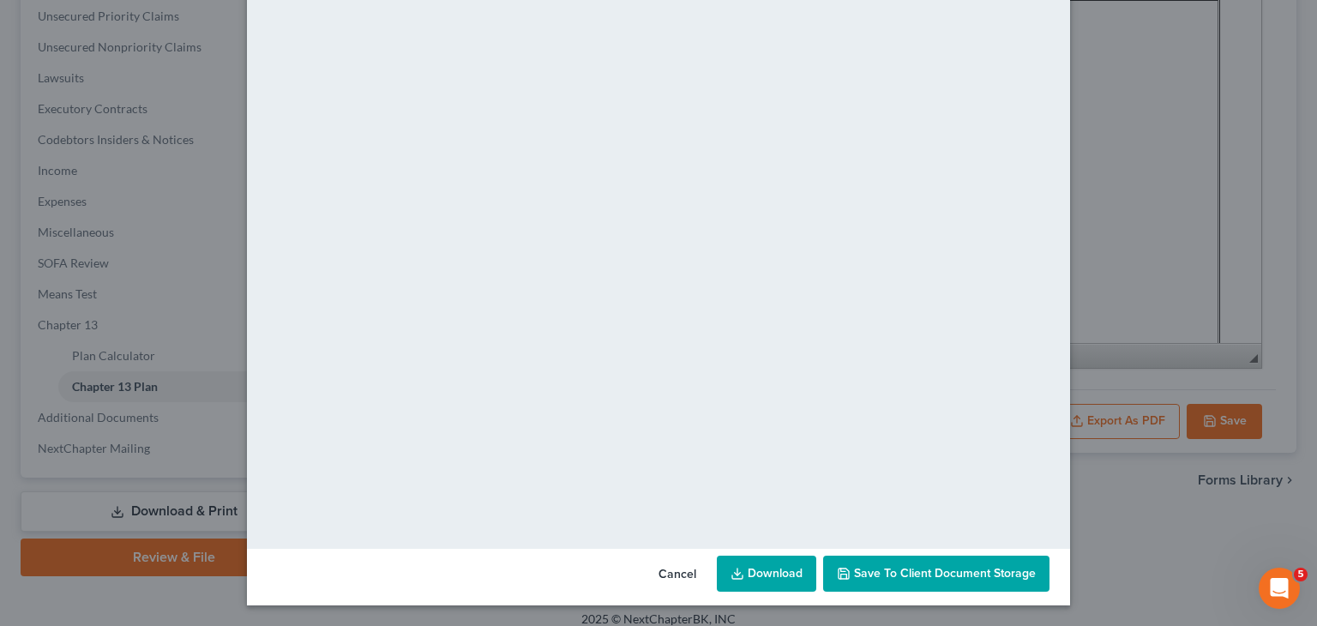
scroll to position [92, 0]
